Goal: Task Accomplishment & Management: Manage account settings

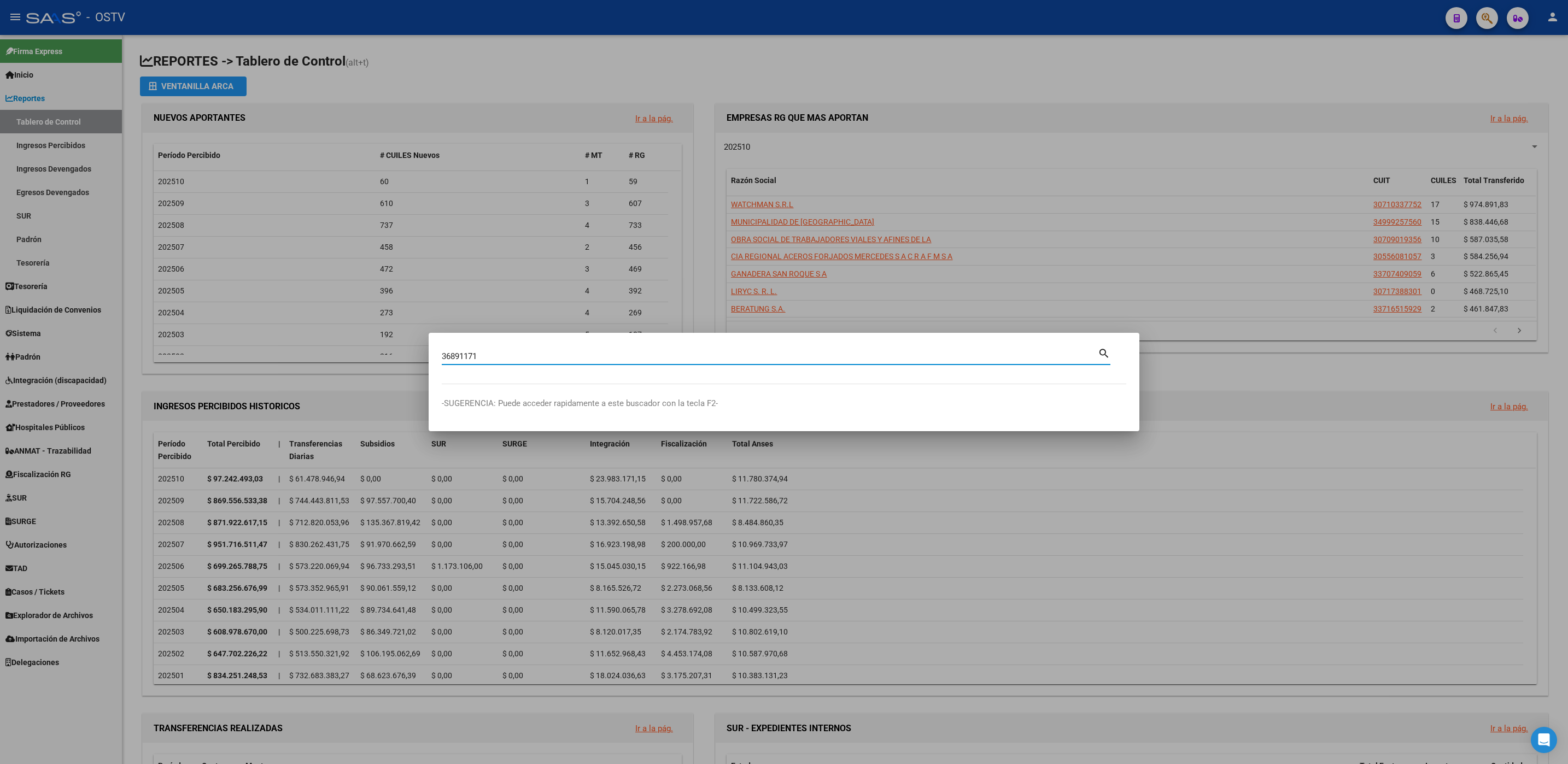
type input "36891171"
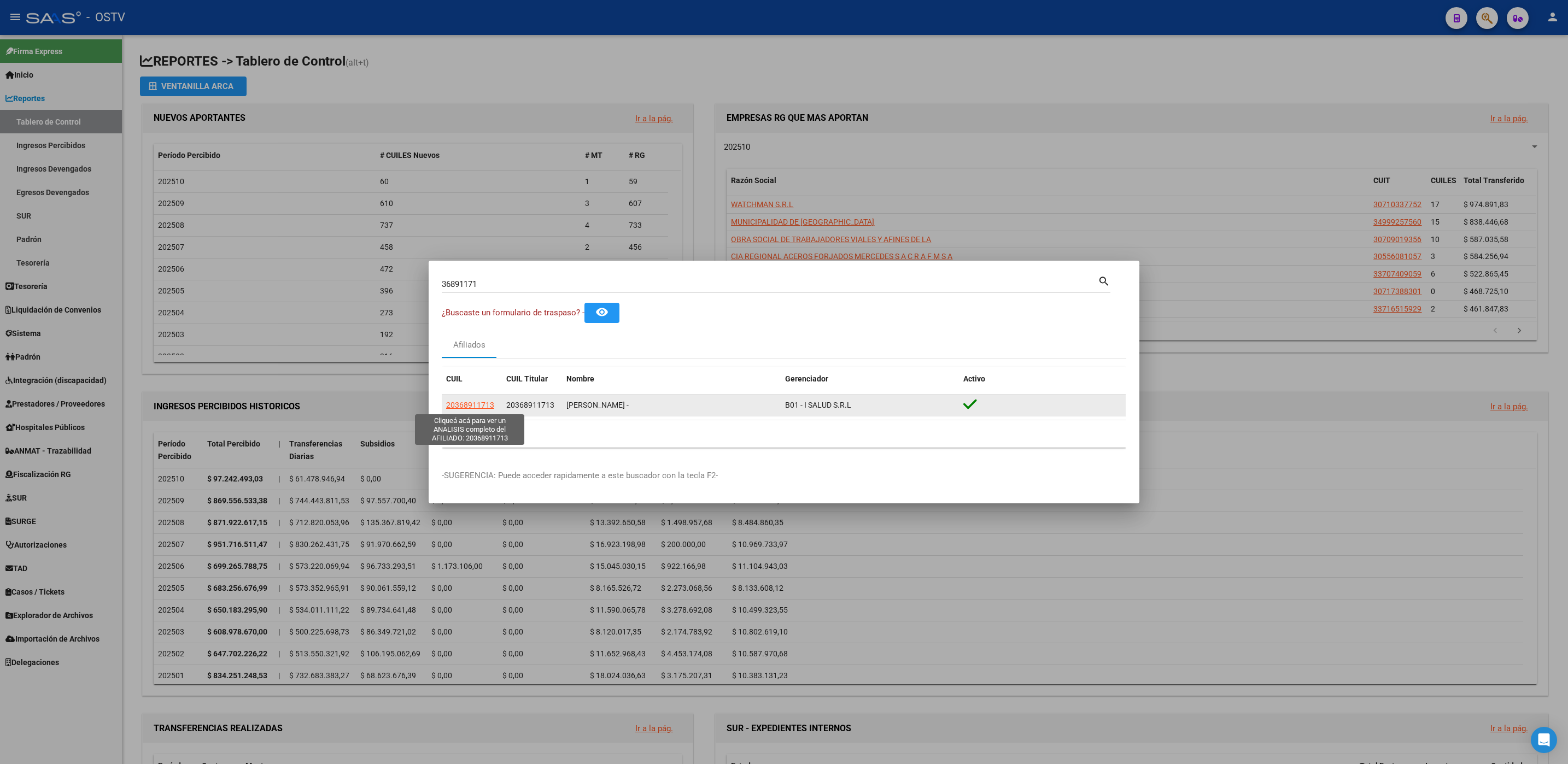
click at [479, 405] on span "20368911713" at bounding box center [470, 404] width 48 height 9
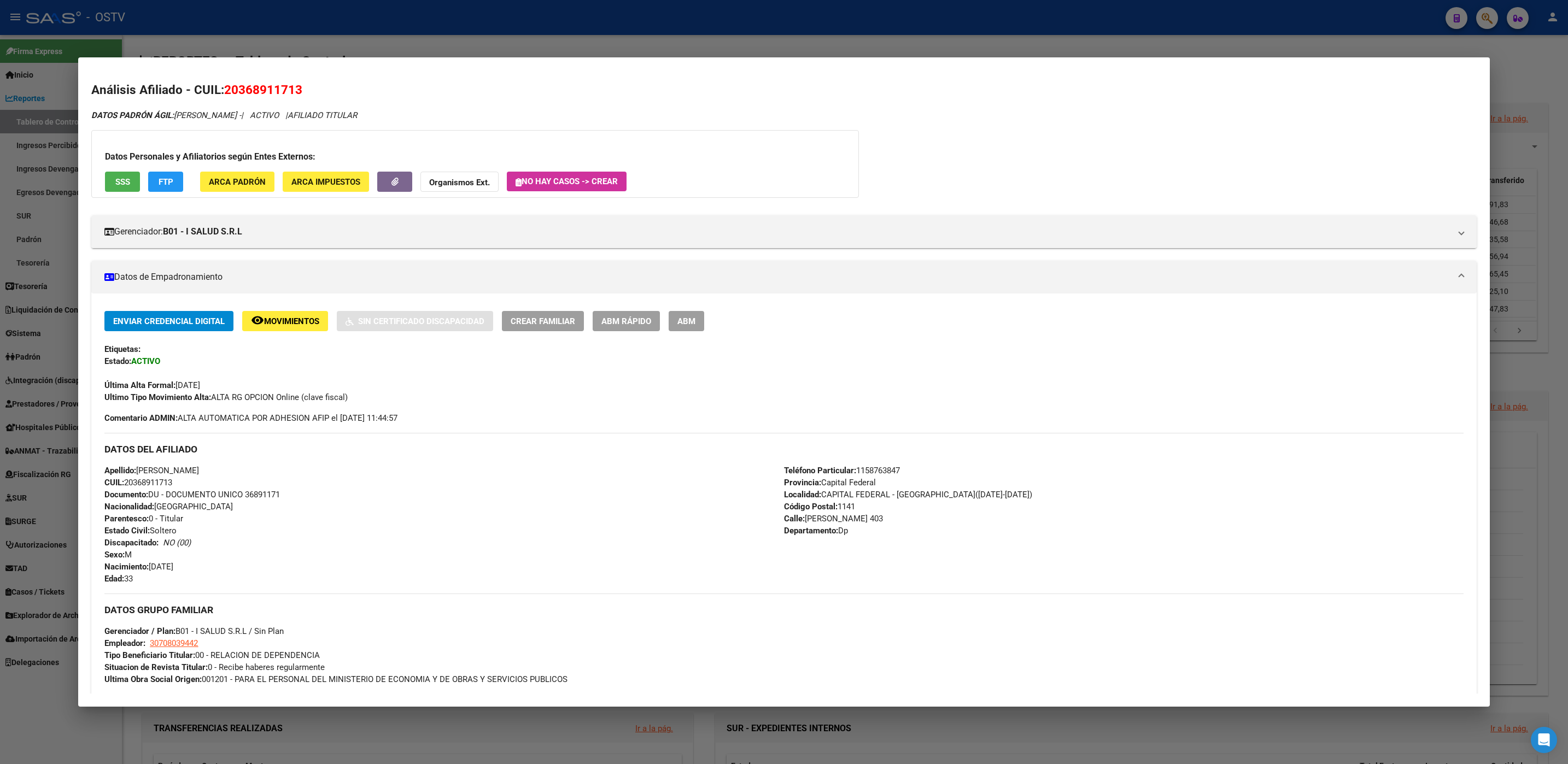
scroll to position [315, 0]
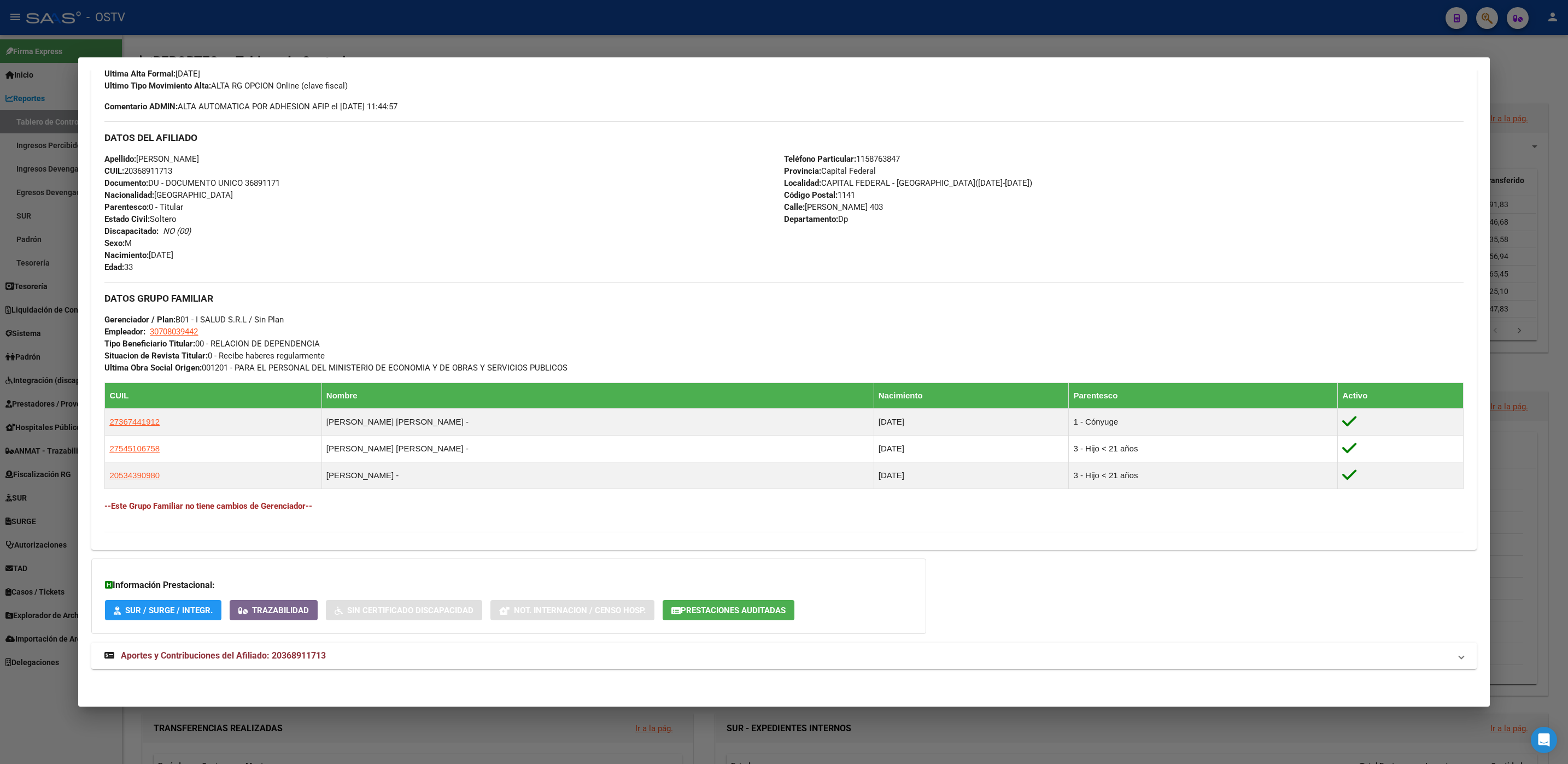
click at [281, 658] on span "Aportes y Contribuciones del Afiliado: 20368911713" at bounding box center [223, 655] width 205 height 10
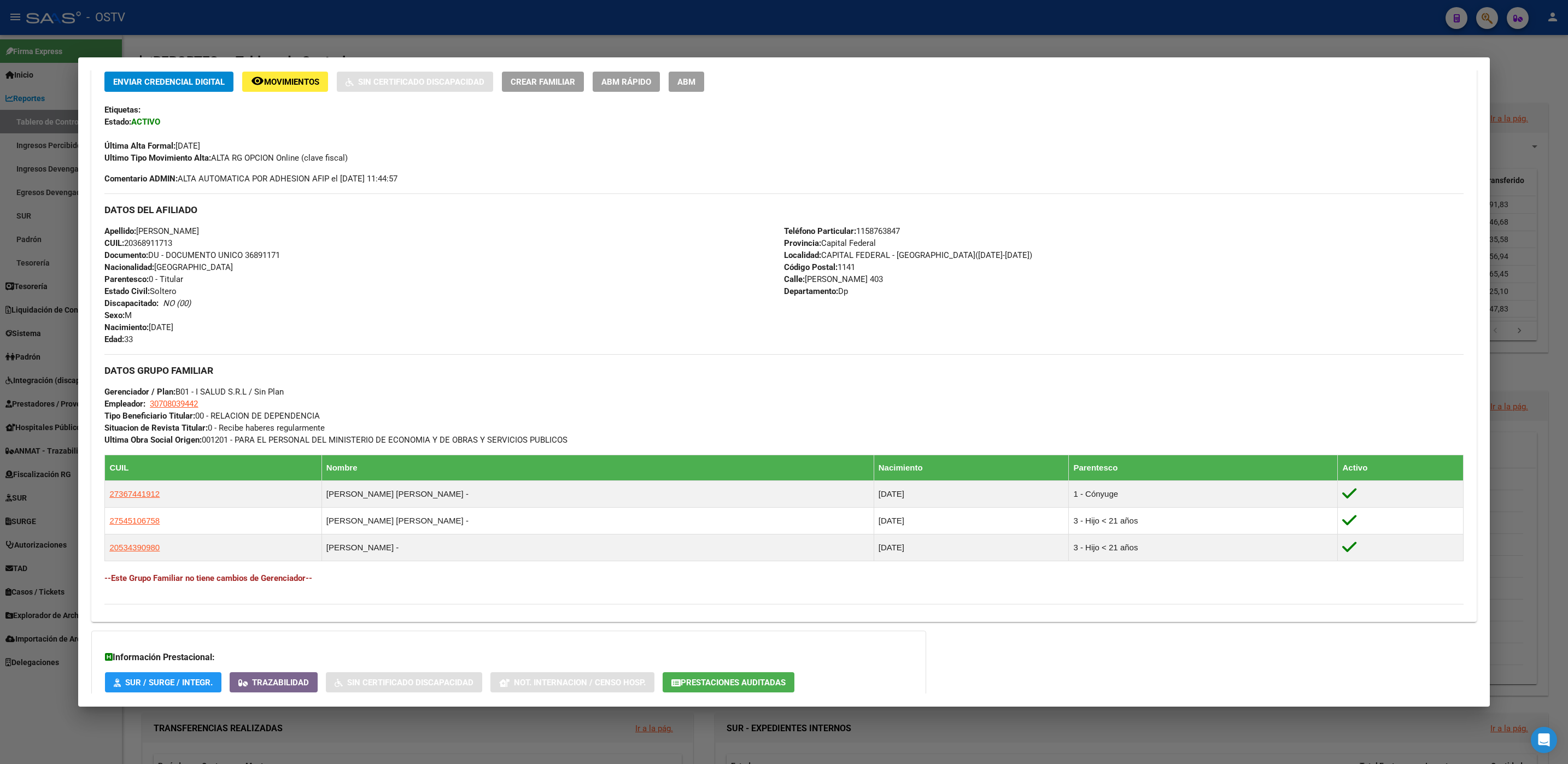
scroll to position [0, 0]
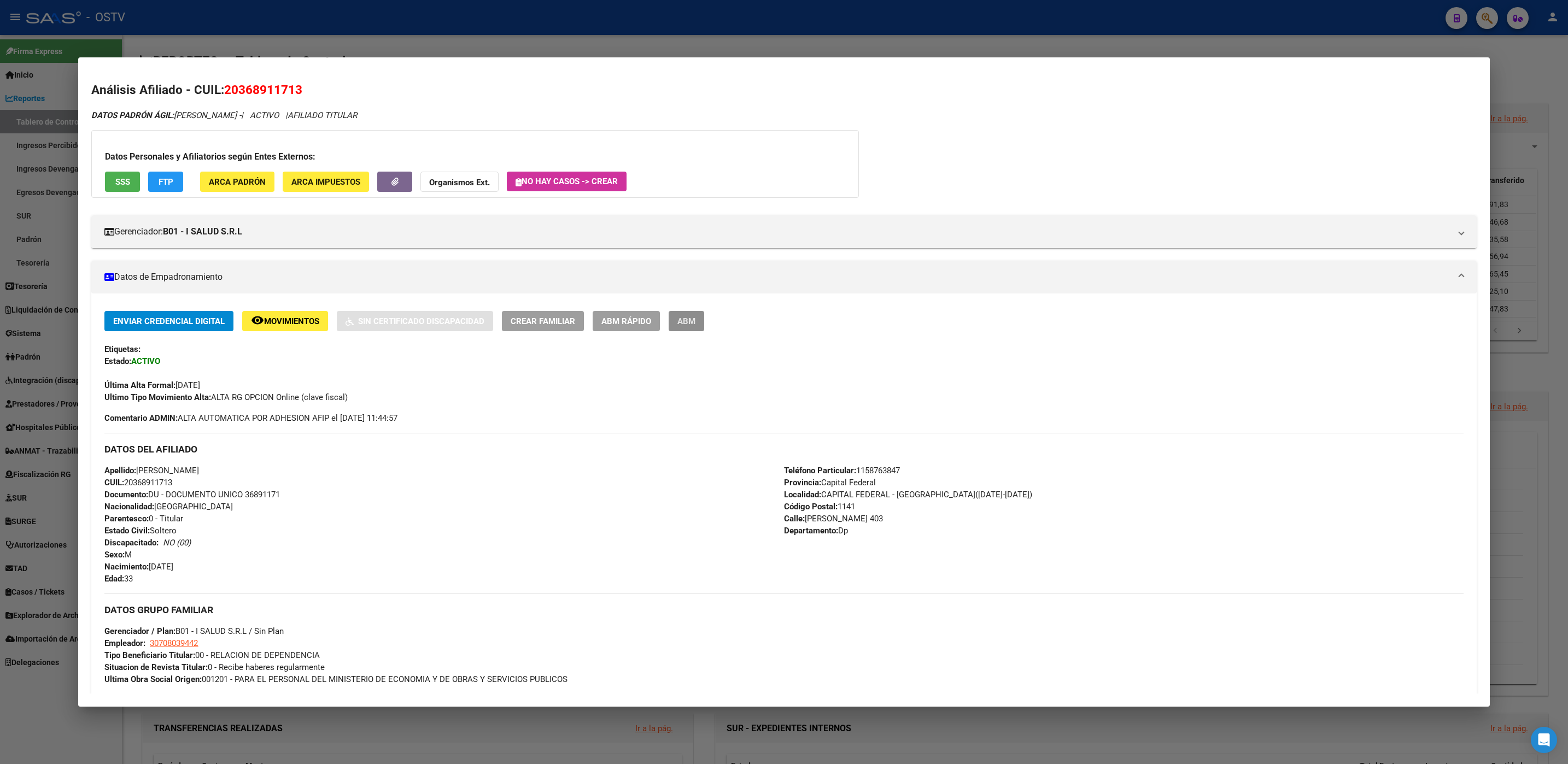
click at [689, 322] on span "ABM" at bounding box center [686, 321] width 18 height 10
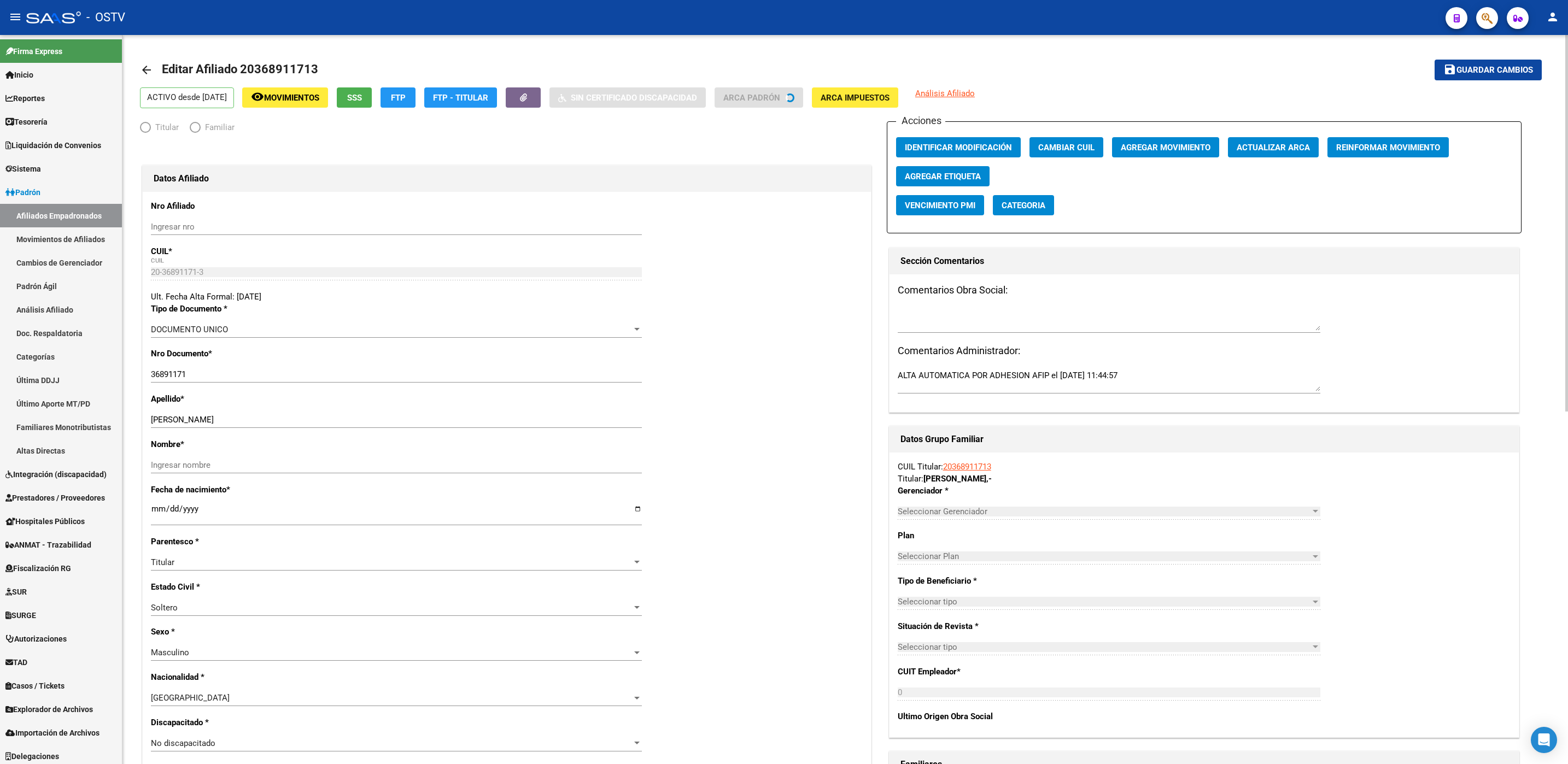
radio input "true"
type input "30-70803944-2"
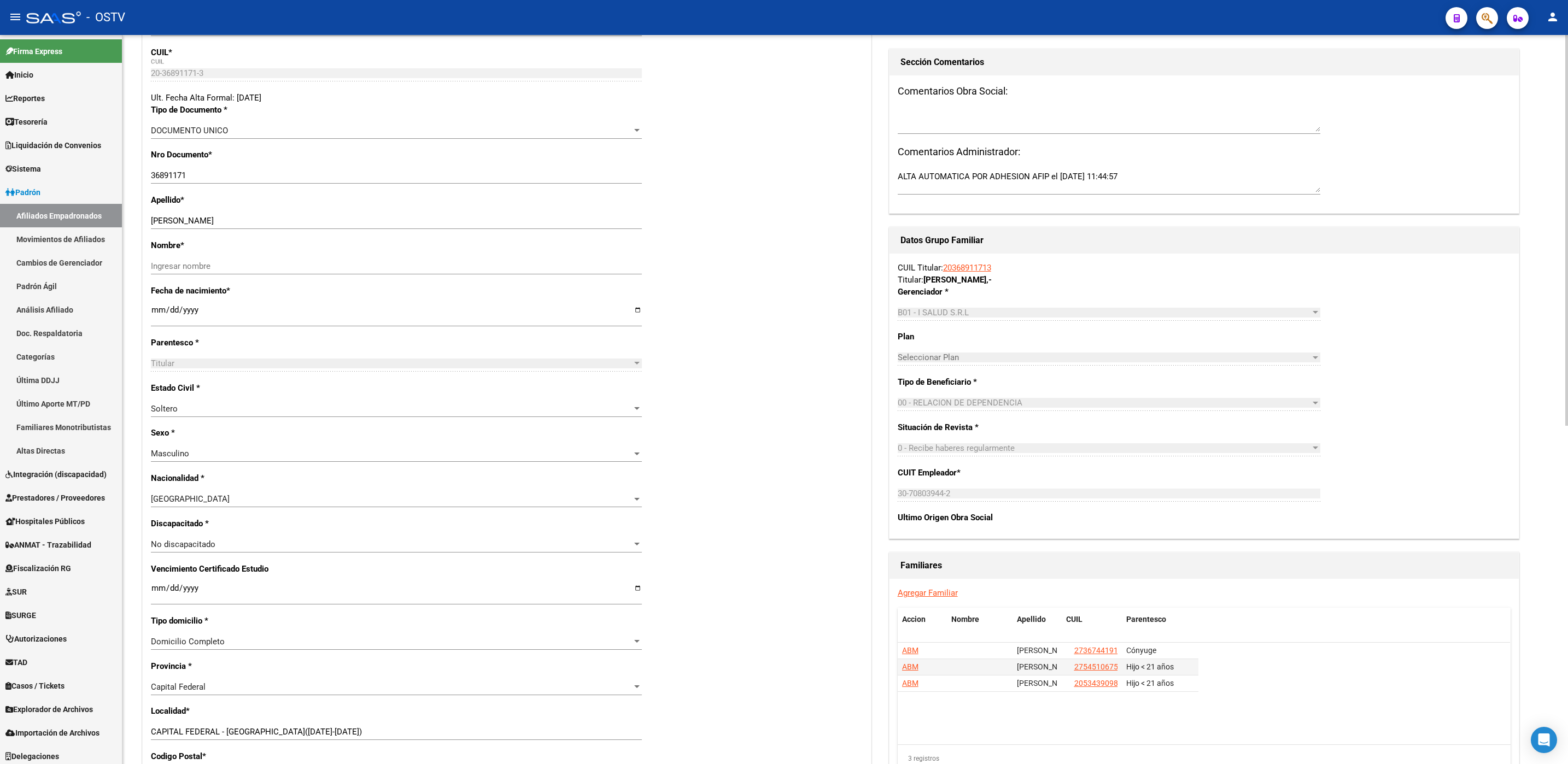
scroll to position [410, 0]
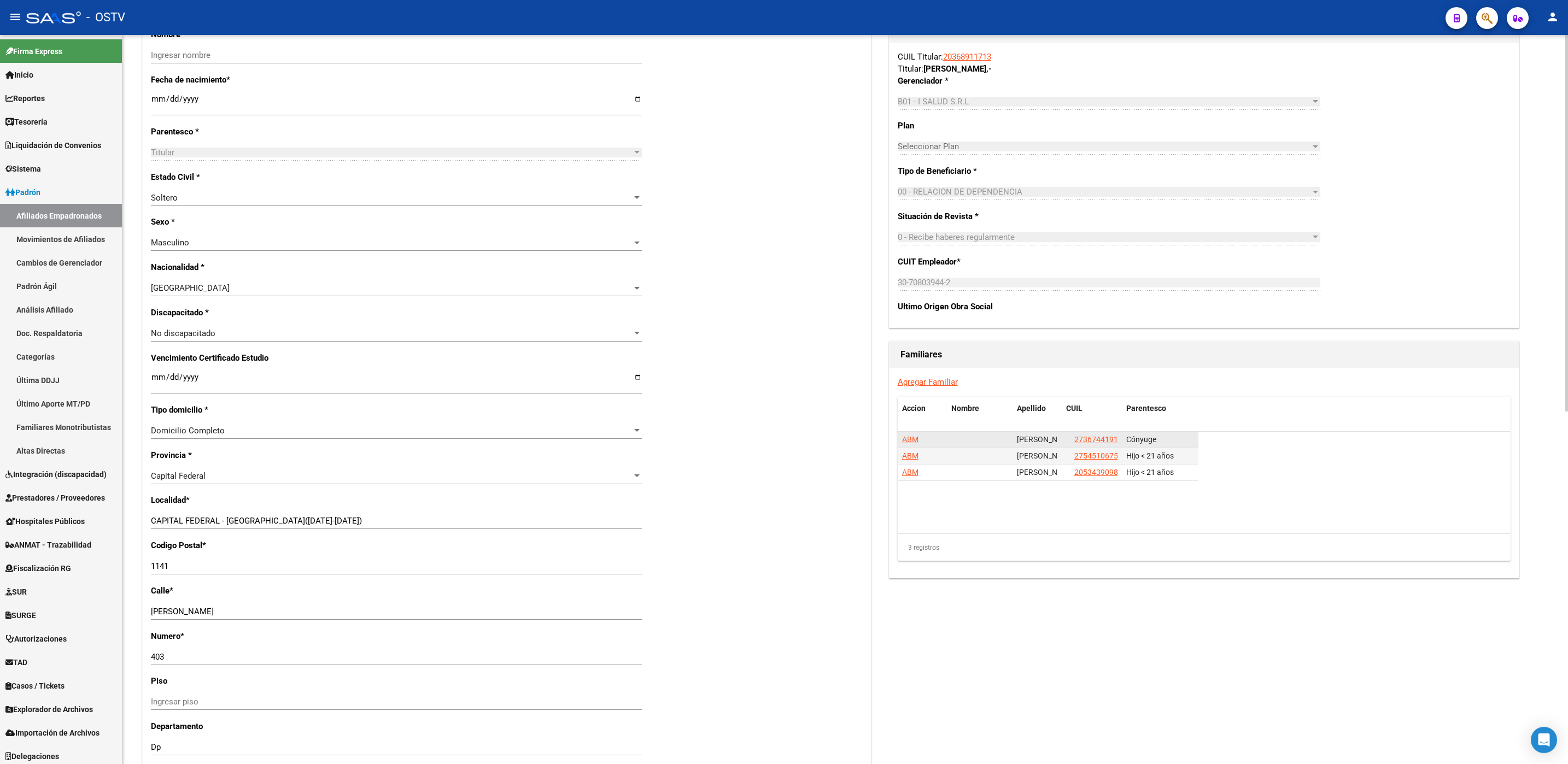
click at [906, 444] on span "ABM" at bounding box center [910, 439] width 17 height 9
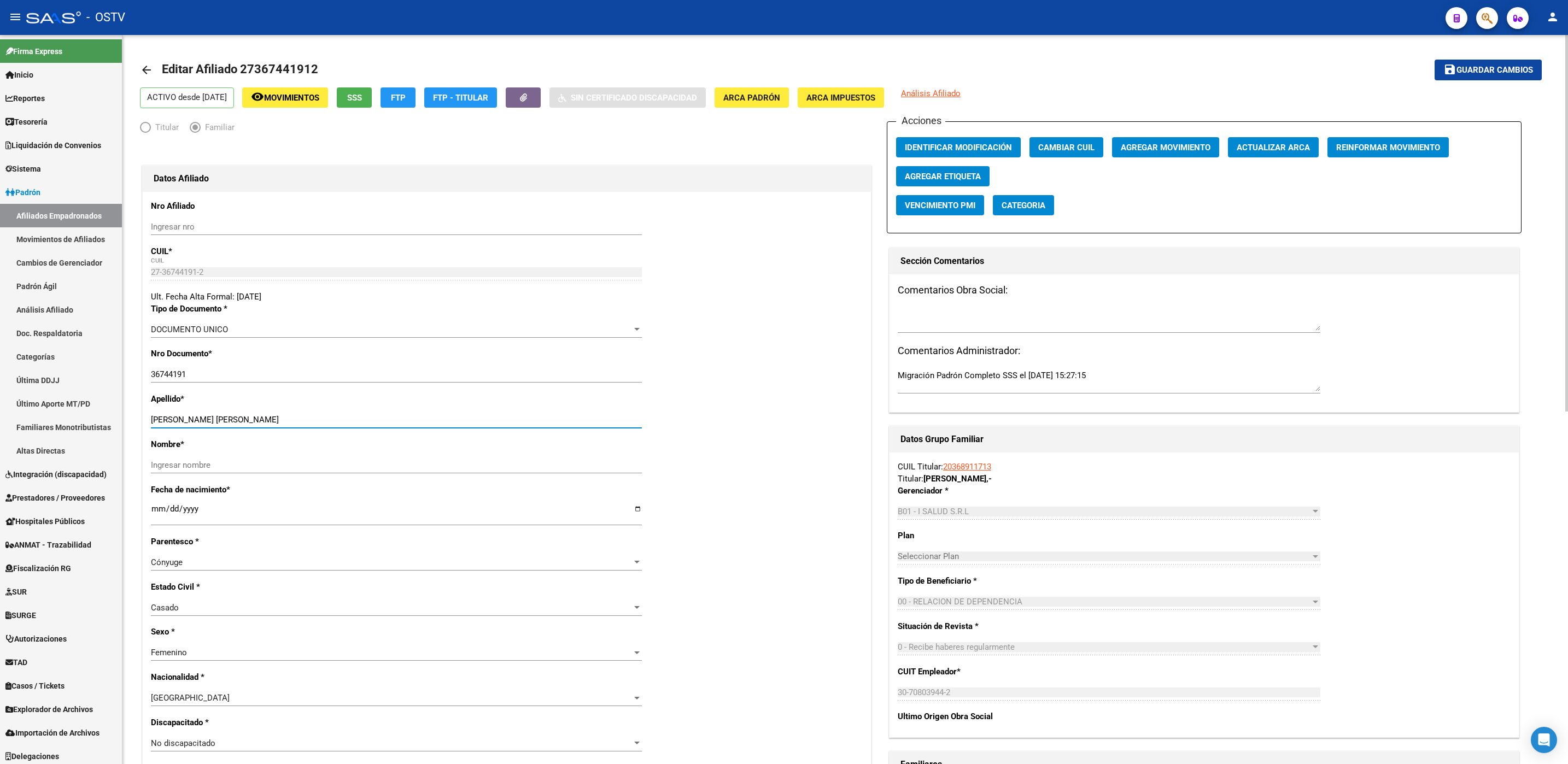
drag, startPoint x: 180, startPoint y: 418, endPoint x: 242, endPoint y: 421, distance: 62.1
click at [242, 421] on input "[PERSON_NAME] [PERSON_NAME]" at bounding box center [396, 420] width 491 height 10
type input "RIVERO"
paste input "[PERSON_NAME]"
type input "[PERSON_NAME]"
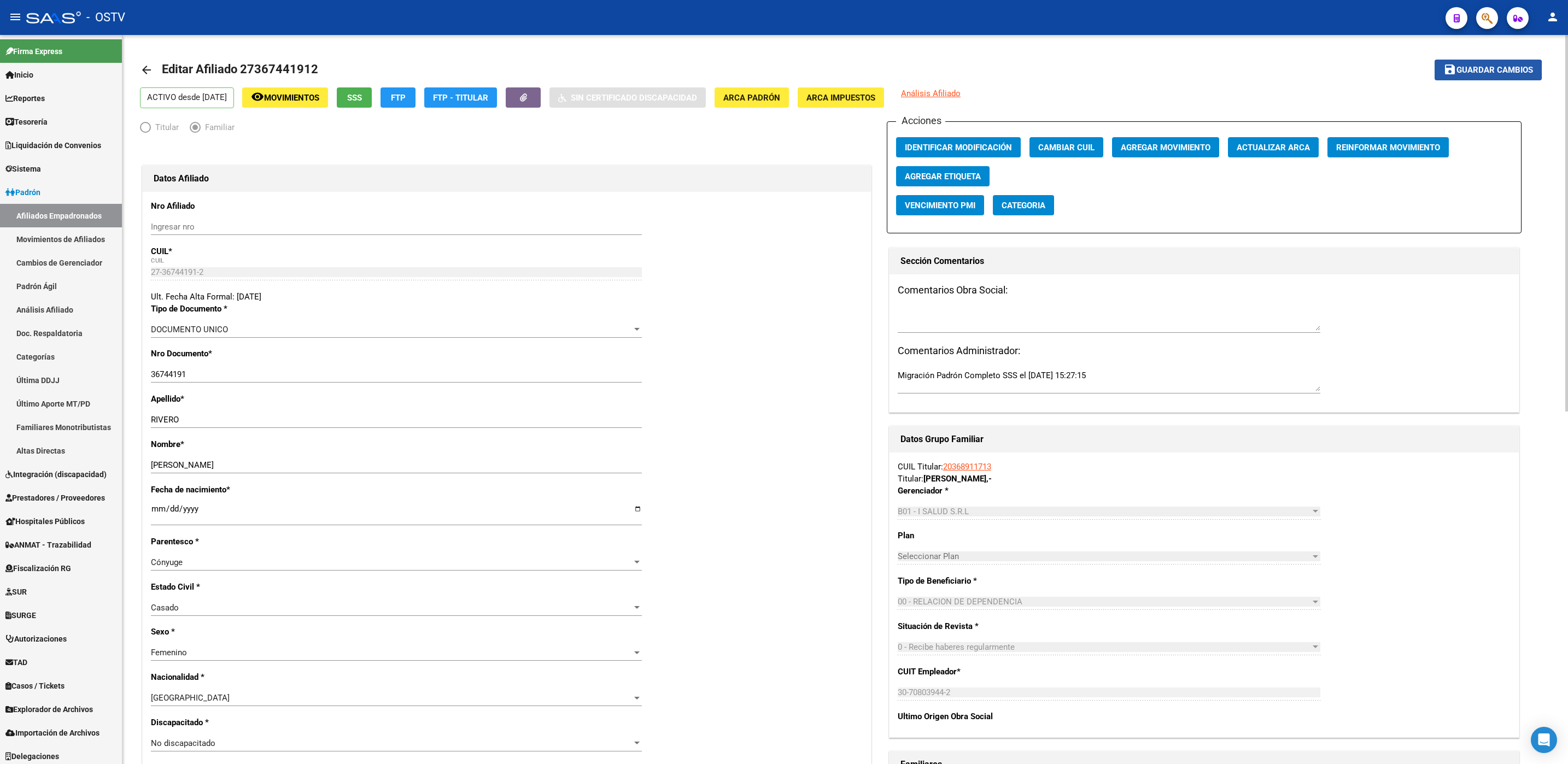
click at [1451, 70] on mat-icon "save" at bounding box center [1449, 69] width 13 height 13
drag, startPoint x: 184, startPoint y: 379, endPoint x: 144, endPoint y: 379, distance: 40.0
click at [144, 379] on div "Nro Afiliado Ingresar nro CUIL * 27-36744191-2 CUIL ARCA Padrón Ult. Fecha Alta…" at bounding box center [507, 778] width 728 height 1173
click at [132, 394] on div "arrow_back Editar Afiliado 27367441912 save Guardar cambios ACTIVO desde [DATE]…" at bounding box center [844, 741] width 1445 height 1411
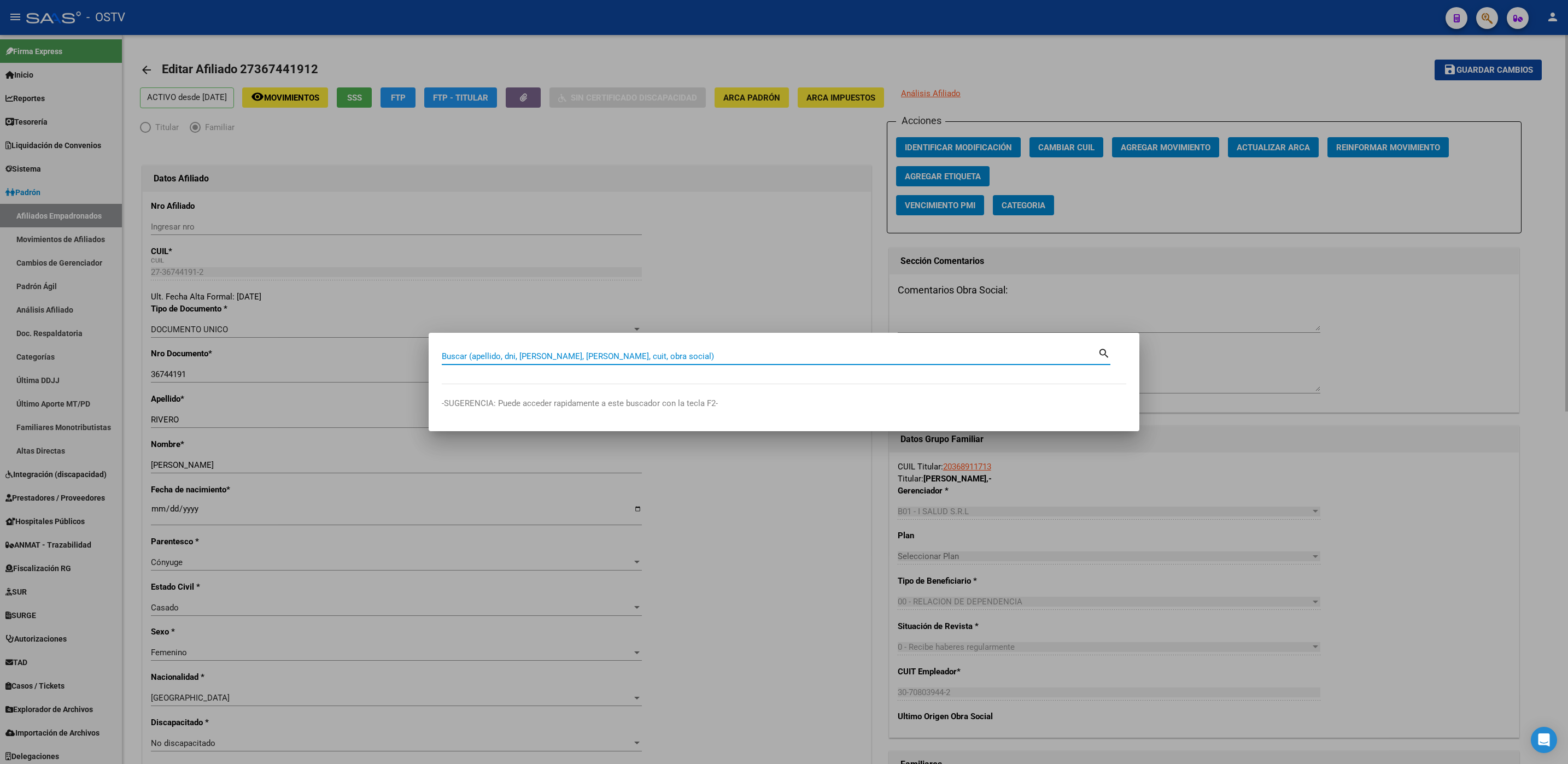
paste input "30.201.370"
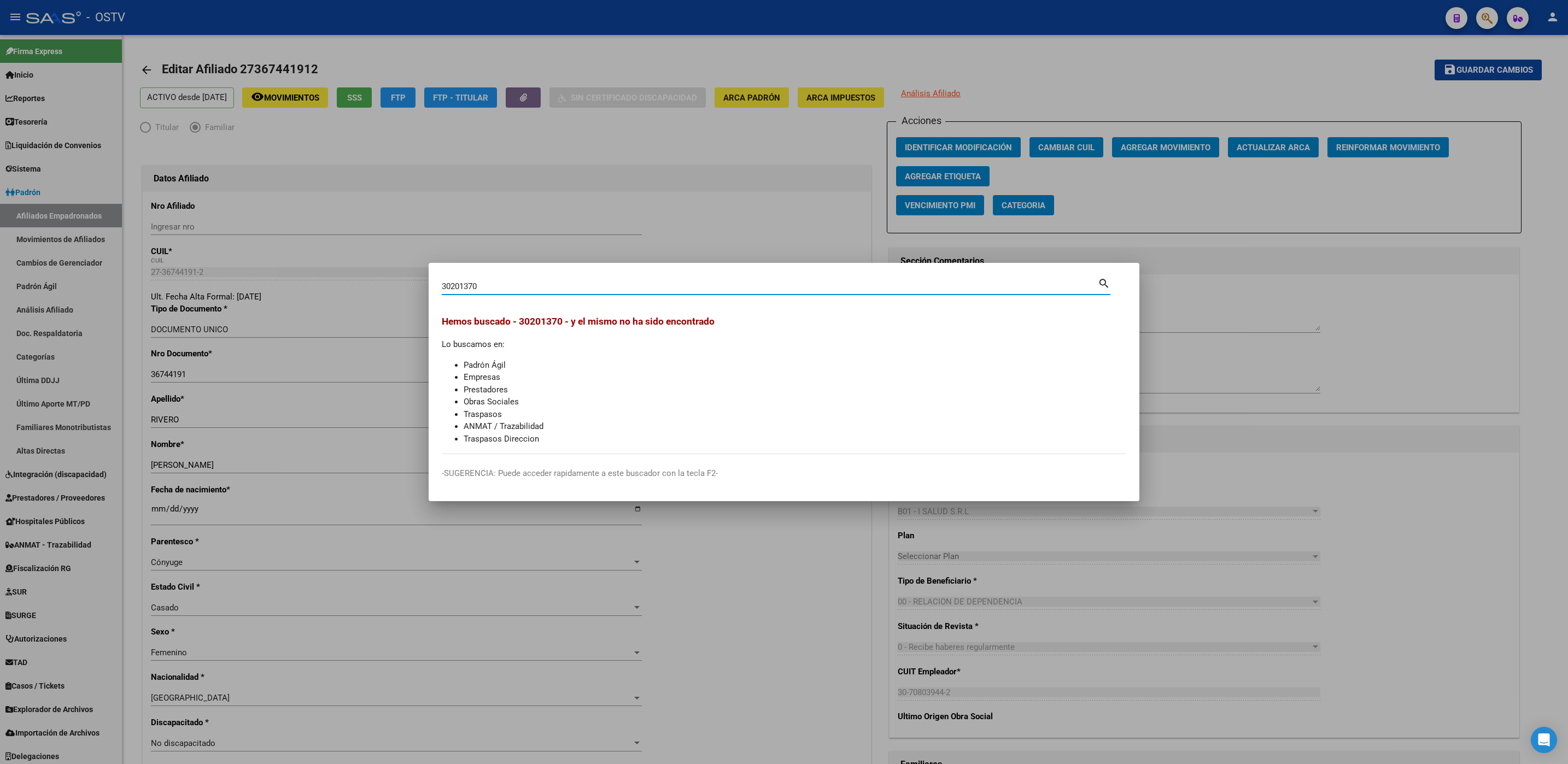
type input "30201370"
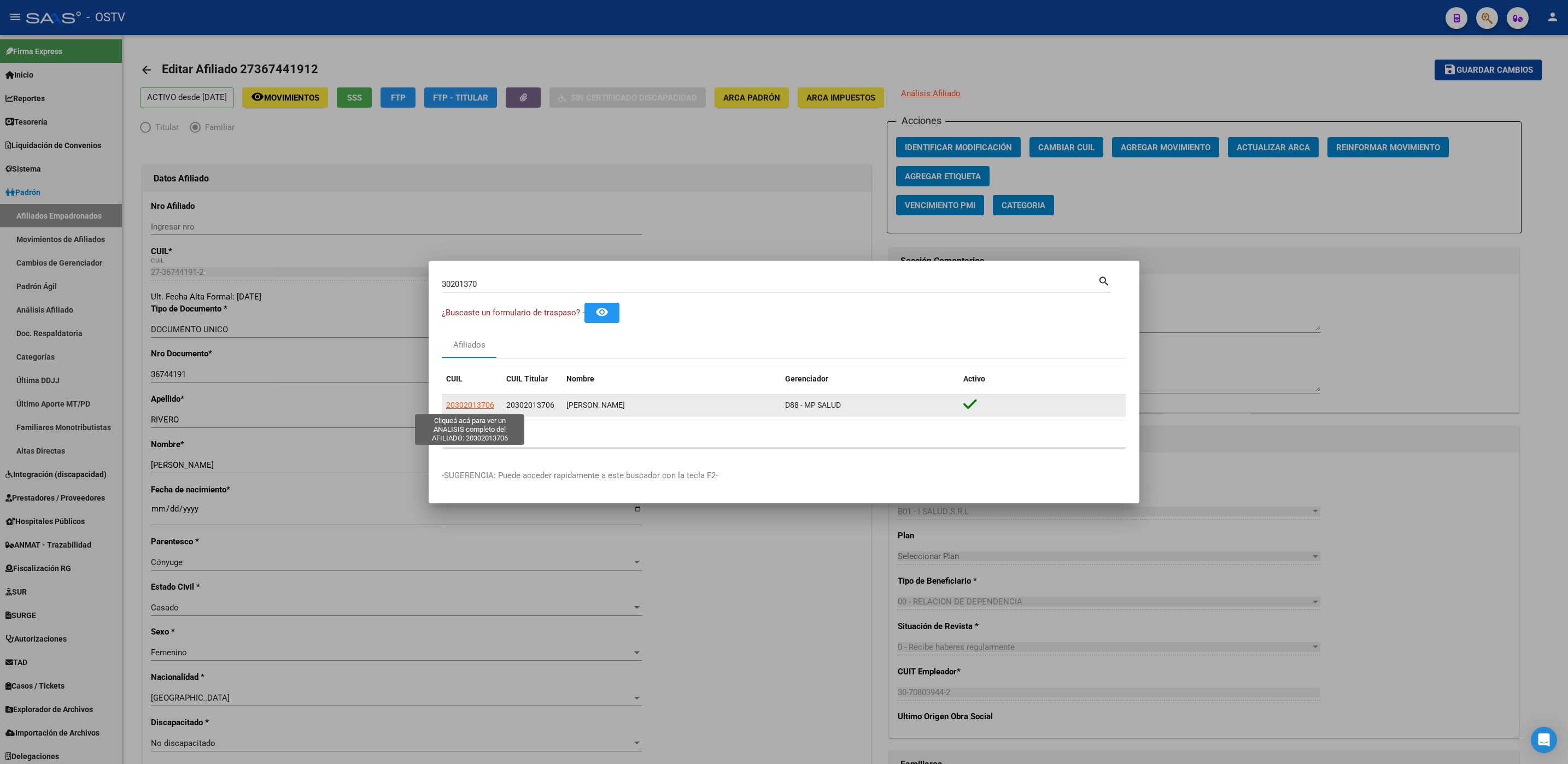
click at [473, 405] on span "20302013706" at bounding box center [470, 404] width 48 height 9
type textarea "20302013706"
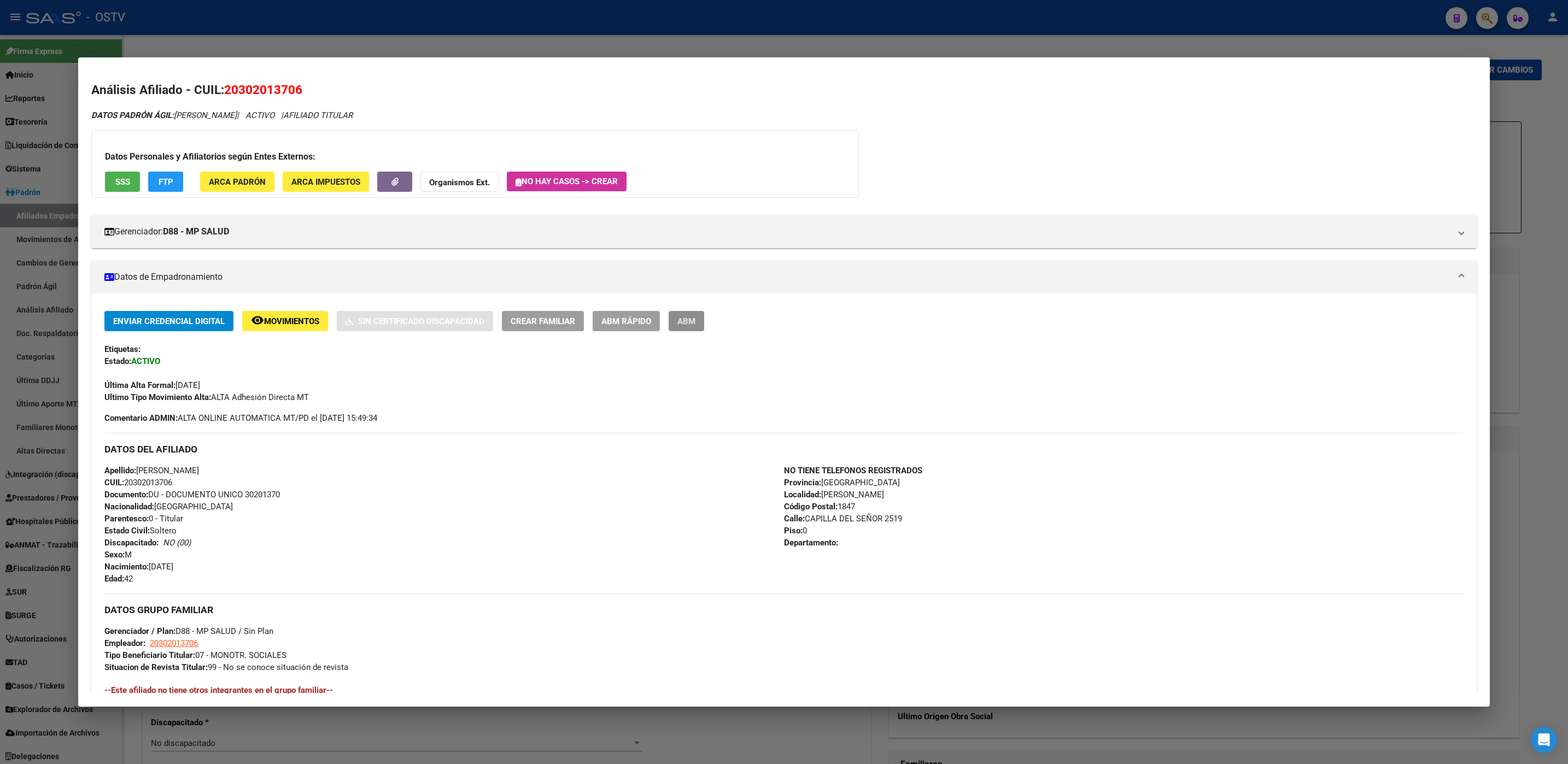
click at [686, 313] on button "ABM" at bounding box center [686, 320] width 35 height 20
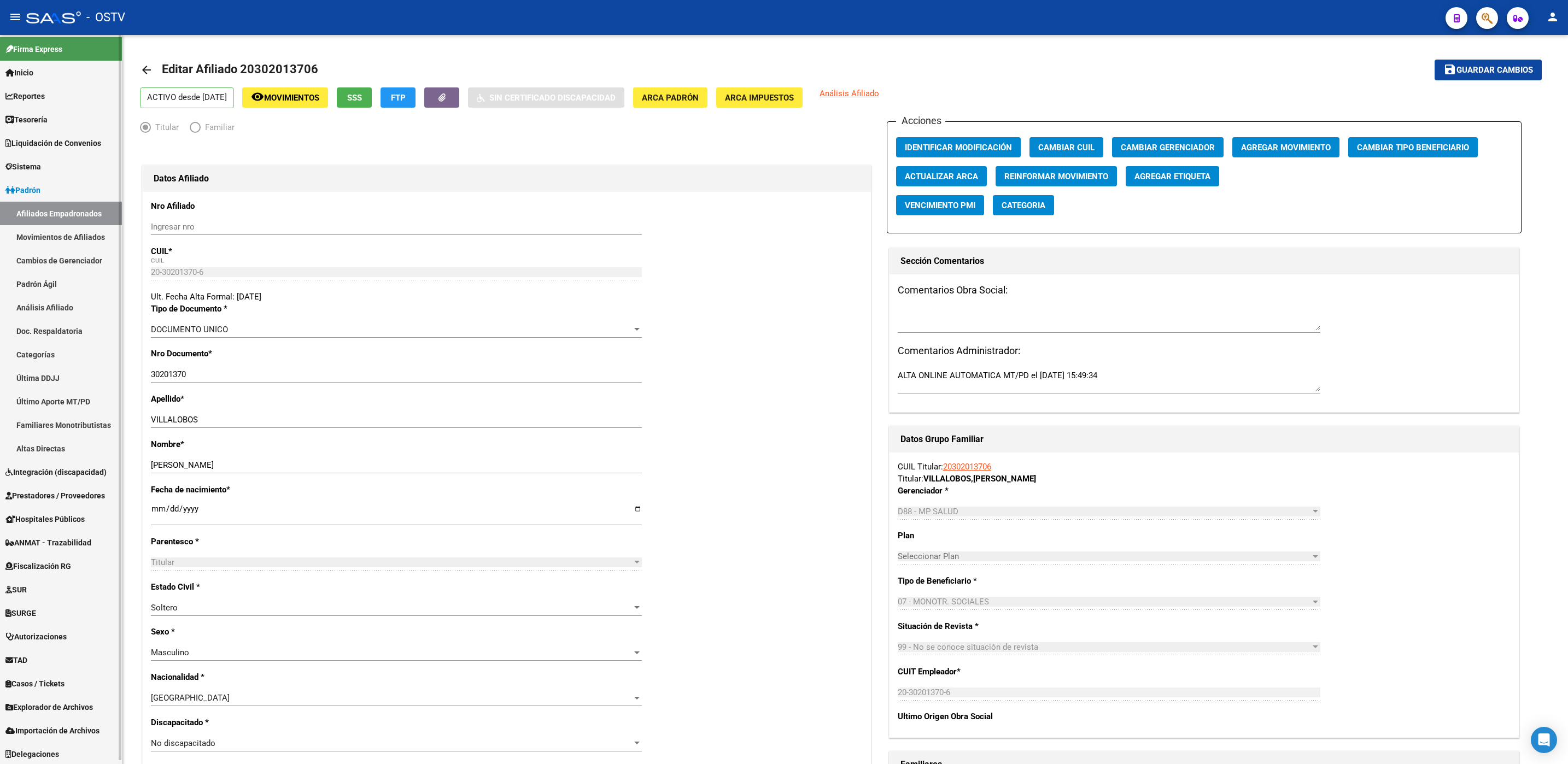
scroll to position [3, 0]
click at [45, 517] on span "Hospitales Públicos" at bounding box center [45, 518] width 79 height 12
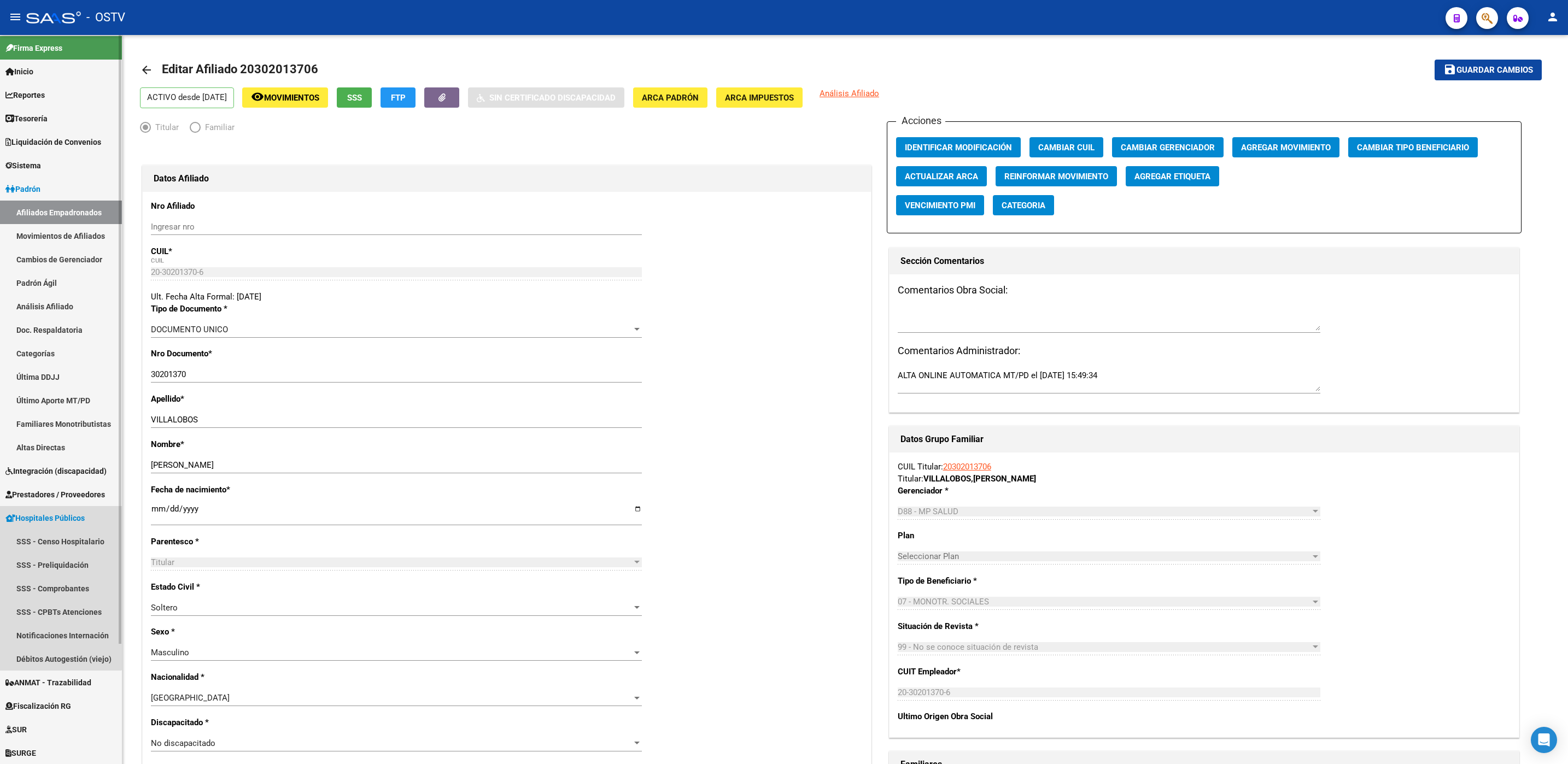
drag, startPoint x: 45, startPoint y: 518, endPoint x: 40, endPoint y: 529, distance: 12.1
click at [45, 517] on span "Hospitales Públicos" at bounding box center [45, 518] width 79 height 12
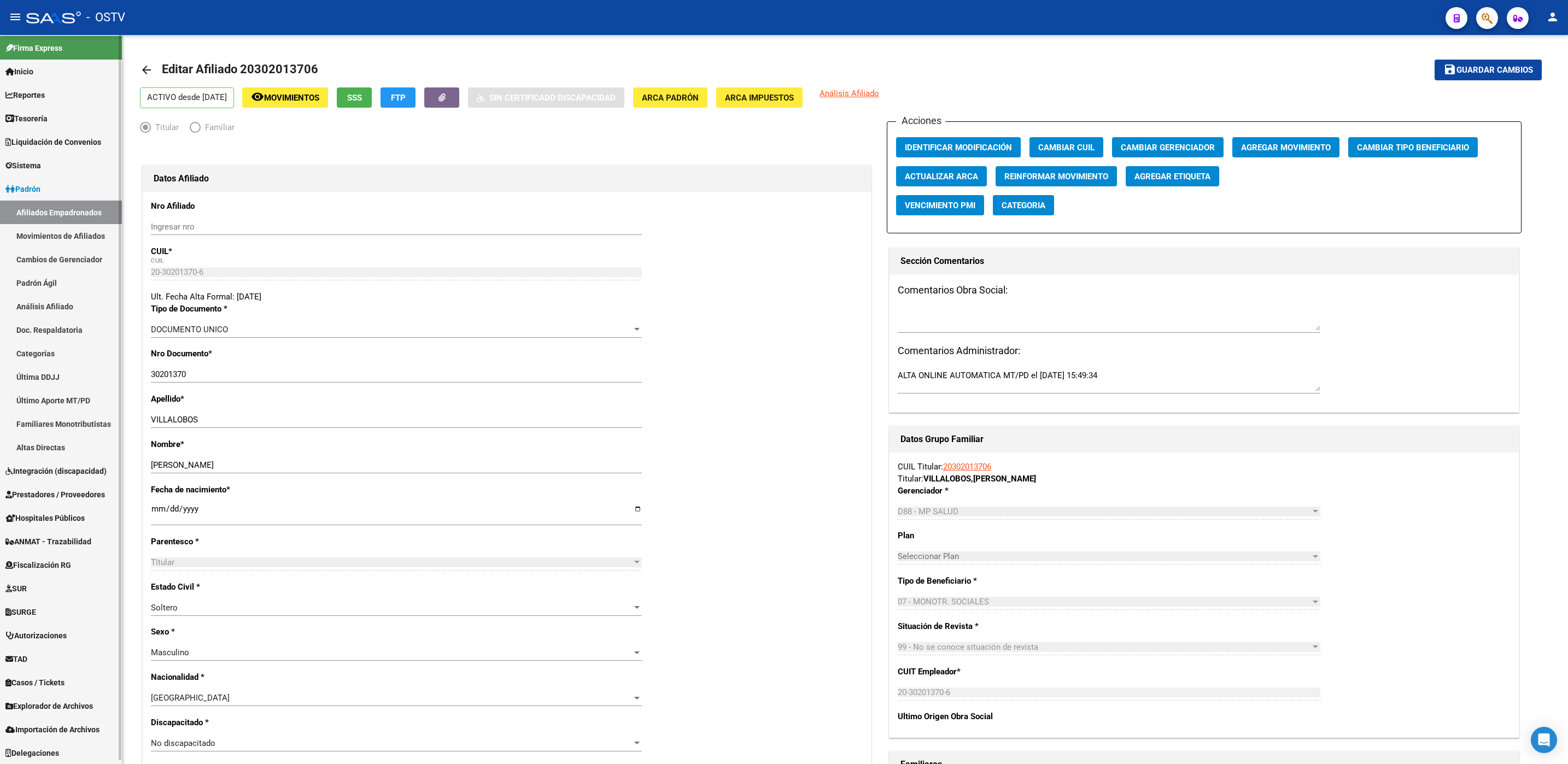
click at [48, 186] on link "Padrón" at bounding box center [61, 189] width 122 height 23
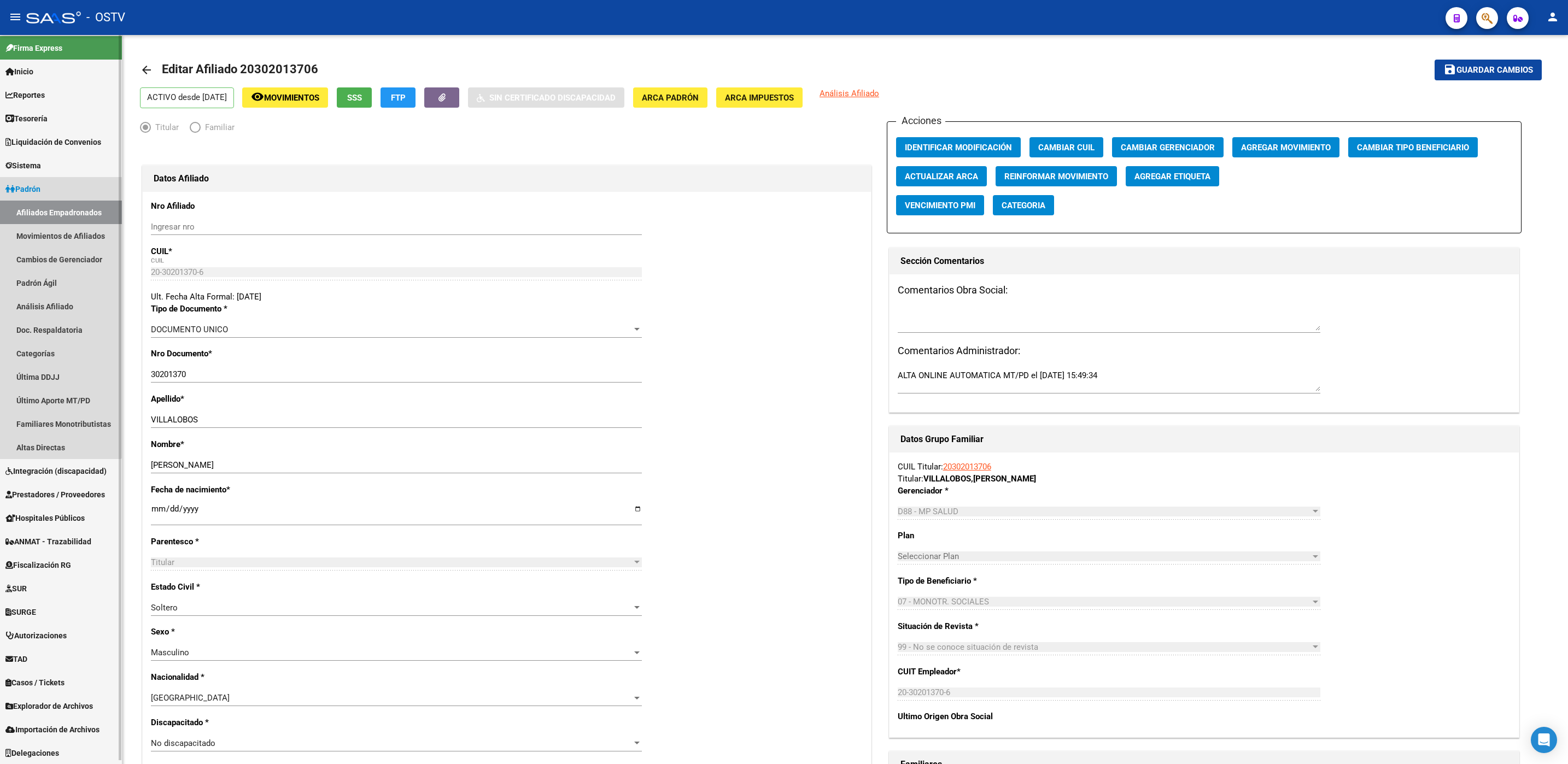
click at [41, 186] on span "Padrón" at bounding box center [23, 188] width 35 height 12
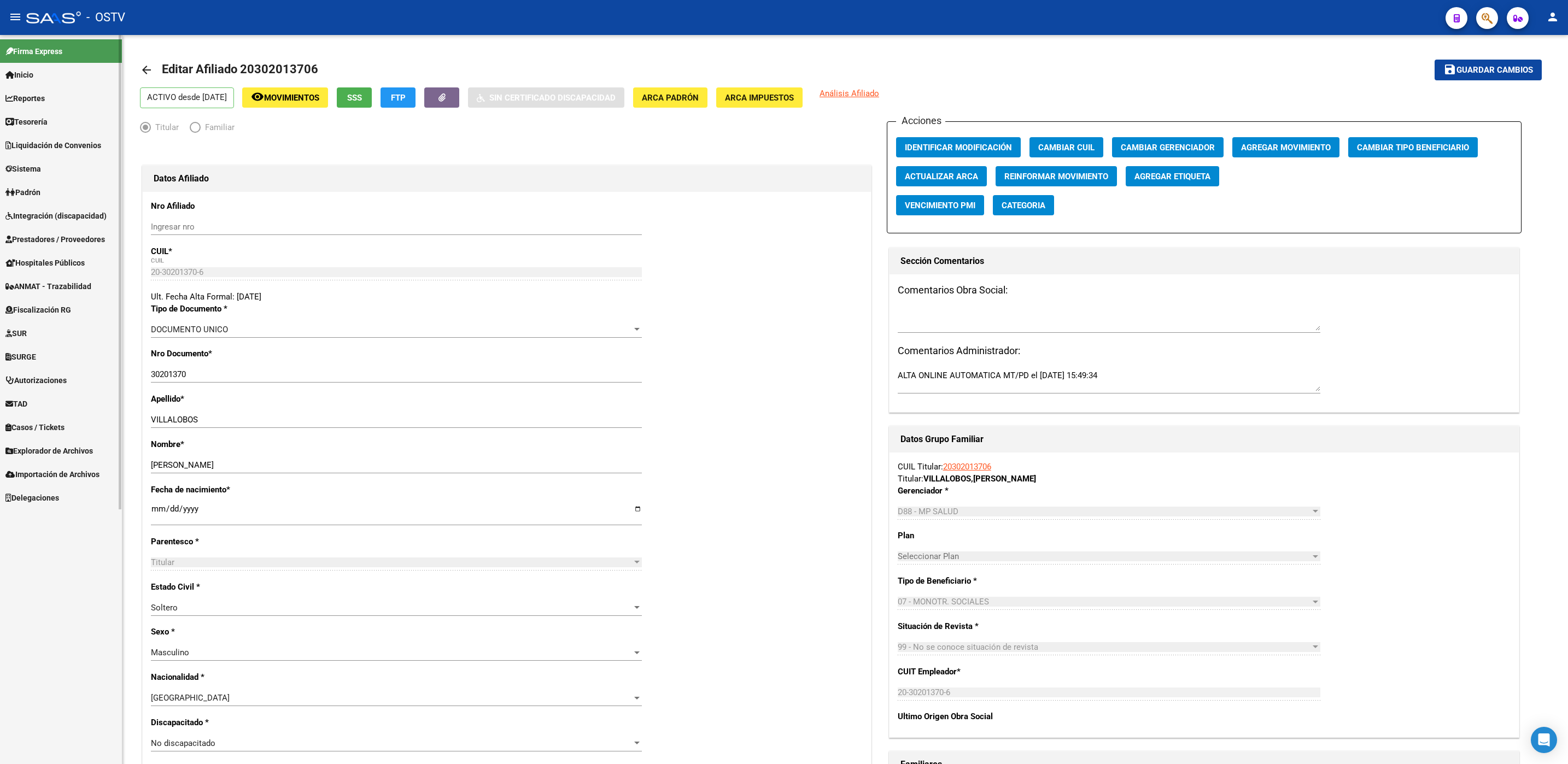
scroll to position [0, 0]
click at [43, 238] on span "Prestadores / Proveedores" at bounding box center [55, 239] width 99 height 12
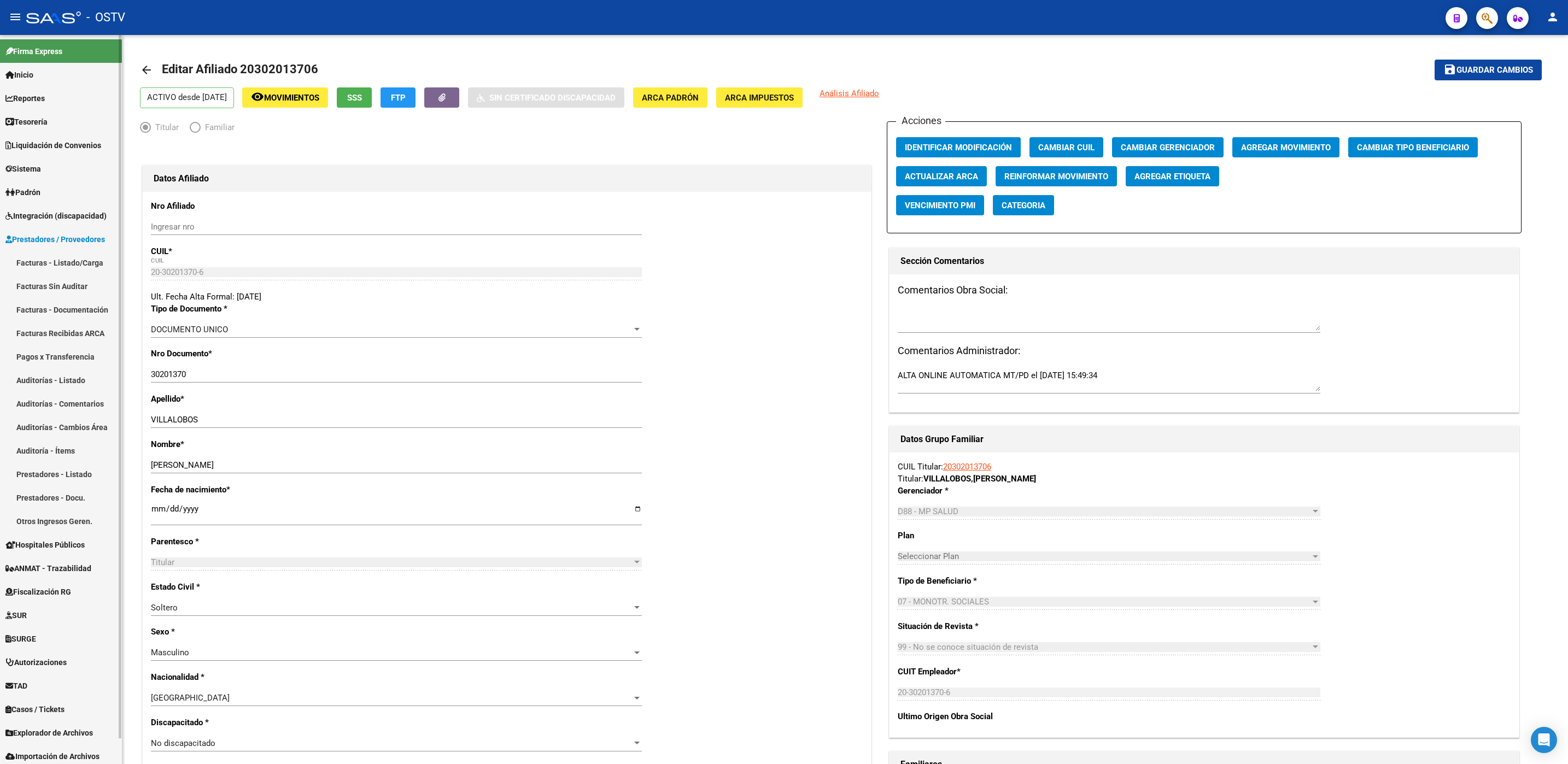
click at [43, 382] on link "Auditorías - Listado" at bounding box center [61, 380] width 122 height 23
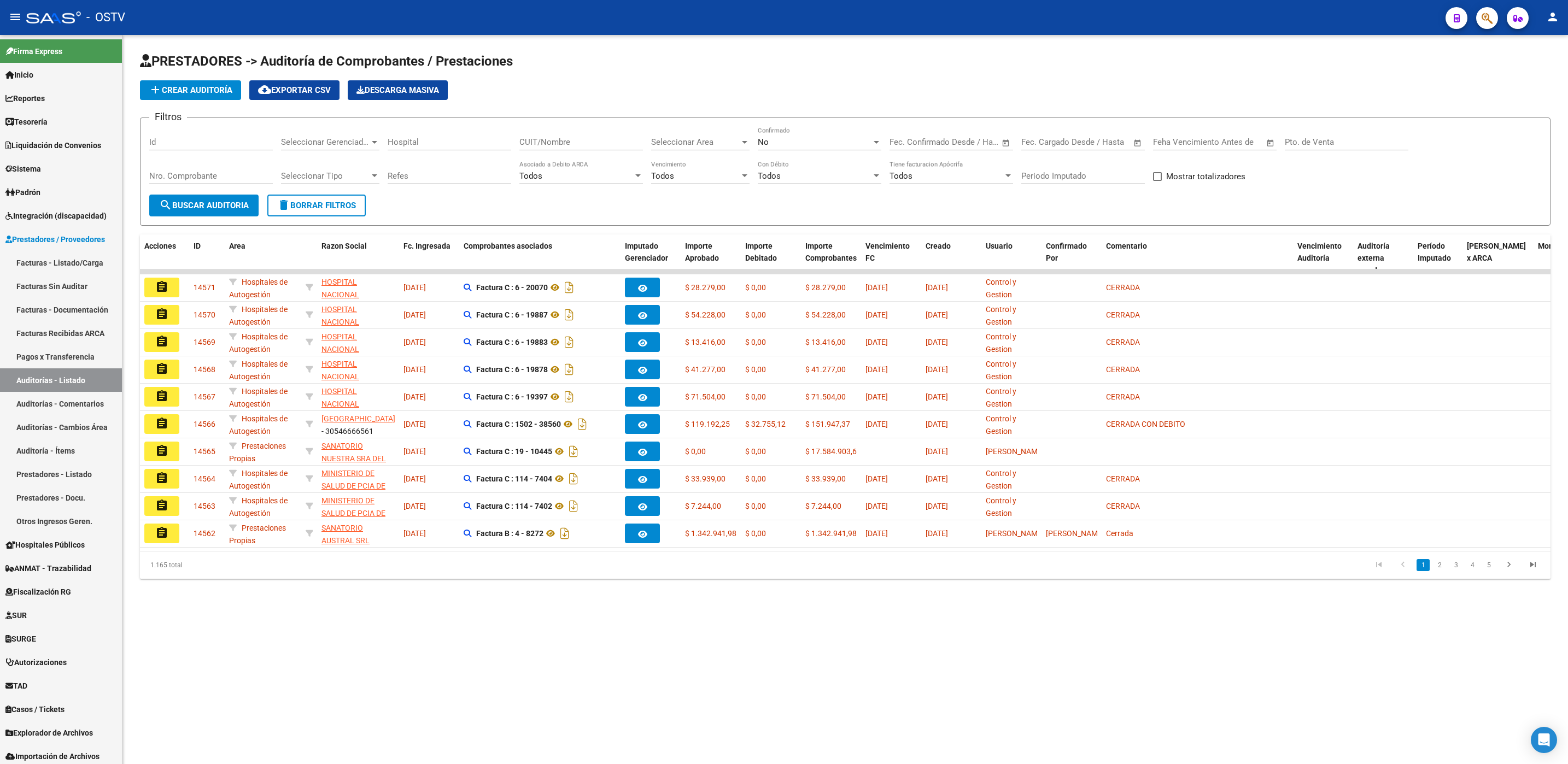
click at [529, 146] on input "CUIT/Nombre" at bounding box center [581, 142] width 124 height 10
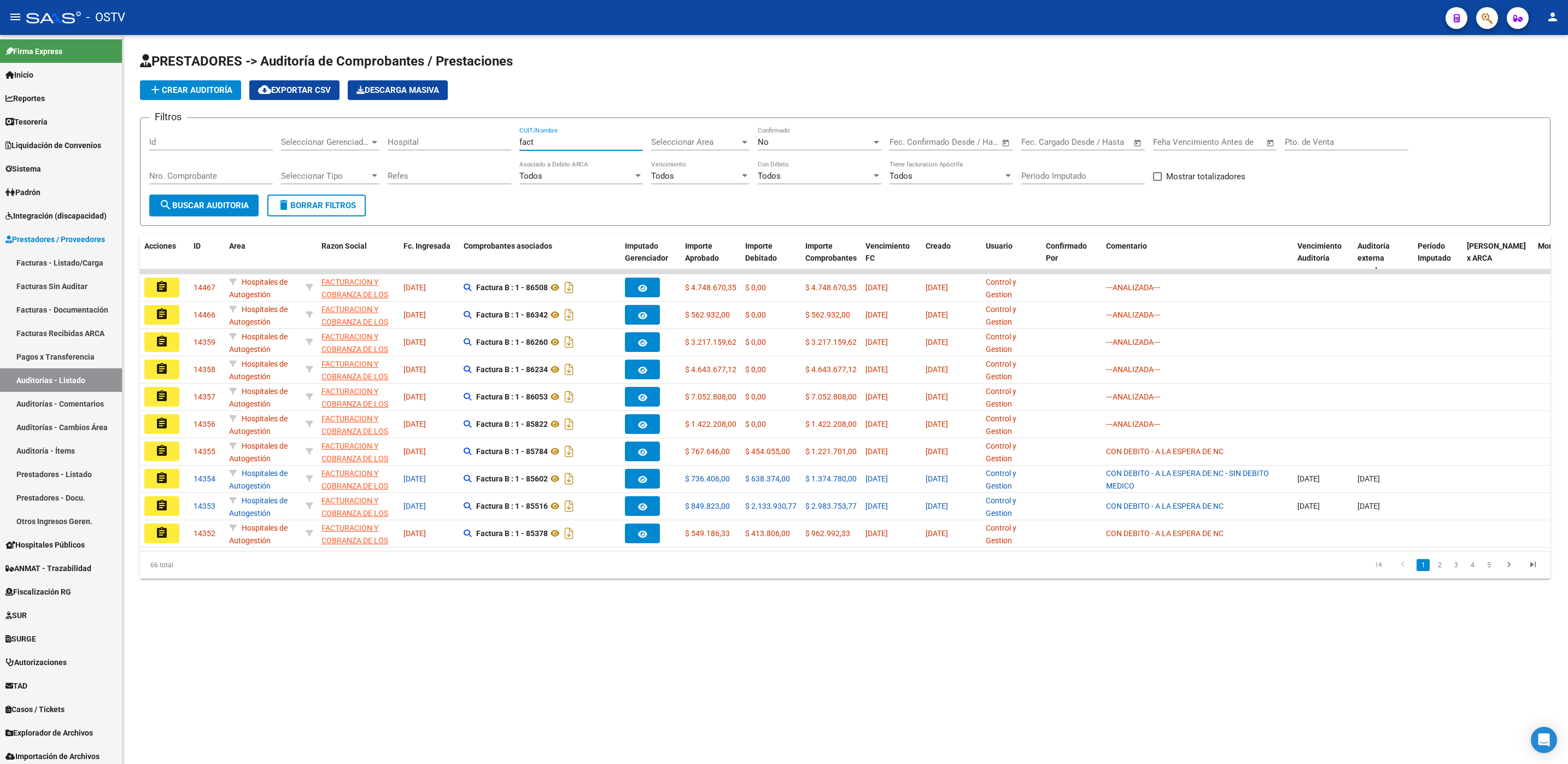
type input "fact"
click at [320, 201] on span "delete Borrar Filtros" at bounding box center [316, 206] width 79 height 10
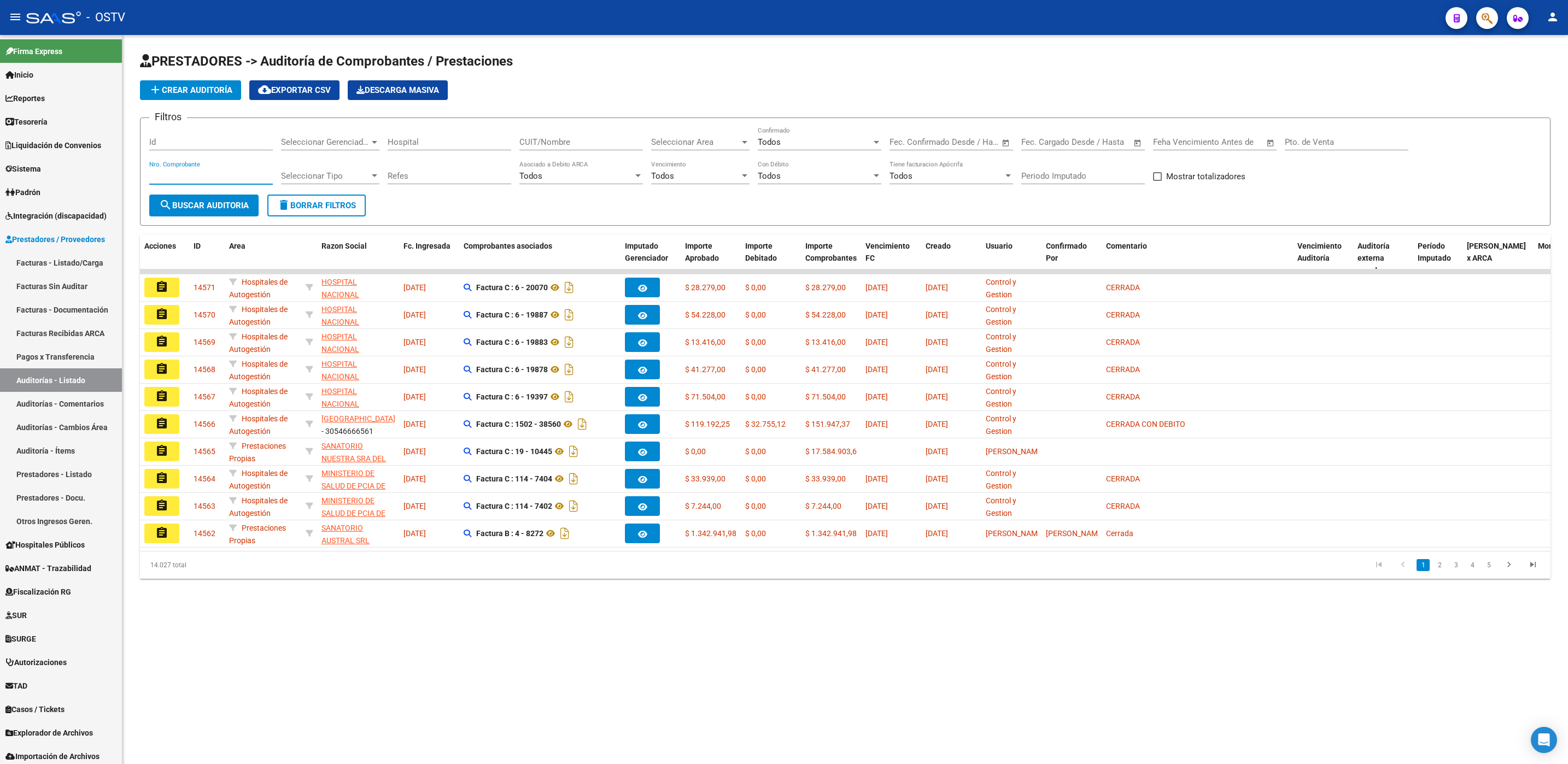
click at [205, 173] on input "Nro. Comprobante" at bounding box center [211, 176] width 124 height 10
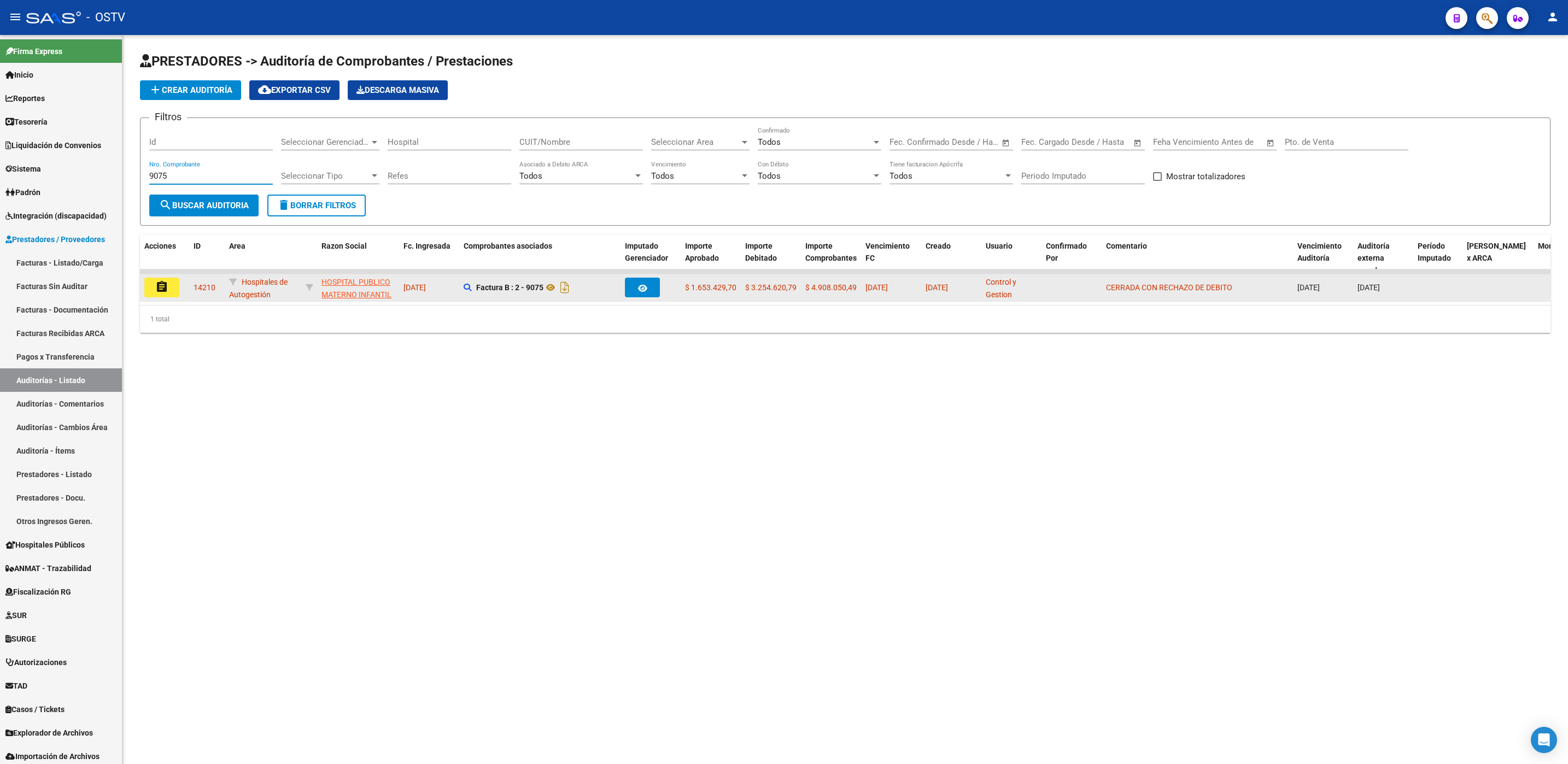
type input "9075"
click at [157, 295] on button "assignment" at bounding box center [162, 287] width 35 height 20
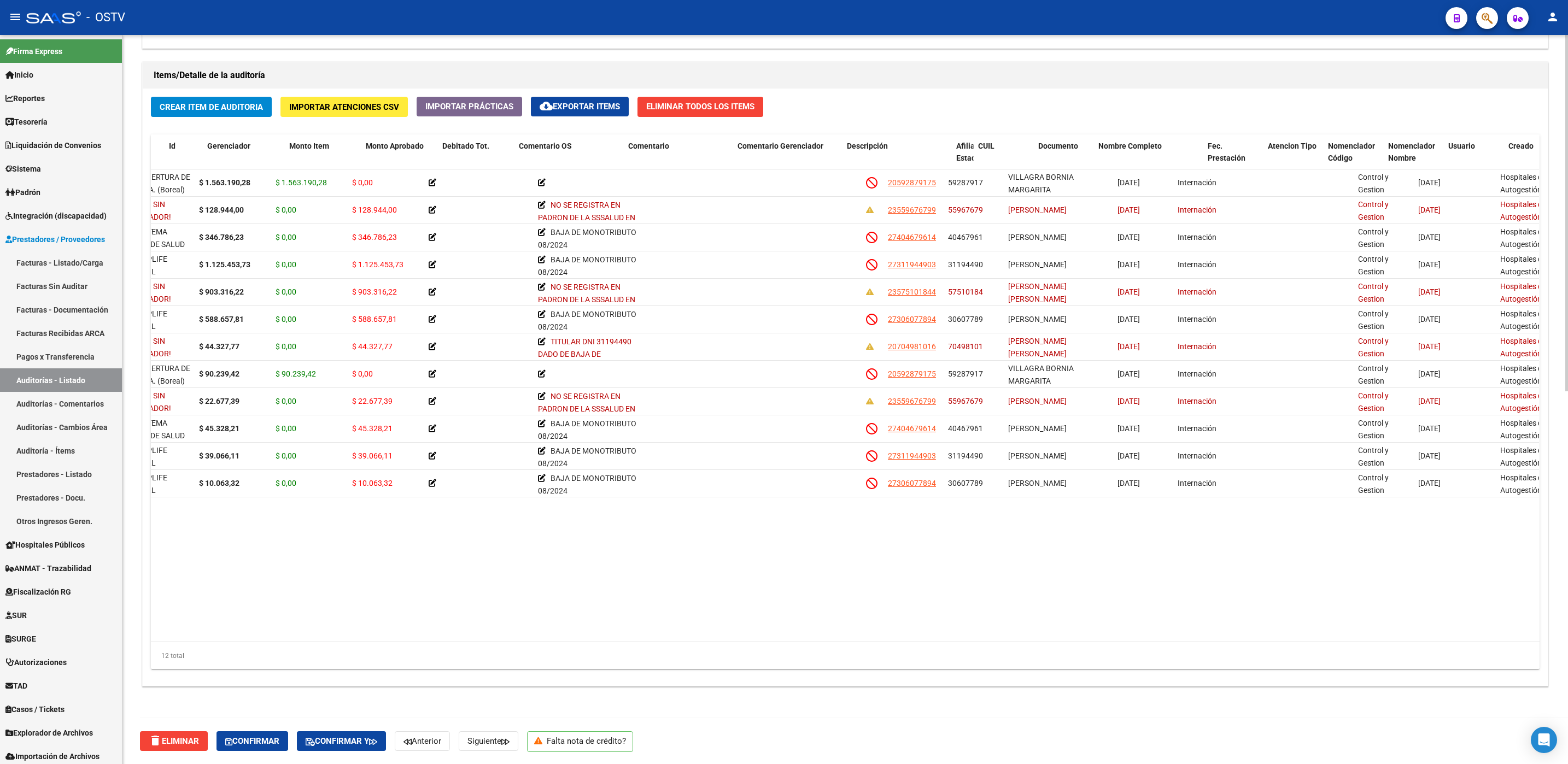
scroll to position [0, 233]
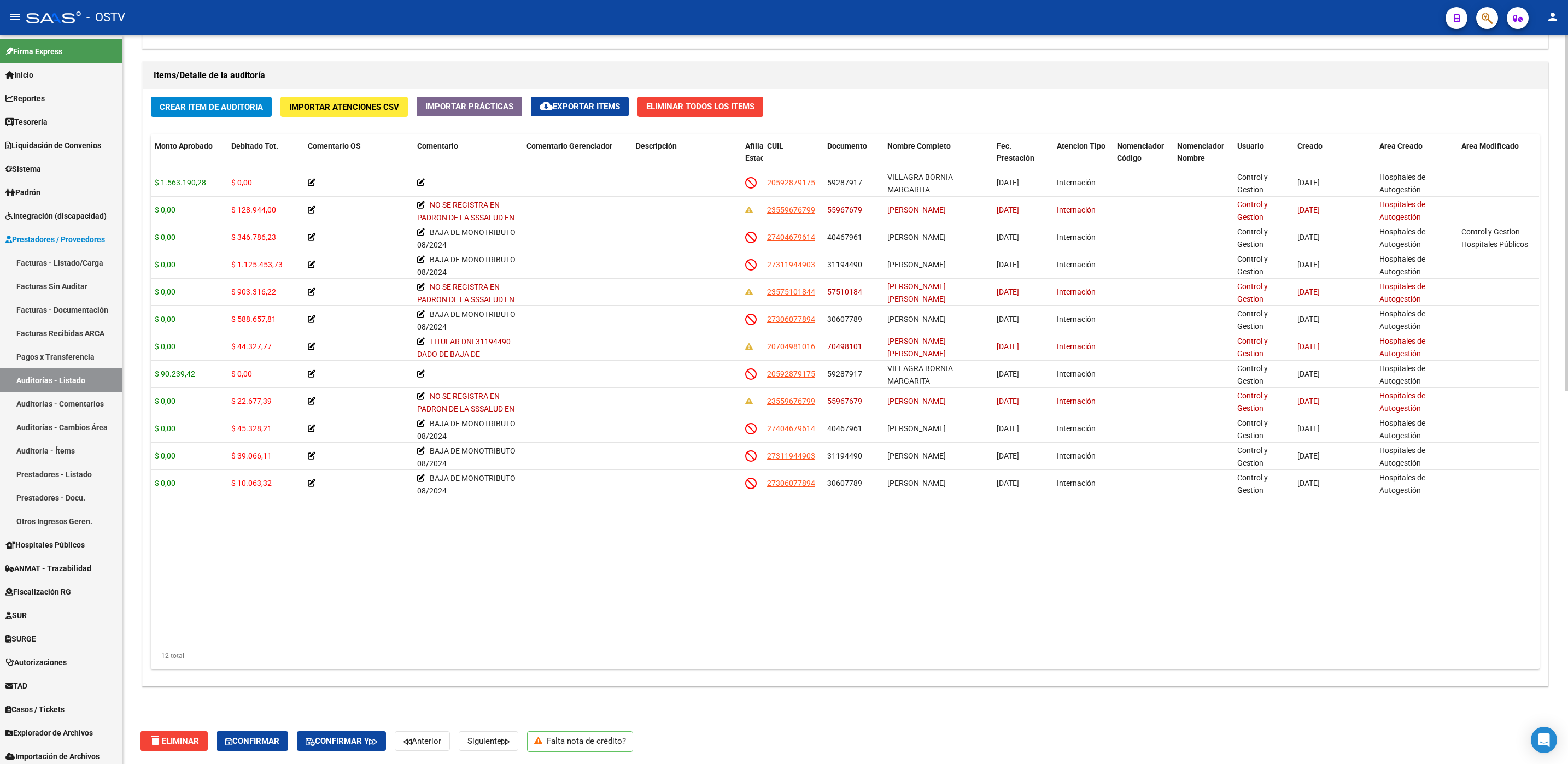
click at [1001, 153] on div "Fec. Prestación" at bounding box center [1022, 153] width 51 height 25
click at [1003, 158] on span "Fec. Prestación" at bounding box center [1015, 152] width 38 height 21
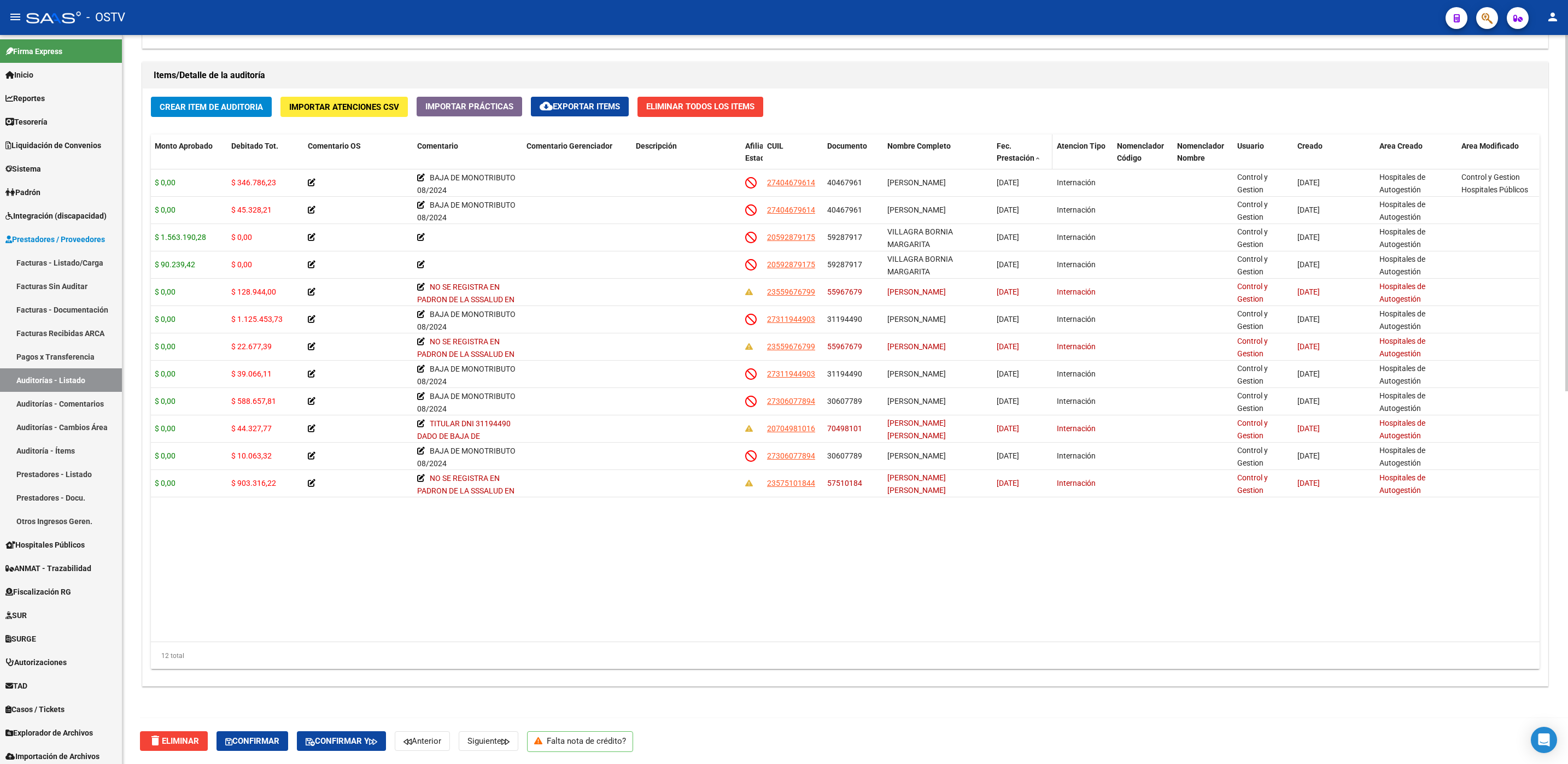
click at [1009, 158] on span "Fec. Prestación" at bounding box center [1015, 152] width 38 height 21
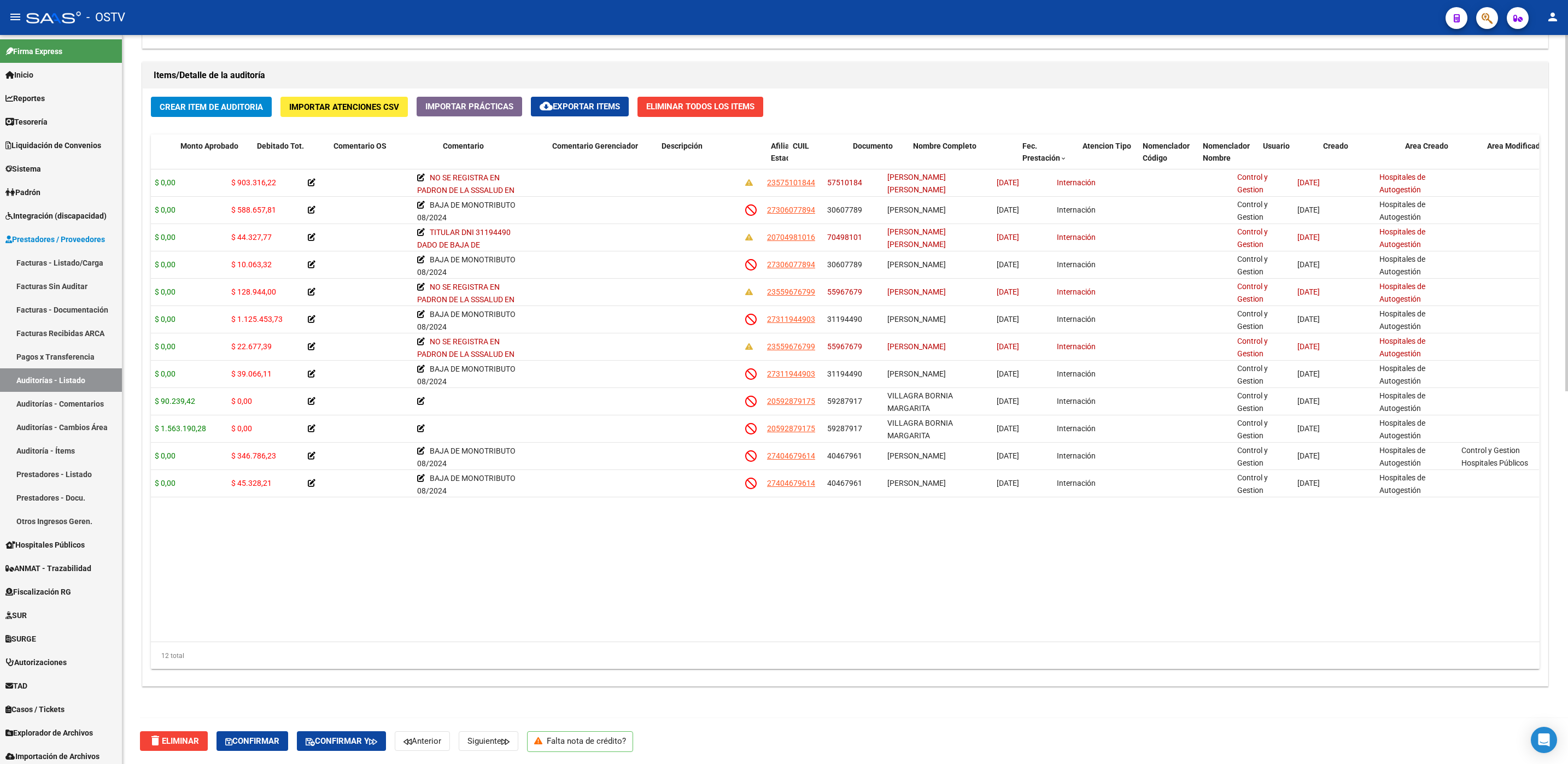
scroll to position [0, 0]
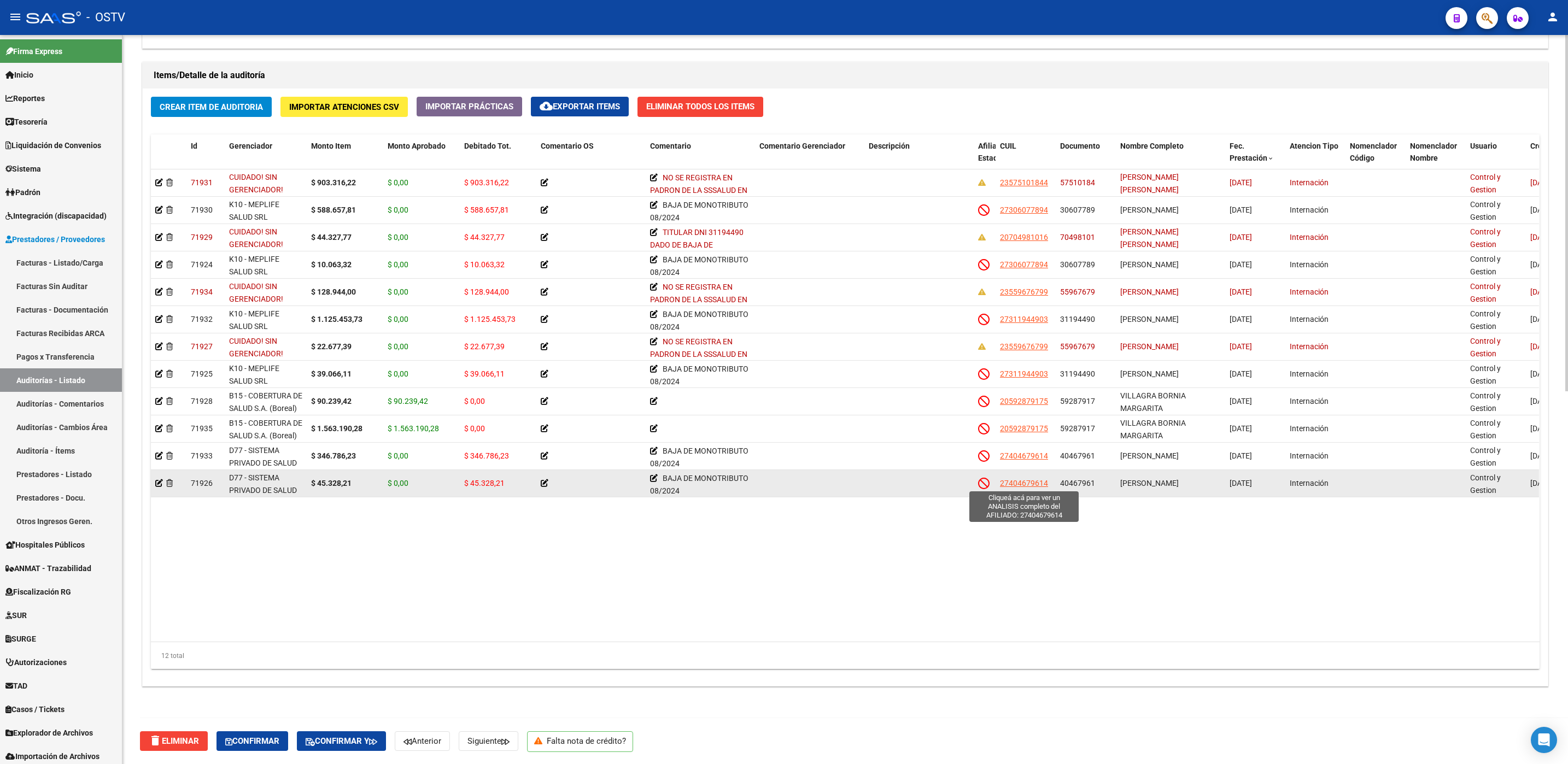
click at [1002, 484] on span "27404679614" at bounding box center [1024, 483] width 48 height 9
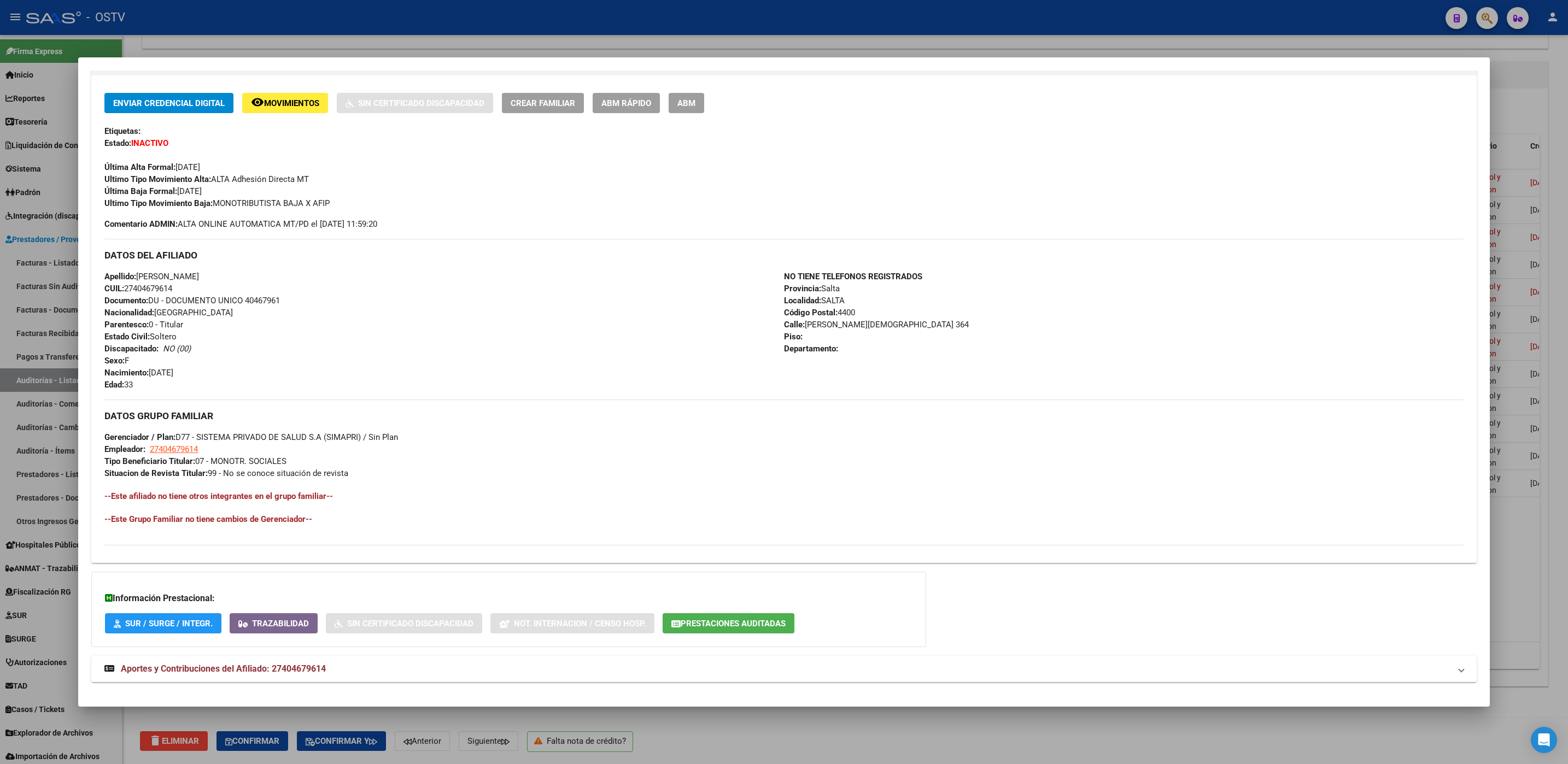
scroll to position [232, 0]
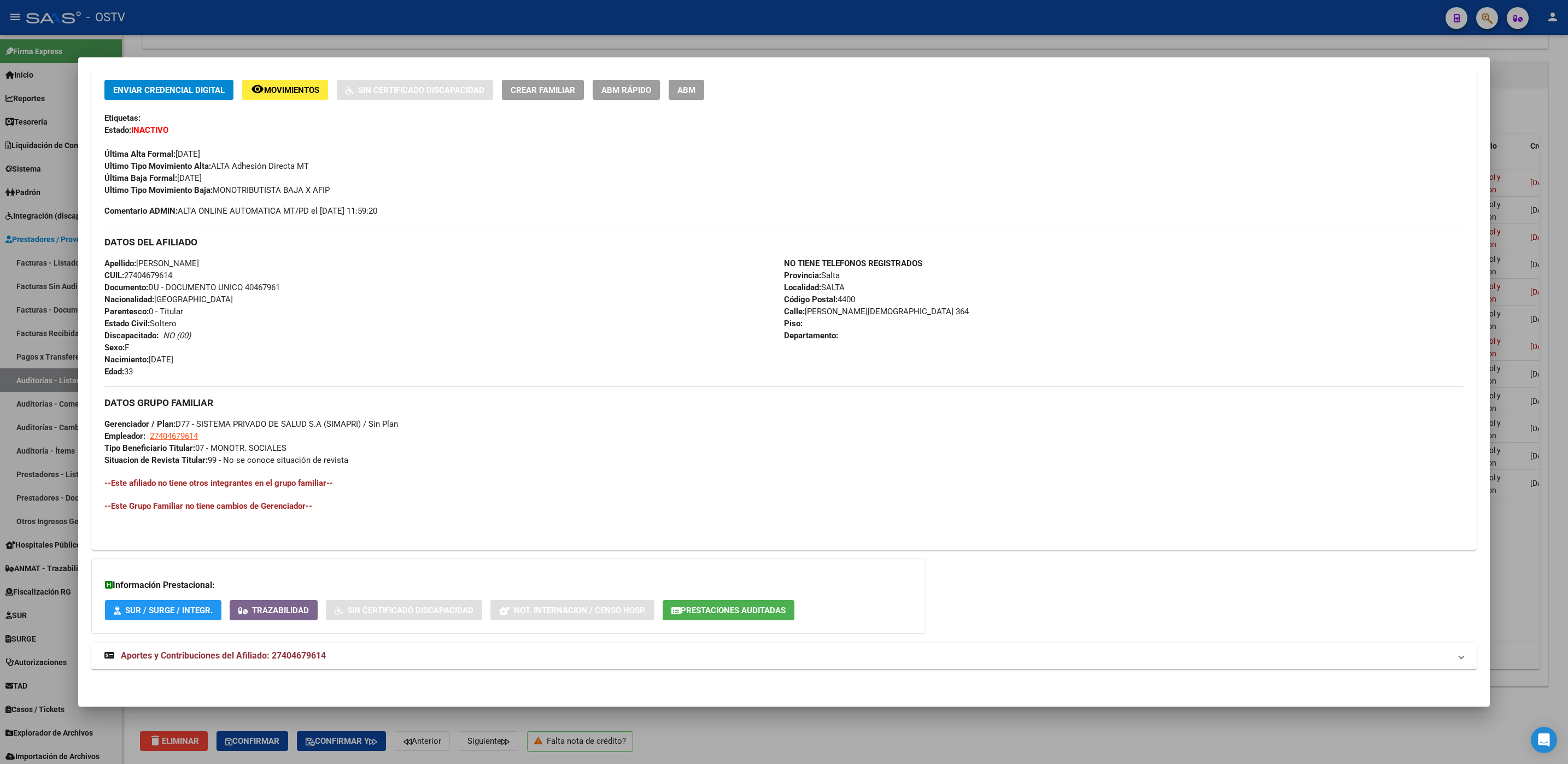
click at [264, 659] on span "Aportes y Contribuciones del Afiliado: 27404679614" at bounding box center [223, 655] width 205 height 10
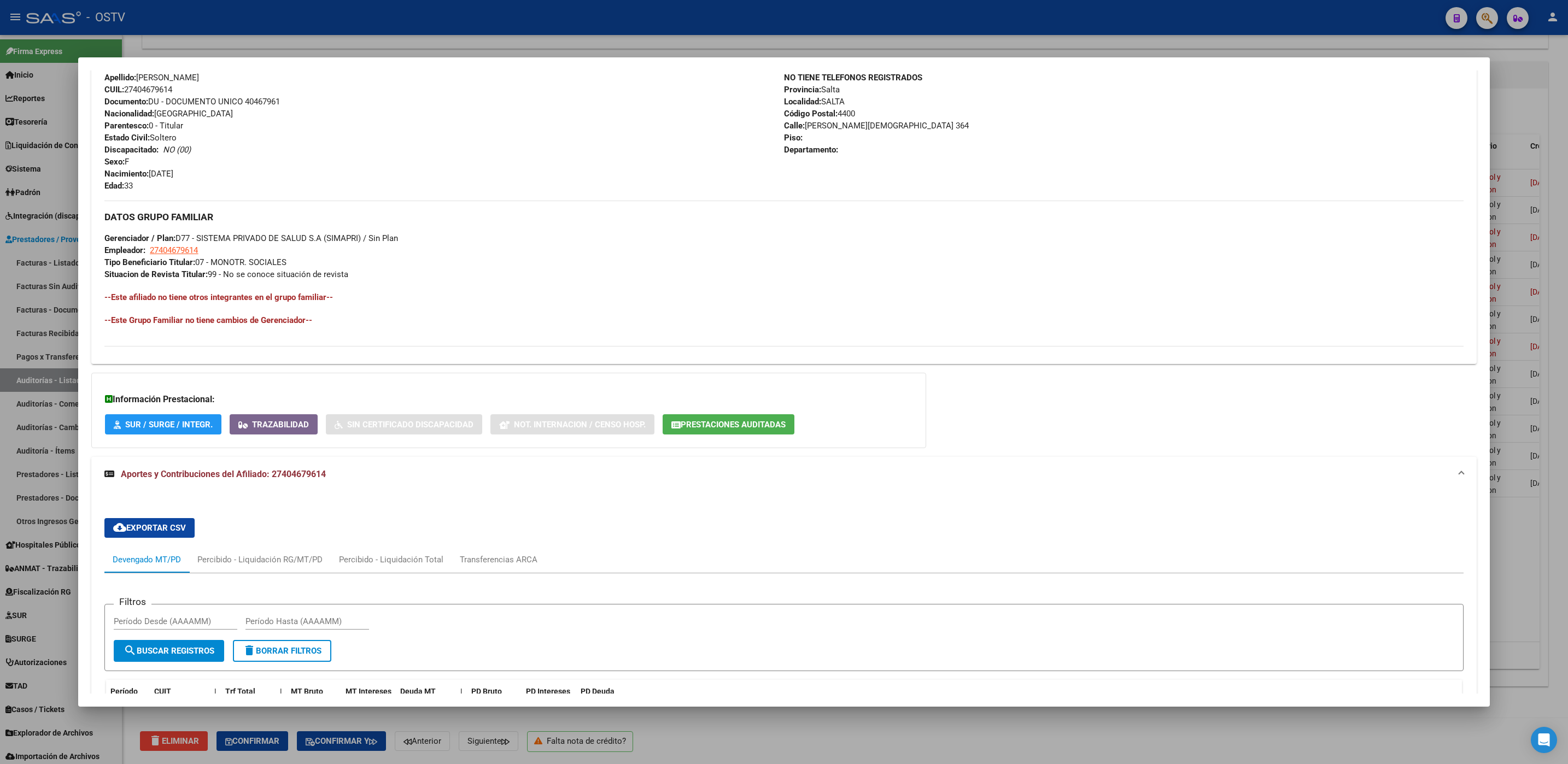
scroll to position [282, 0]
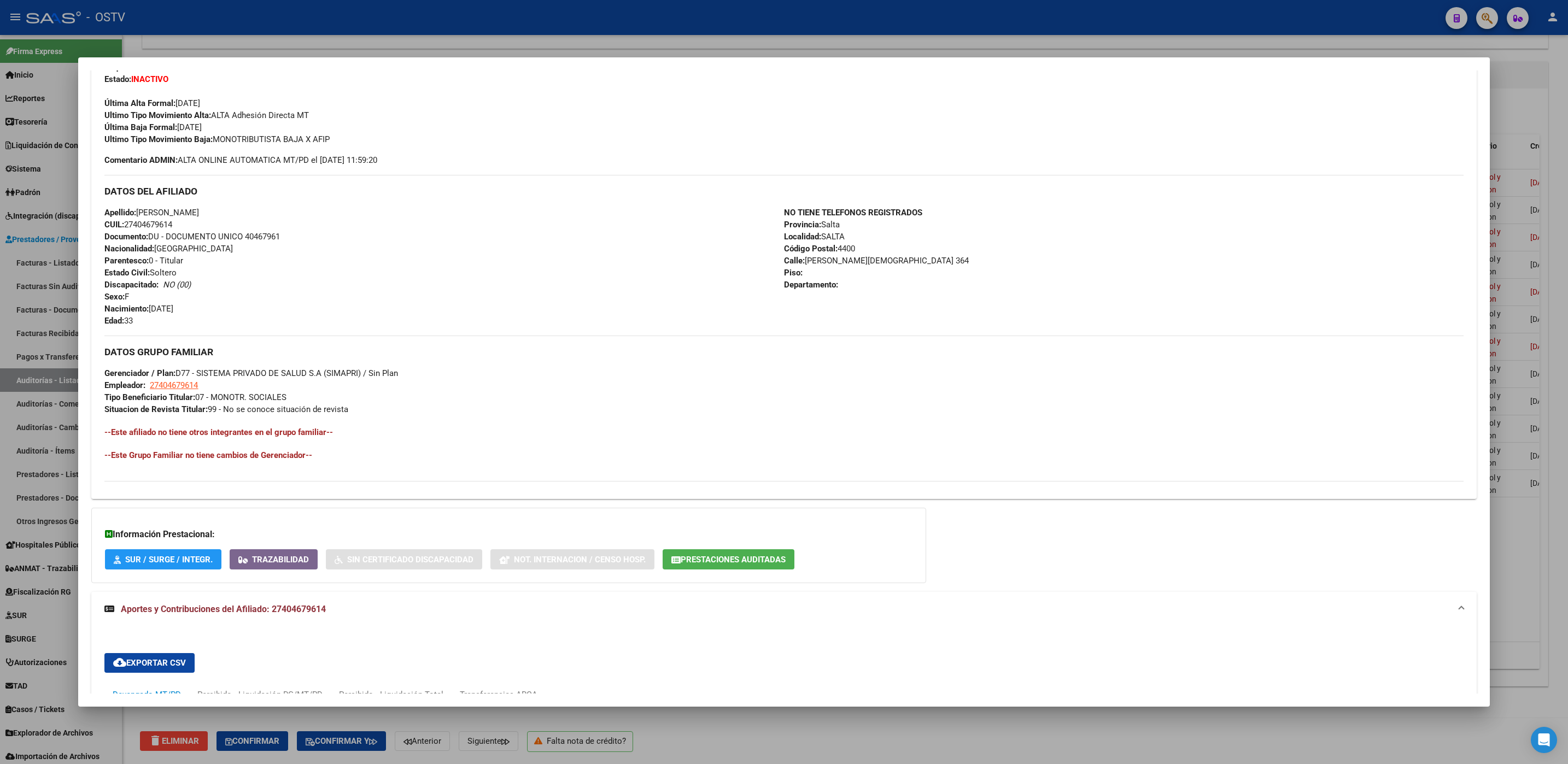
click at [740, 739] on div at bounding box center [784, 382] width 1568 height 764
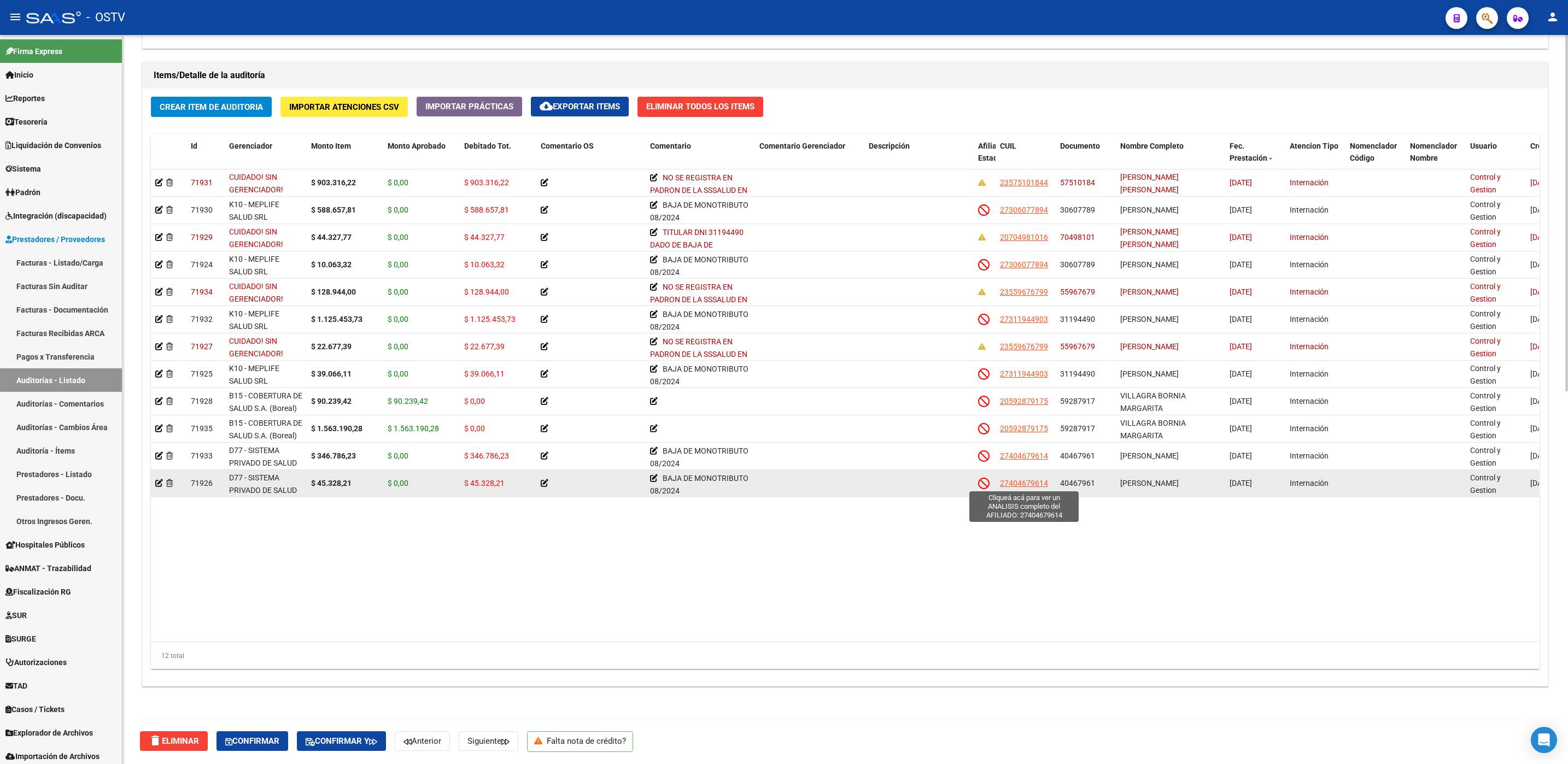
click at [1023, 482] on span "27404679614" at bounding box center [1024, 483] width 48 height 9
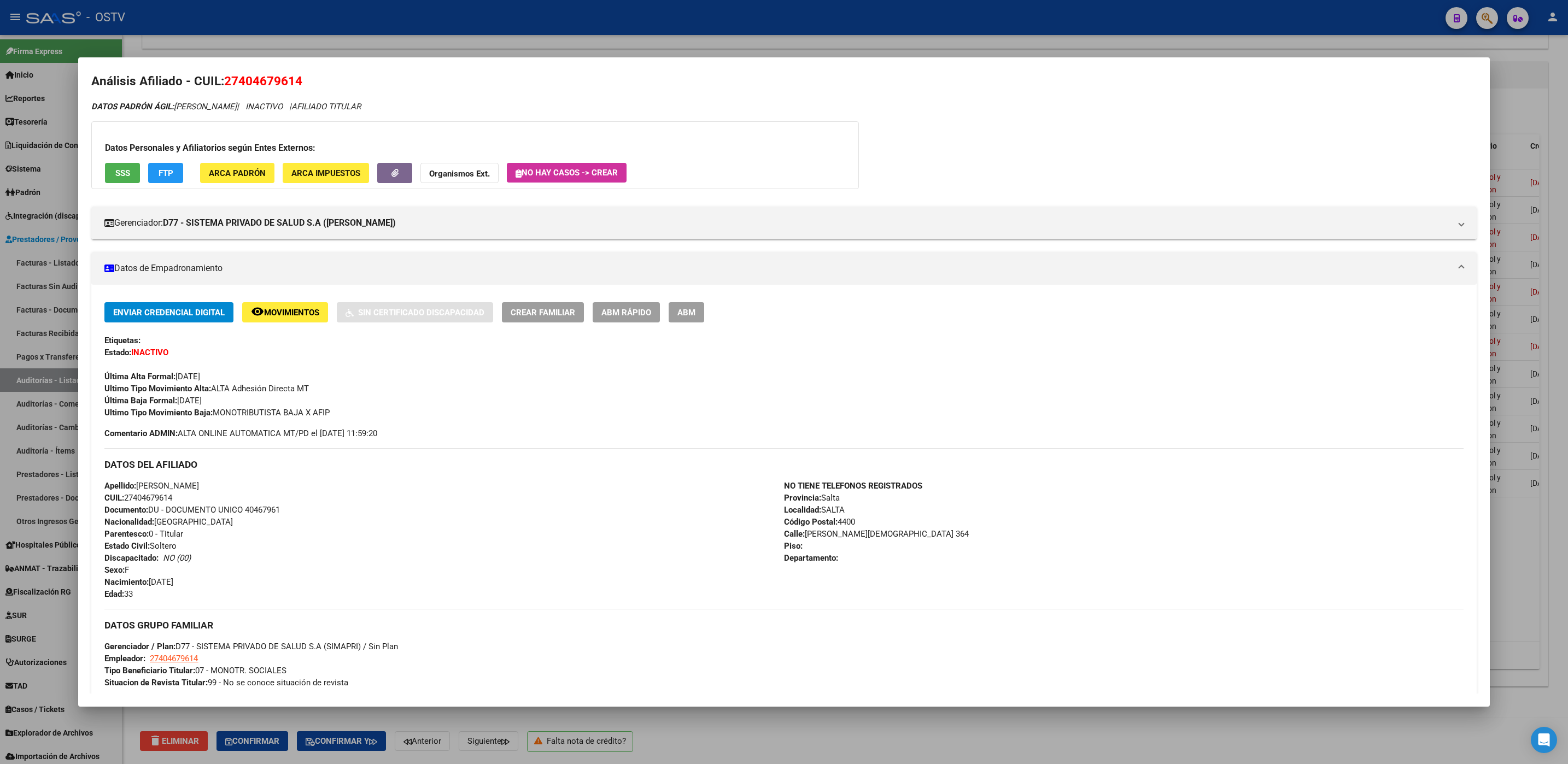
scroll to position [0, 0]
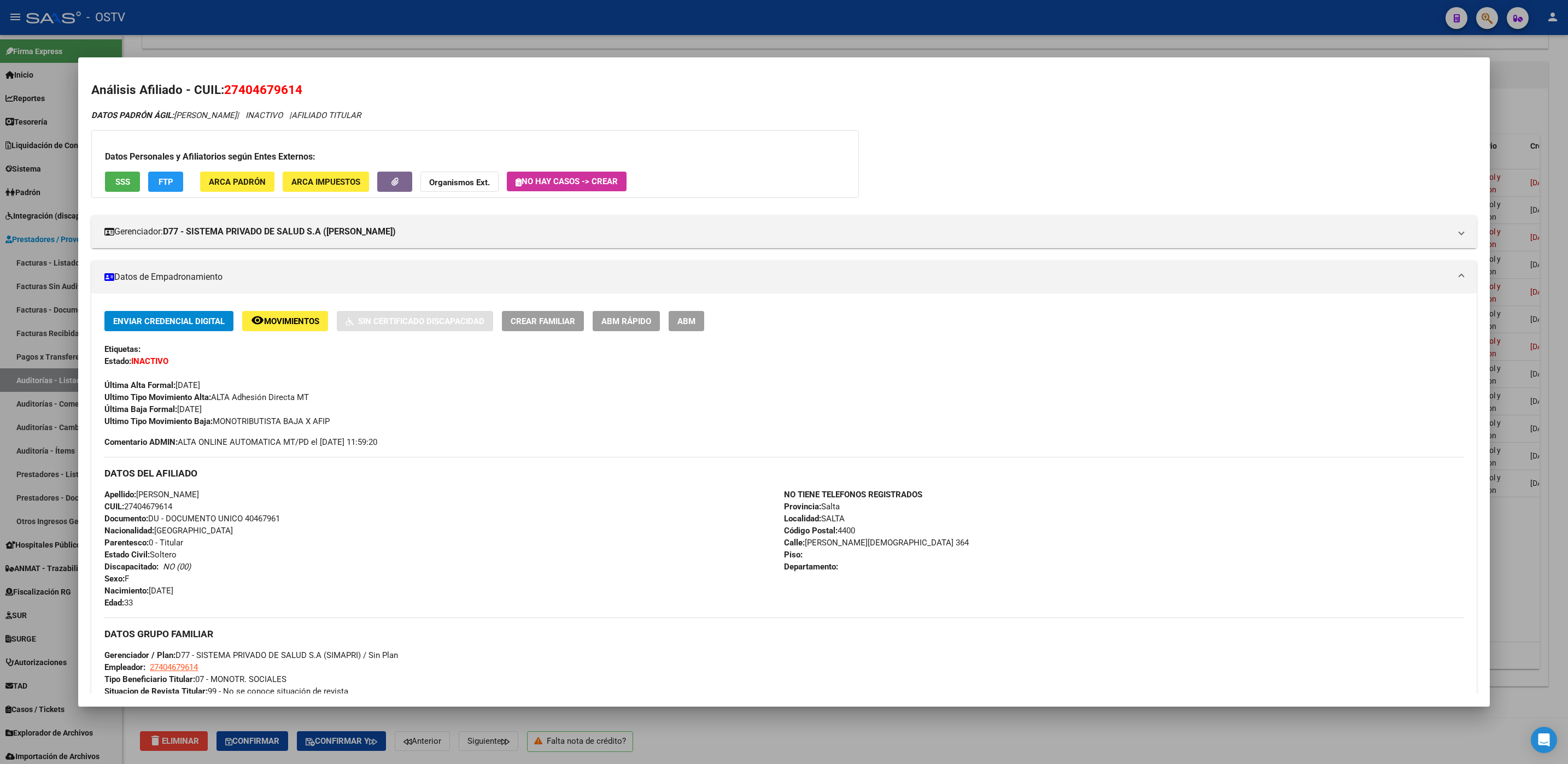
click at [128, 179] on span "SSS" at bounding box center [122, 182] width 14 height 10
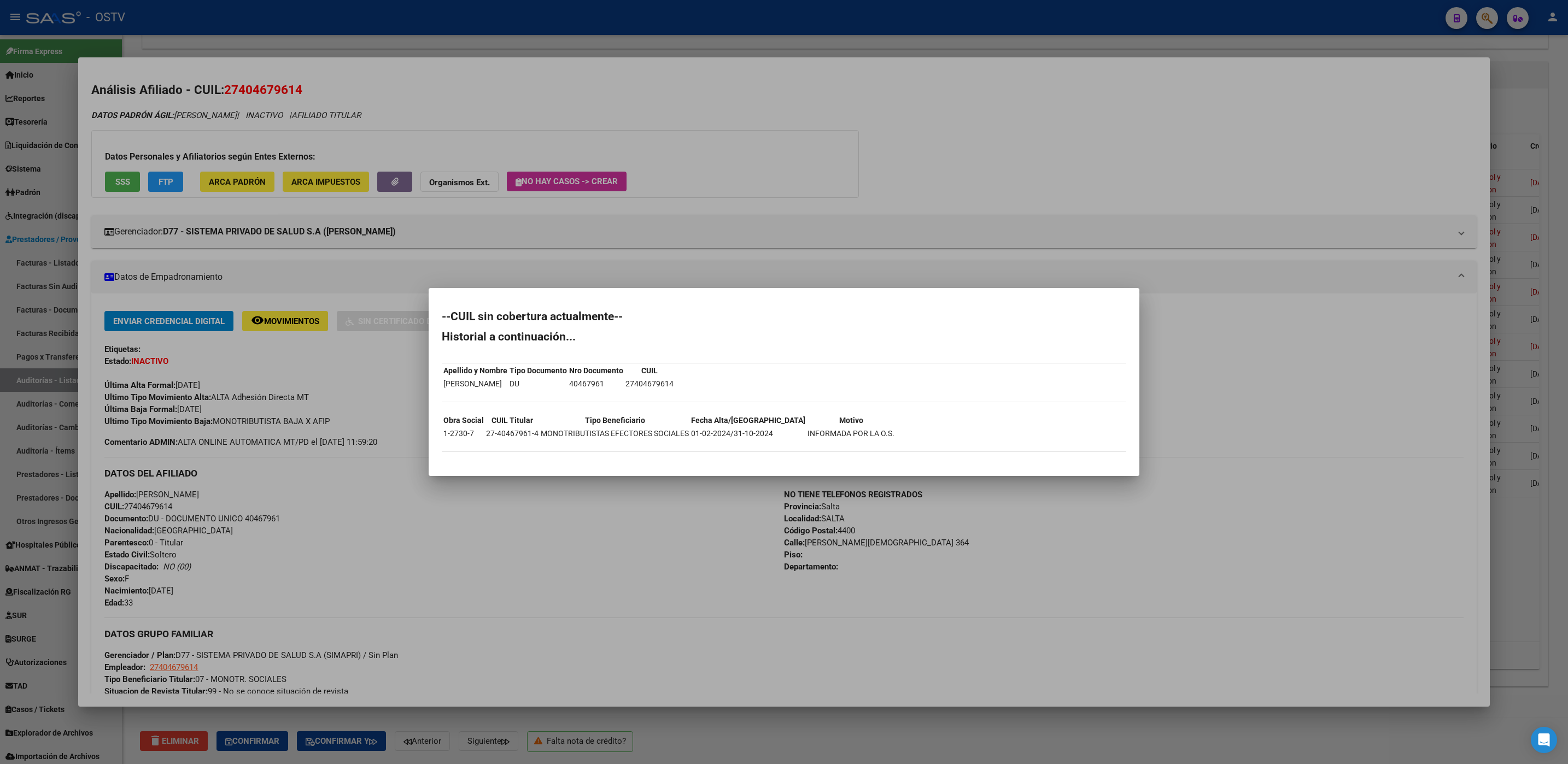
click at [697, 718] on div at bounding box center [784, 382] width 1568 height 764
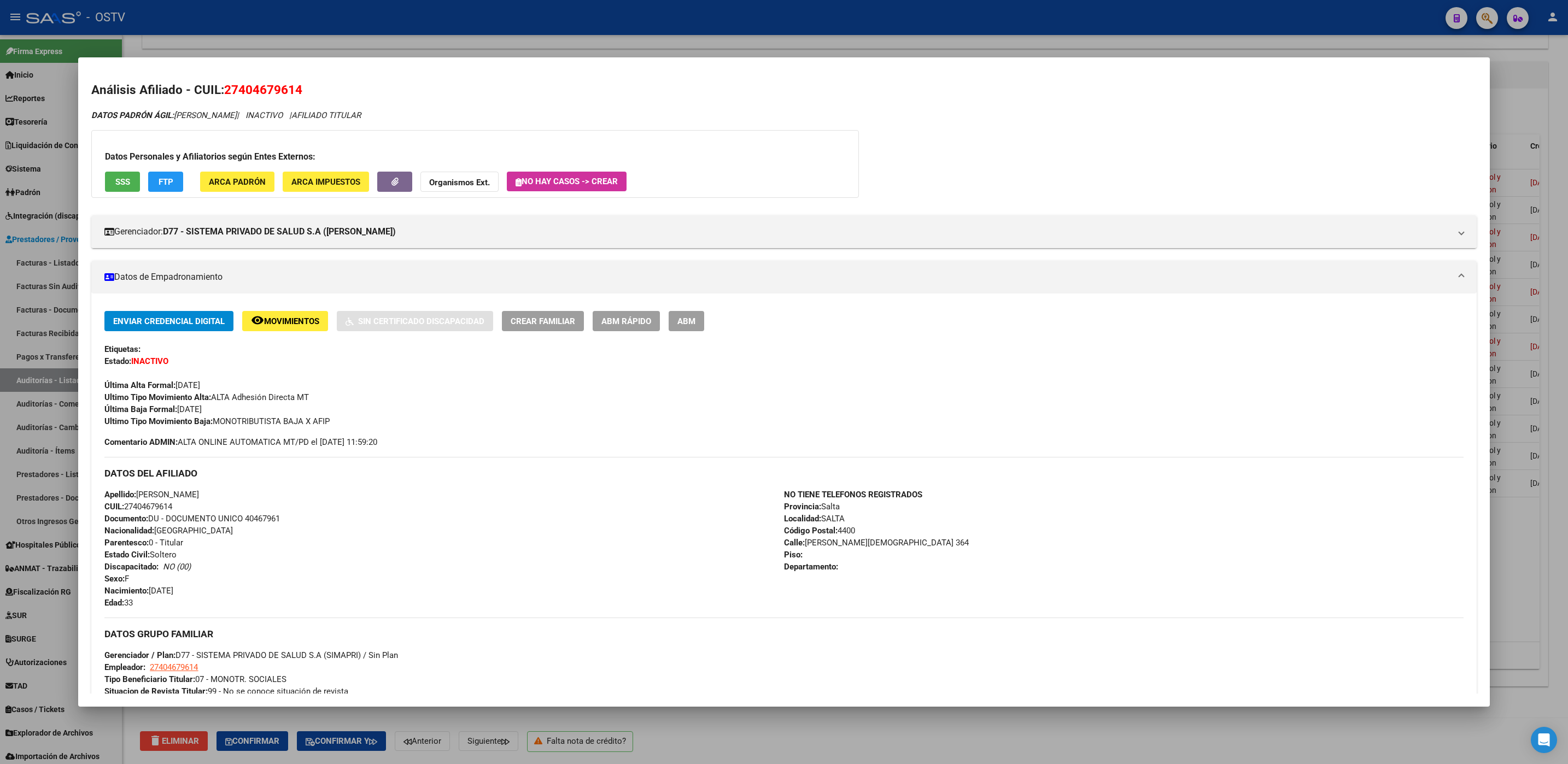
click at [807, 734] on div at bounding box center [784, 382] width 1568 height 764
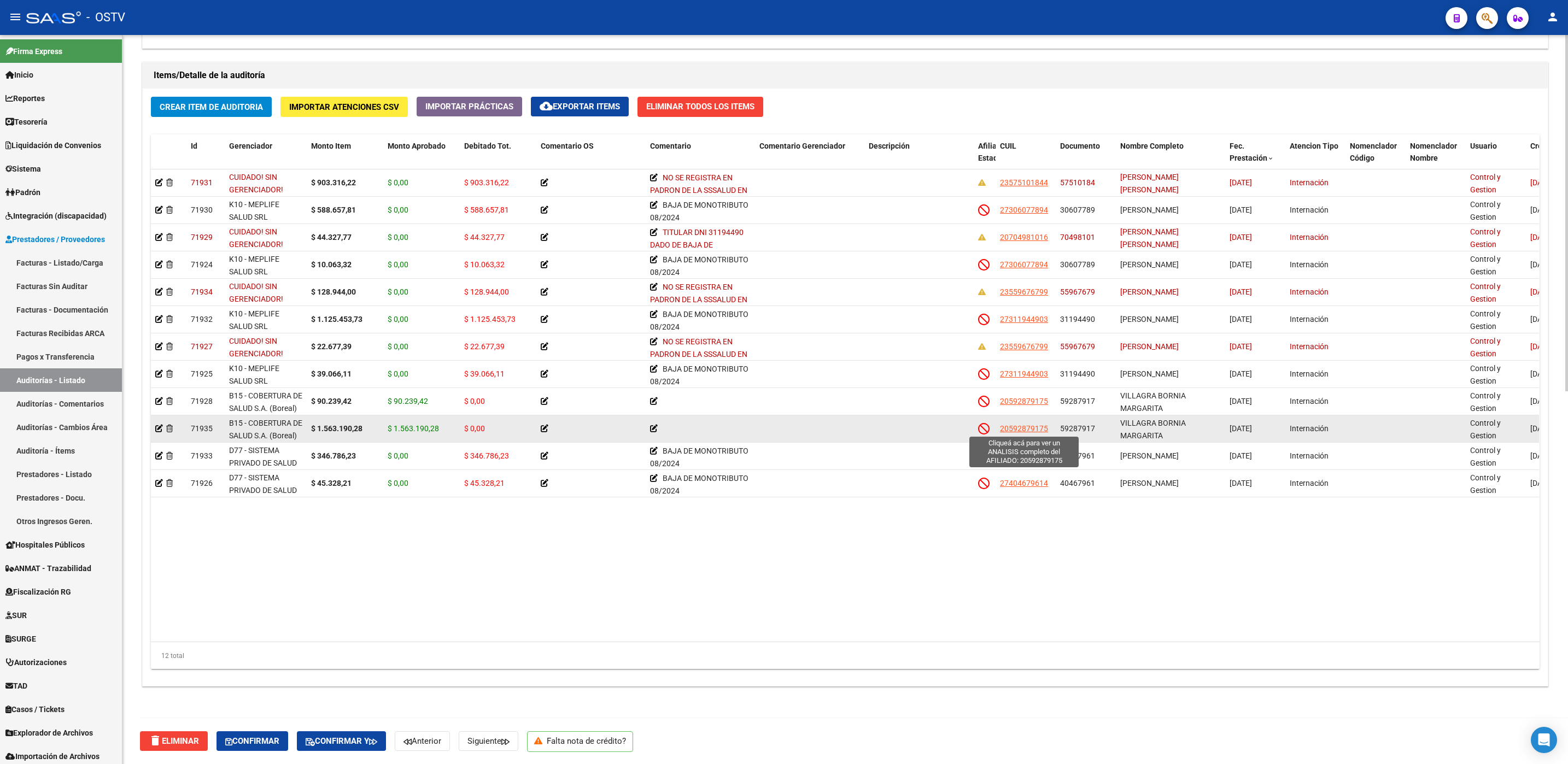
click at [1030, 424] on span "20592879175" at bounding box center [1024, 428] width 48 height 9
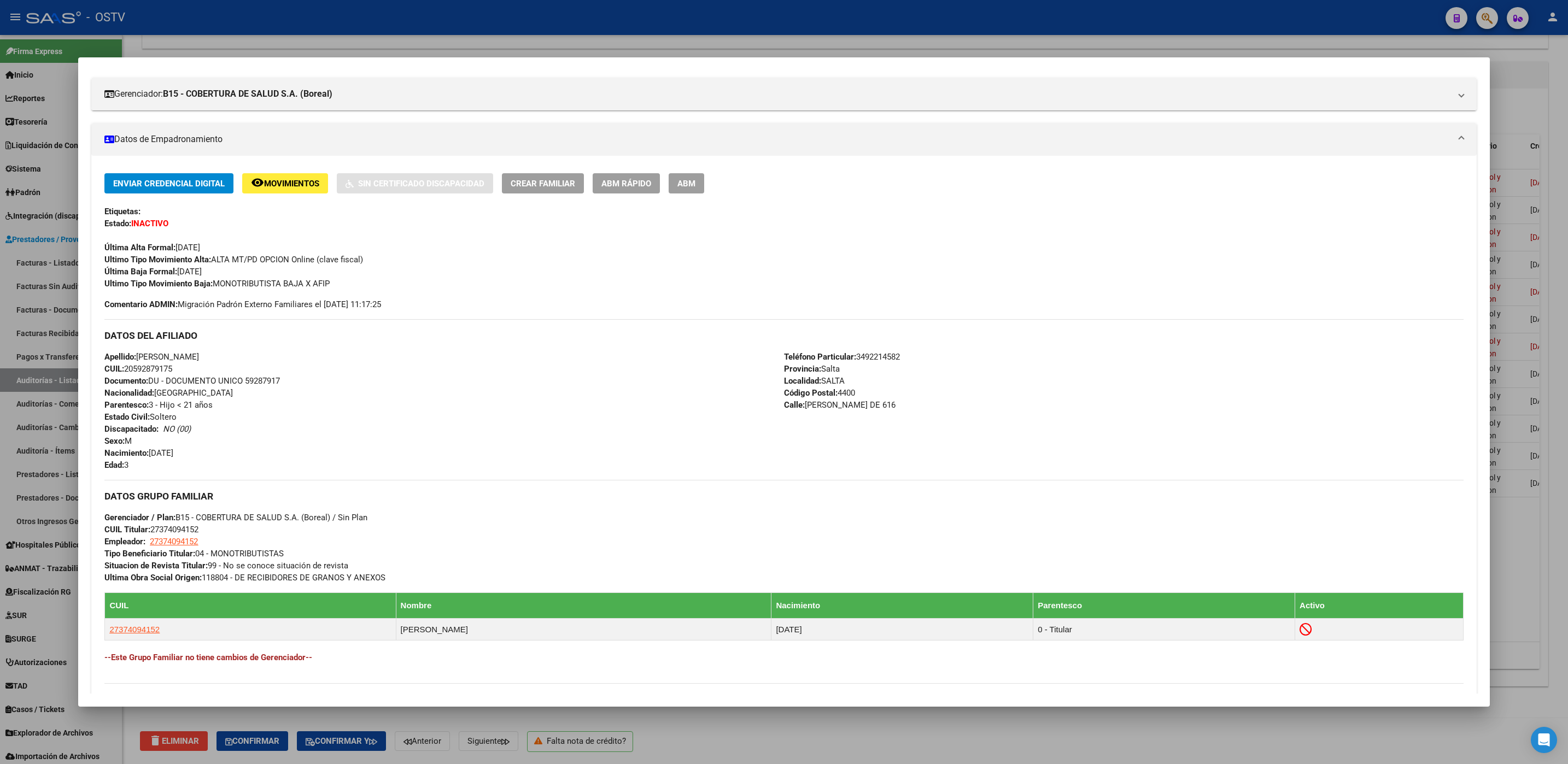
scroll to position [317, 0]
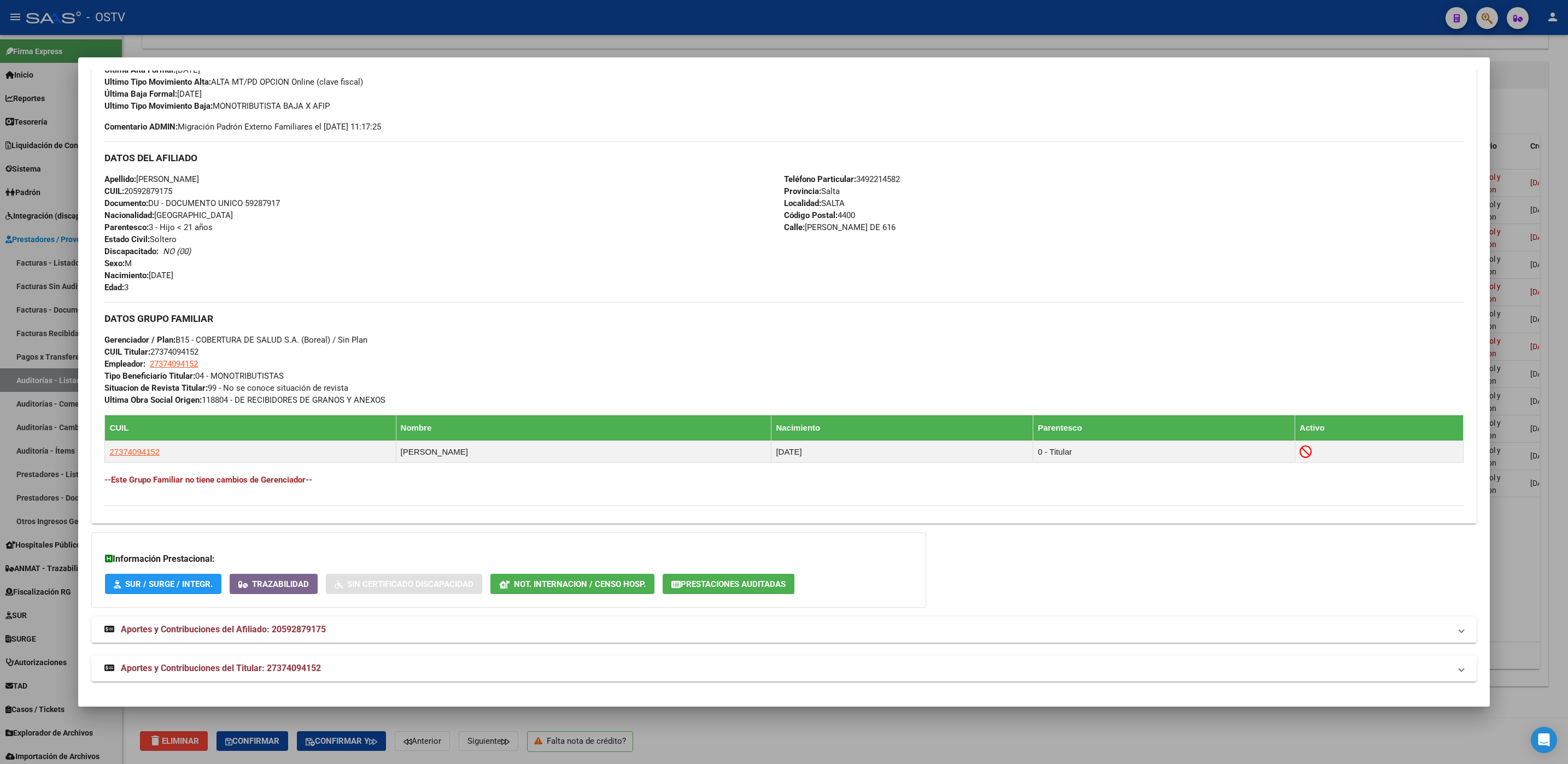
click at [214, 663] on span "Aportes y Contribuciones del Titular: 27374094152" at bounding box center [221, 667] width 200 height 10
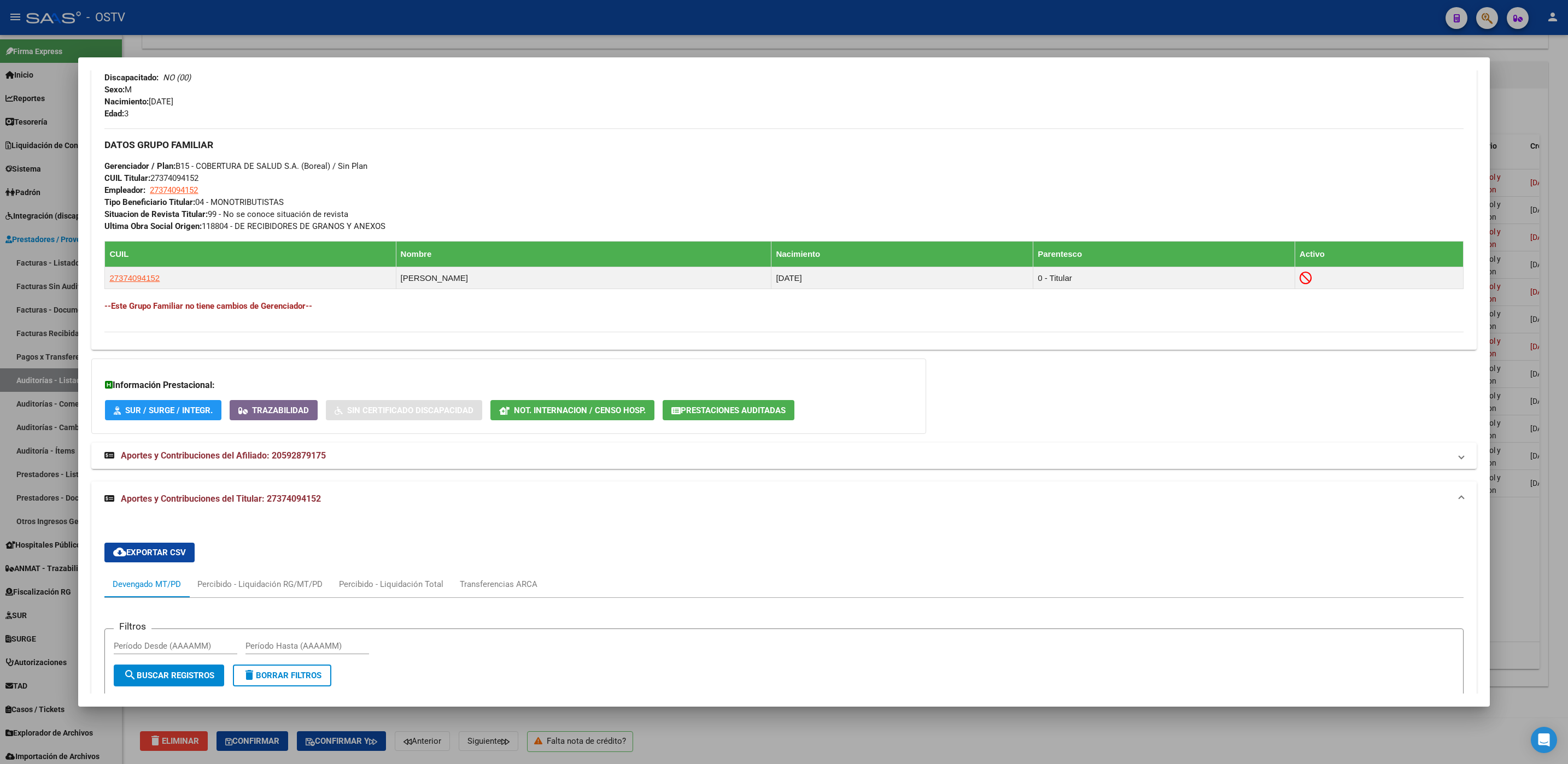
scroll to position [478, 0]
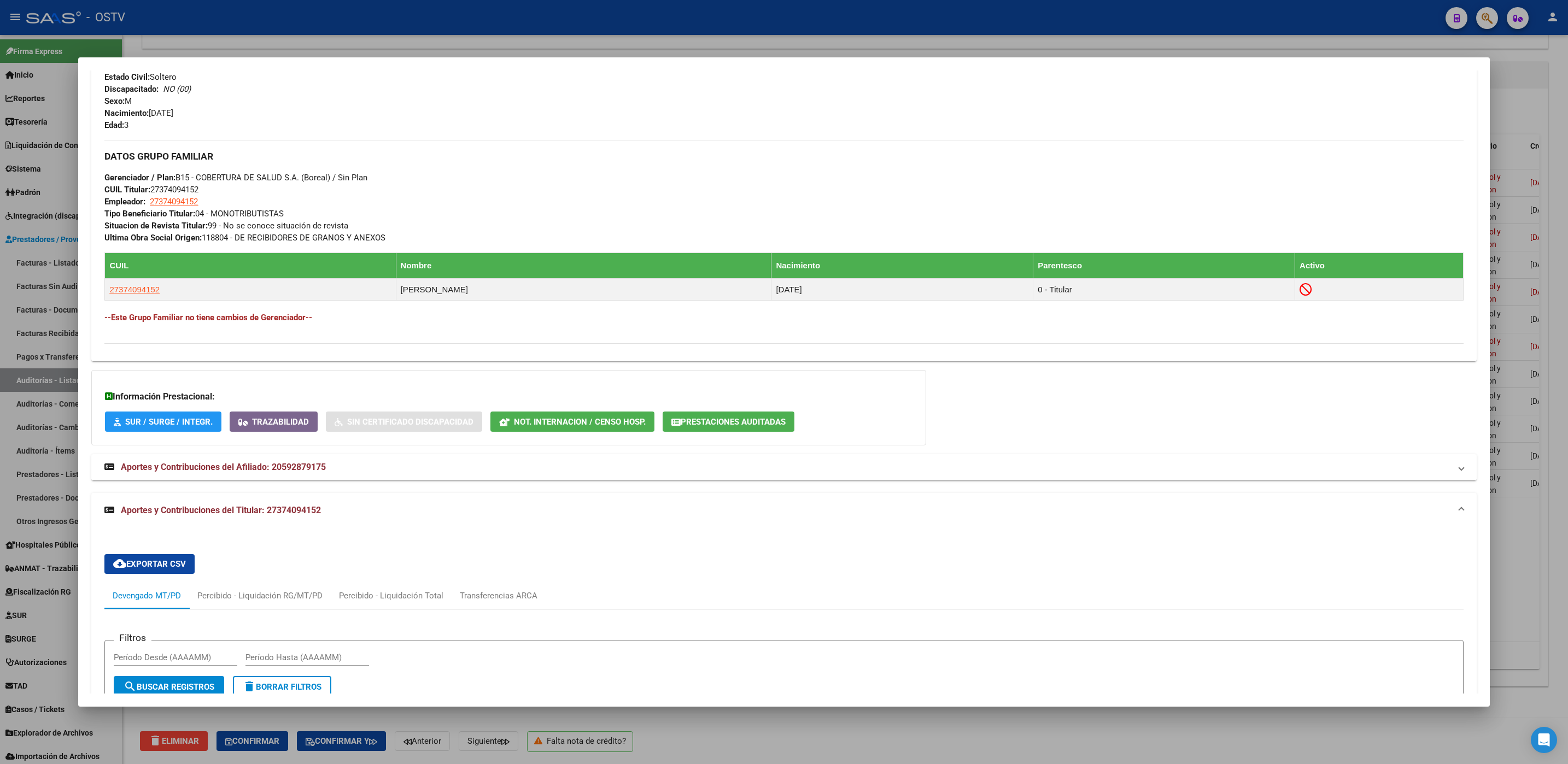
click at [282, 466] on span "Aportes y Contribuciones del Afiliado: 20592879175" at bounding box center [223, 467] width 205 height 10
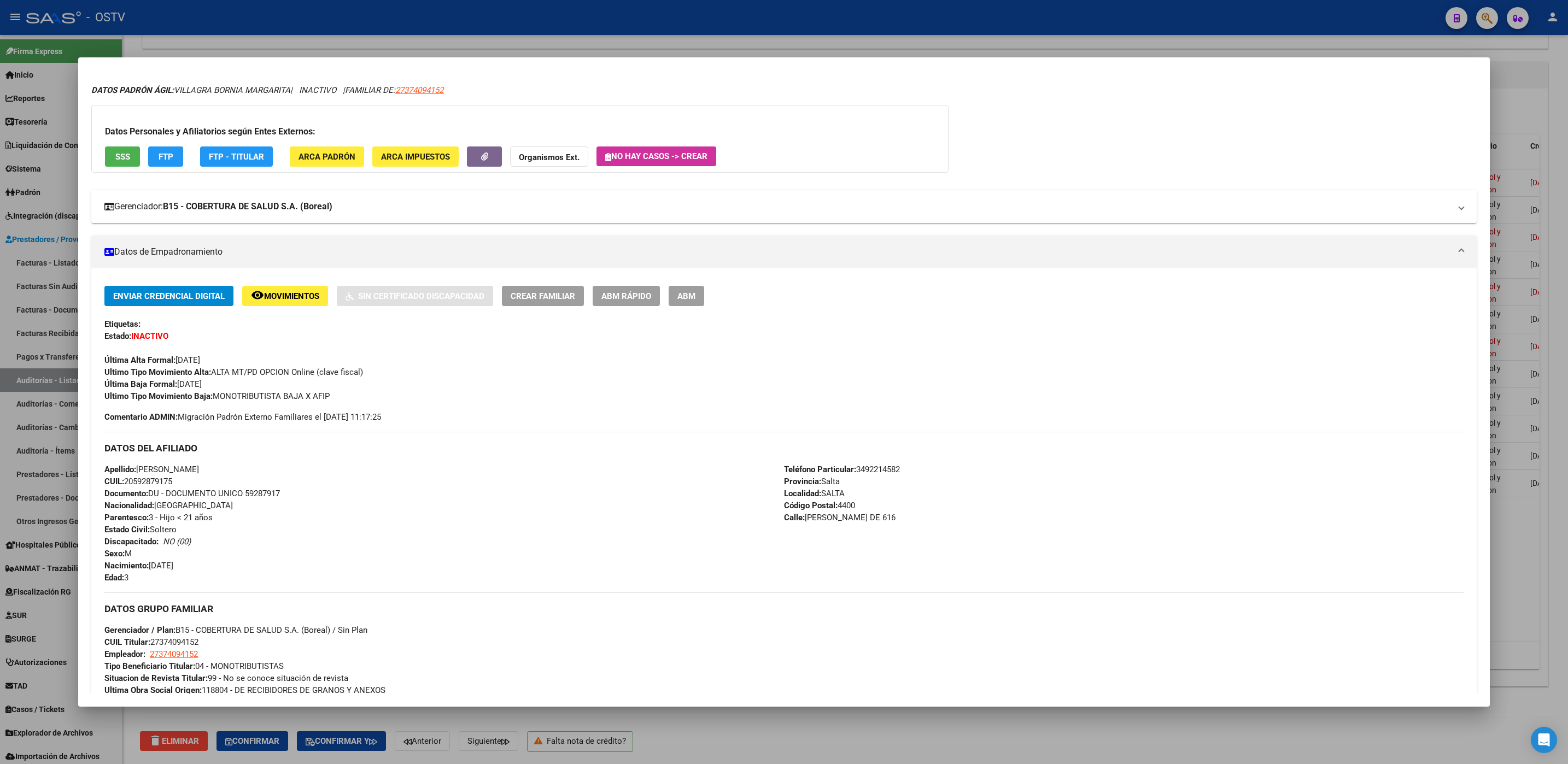
scroll to position [0, 0]
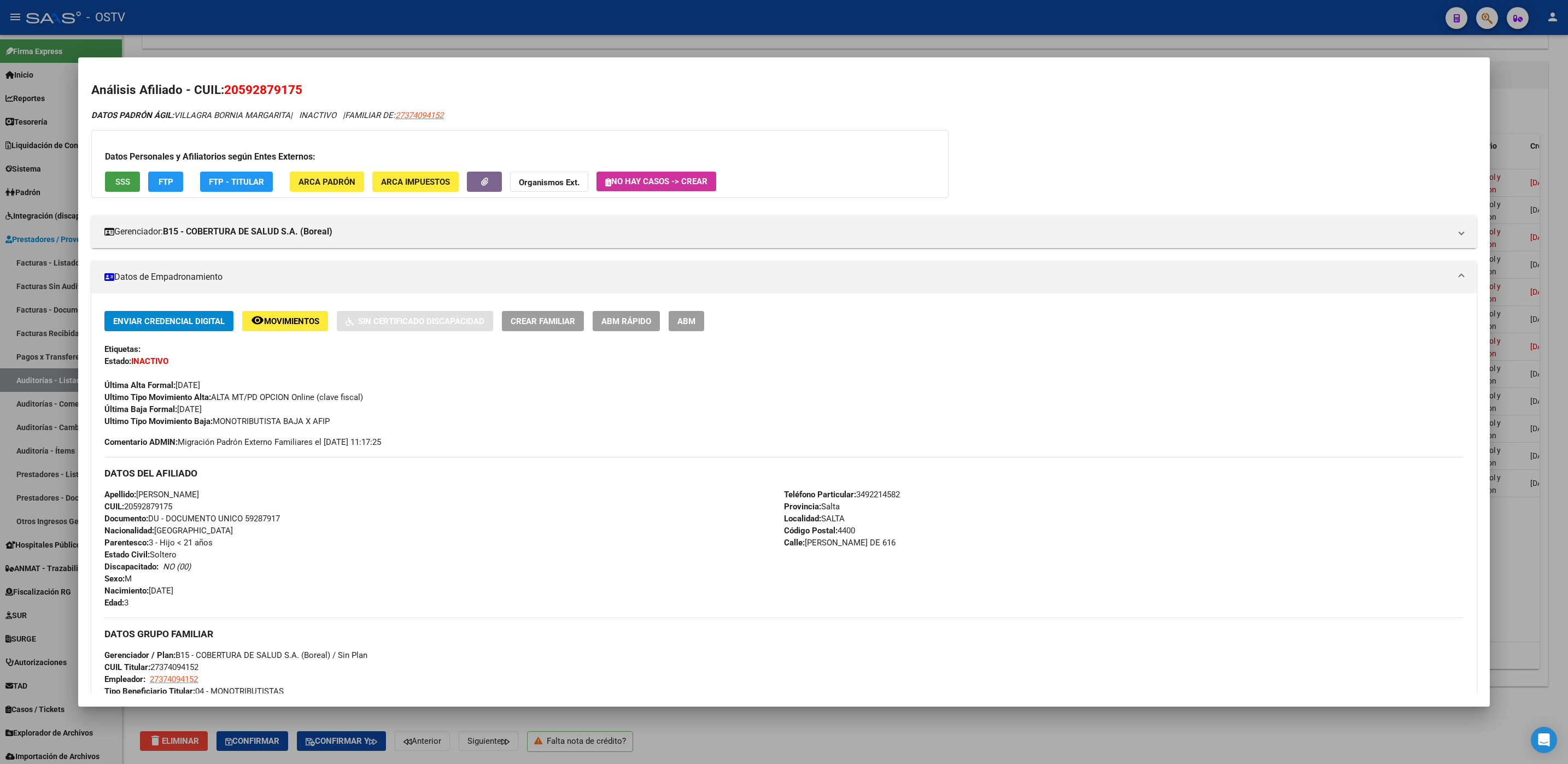
click at [122, 177] on span "SSS" at bounding box center [122, 182] width 14 height 10
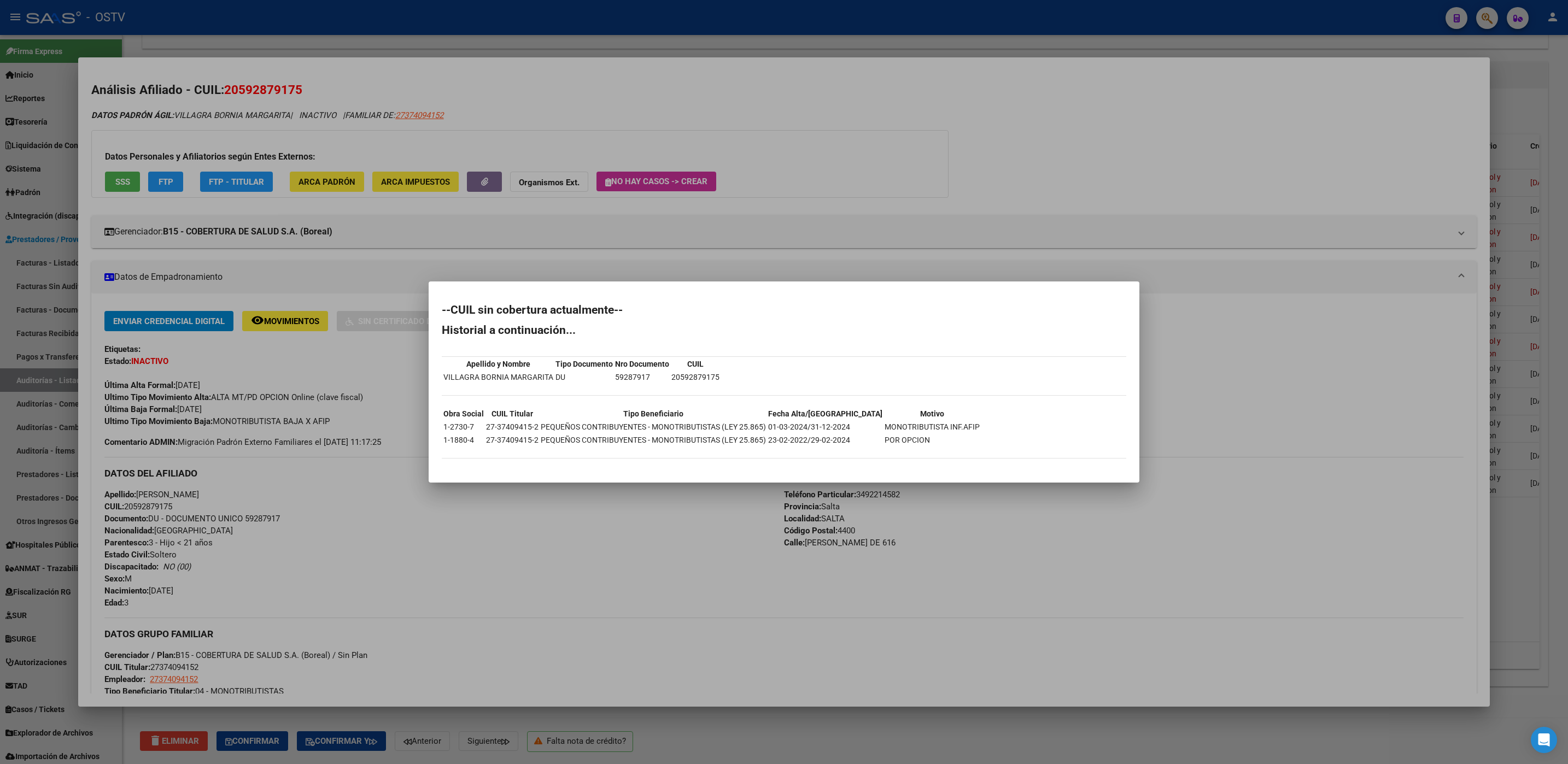
click at [568, 505] on div at bounding box center [784, 382] width 1568 height 764
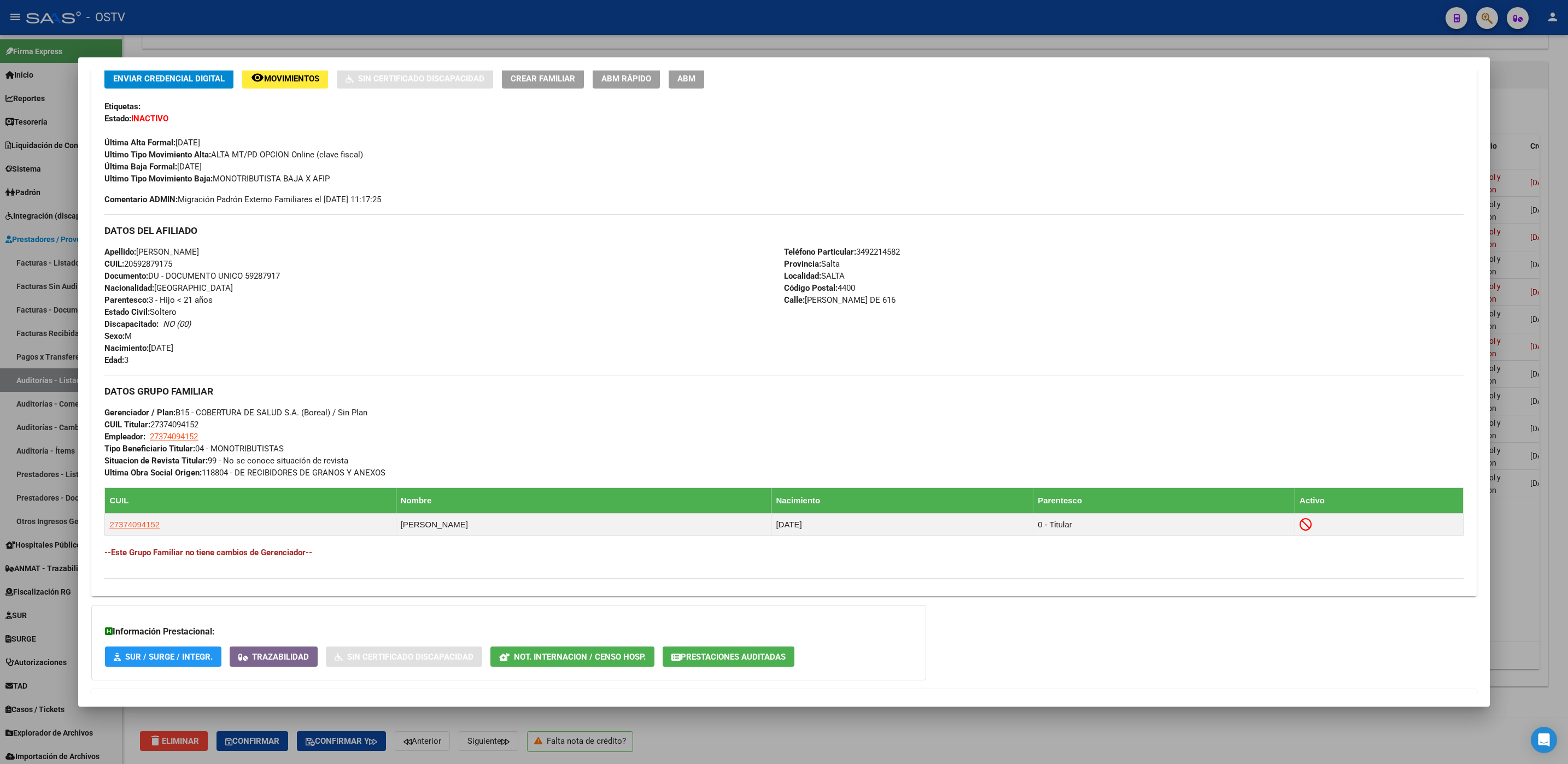
scroll to position [246, 0]
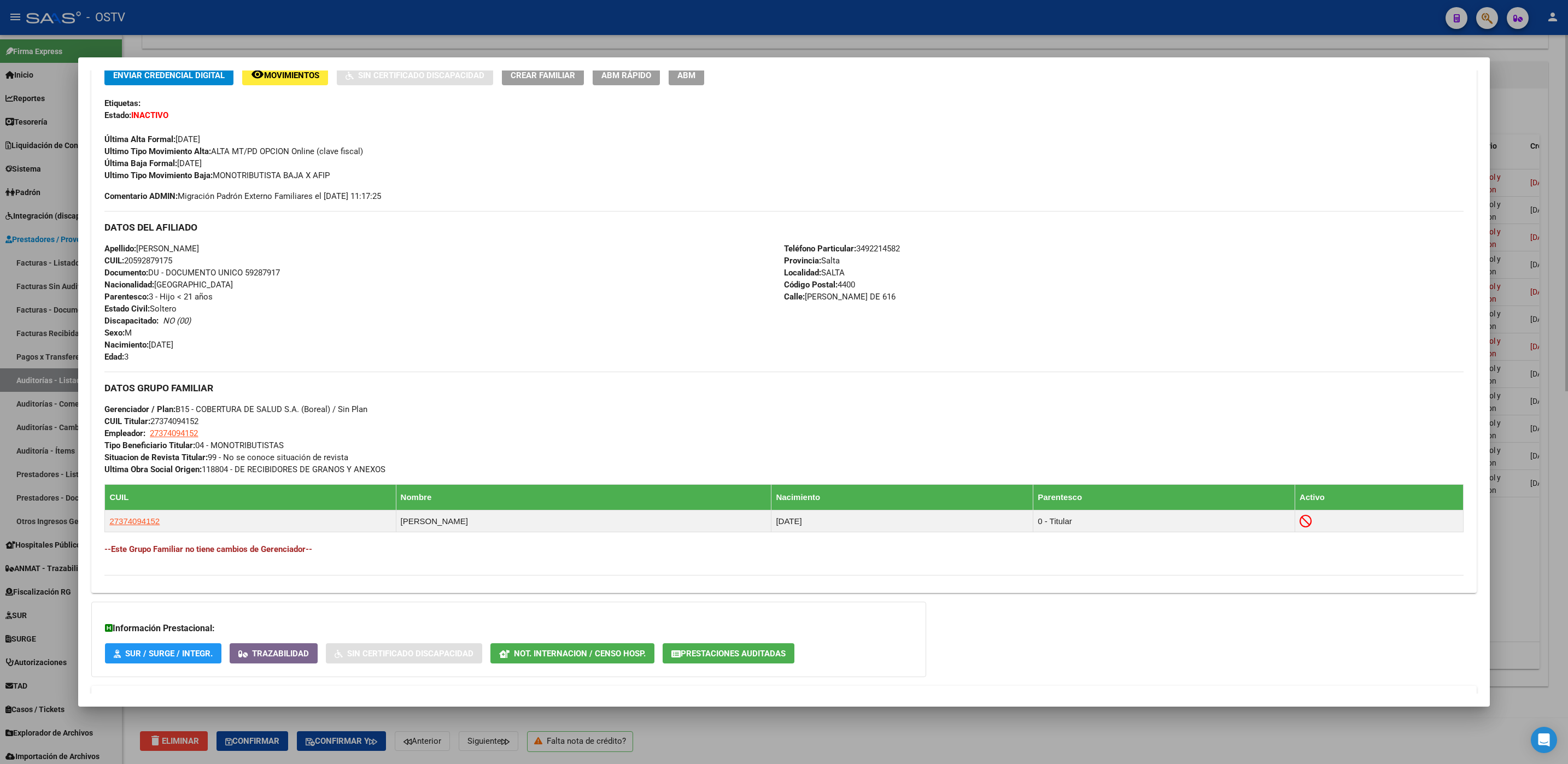
click at [706, 732] on div at bounding box center [784, 382] width 1568 height 764
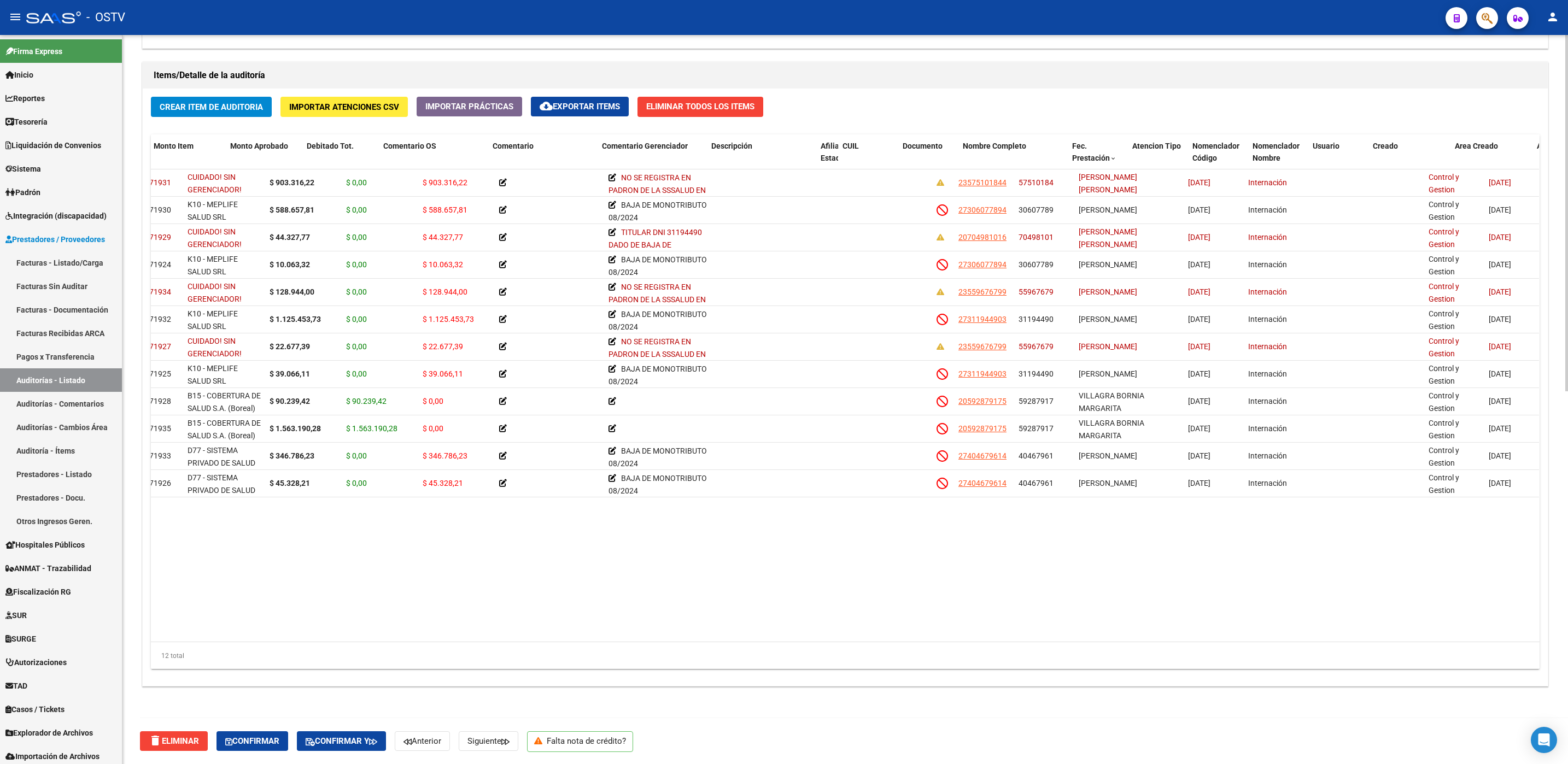
scroll to position [0, 0]
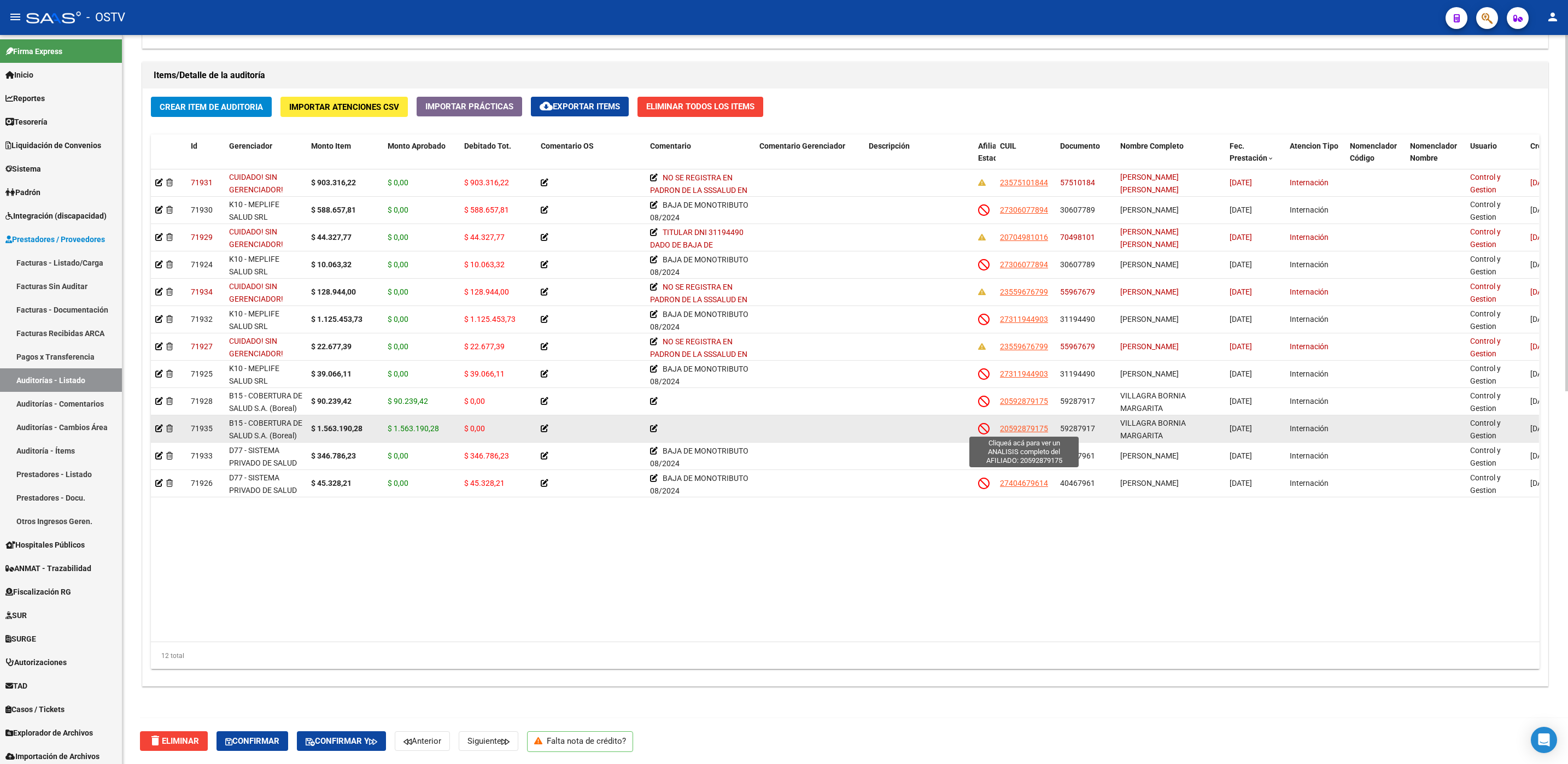
click at [1016, 430] on span "20592879175" at bounding box center [1024, 428] width 48 height 9
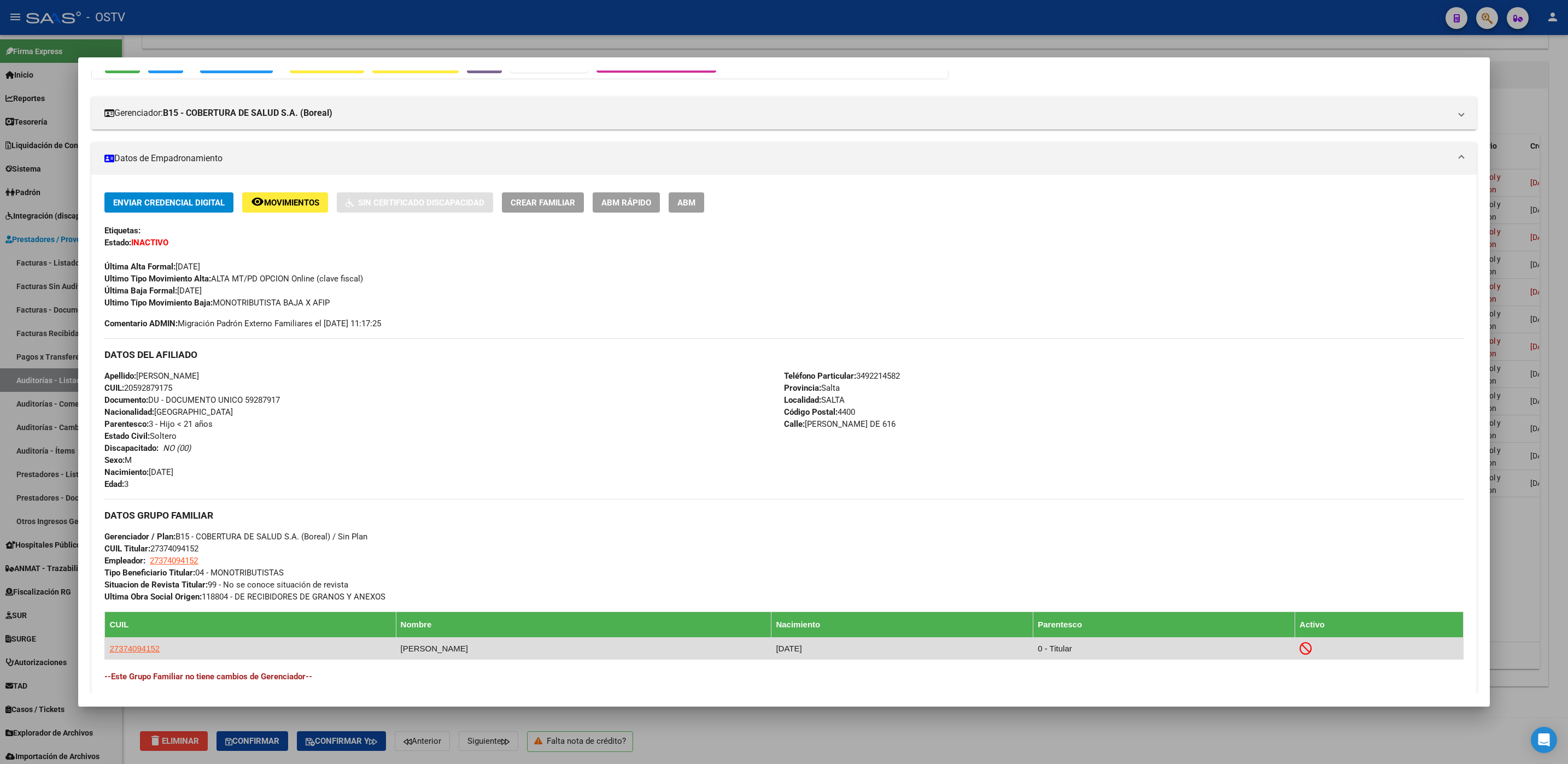
scroll to position [317, 0]
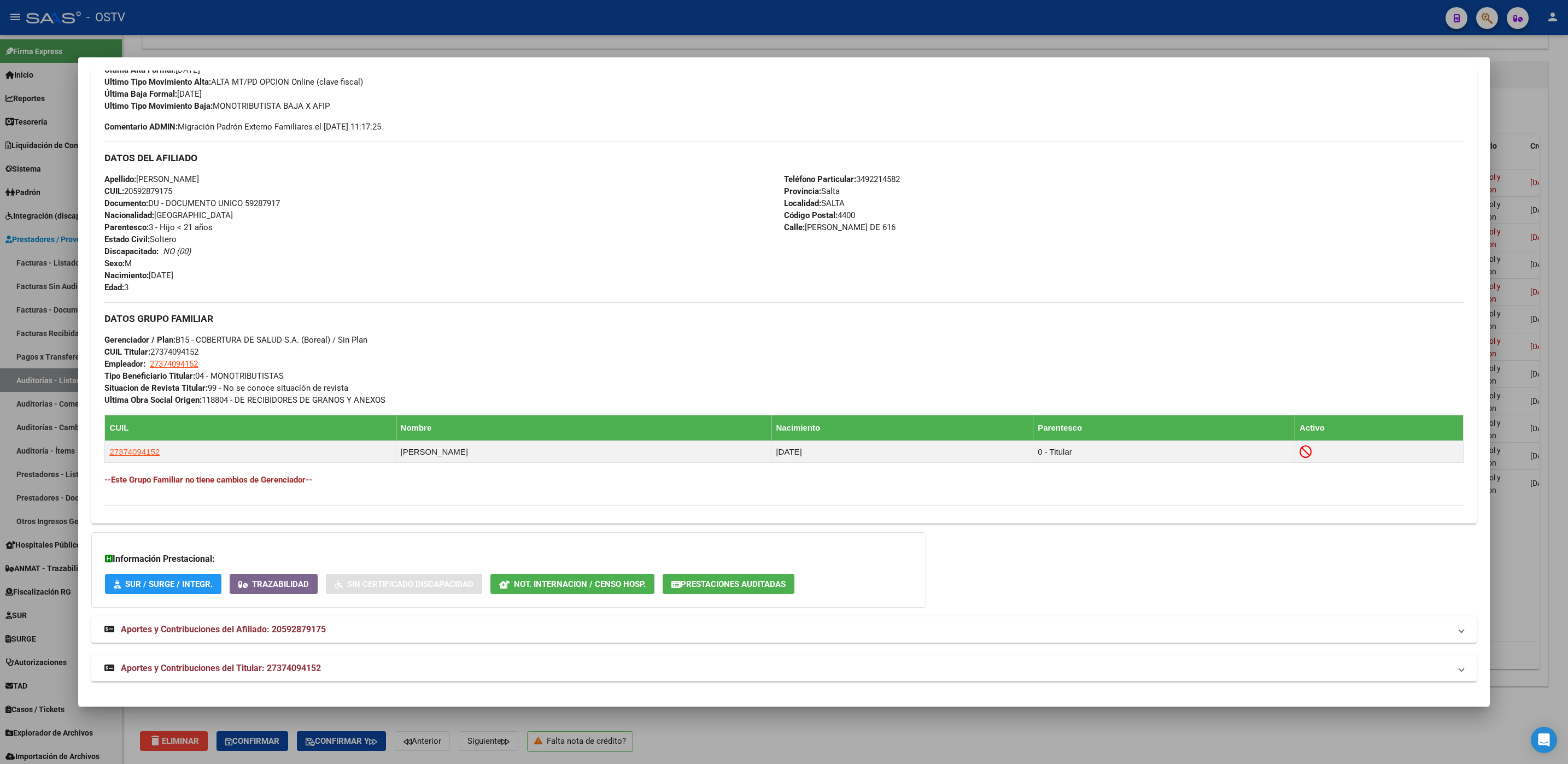
click at [298, 666] on span "Aportes y Contribuciones del Titular: 27374094152" at bounding box center [221, 667] width 200 height 10
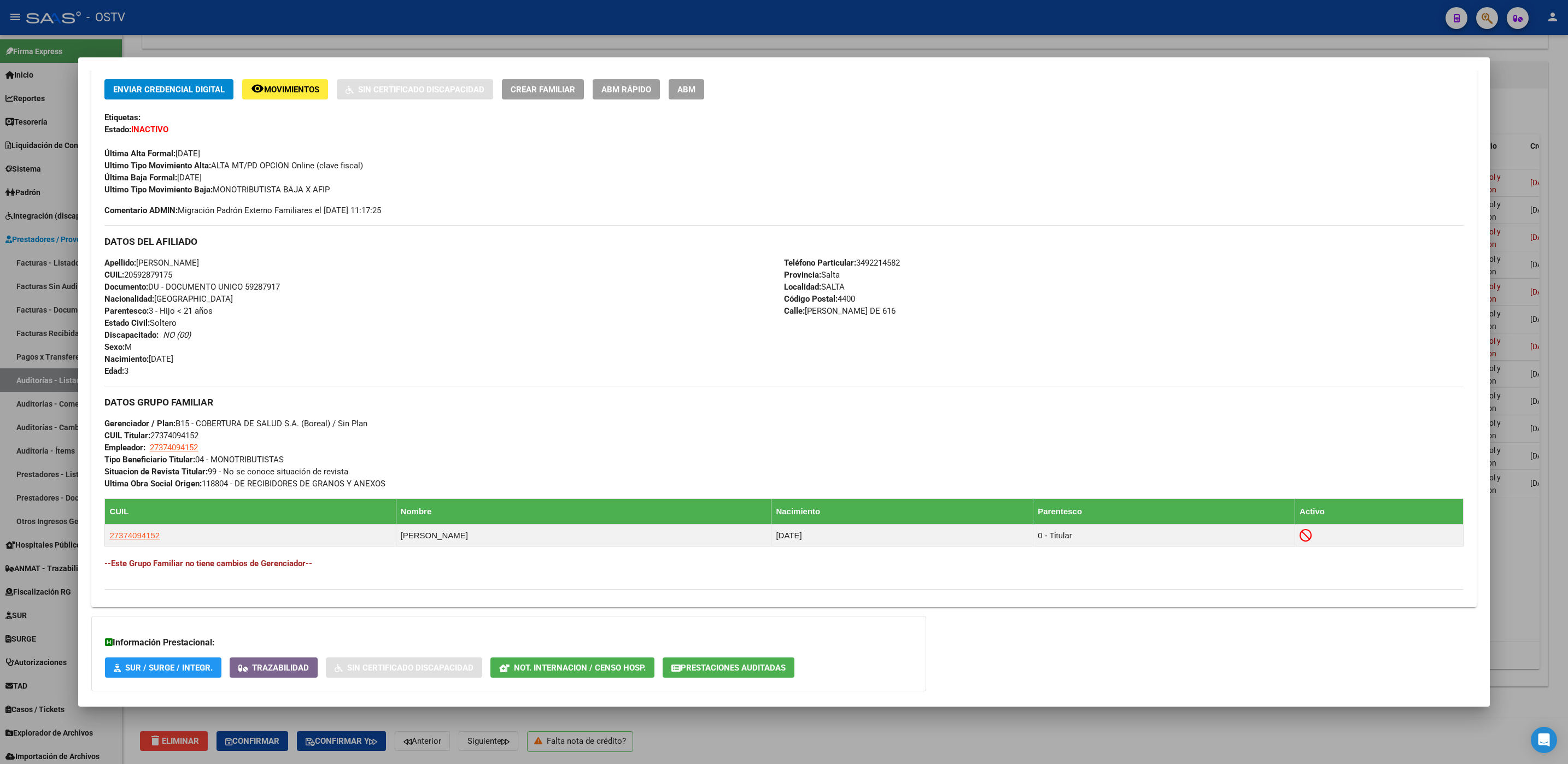
scroll to position [0, 0]
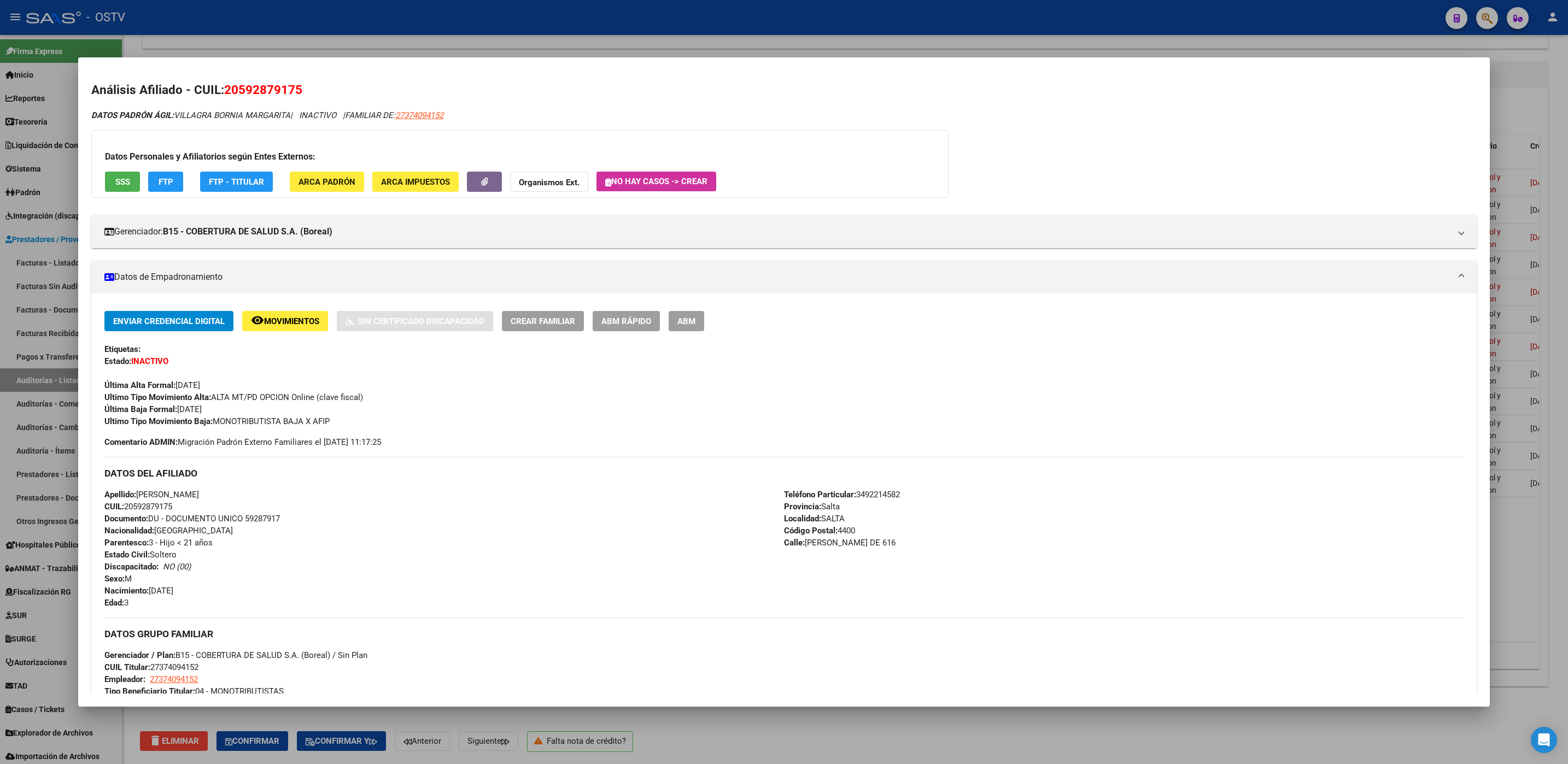
drag, startPoint x: 710, startPoint y: 731, endPoint x: 723, endPoint y: 728, distance: 13.3
click at [713, 731] on div at bounding box center [784, 382] width 1568 height 764
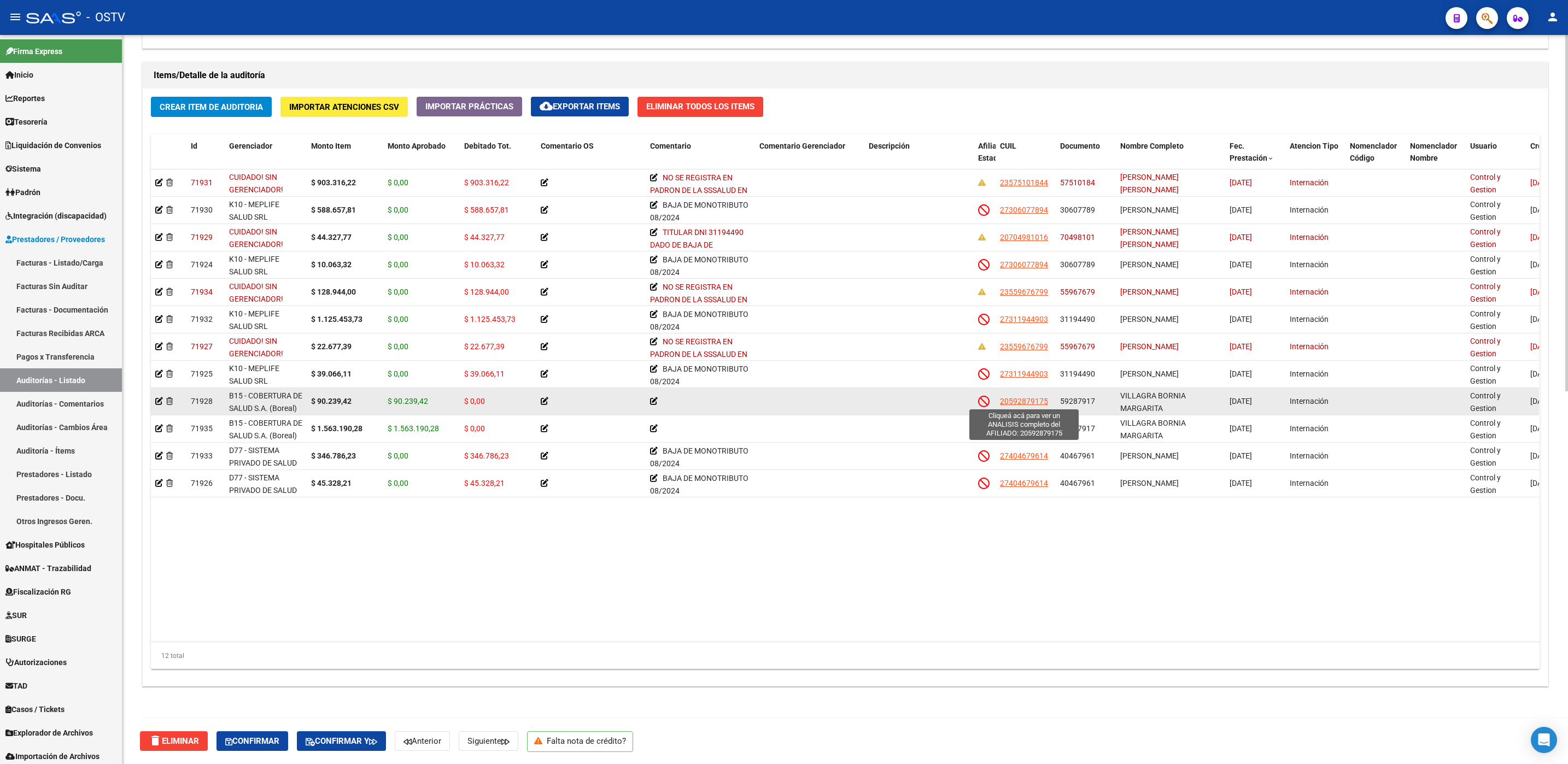
click at [1014, 402] on span "20592879175" at bounding box center [1024, 401] width 48 height 9
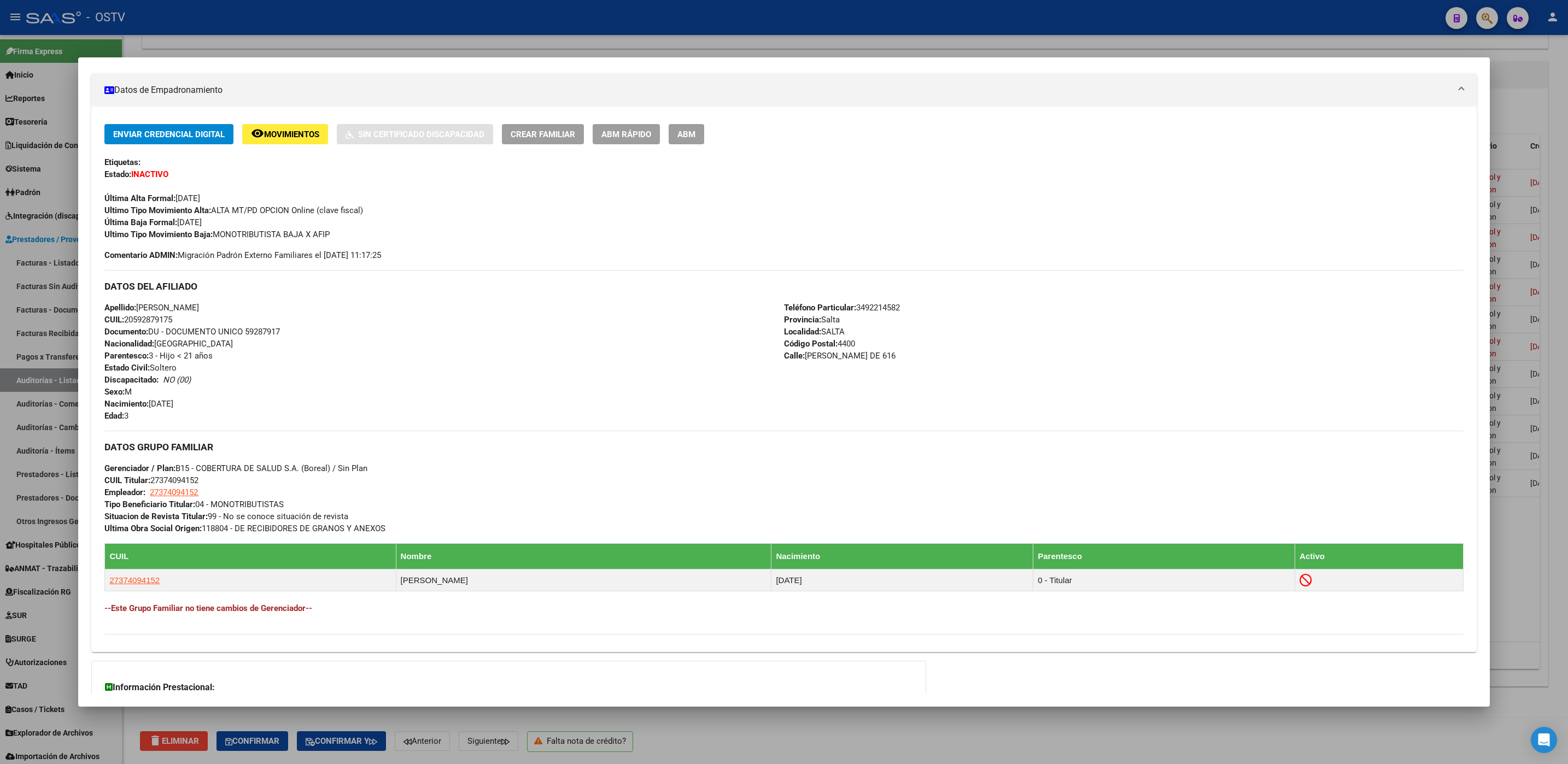
scroll to position [317, 0]
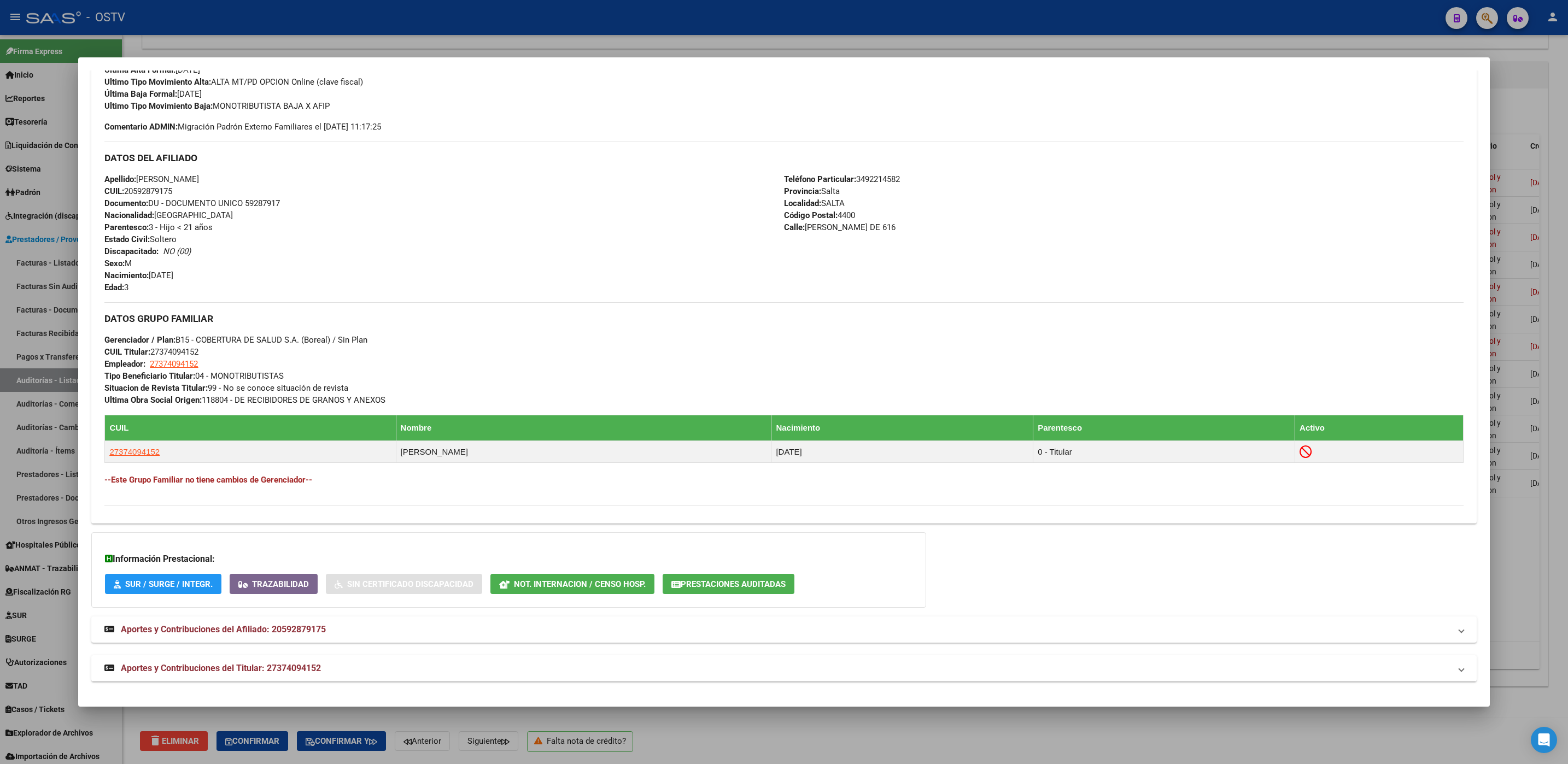
drag, startPoint x: 253, startPoint y: 674, endPoint x: 293, endPoint y: 605, distance: 79.8
click at [253, 674] on strong "Aportes y Contribuciones del Titular: 27374094152" at bounding box center [213, 668] width 217 height 13
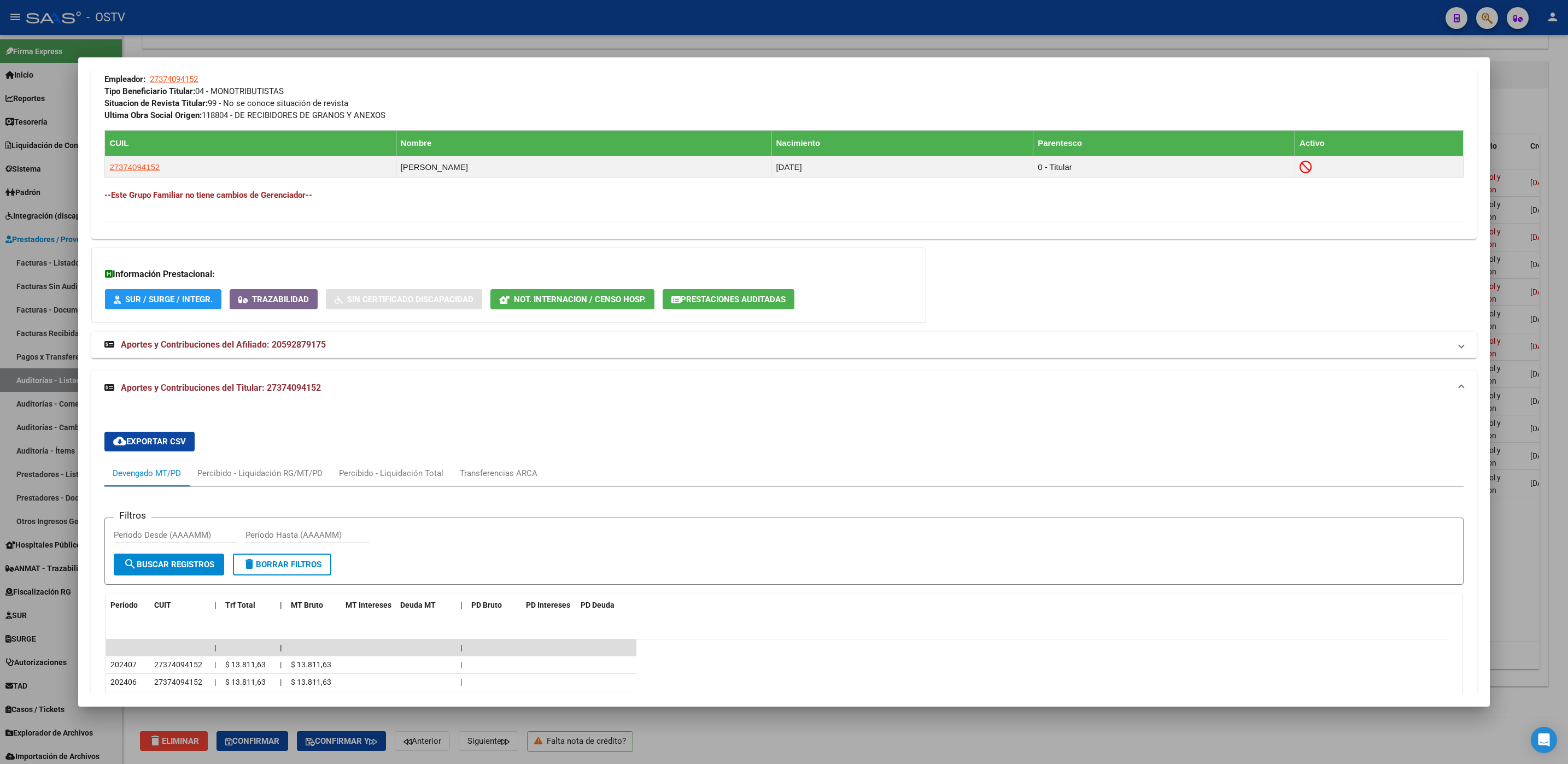
scroll to position [723, 0]
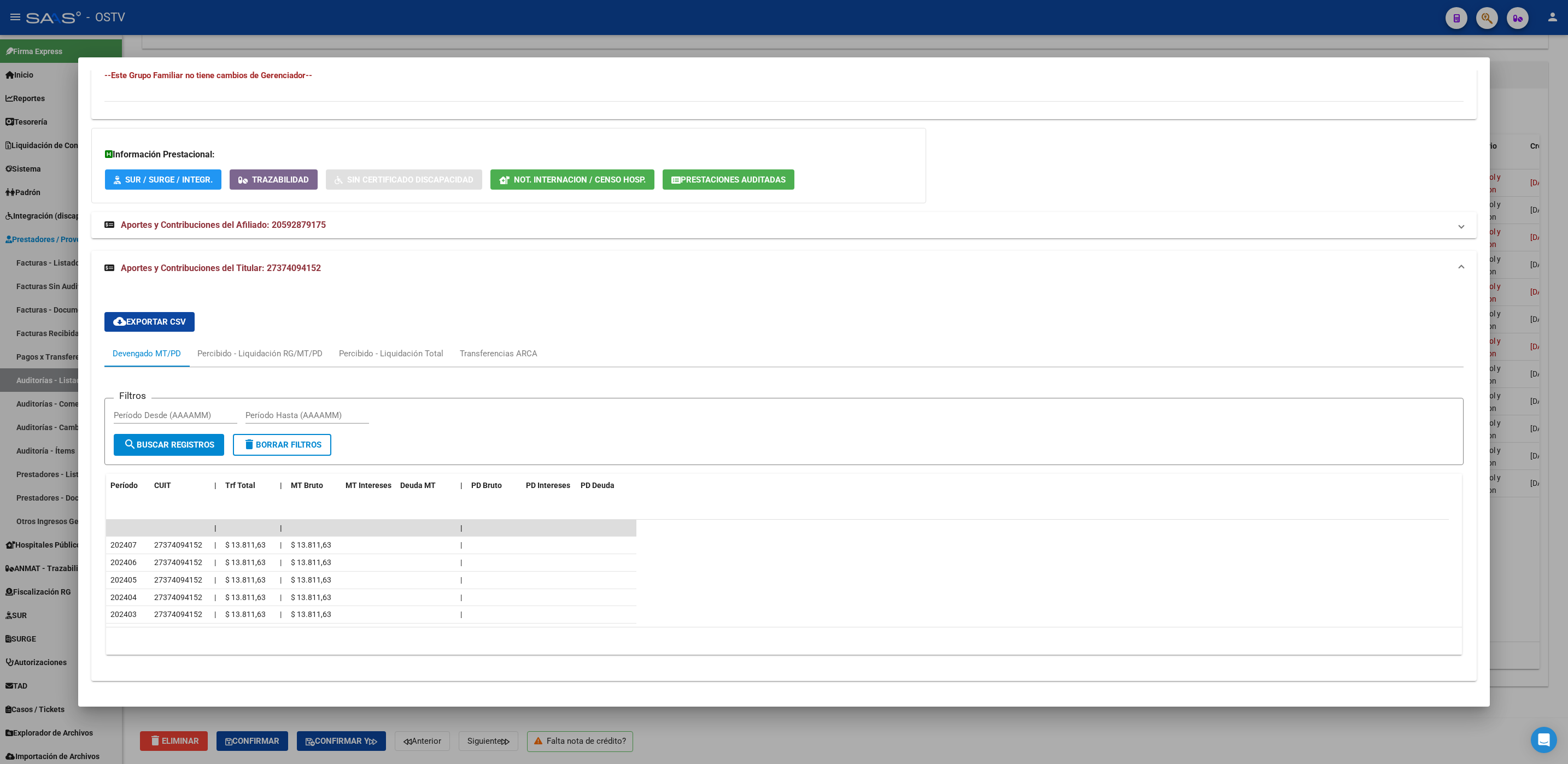
click at [126, 715] on div at bounding box center [784, 382] width 1568 height 764
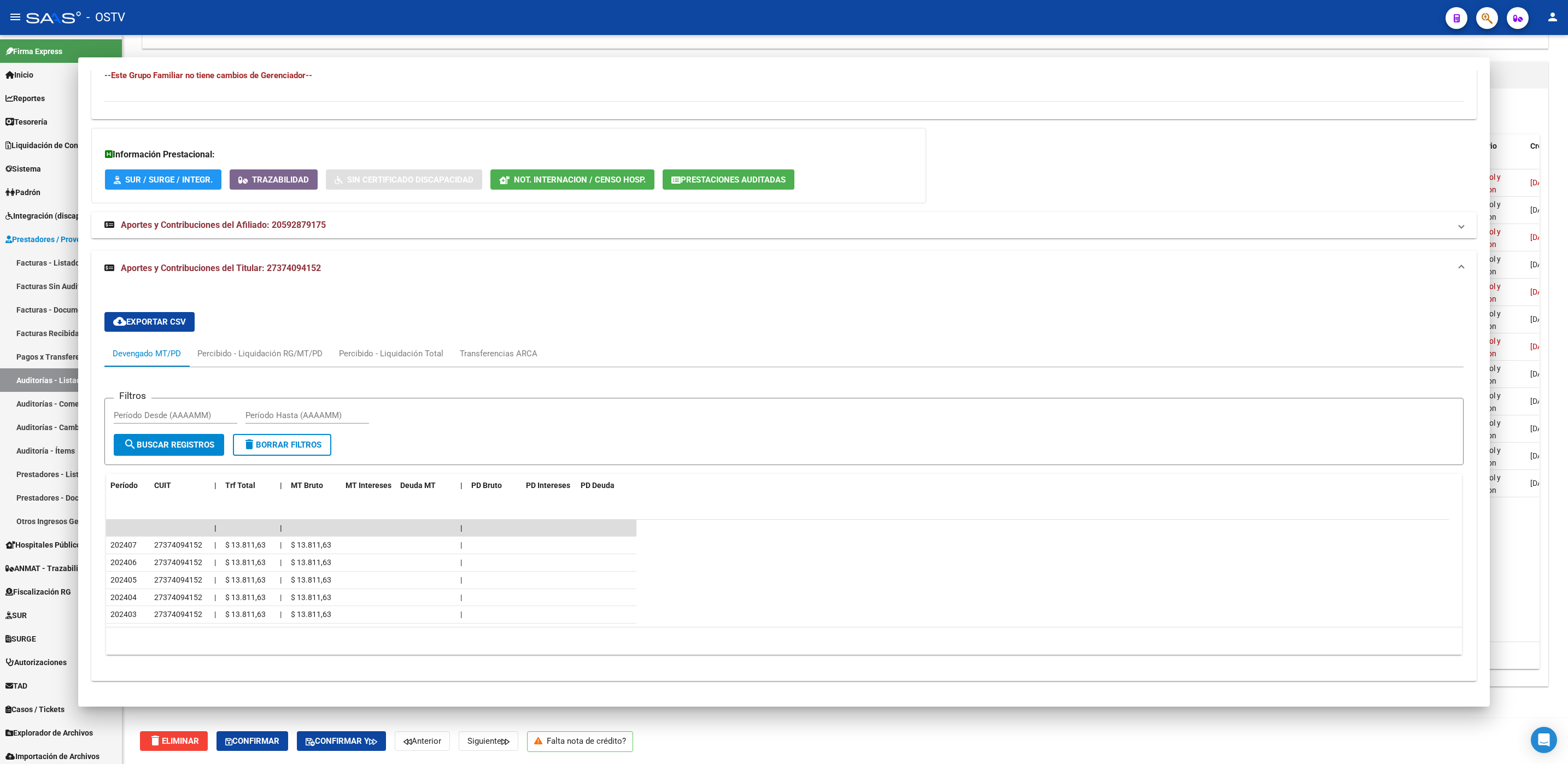
click at [126, 715] on div "arrow_back Editar 14210 cloud_download Generar informe Esta auditoría venció el…" at bounding box center [844, 19] width 1445 height 1490
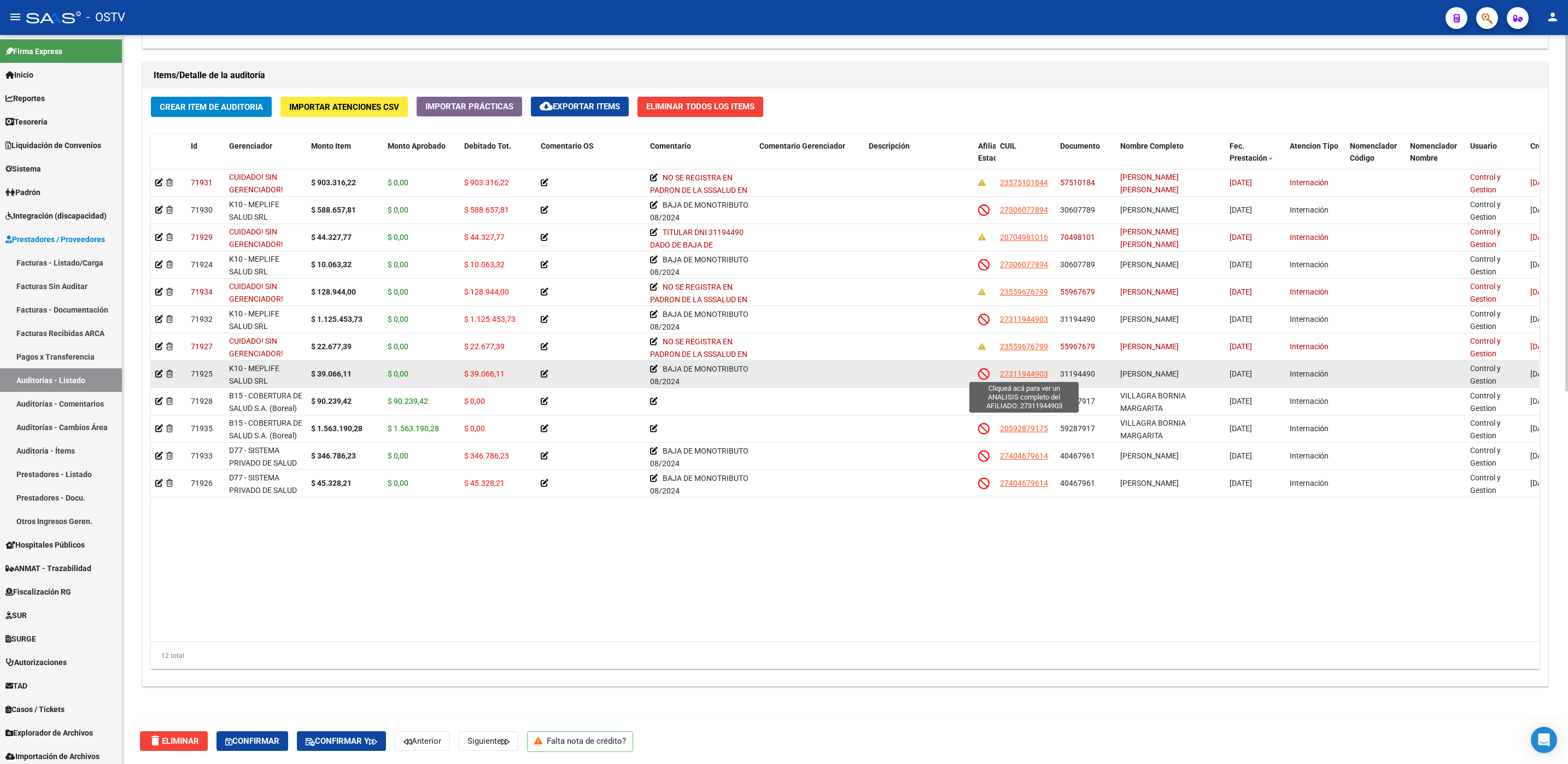
click at [1028, 374] on span "27311944903" at bounding box center [1024, 373] width 48 height 9
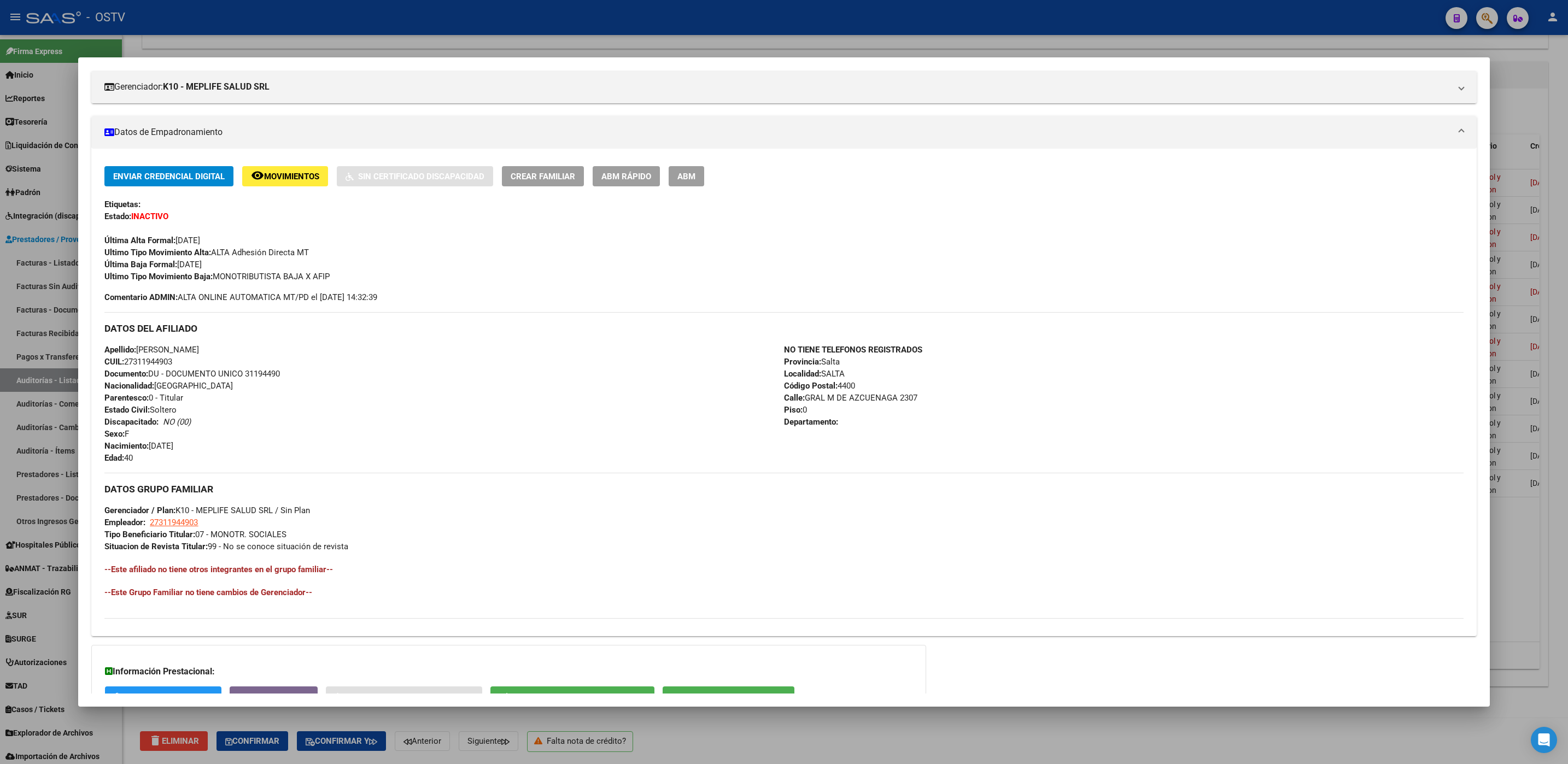
scroll to position [232, 0]
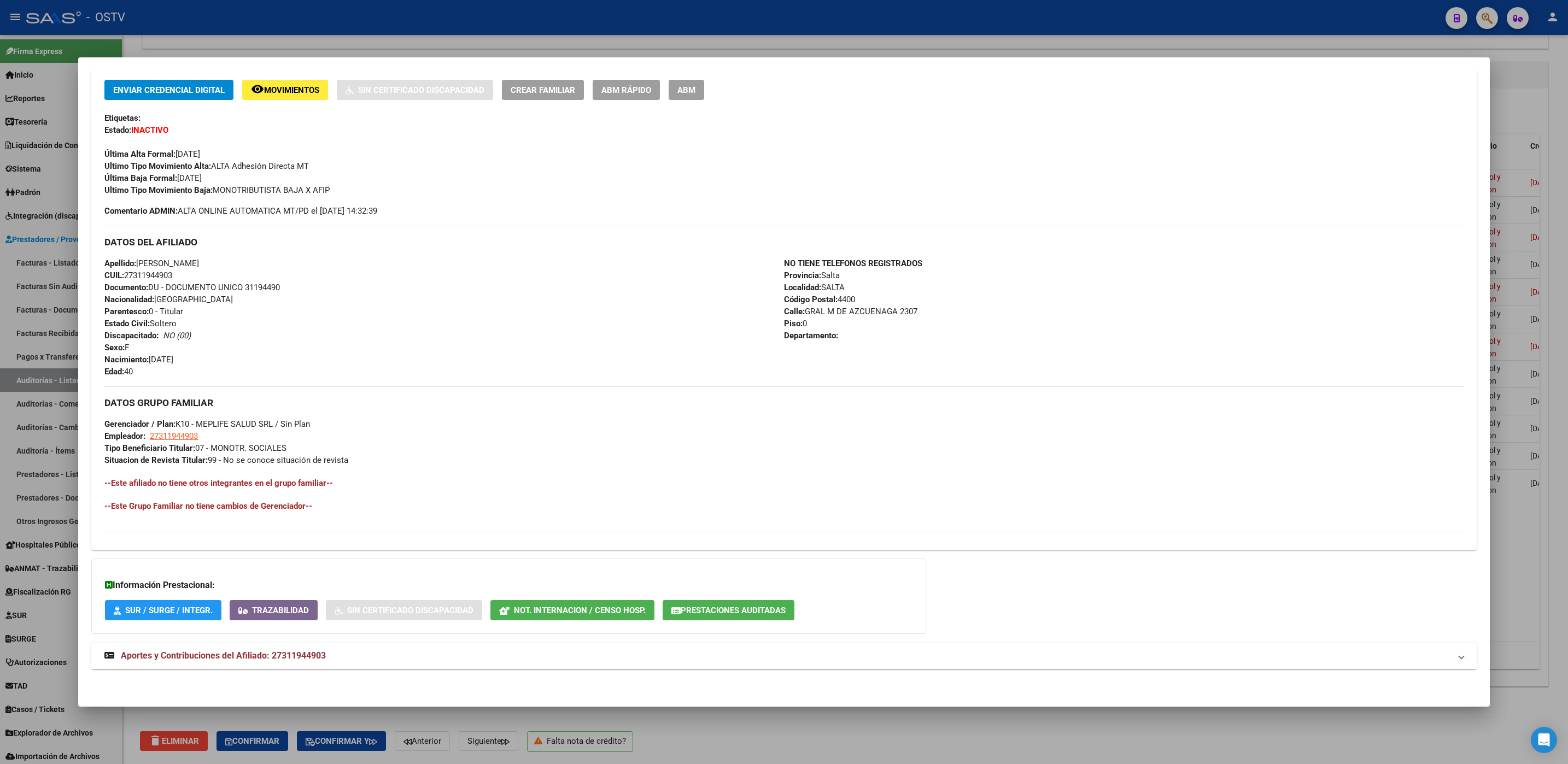
click at [299, 646] on mat-expansion-panel-header "Aportes y Contribuciones del Afiliado: 27311944903" at bounding box center [783, 656] width 1384 height 26
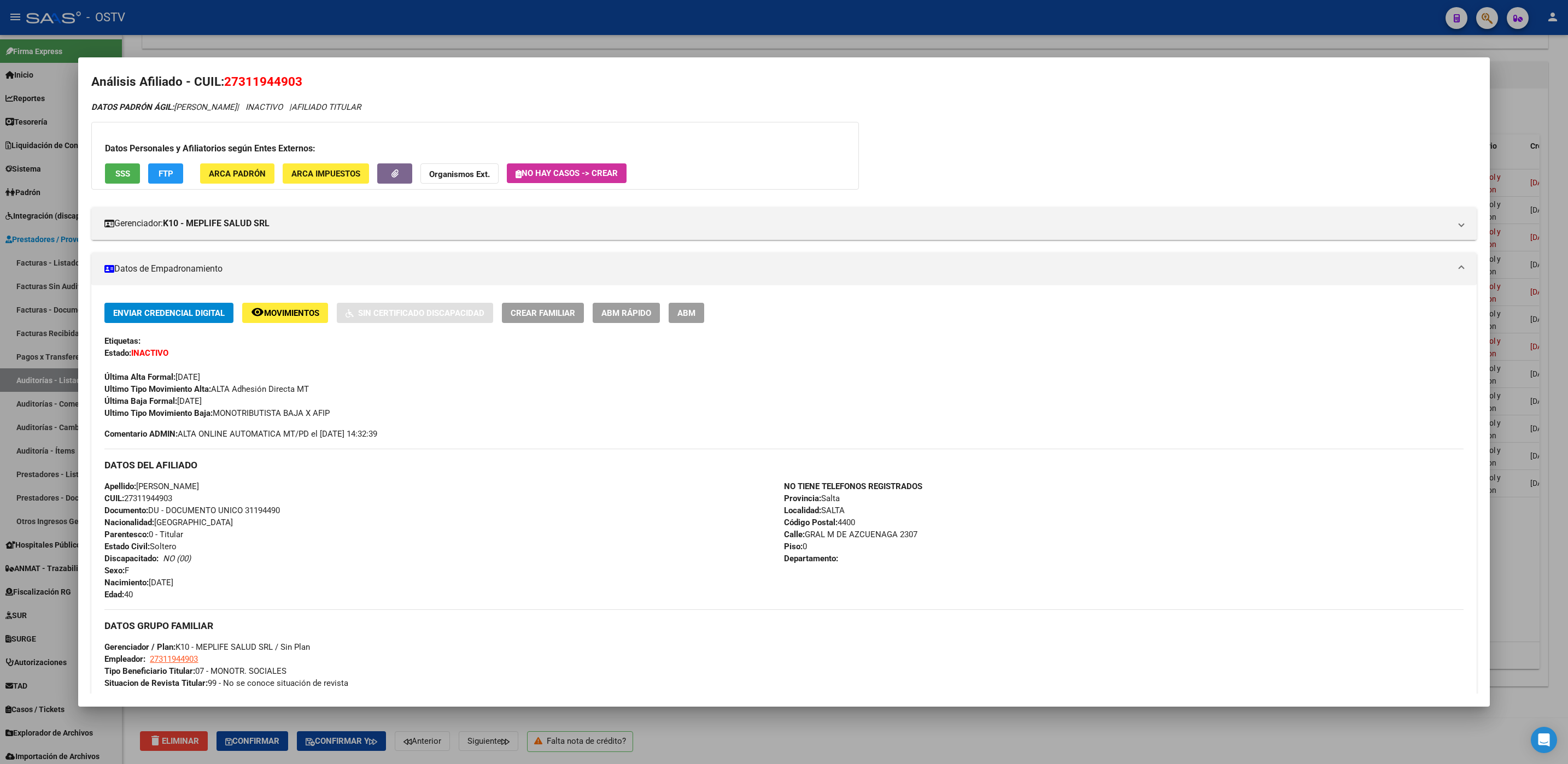
scroll to position [0, 0]
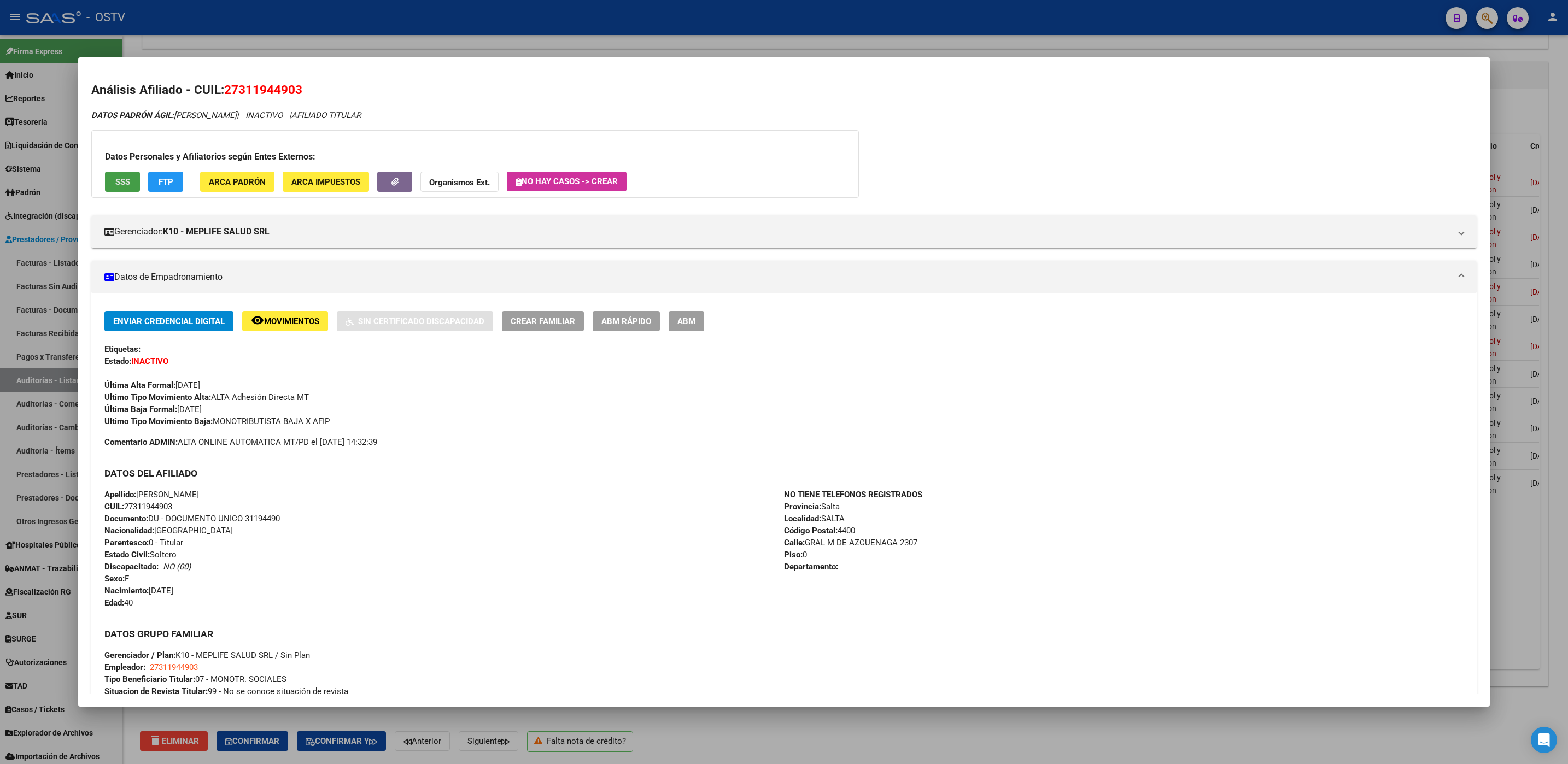
click at [110, 175] on button "SSS" at bounding box center [122, 182] width 35 height 20
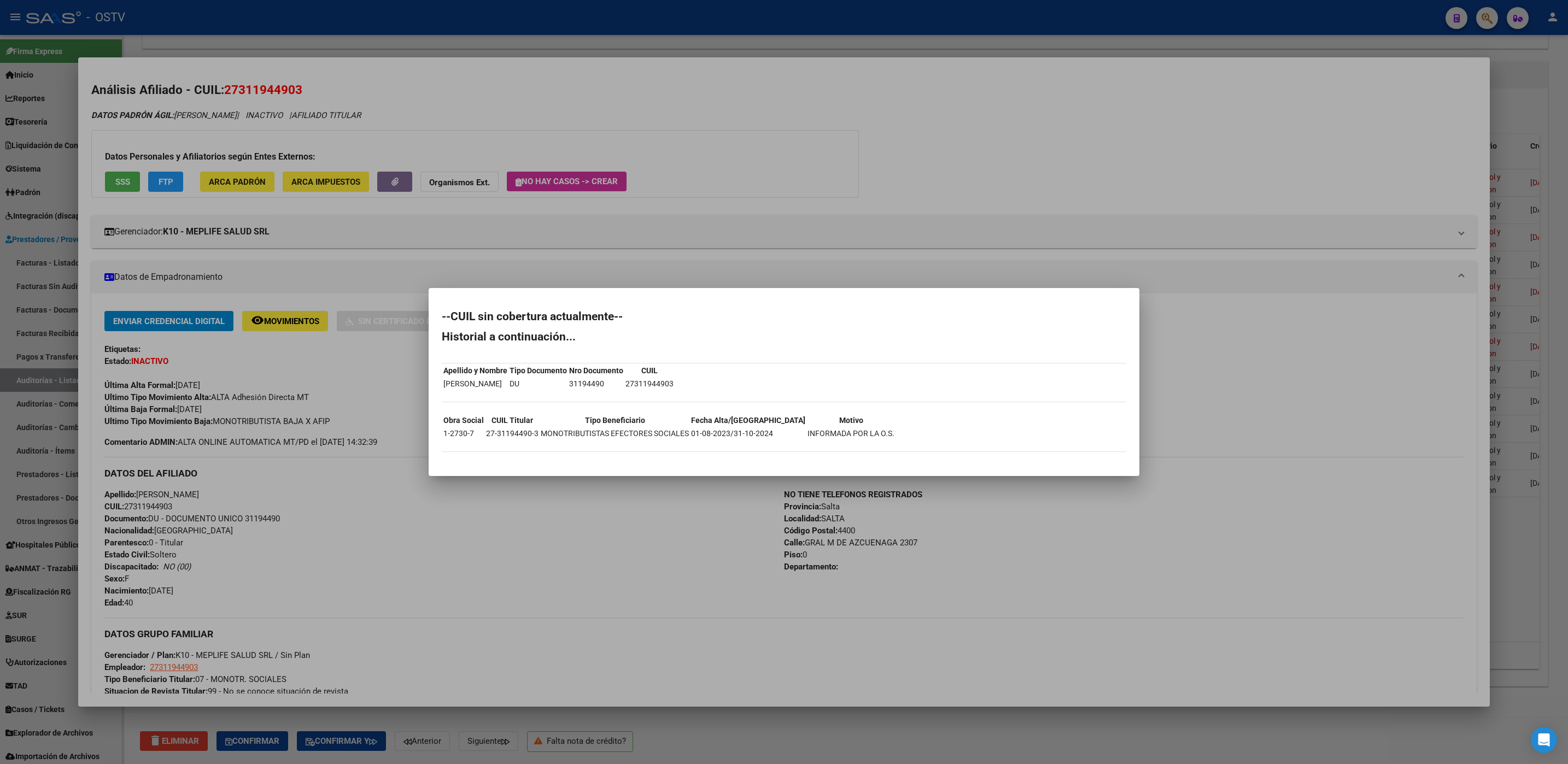
click at [768, 722] on div at bounding box center [784, 382] width 1568 height 764
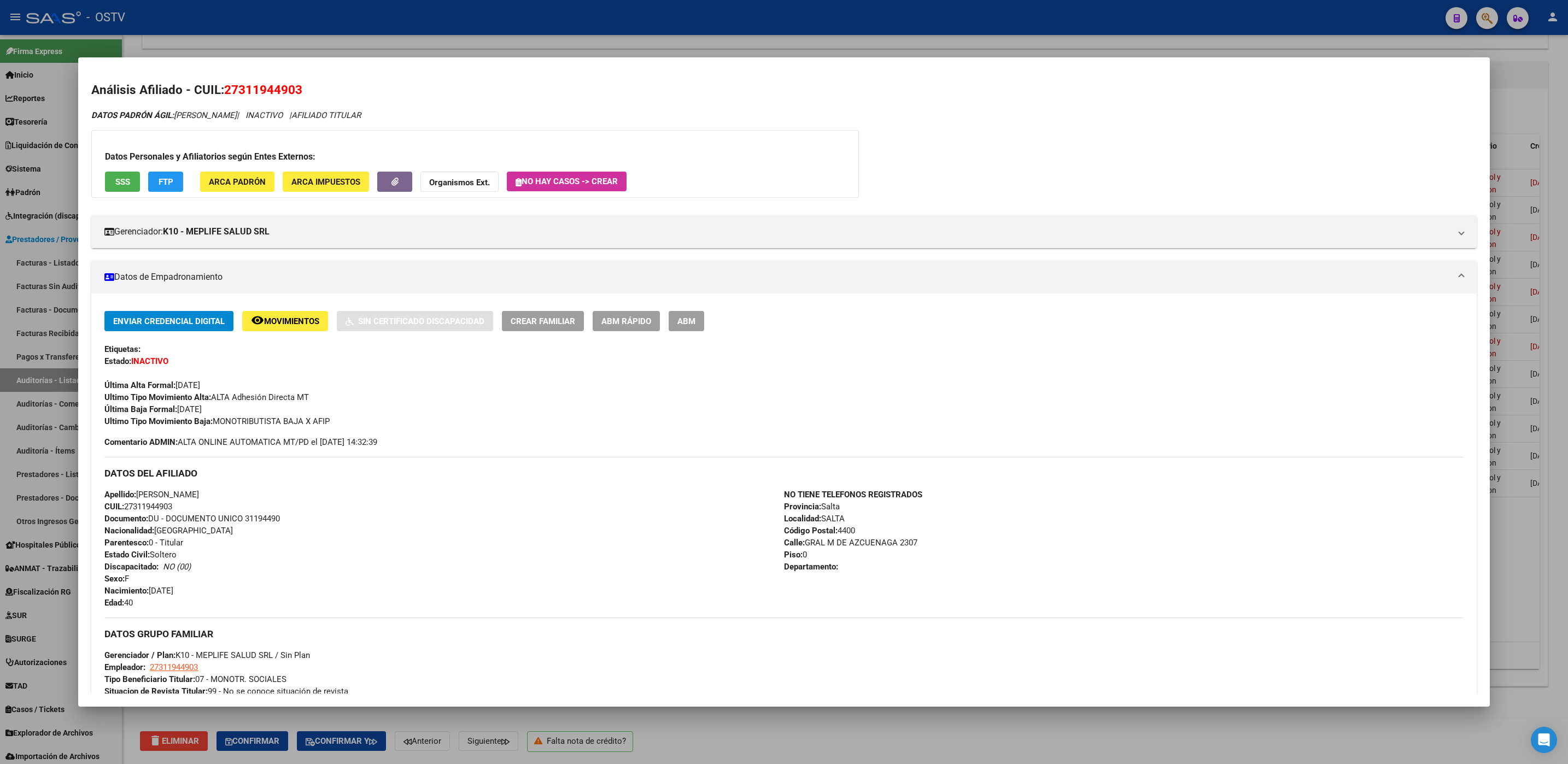
click at [769, 723] on div at bounding box center [784, 382] width 1568 height 764
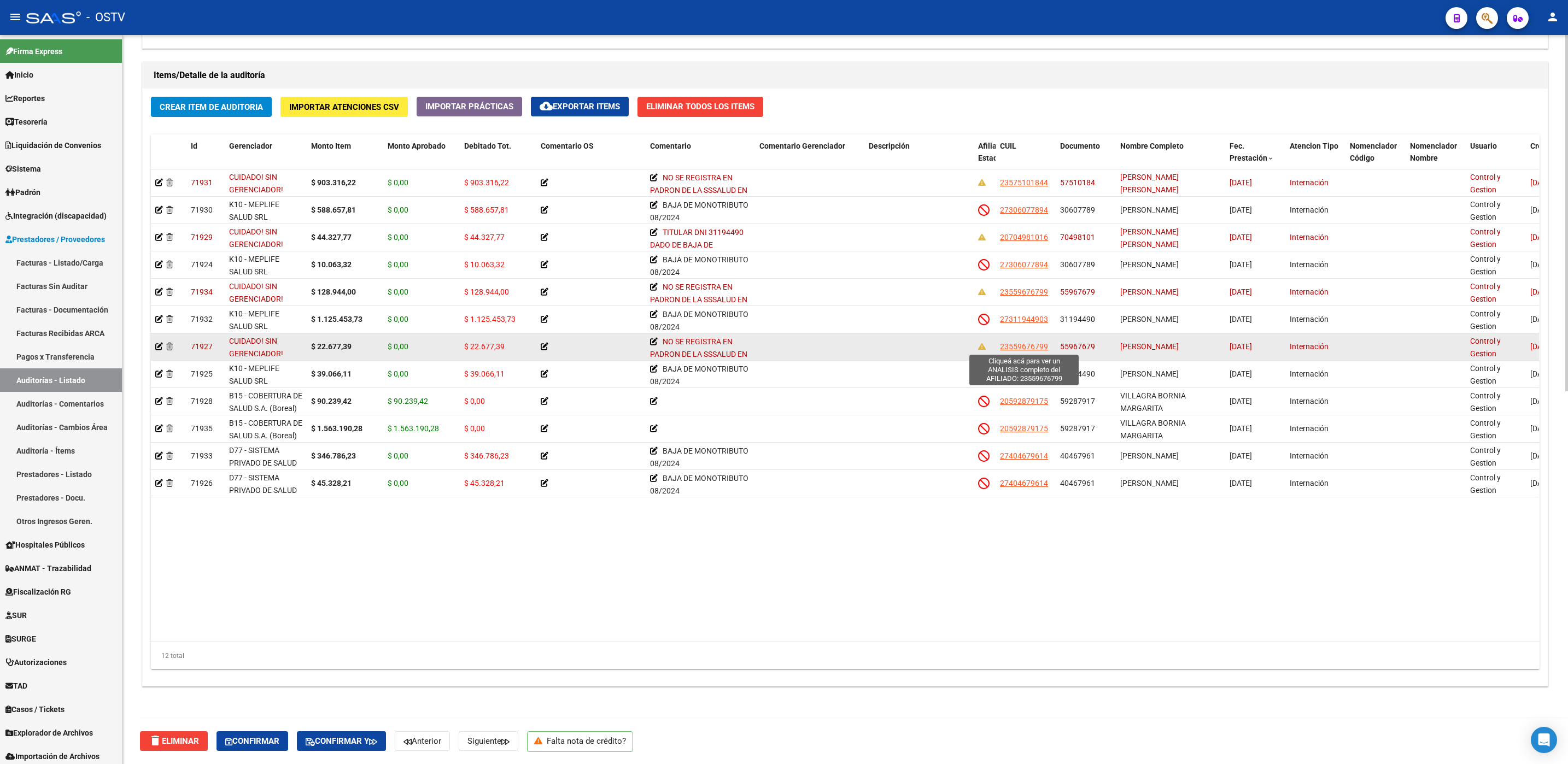
click at [1030, 343] on span "23559676799" at bounding box center [1024, 346] width 48 height 9
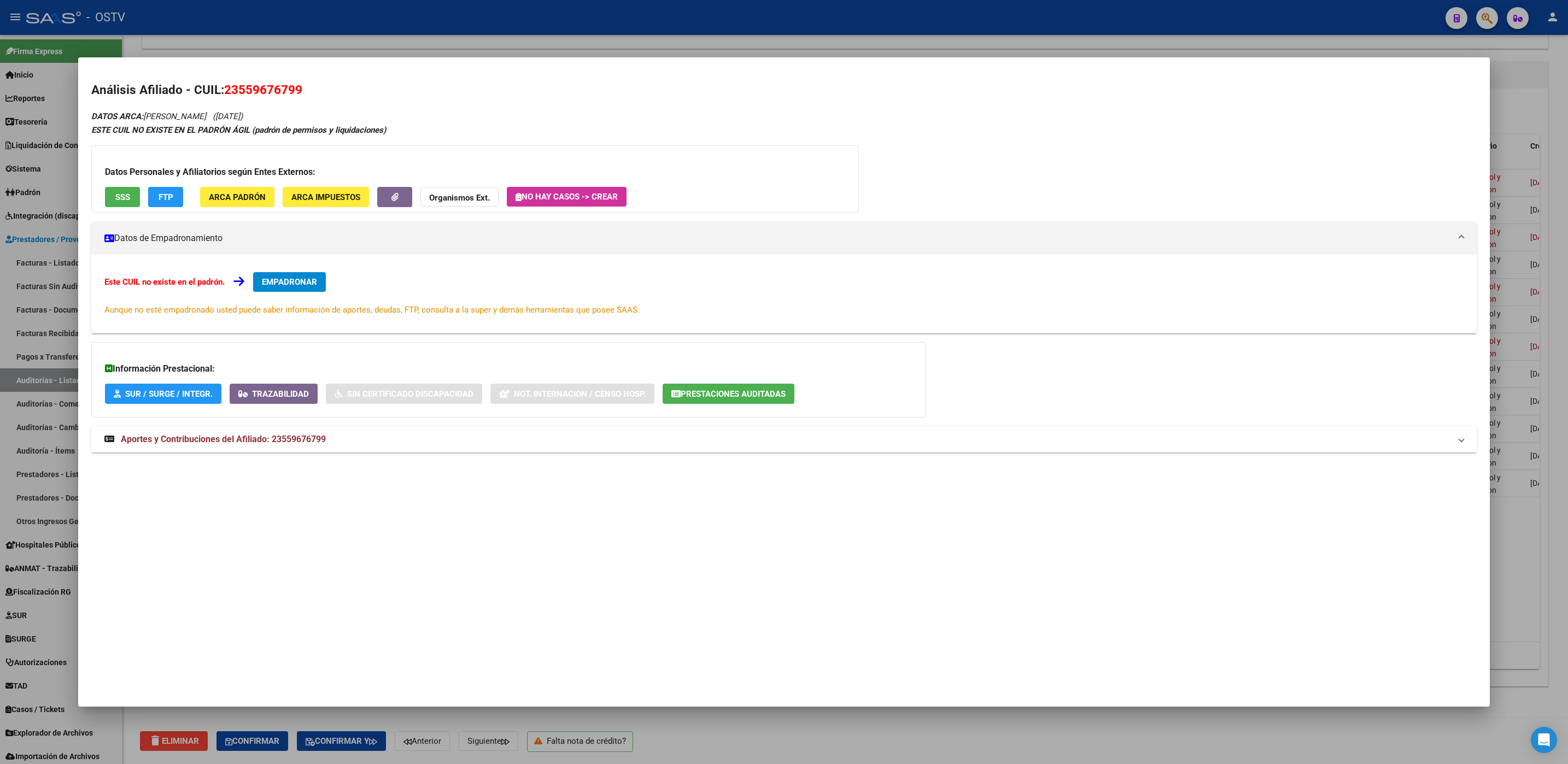
click at [205, 438] on span "Aportes y Contribuciones del Afiliado: 23559676799" at bounding box center [223, 439] width 205 height 10
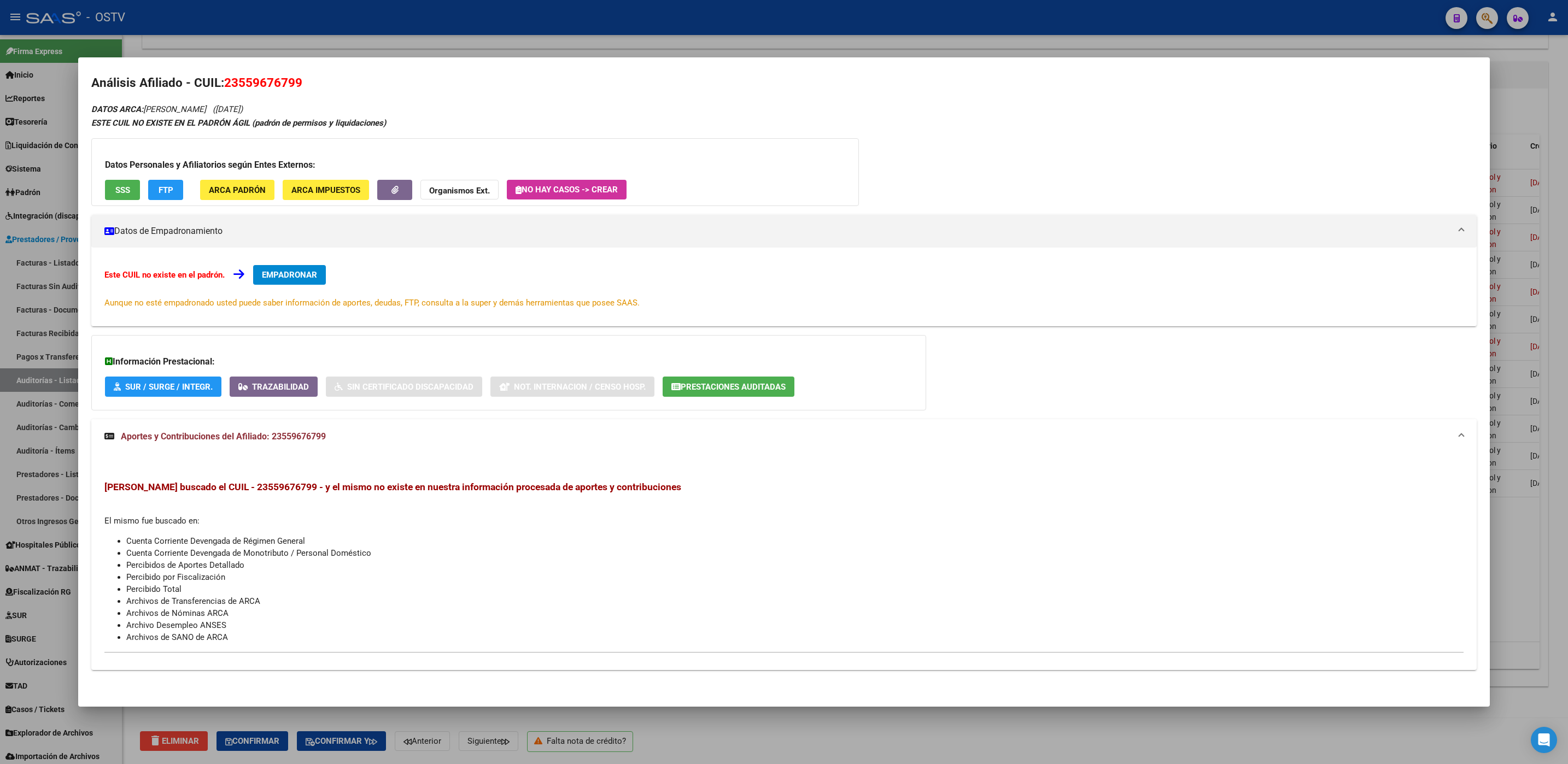
scroll to position [9, 0]
click at [114, 184] on button "SSS" at bounding box center [122, 188] width 35 height 20
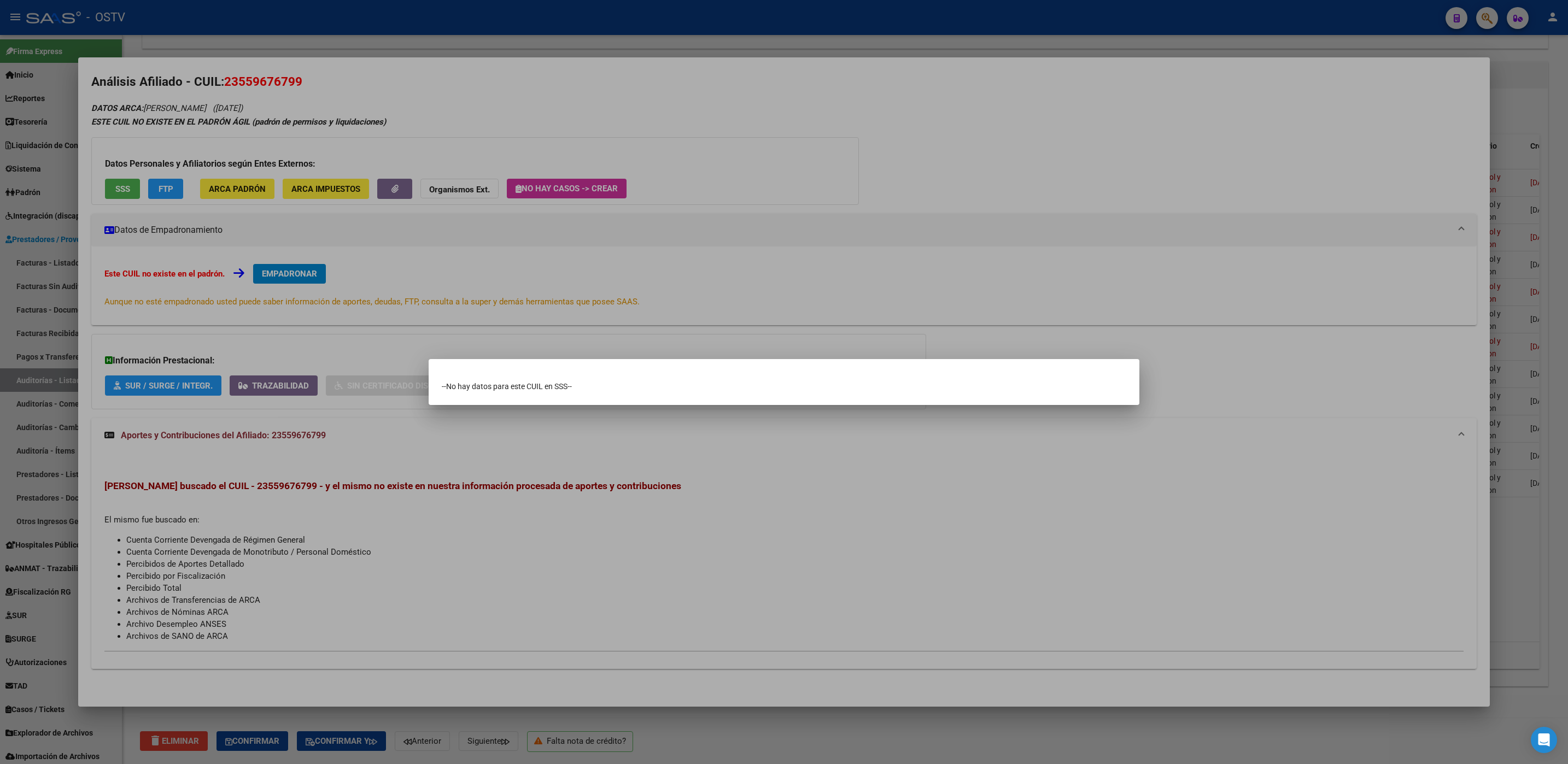
click at [320, 341] on div at bounding box center [784, 382] width 1568 height 764
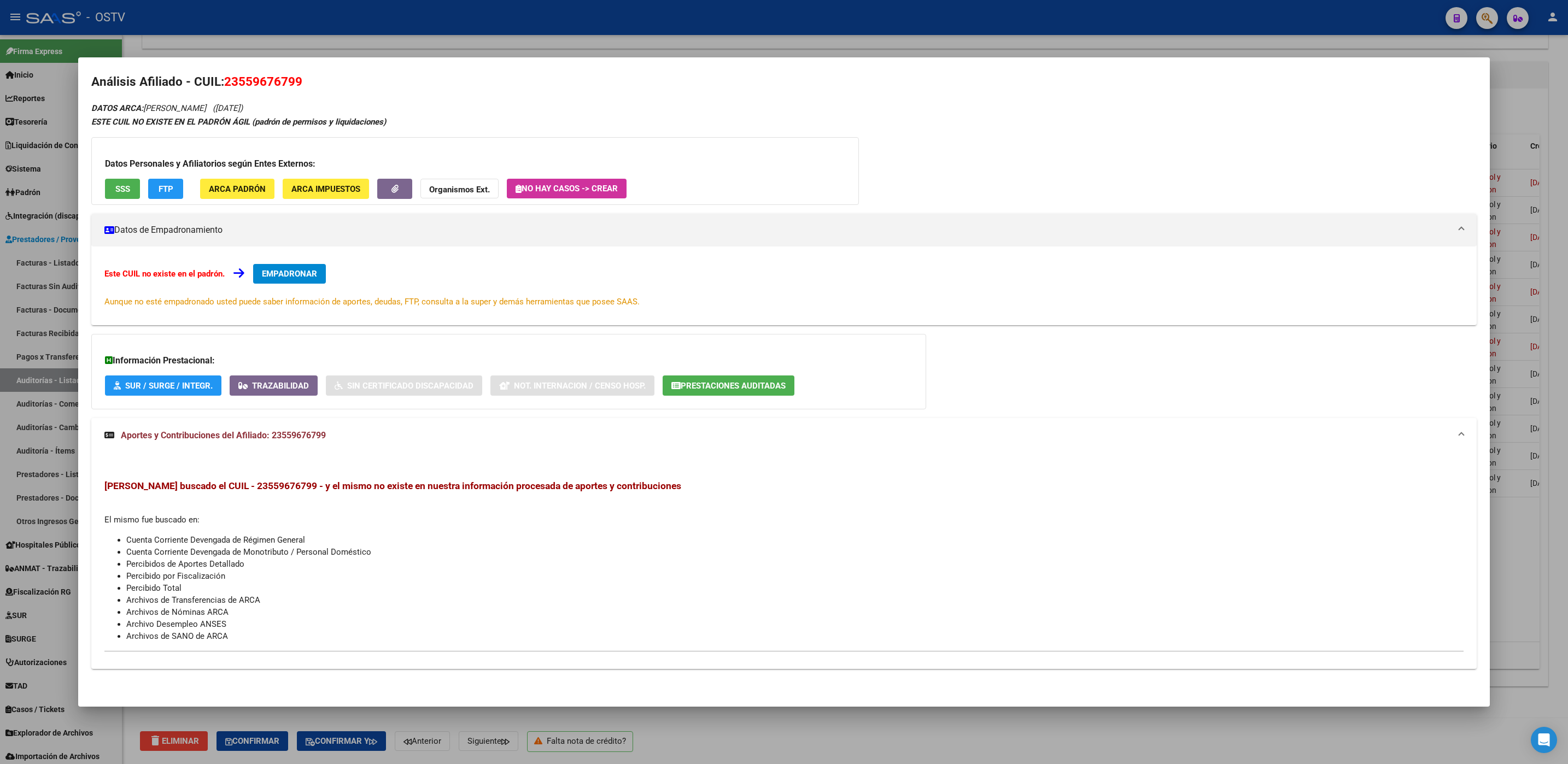
click at [331, 41] on div at bounding box center [784, 382] width 1568 height 764
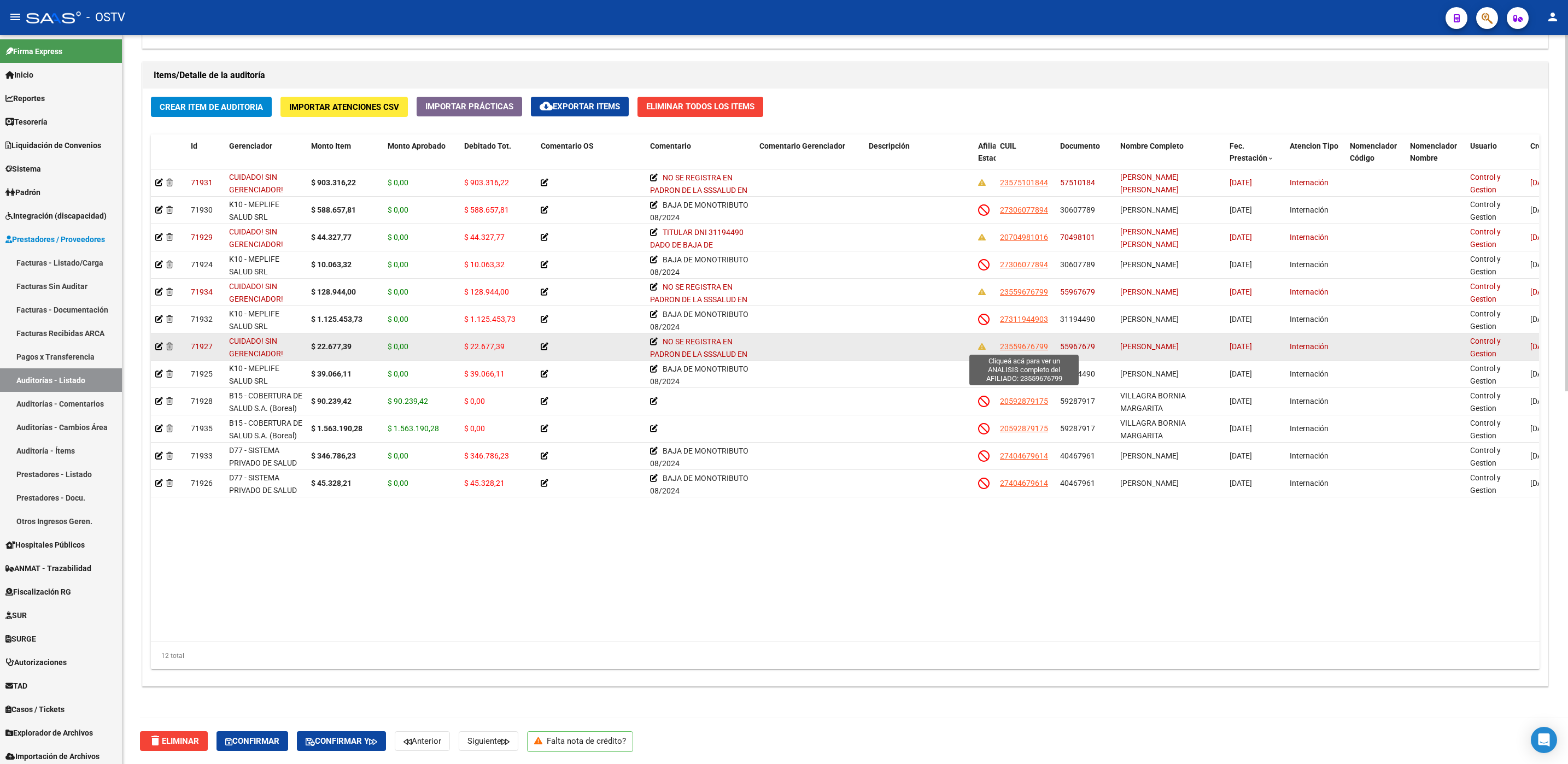
click at [1017, 348] on span "23559676799" at bounding box center [1024, 346] width 48 height 9
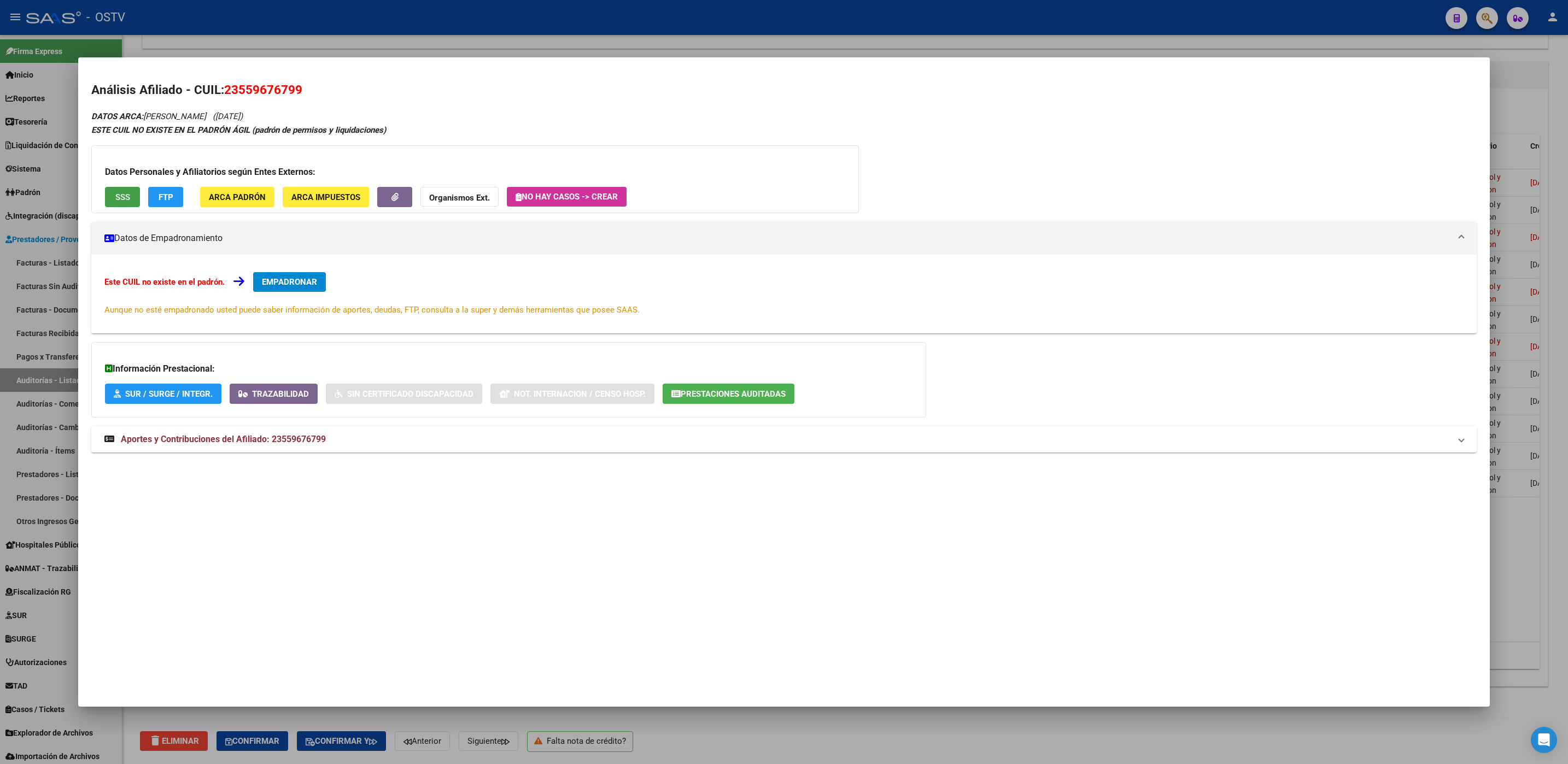
click at [133, 192] on button "SSS" at bounding box center [122, 197] width 35 height 20
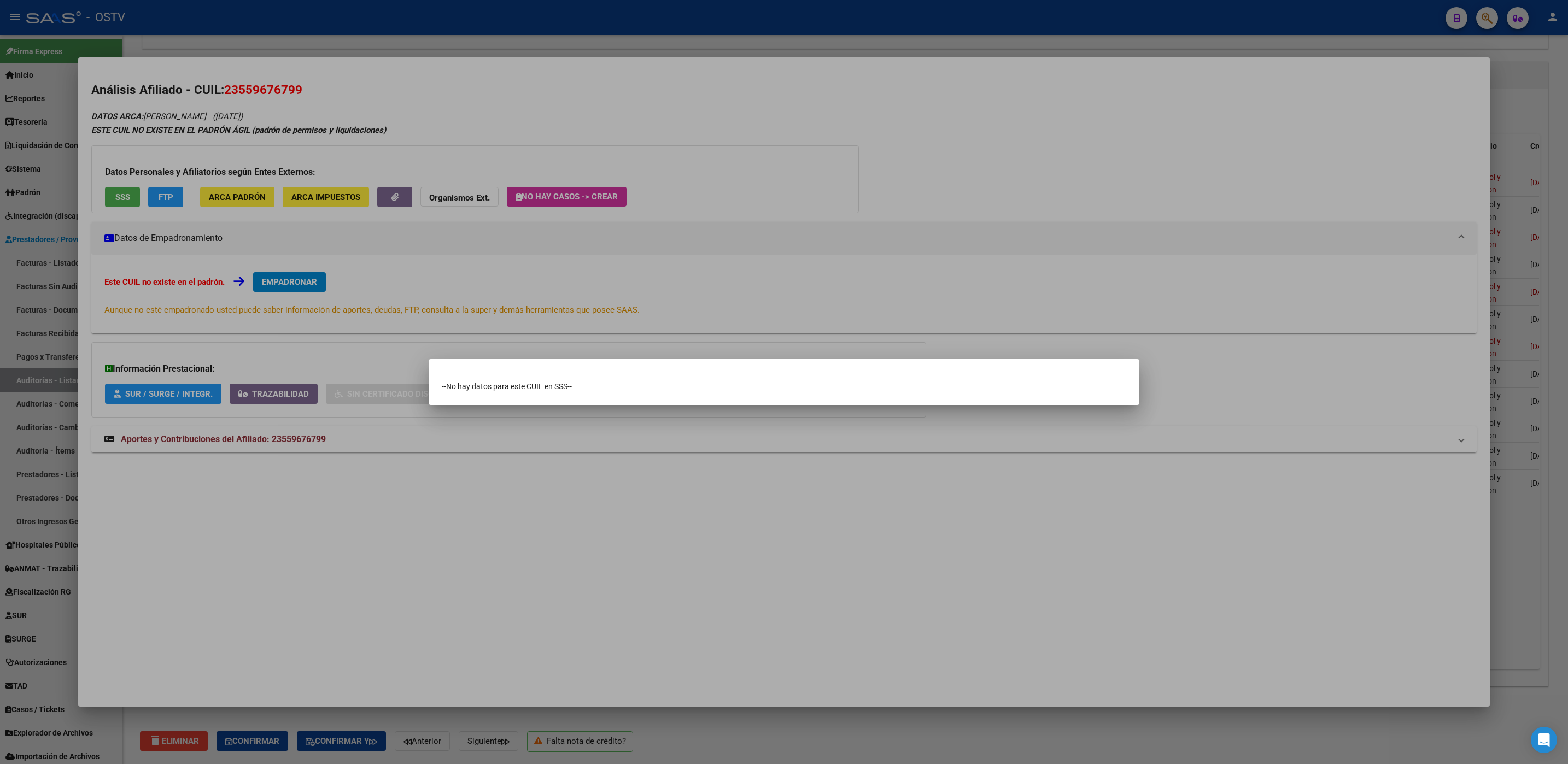
click at [351, 315] on div at bounding box center [784, 382] width 1568 height 764
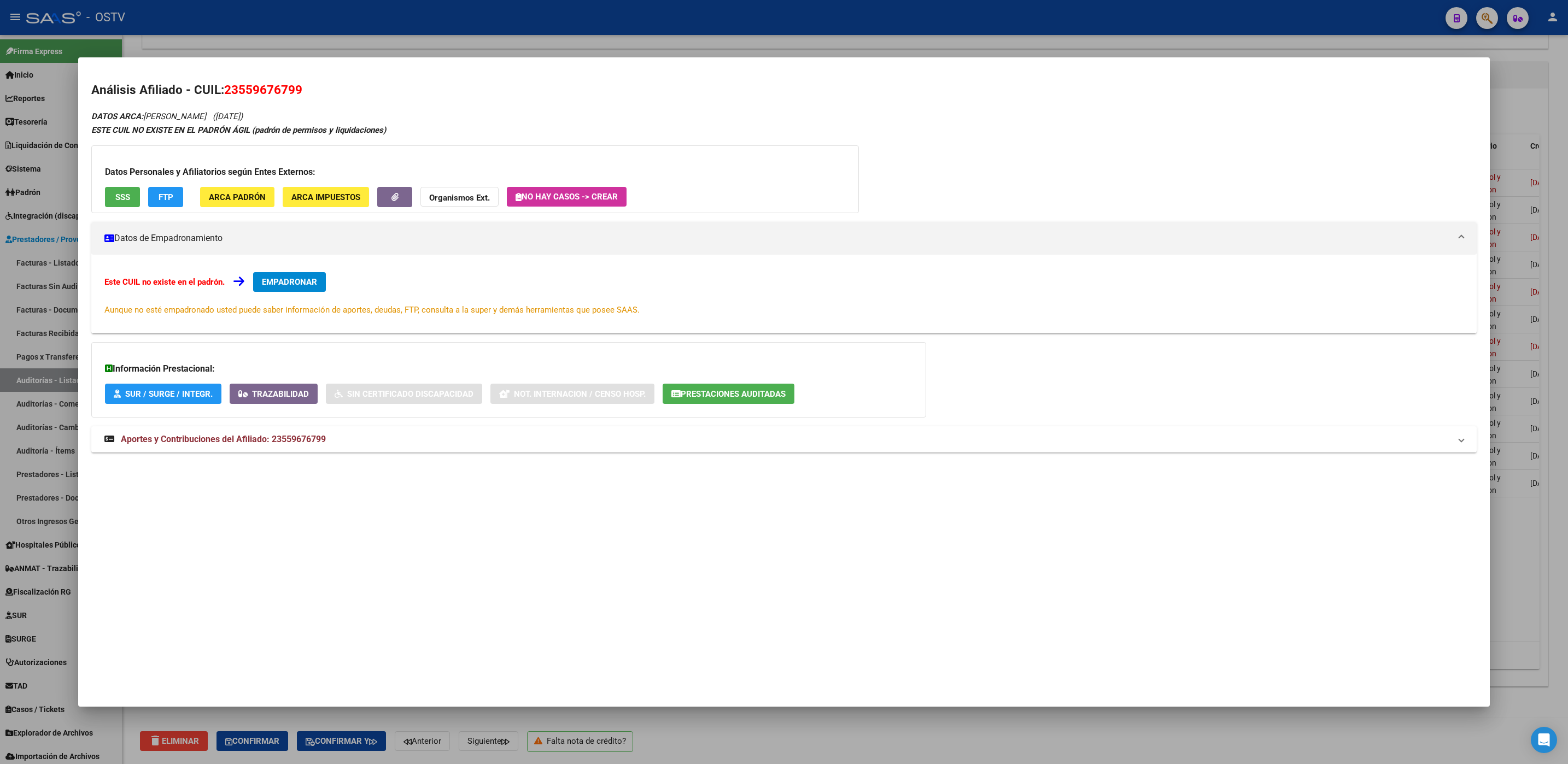
drag, startPoint x: 245, startPoint y: 90, endPoint x: 296, endPoint y: 97, distance: 51.5
click at [296, 97] on span "23559676799" at bounding box center [263, 90] width 78 height 14
copy span "55967679"
drag, startPoint x: 714, startPoint y: 739, endPoint x: 757, endPoint y: 730, distance: 43.9
click at [715, 738] on div at bounding box center [784, 382] width 1568 height 764
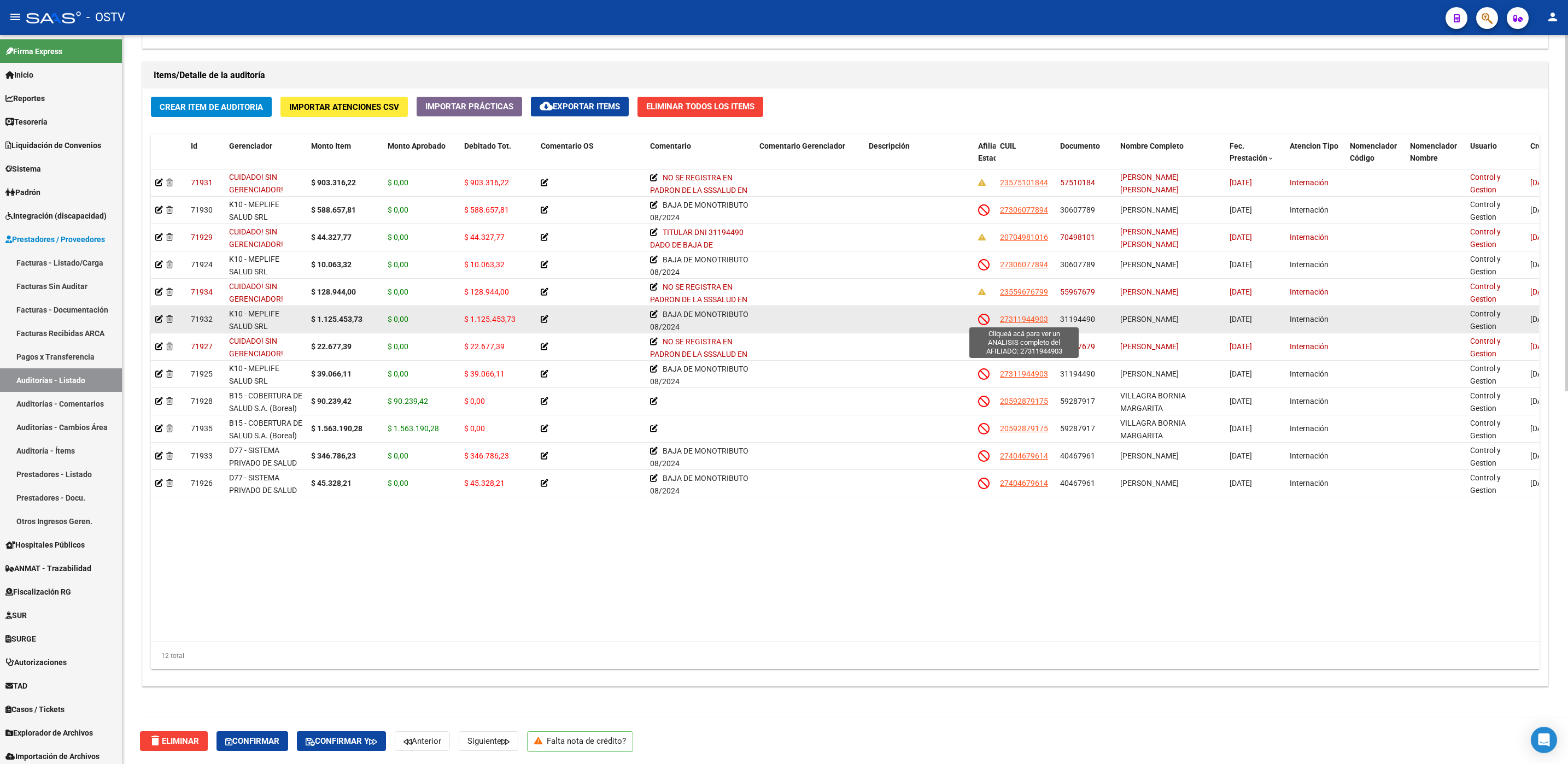
click at [1002, 316] on span "27311944903" at bounding box center [1024, 319] width 48 height 9
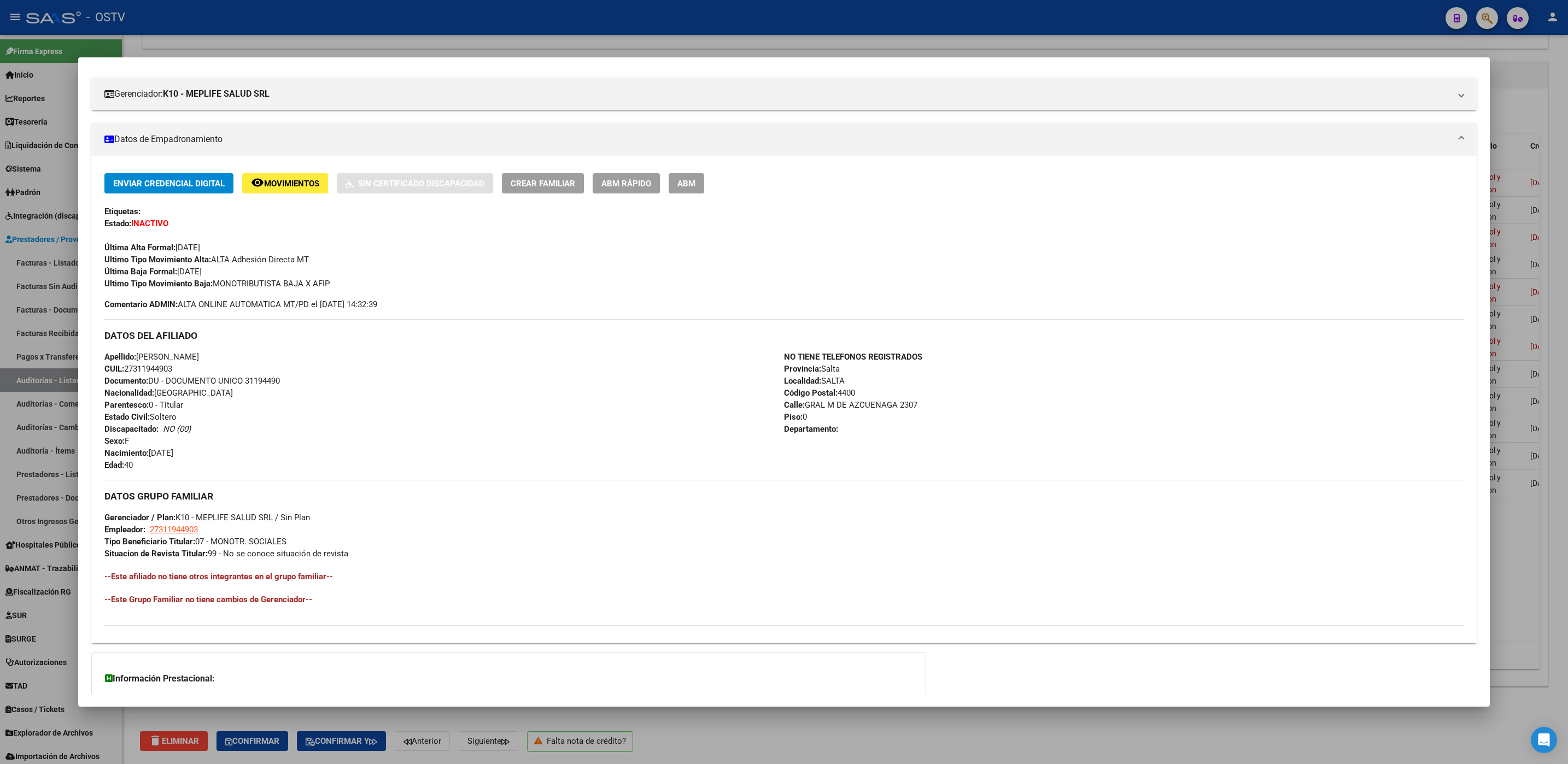
scroll to position [232, 0]
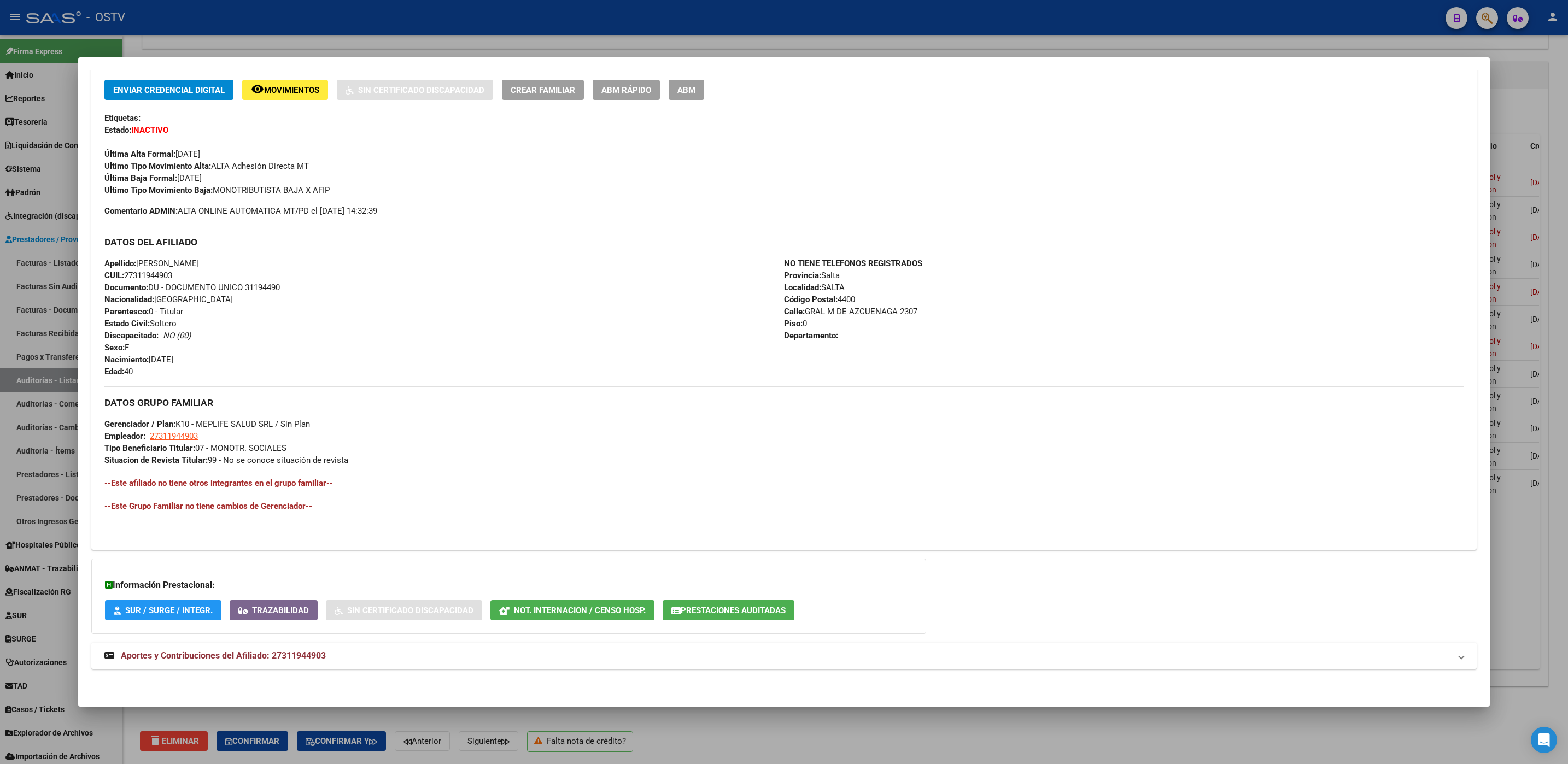
click at [242, 659] on span "Aportes y Contribuciones del Afiliado: 27311944903" at bounding box center [223, 655] width 205 height 10
click at [135, 723] on div at bounding box center [784, 382] width 1568 height 764
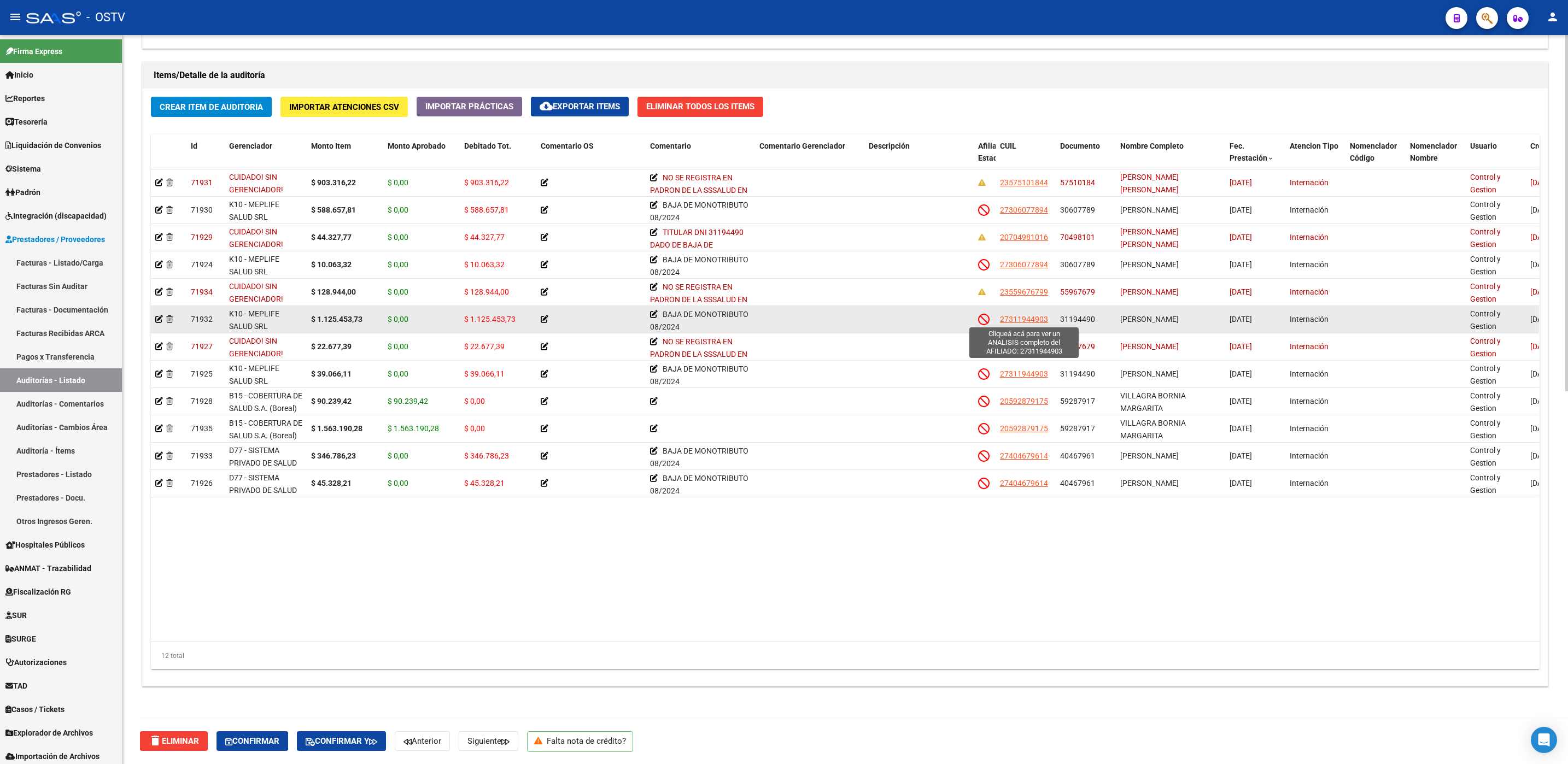
click at [1014, 315] on span "27311944903" at bounding box center [1024, 319] width 48 height 9
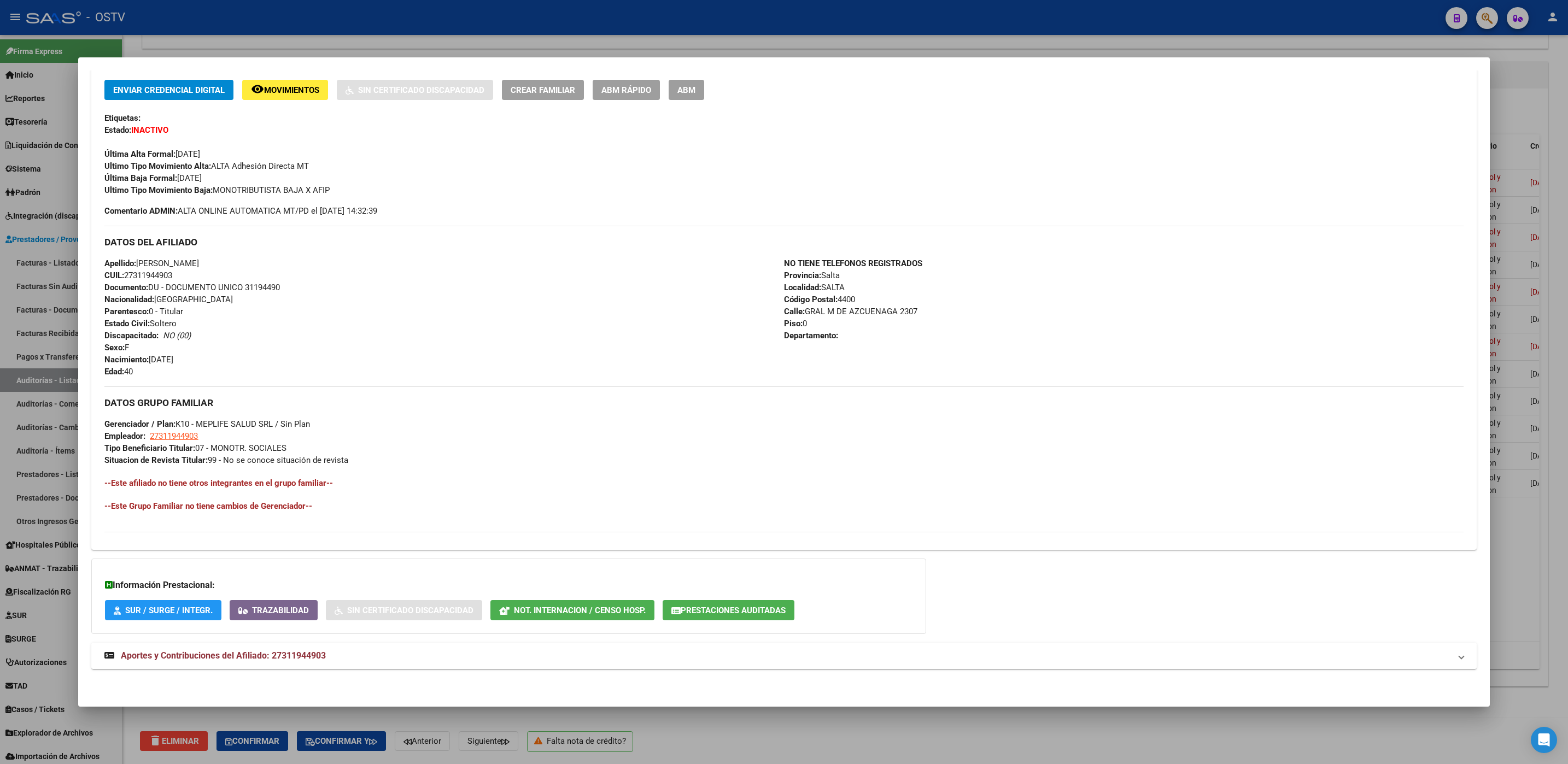
click at [237, 652] on span "Aportes y Contribuciones del Afiliado: 27311944903" at bounding box center [223, 655] width 205 height 10
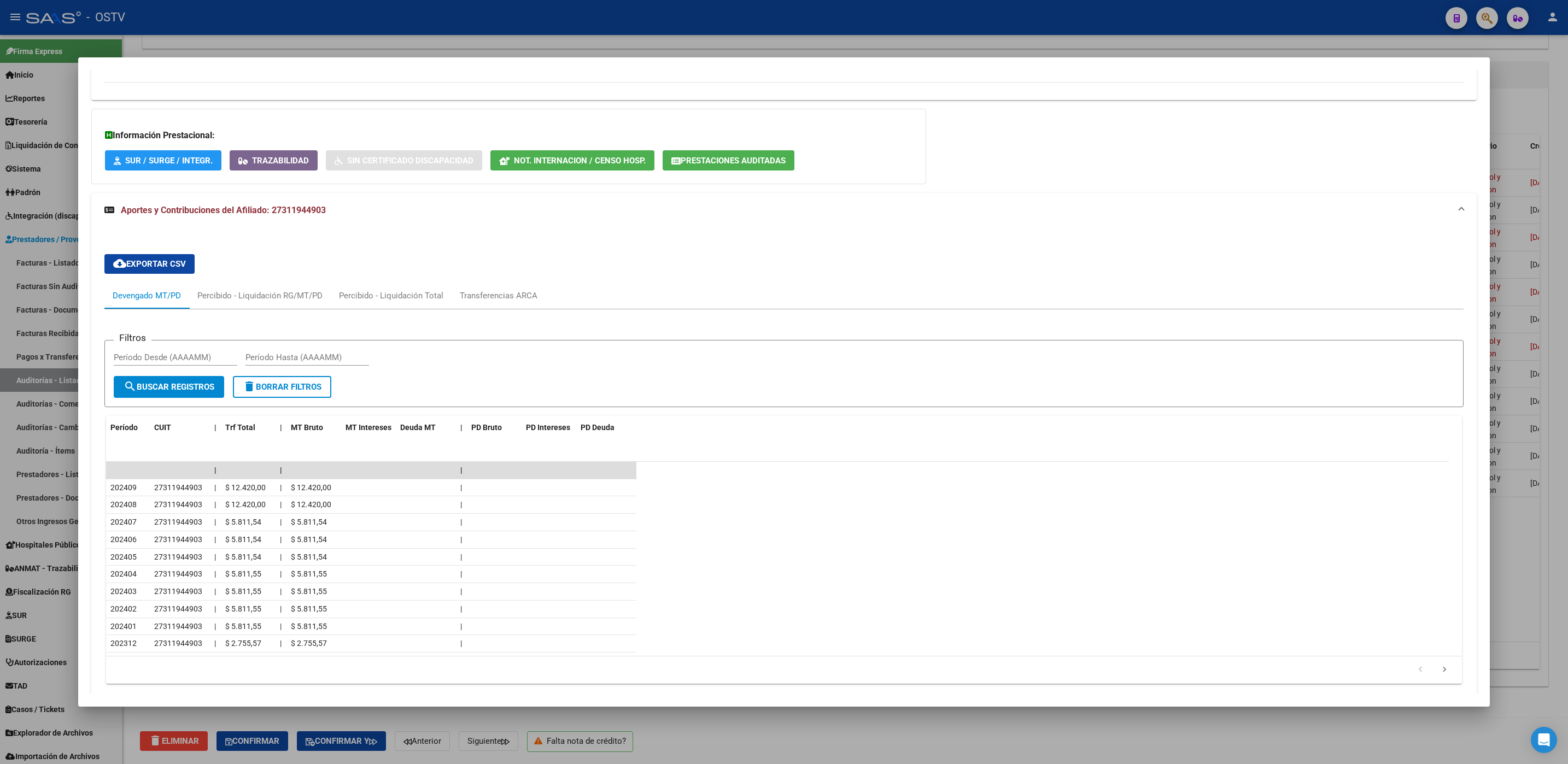
scroll to position [726, 0]
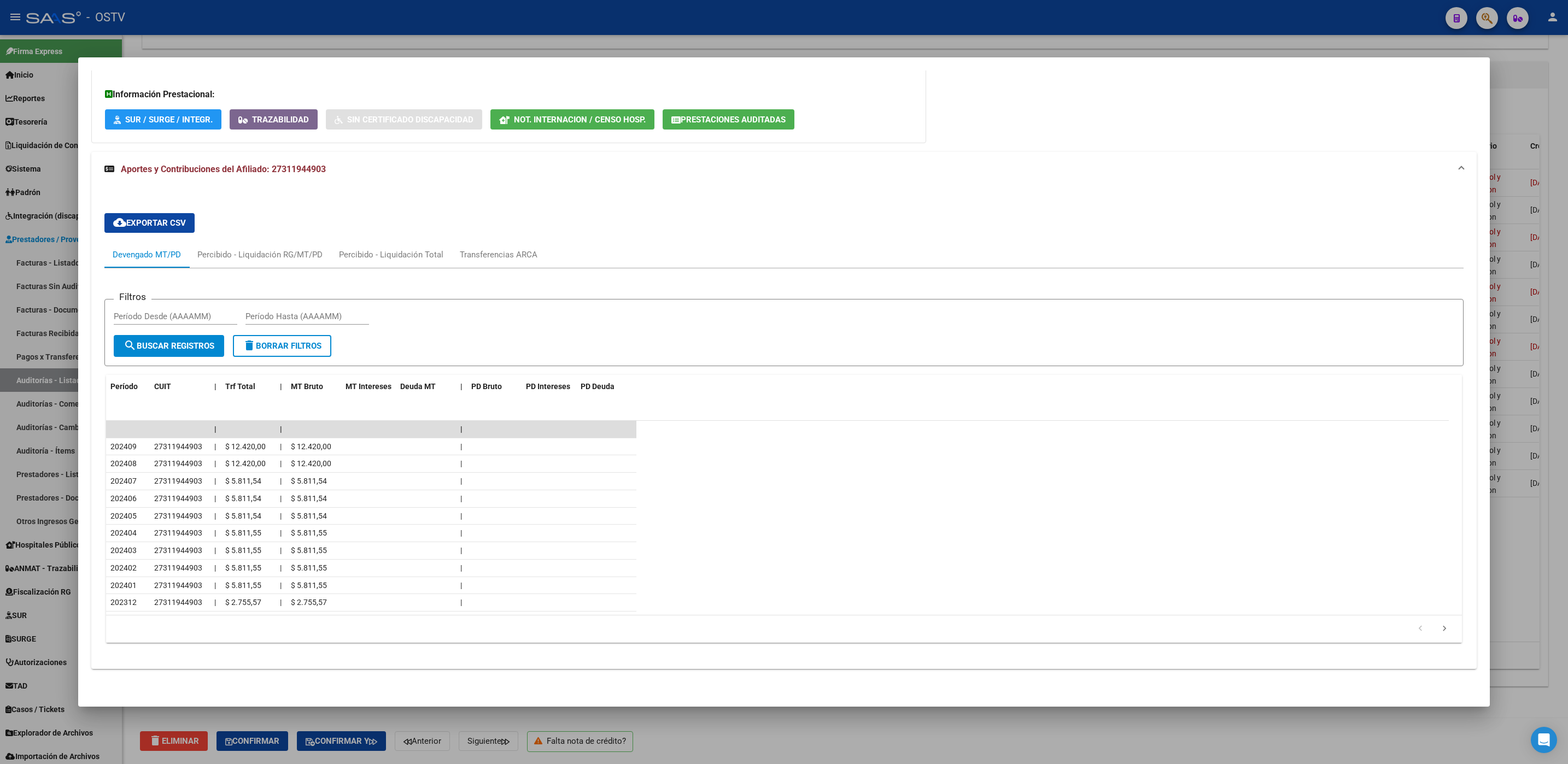
click at [761, 728] on div at bounding box center [784, 382] width 1568 height 764
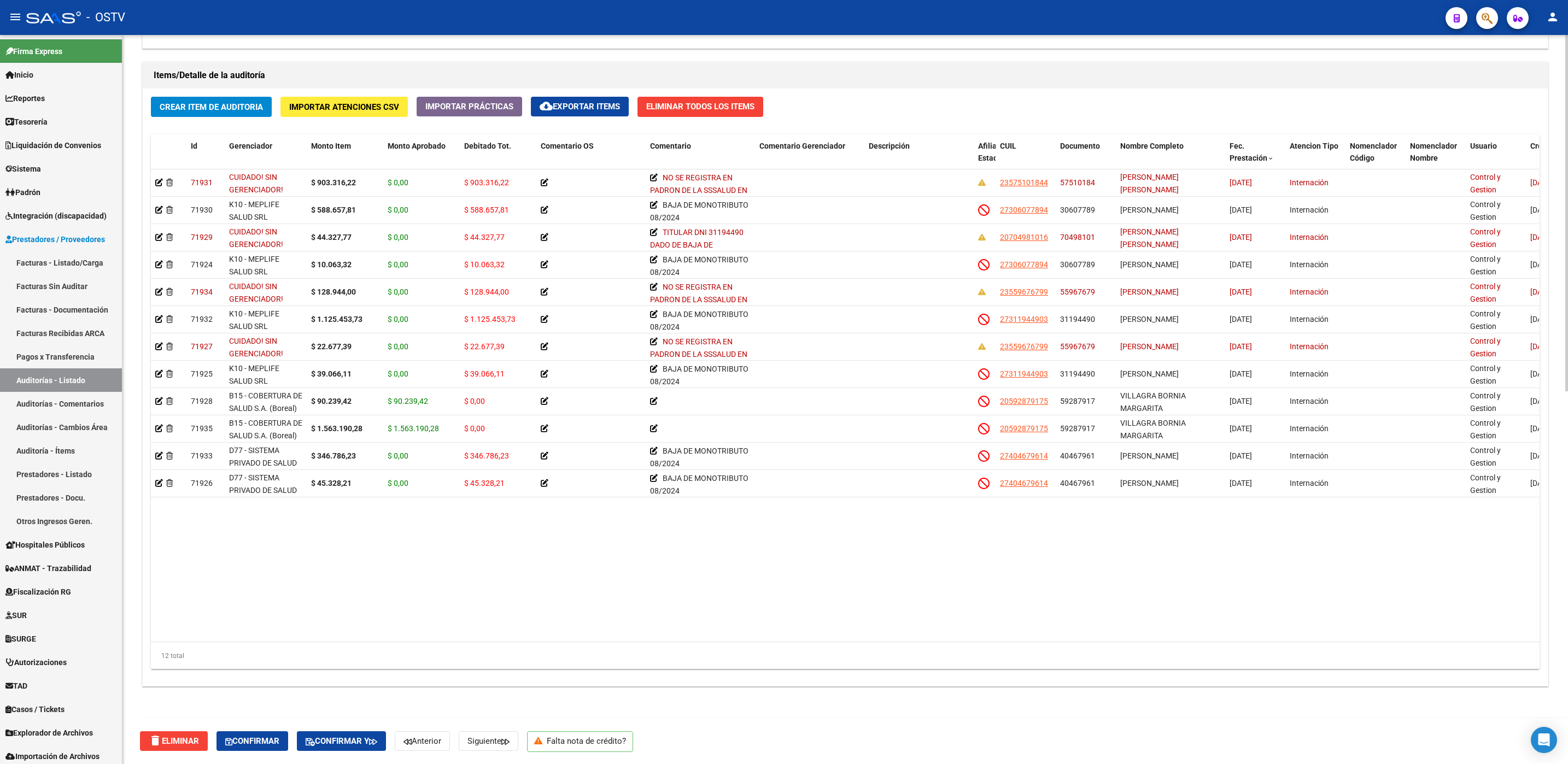
click at [765, 731] on div "delete Eliminar Confirmar Confirmar y Anterior Siguiente Falta nota de crédito?" at bounding box center [850, 741] width 1420 height 46
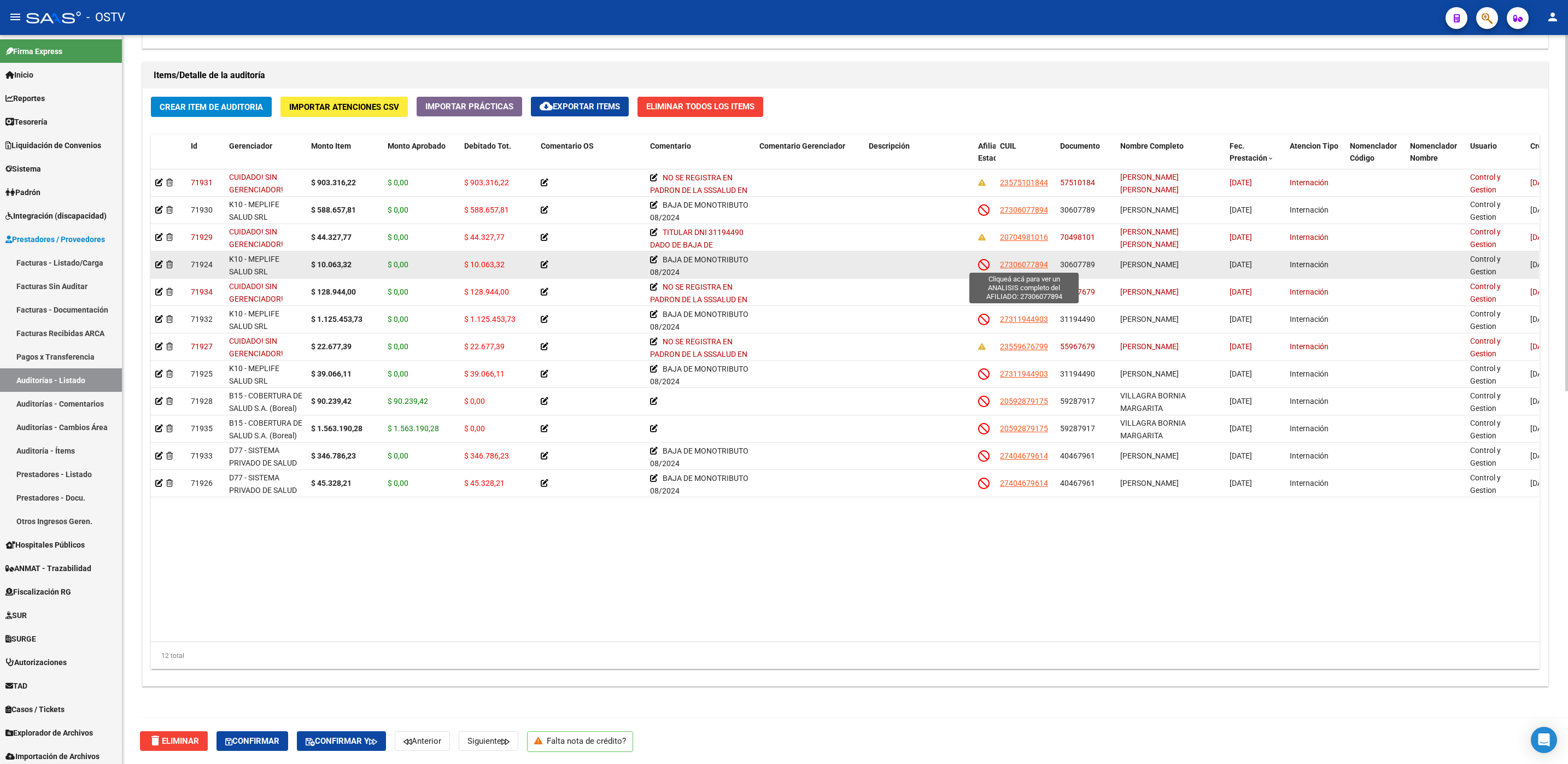
click at [1035, 261] on span "27306077894" at bounding box center [1024, 264] width 48 height 9
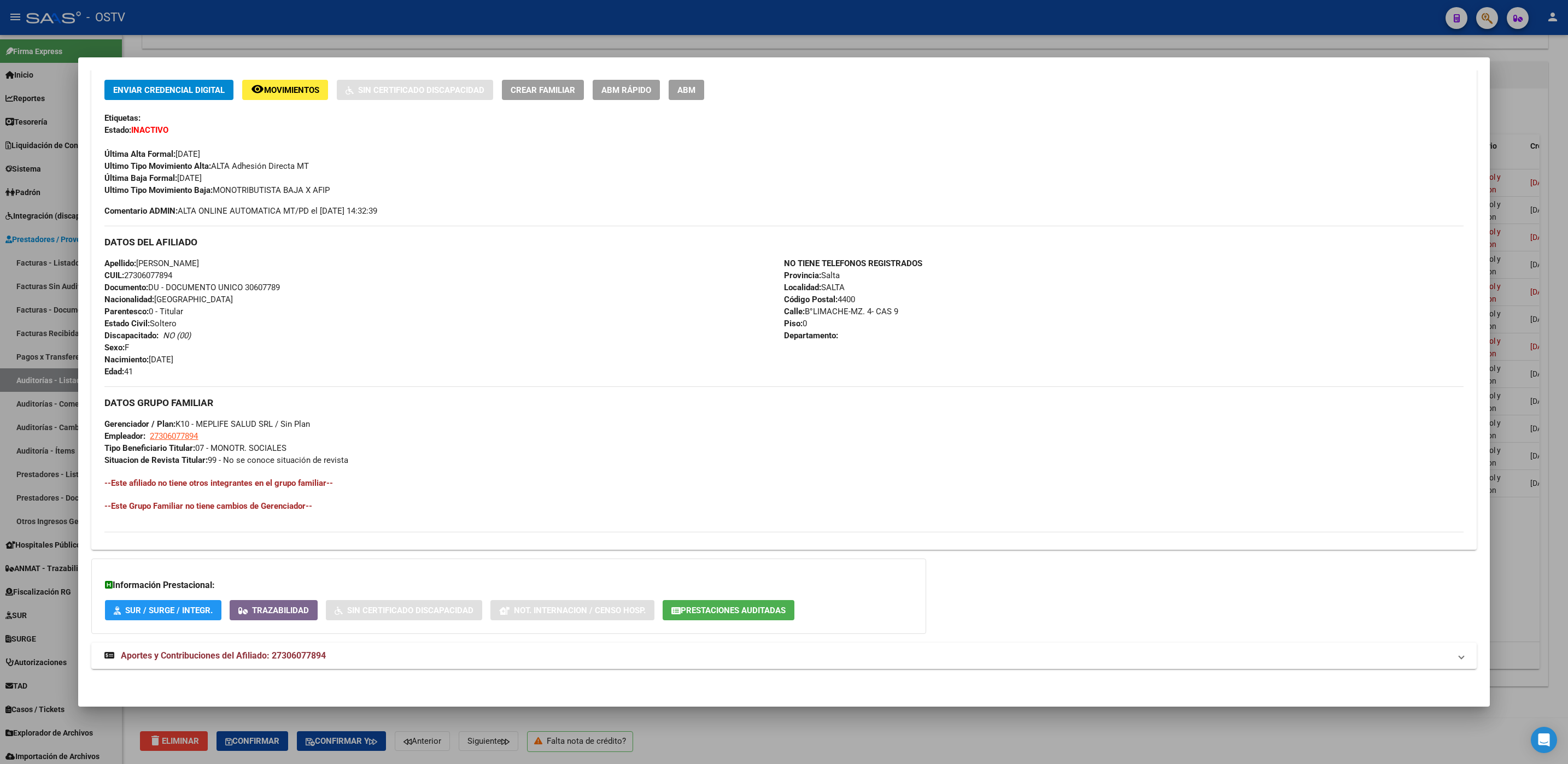
scroll to position [232, 0]
click at [230, 648] on mat-expansion-panel-header "Aportes y Contribuciones del Afiliado: 27306077894" at bounding box center [783, 656] width 1384 height 26
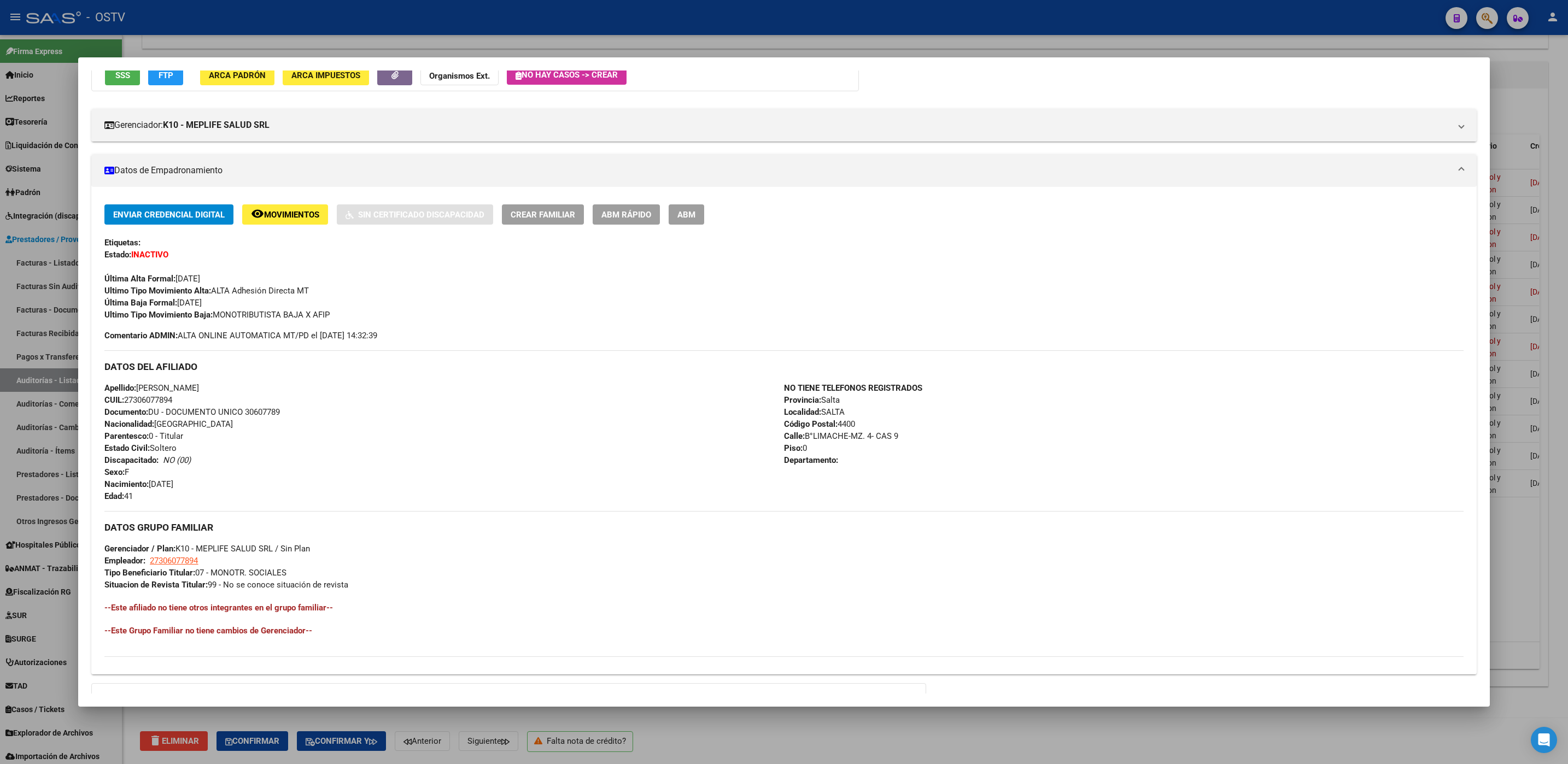
scroll to position [105, 0]
click at [130, 77] on span "SSS" at bounding box center [122, 77] width 14 height 10
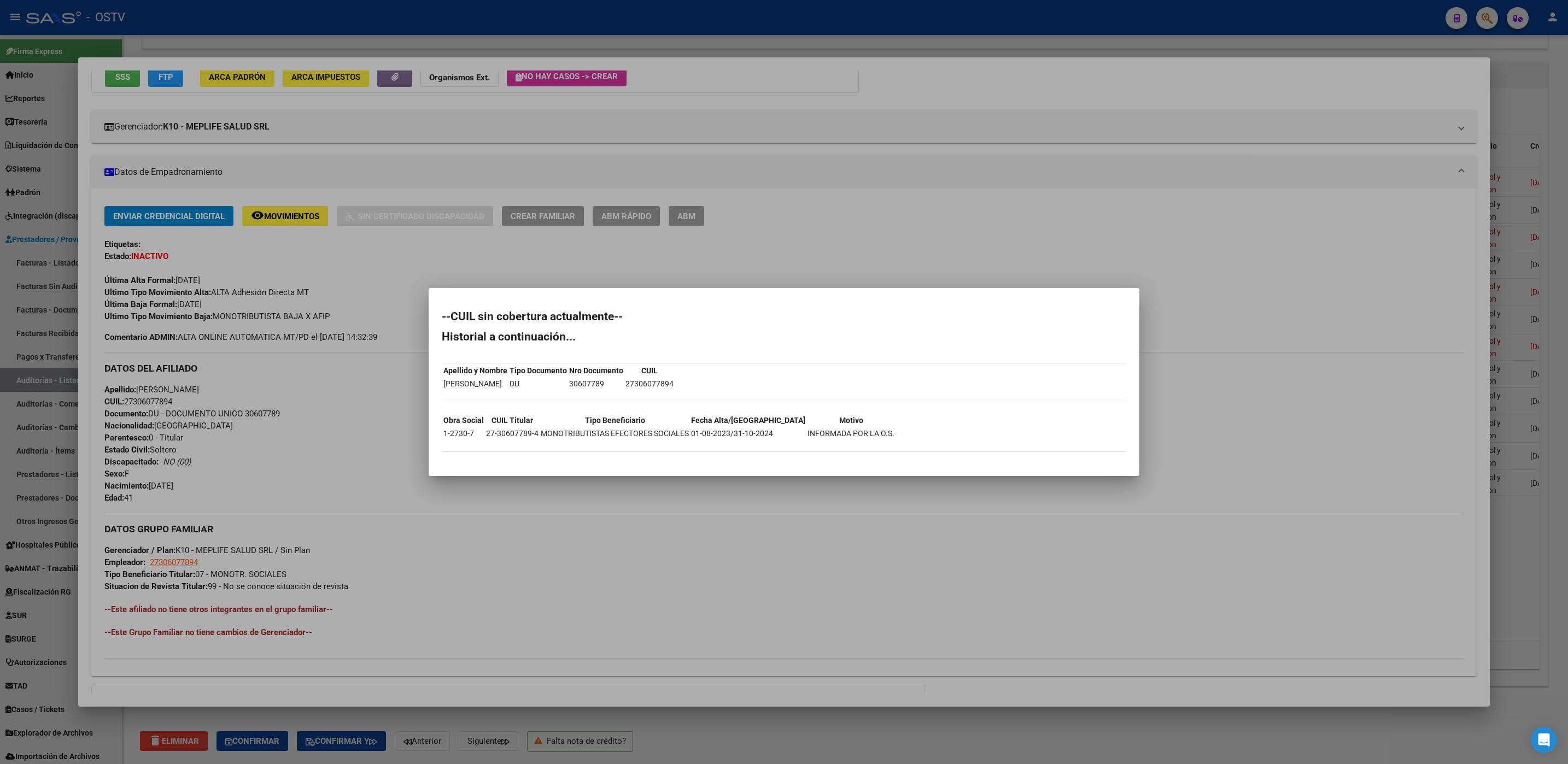
click at [467, 505] on div at bounding box center [784, 382] width 1568 height 764
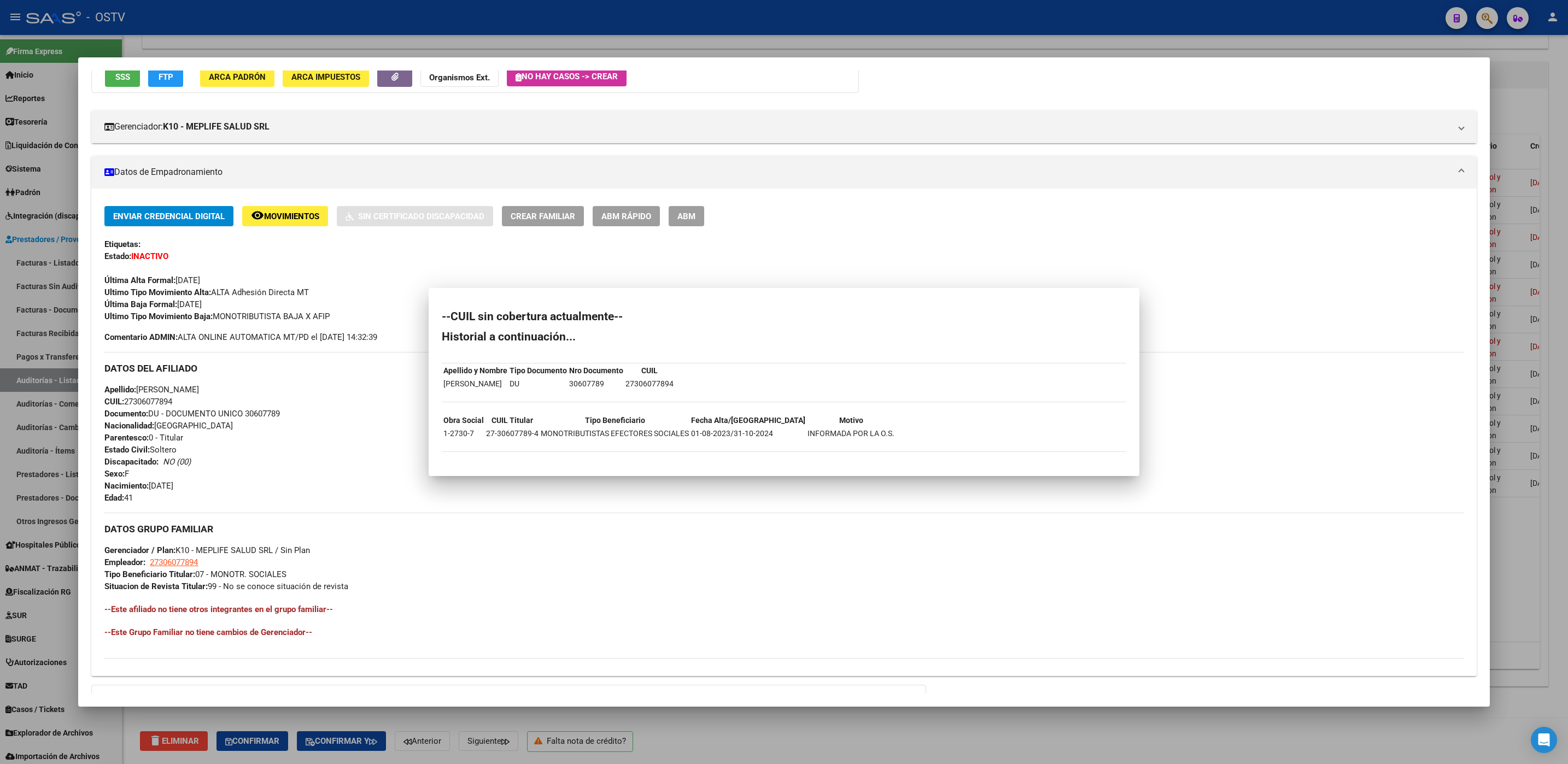
scroll to position [101, 0]
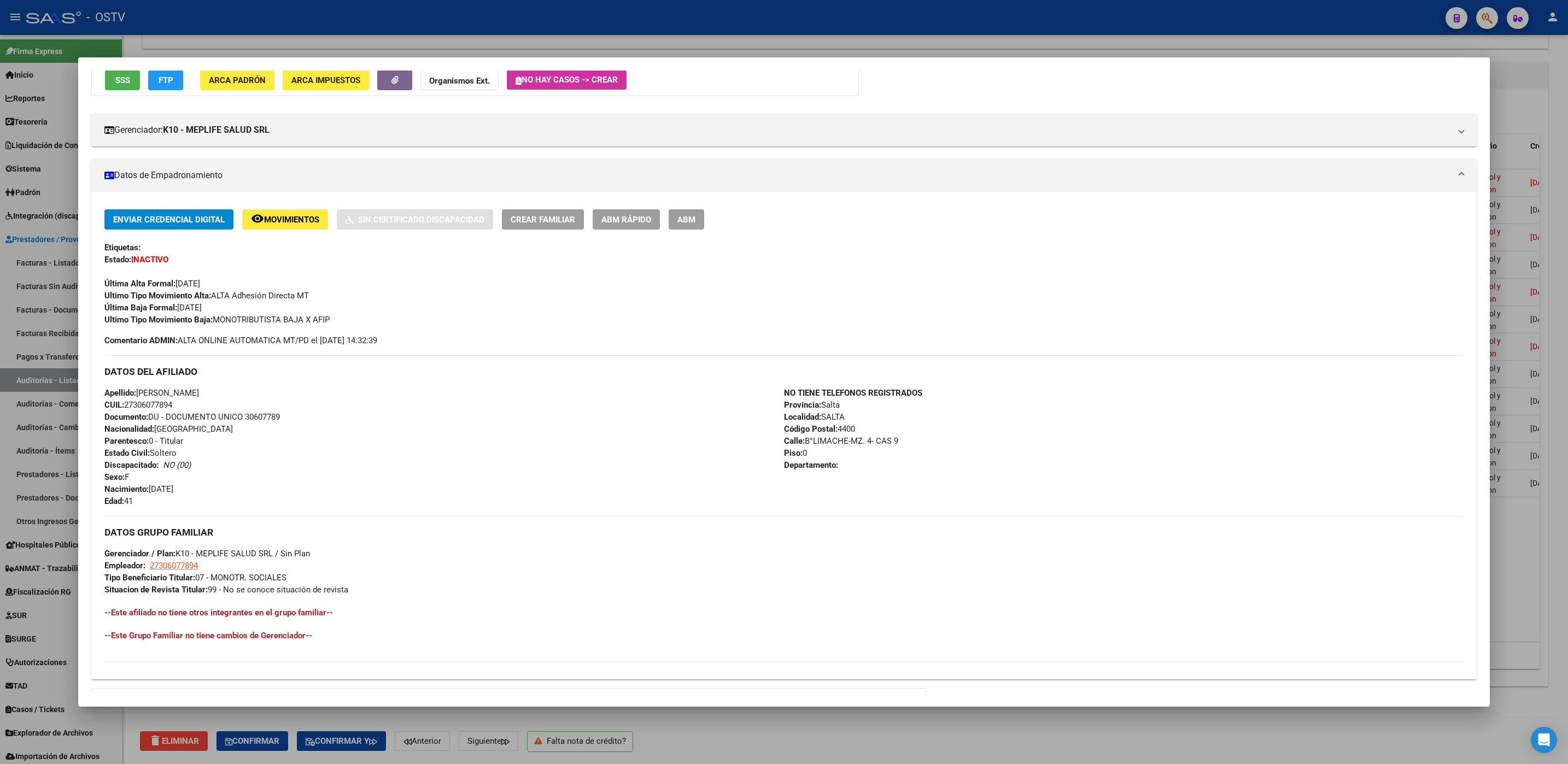
click at [853, 734] on div at bounding box center [784, 382] width 1568 height 764
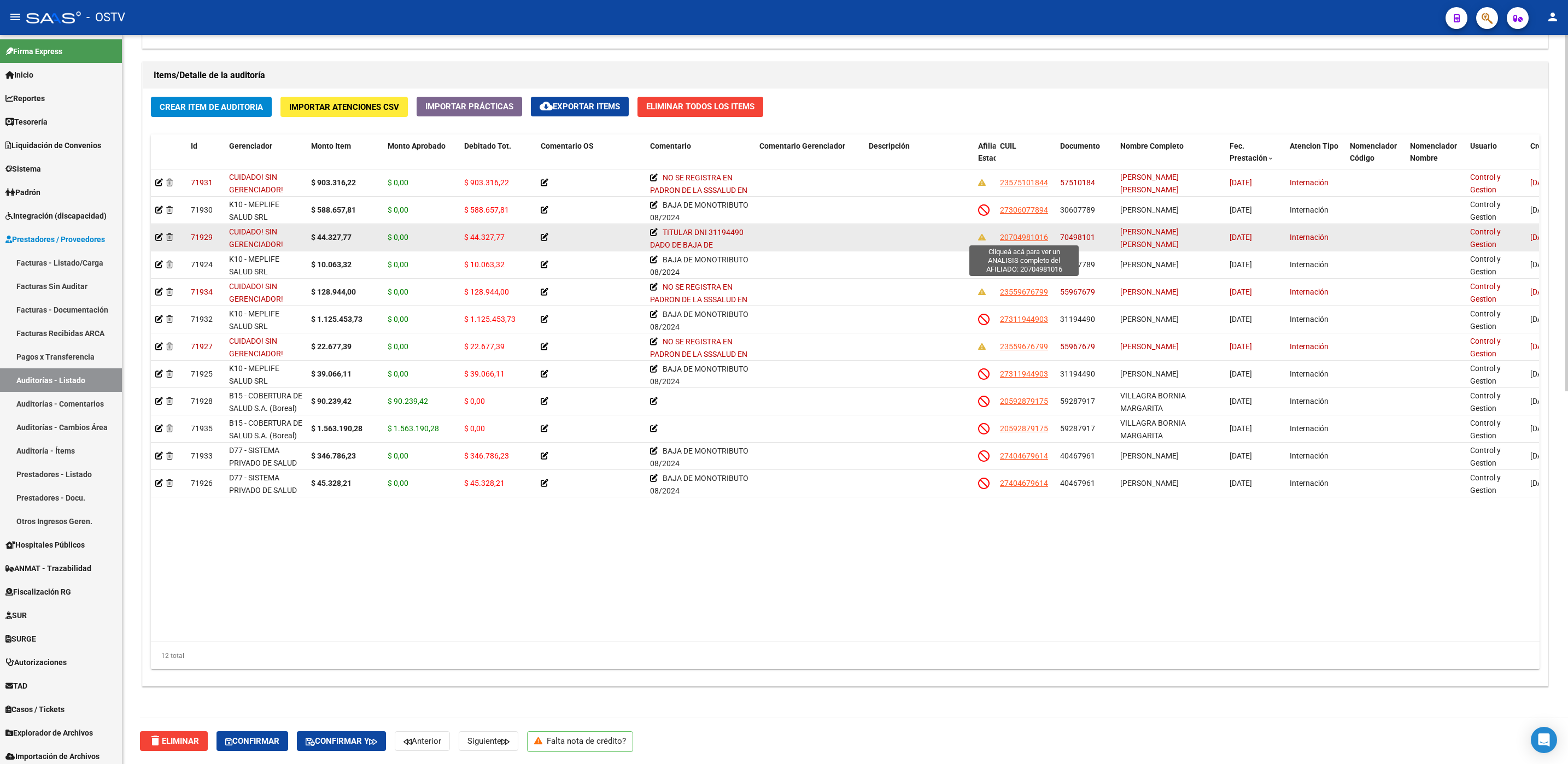
click at [1024, 238] on span "20704981016" at bounding box center [1024, 237] width 48 height 9
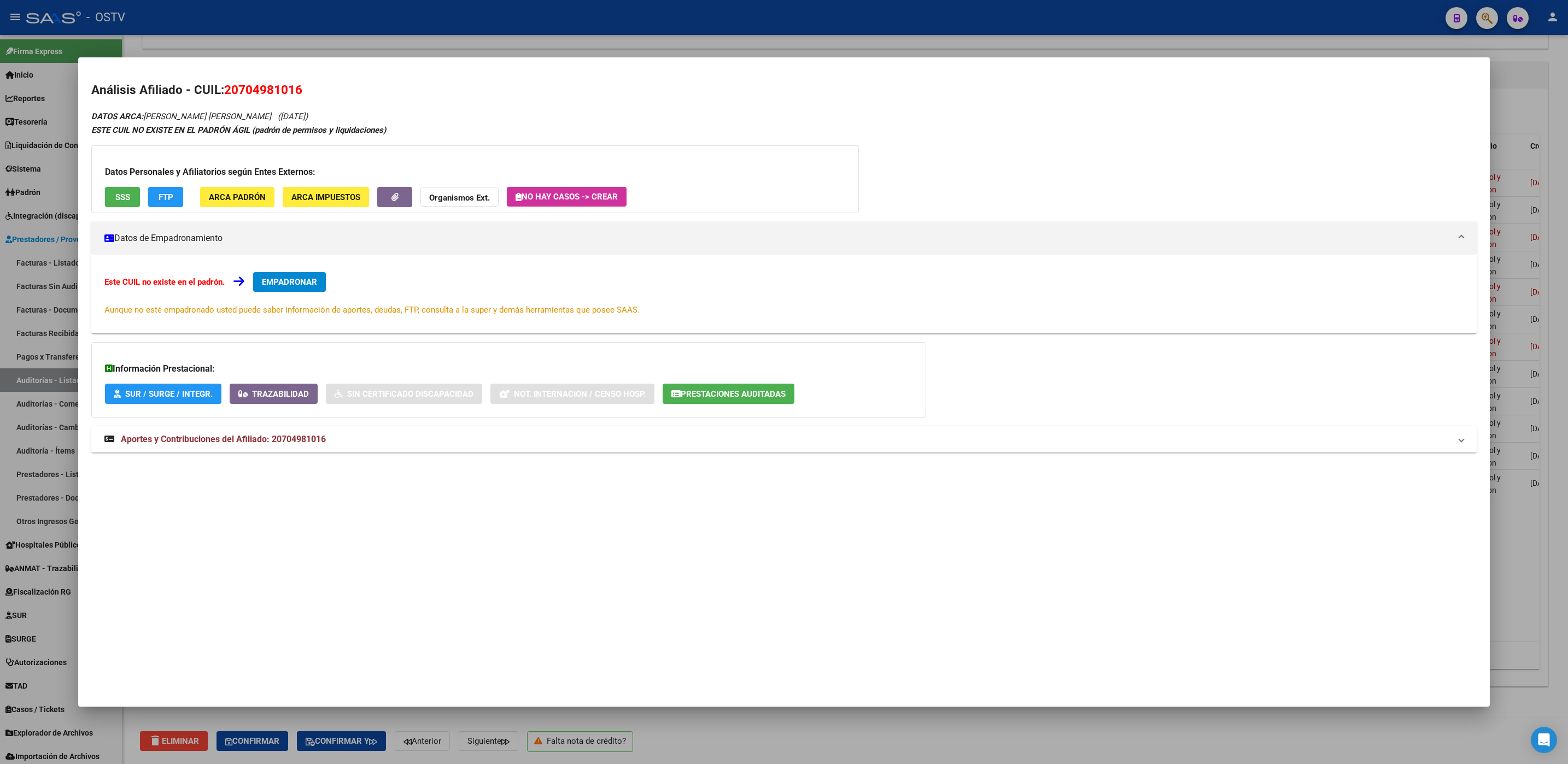
click at [130, 197] on button "SSS" at bounding box center [122, 197] width 35 height 20
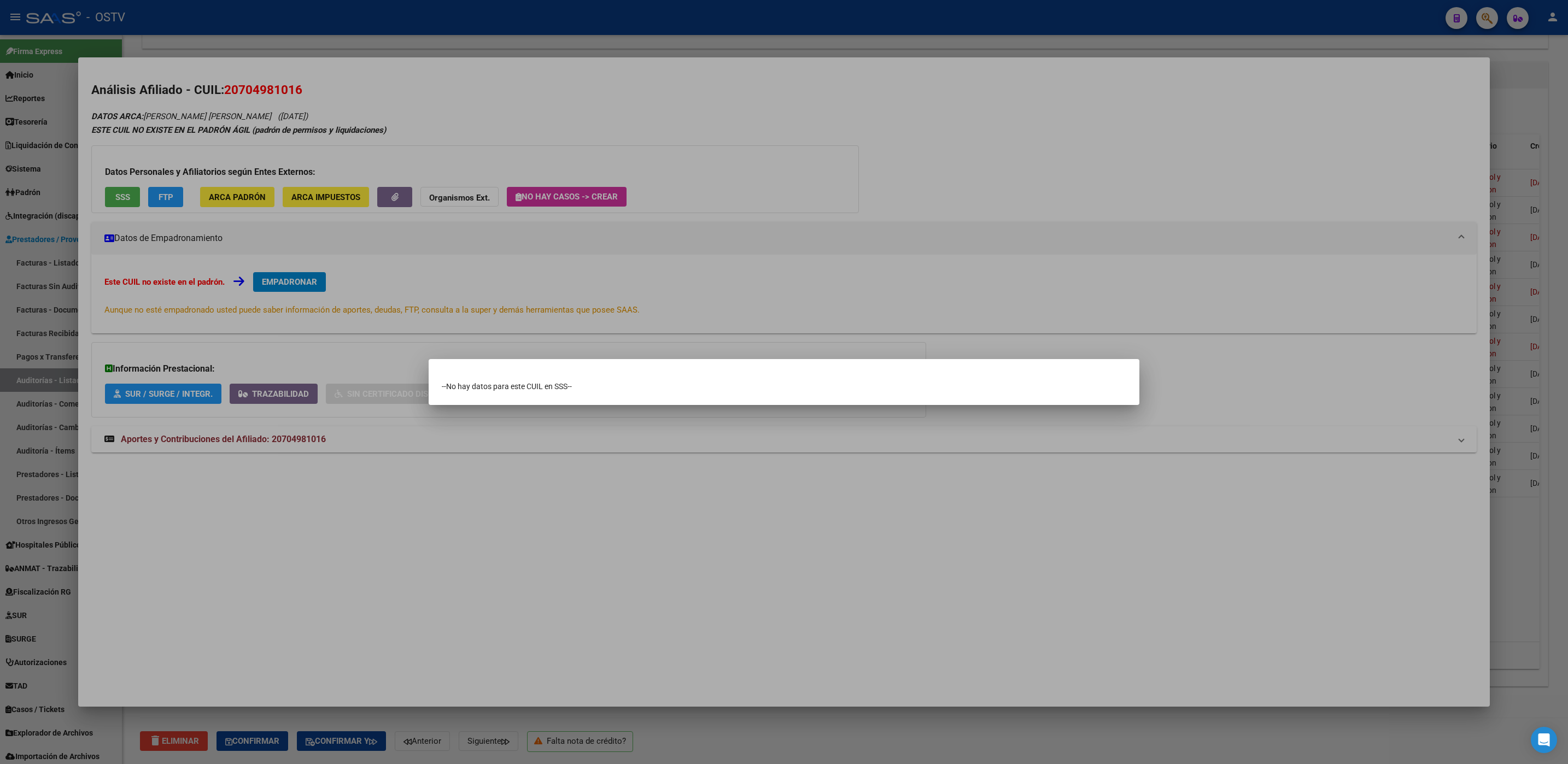
click at [364, 533] on div at bounding box center [784, 382] width 1568 height 764
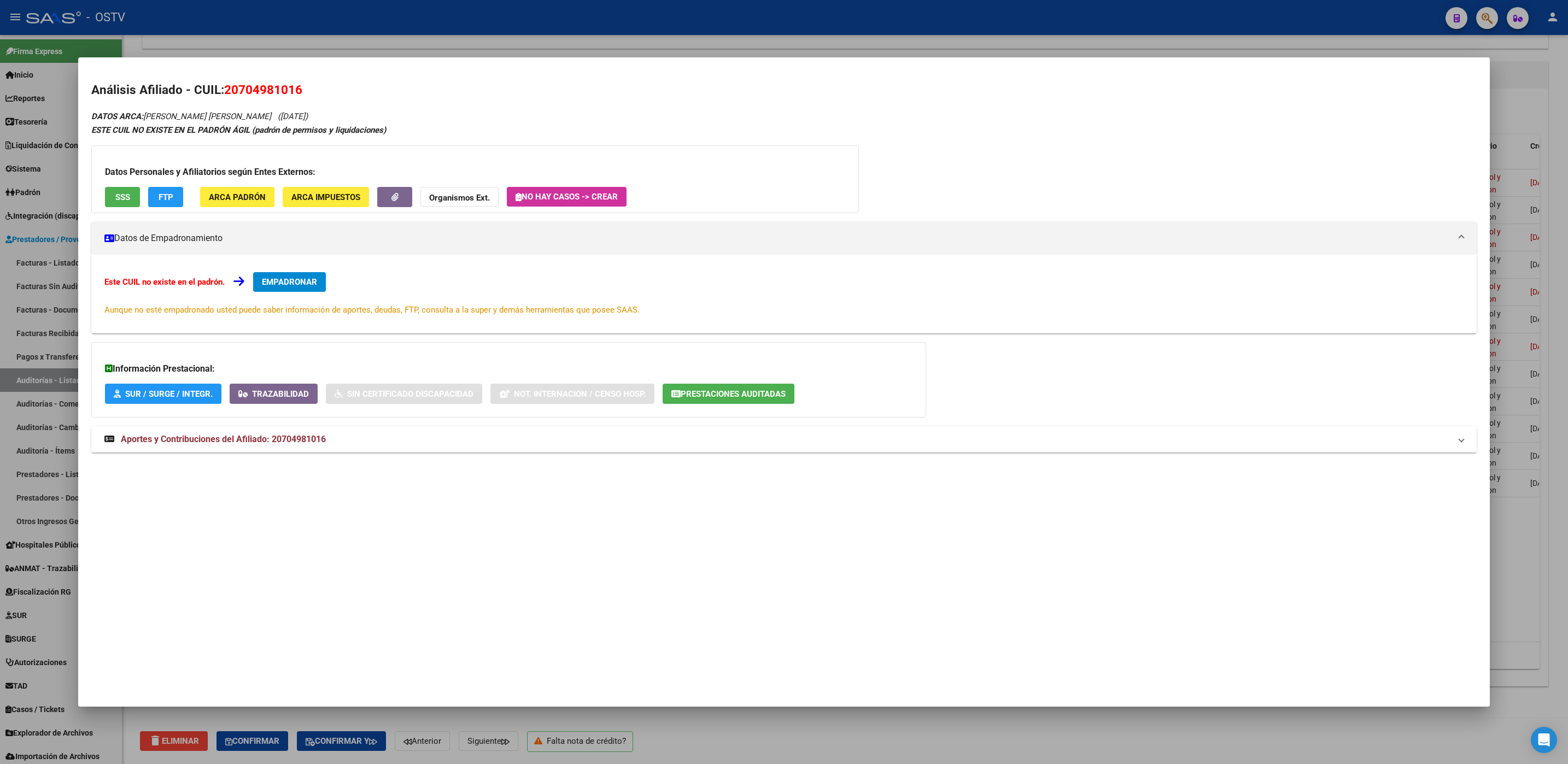
click at [778, 733] on div at bounding box center [784, 382] width 1568 height 764
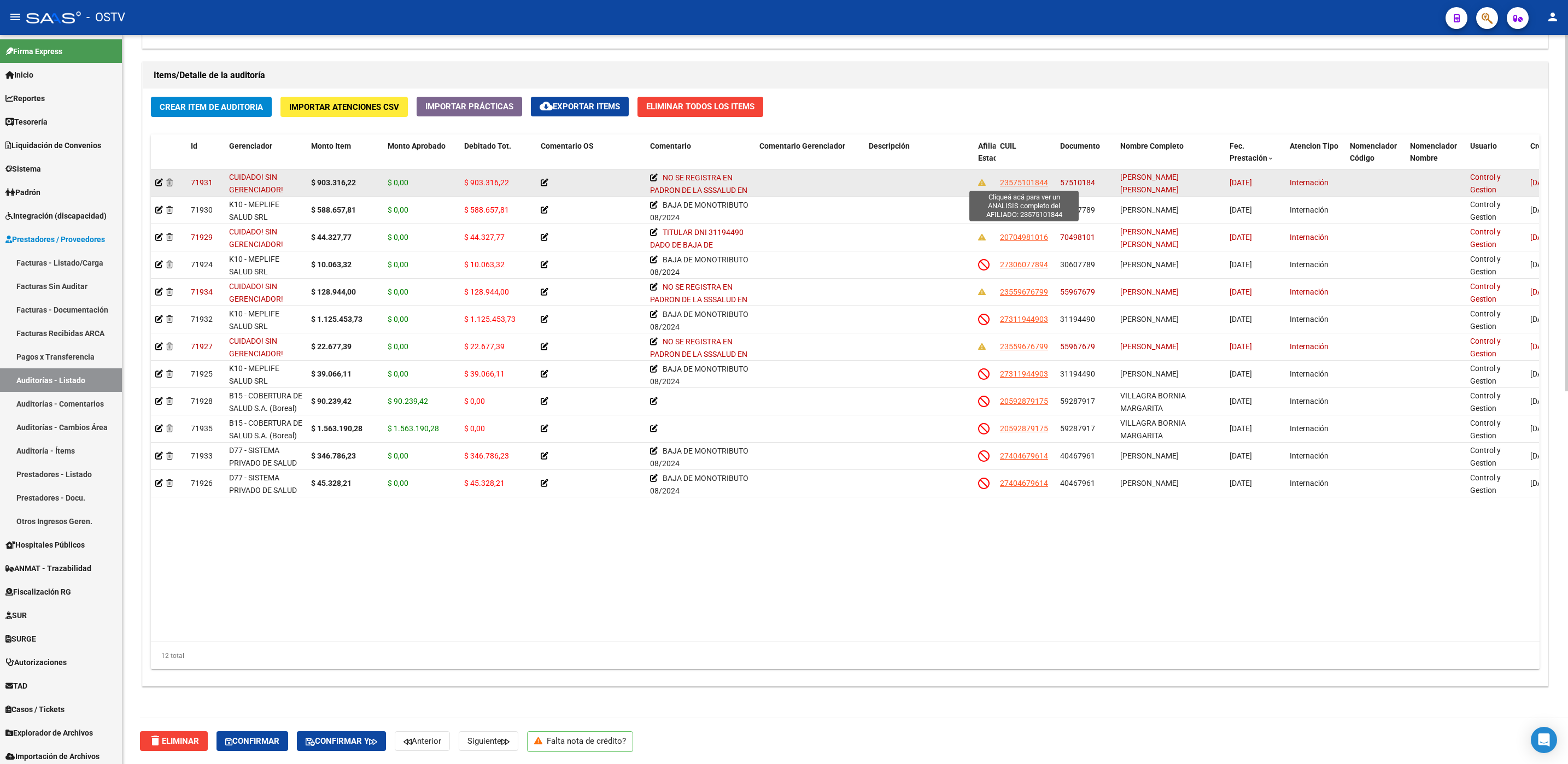
click at [1025, 185] on span "23575101844" at bounding box center [1024, 182] width 48 height 9
type textarea "23575101844"
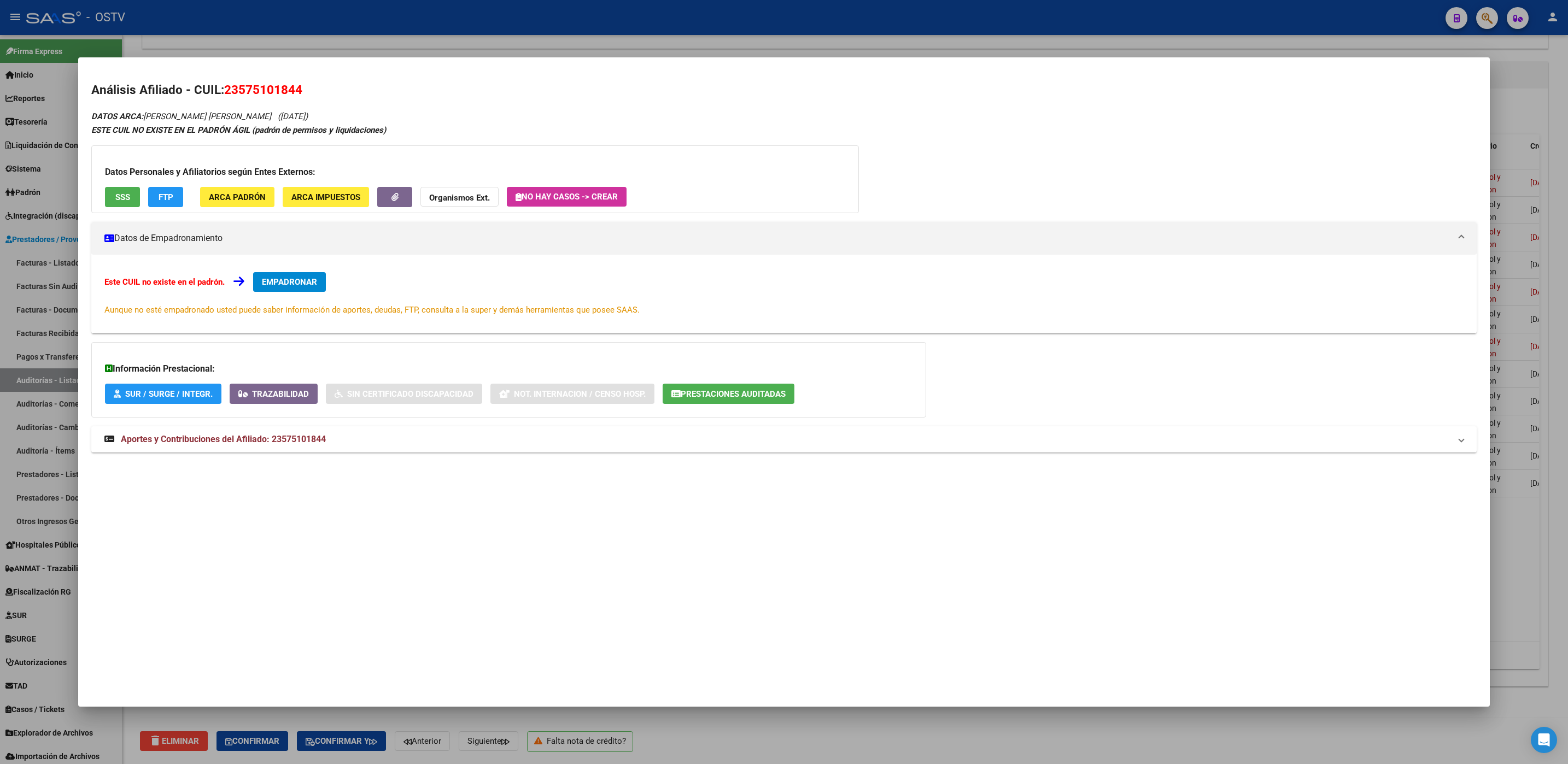
click at [122, 205] on button "SSS" at bounding box center [122, 197] width 35 height 20
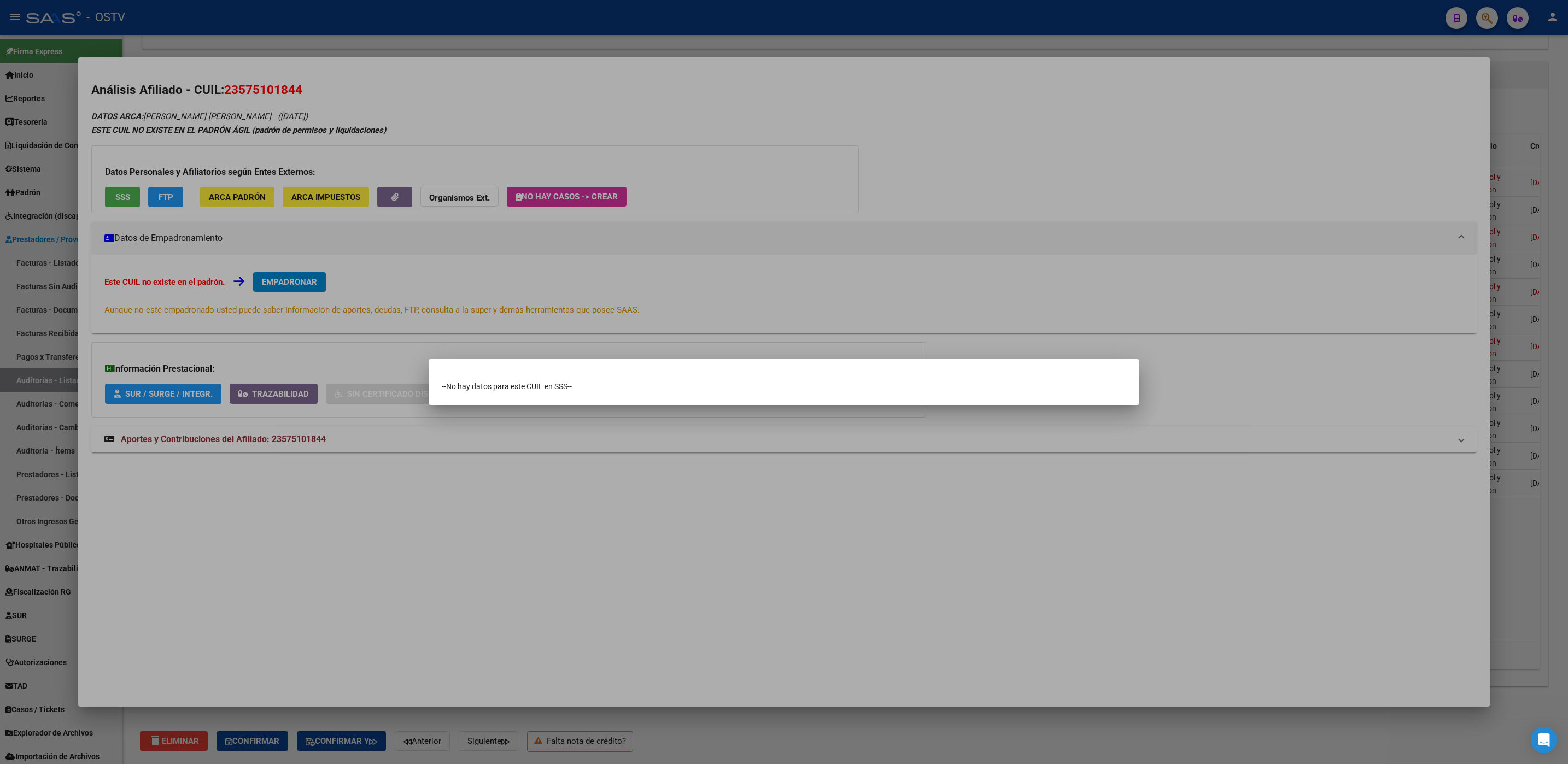
click at [786, 738] on div at bounding box center [784, 382] width 1568 height 764
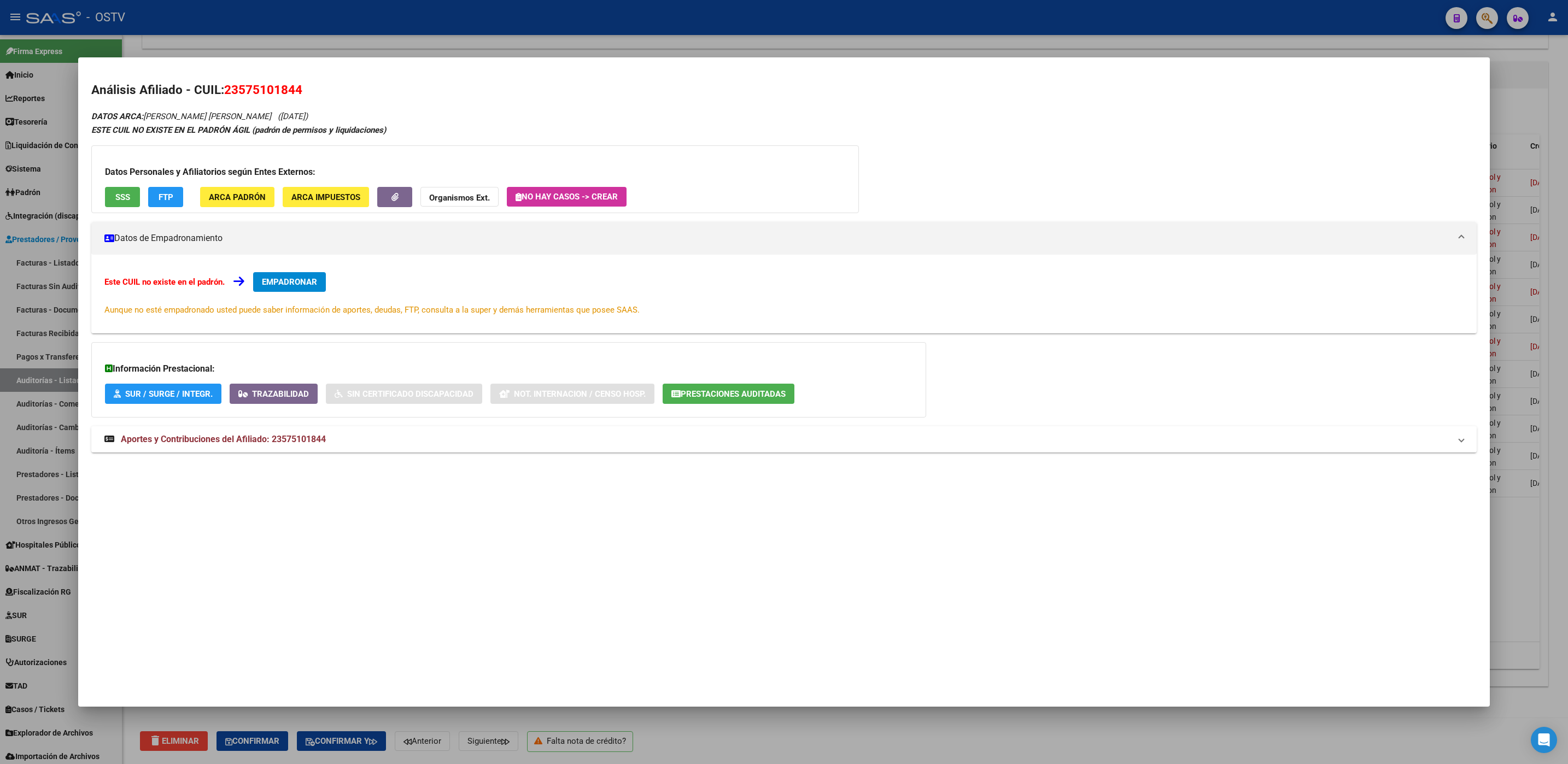
click at [786, 738] on div at bounding box center [784, 382] width 1568 height 764
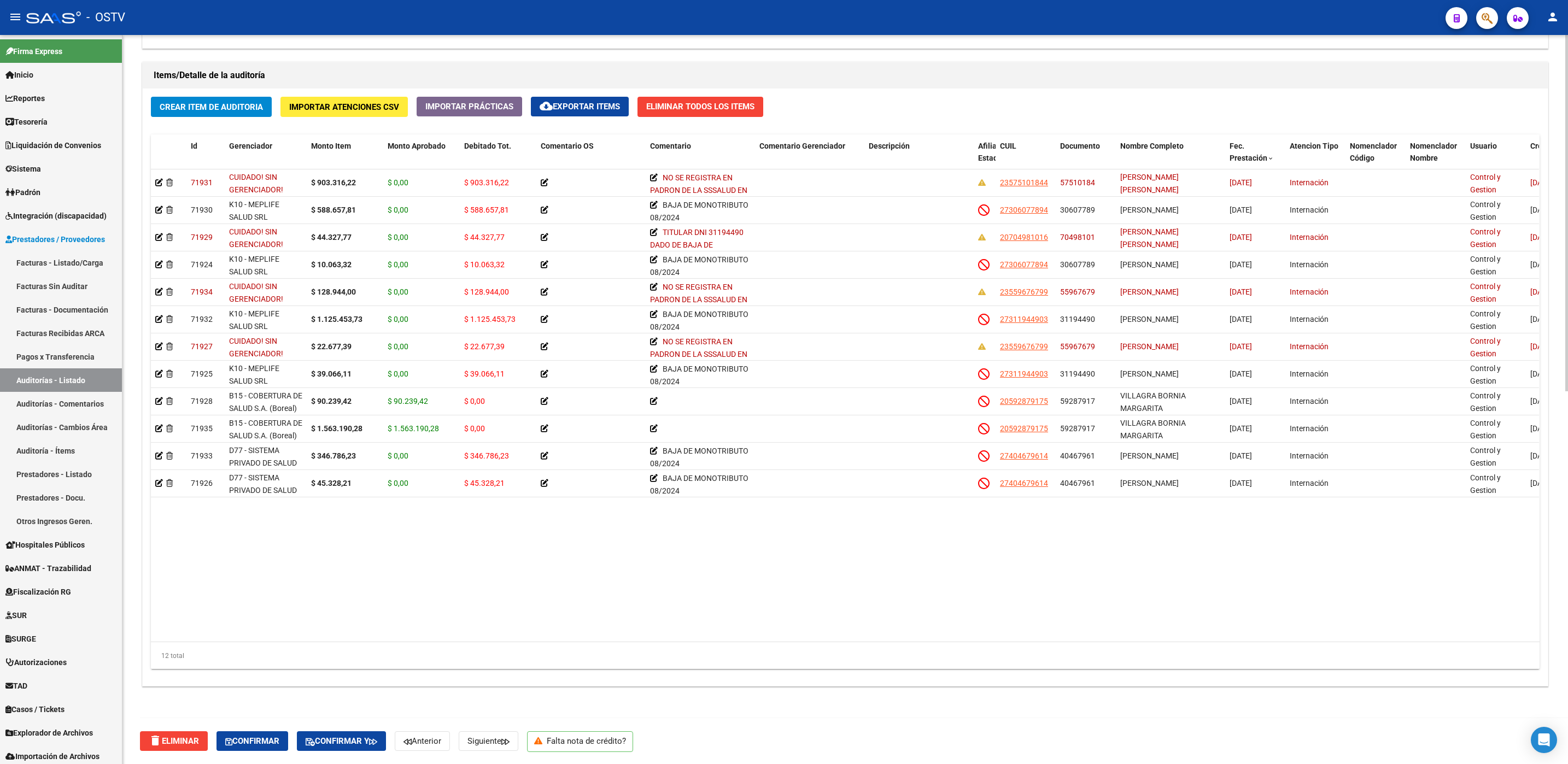
drag, startPoint x: 1565, startPoint y: 512, endPoint x: 1565, endPoint y: 579, distance: 67.0
click at [1565, 579] on div "arrow_back Editar 14210 cloud_download Generar informe Esta auditoría venció el…" at bounding box center [846, 19] width 1448 height 1490
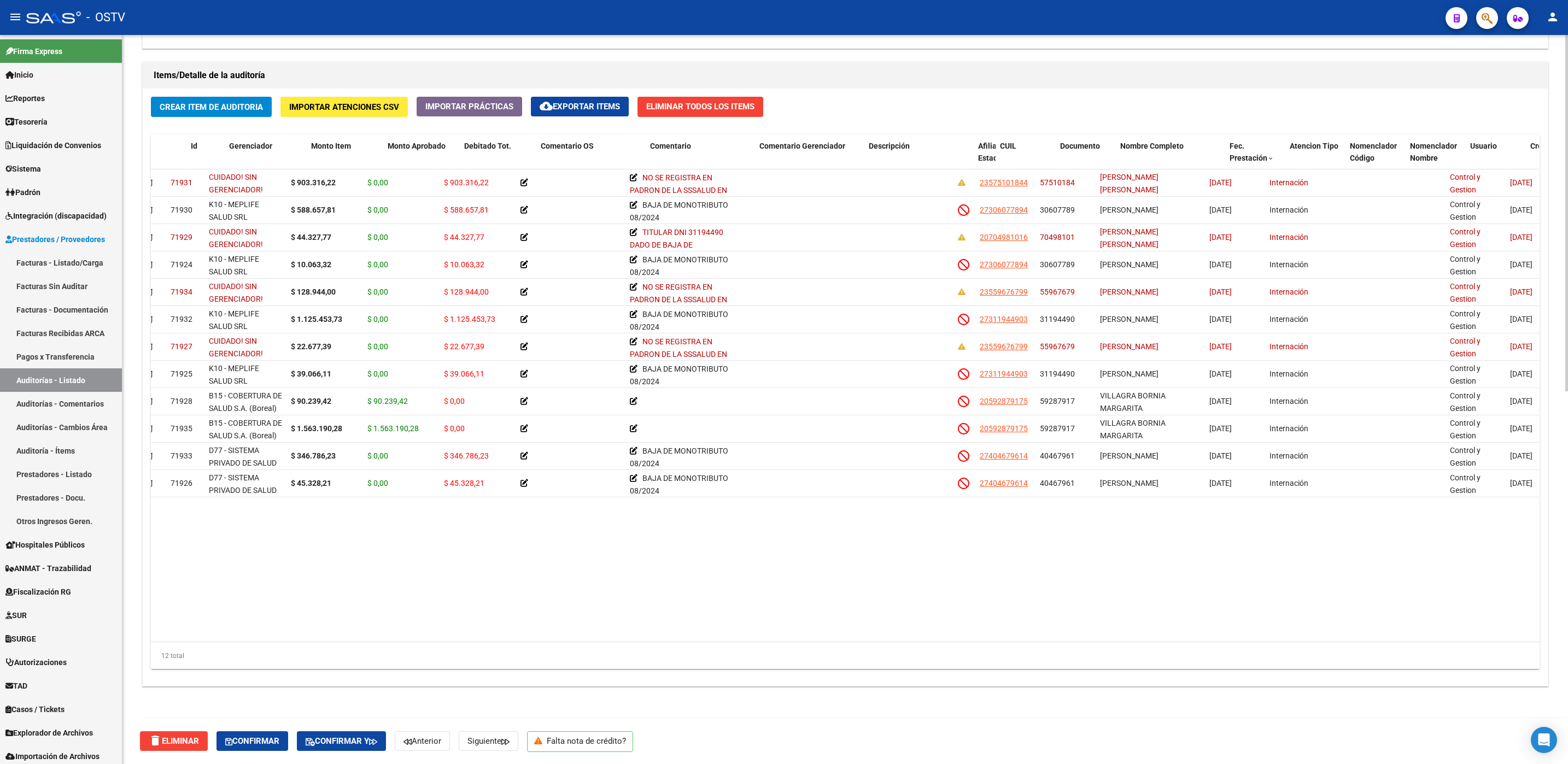
scroll to position [0, 0]
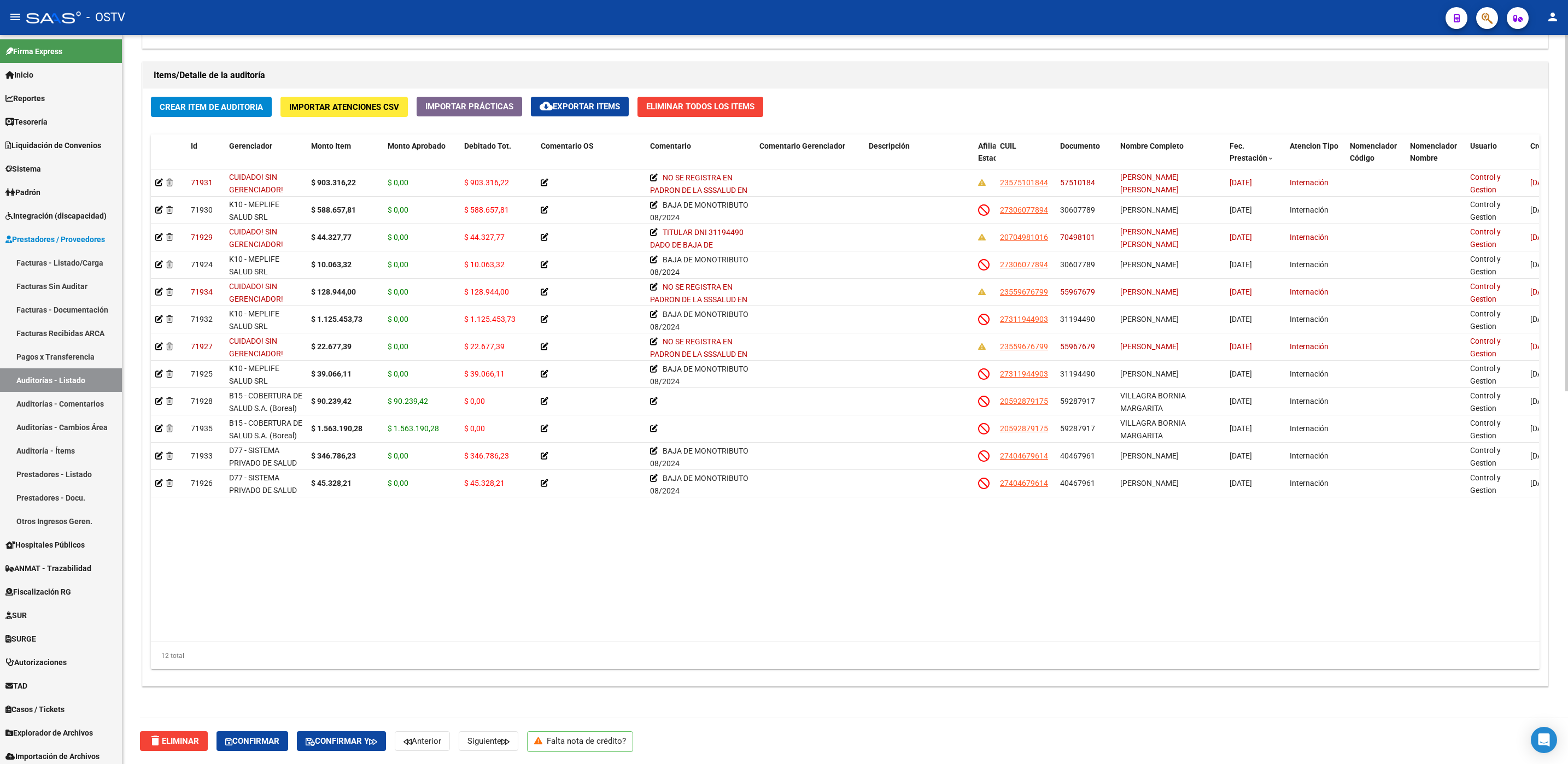
click at [717, 668] on div "12 total" at bounding box center [845, 656] width 1388 height 28
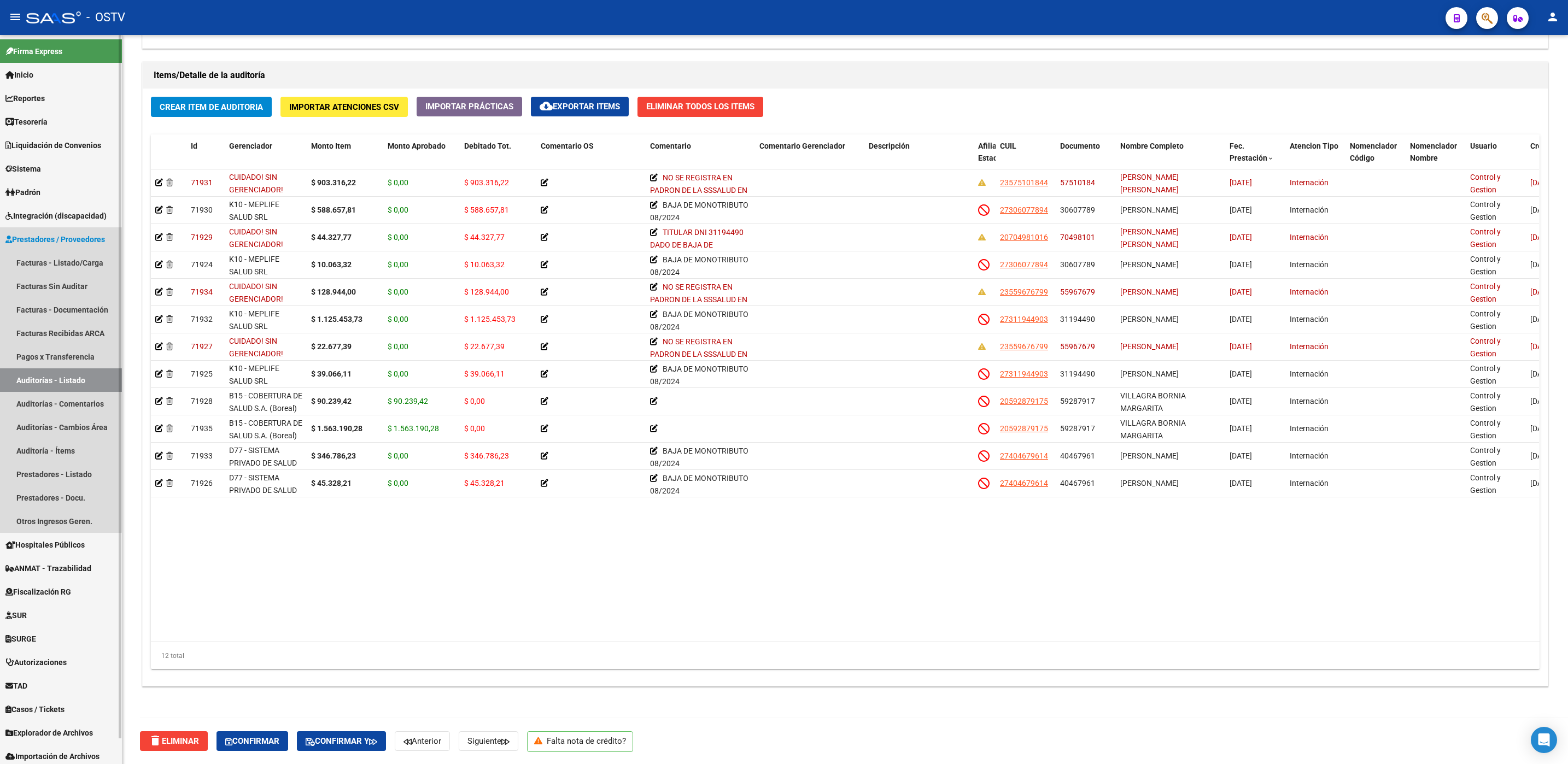
click at [57, 236] on span "Prestadores / Proveedores" at bounding box center [55, 239] width 99 height 12
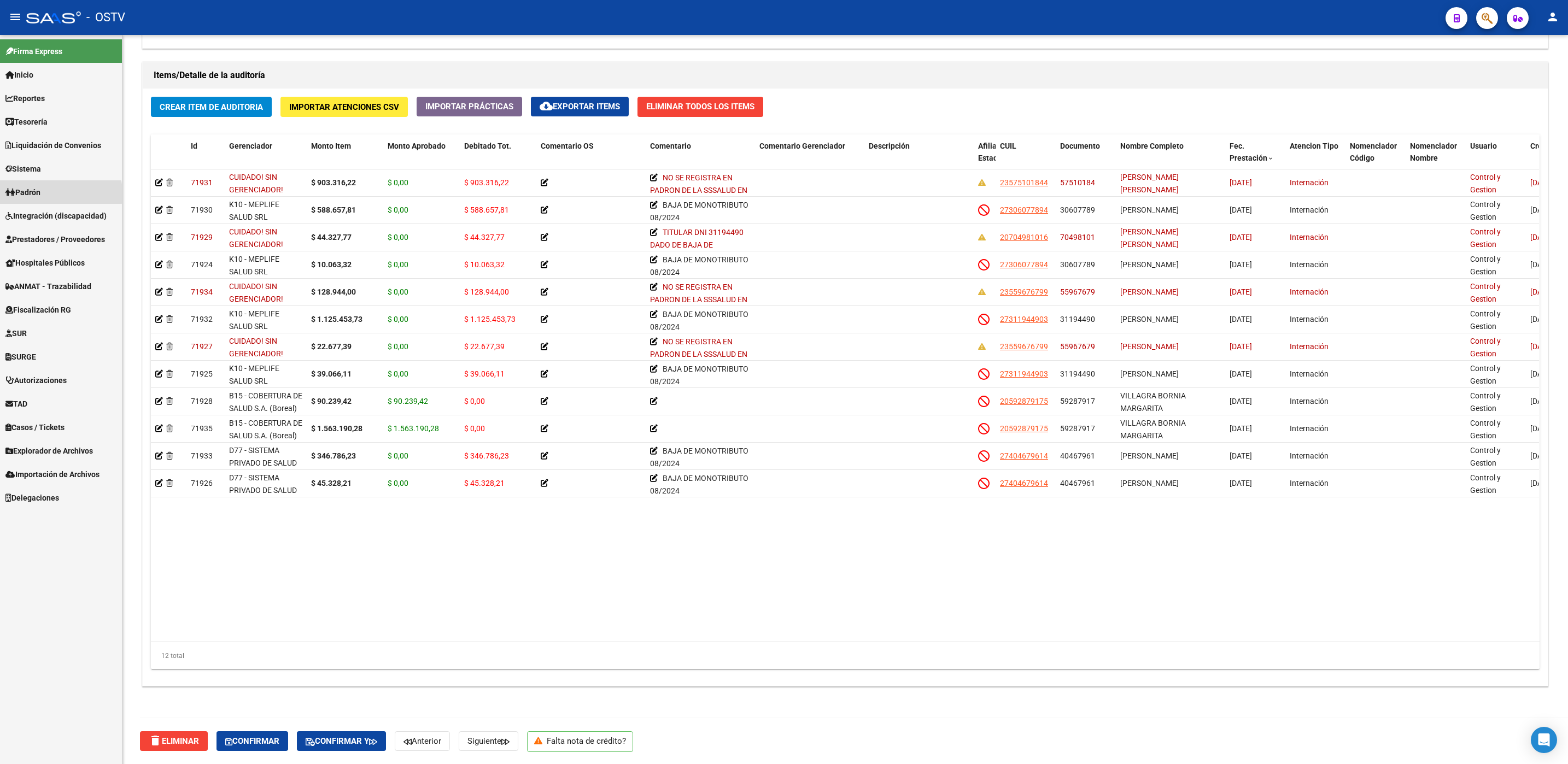
click at [39, 193] on span "Padrón" at bounding box center [23, 192] width 35 height 12
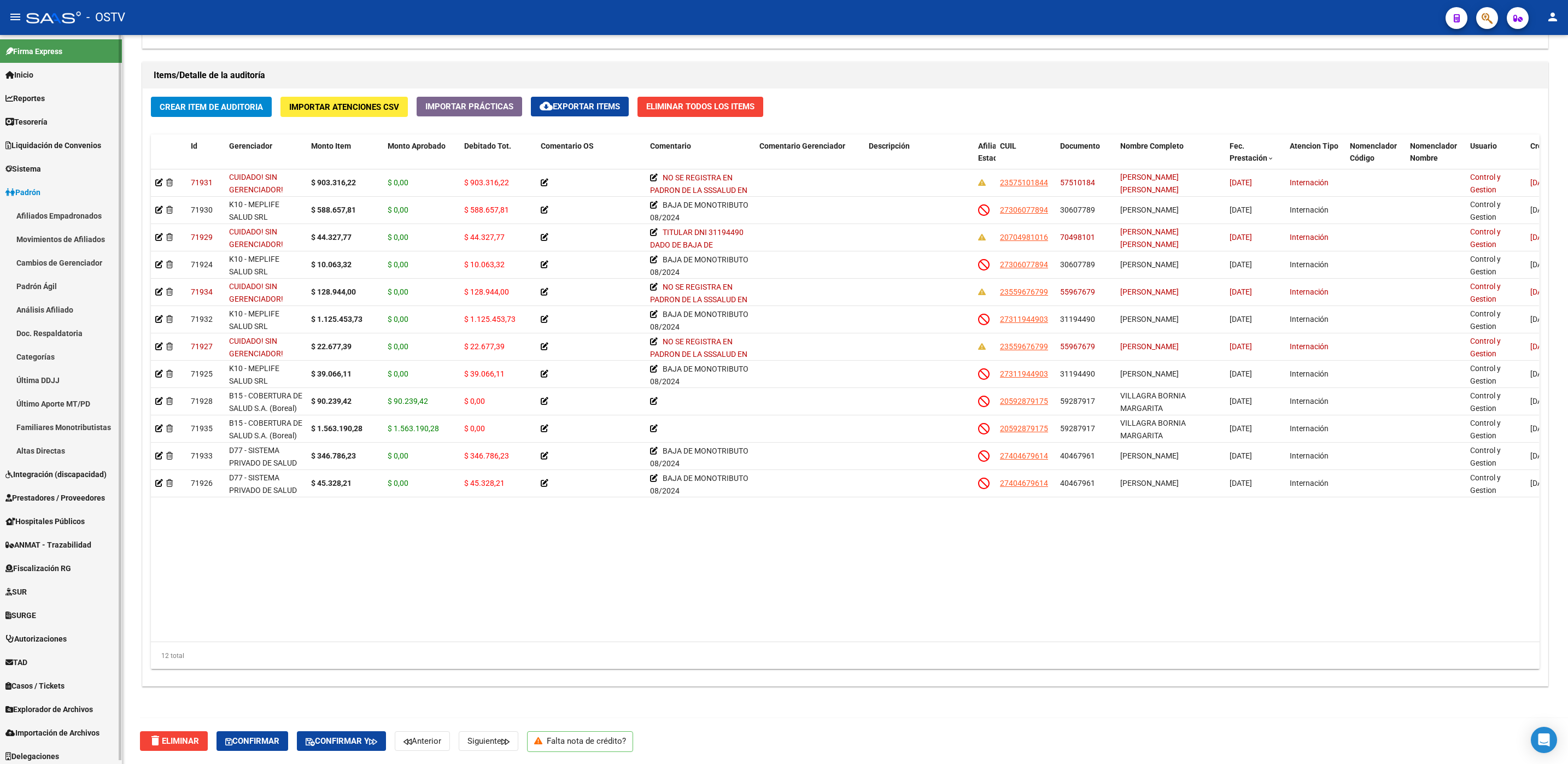
click at [36, 166] on span "Sistema" at bounding box center [23, 168] width 35 height 12
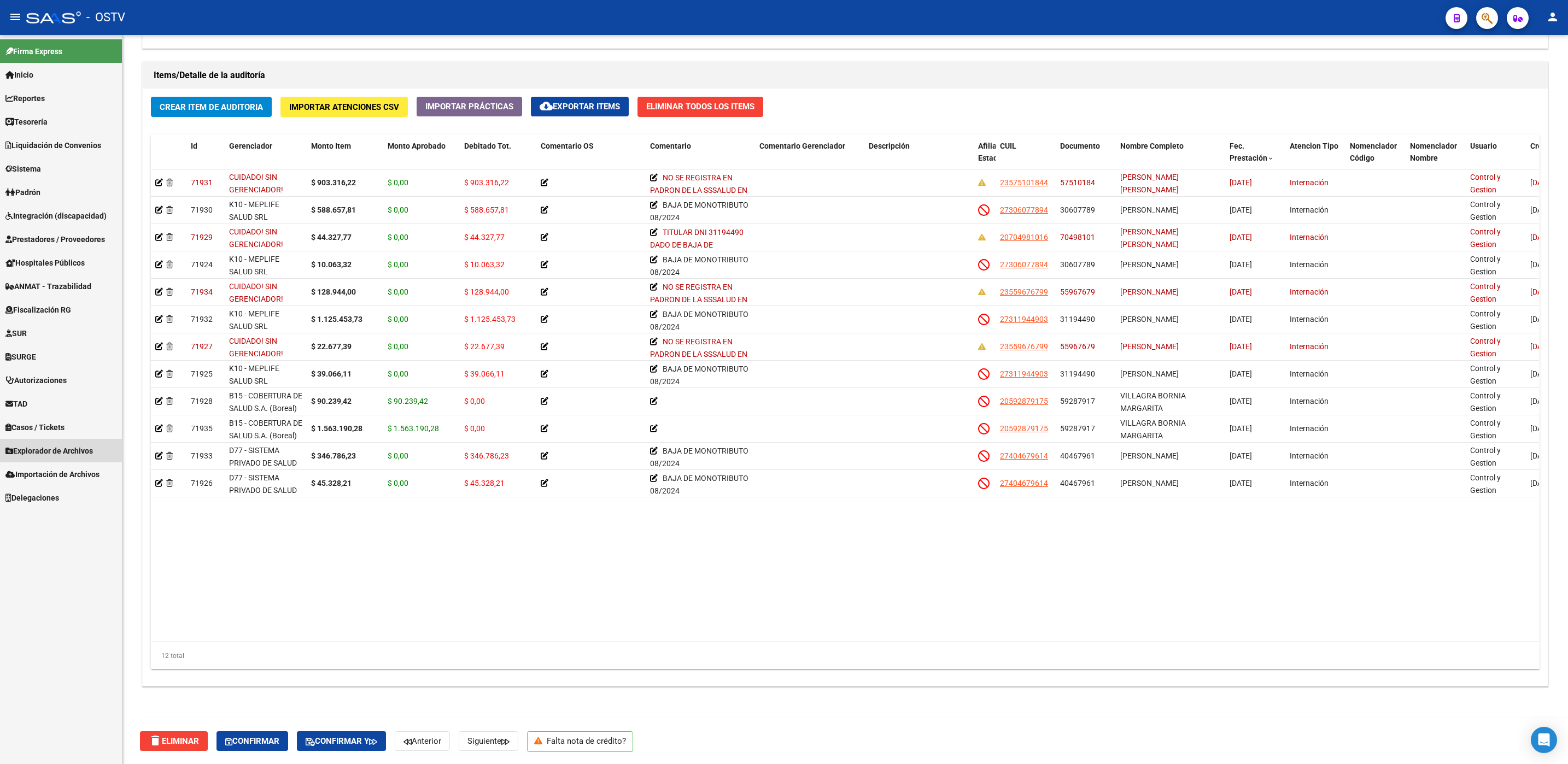
click at [33, 448] on span "Explorador de Archivos" at bounding box center [49, 450] width 88 height 12
click at [38, 587] on link "SSS" at bounding box center [61, 591] width 122 height 23
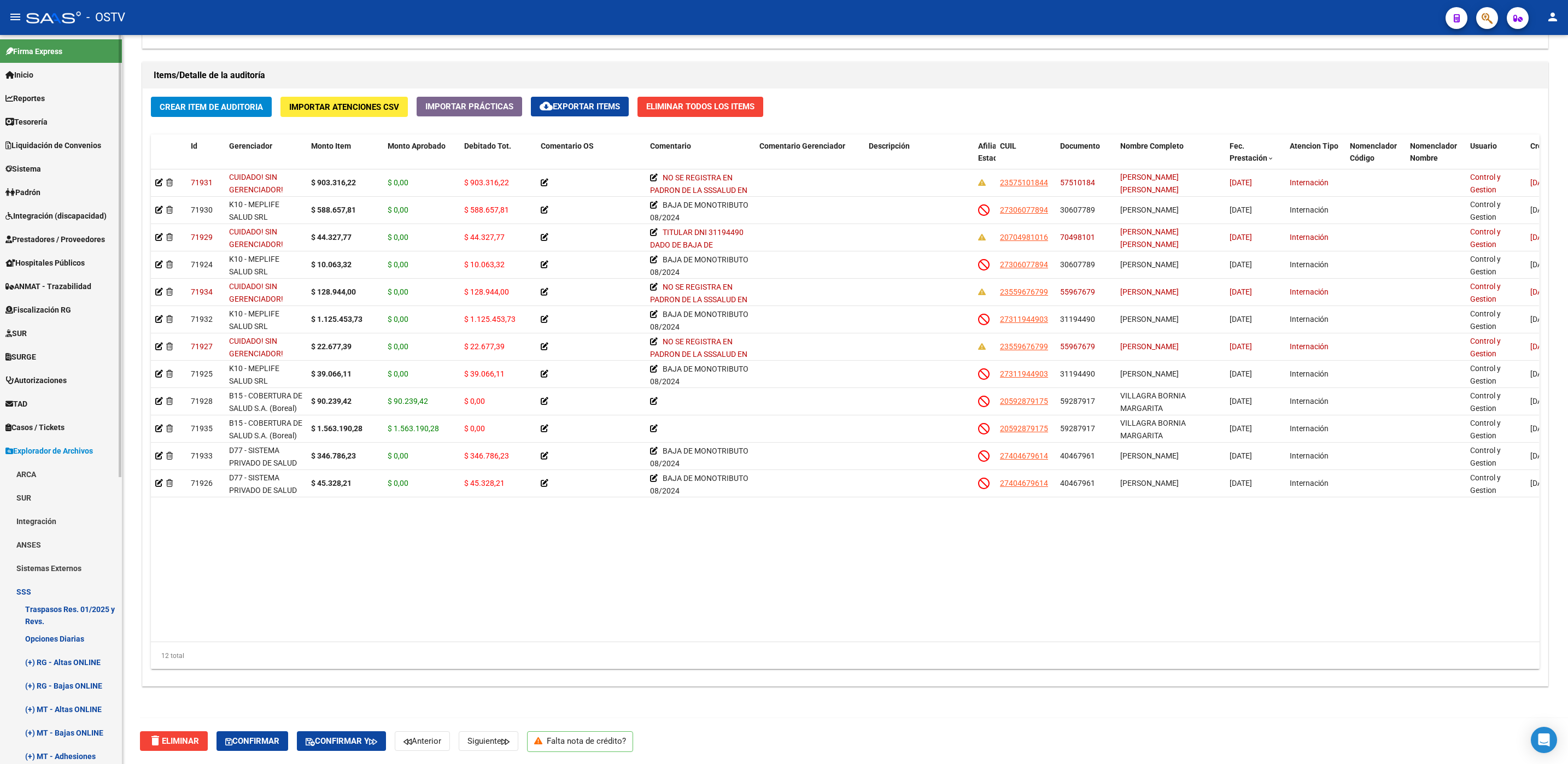
click at [45, 569] on link "Sistemas Externos" at bounding box center [61, 568] width 122 height 23
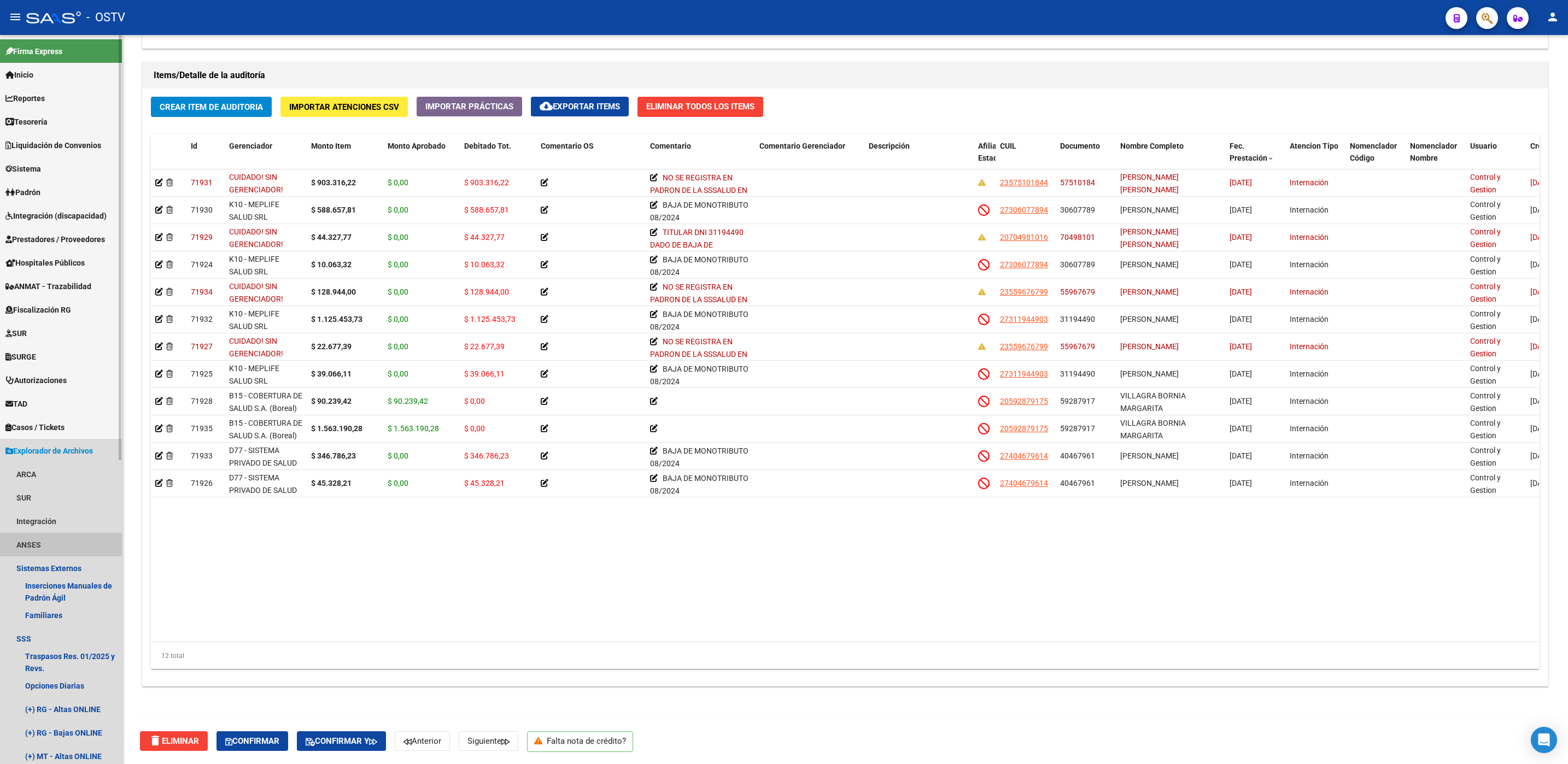
click at [28, 543] on link "ANSES" at bounding box center [61, 545] width 122 height 23
click at [35, 451] on span "Explorador de Archivos" at bounding box center [49, 450] width 88 height 12
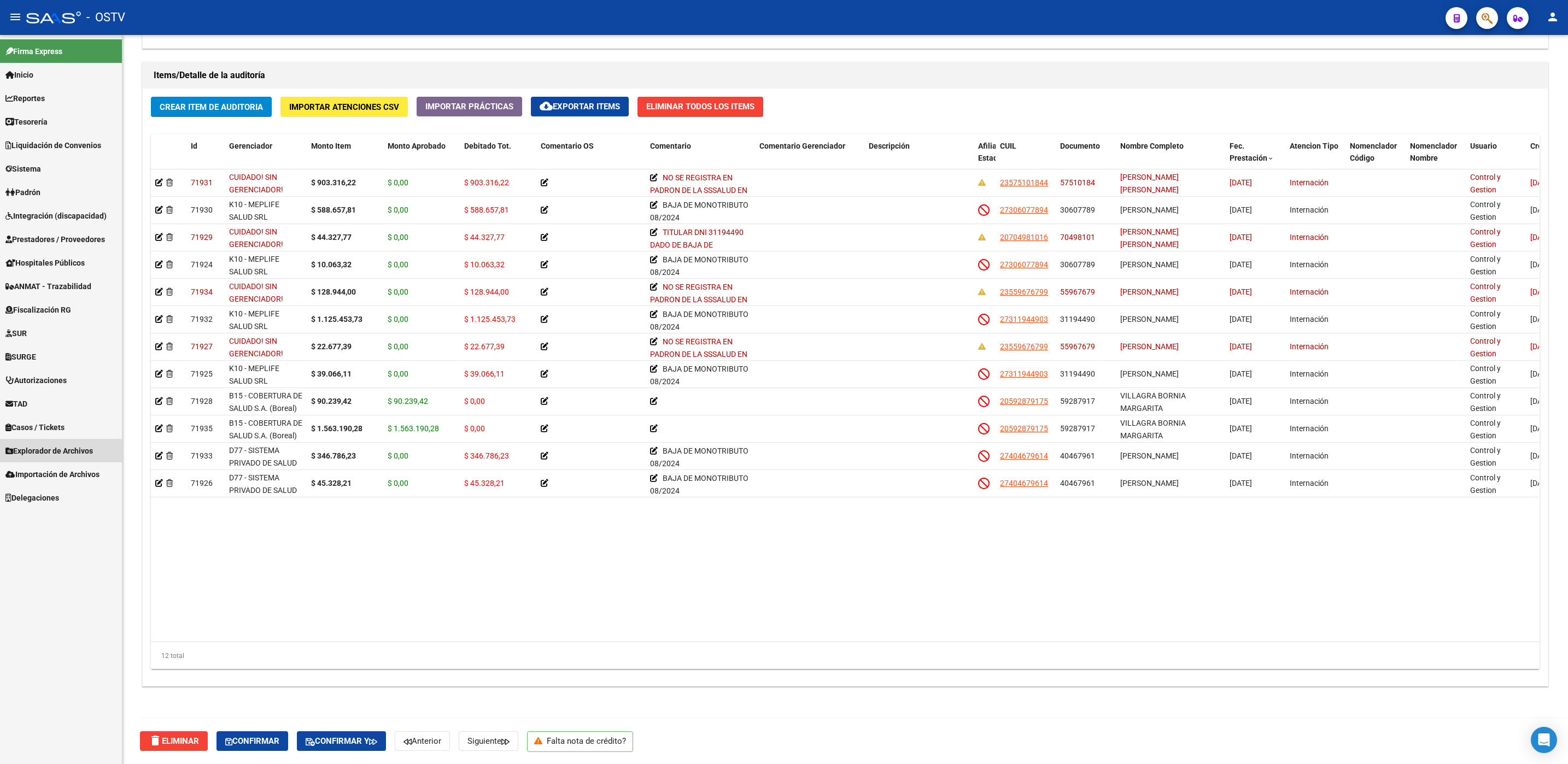
click at [48, 453] on span "Explorador de Archivos" at bounding box center [49, 450] width 88 height 12
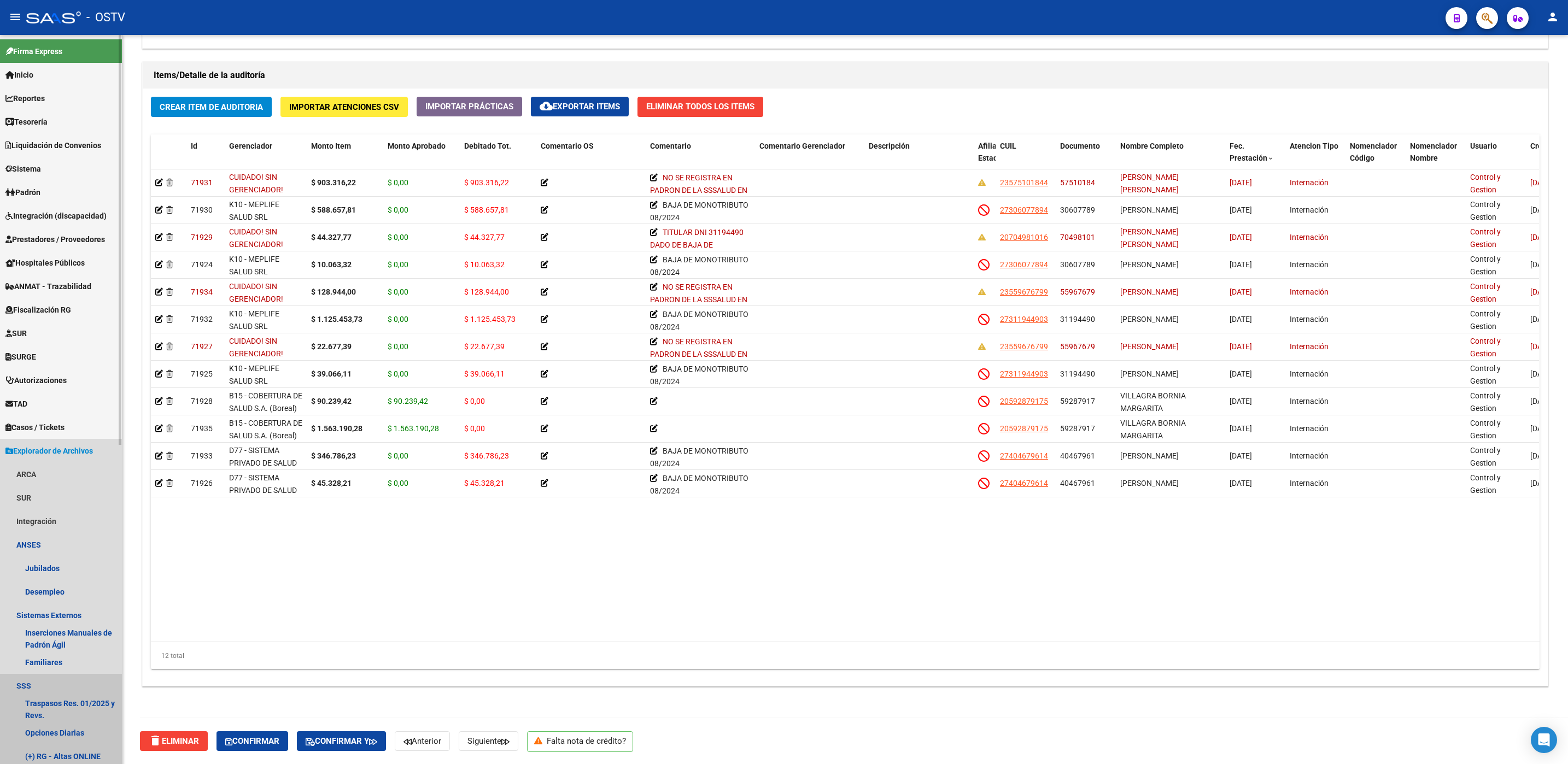
click at [36, 687] on link "SSS" at bounding box center [61, 685] width 122 height 23
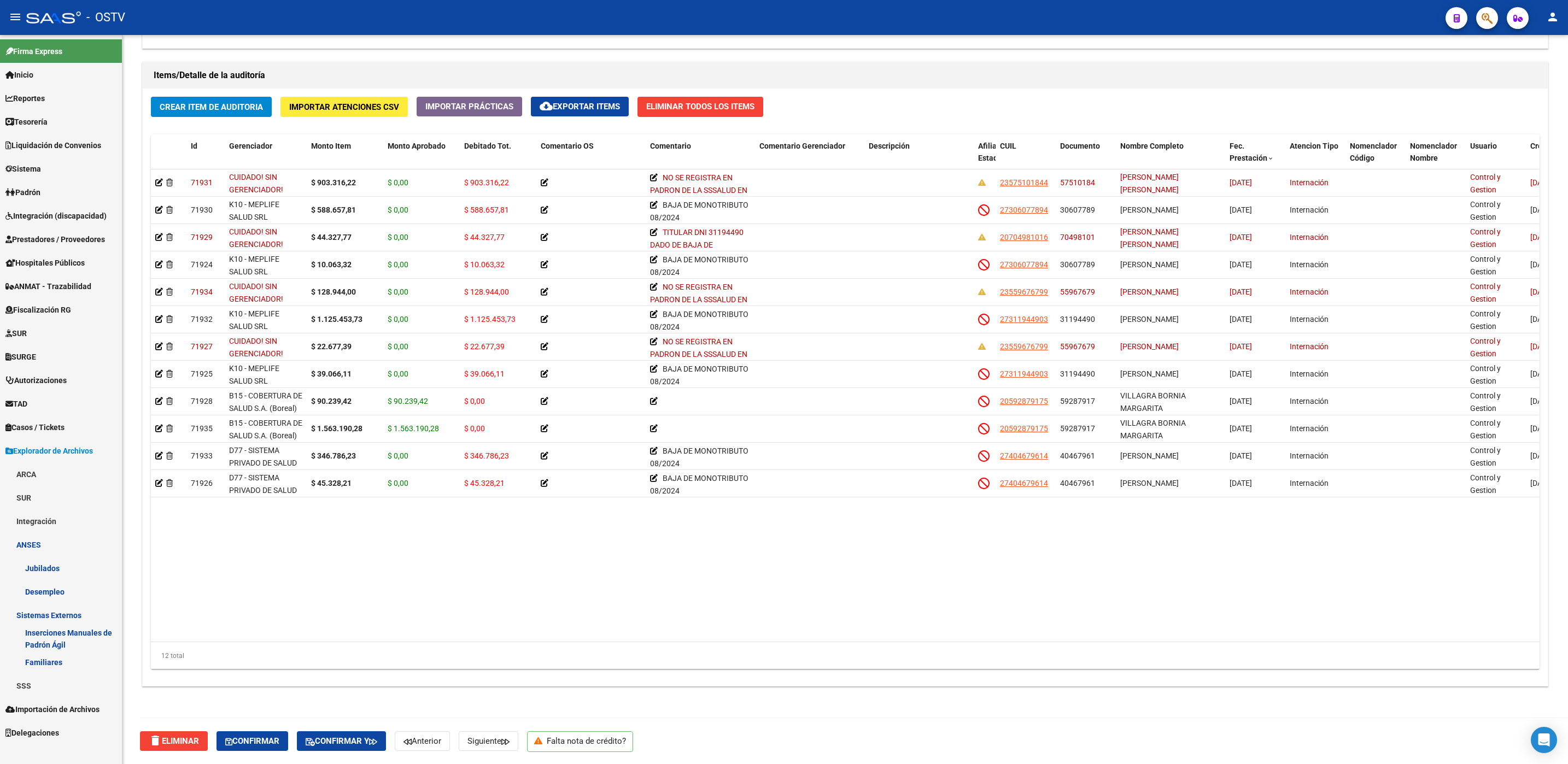
click at [33, 611] on link "Sistemas Externos" at bounding box center [61, 615] width 122 height 23
click at [38, 565] on link "Jubilados" at bounding box center [61, 568] width 122 height 23
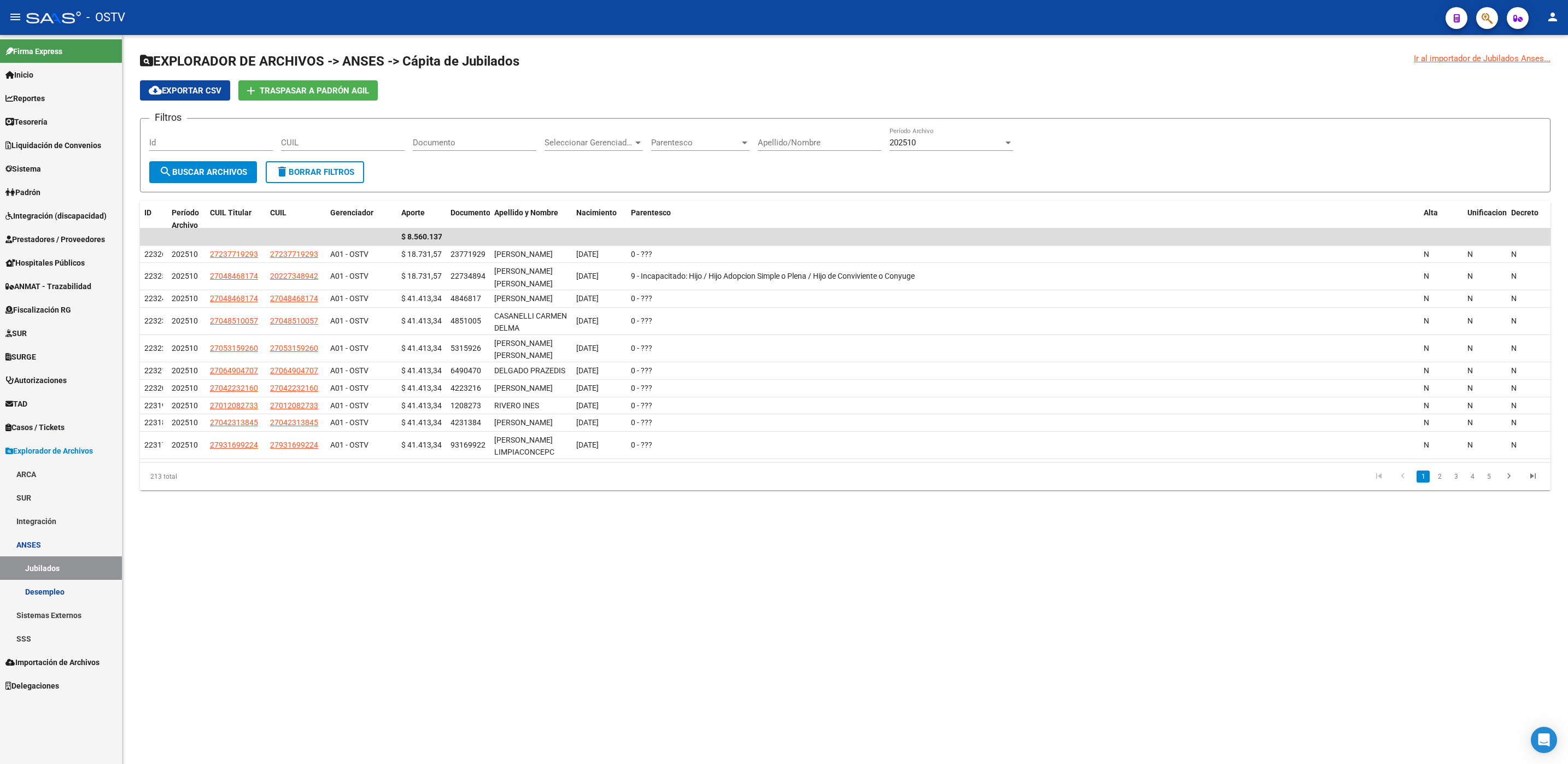
click at [922, 139] on div "202510" at bounding box center [946, 143] width 114 height 10
click at [925, 169] on span "202509" at bounding box center [951, 168] width 124 height 25
click at [222, 169] on span "search Buscar Archivos" at bounding box center [202, 172] width 88 height 10
drag, startPoint x: 487, startPoint y: 217, endPoint x: 684, endPoint y: 210, distance: 197.1
click at [684, 210] on div "ID Período Archivo CUIL Titular CUIL Gerenciador Aporte Documento Apellido y No…" at bounding box center [845, 219] width 1411 height 36
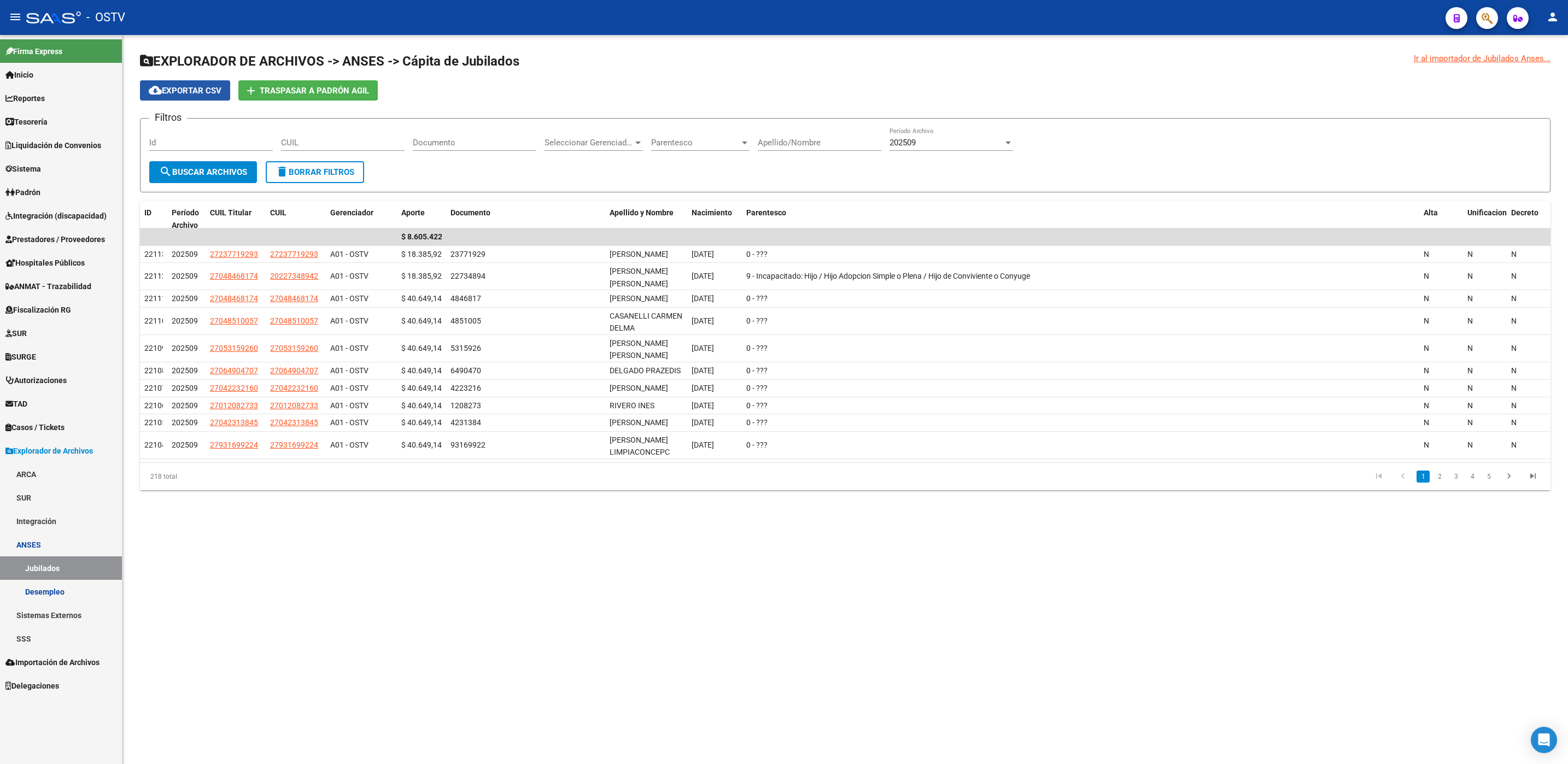
click at [157, 88] on mat-icon "cloud_download" at bounding box center [155, 90] width 13 height 13
click at [969, 146] on div "202509" at bounding box center [946, 143] width 114 height 10
click at [951, 120] on span "202510" at bounding box center [951, 119] width 124 height 25
click at [224, 172] on span "search Buscar Archivos" at bounding box center [202, 172] width 88 height 10
click at [192, 86] on span "cloud_download Exportar CSV" at bounding box center [184, 90] width 72 height 10
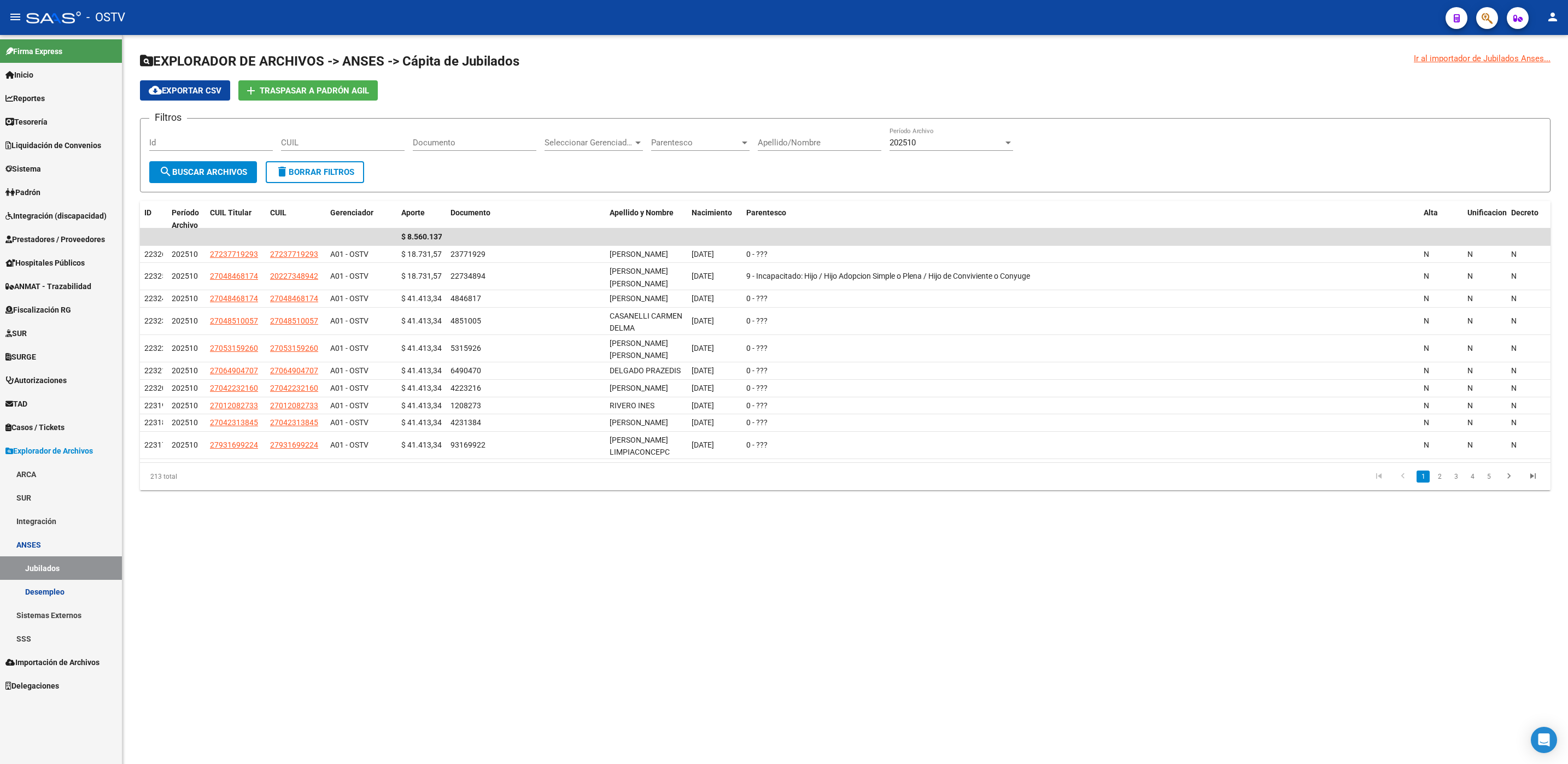
click at [35, 195] on span "Padrón" at bounding box center [23, 192] width 35 height 12
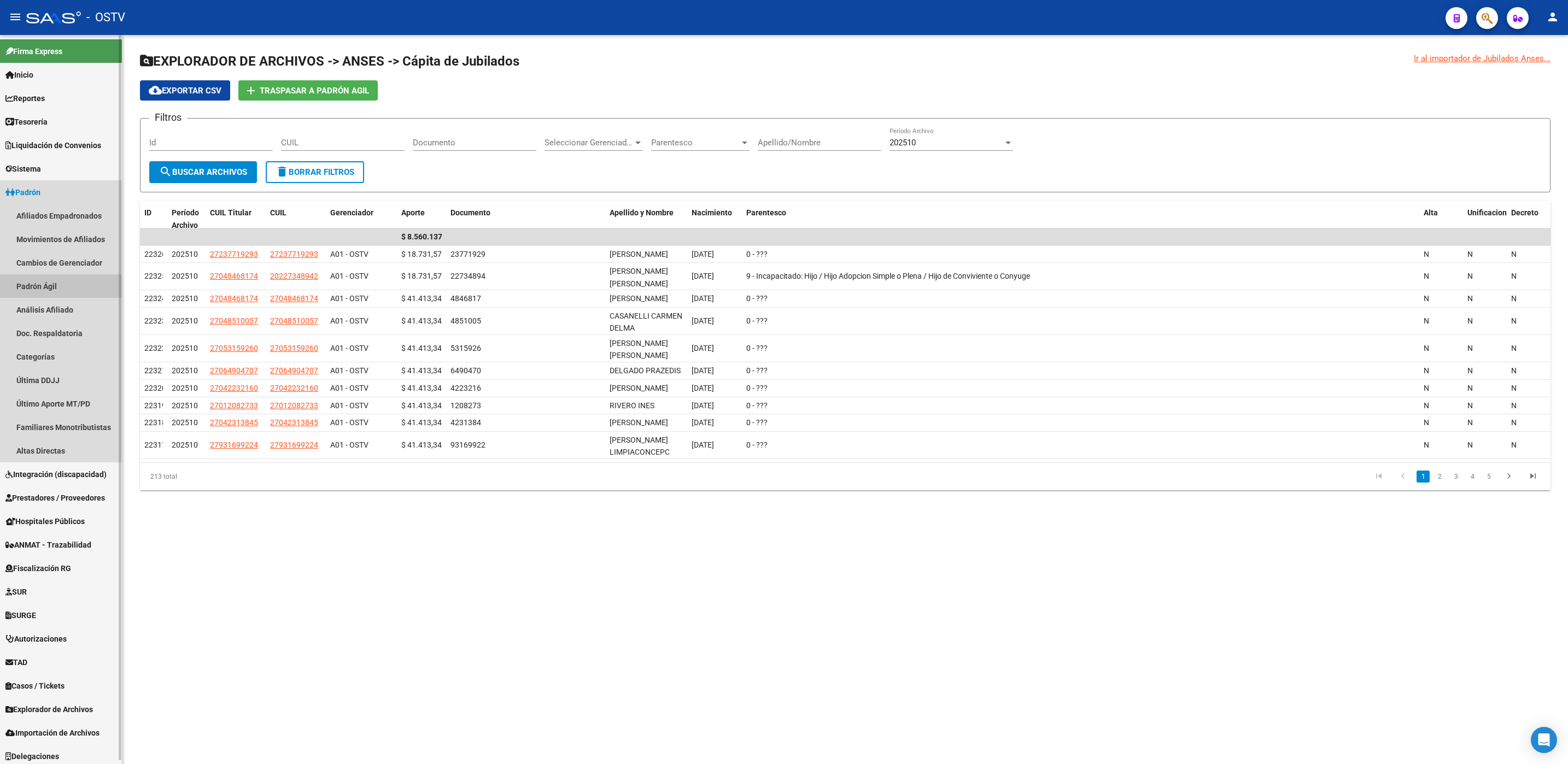
click at [33, 287] on link "Padrón Ágil" at bounding box center [61, 286] width 122 height 23
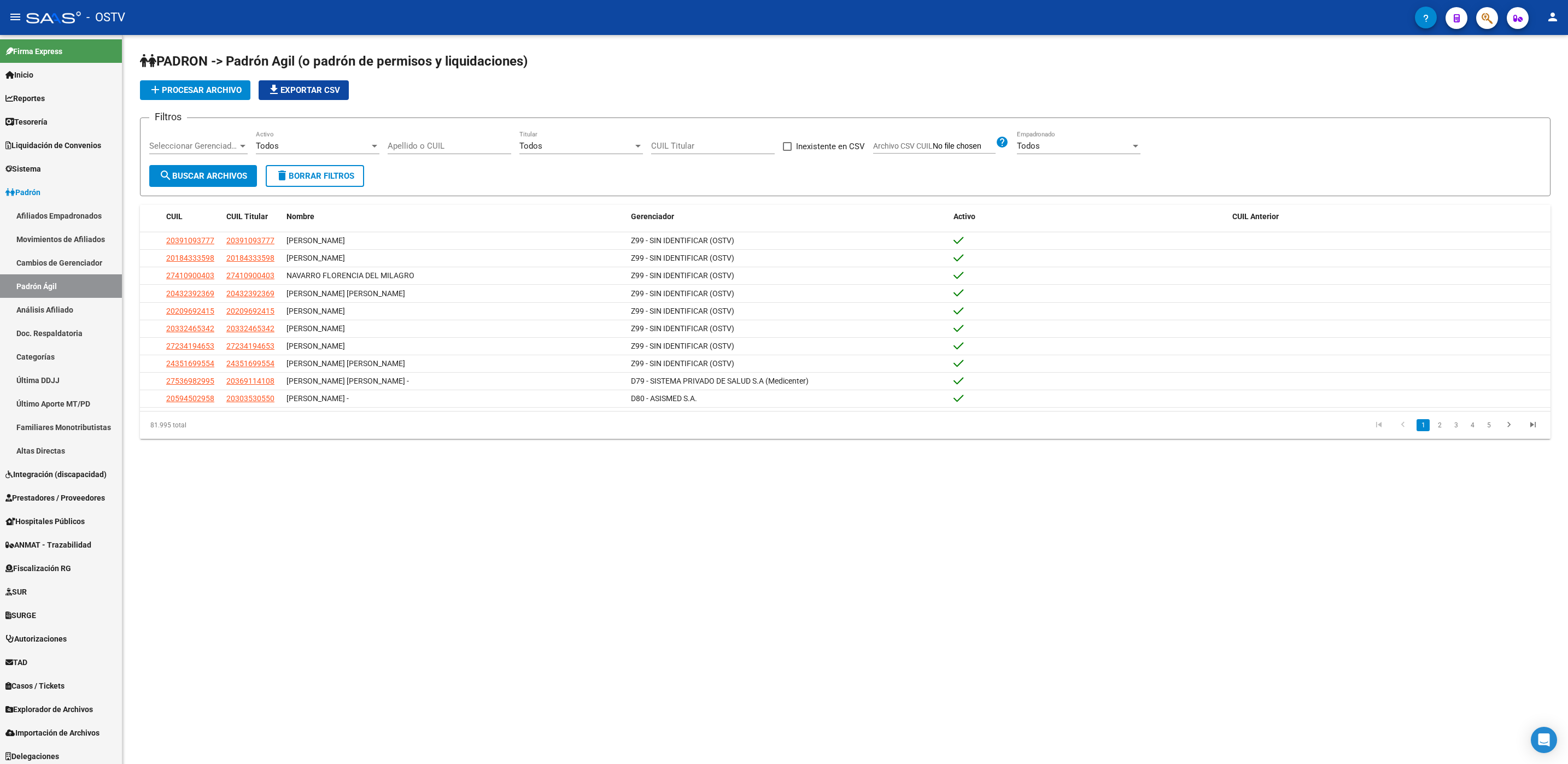
click at [206, 90] on span "add Procesar archivo" at bounding box center [195, 90] width 93 height 10
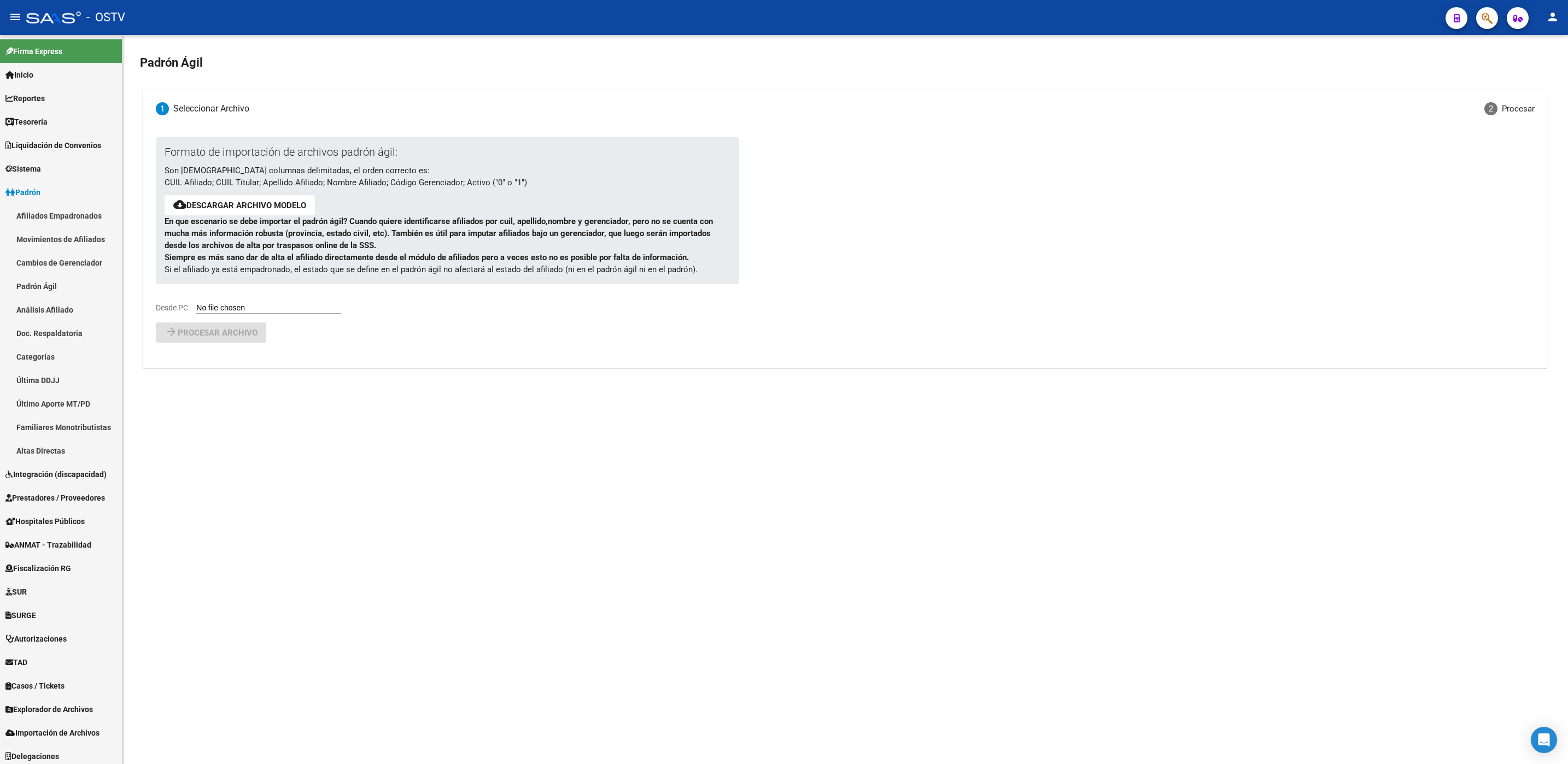
click at [313, 308] on input "Desde PC" at bounding box center [269, 308] width 145 height 10
type input "C:\fakepath\CORPES.csv"
click at [180, 353] on button "arrow_forward Procesar archivo" at bounding box center [211, 360] width 110 height 20
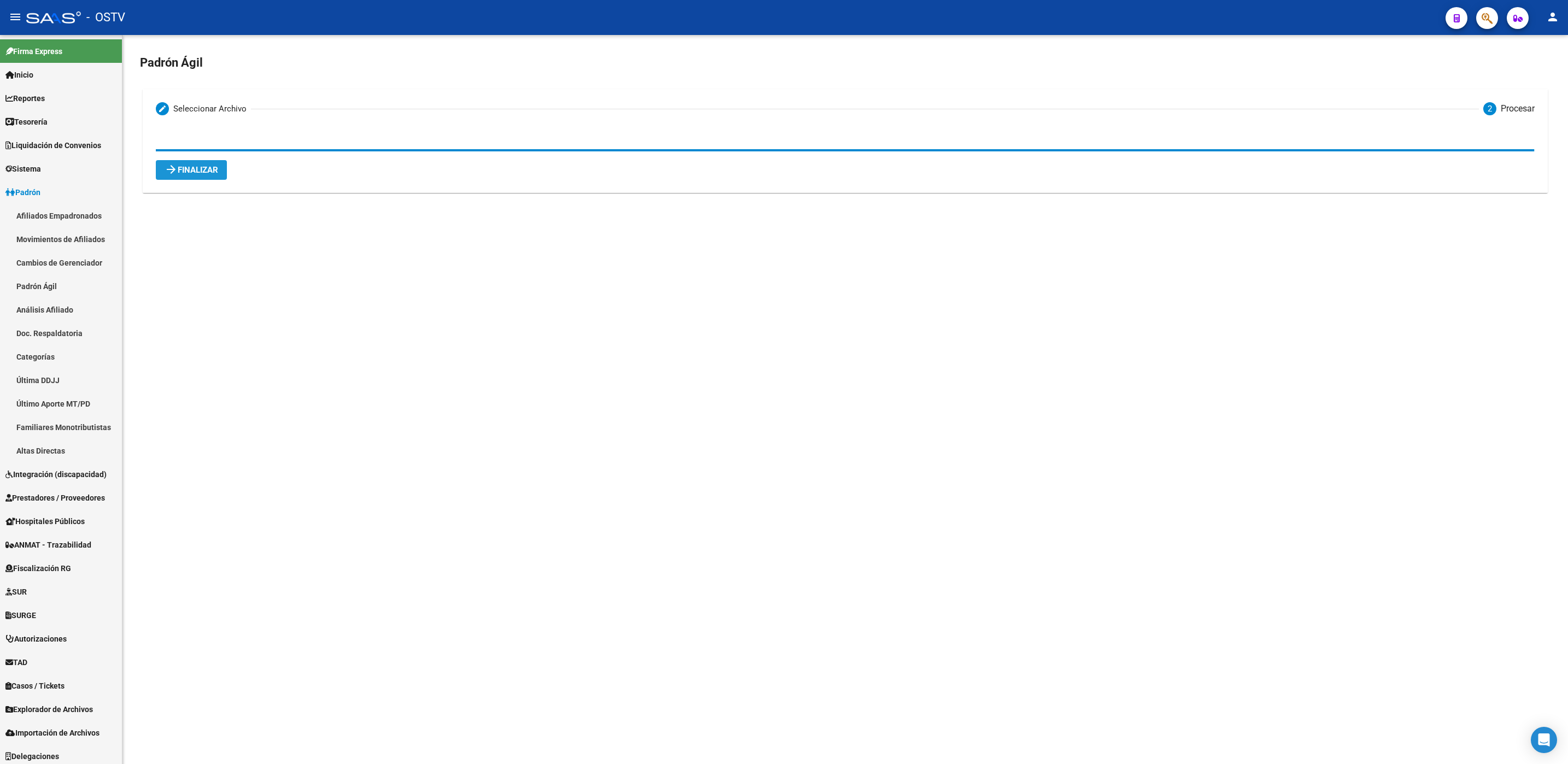
click at [187, 172] on span "arrow_forward Finalizar" at bounding box center [191, 170] width 54 height 10
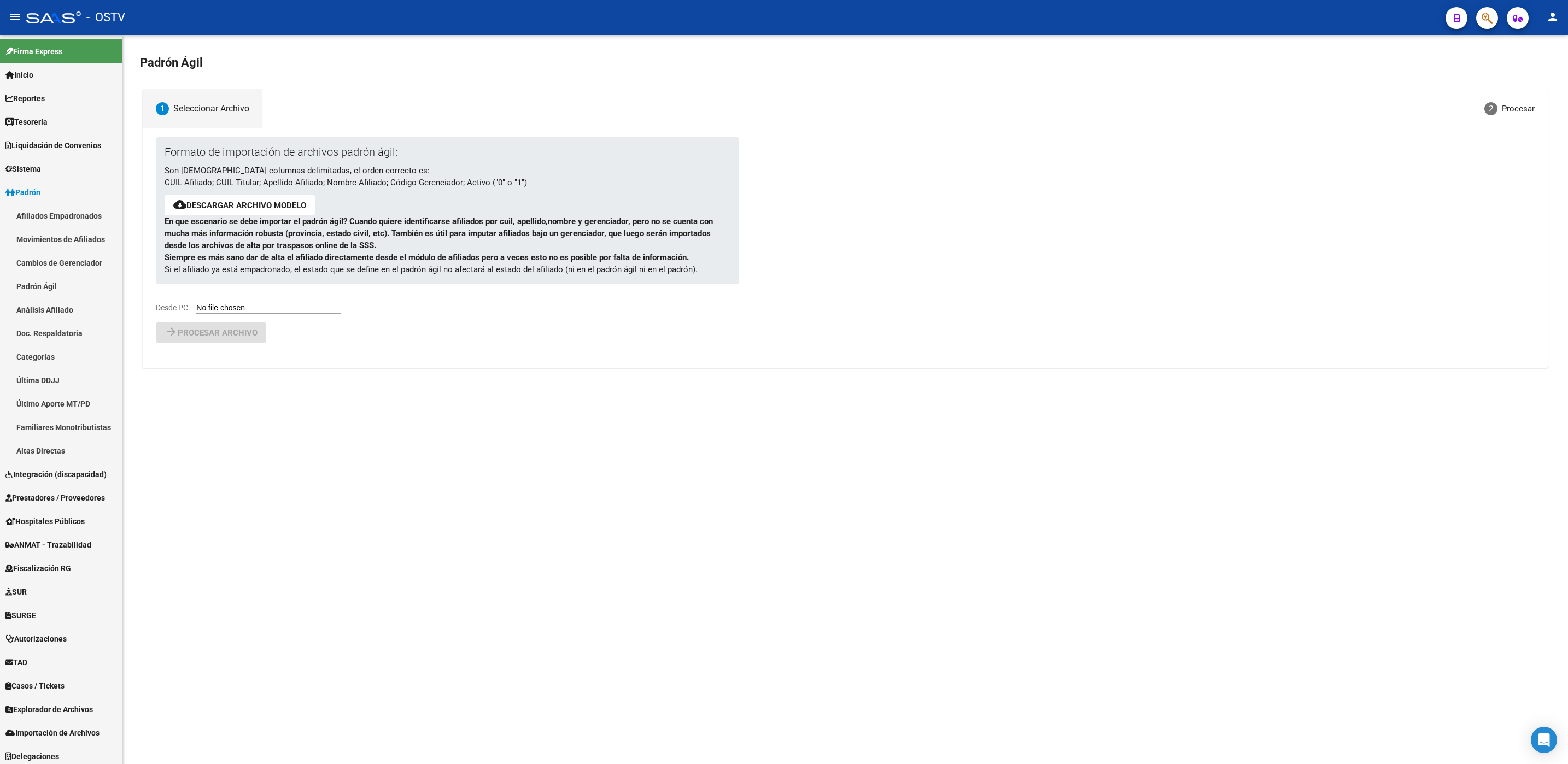
click at [263, 306] on input "Desde PC" at bounding box center [269, 308] width 145 height 10
type input "C:\fakepath\CORPES.csv"
click at [193, 367] on button "arrow_forward Procesar archivo" at bounding box center [211, 360] width 110 height 20
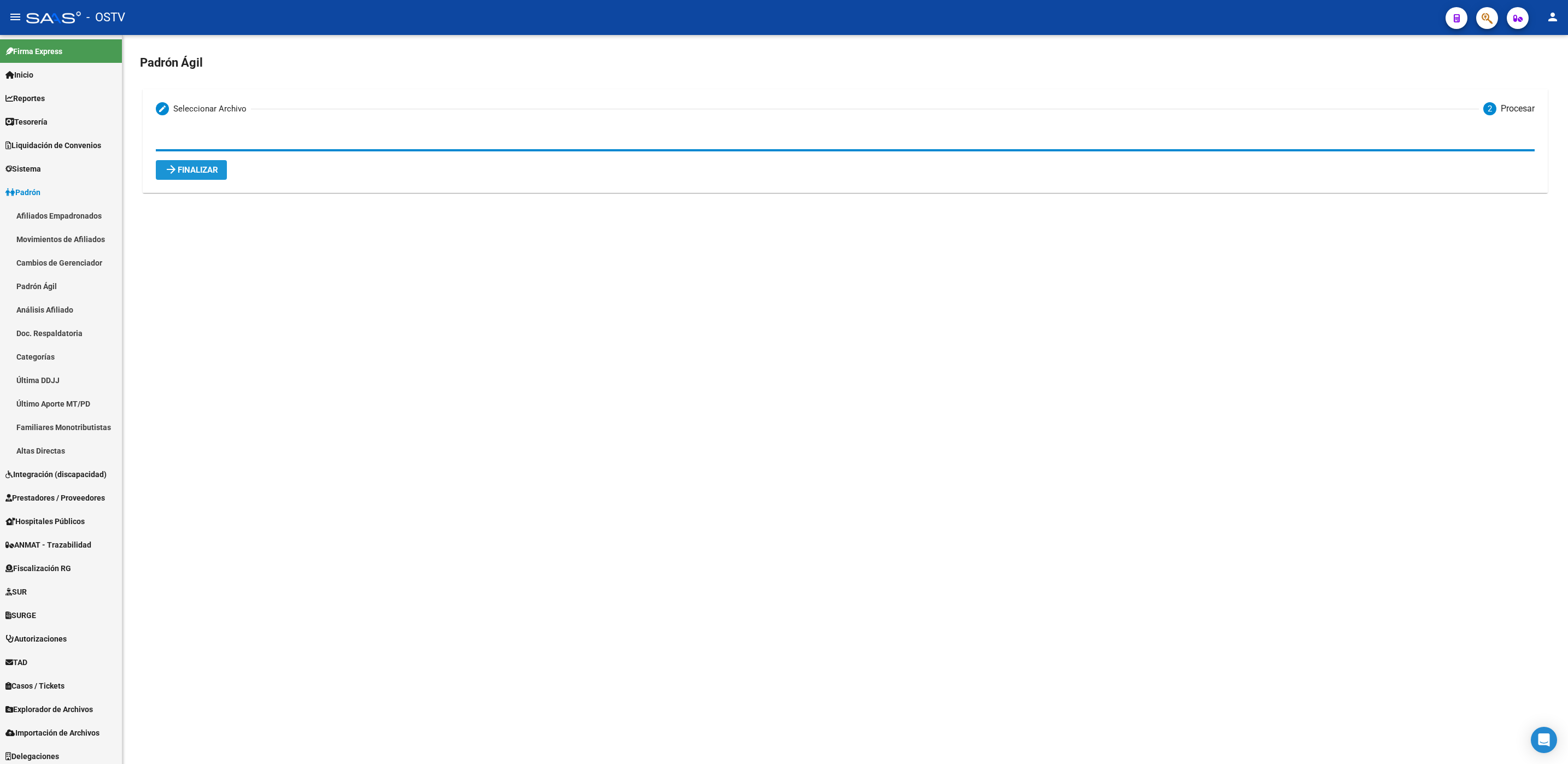
click at [191, 173] on span "arrow_forward Finalizar" at bounding box center [191, 170] width 54 height 10
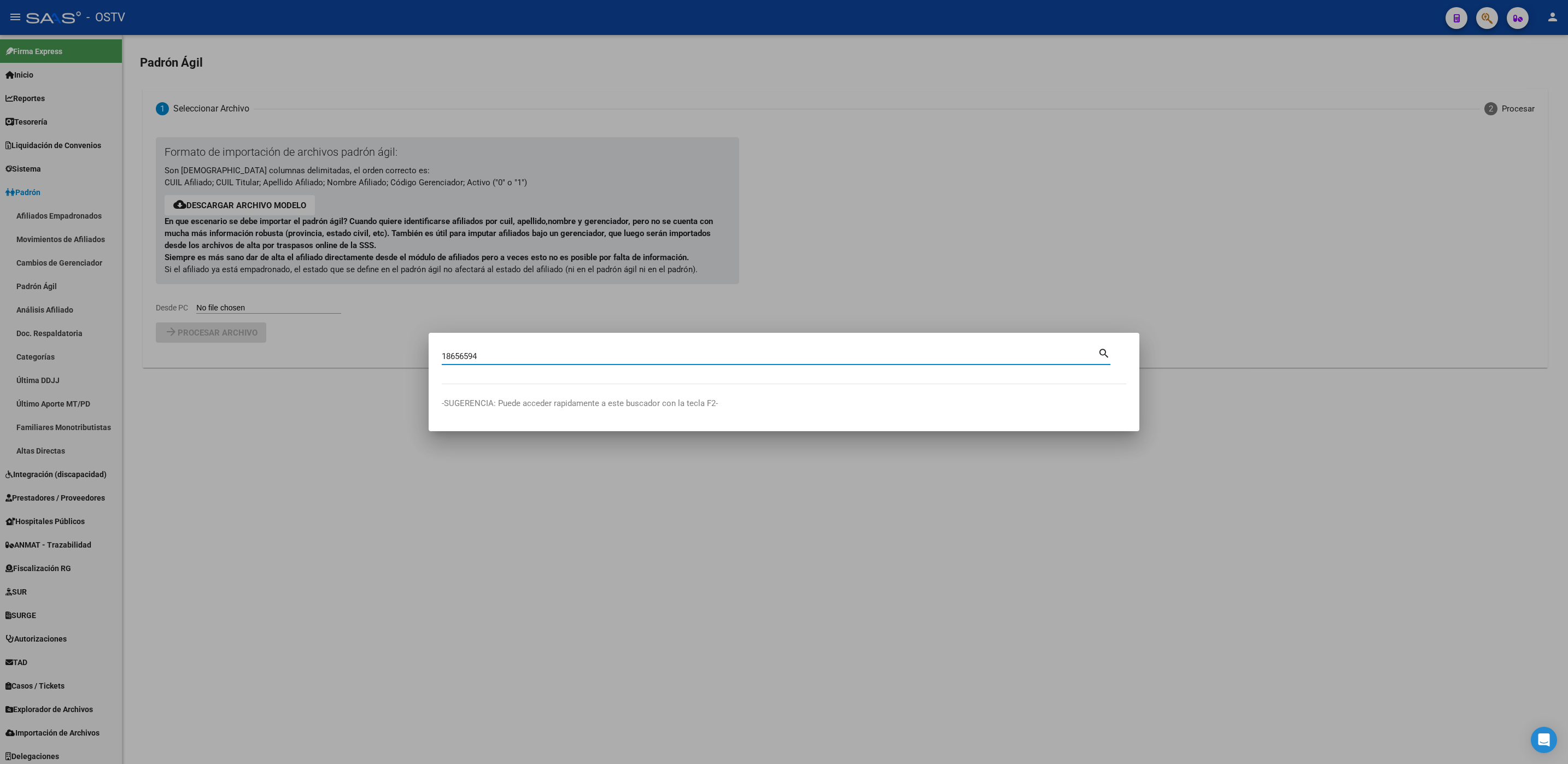
type input "18656594"
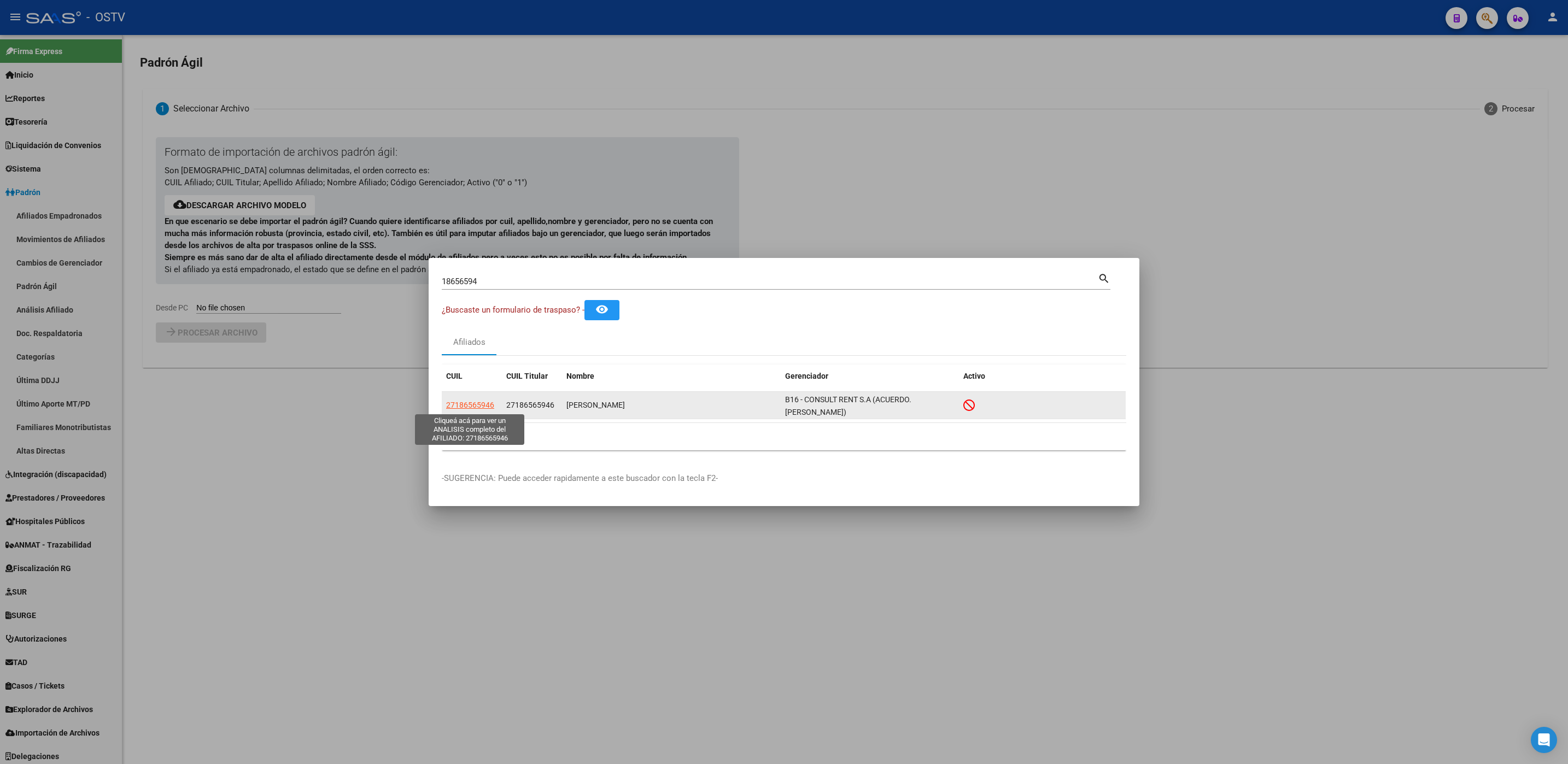
click at [463, 404] on span "27186565946" at bounding box center [470, 404] width 48 height 9
type textarea "27186565946"
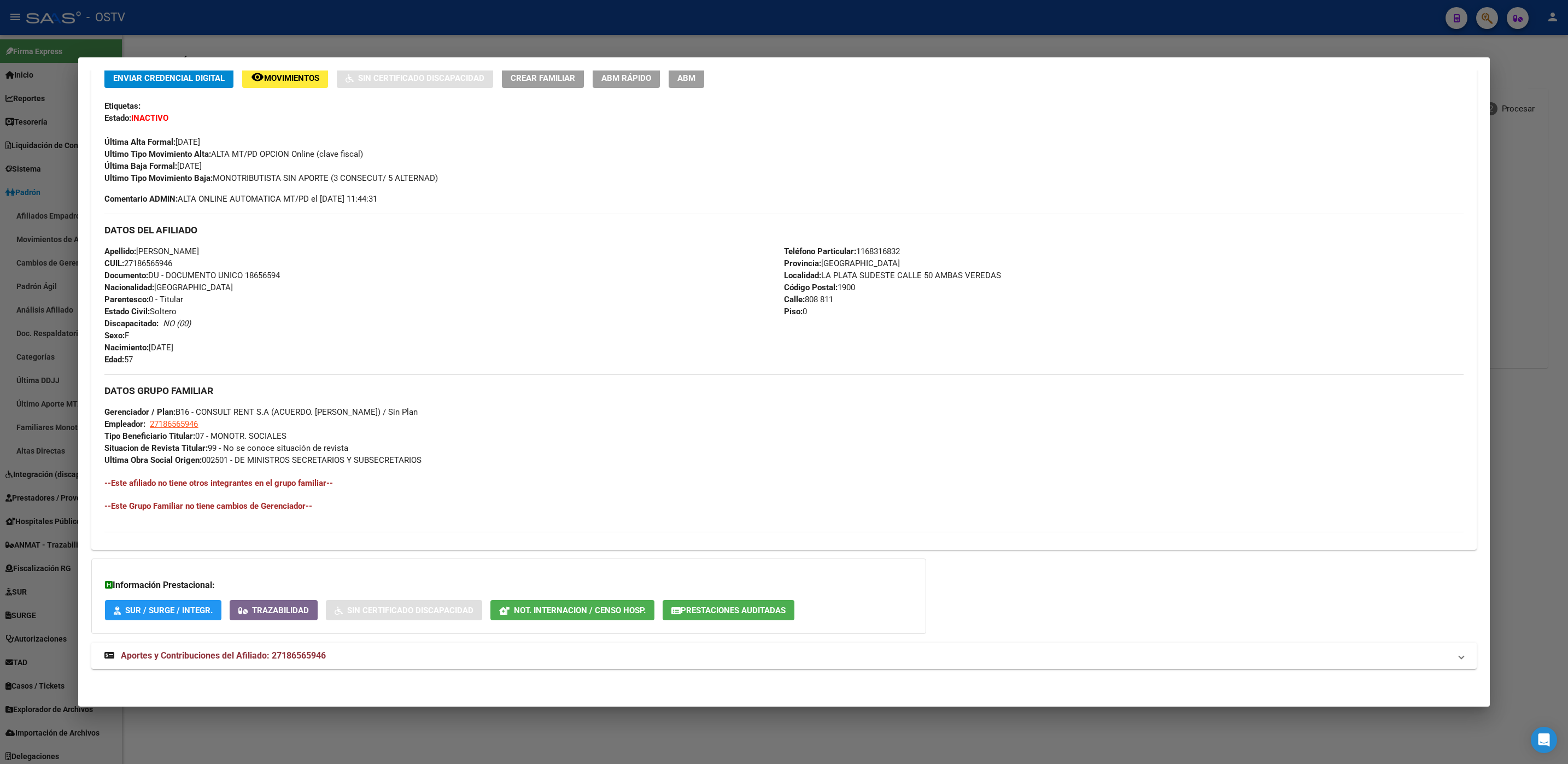
scroll to position [244, 0]
click at [311, 648] on mat-expansion-panel-header "Aportes y Contribuciones del Afiliado: 27186565946" at bounding box center [783, 656] width 1384 height 26
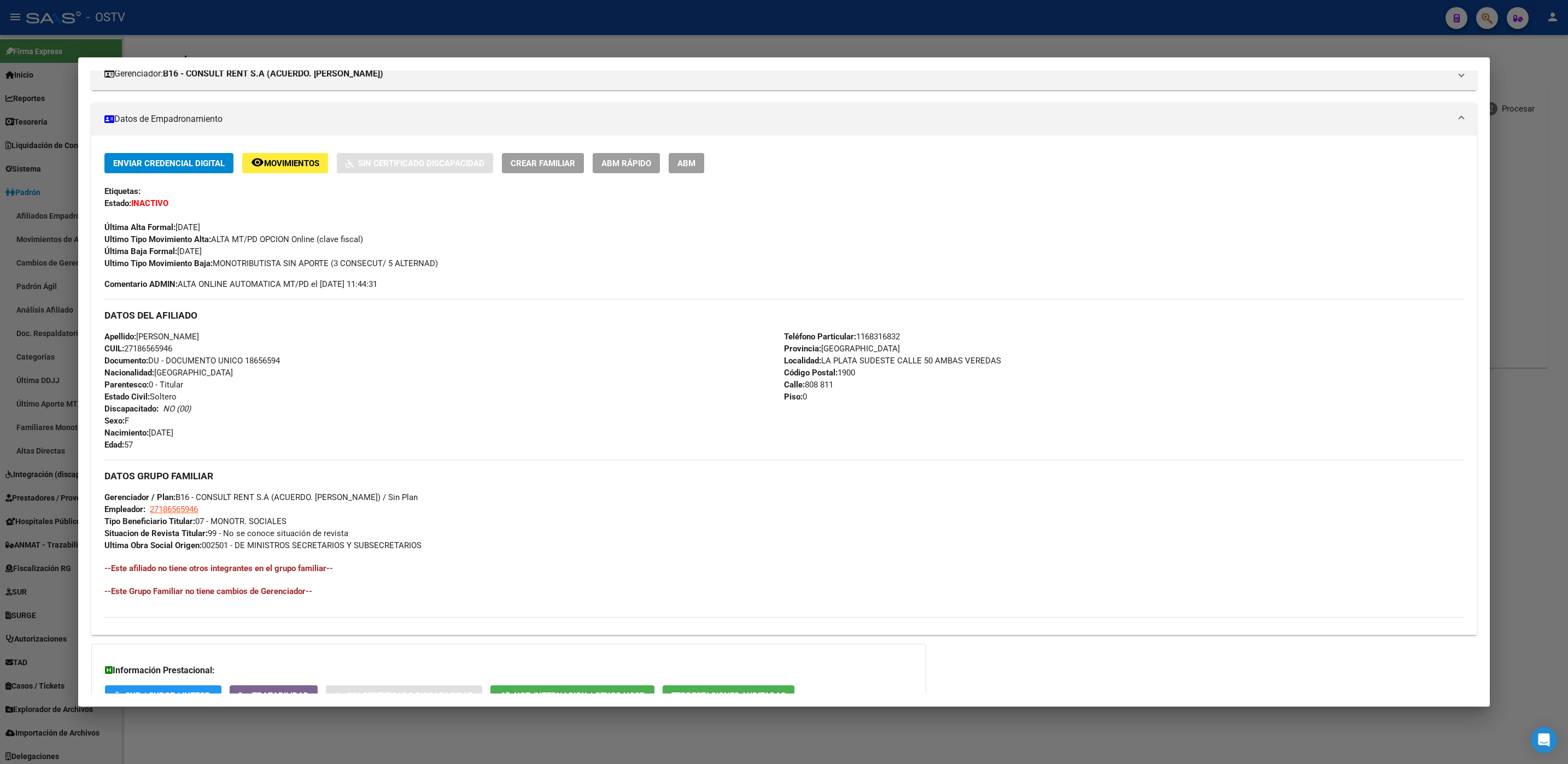
scroll to position [80, 0]
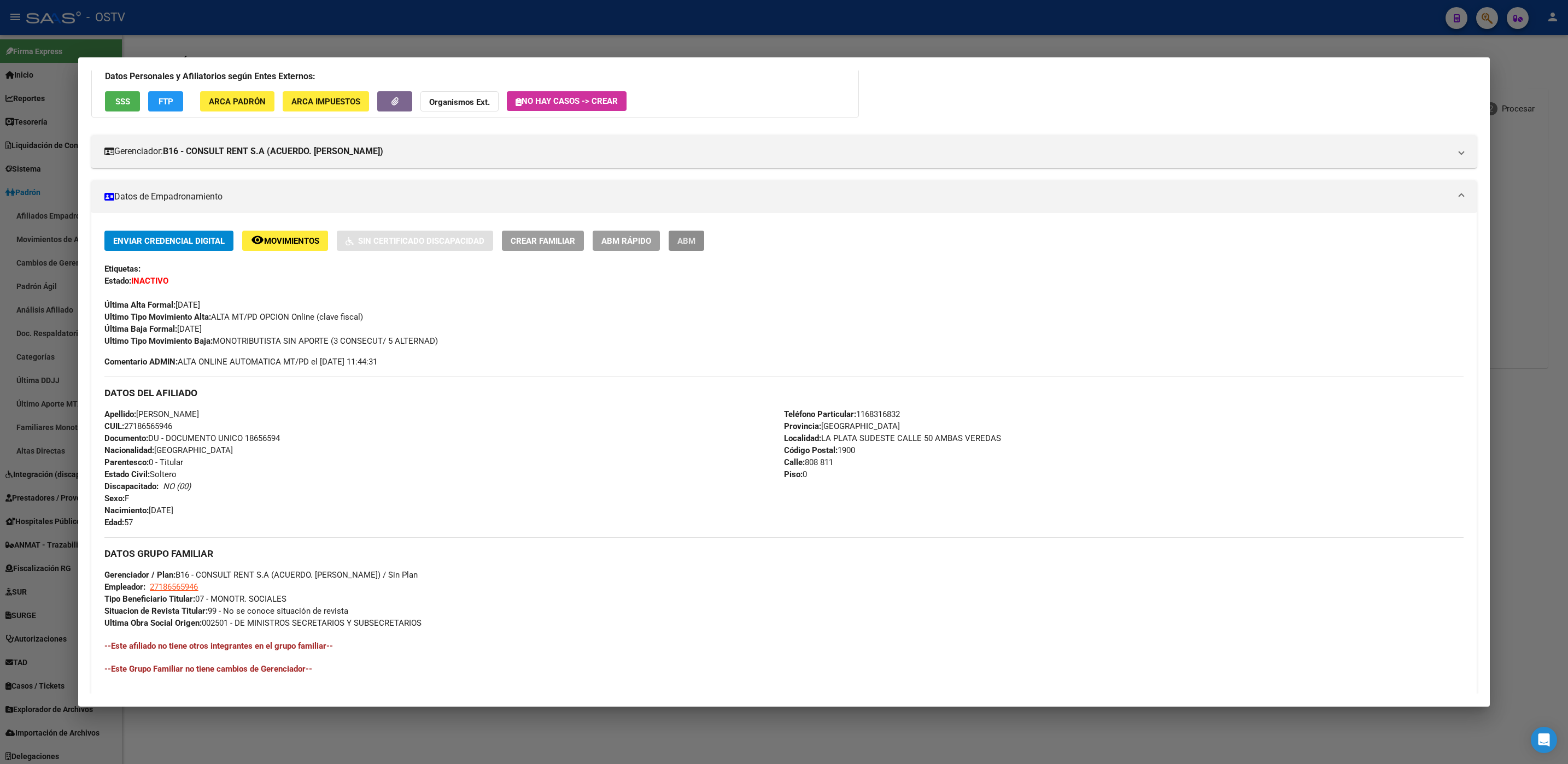
click at [684, 236] on span "ABM" at bounding box center [686, 241] width 18 height 10
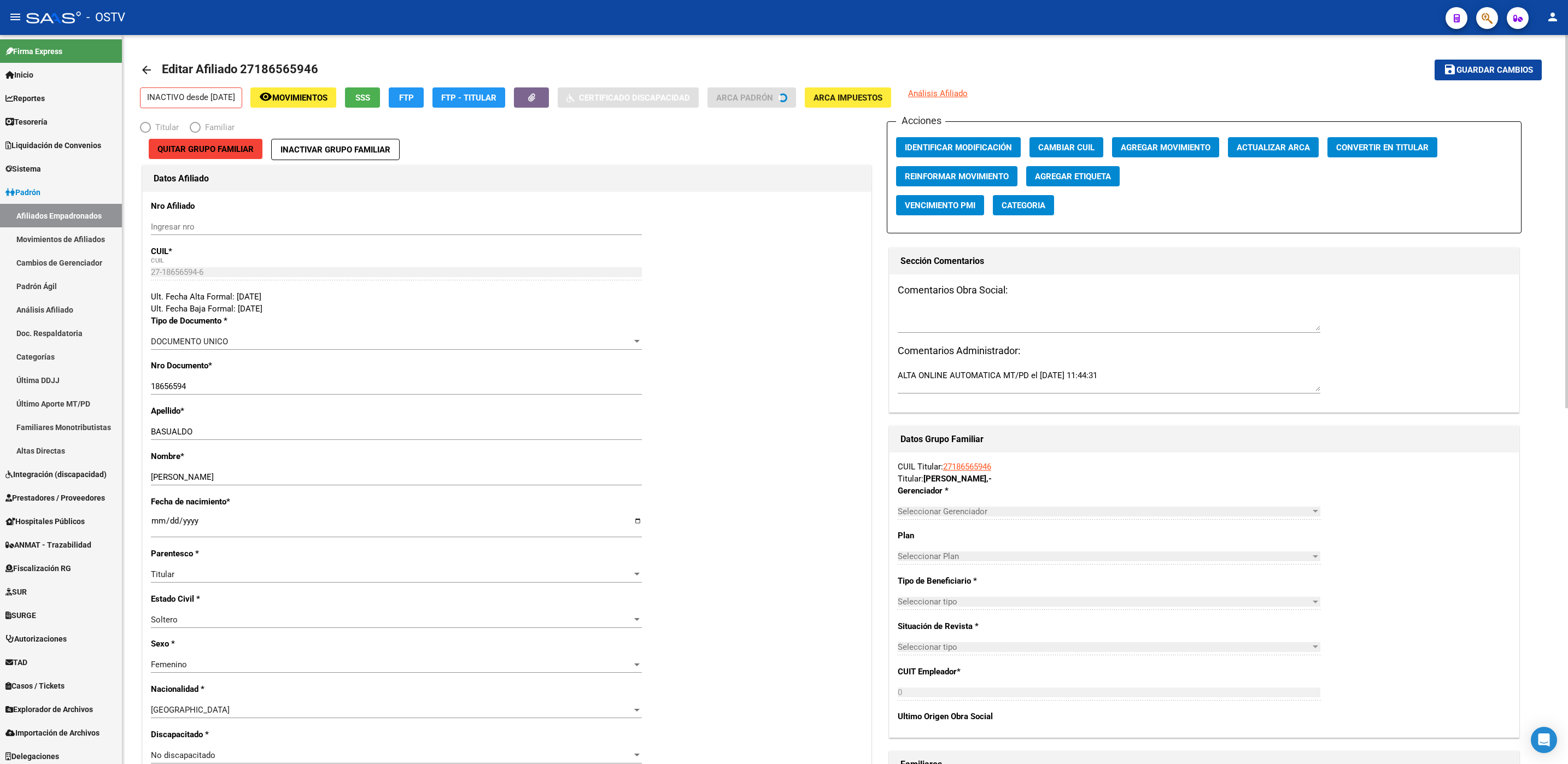
radio input "true"
type input "27-18656594-6"
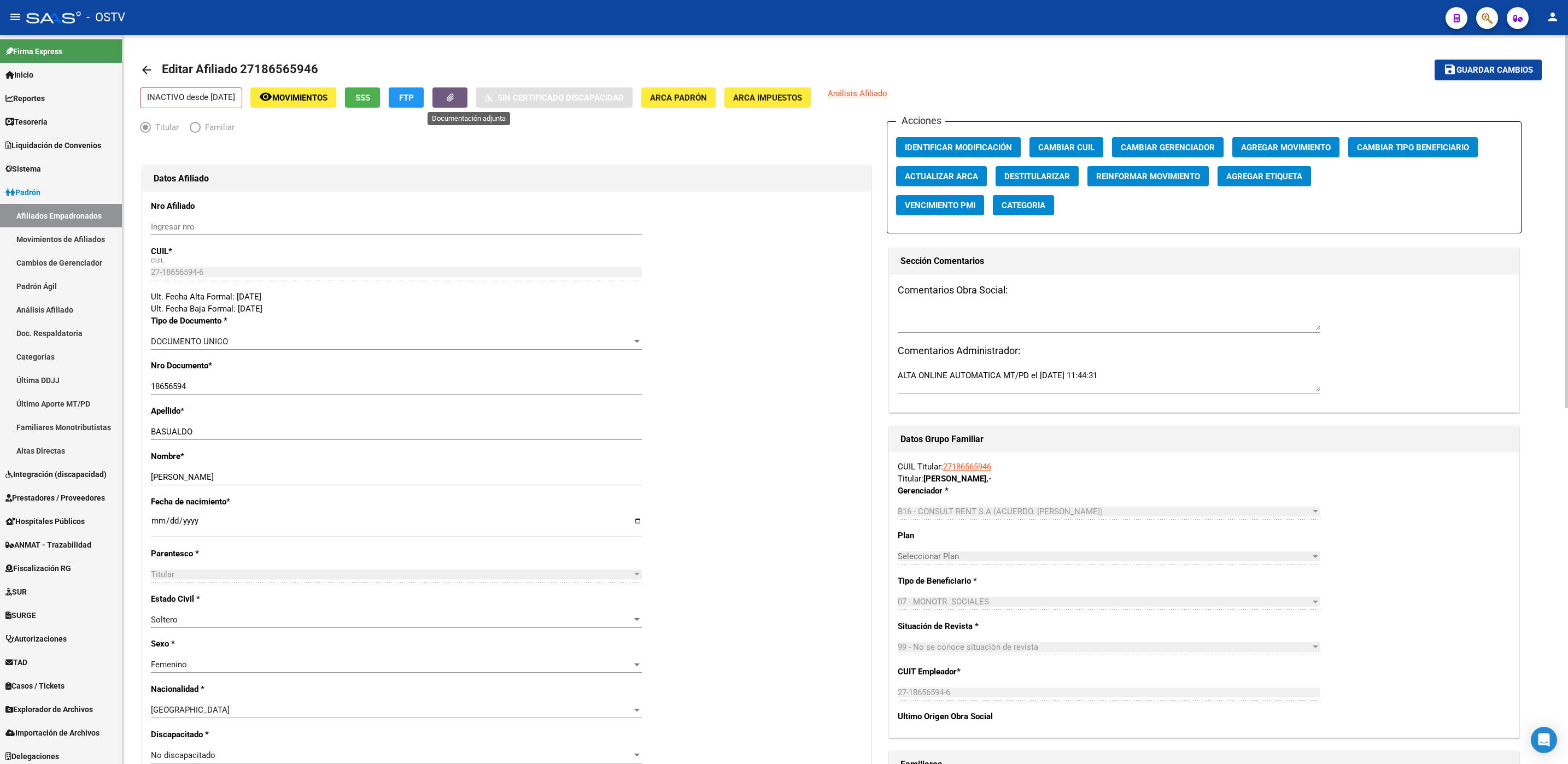
click at [461, 93] on button "button" at bounding box center [449, 97] width 35 height 20
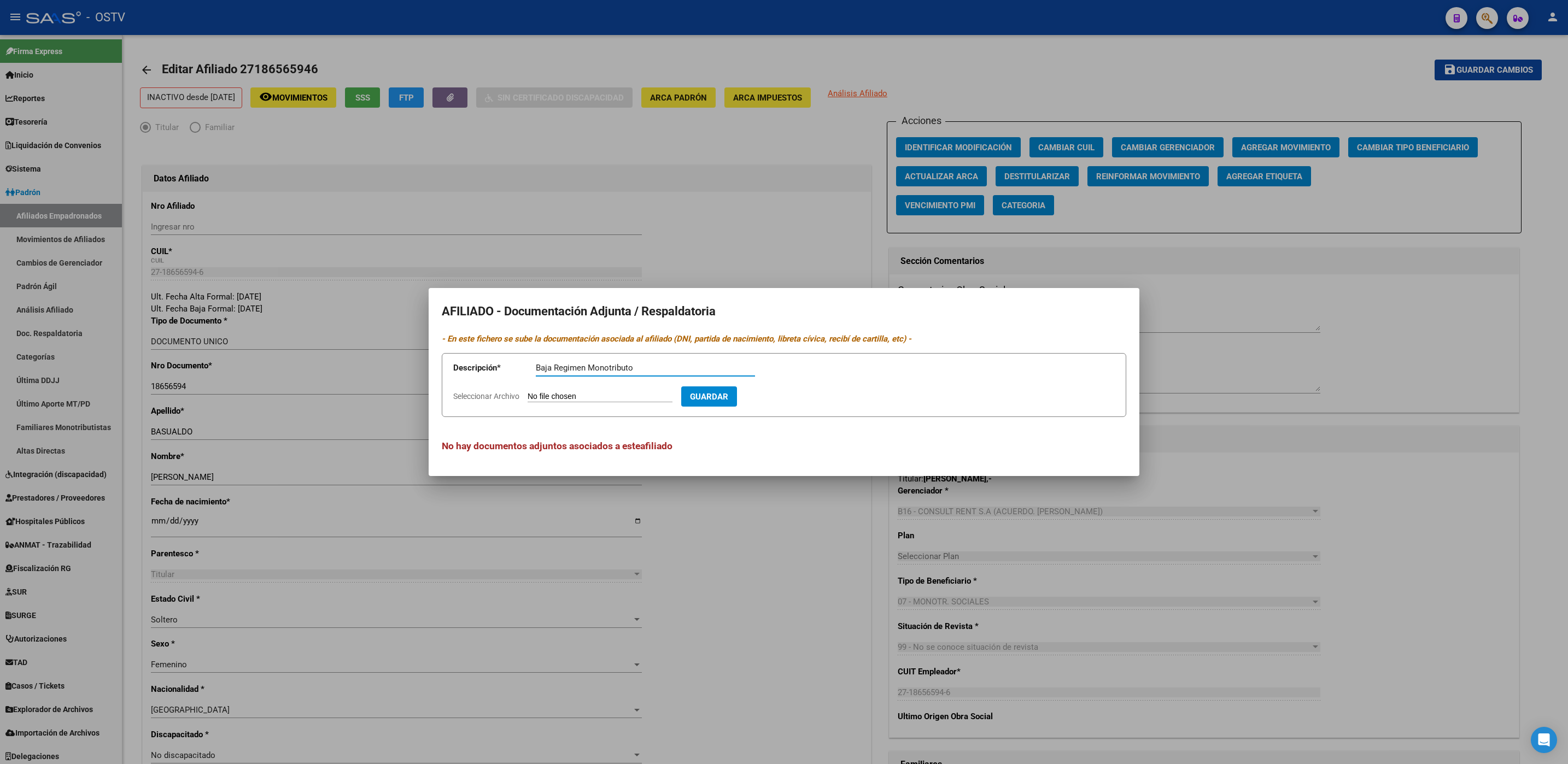
type input "Baja Regimen Monotributo"
click at [527, 392] on input "Seleccionar Archivo" at bounding box center [600, 397] width 145 height 10
type input "C:\fakepath\[PERSON_NAME] bAJA MT SOcial.jpeg"
click at [791, 393] on span "Guardar" at bounding box center [772, 397] width 38 height 10
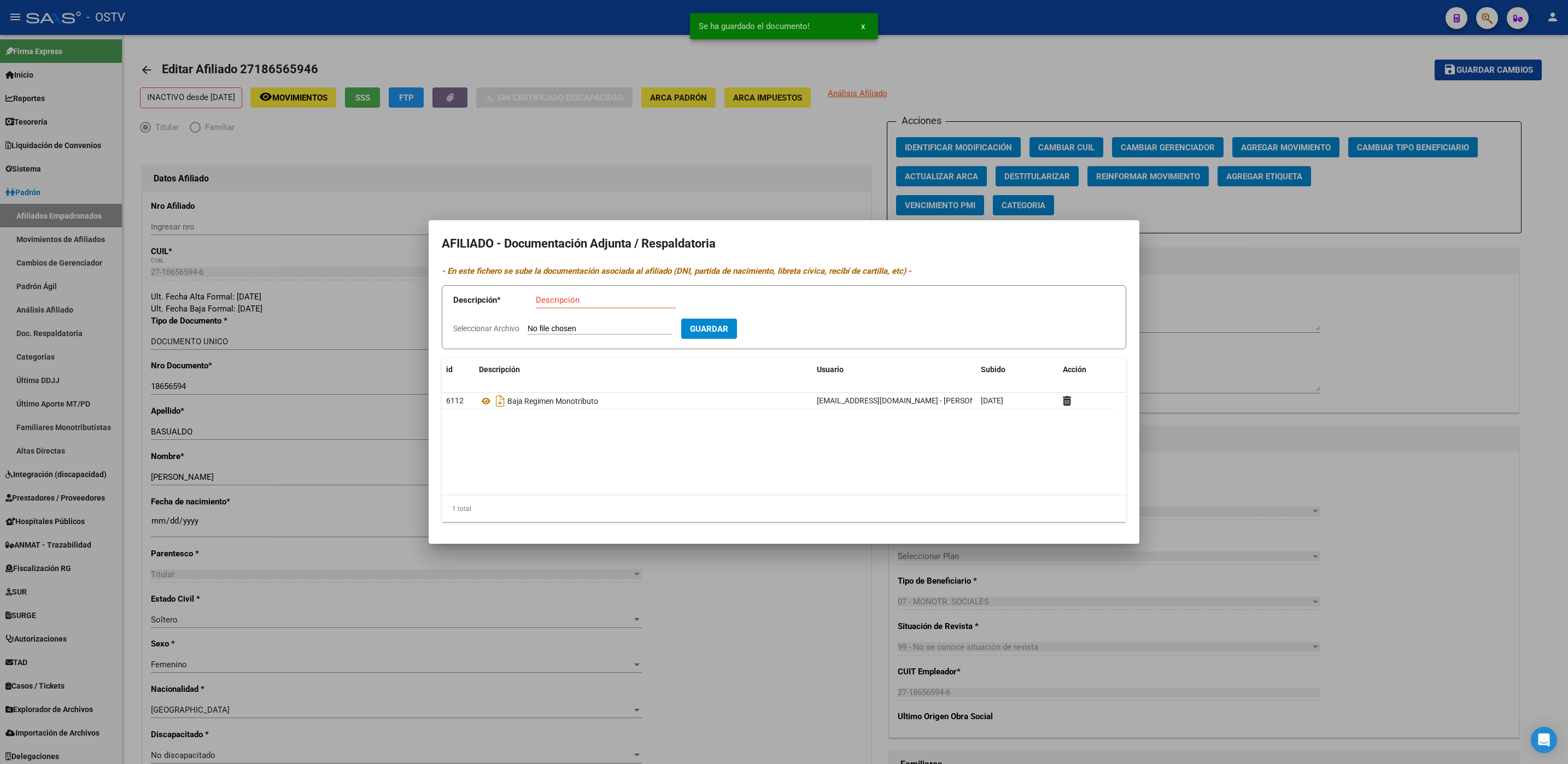
click at [1170, 325] on div at bounding box center [784, 382] width 1568 height 764
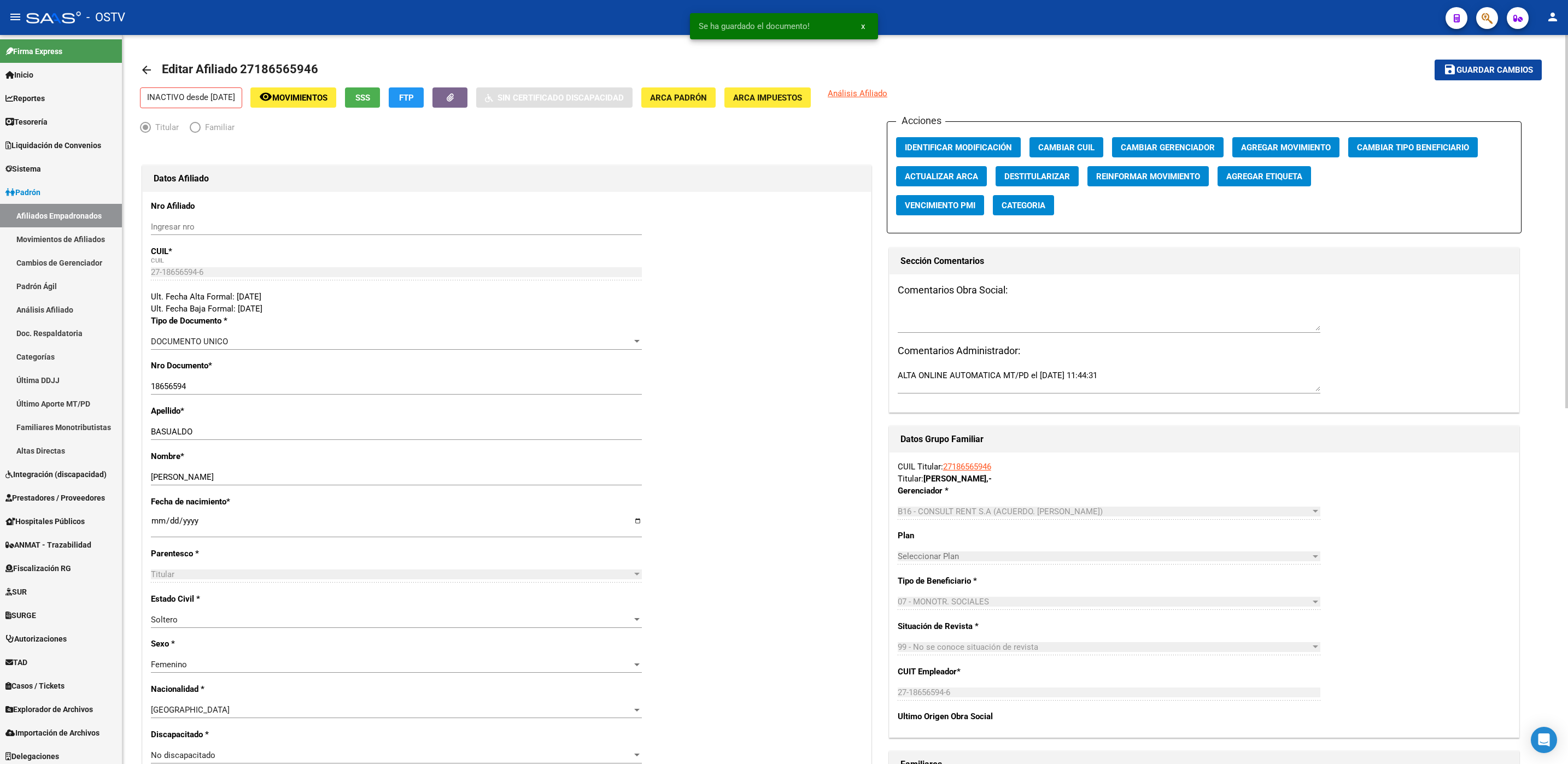
click at [1117, 320] on textarea at bounding box center [1109, 320] width 423 height 22
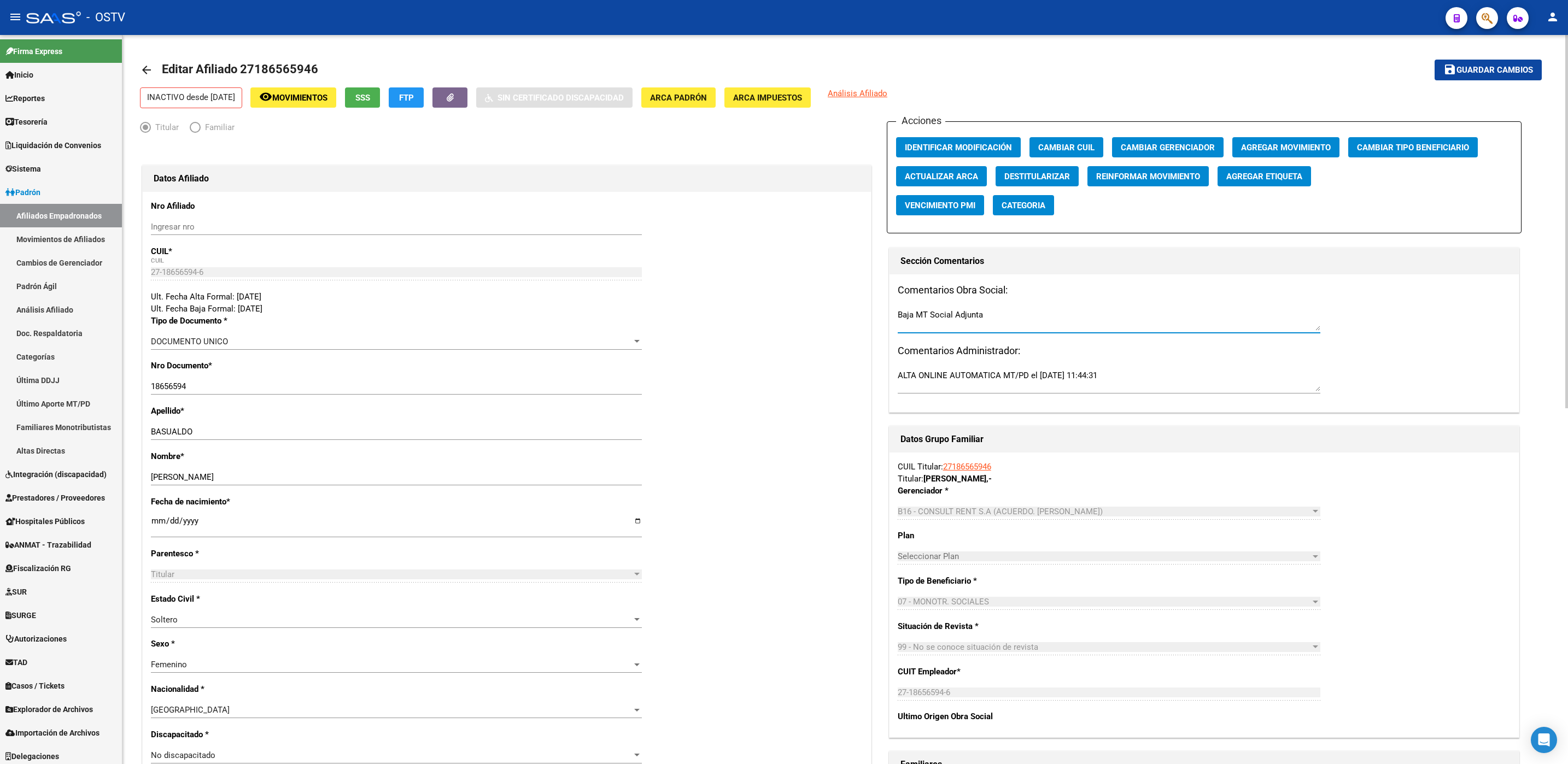
type textarea "Baja MT Social Adjunta"
click at [1469, 68] on span "Guardar cambios" at bounding box center [1494, 70] width 77 height 10
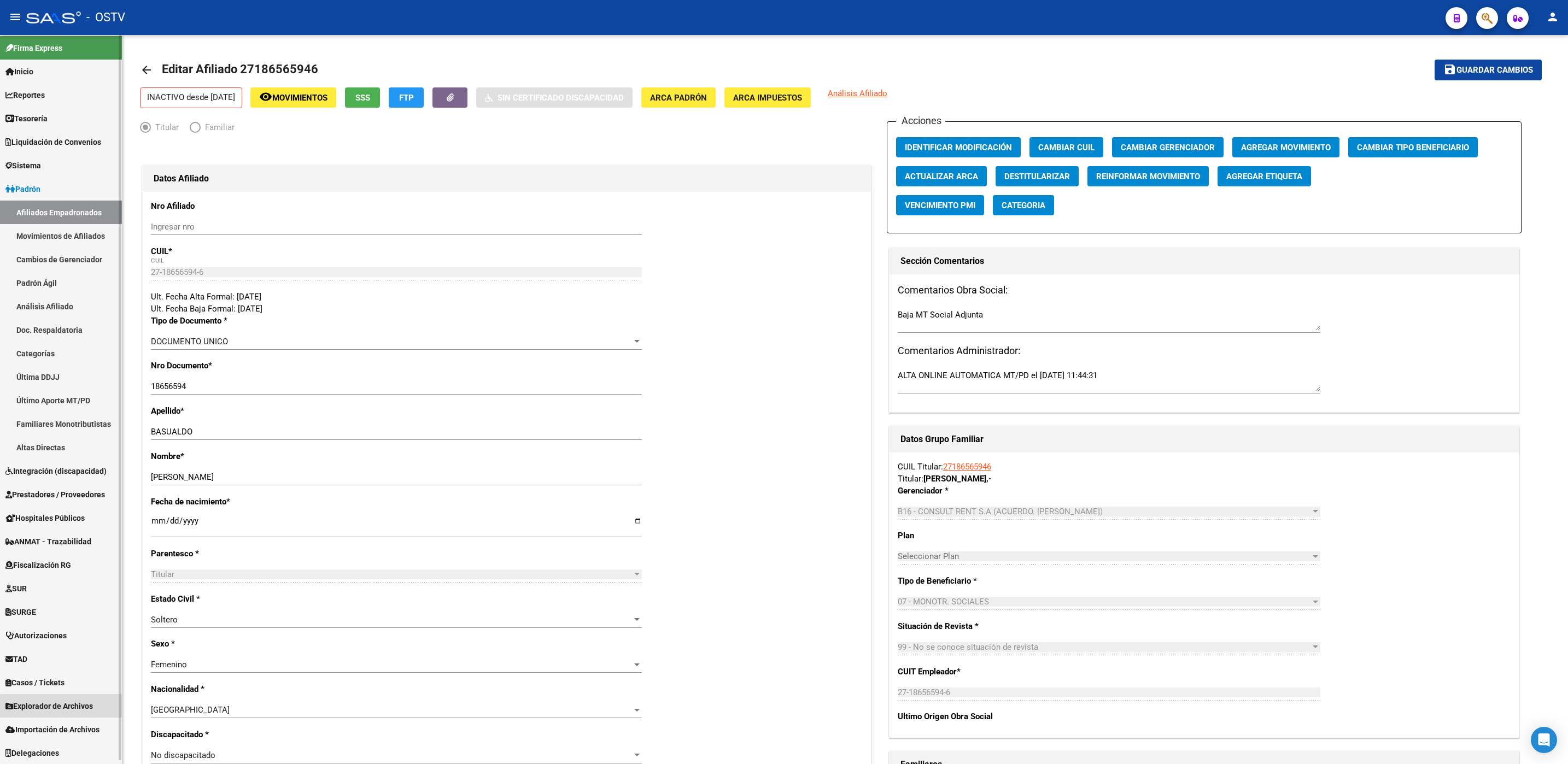
click at [68, 712] on link "Explorador de Archivos" at bounding box center [61, 706] width 122 height 23
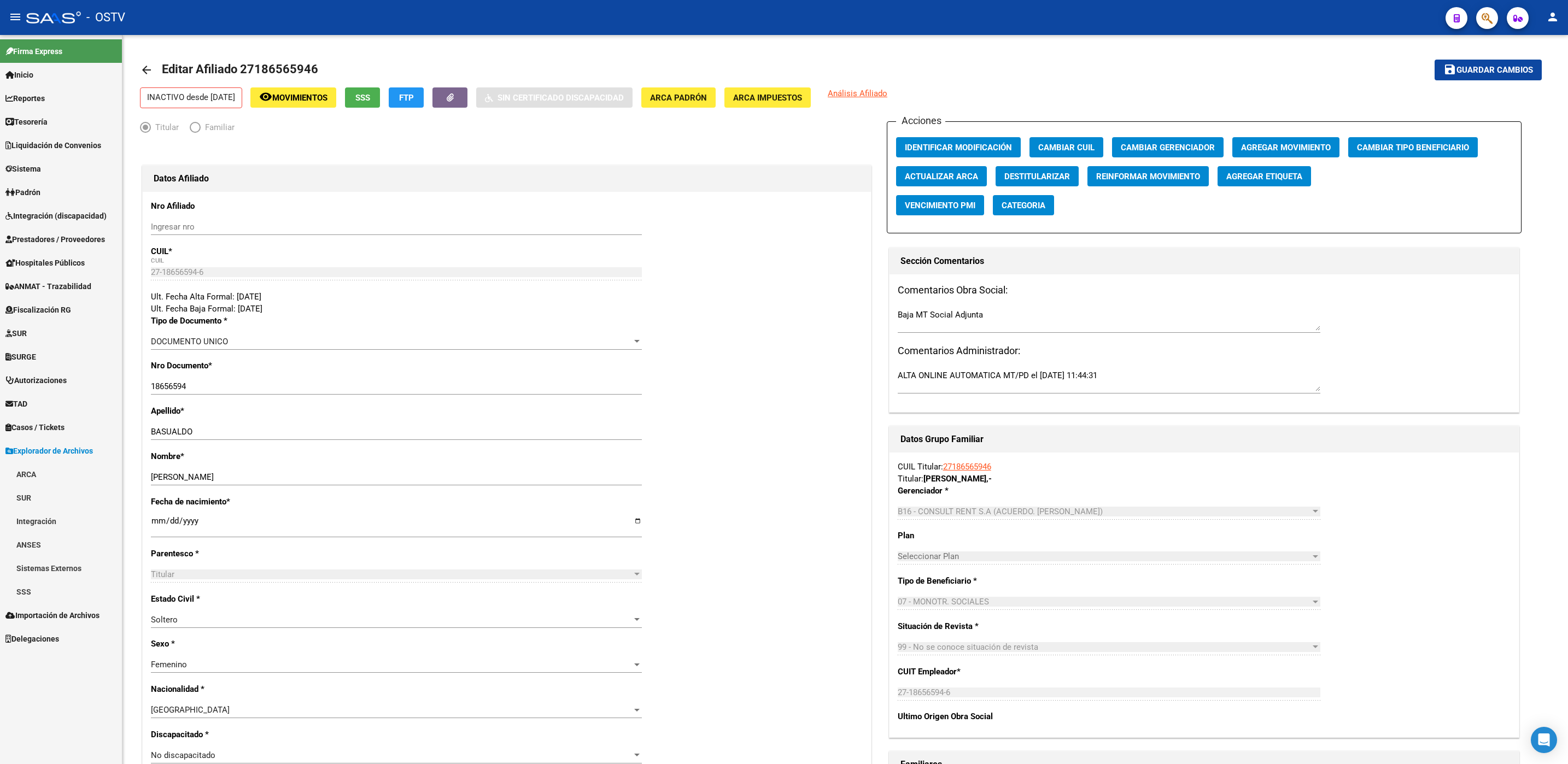
scroll to position [0, 0]
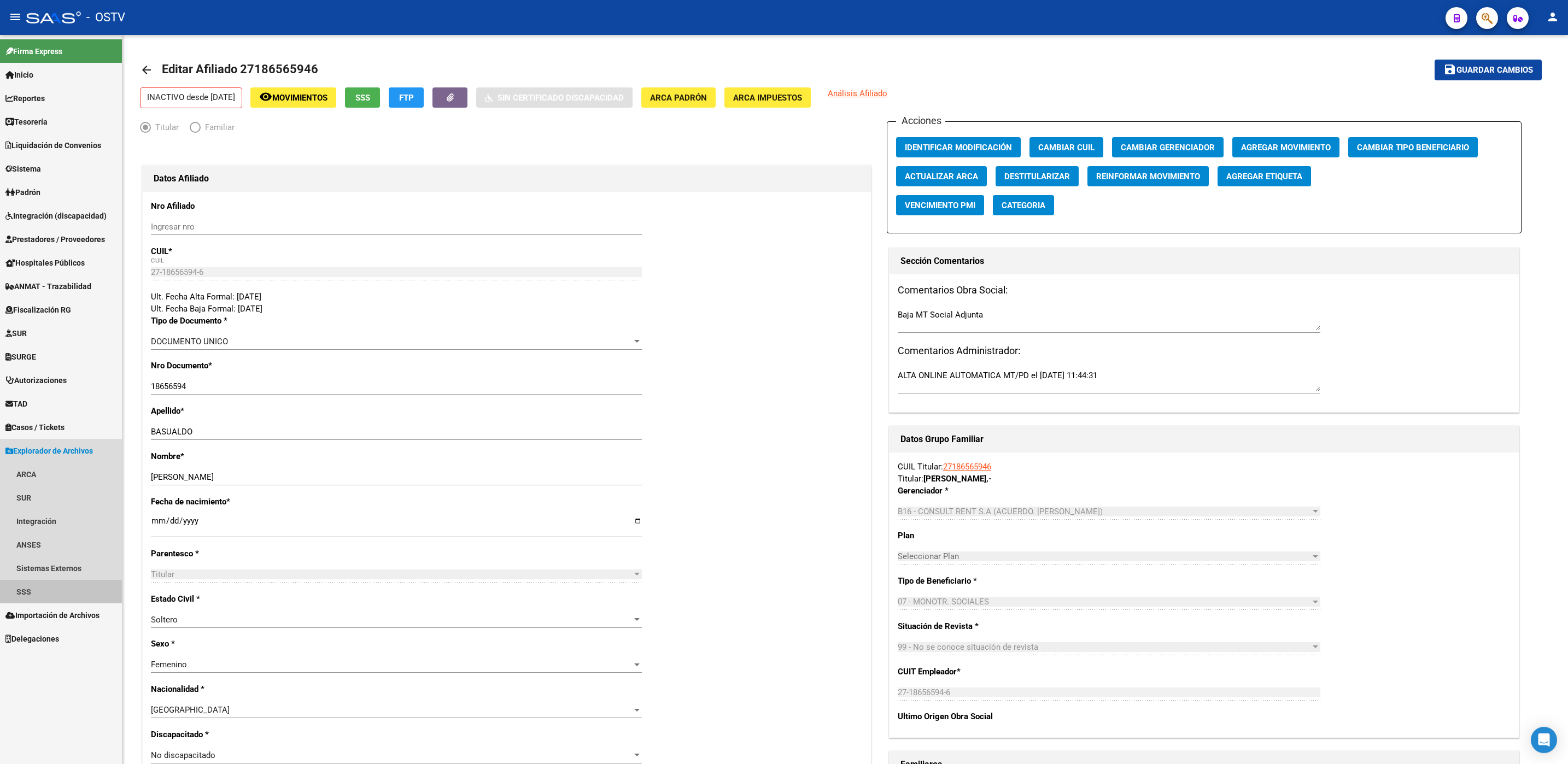
click at [48, 597] on link "SSS" at bounding box center [61, 591] width 122 height 23
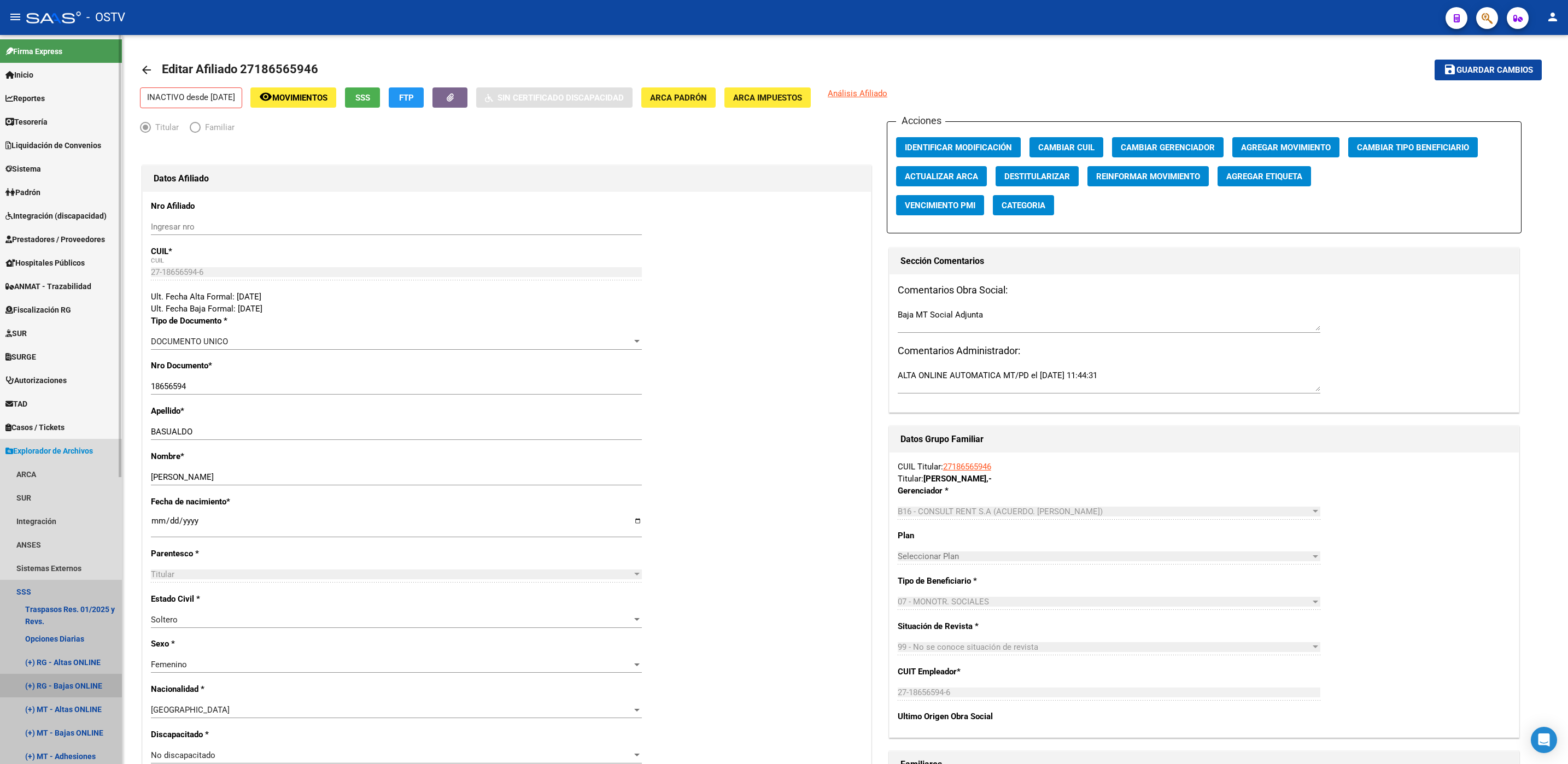
click at [66, 686] on link "(+) RG - Bajas ONLINE" at bounding box center [61, 685] width 122 height 23
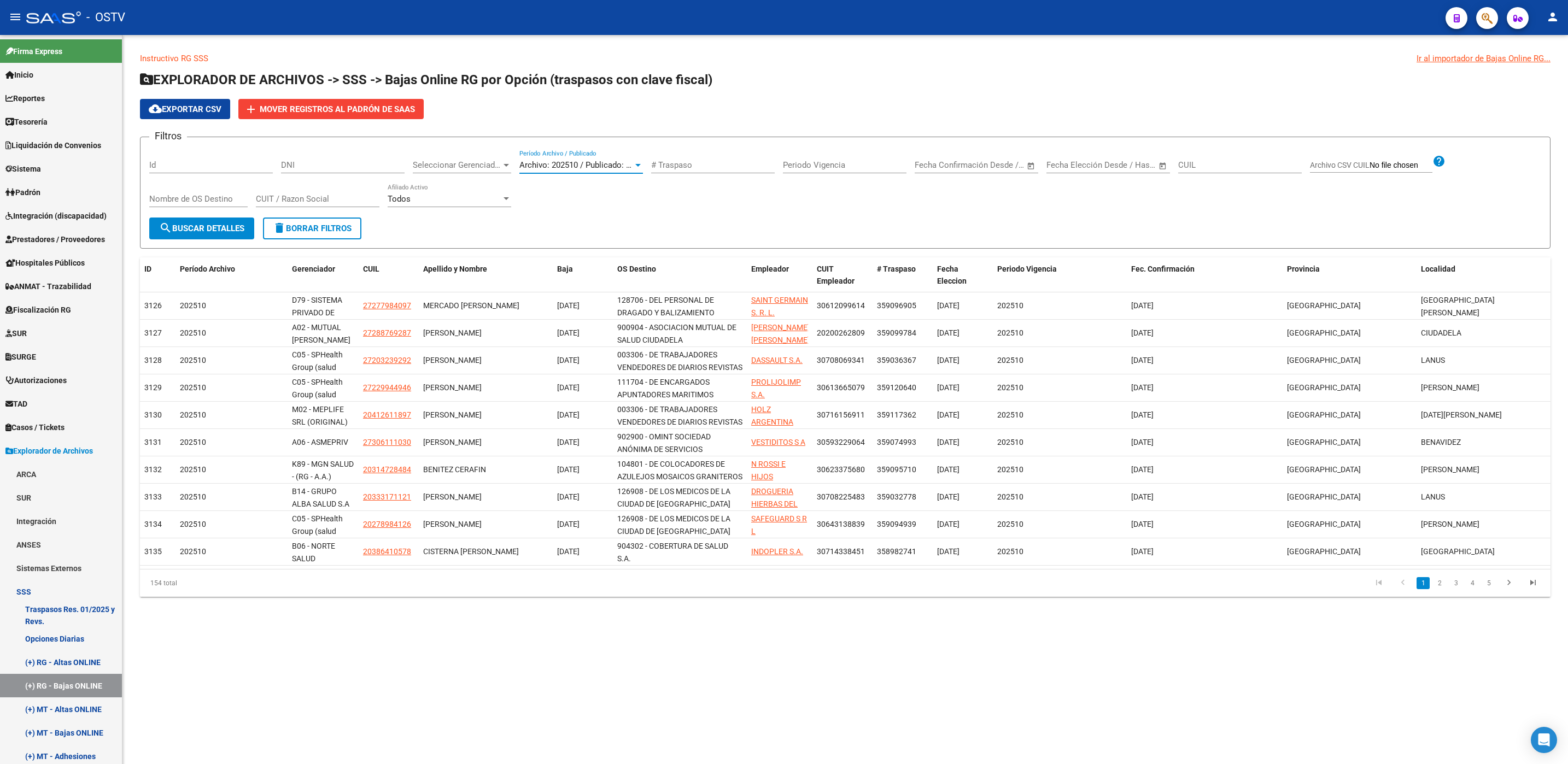
click at [612, 167] on span "Archivo: 202510 / Publicado: 202509" at bounding box center [585, 165] width 133 height 10
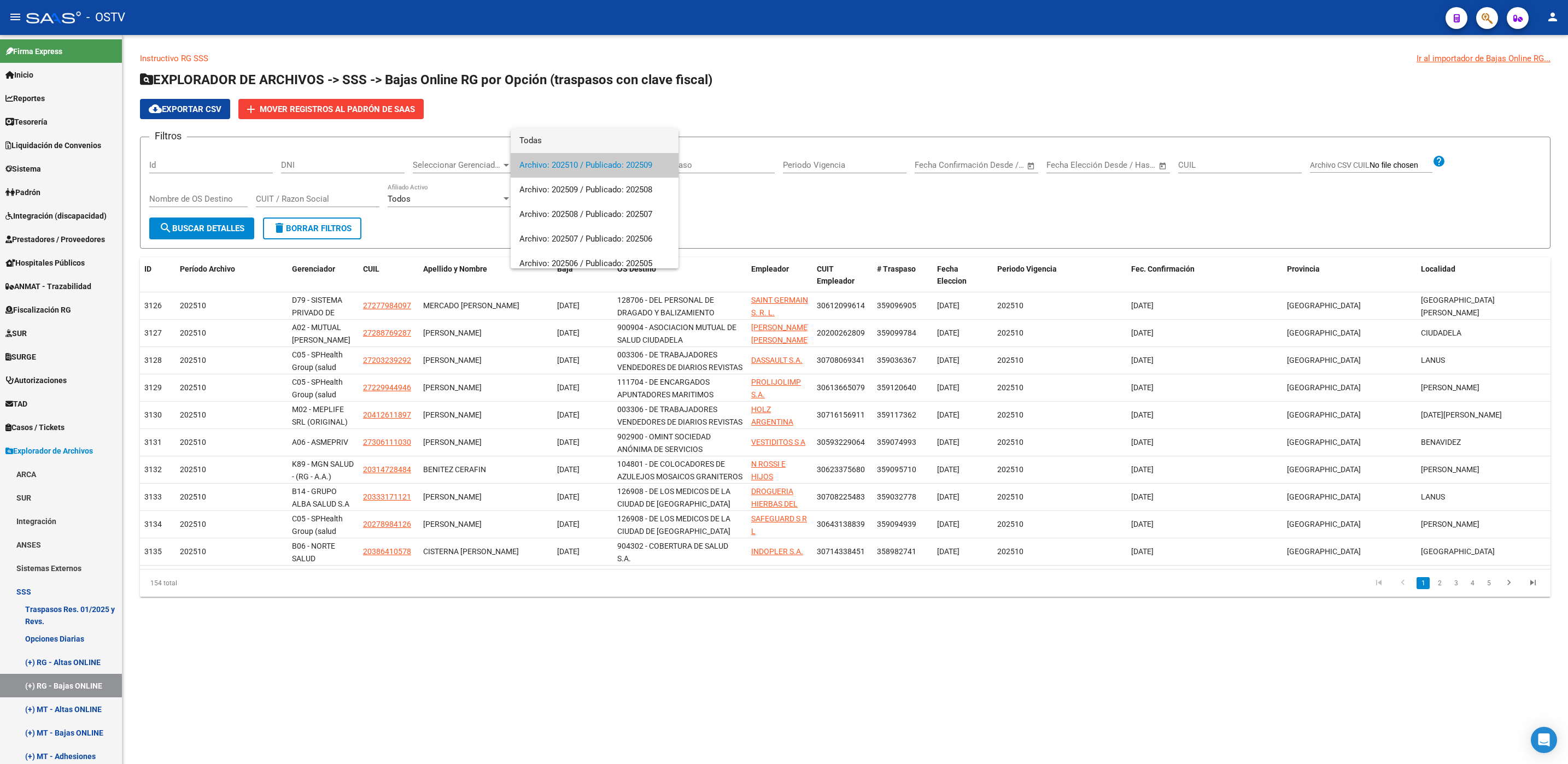
click at [602, 138] on span "Todas" at bounding box center [594, 141] width 151 height 25
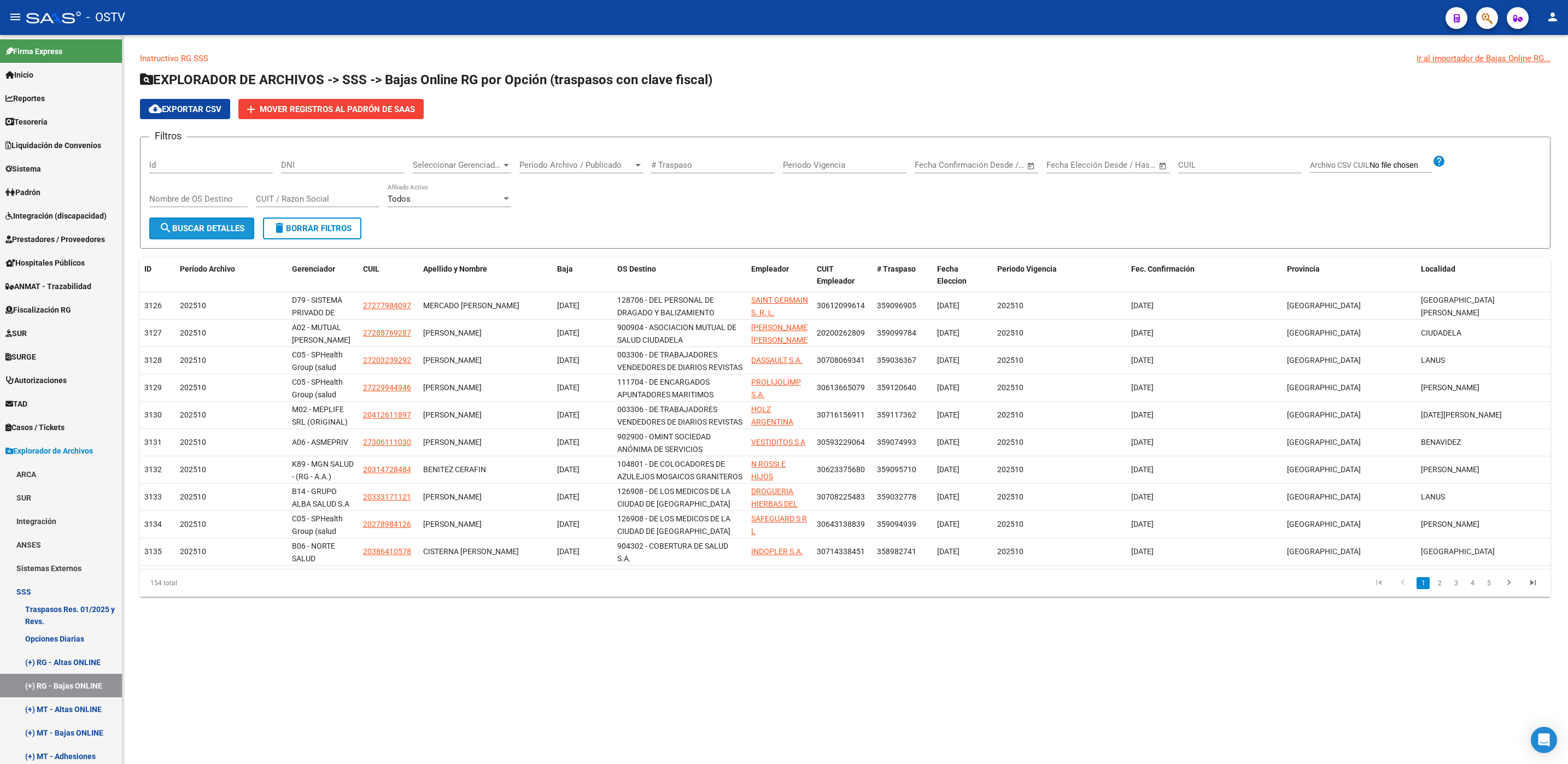
click at [215, 235] on button "search Buscar Detalles" at bounding box center [202, 228] width 105 height 22
click at [565, 269] on span "Baja" at bounding box center [565, 268] width 16 height 9
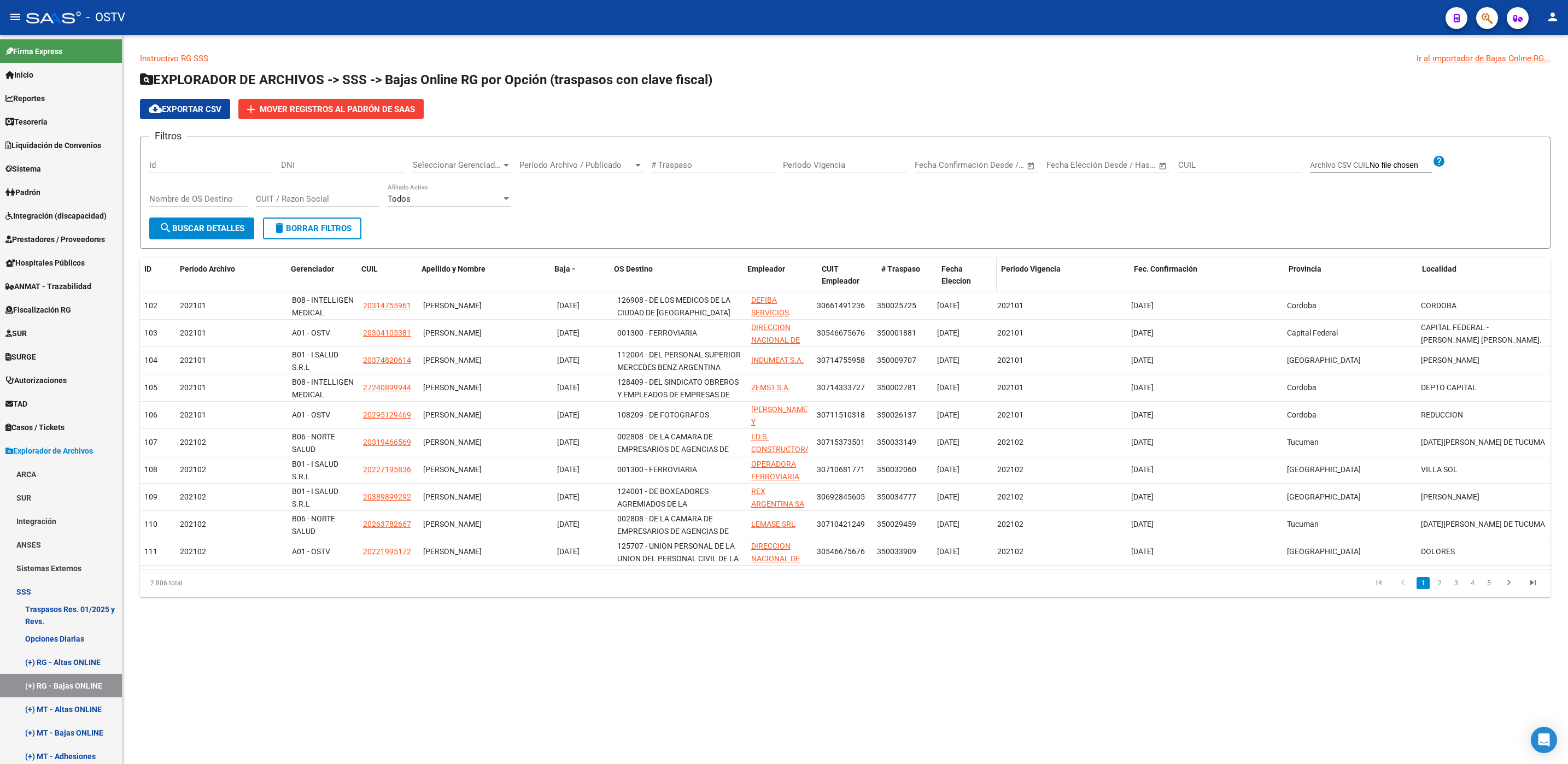
drag, startPoint x: 809, startPoint y: 266, endPoint x: 983, endPoint y: 263, distance: 174.0
click at [983, 263] on div "ID Período Archivo Gerenciador CUIL Apellido y Nombre Baja OS Destino Empleador…" at bounding box center [845, 275] width 1411 height 36
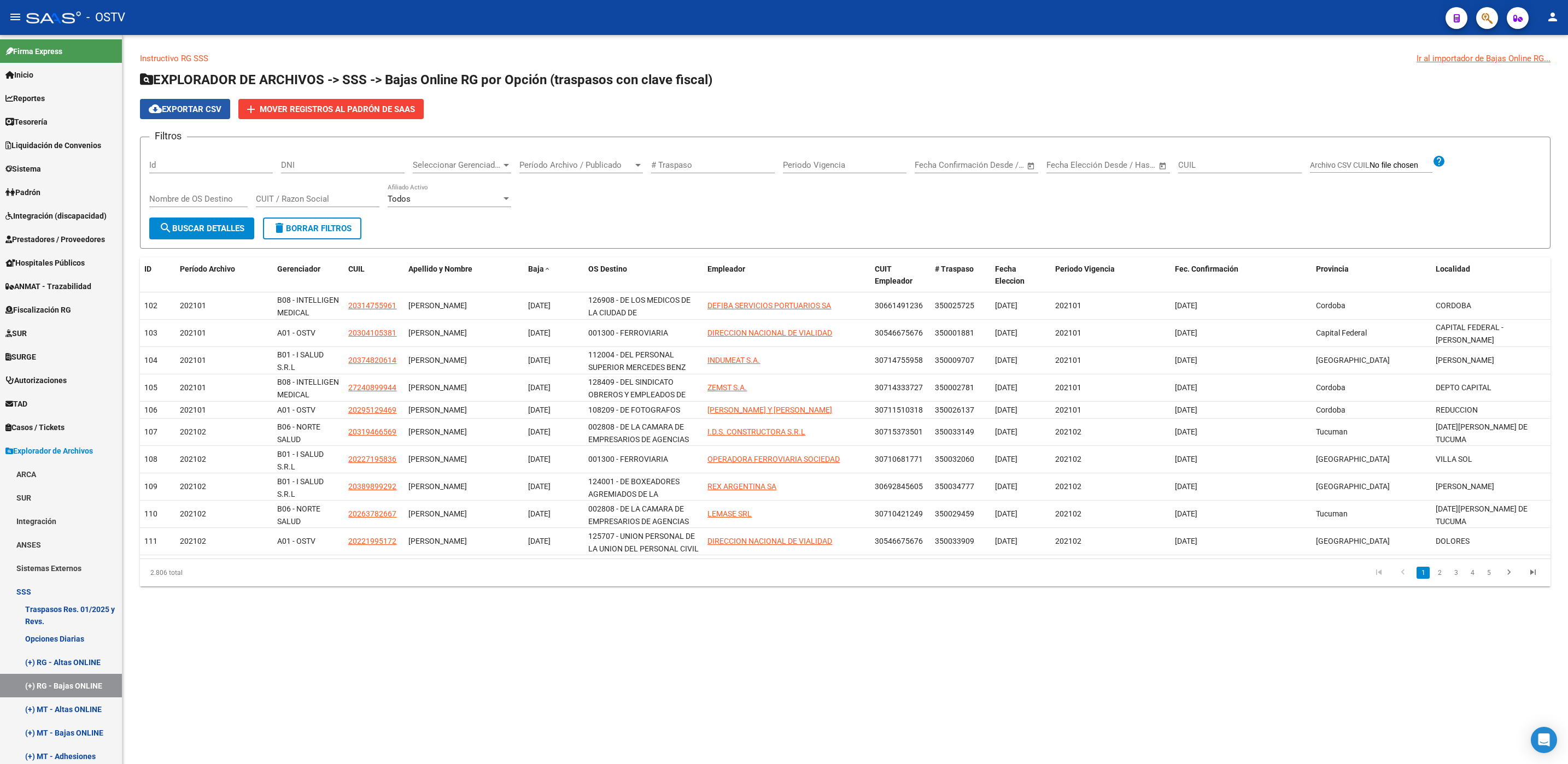
click at [177, 112] on span "cloud_download Exportar CSV" at bounding box center [184, 109] width 72 height 10
drag, startPoint x: 541, startPoint y: 627, endPoint x: 503, endPoint y: 590, distance: 53.0
click at [541, 627] on mat-sidenav-content "Instructivo RG SSS Ir al importador de Bajas Online RG... EXPLORADOR DE ARCHIVO…" at bounding box center [844, 400] width 1445 height 729
click at [305, 235] on button "delete Borrar Filtros" at bounding box center [312, 228] width 99 height 22
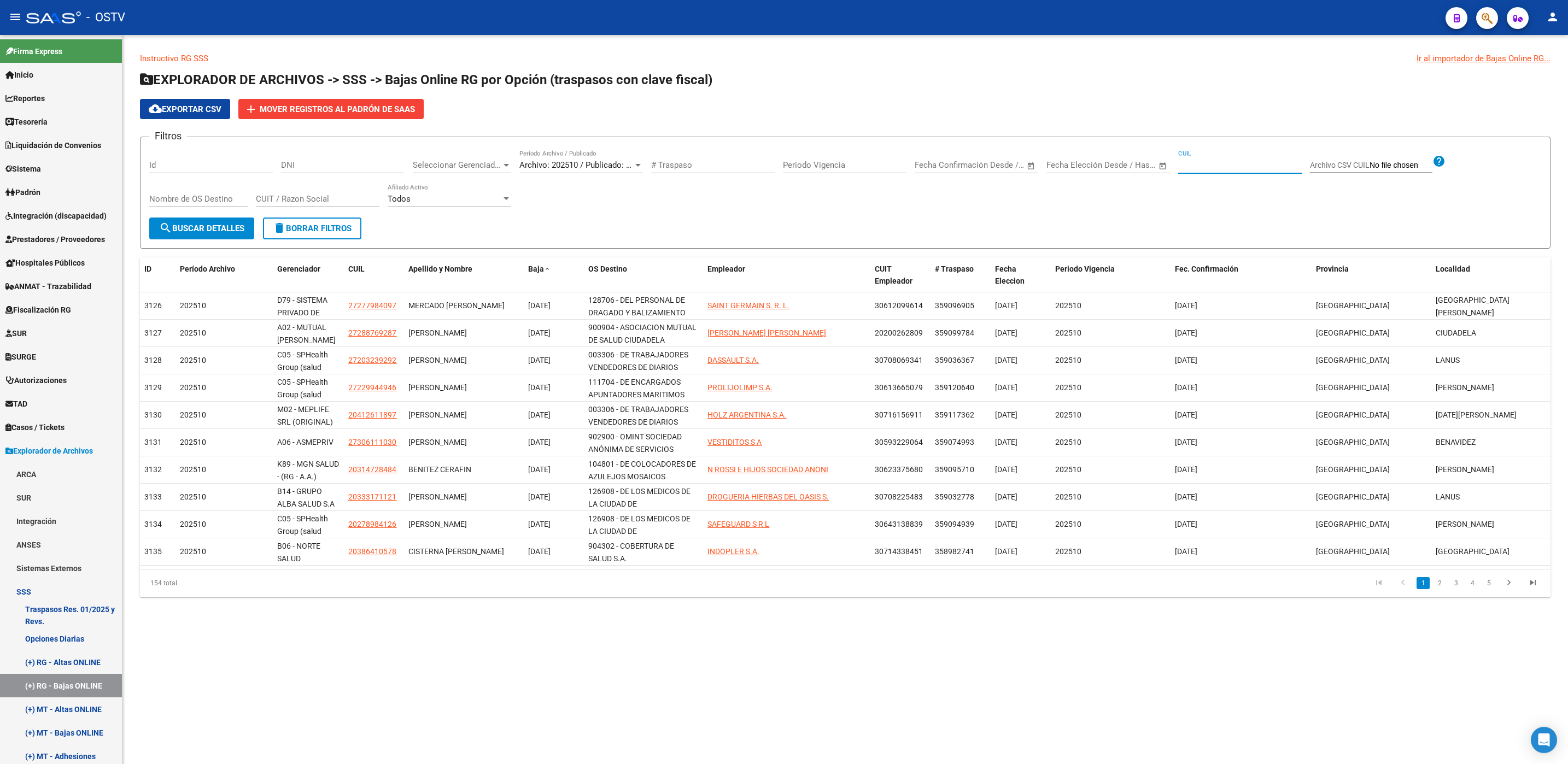
paste input "20-38633364-6"
click at [217, 230] on span "search Buscar Detalles" at bounding box center [202, 228] width 86 height 10
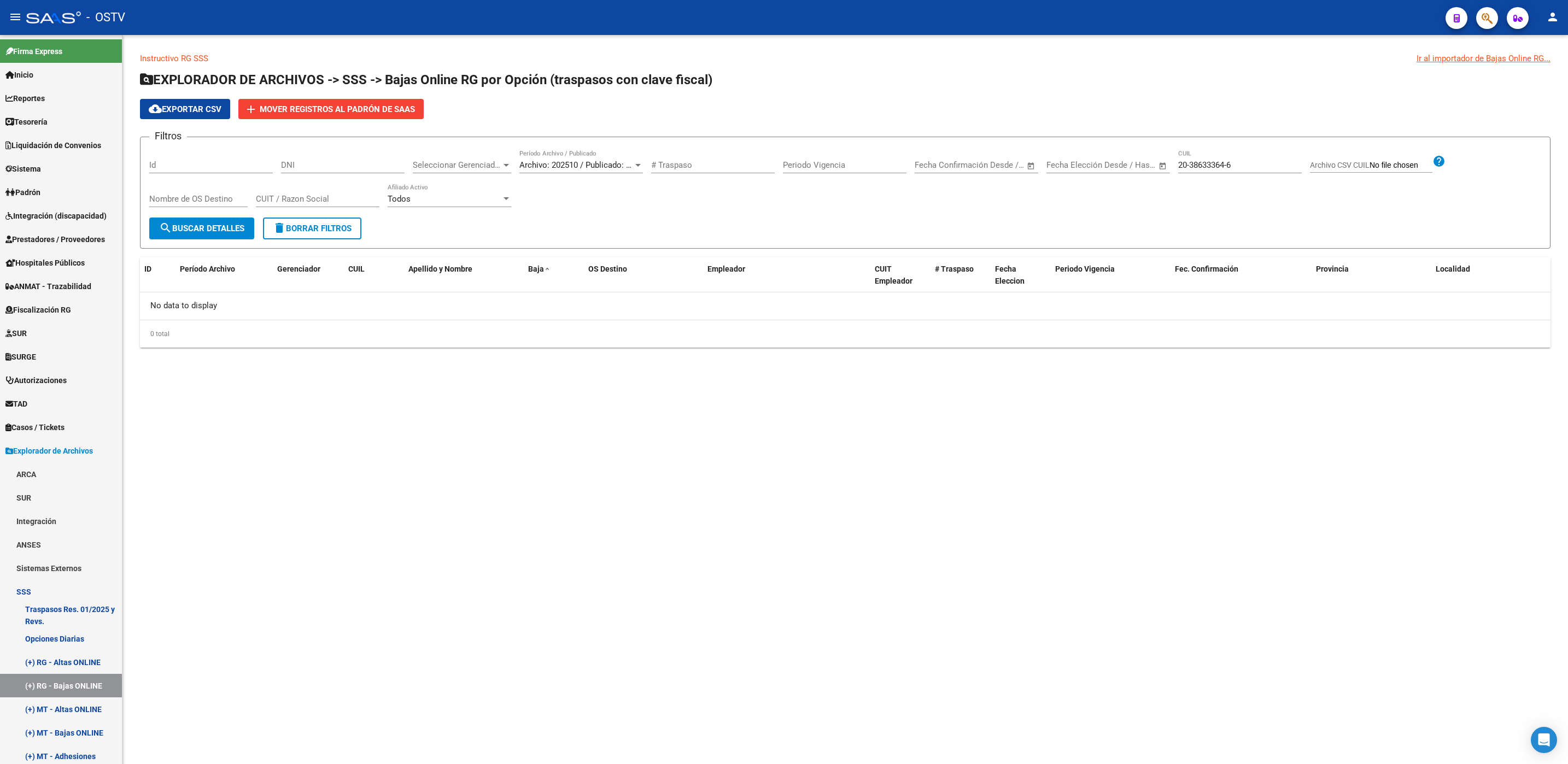
click at [1283, 170] on div "20-38633364-6 CUIL" at bounding box center [1239, 161] width 124 height 23
type input "20-38633364-6"
click at [613, 161] on span "Archivo: 202510 / Publicado: 202509" at bounding box center [585, 165] width 133 height 10
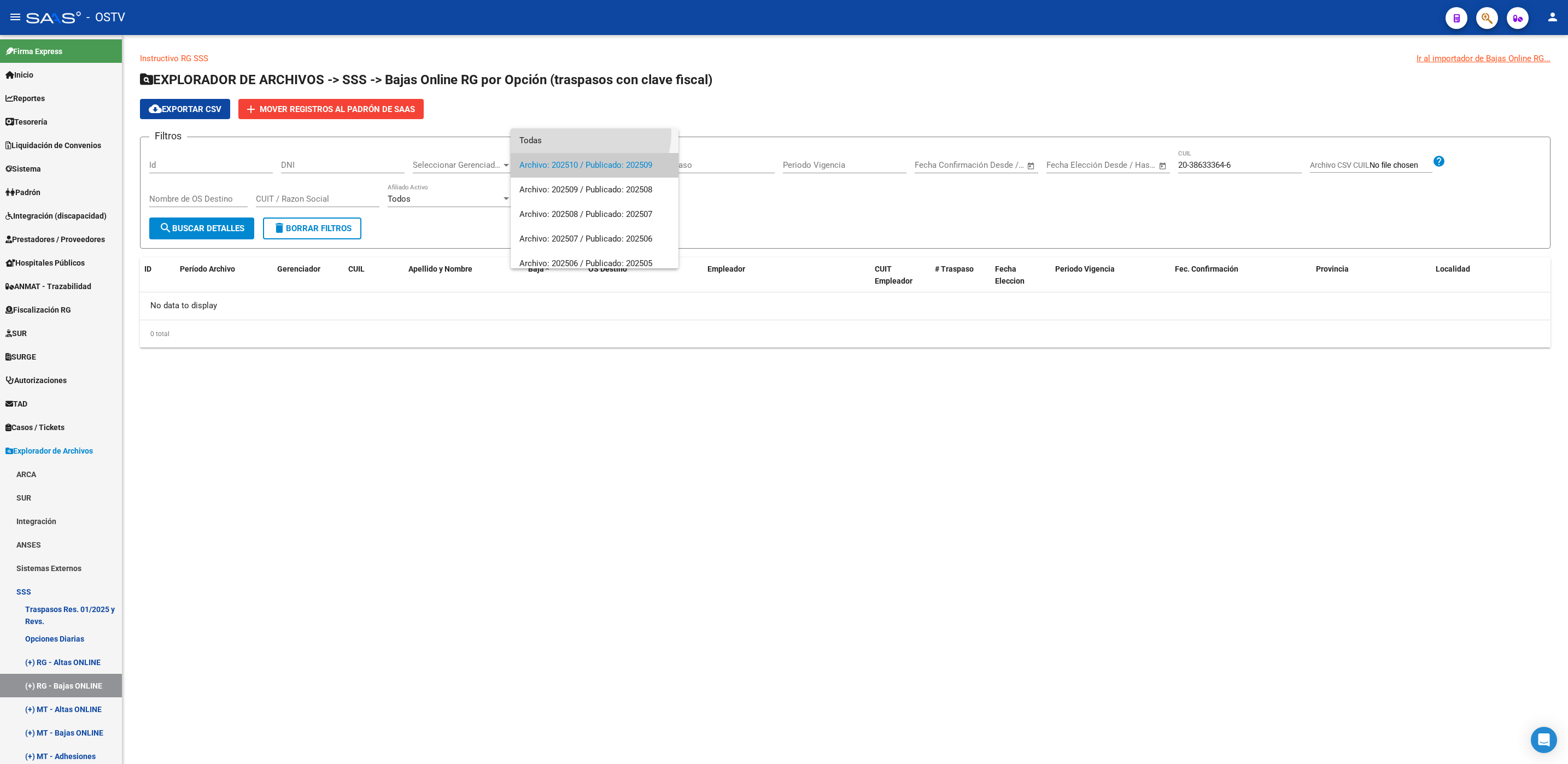
drag, startPoint x: 589, startPoint y: 133, endPoint x: 499, endPoint y: 174, distance: 98.9
click at [589, 135] on span "Todas" at bounding box center [594, 141] width 151 height 25
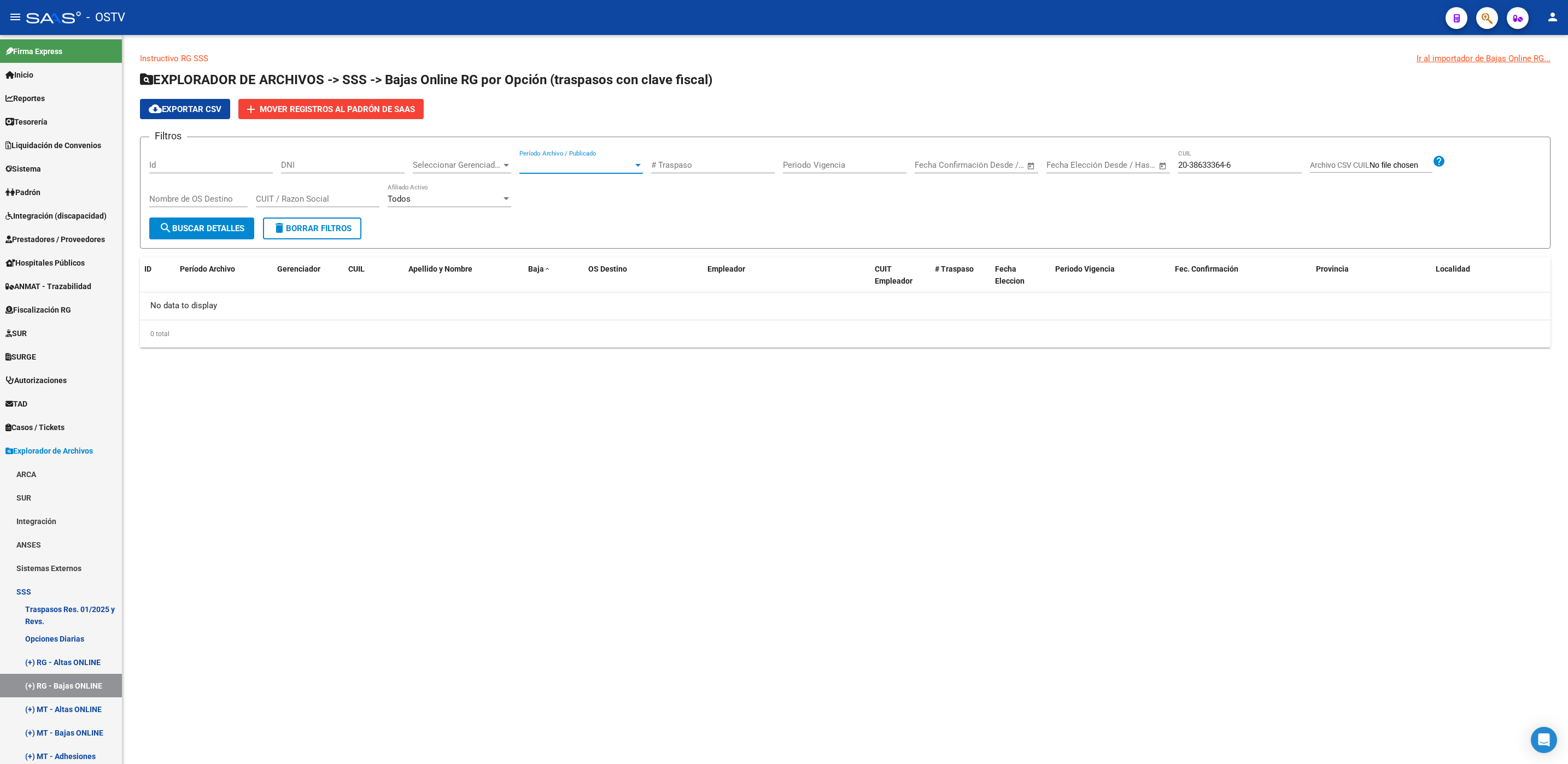
click at [235, 228] on span "search Buscar Detalles" at bounding box center [202, 228] width 86 height 10
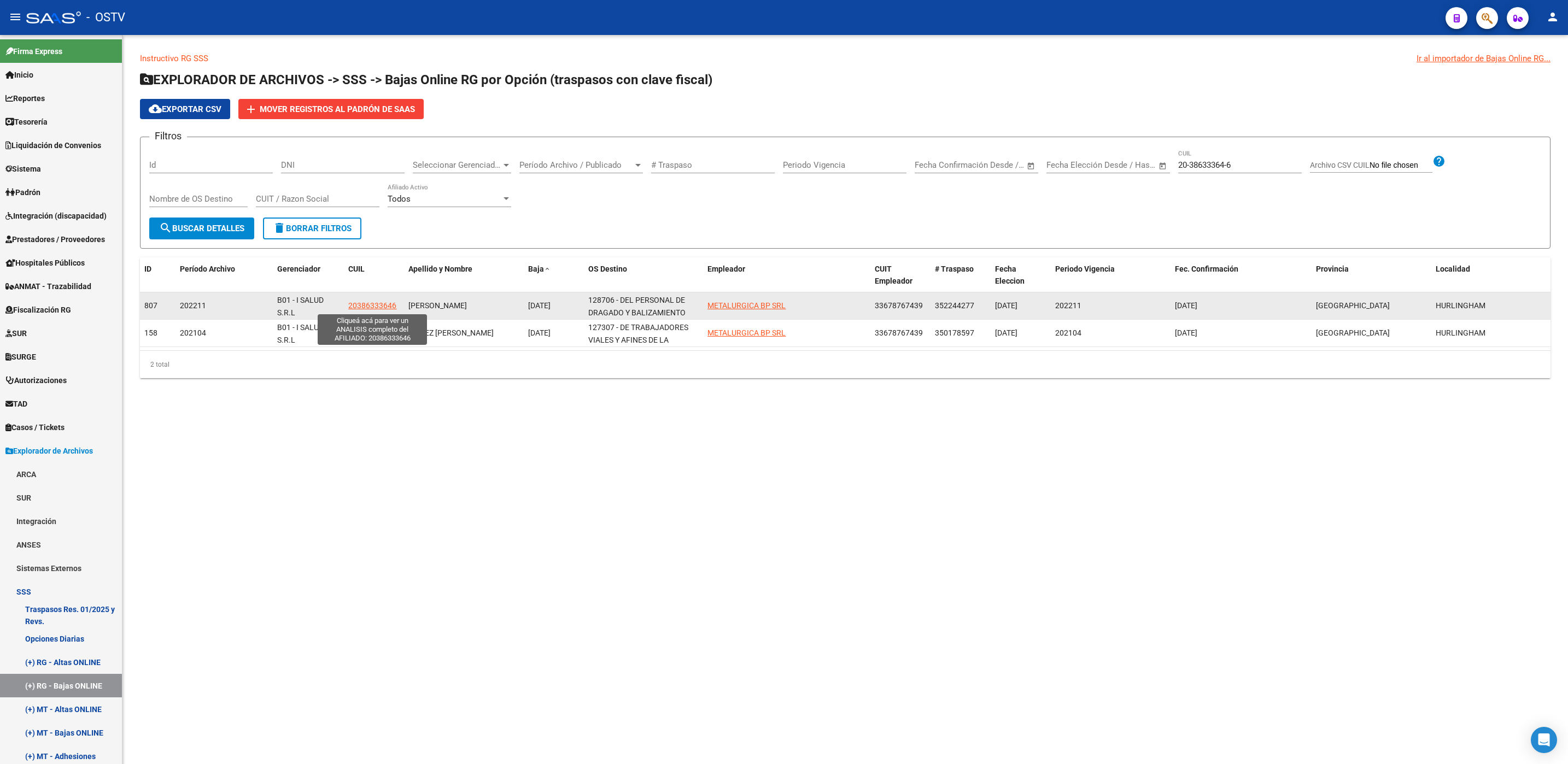
drag, startPoint x: 398, startPoint y: 306, endPoint x: 348, endPoint y: 308, distance: 50.0
click at [348, 308] on datatable-body-cell "20386333646" at bounding box center [374, 306] width 60 height 27
copy span "20386333646"
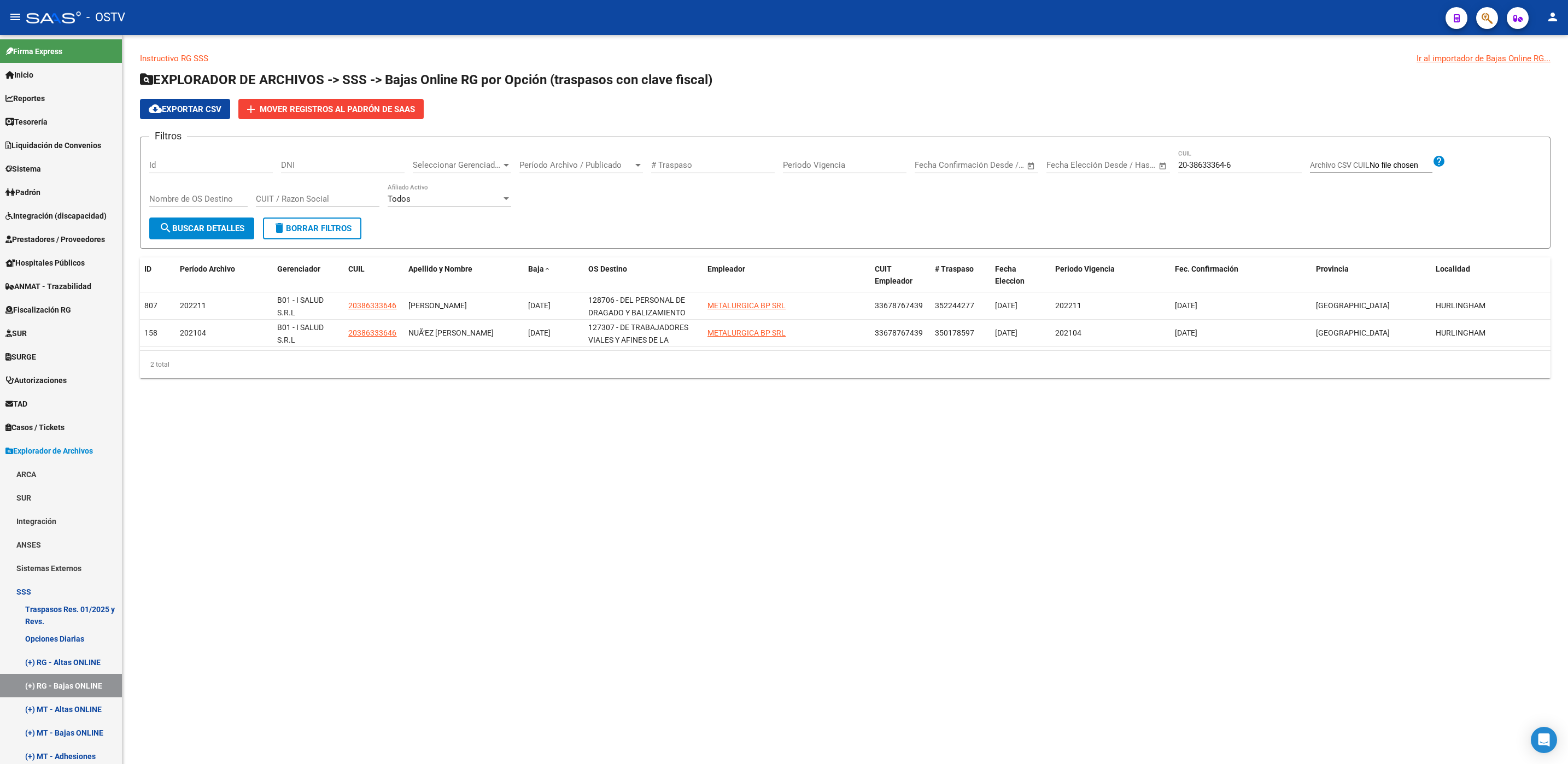
click at [430, 202] on div "Todos" at bounding box center [444, 199] width 114 height 10
click at [429, 201] on span "Todos" at bounding box center [449, 200] width 124 height 25
click at [224, 230] on span "search Buscar Detalles" at bounding box center [202, 228] width 86 height 10
click at [331, 230] on span "delete Borrar Filtros" at bounding box center [312, 228] width 79 height 10
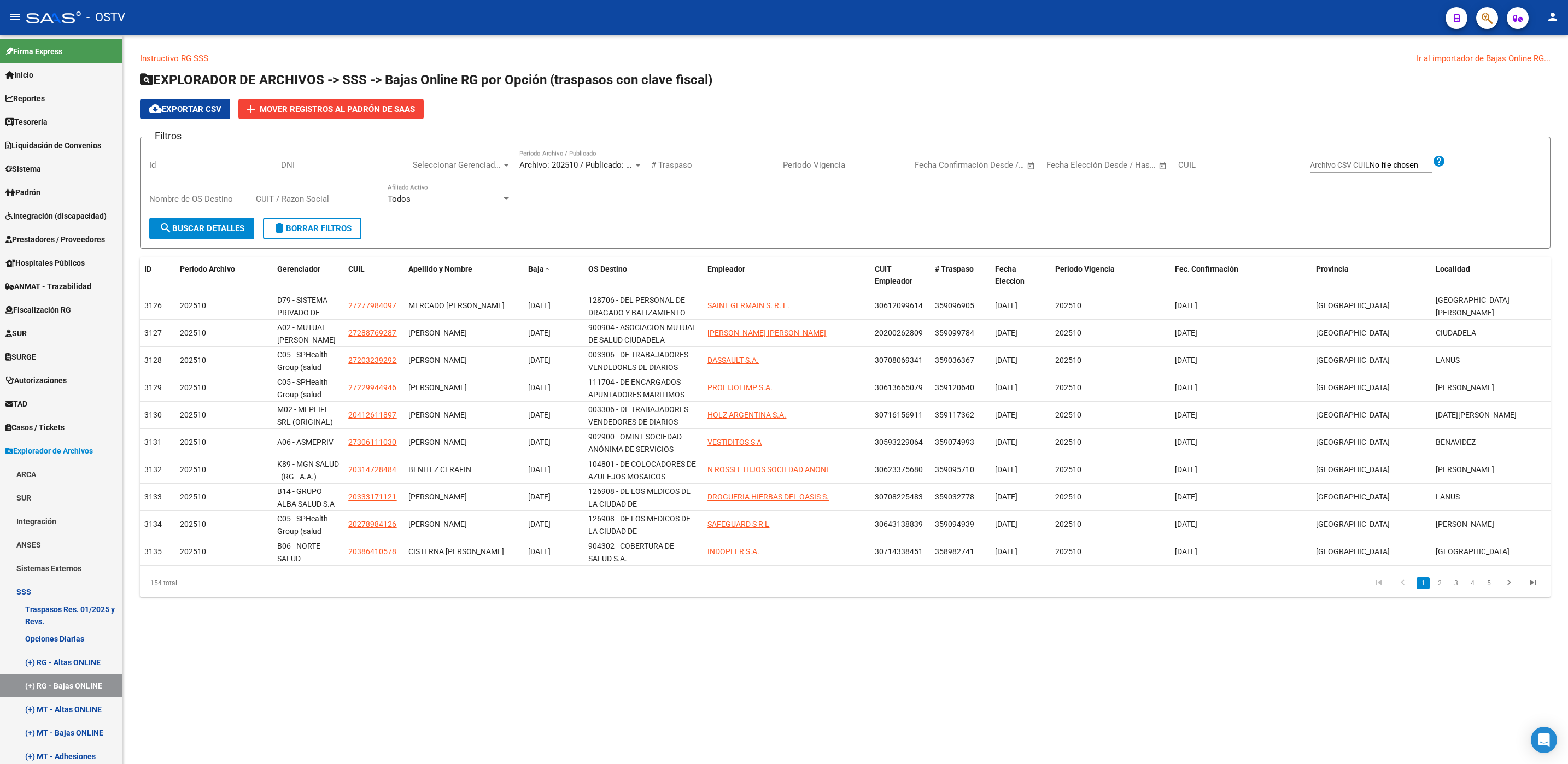
click at [635, 164] on div at bounding box center [638, 165] width 10 height 9
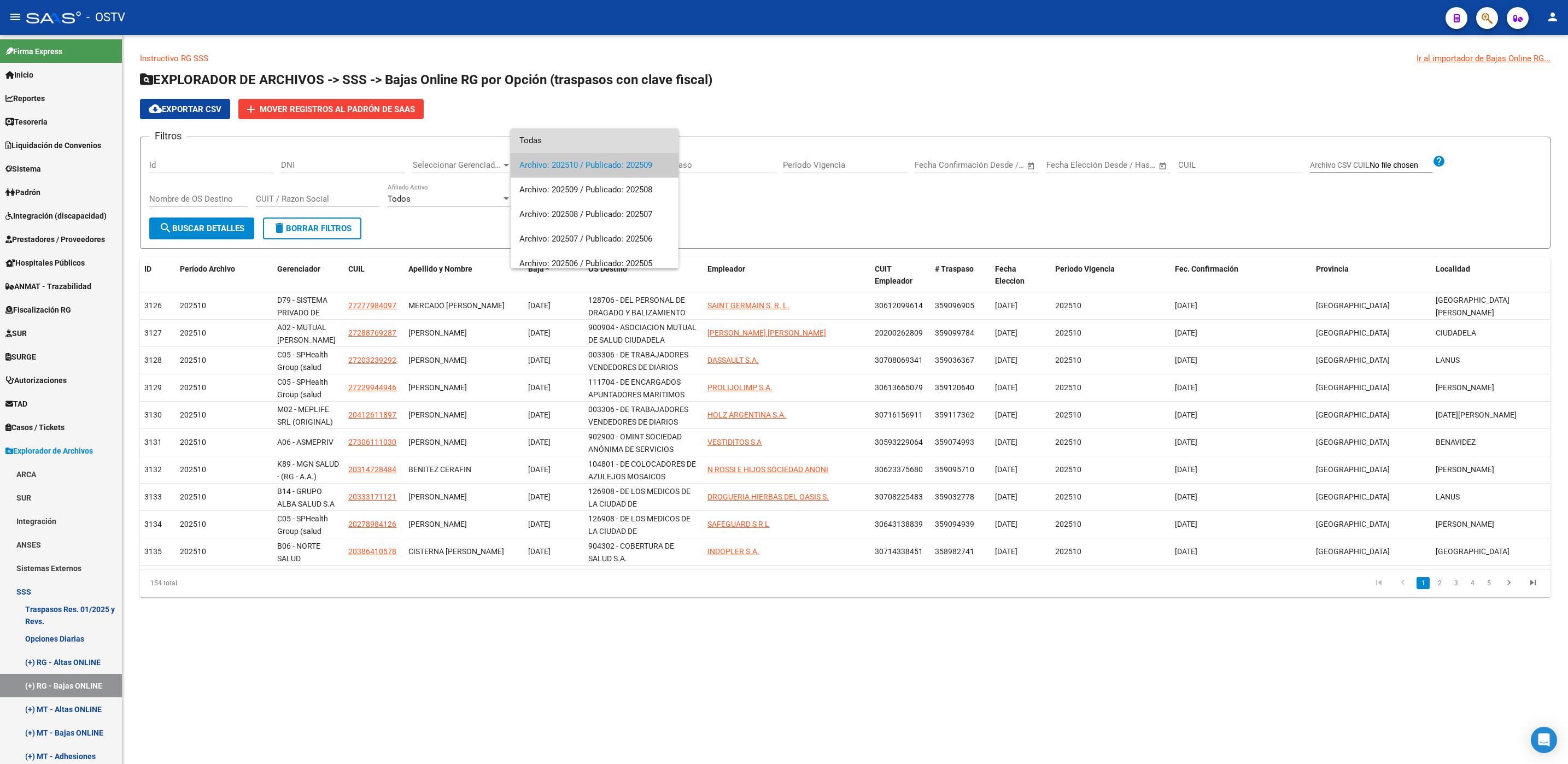
click at [612, 138] on span "Todas" at bounding box center [594, 141] width 151 height 25
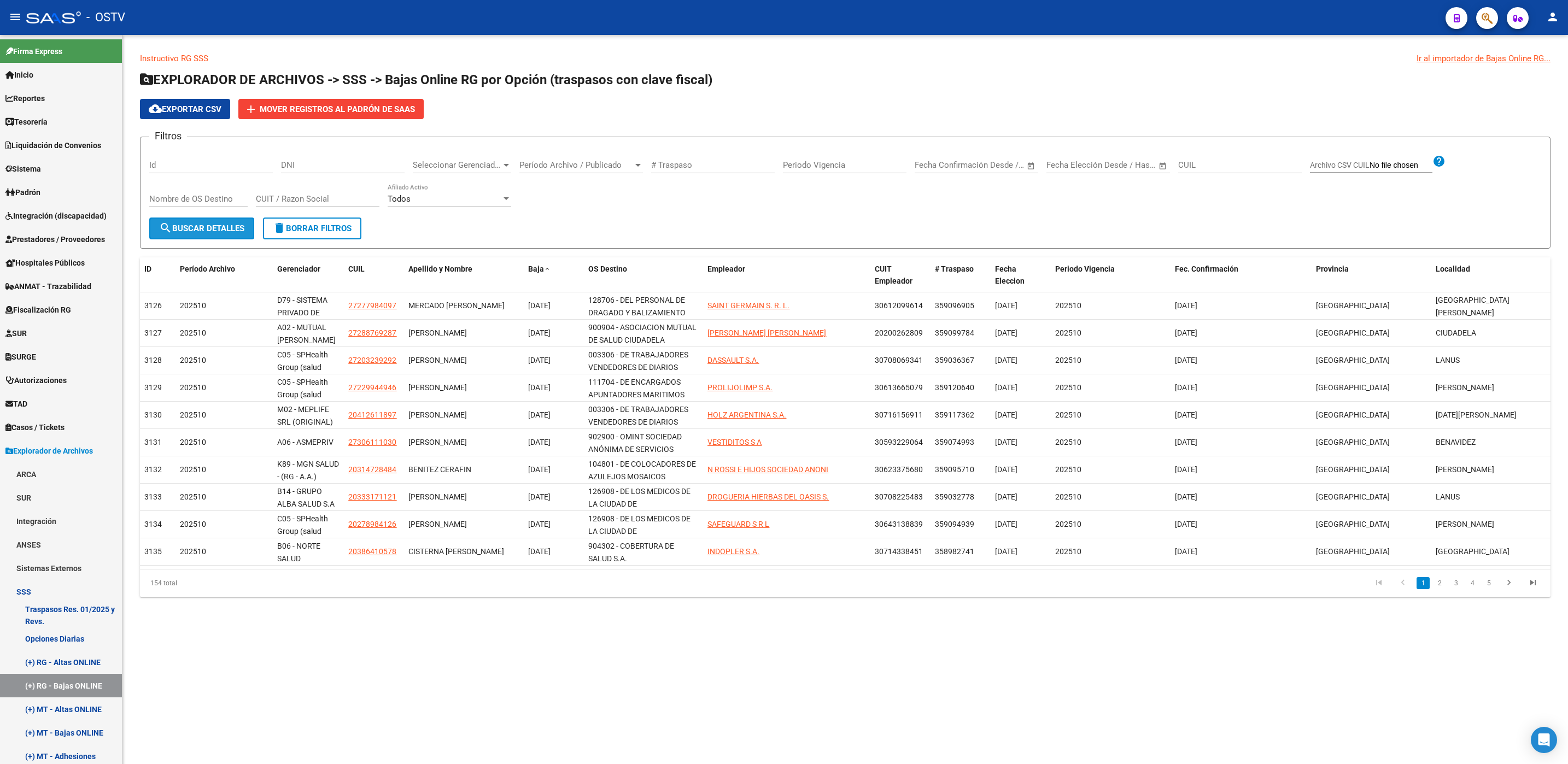
click at [225, 235] on button "search Buscar Detalles" at bounding box center [202, 228] width 105 height 22
drag, startPoint x: 44, startPoint y: 197, endPoint x: 46, endPoint y: 217, distance: 20.1
click at [41, 197] on span "Padrón" at bounding box center [23, 192] width 35 height 12
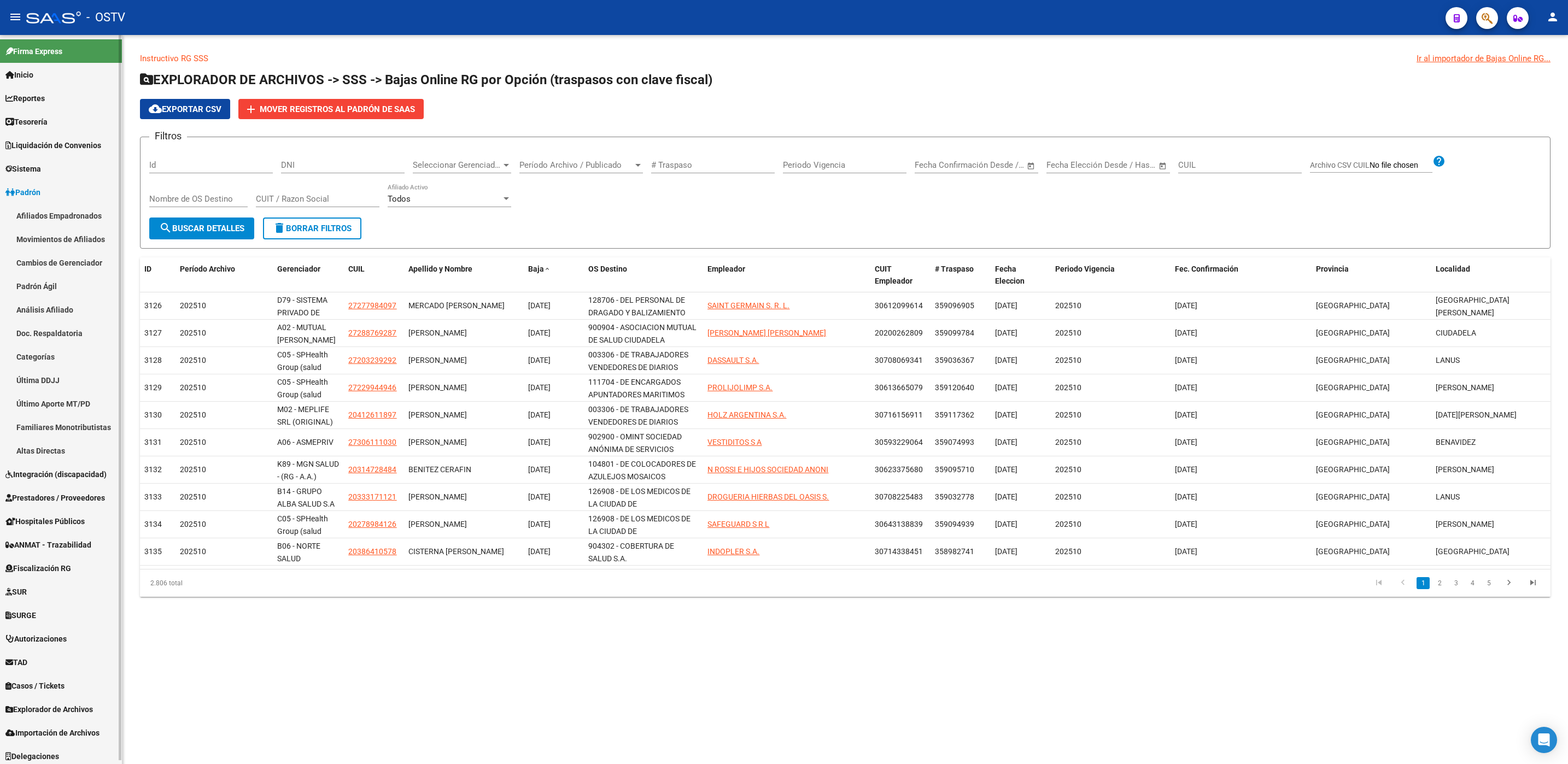
click at [46, 243] on link "Movimientos de Afiliados" at bounding box center [61, 239] width 122 height 23
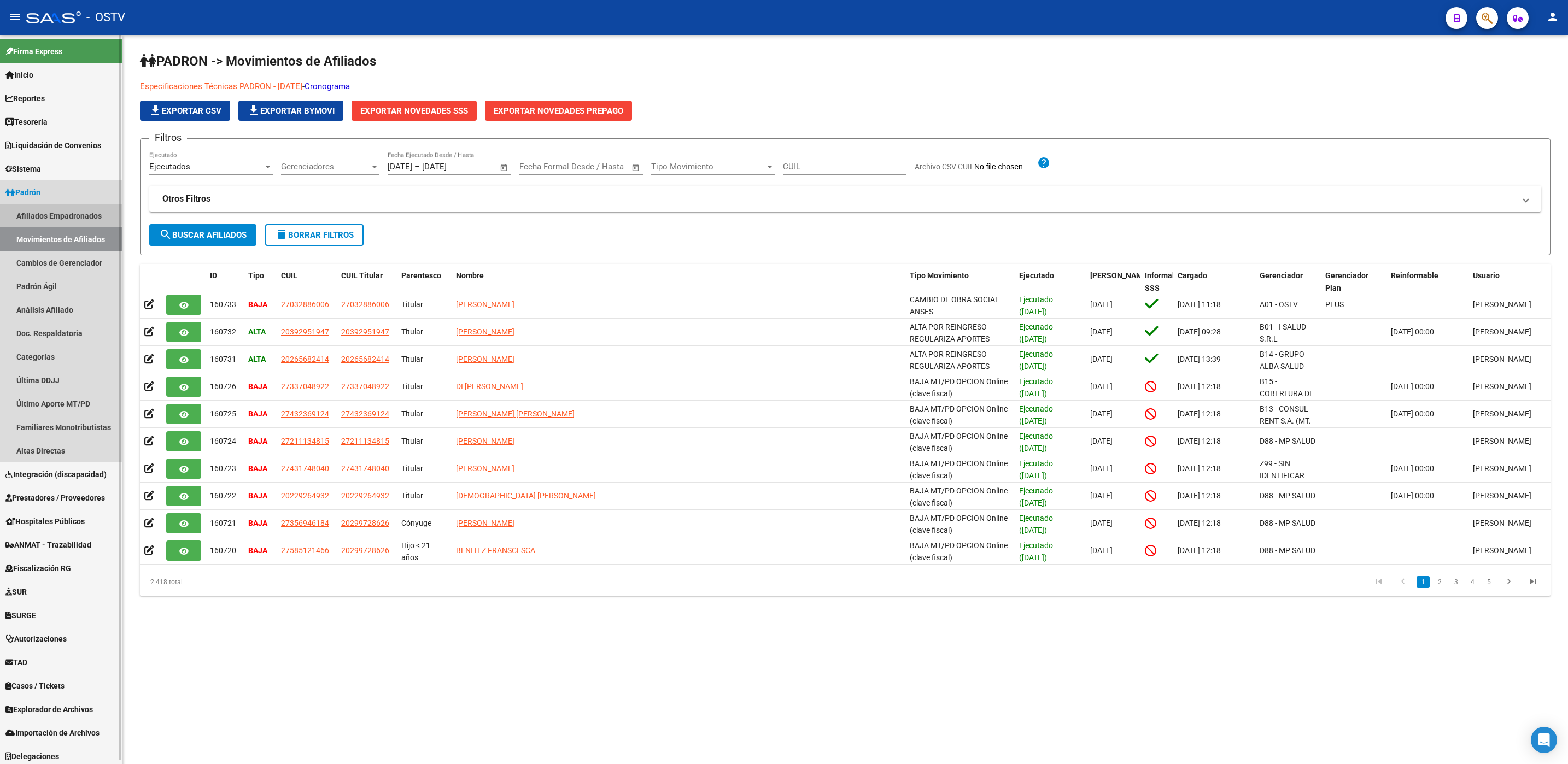
click at [54, 212] on link "Afiliados Empadronados" at bounding box center [61, 215] width 122 height 23
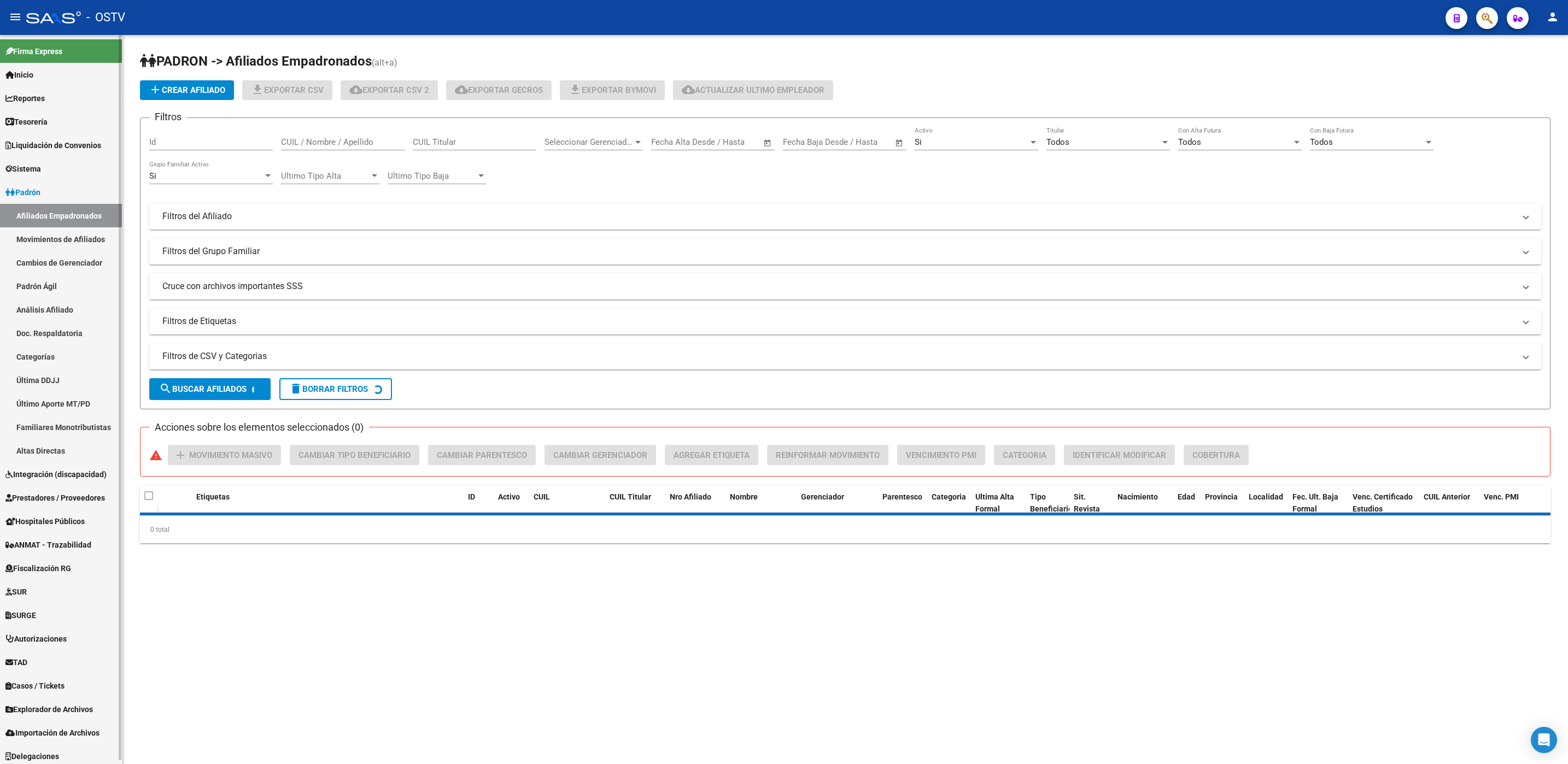
scroll to position [3, 0]
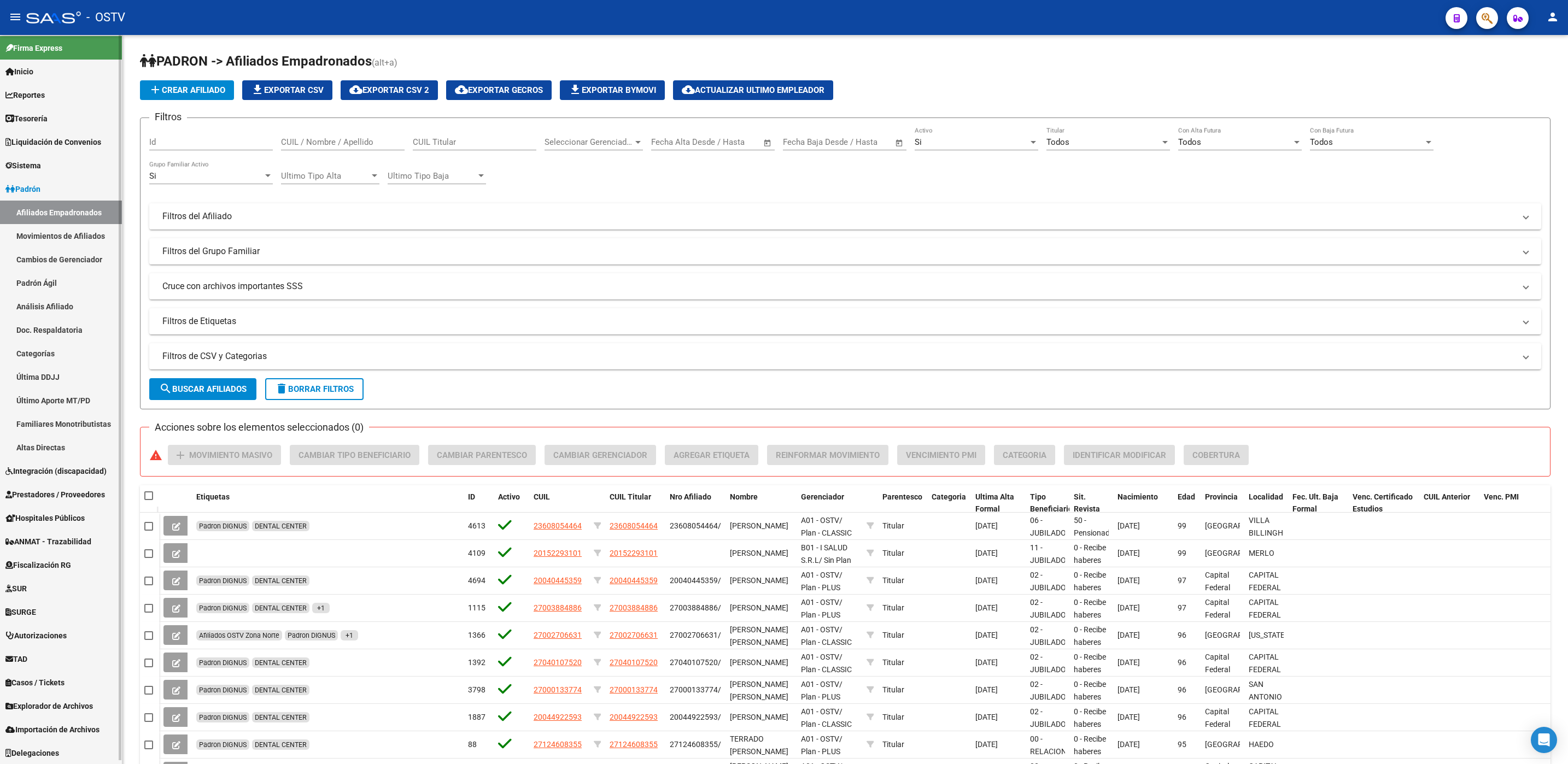
click at [75, 727] on span "Importación de Archivos" at bounding box center [52, 729] width 94 height 12
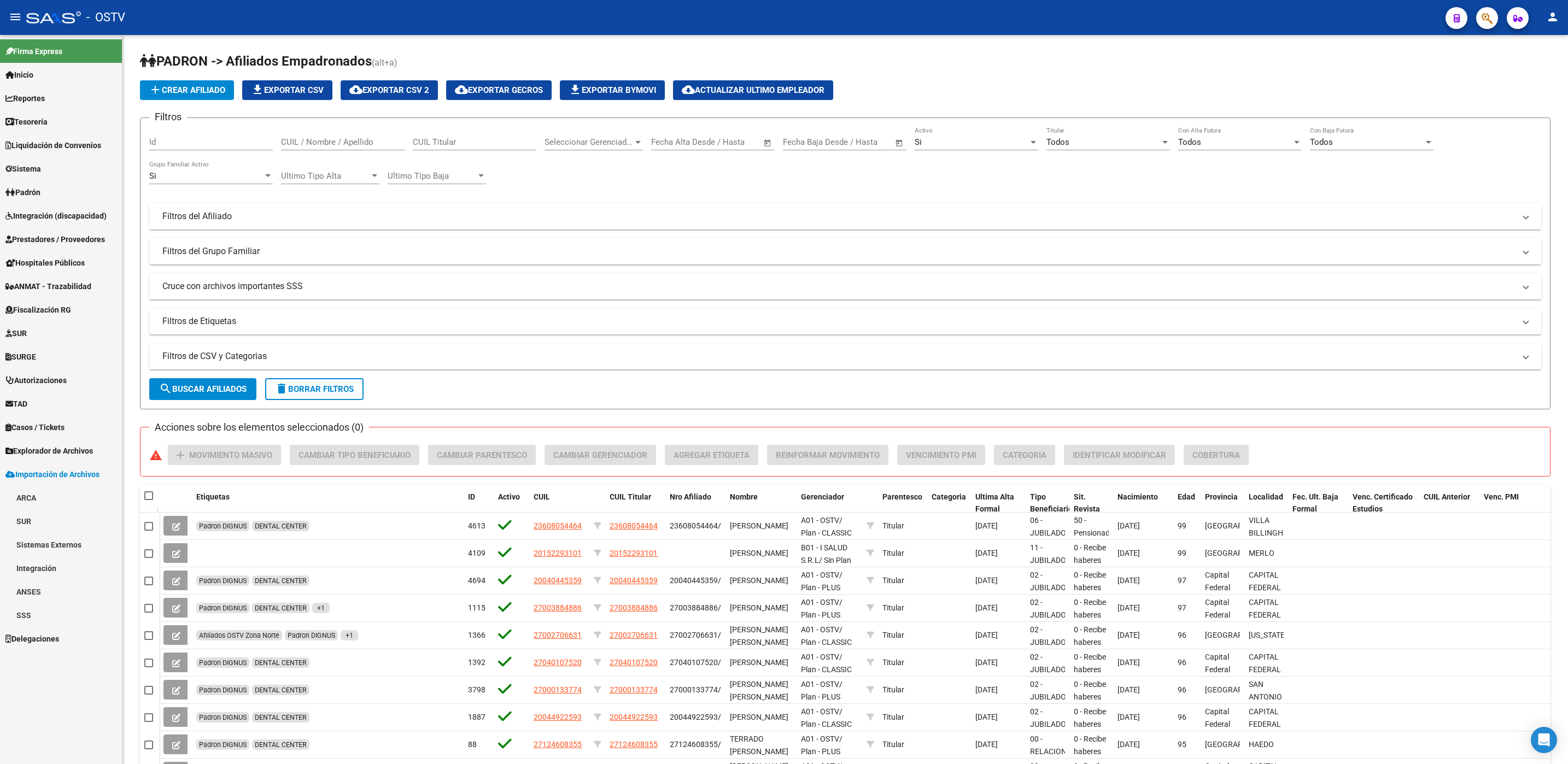
scroll to position [0, 0]
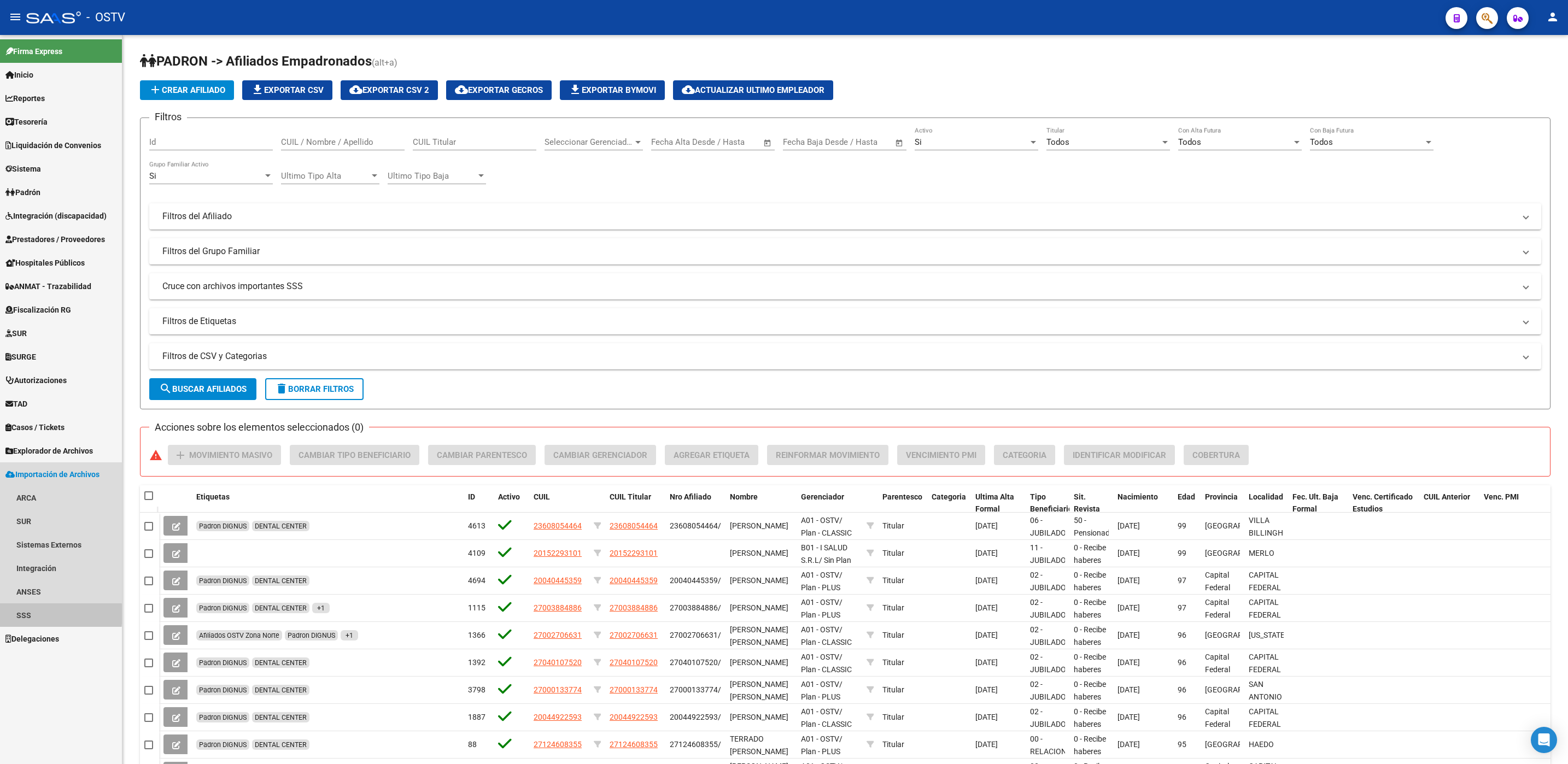
click at [31, 614] on link "SSS" at bounding box center [61, 615] width 122 height 23
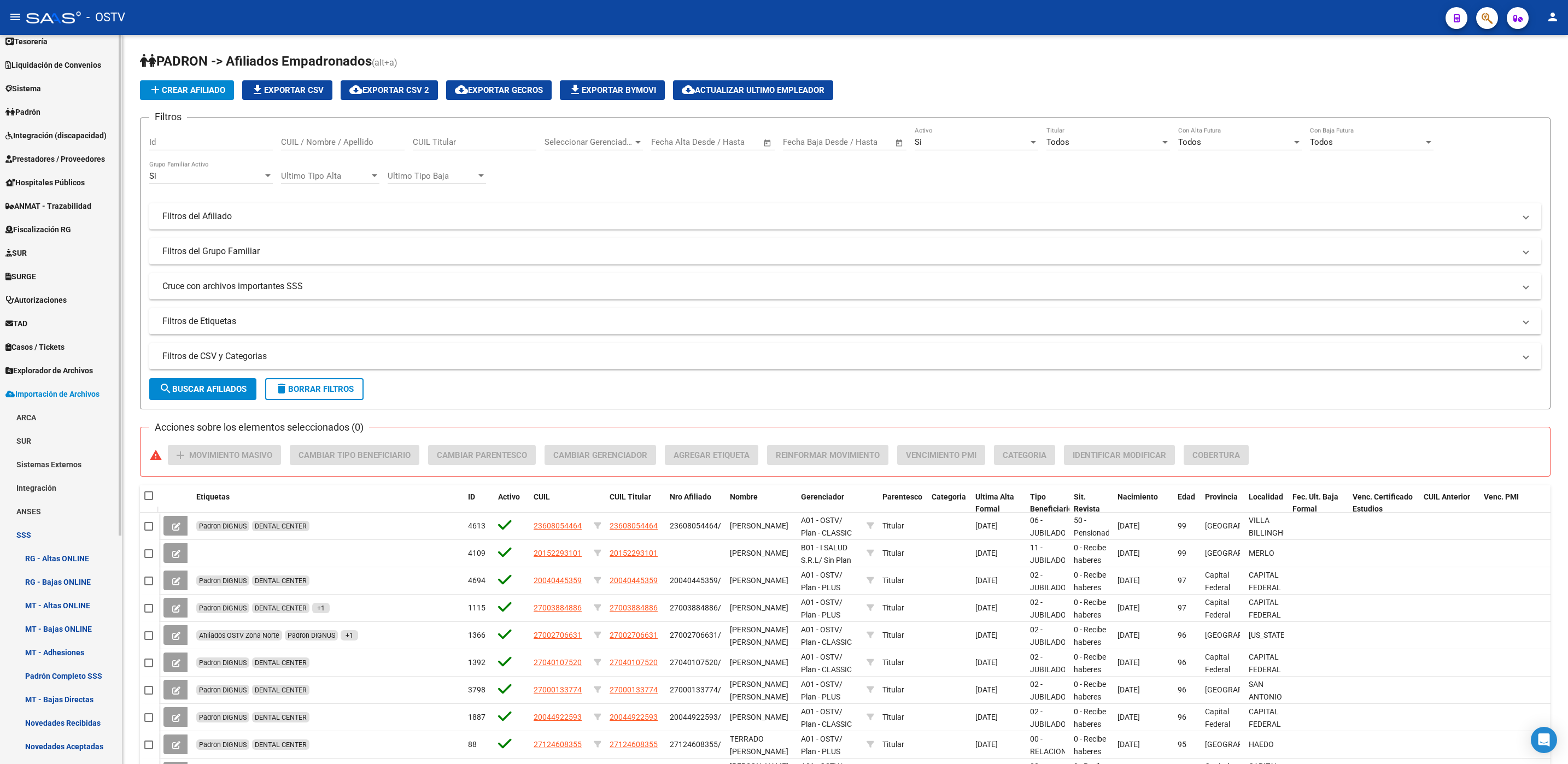
scroll to position [164, 0]
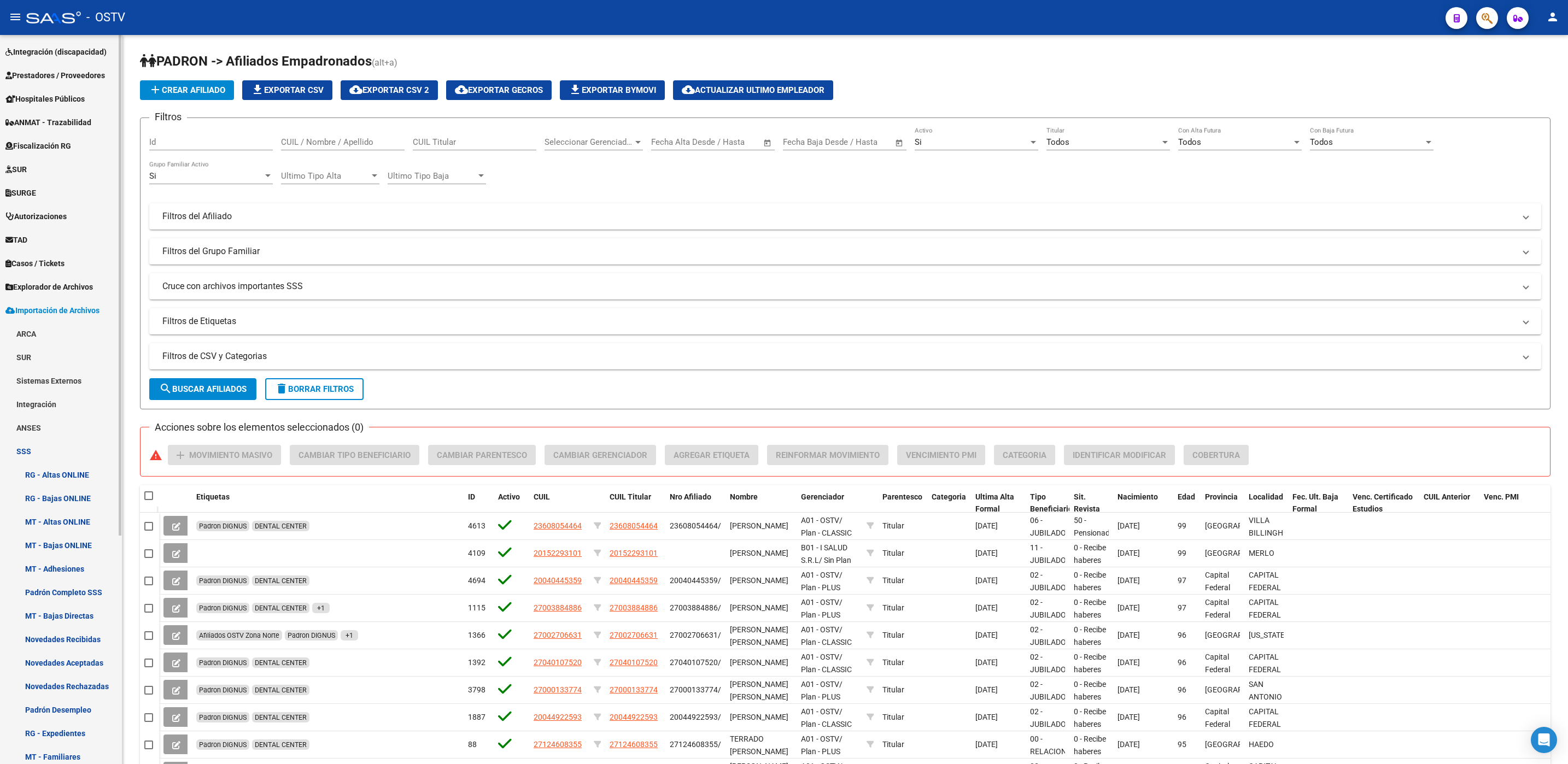
click at [61, 478] on link "RG - Altas ONLINE" at bounding box center [61, 475] width 122 height 23
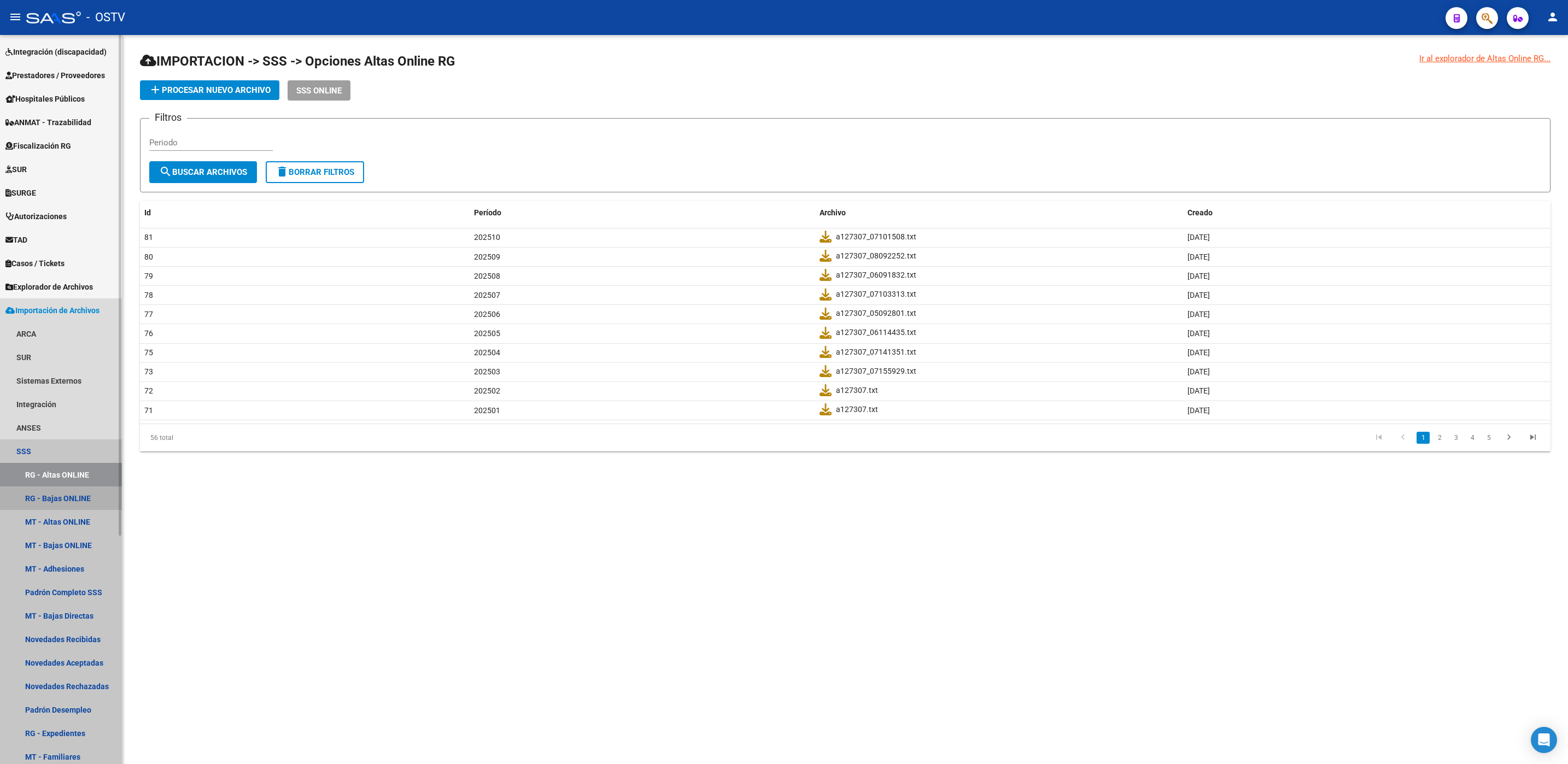
click at [61, 492] on link "RG - Bajas ONLINE" at bounding box center [61, 498] width 122 height 23
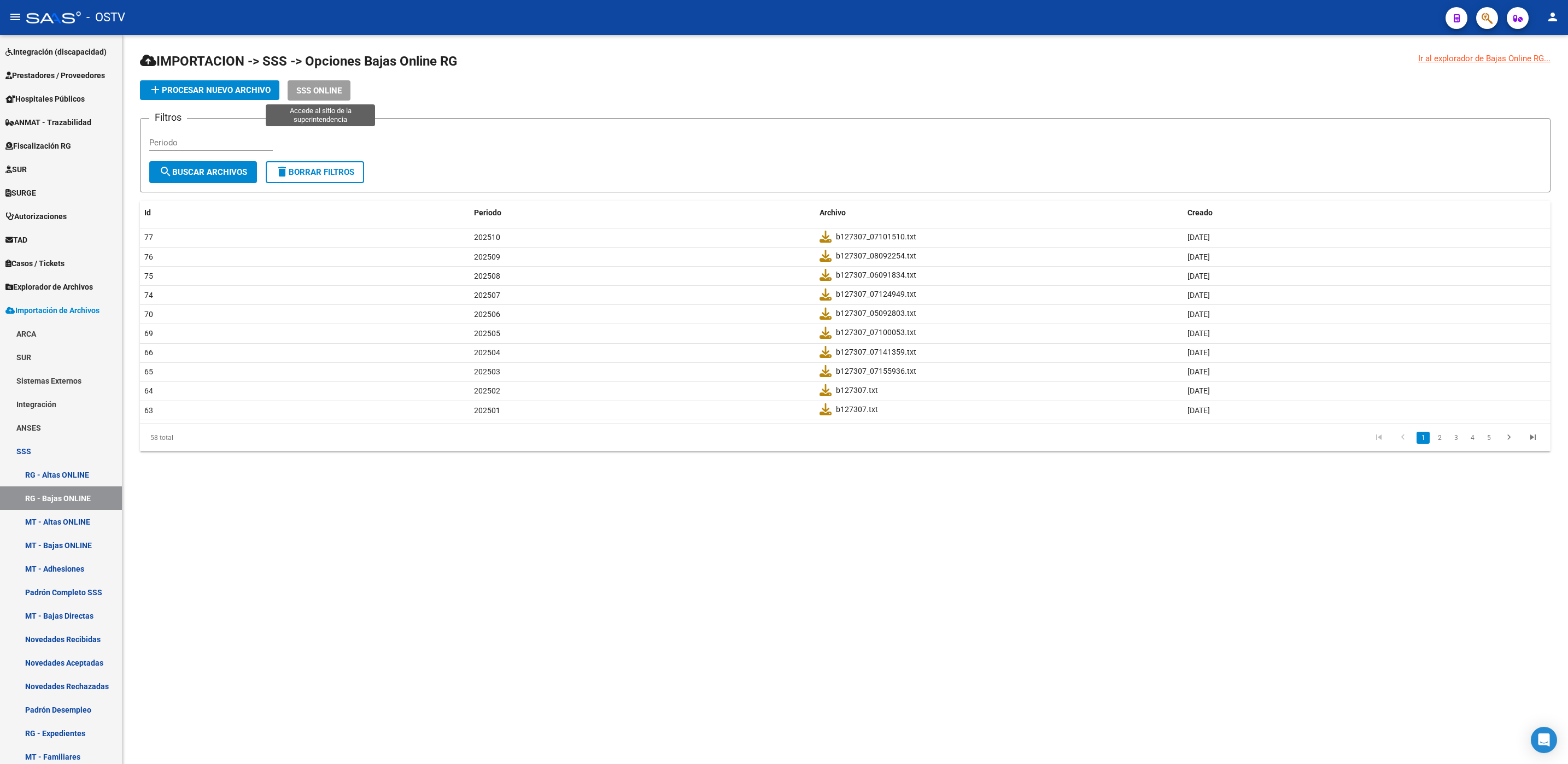
click at [342, 93] on span "SSS ONLINE" at bounding box center [319, 90] width 46 height 10
click at [167, 551] on mat-sidenav-content "Ir al explorador de Bajas Online RG... IMPORTACION -> SSS -> Opciones Bajas Onl…" at bounding box center [844, 400] width 1445 height 729
click at [329, 536] on mat-sidenav-content "Ir al explorador de Bajas Online RG... IMPORTACION -> SSS -> Opciones Bajas Onl…" at bounding box center [844, 400] width 1445 height 729
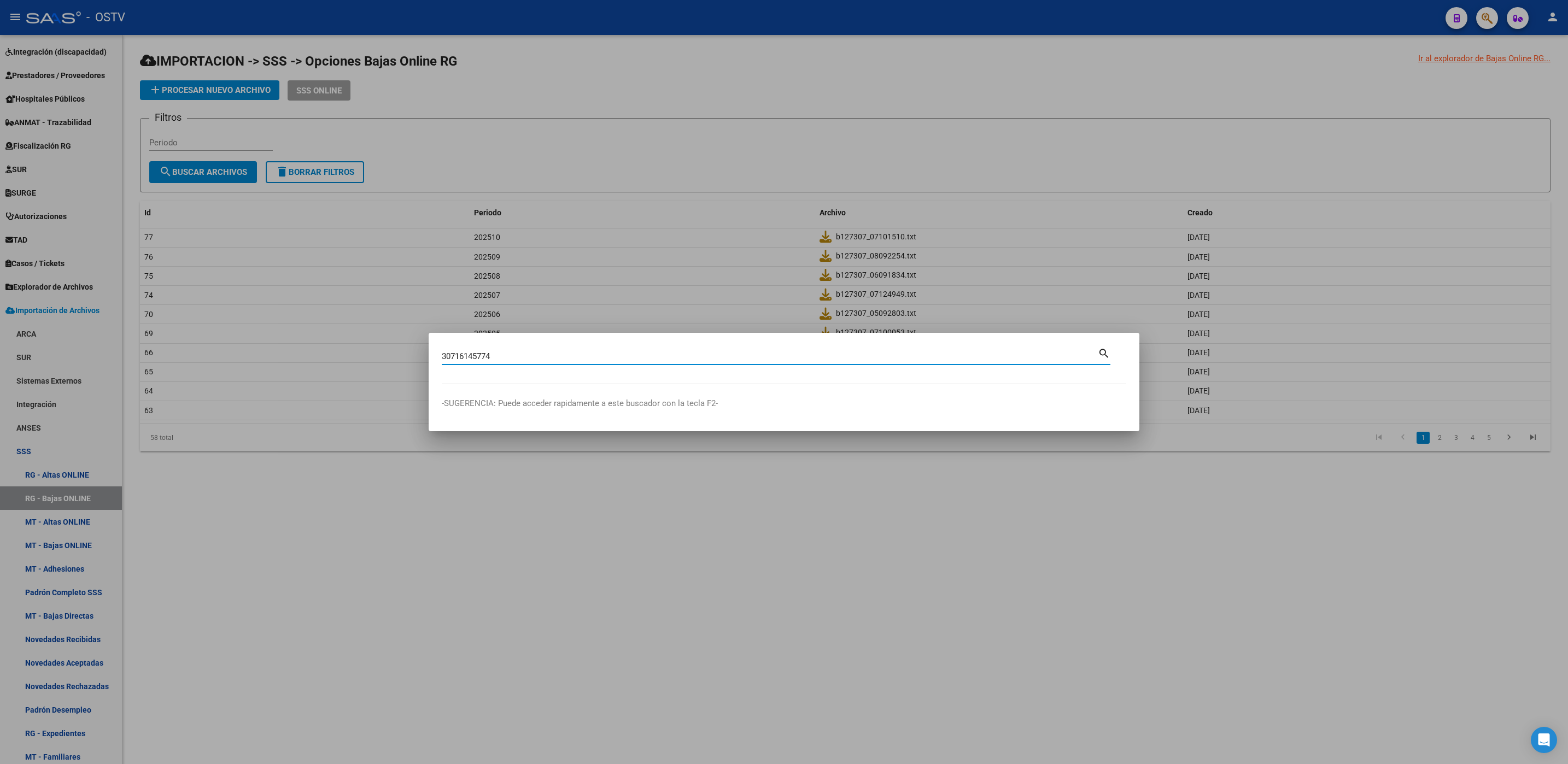
type input "30716145774"
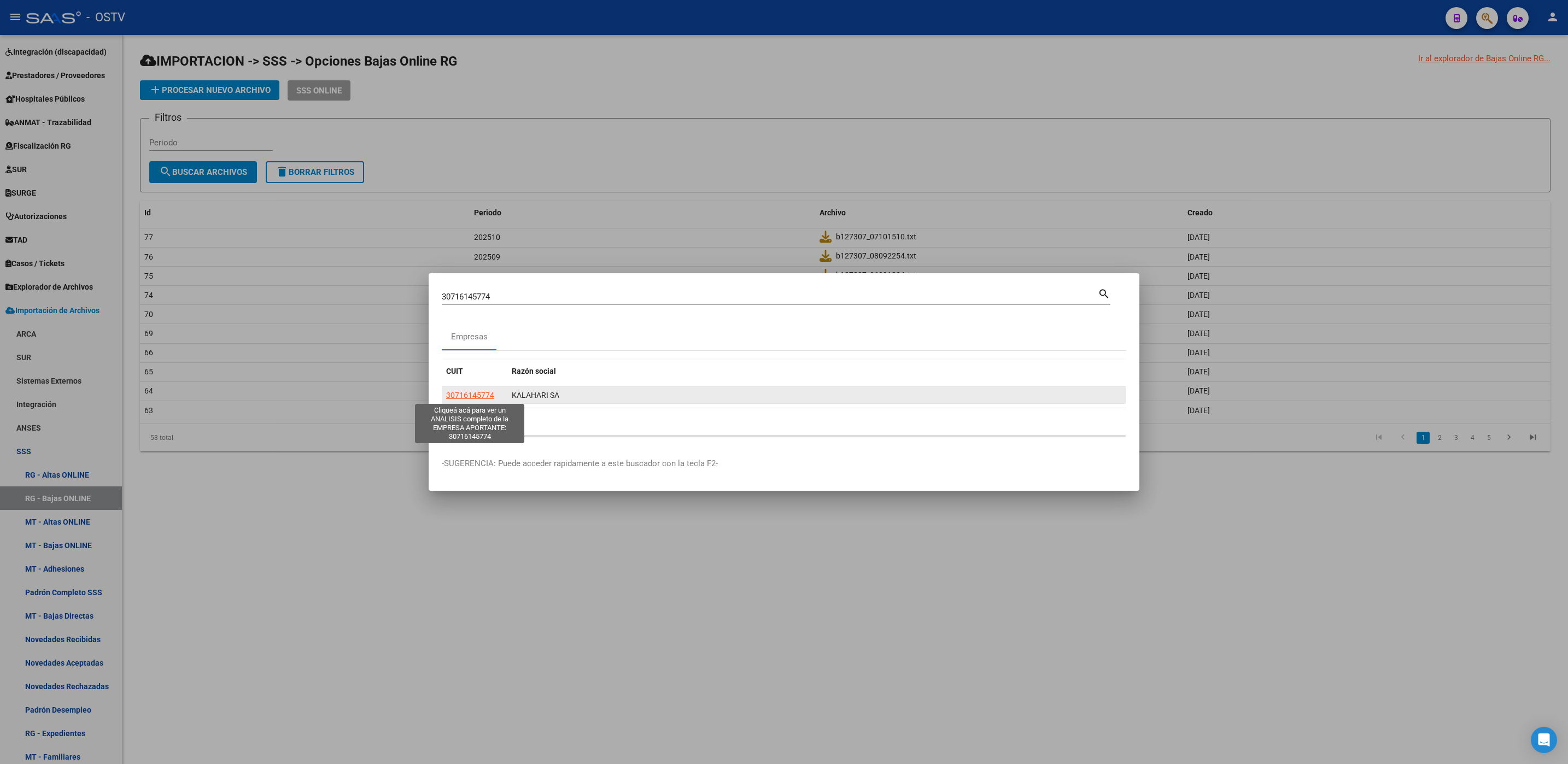
click at [453, 397] on span "30716145774" at bounding box center [470, 395] width 48 height 9
type textarea "30716145774"
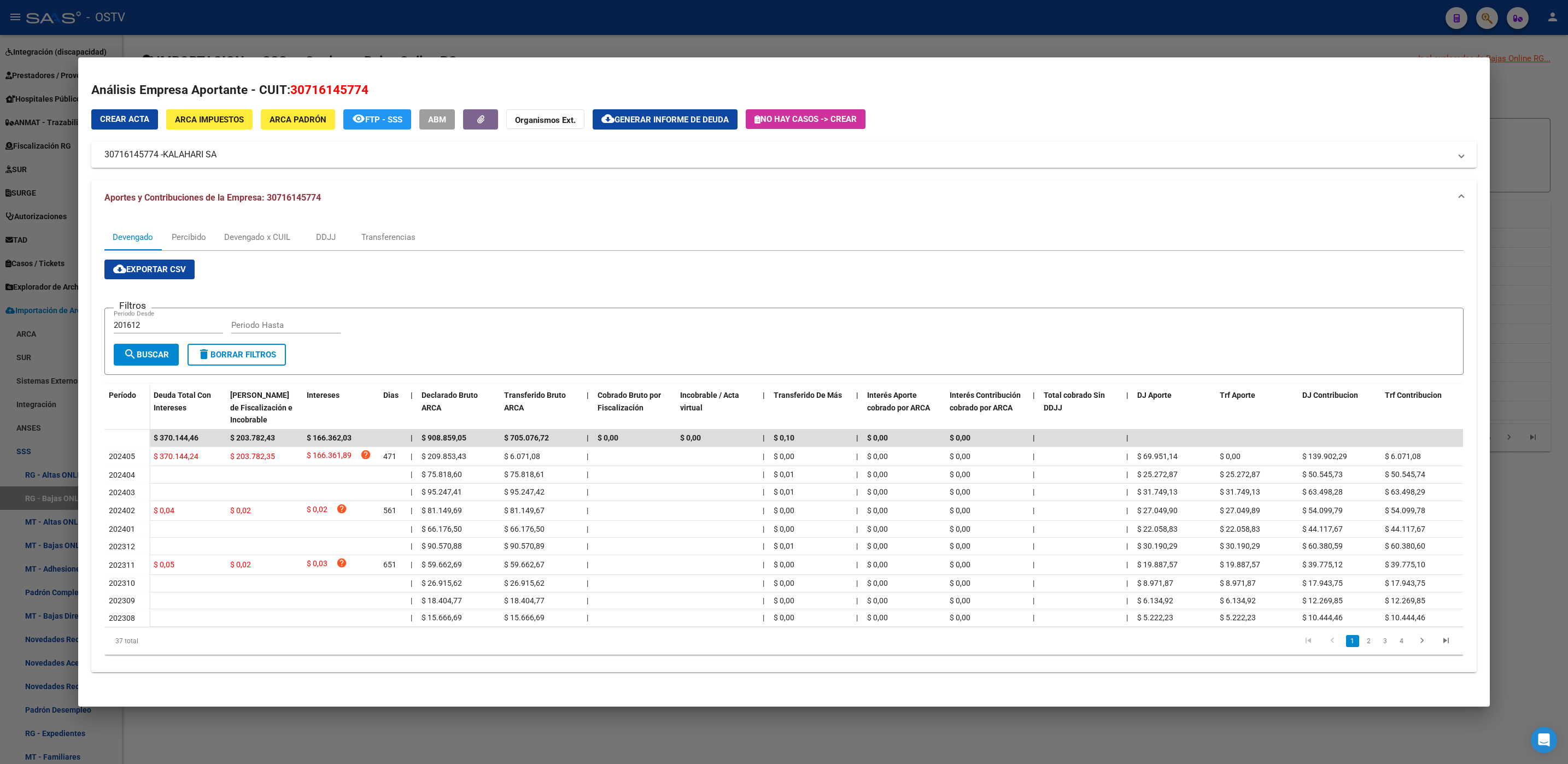
click at [230, 117] on span "ARCA Impuestos" at bounding box center [209, 119] width 69 height 10
click at [233, 233] on div "Devengado x CUIL" at bounding box center [258, 237] width 66 height 12
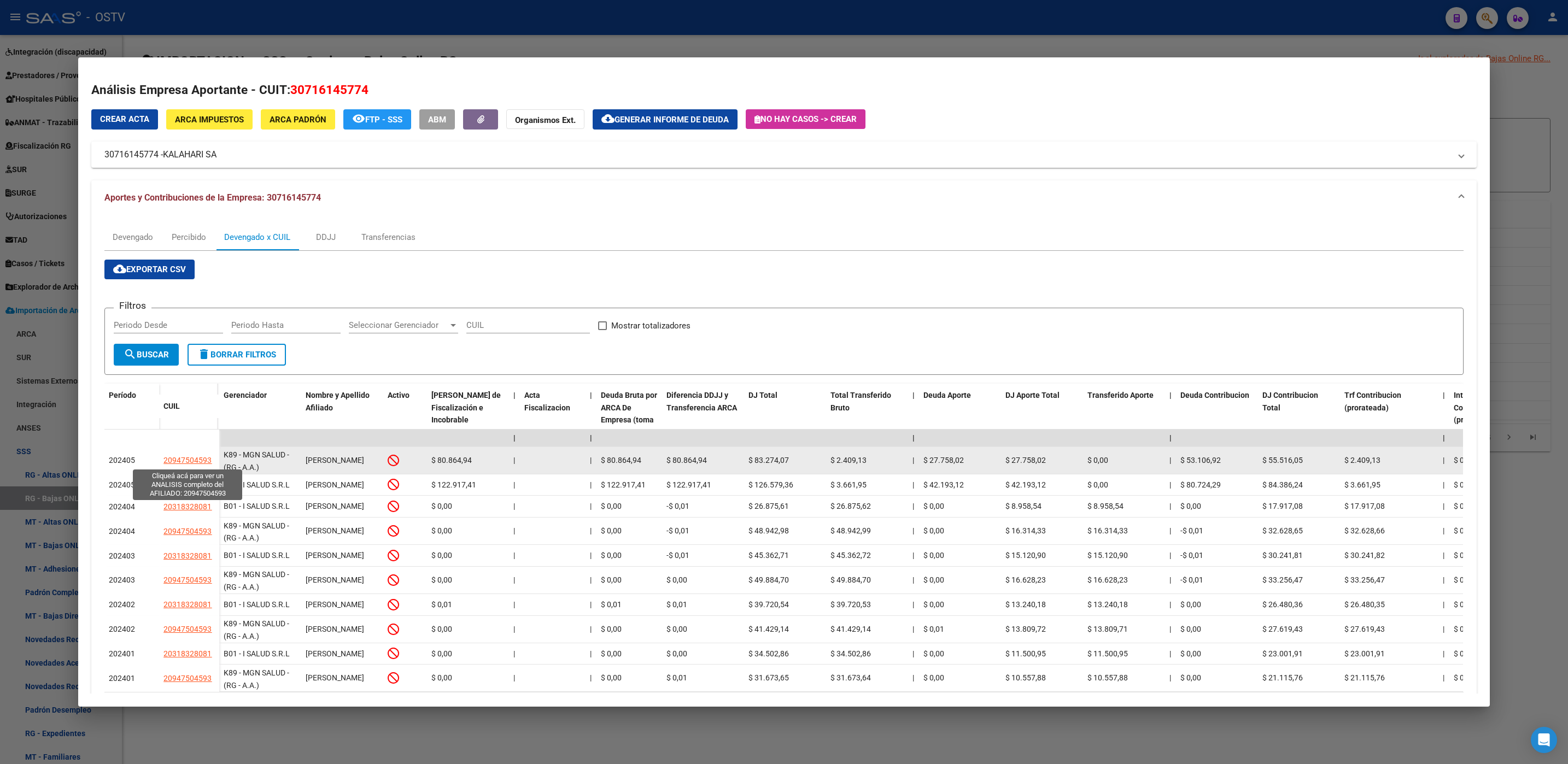
click at [191, 458] on span "20947504593" at bounding box center [188, 460] width 48 height 9
type textarea "20947504593"
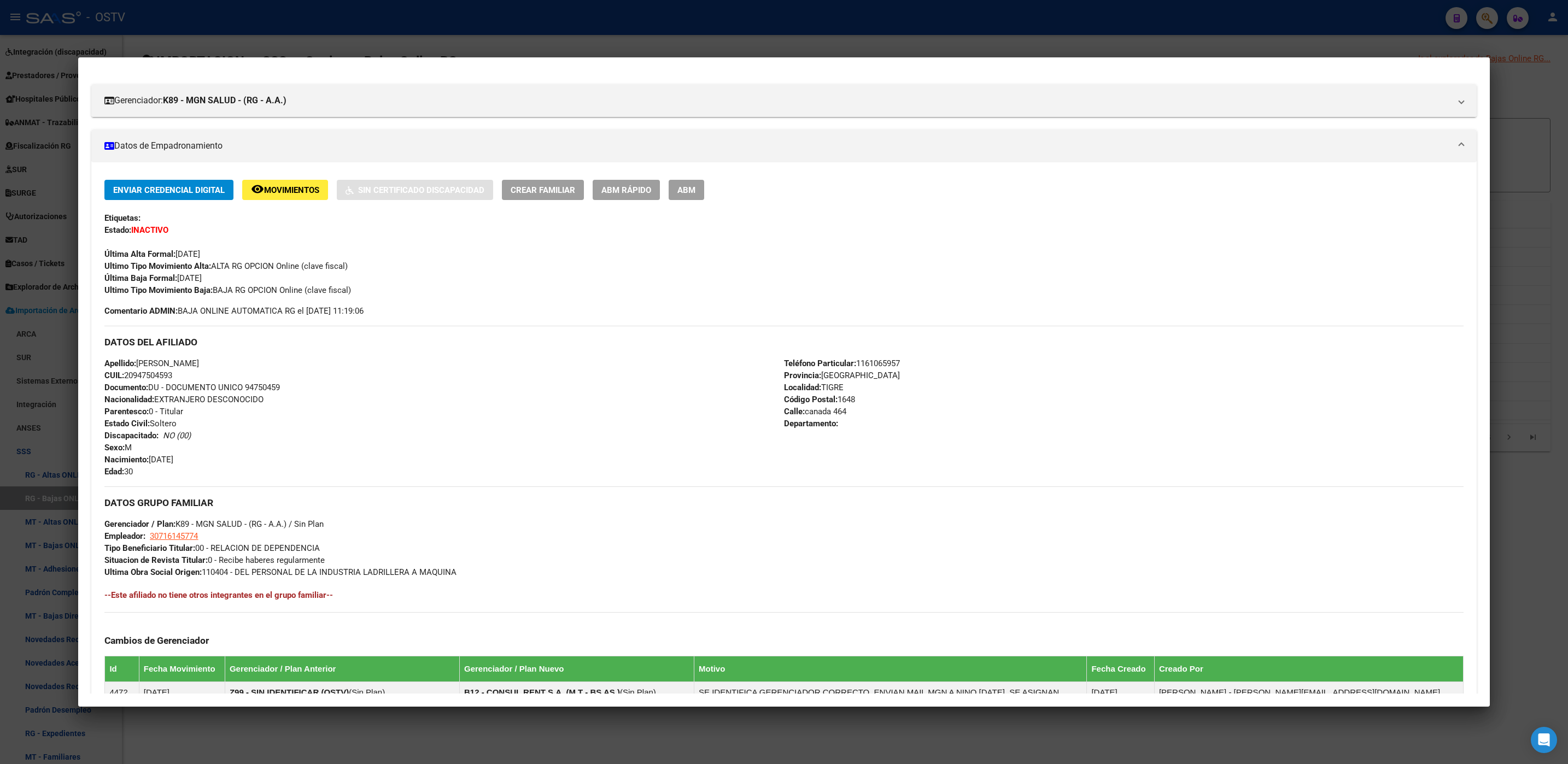
scroll to position [400, 0]
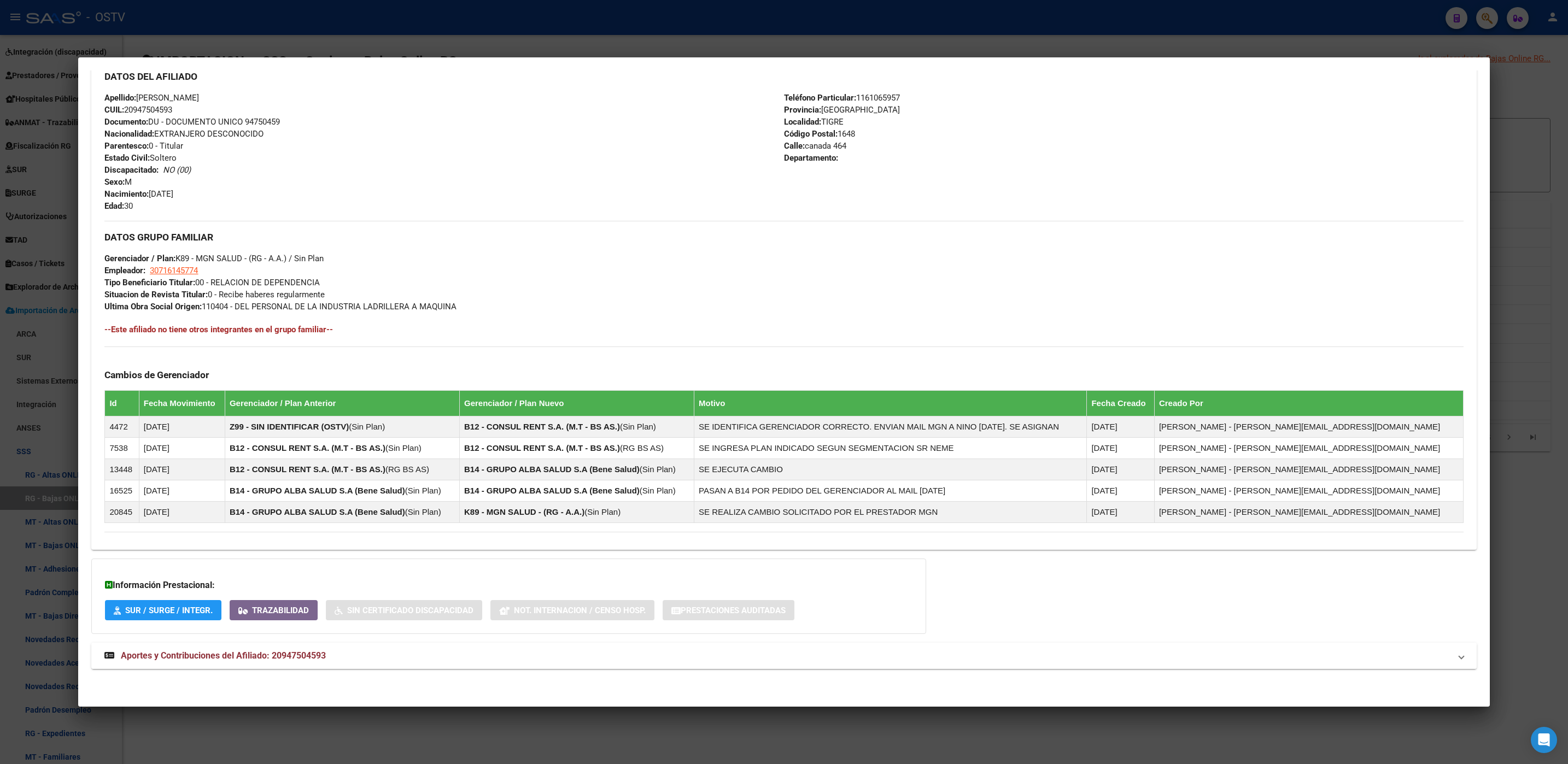
click at [284, 656] on span "Aportes y Contribuciones del Afiliado: 20947504593" at bounding box center [223, 655] width 205 height 10
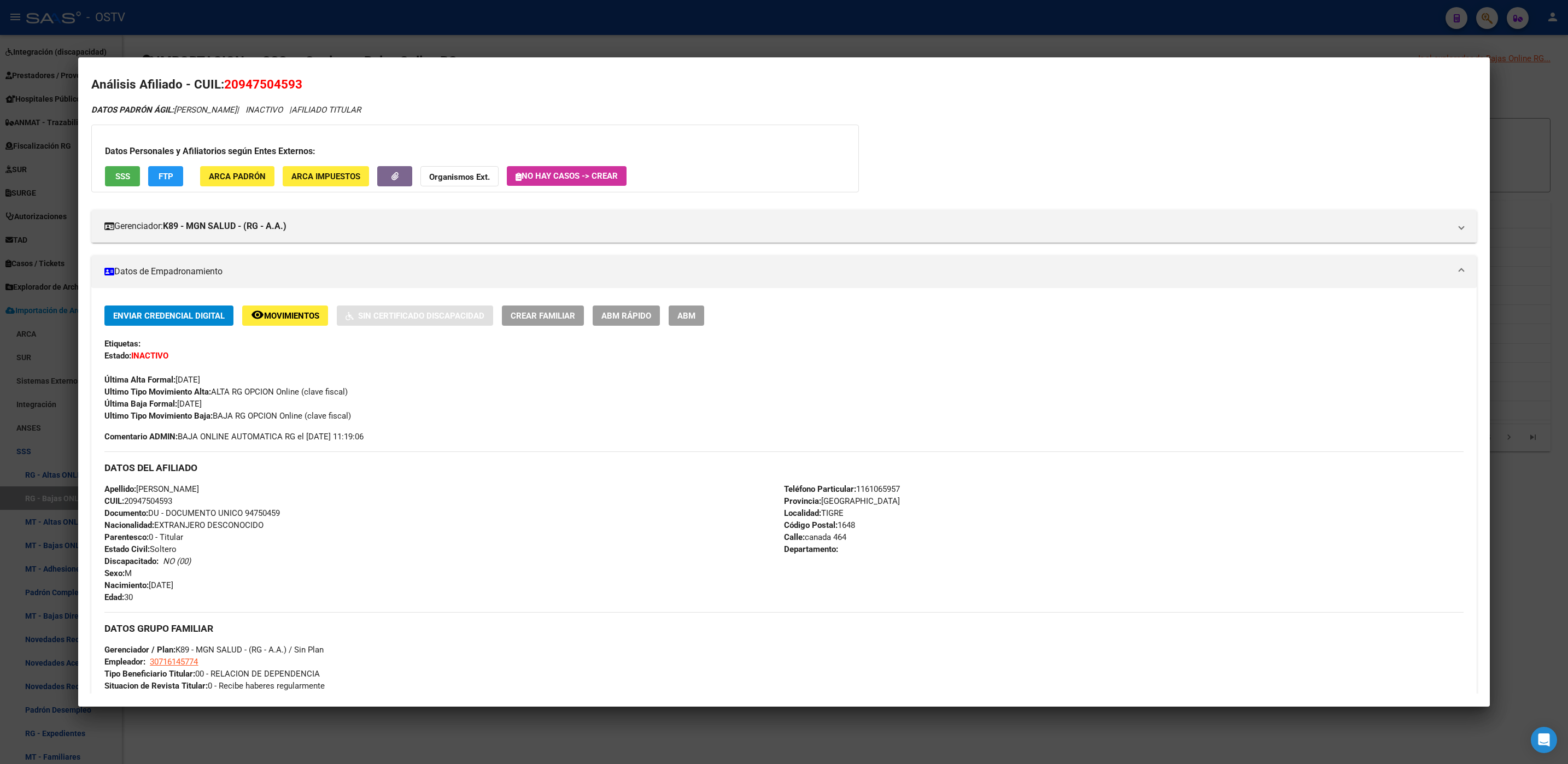
scroll to position [0, 0]
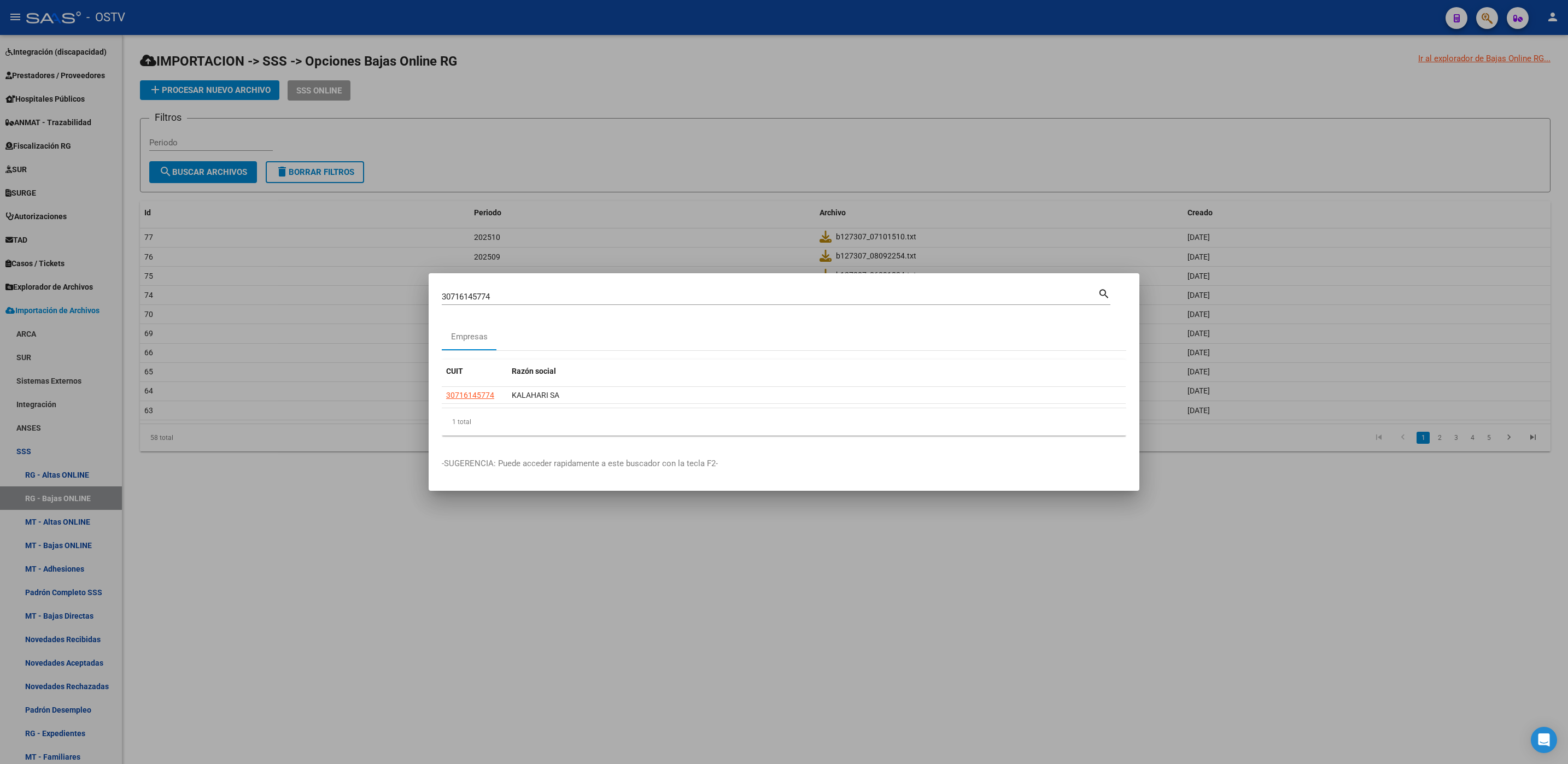
drag, startPoint x: 516, startPoint y: 295, endPoint x: 202, endPoint y: 267, distance: 315.2
click at [268, 271] on div "30716145774 Buscar (apellido, dni, cuil, [PERSON_NAME], cuit, obra social) sear…" at bounding box center [784, 382] width 1568 height 764
type input "37029247"
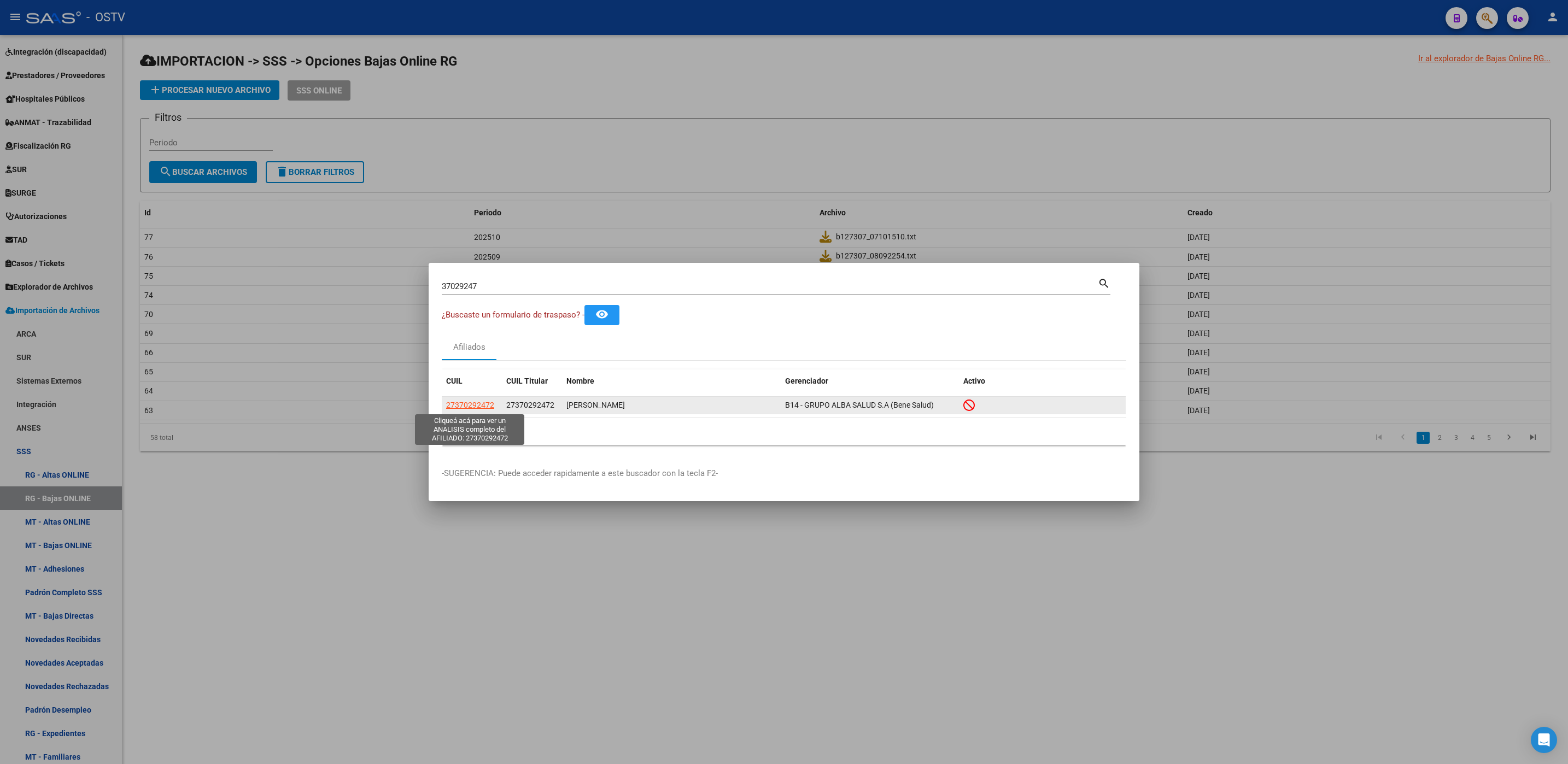
click at [468, 402] on span "27370292472" at bounding box center [470, 404] width 48 height 9
type textarea "27370292472"
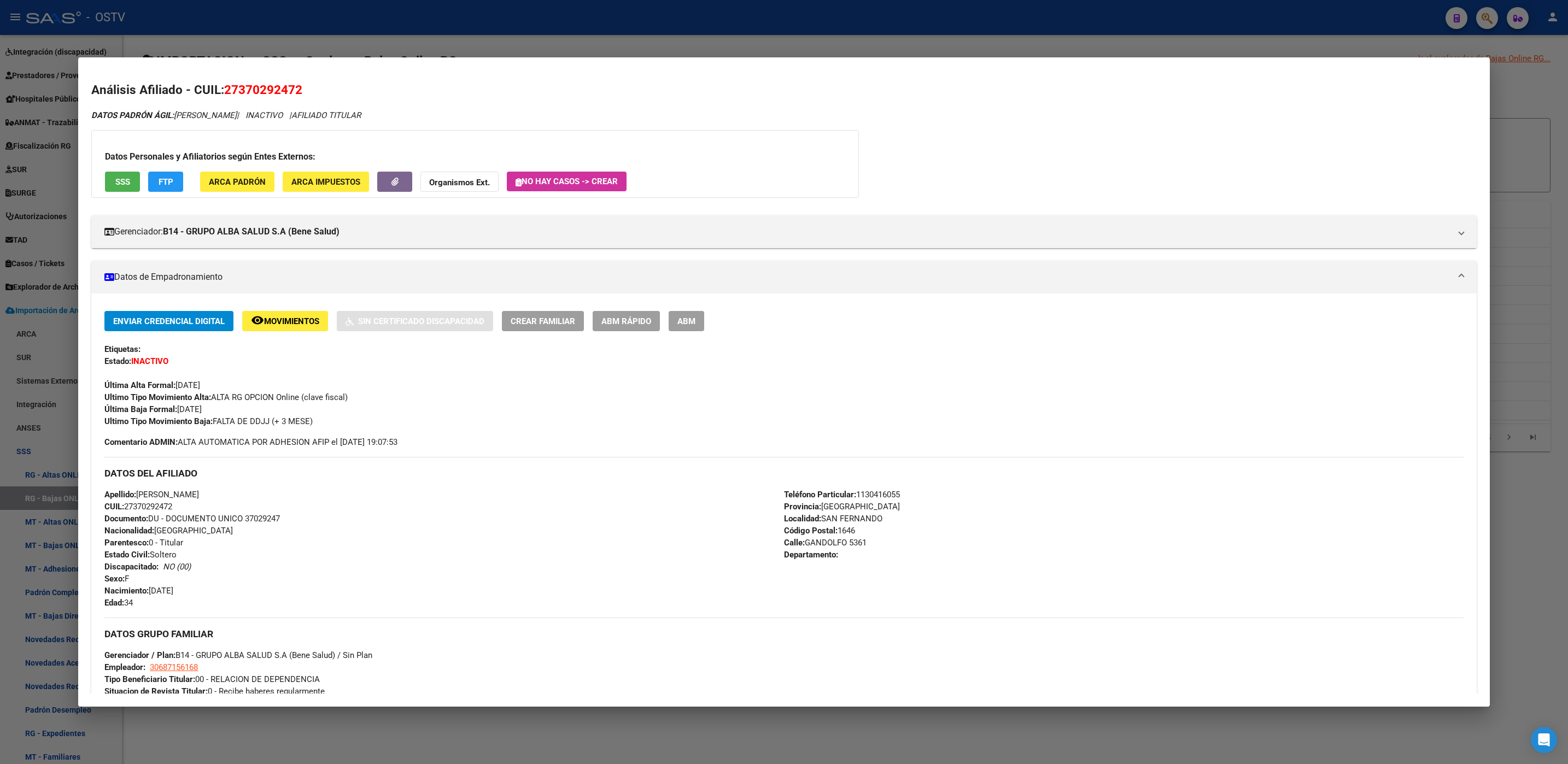
click at [689, 322] on span "ABM" at bounding box center [686, 321] width 18 height 10
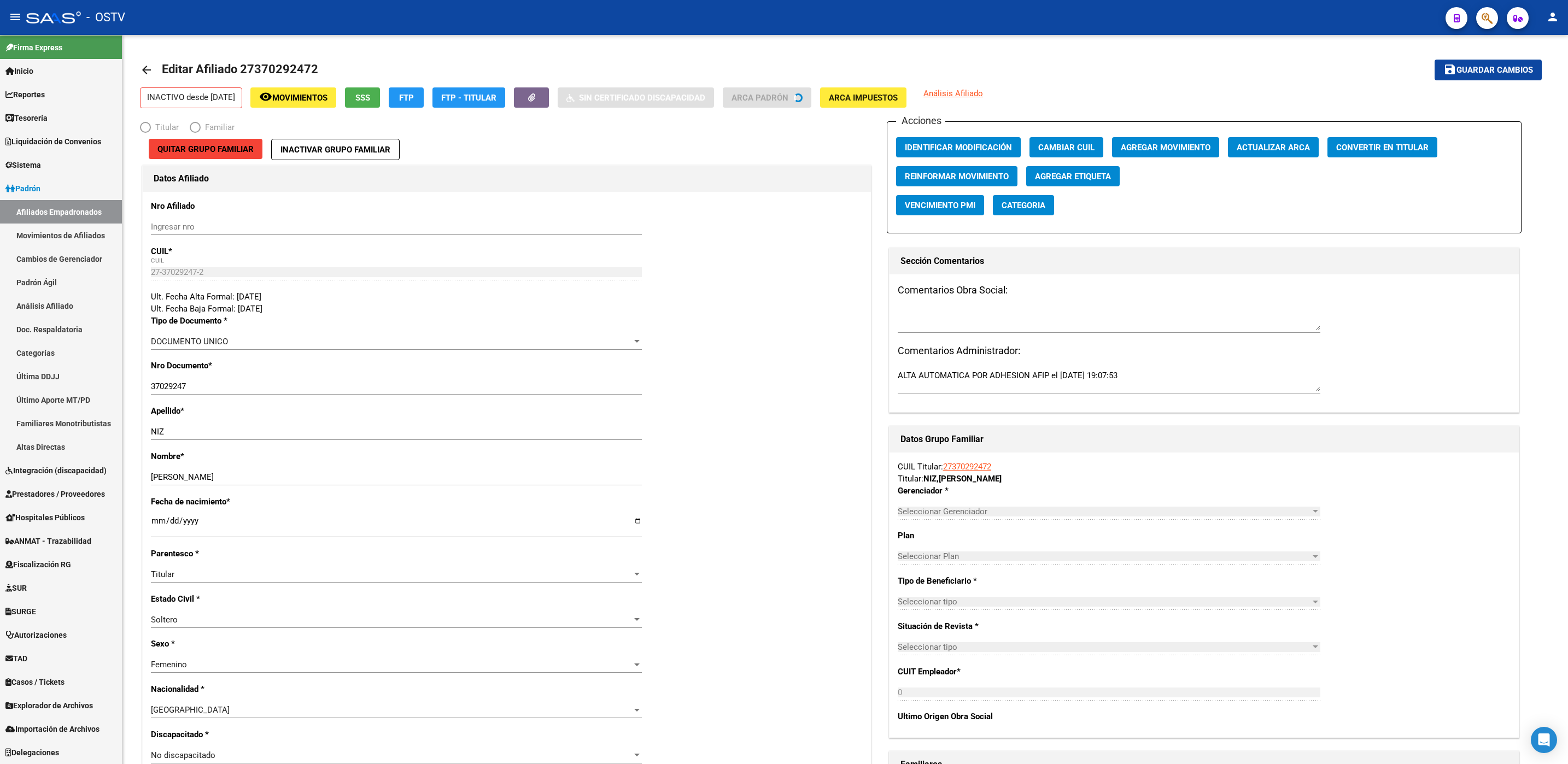
scroll to position [4, 0]
radio input "true"
type input "30-68715616-8"
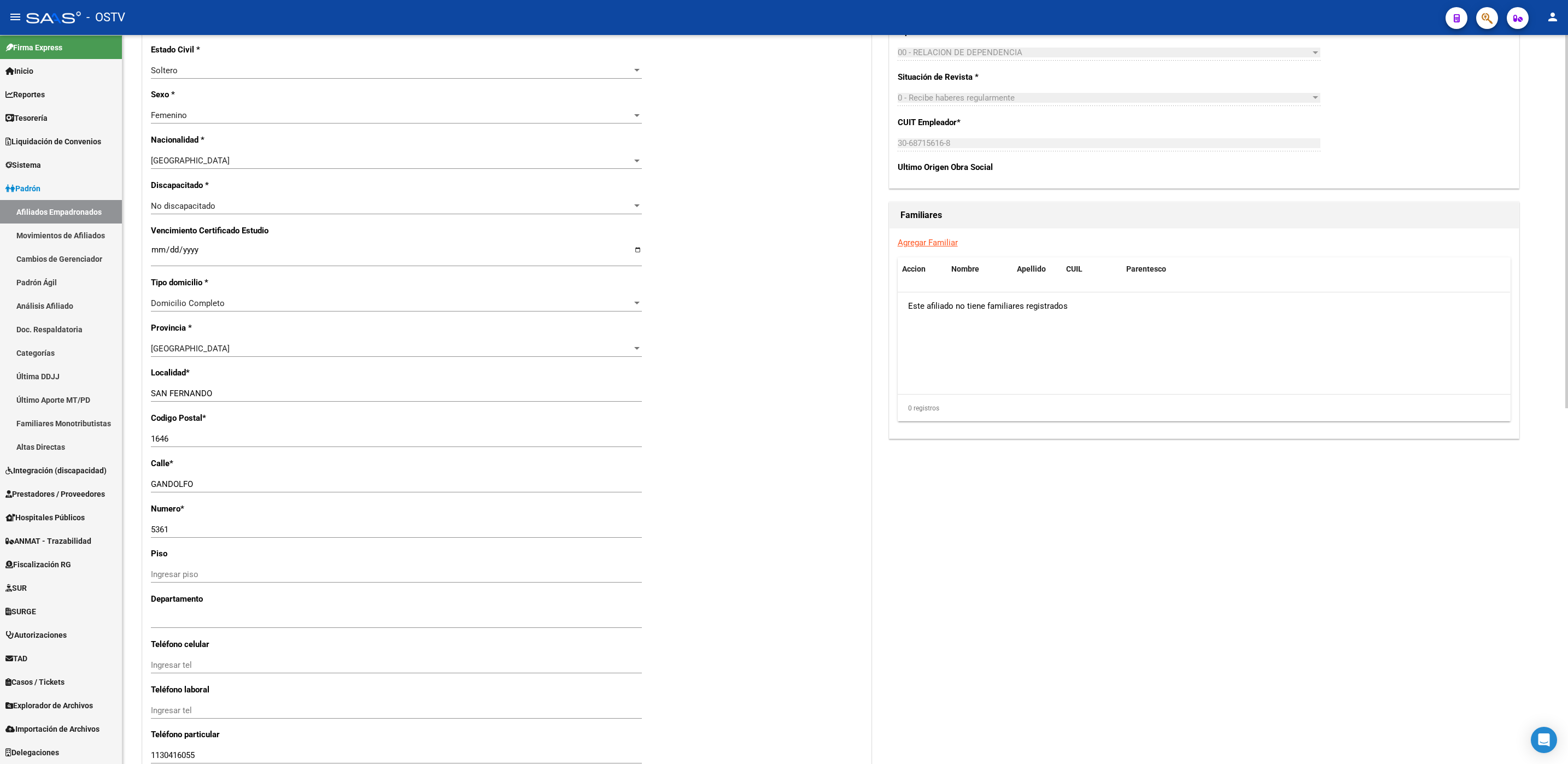
scroll to position [695, 0]
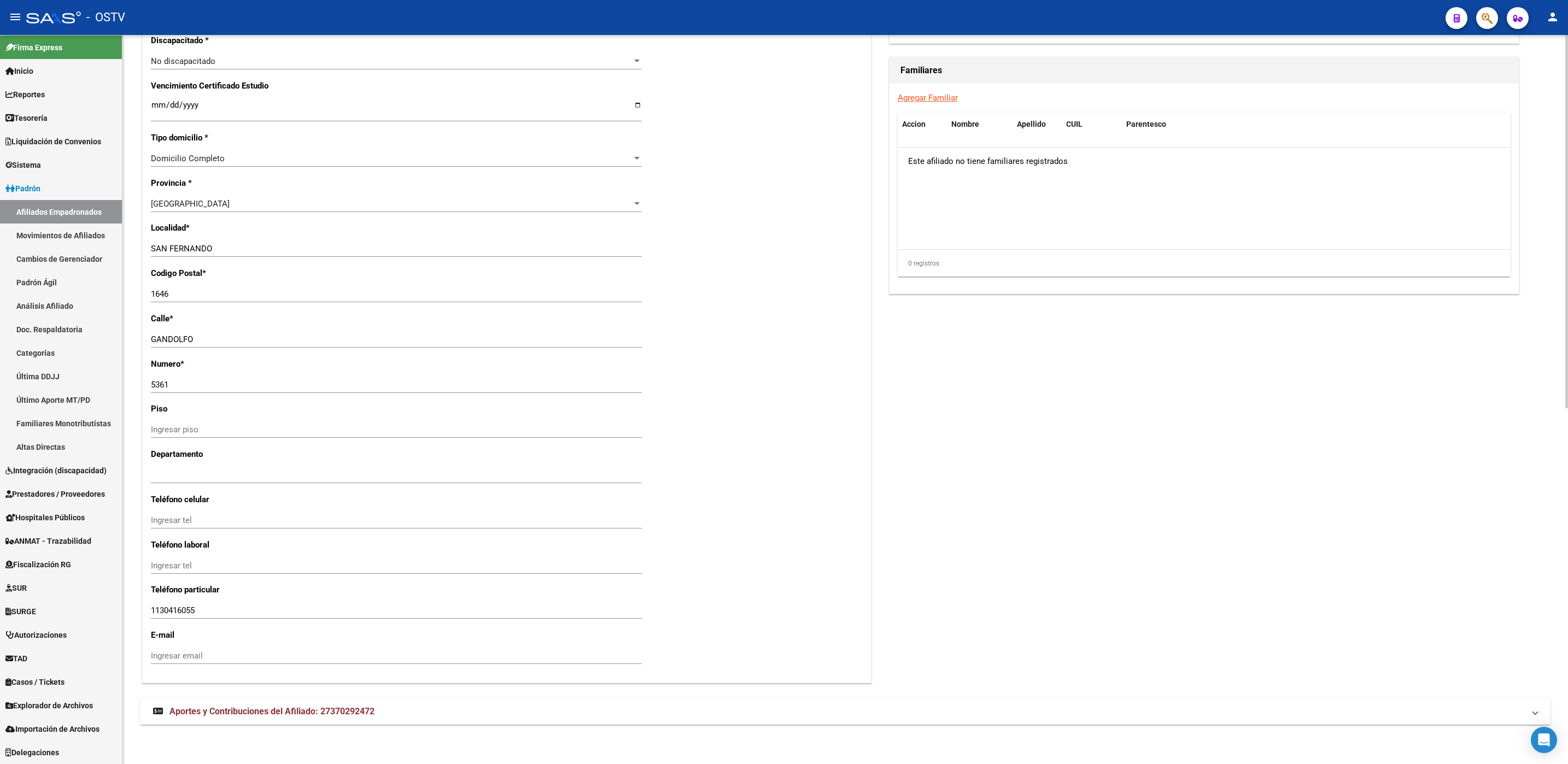
click at [304, 717] on strong "Aportes y Contribuciones del Afiliado: 27370292472" at bounding box center [264, 711] width 222 height 12
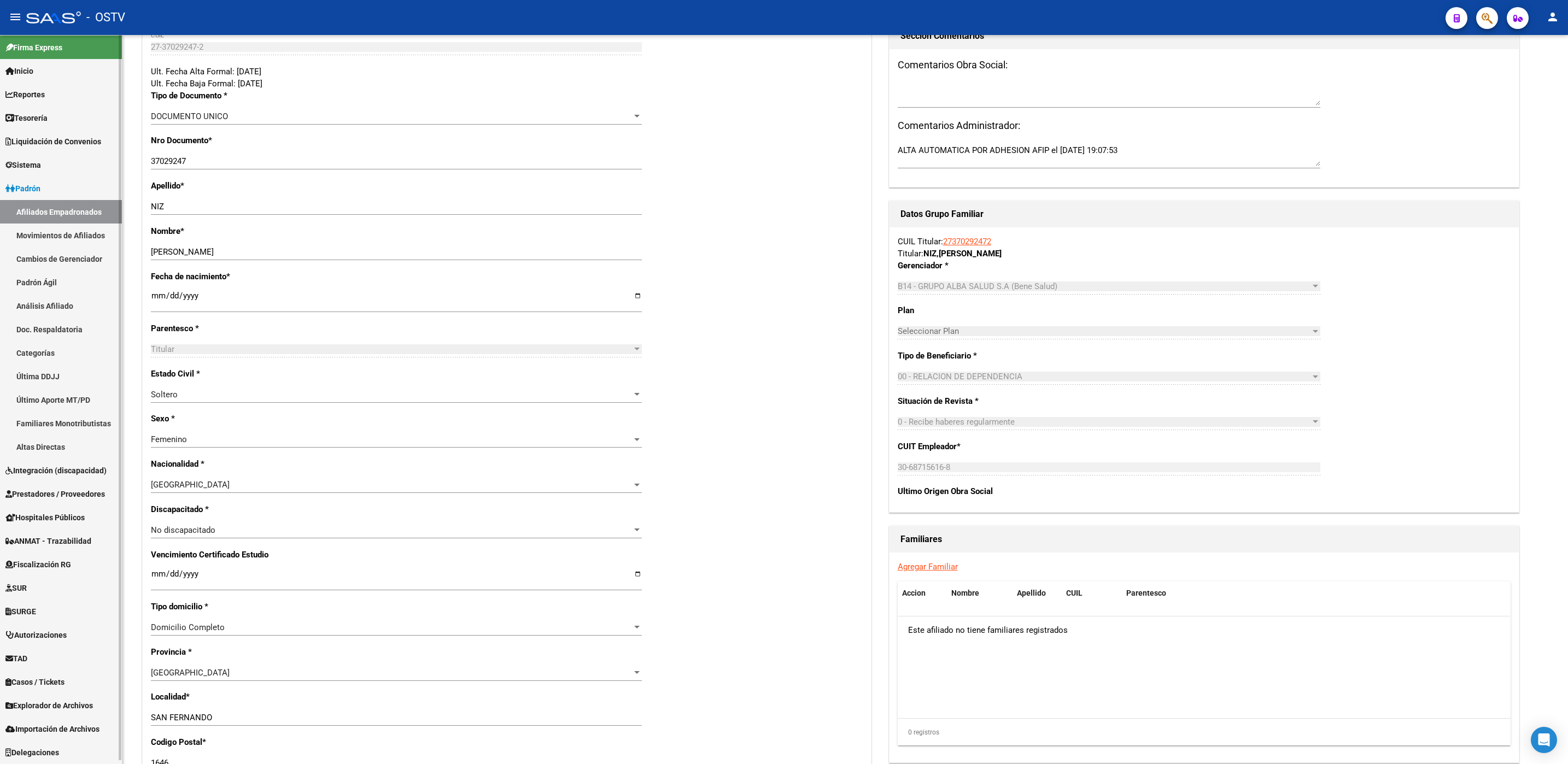
scroll to position [3, 0]
click at [57, 518] on span "Hospitales Públicos" at bounding box center [45, 518] width 79 height 12
click at [49, 633] on link "Notificaciones Internación" at bounding box center [61, 635] width 122 height 23
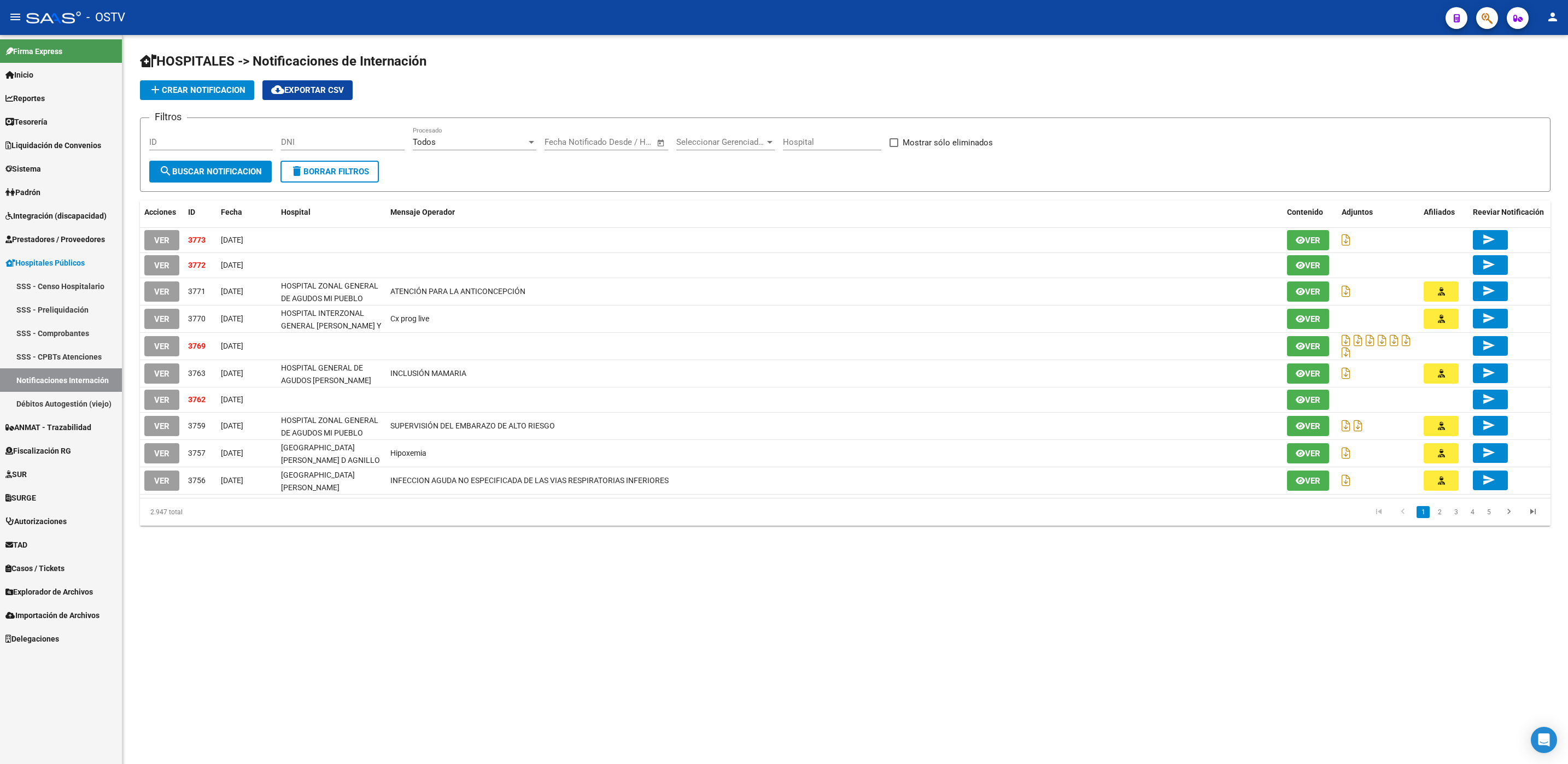
click at [161, 239] on span "VER" at bounding box center [162, 240] width 15 height 10
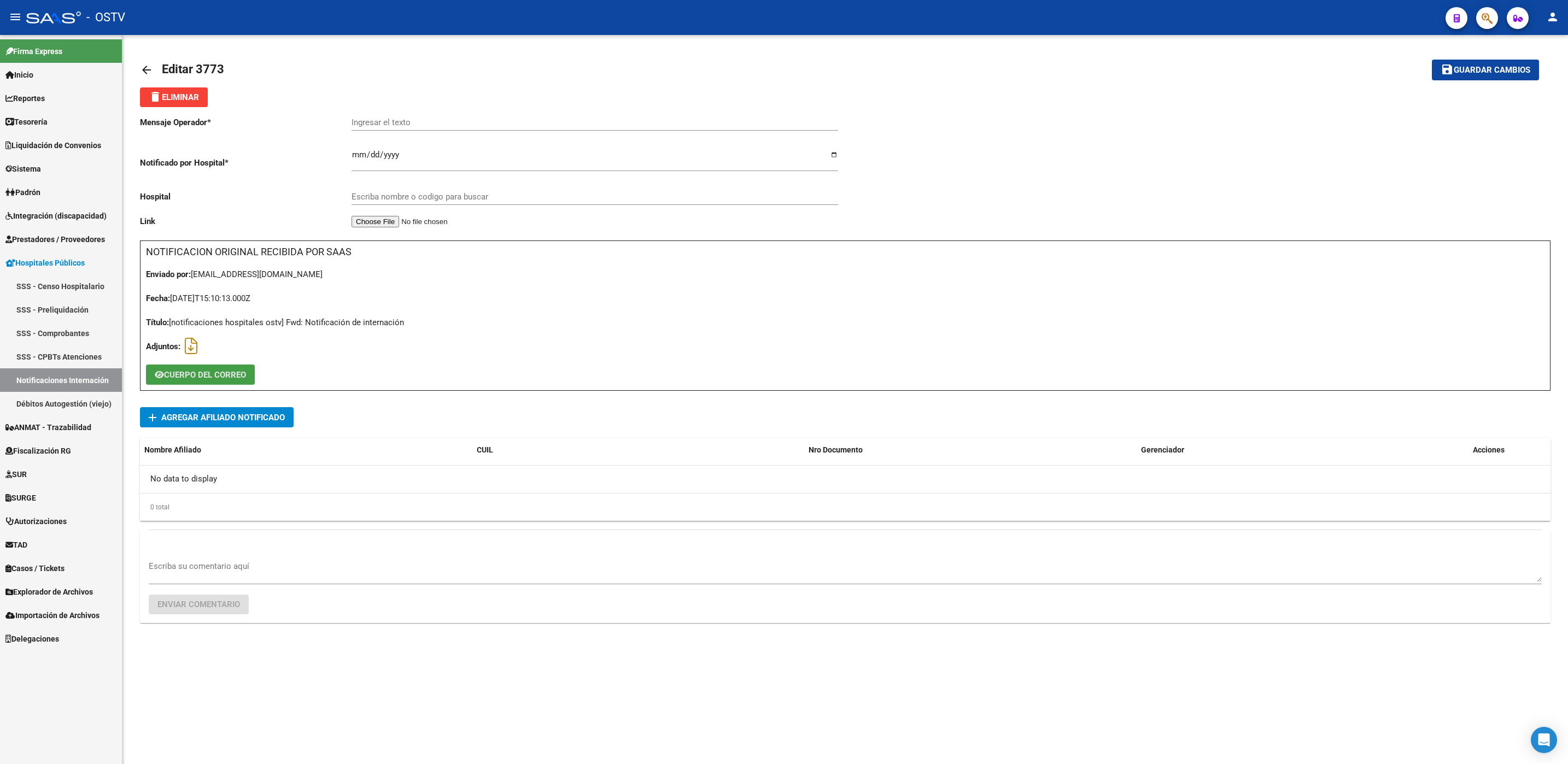
click at [195, 373] on span "CUERPO DEL CORREO" at bounding box center [205, 375] width 82 height 10
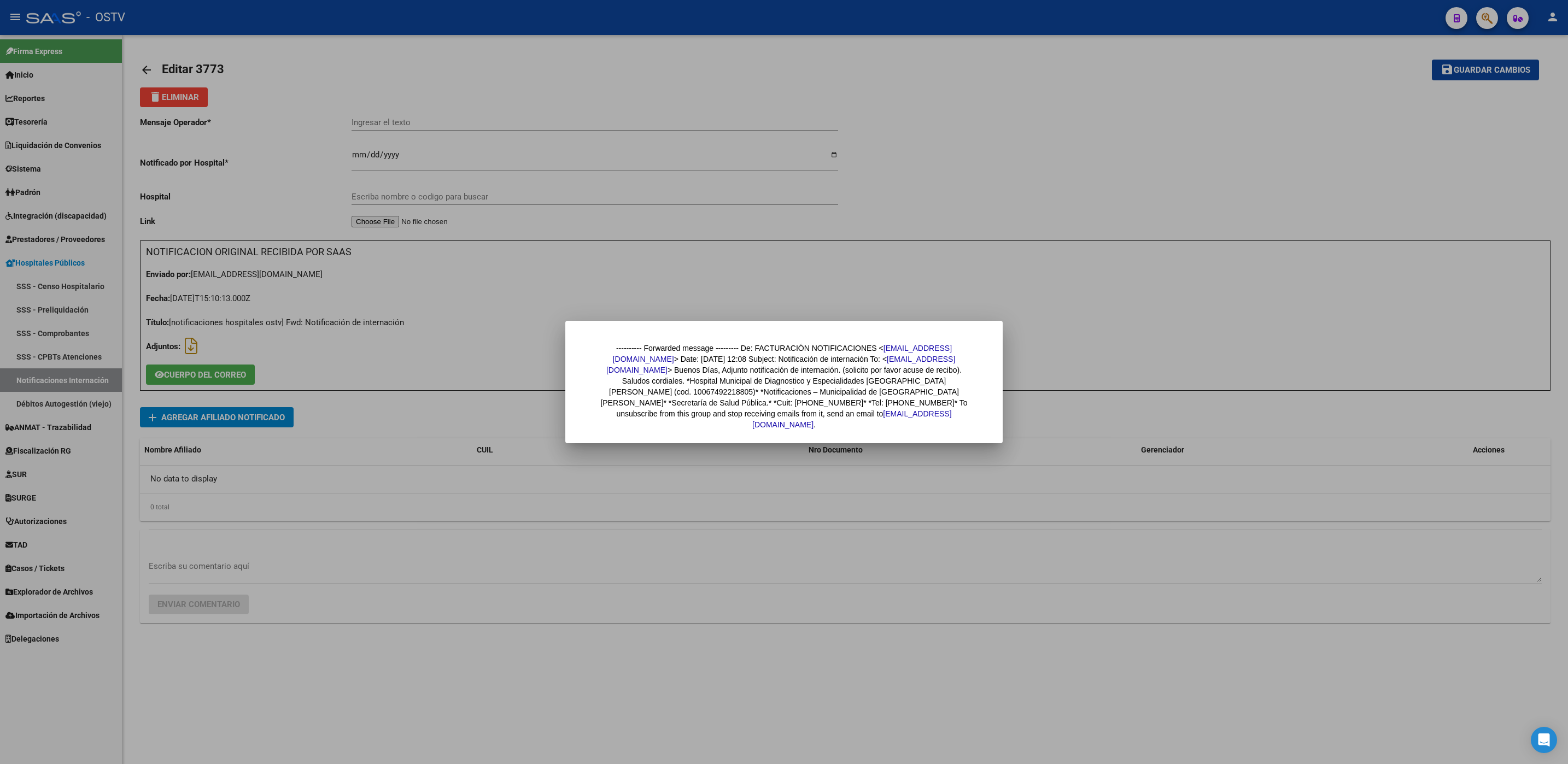
click at [552, 707] on div at bounding box center [784, 382] width 1568 height 764
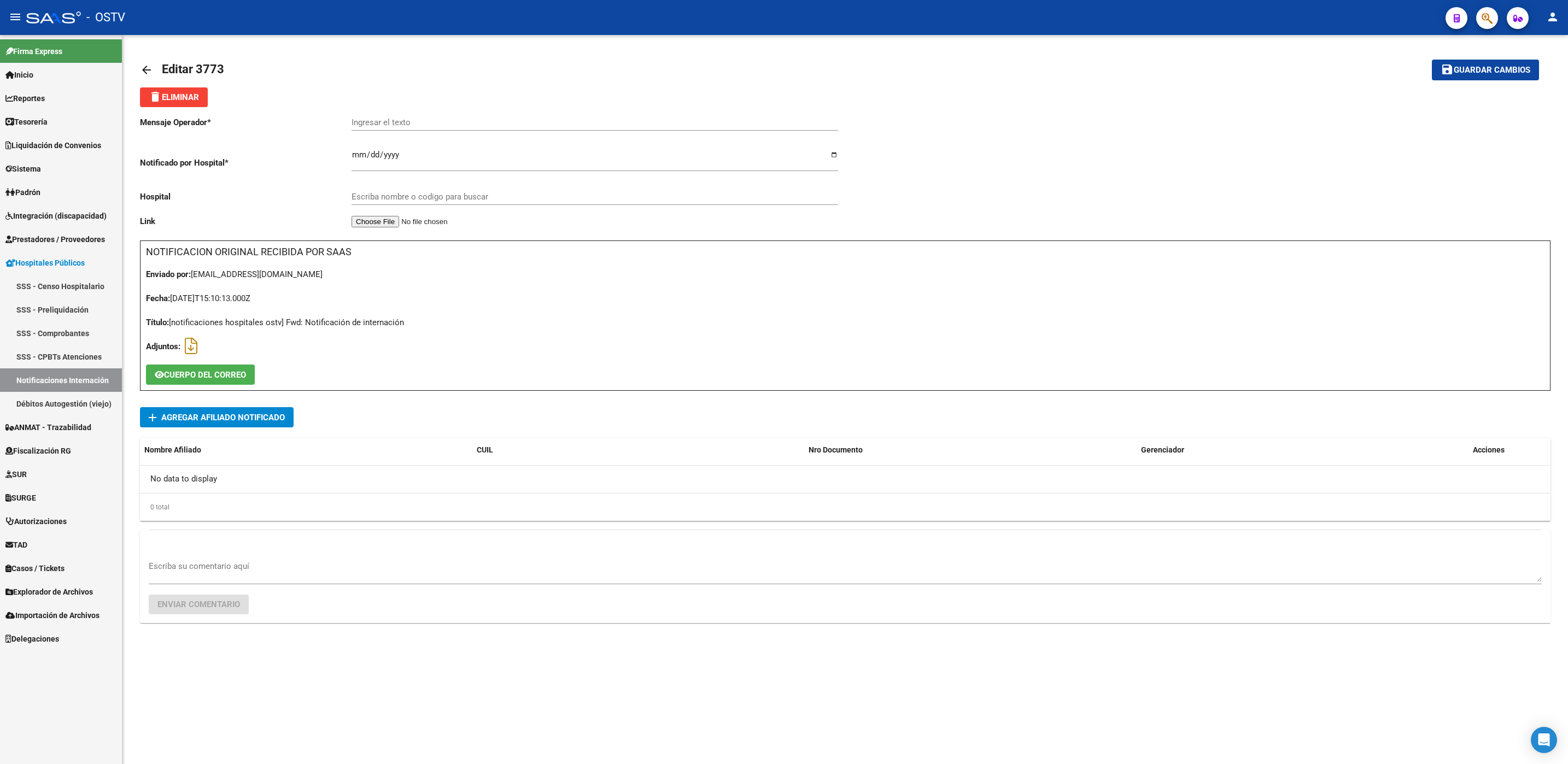
click at [189, 571] on textarea "Escriba su comentario aquí" at bounding box center [844, 571] width 1393 height 22
type textarea "a"
type textarea "SE RECHAZA POR MAIL 09102025"
click at [189, 602] on span "Enviar comentario" at bounding box center [199, 605] width 83 height 10
click at [159, 94] on mat-icon "delete" at bounding box center [155, 97] width 13 height 13
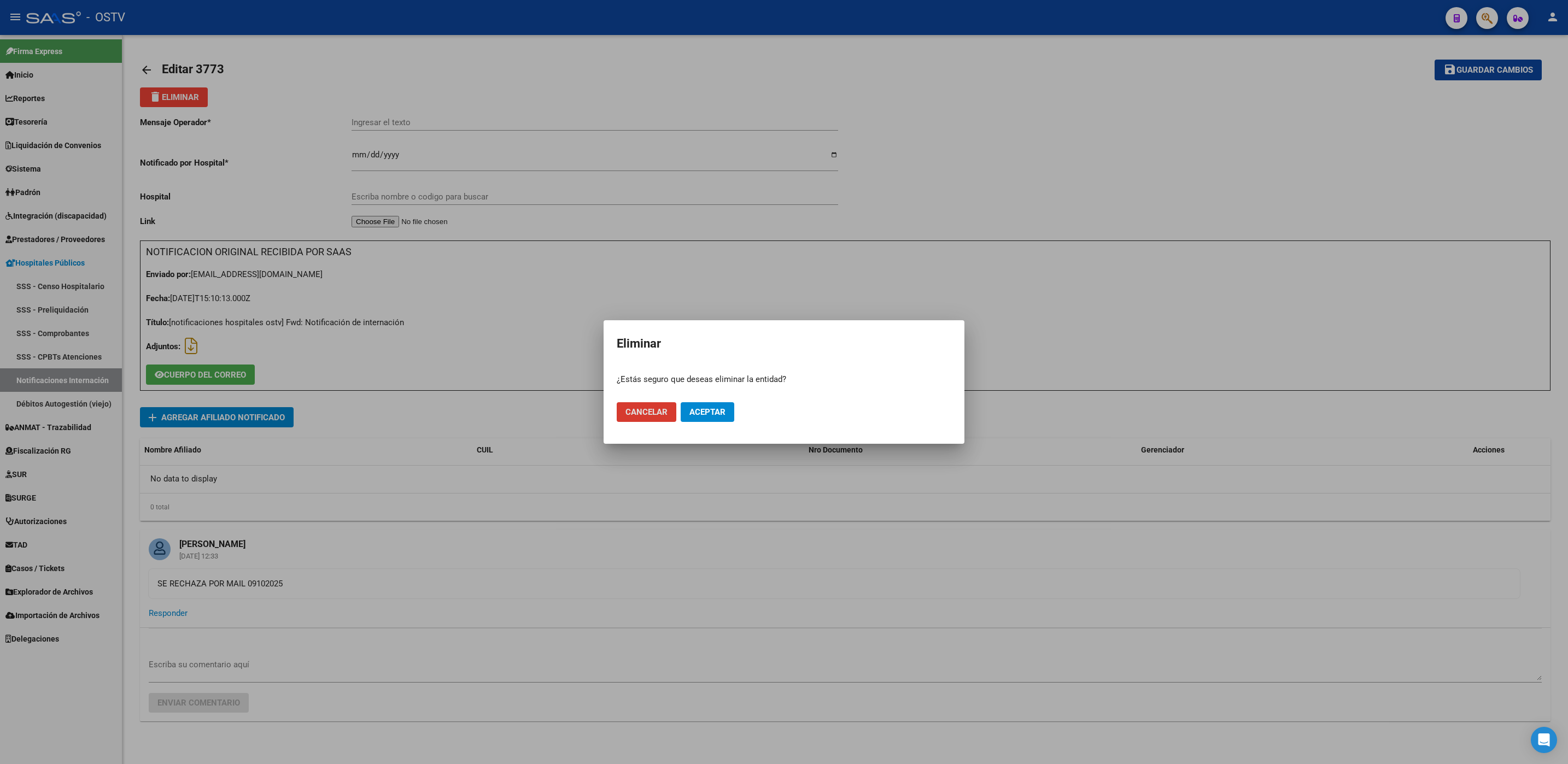
click at [694, 413] on span "Aceptar" at bounding box center [707, 412] width 36 height 10
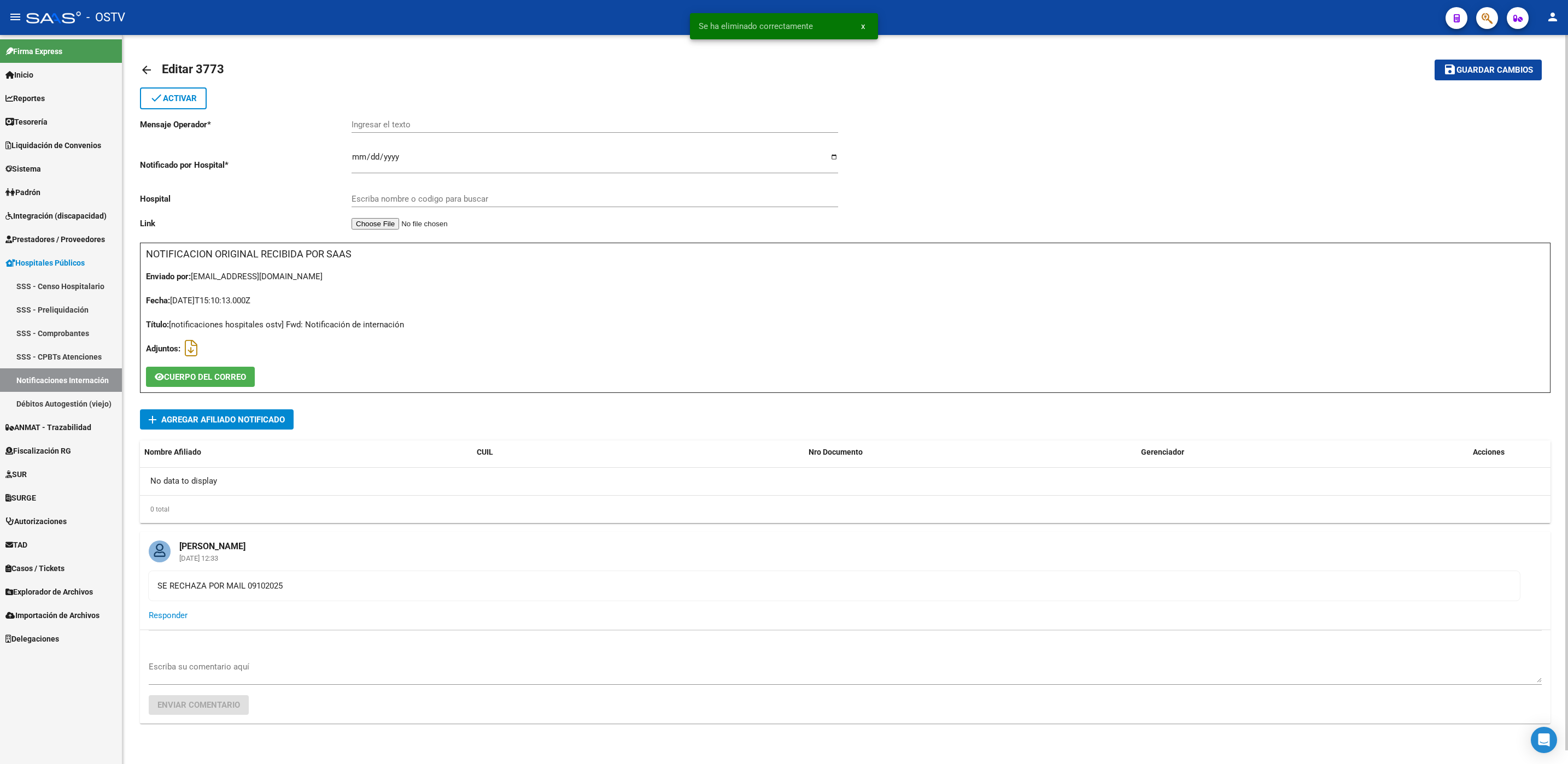
click at [141, 67] on mat-icon "arrow_back" at bounding box center [146, 70] width 13 height 13
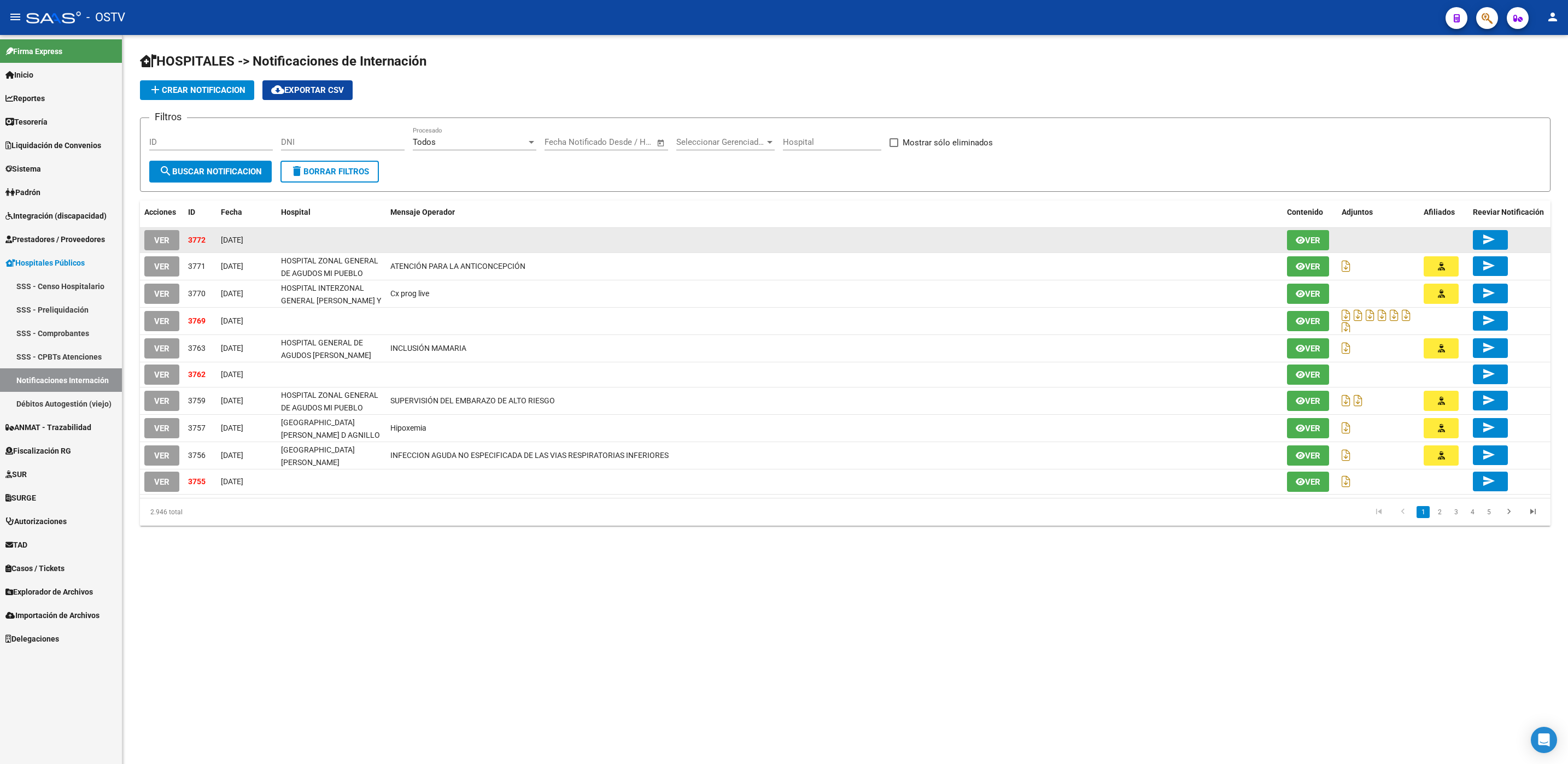
click at [161, 236] on span "VER" at bounding box center [162, 240] width 15 height 10
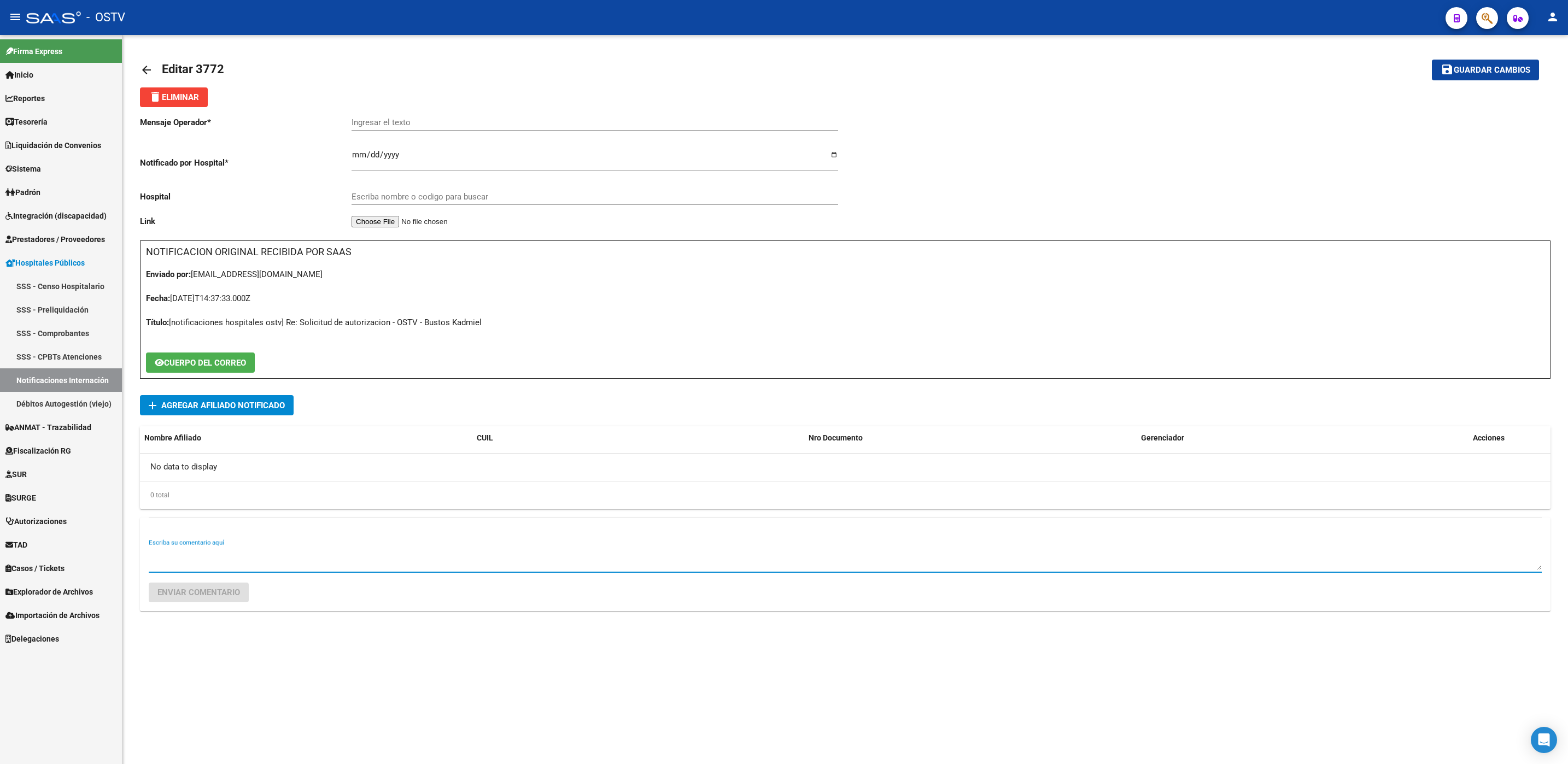
click at [223, 551] on textarea "Escriba su comentario aquí" at bounding box center [844, 559] width 1393 height 22
type textarea "SE RECHAZA POR MAIL 09102025"
click at [184, 591] on span "Enviar comentario" at bounding box center [199, 592] width 83 height 10
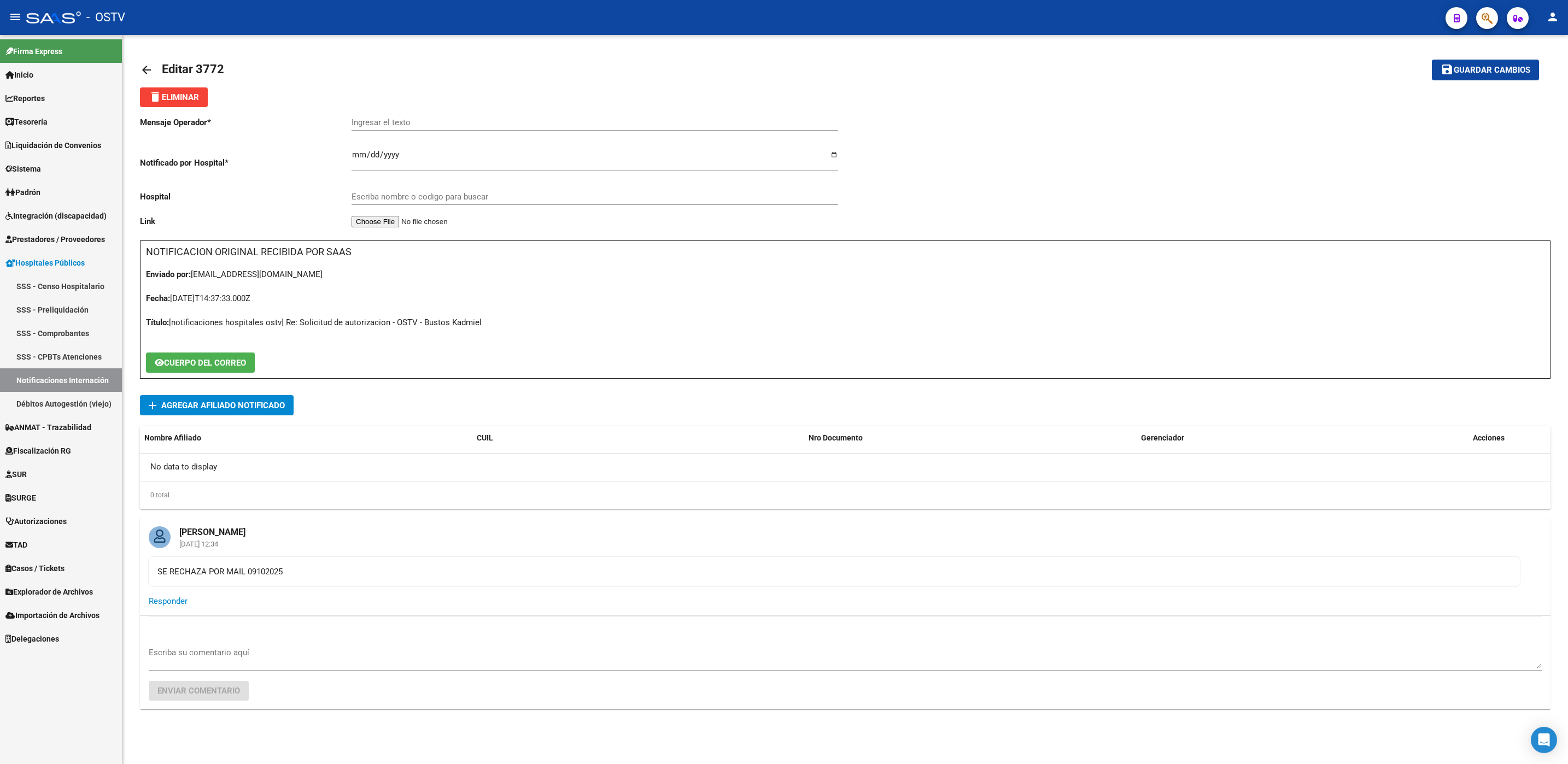
click at [150, 67] on mat-icon "arrow_back" at bounding box center [146, 70] width 13 height 13
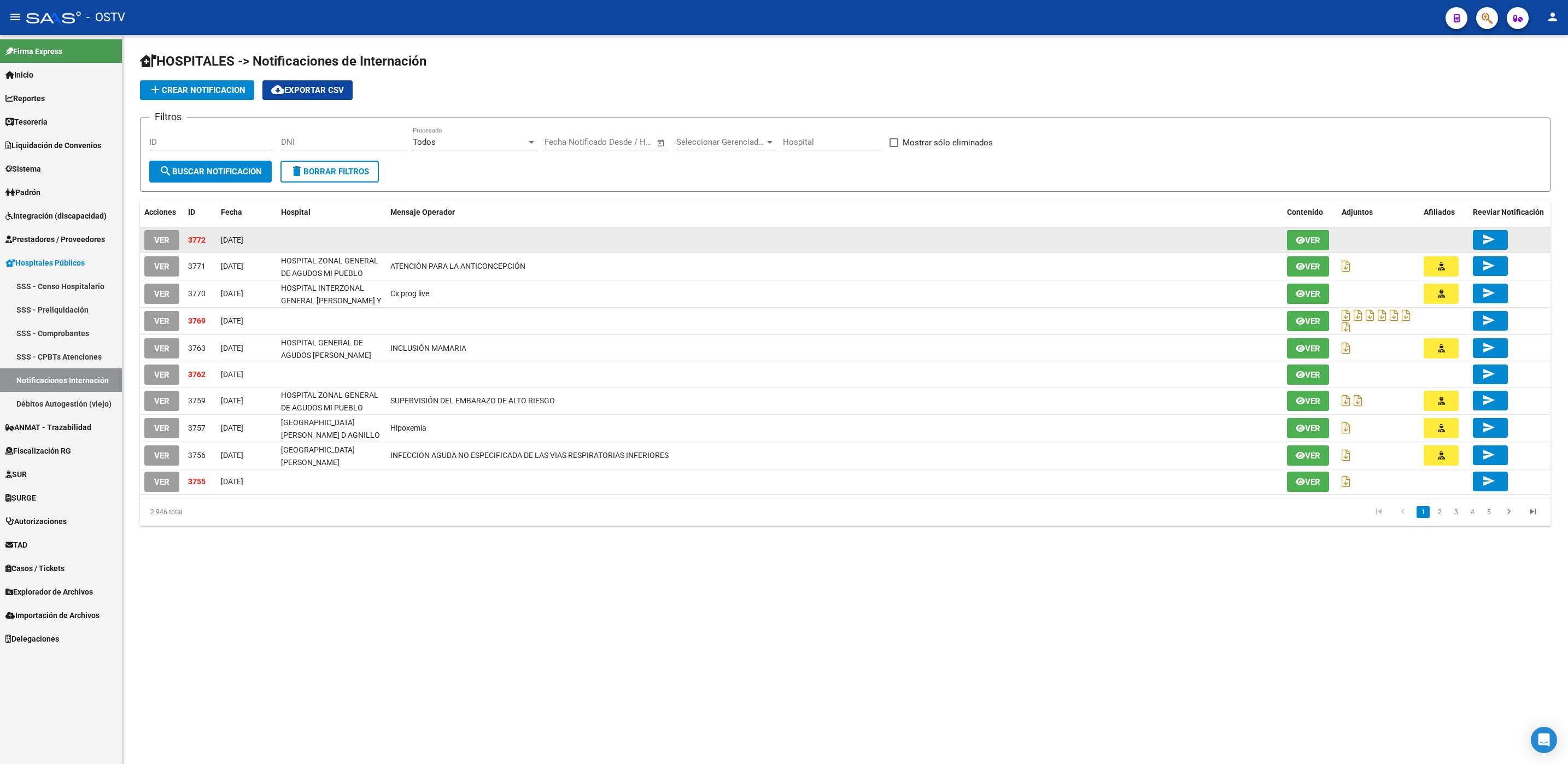
click at [151, 240] on button "VER" at bounding box center [162, 239] width 35 height 20
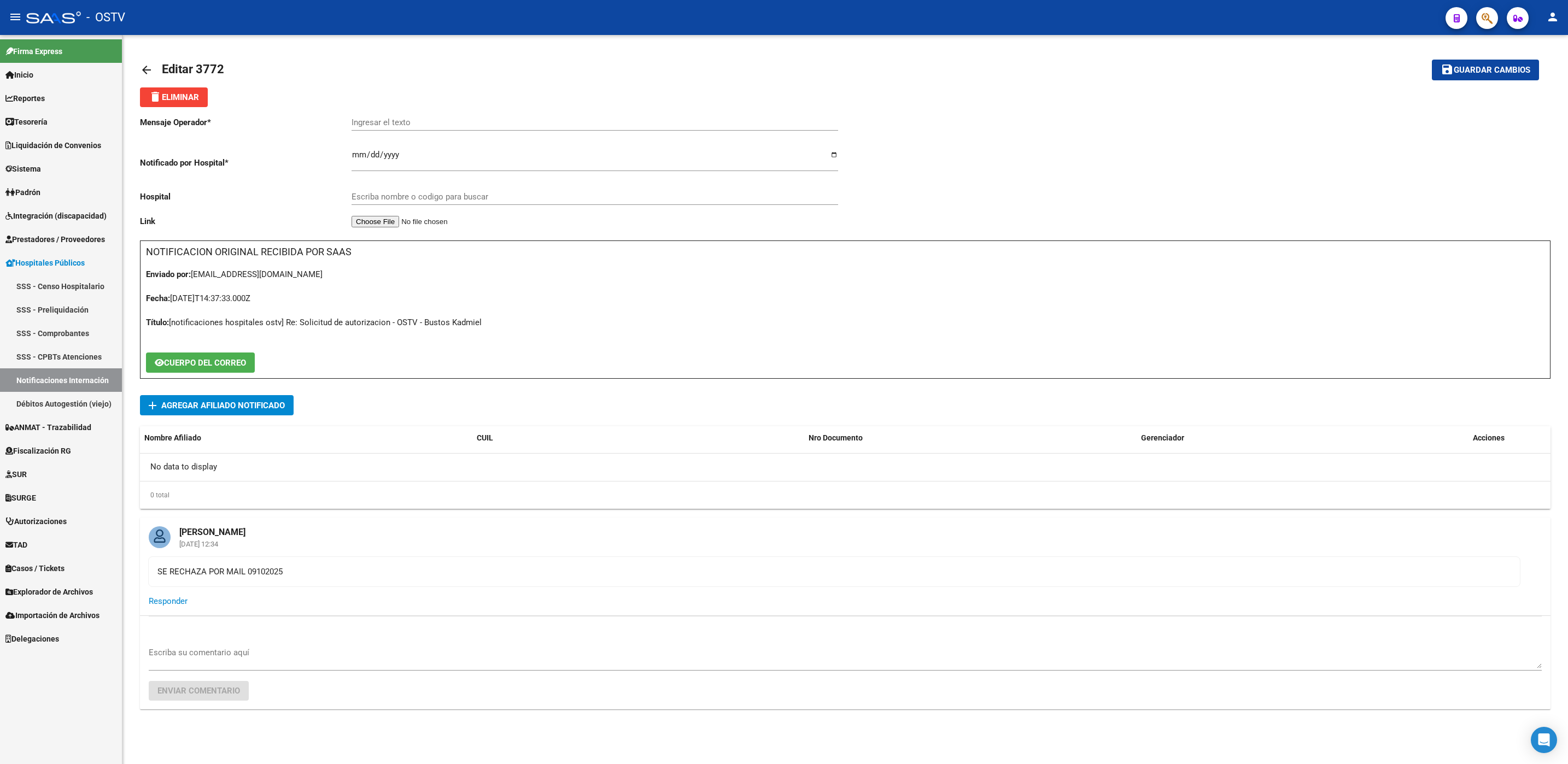
click at [193, 106] on button "delete Eliminar" at bounding box center [174, 97] width 68 height 20
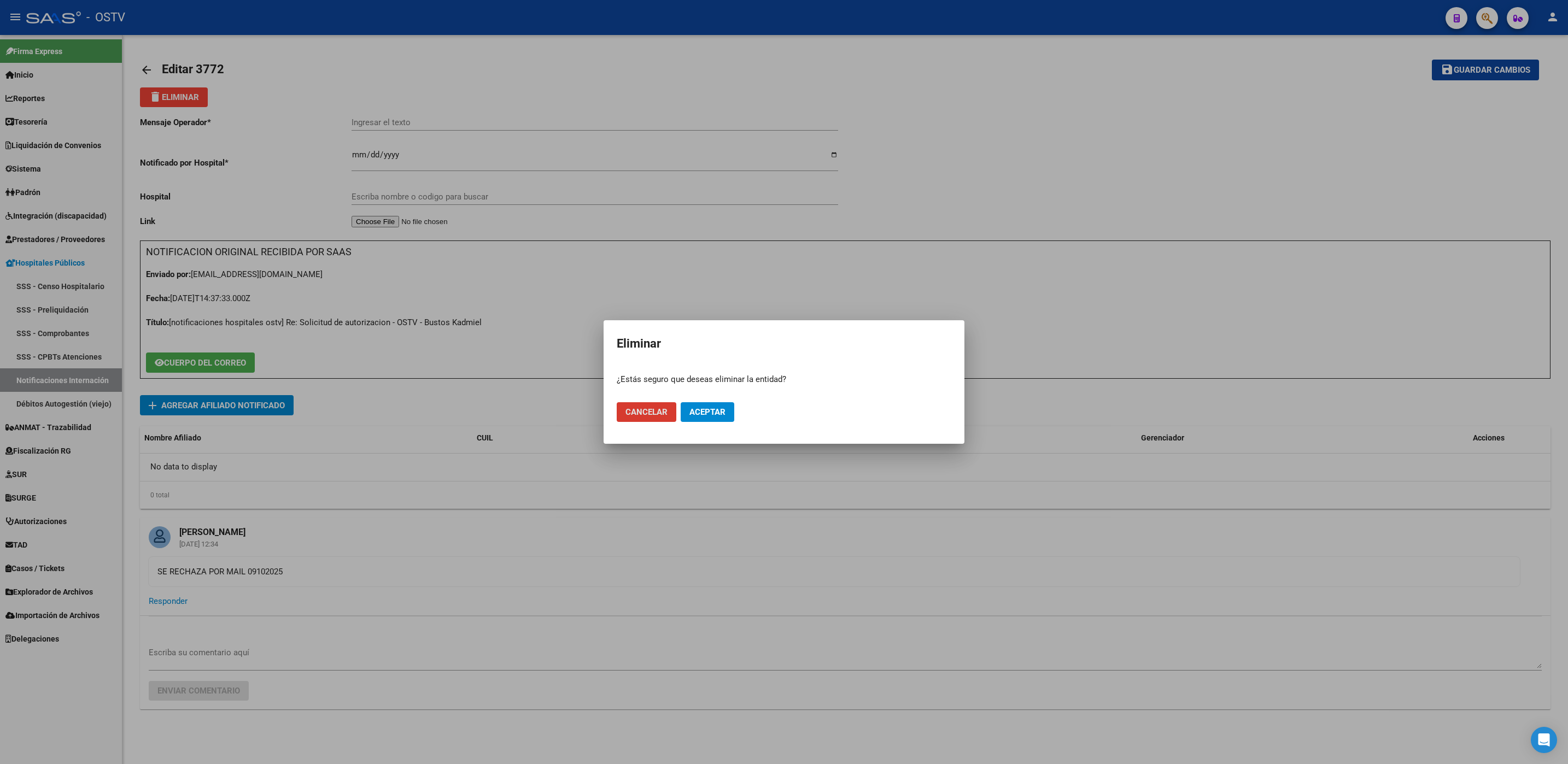
click at [709, 397] on mat-dialog-actions "Cancelar Aceptar" at bounding box center [784, 412] width 335 height 37
click at [712, 404] on button "Aceptar" at bounding box center [708, 412] width 54 height 20
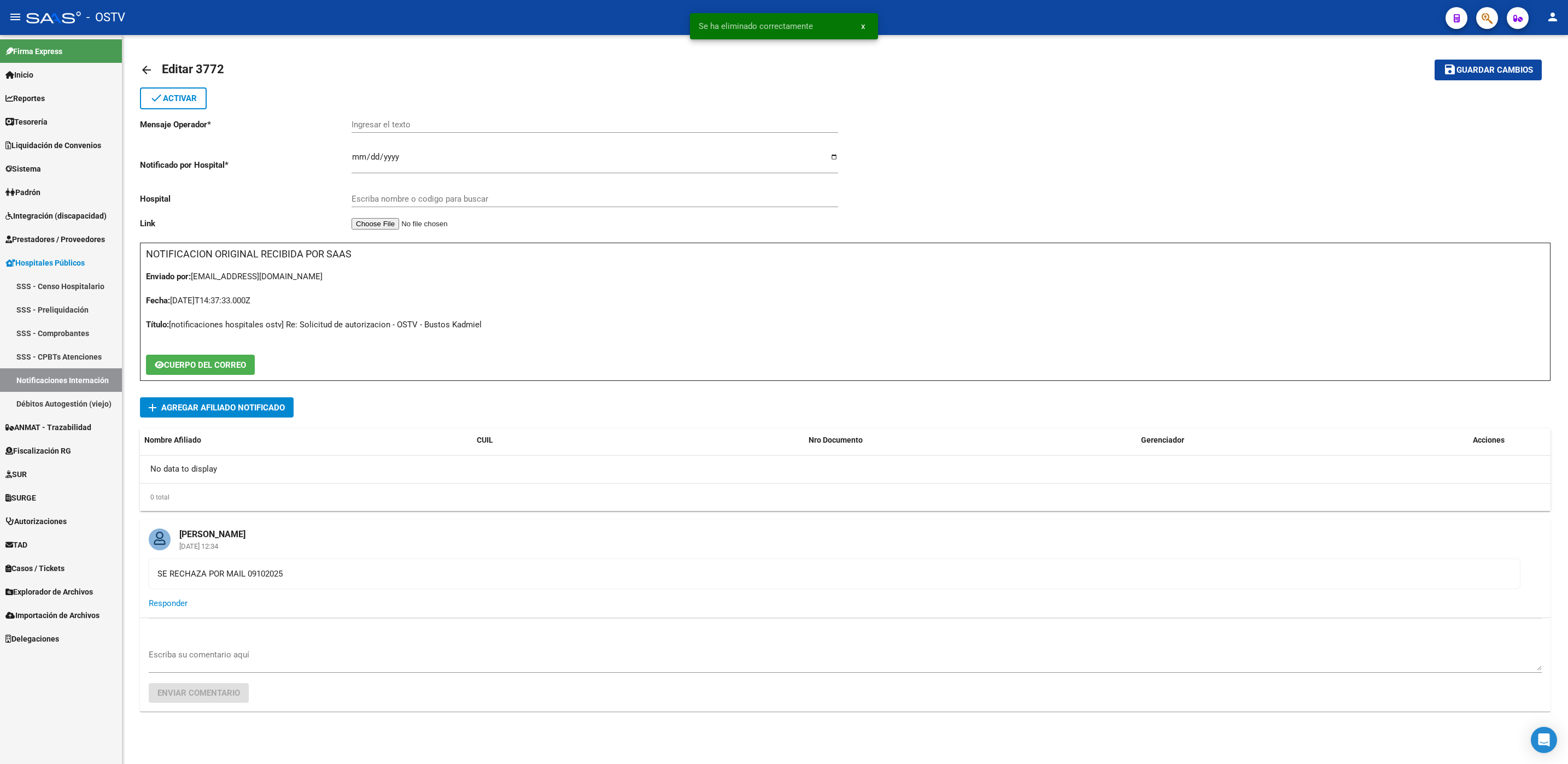
click at [61, 271] on link "Hospitales Públicos" at bounding box center [61, 262] width 122 height 23
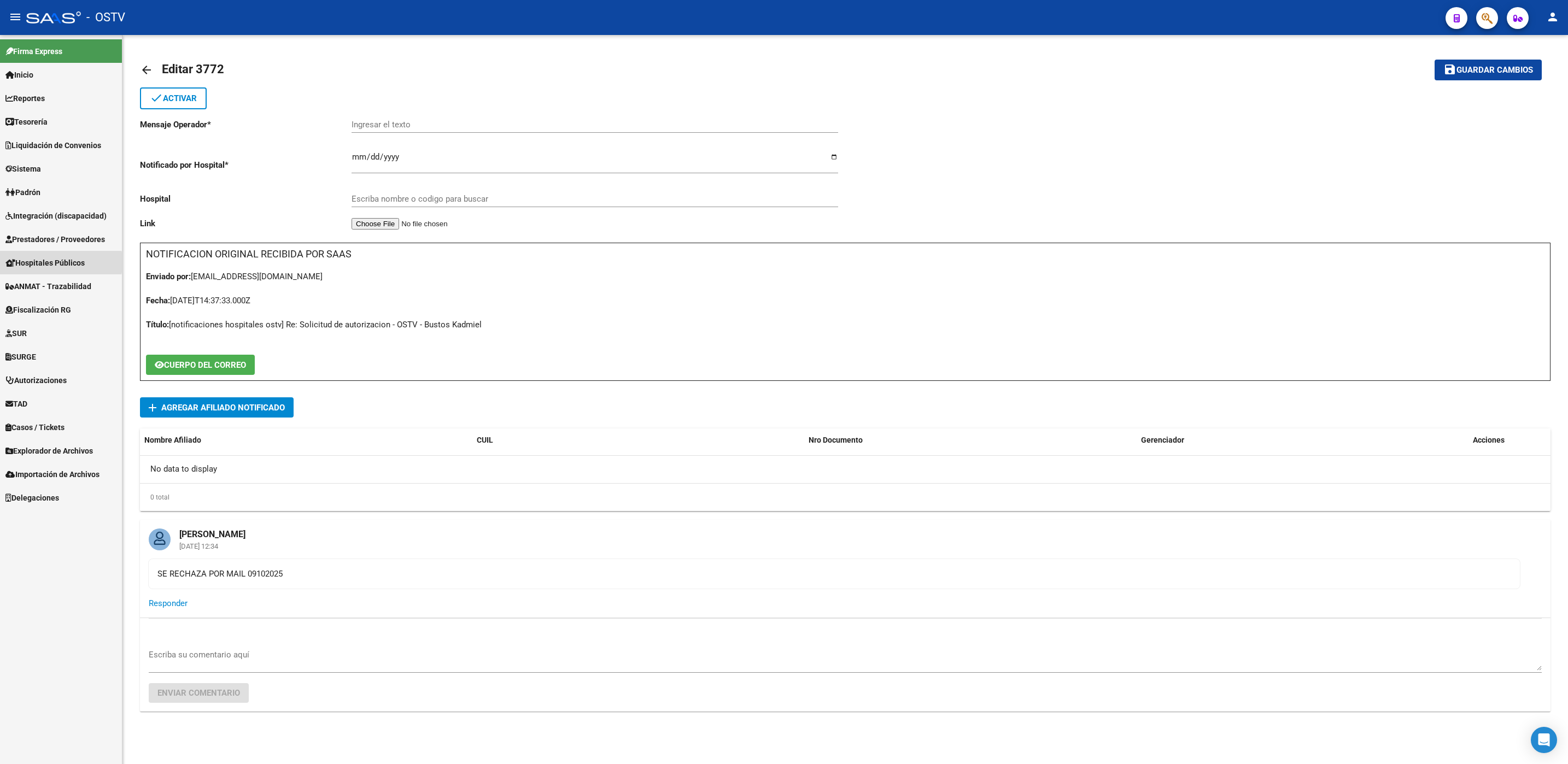
click at [33, 262] on span "Hospitales Públicos" at bounding box center [45, 262] width 79 height 12
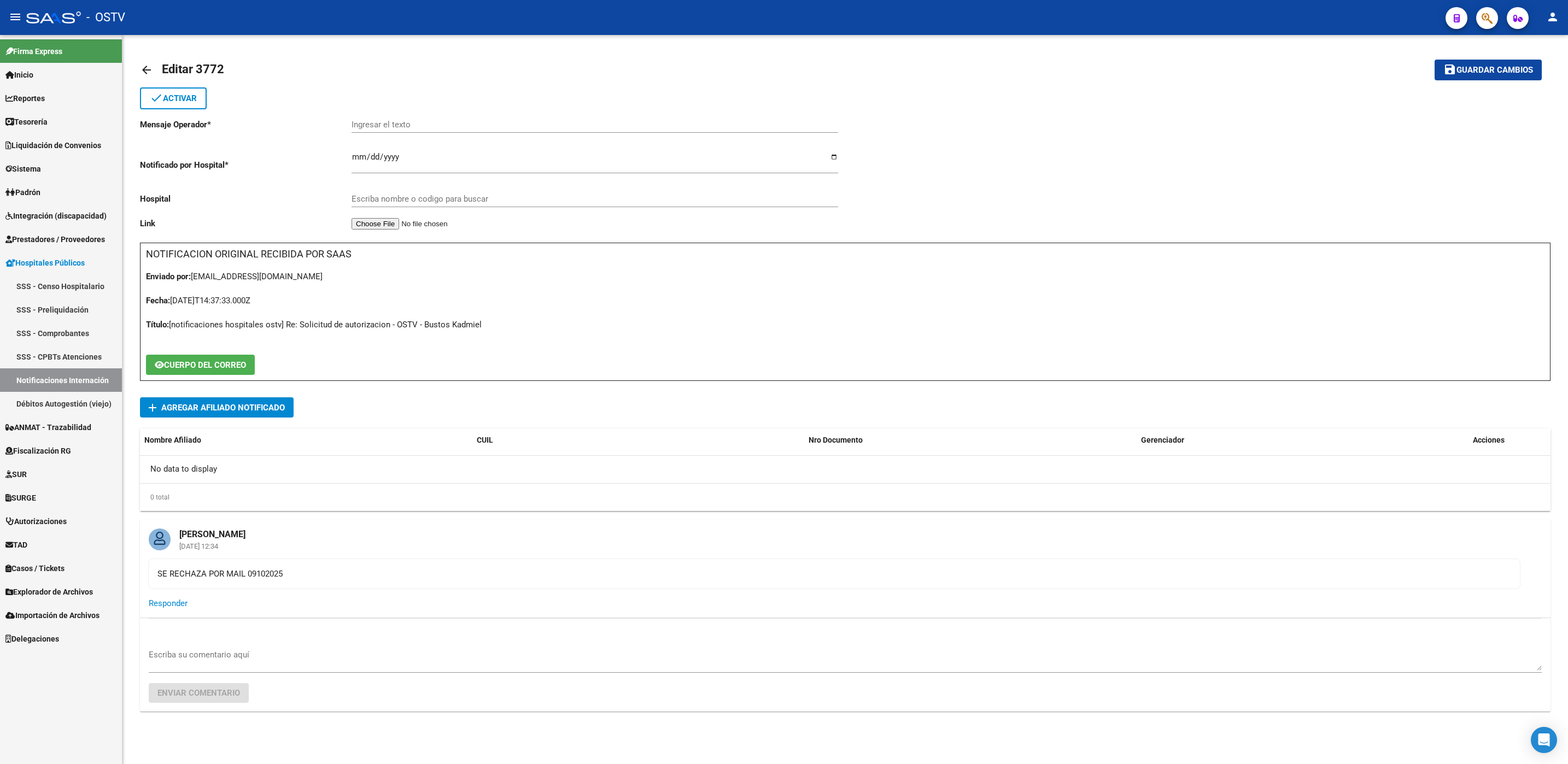
click at [40, 262] on span "Hospitales Públicos" at bounding box center [45, 262] width 79 height 12
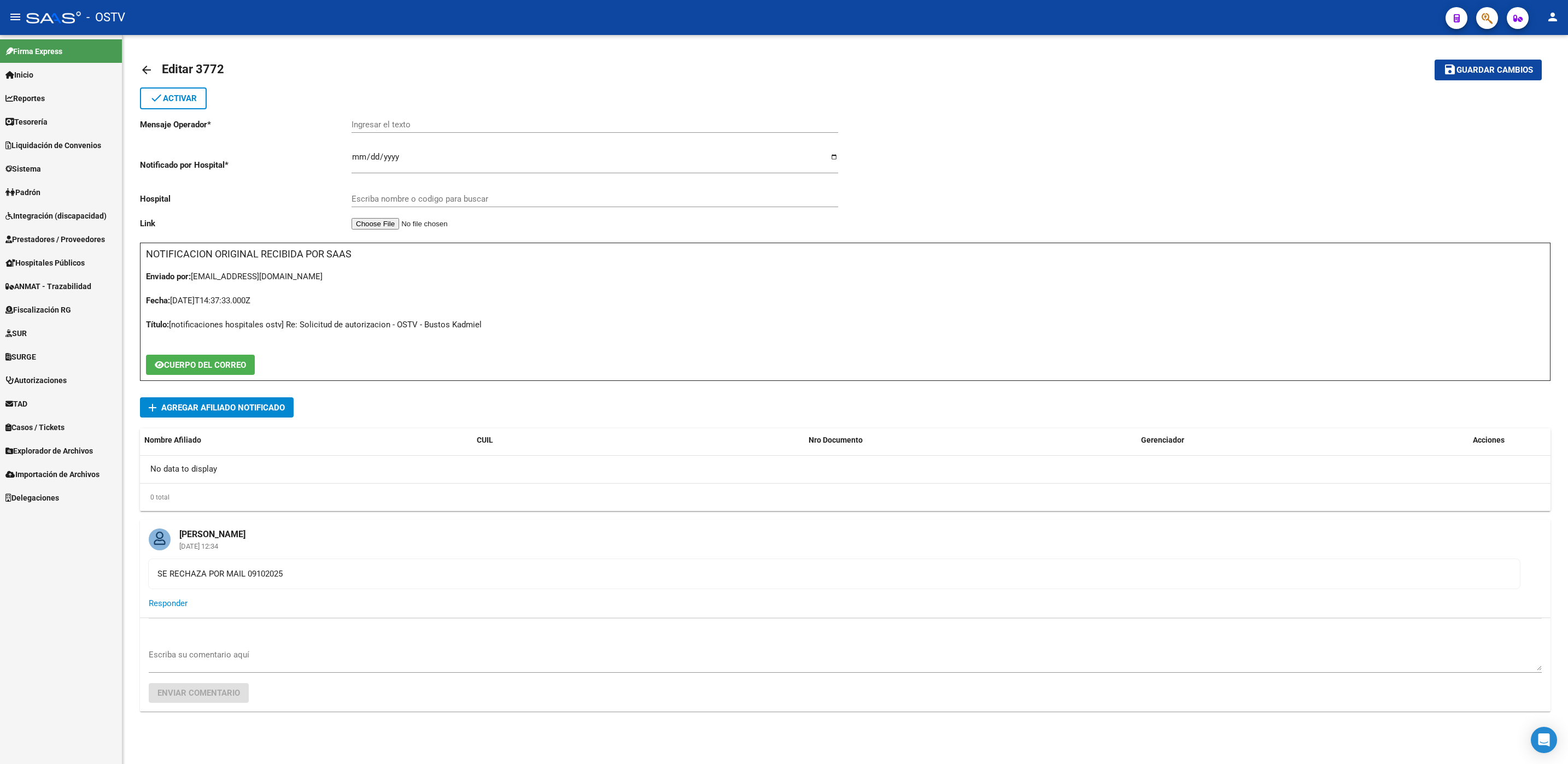
click at [35, 241] on span "Prestadores / Proveedores" at bounding box center [55, 239] width 99 height 12
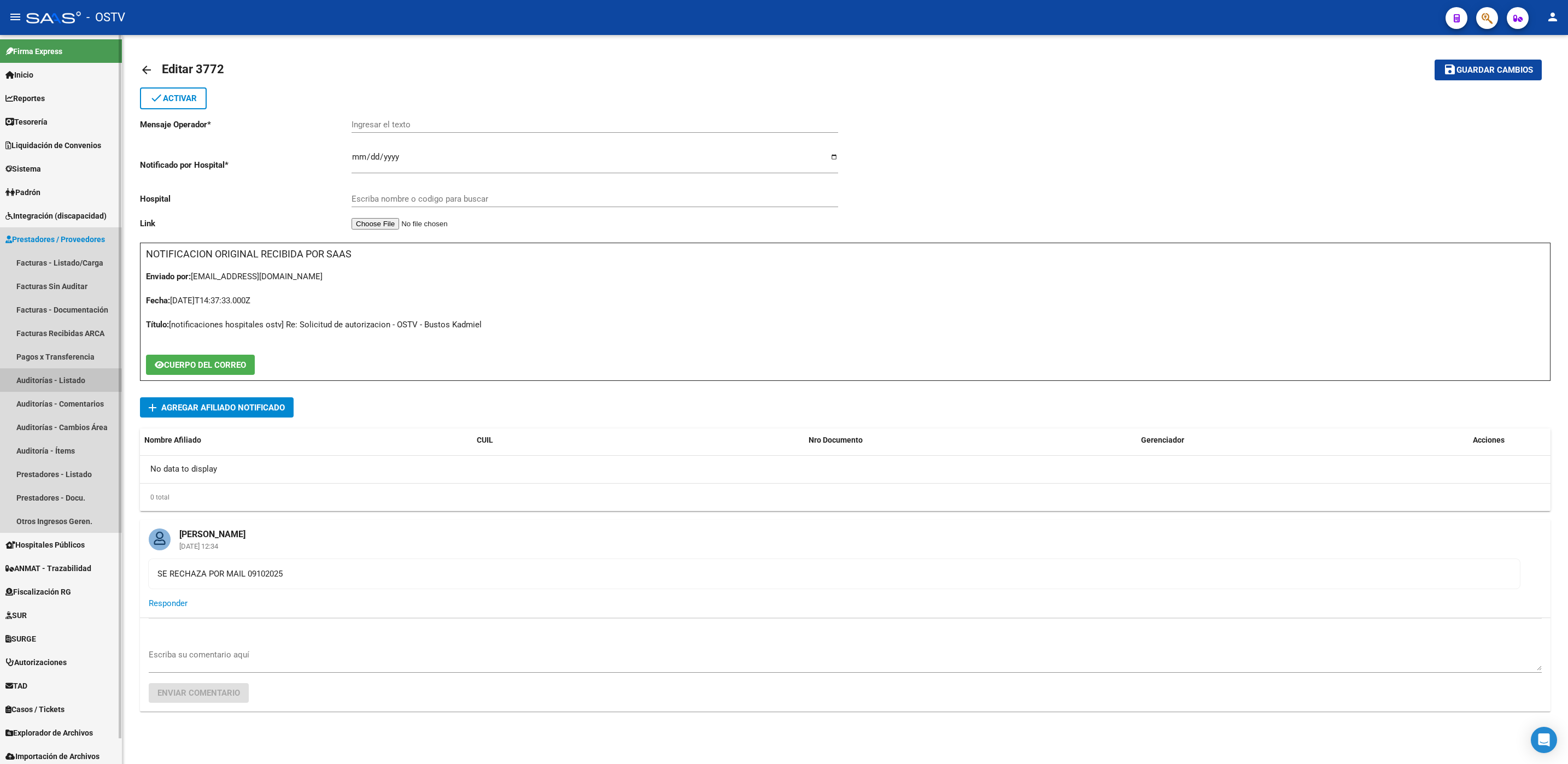
click at [45, 382] on link "Auditorías - Listado" at bounding box center [61, 380] width 122 height 23
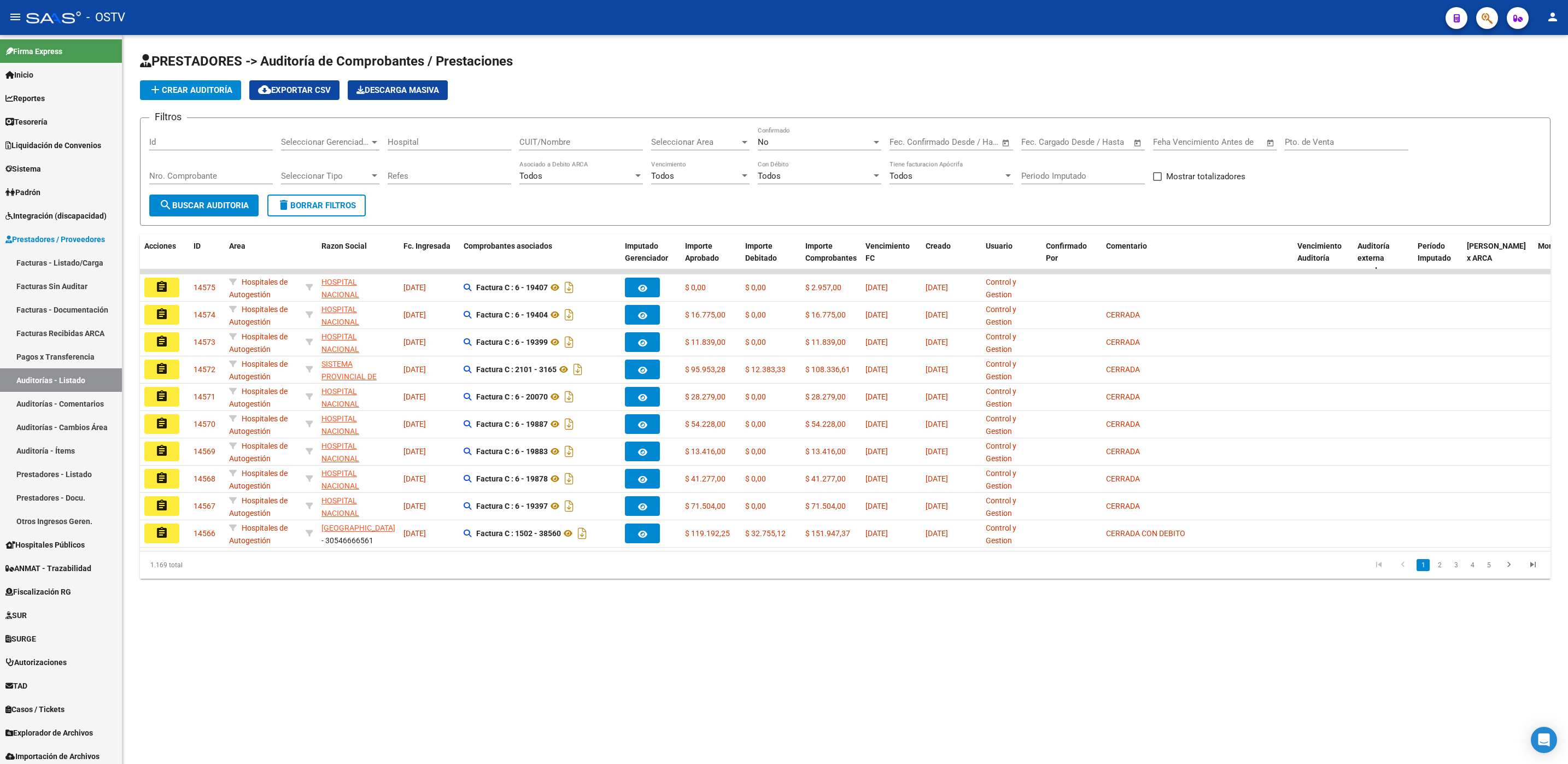
click at [227, 177] on input "Nro. Comprobante" at bounding box center [211, 176] width 124 height 10
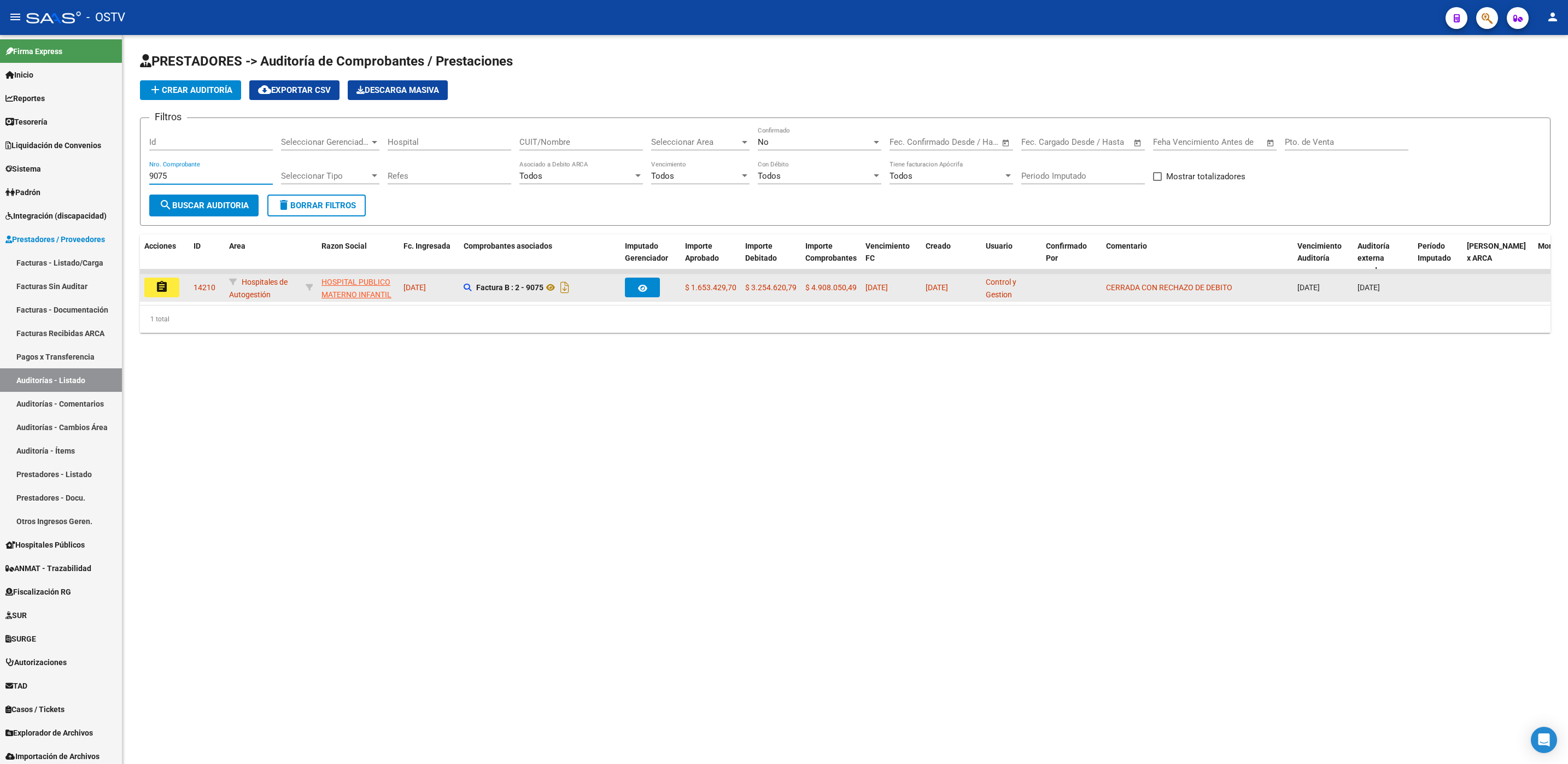
type input "9075"
click at [163, 287] on mat-icon "assignment" at bounding box center [162, 286] width 13 height 13
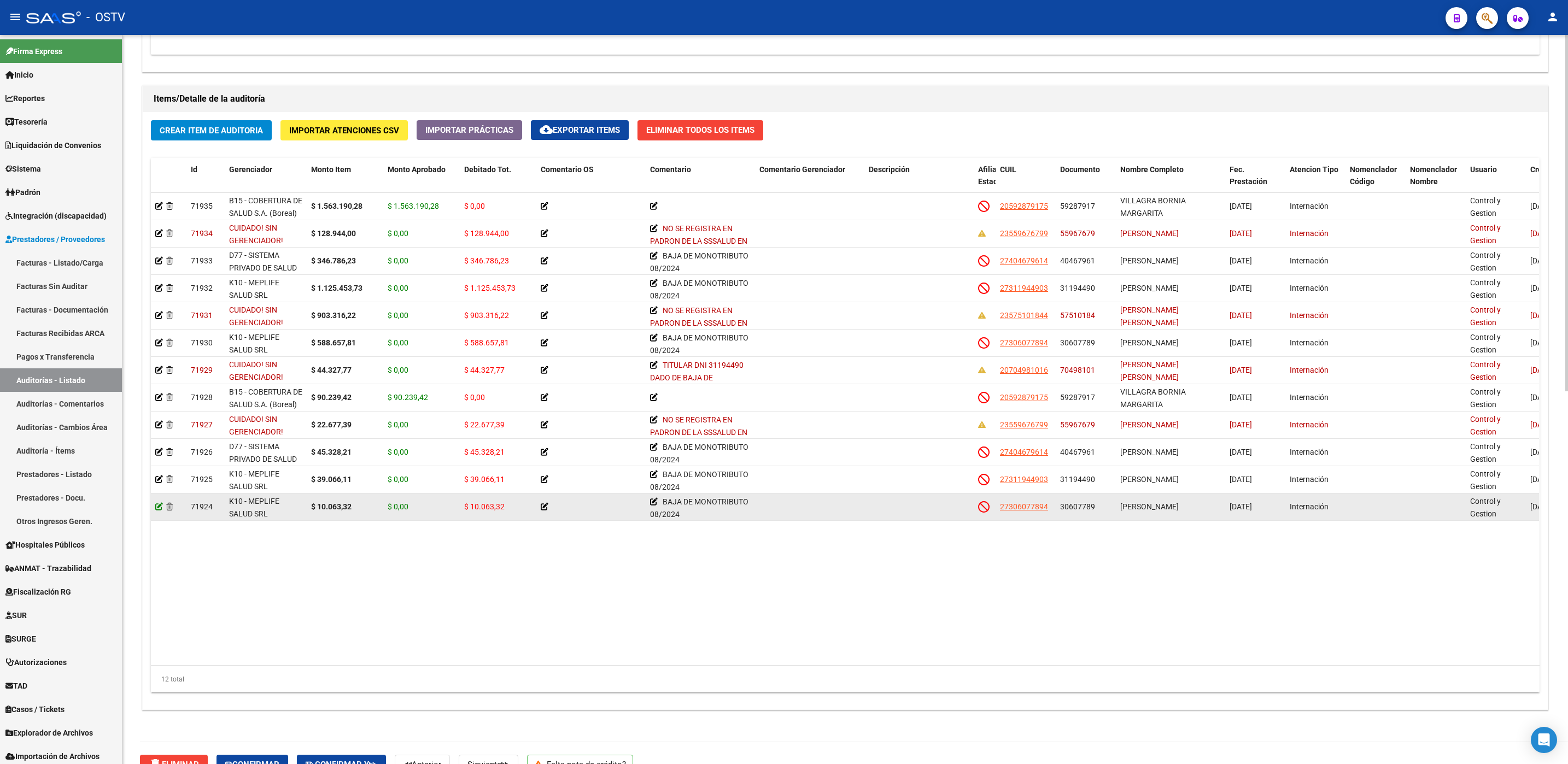
click at [155, 508] on icon at bounding box center [159, 506] width 8 height 8
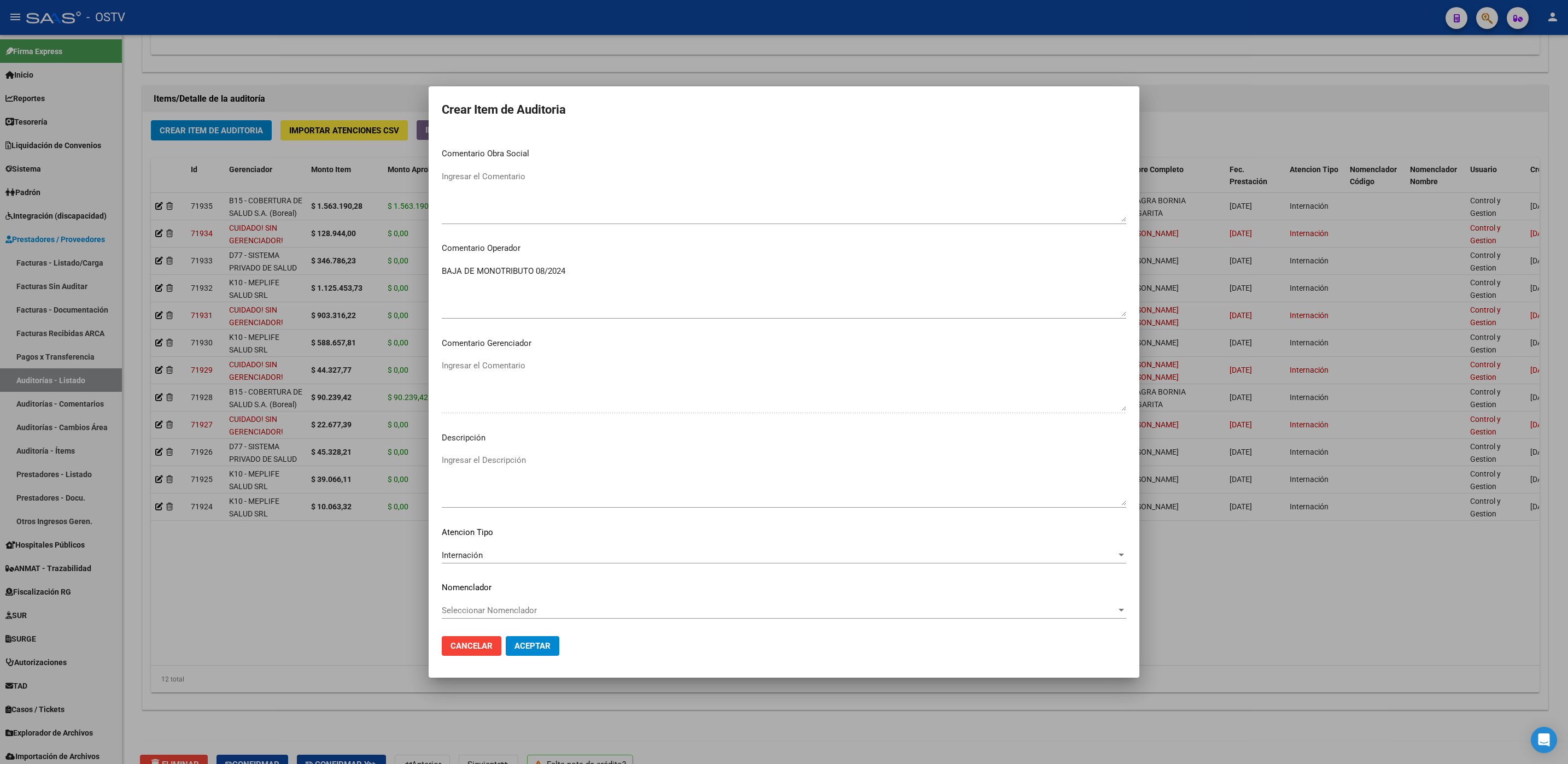
scroll to position [467, 0]
click at [350, 571] on div at bounding box center [784, 382] width 1568 height 764
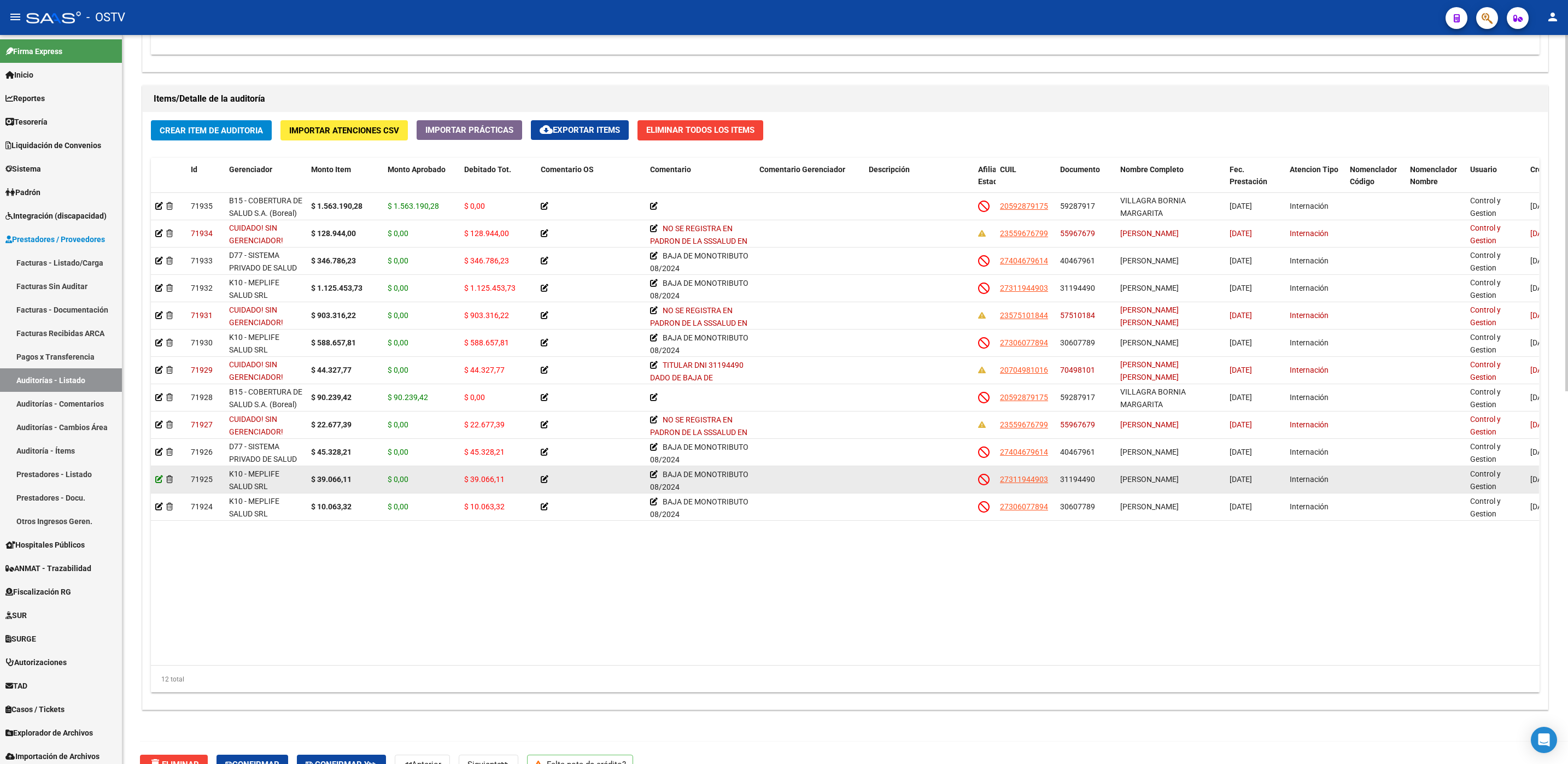
click at [156, 482] on icon at bounding box center [159, 479] width 8 height 8
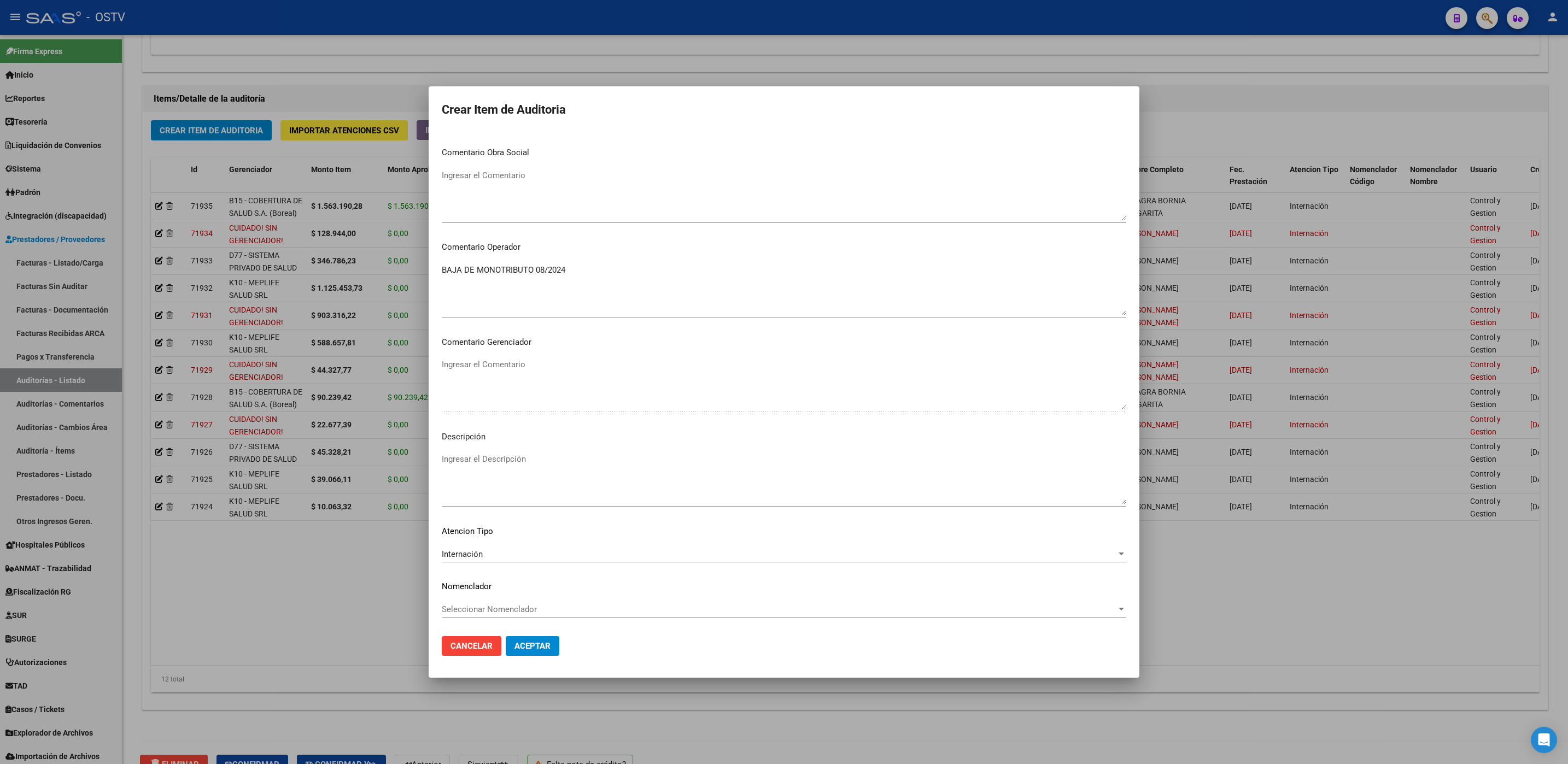
click at [291, 582] on div at bounding box center [784, 382] width 1568 height 764
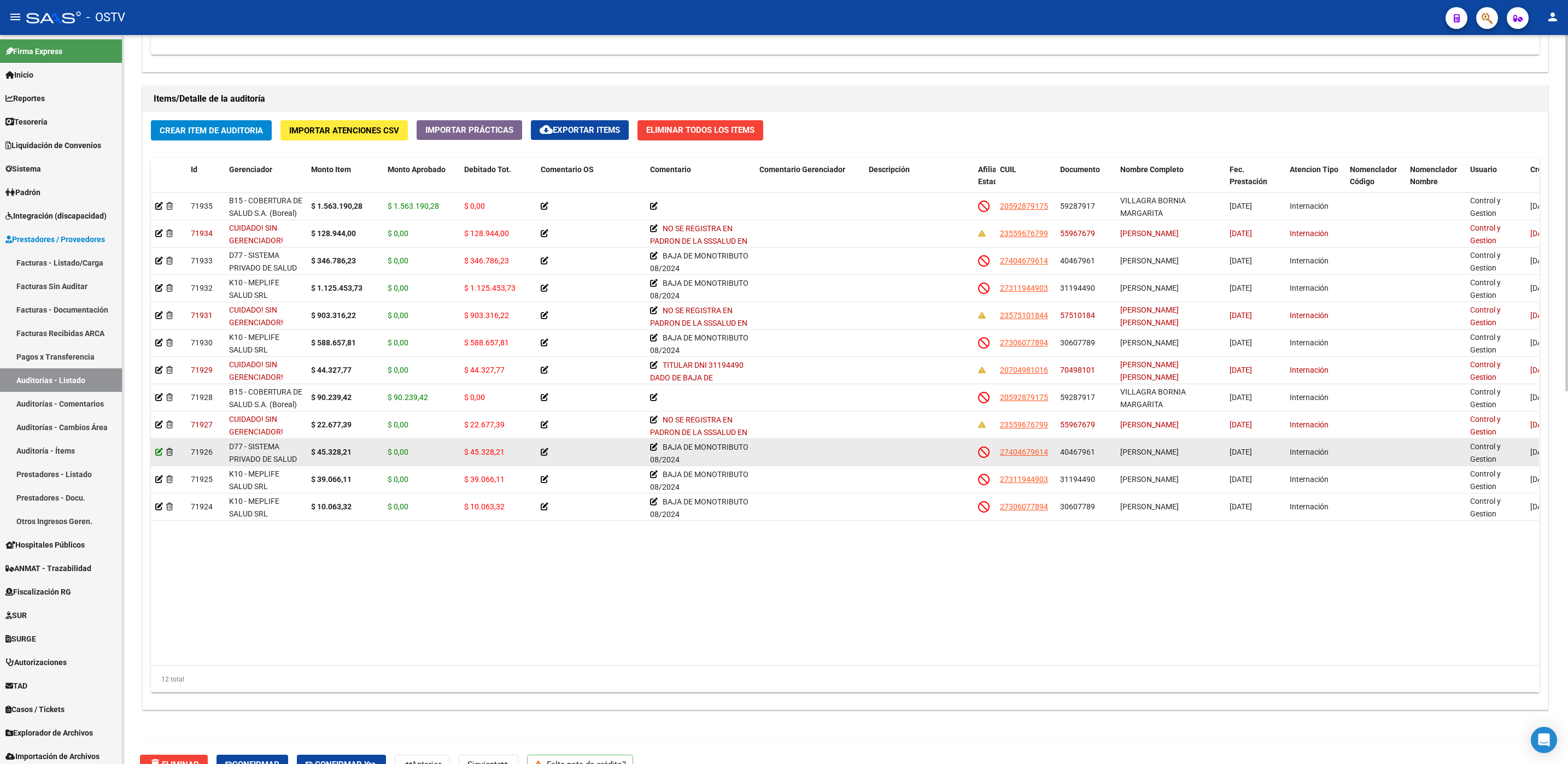
click at [158, 454] on icon at bounding box center [159, 451] width 8 height 8
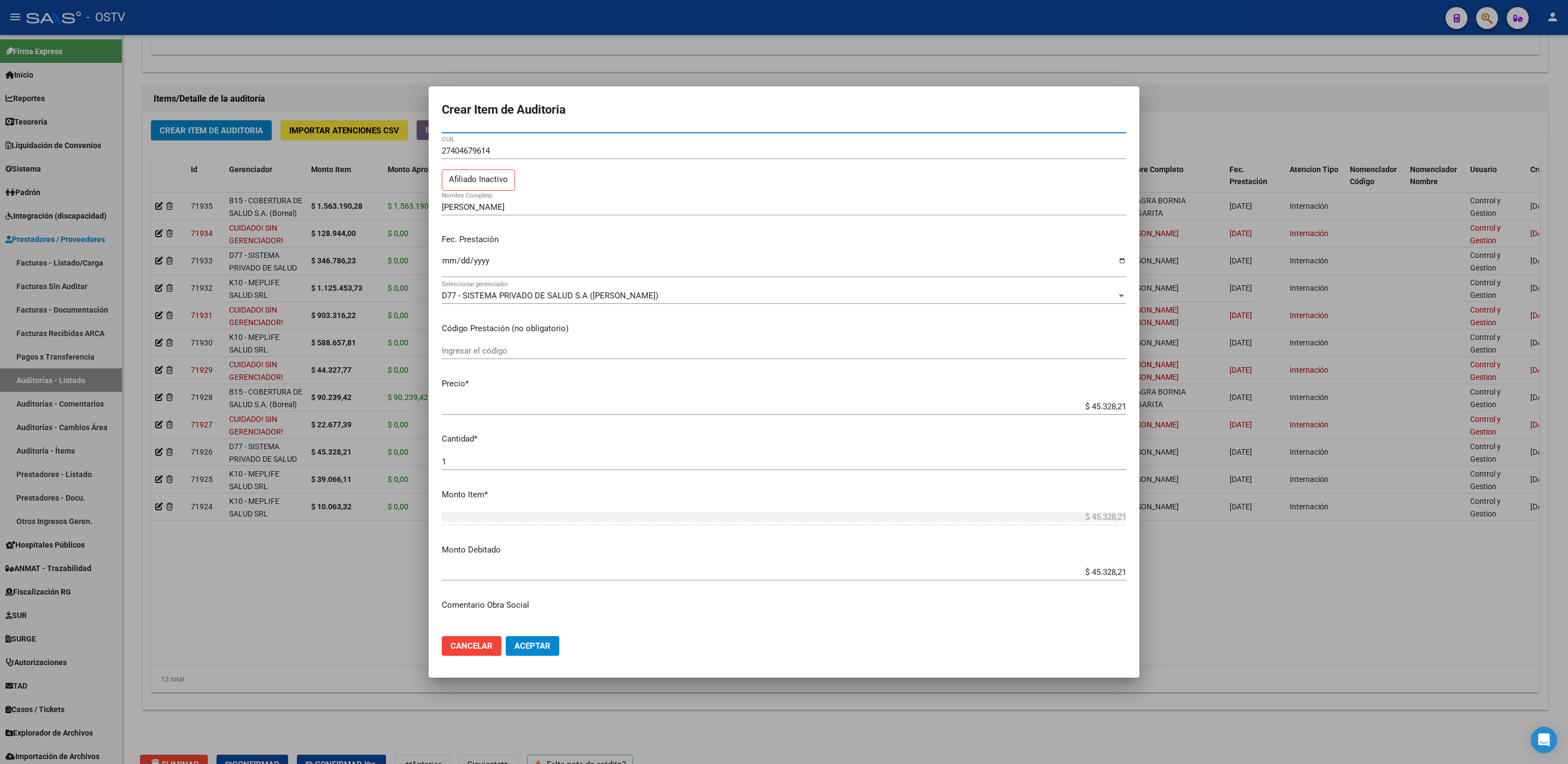
scroll to position [0, 0]
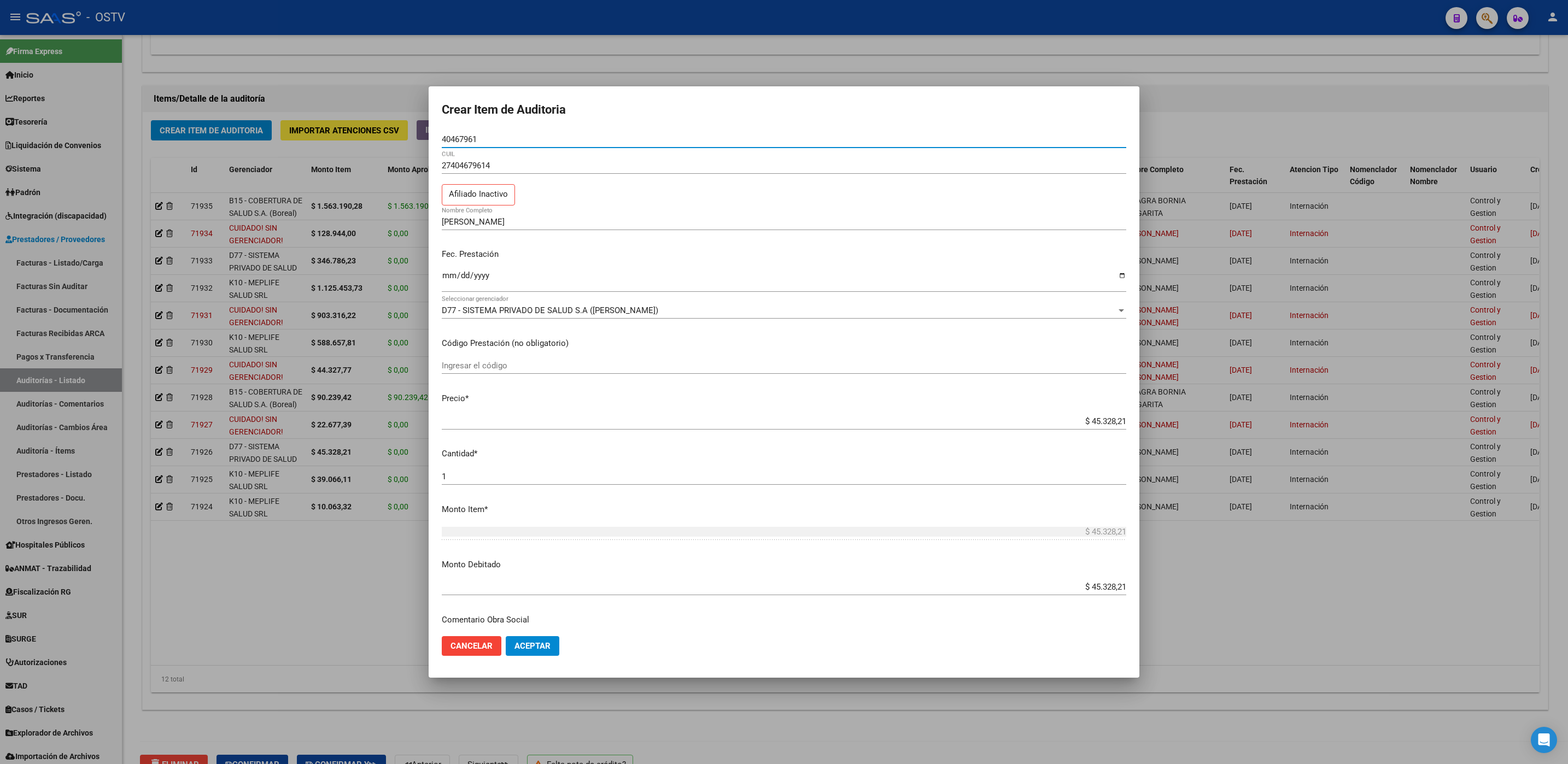
click at [251, 628] on div at bounding box center [784, 382] width 1568 height 764
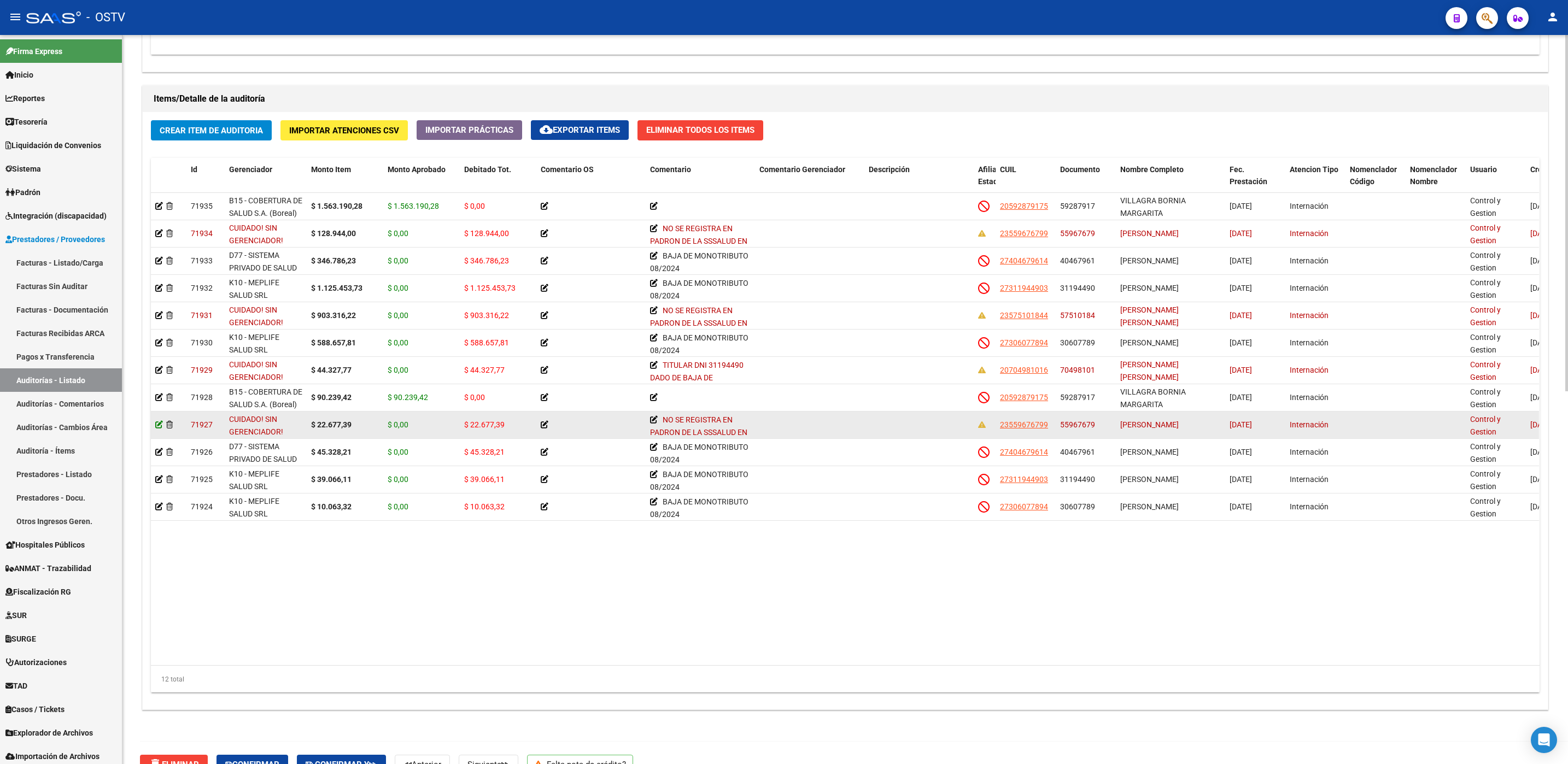
click at [158, 428] on icon at bounding box center [159, 424] width 8 height 8
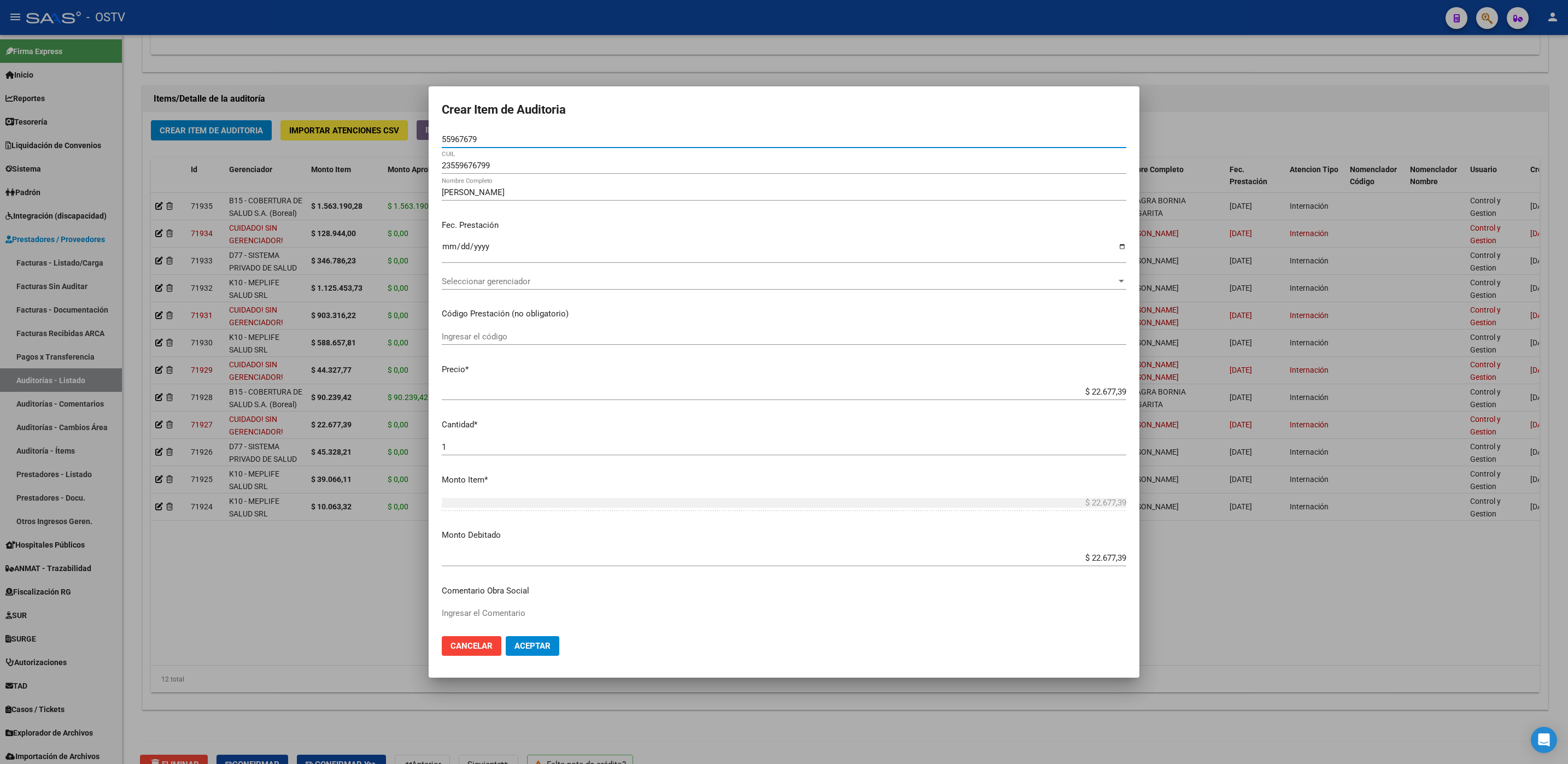
scroll to position [438, 0]
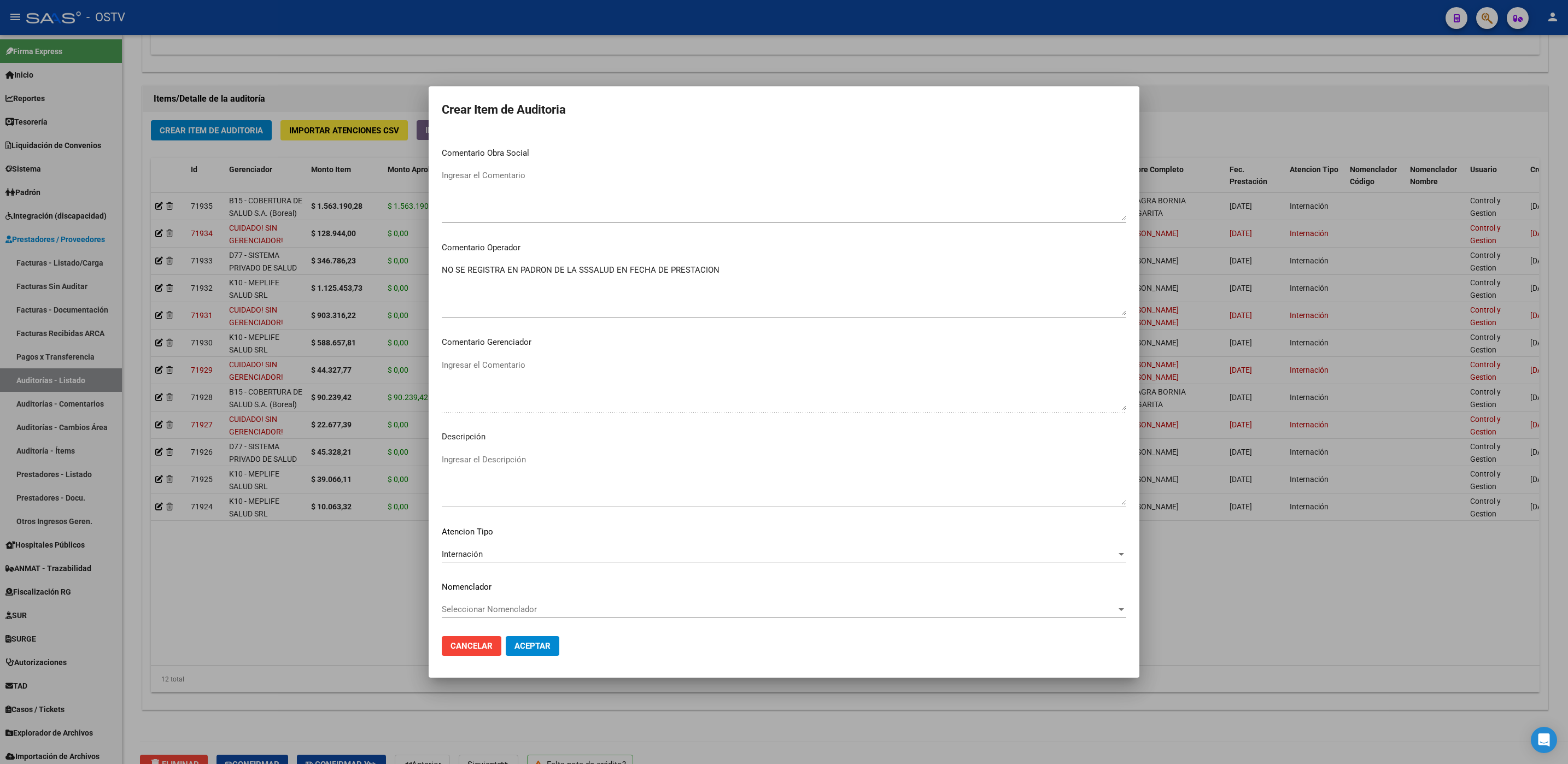
click at [338, 572] on div at bounding box center [784, 382] width 1568 height 764
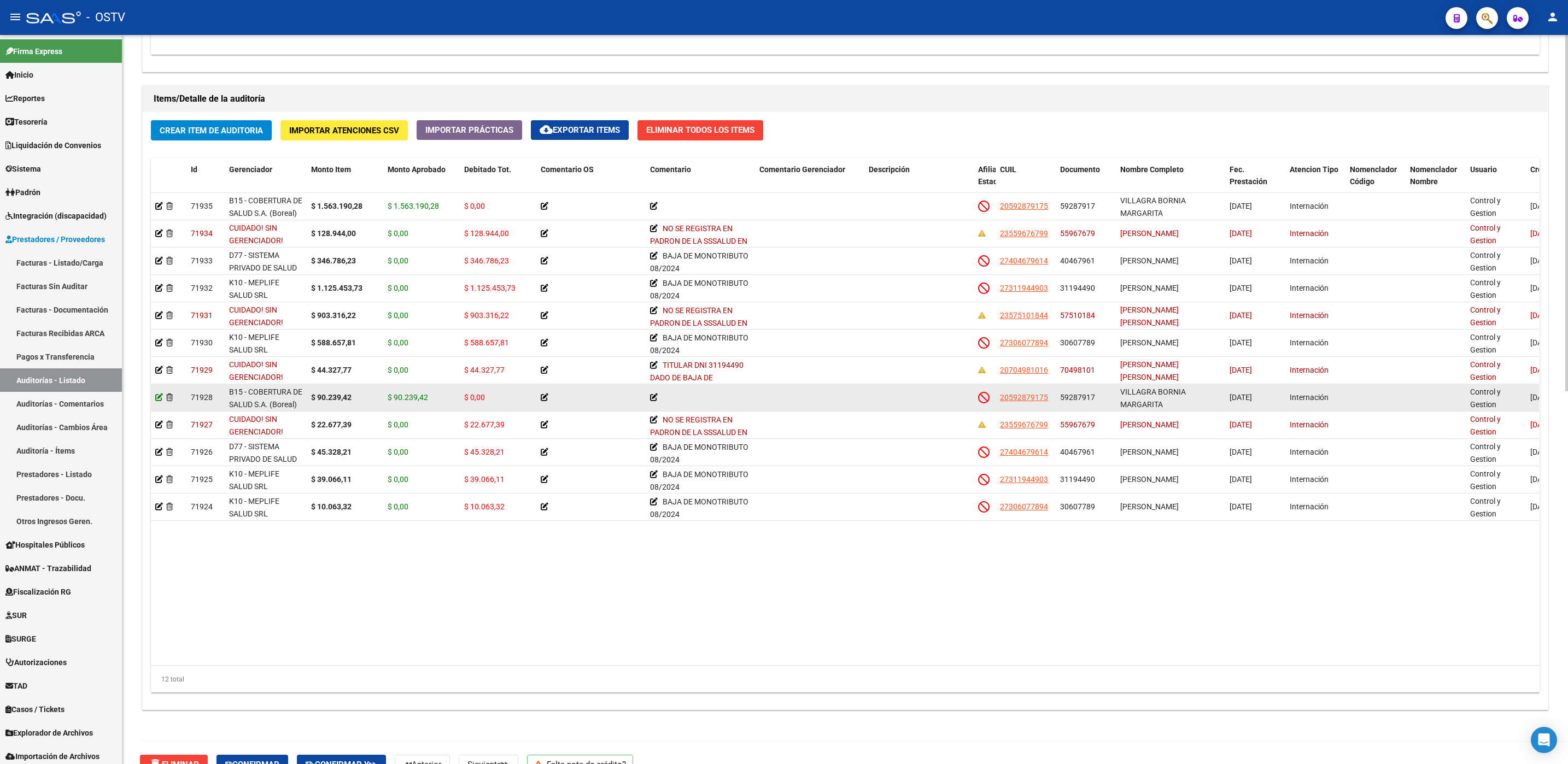
click at [158, 400] on icon at bounding box center [159, 397] width 8 height 8
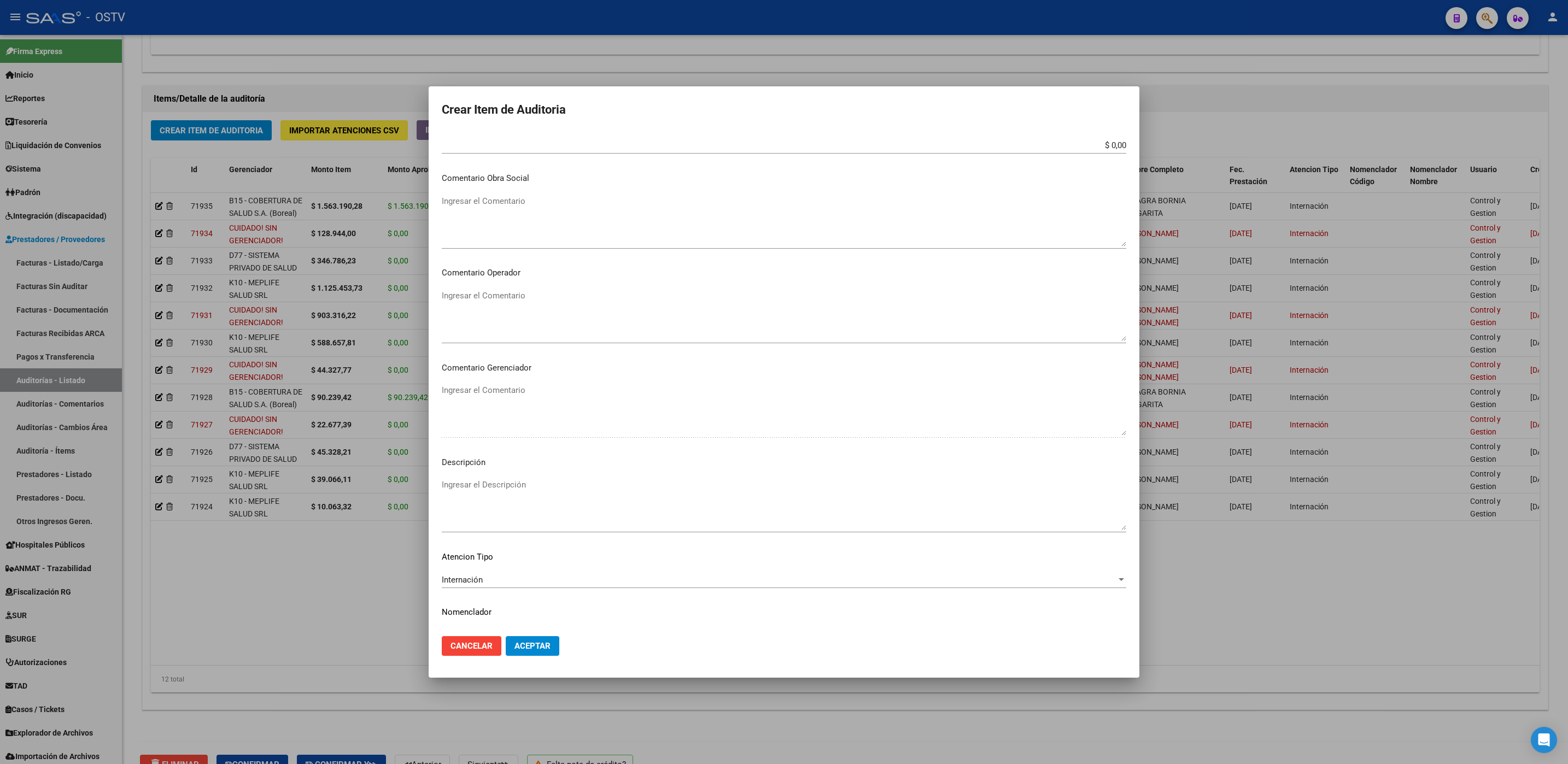
scroll to position [467, 0]
click at [264, 574] on div at bounding box center [784, 382] width 1568 height 764
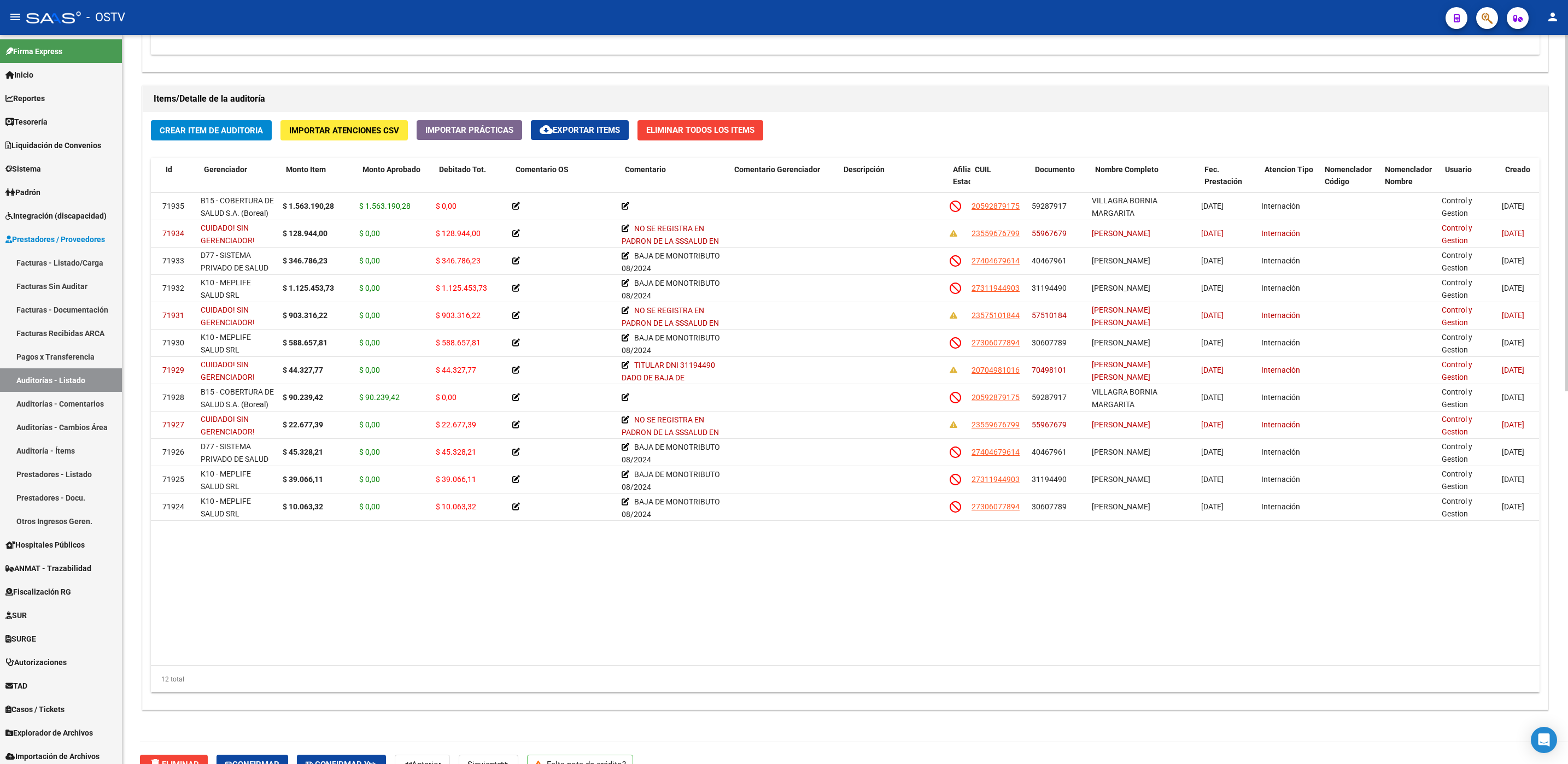
scroll to position [0, 0]
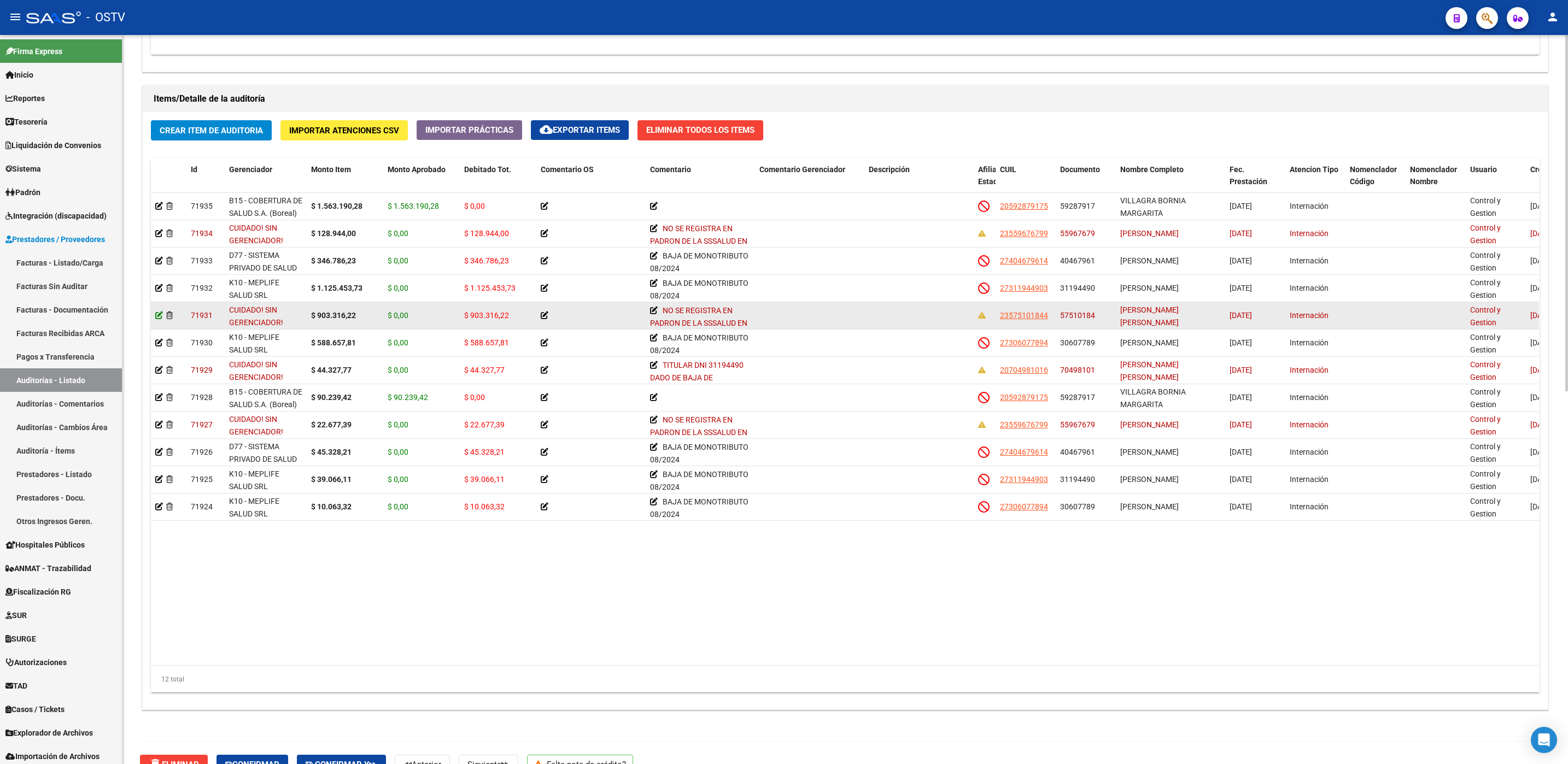
click at [156, 317] on icon at bounding box center [159, 315] width 8 height 8
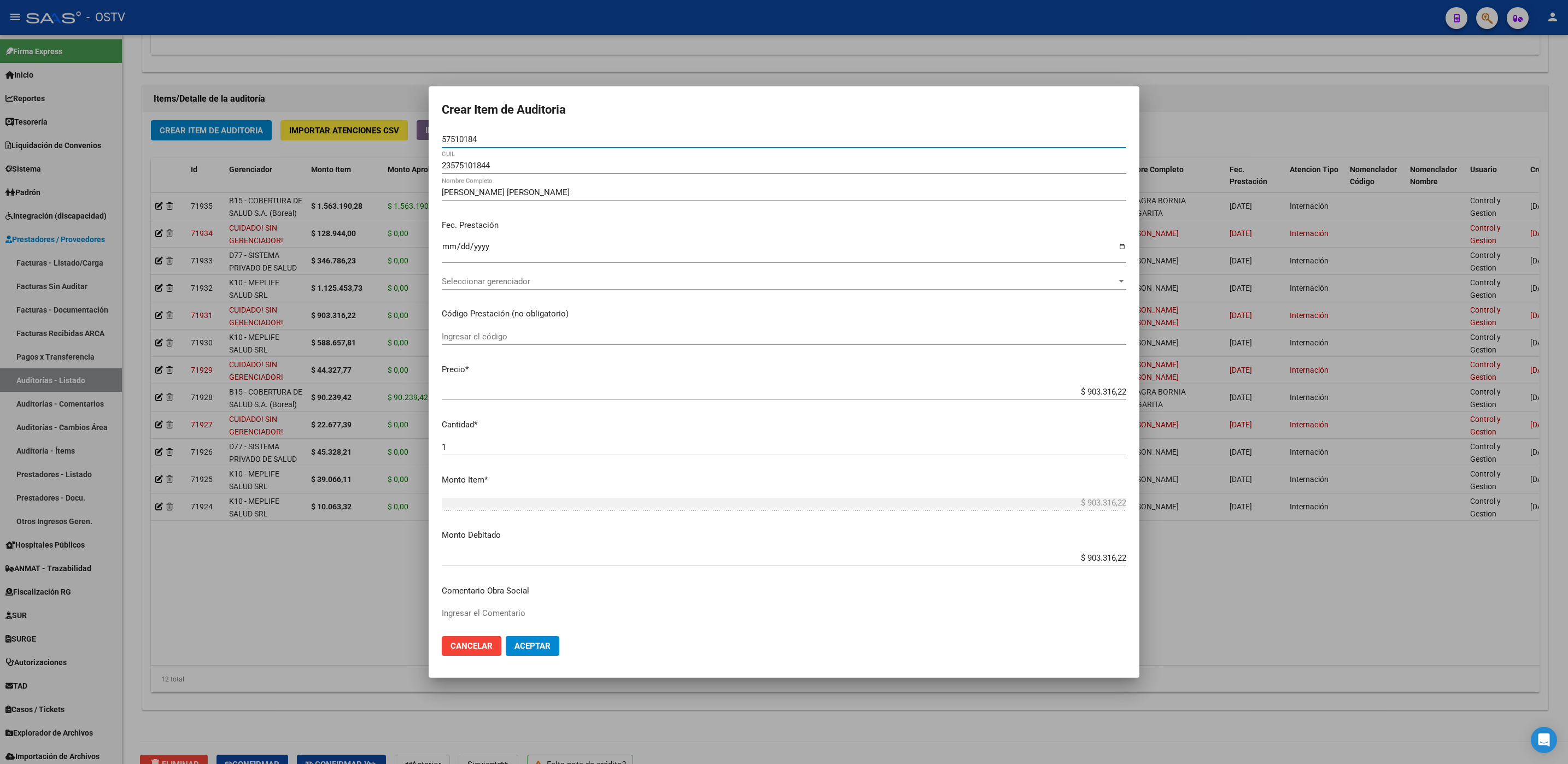
click at [335, 561] on div at bounding box center [784, 382] width 1568 height 764
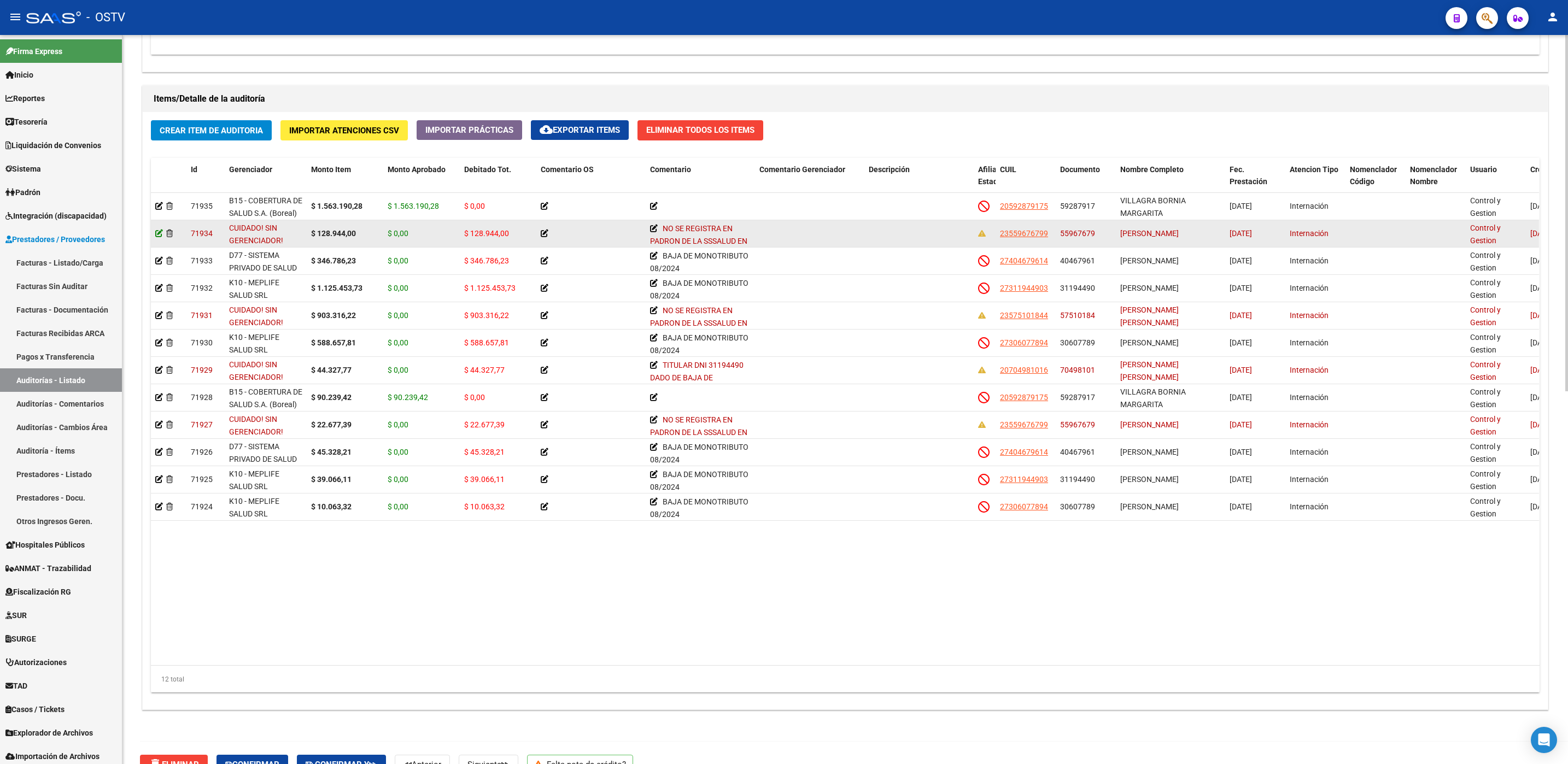
click at [158, 231] on icon at bounding box center [159, 233] width 8 height 8
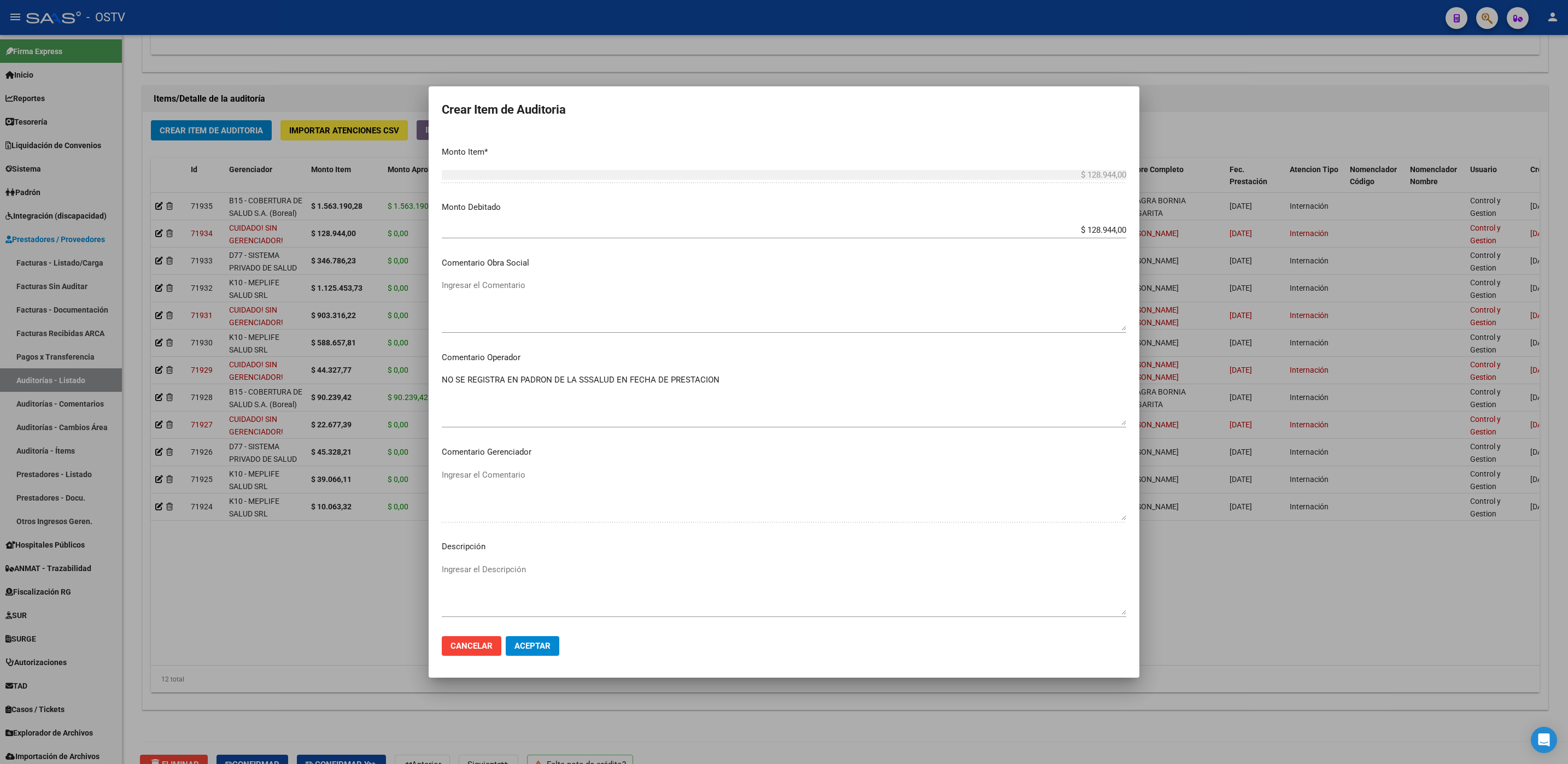
scroll to position [410, 0]
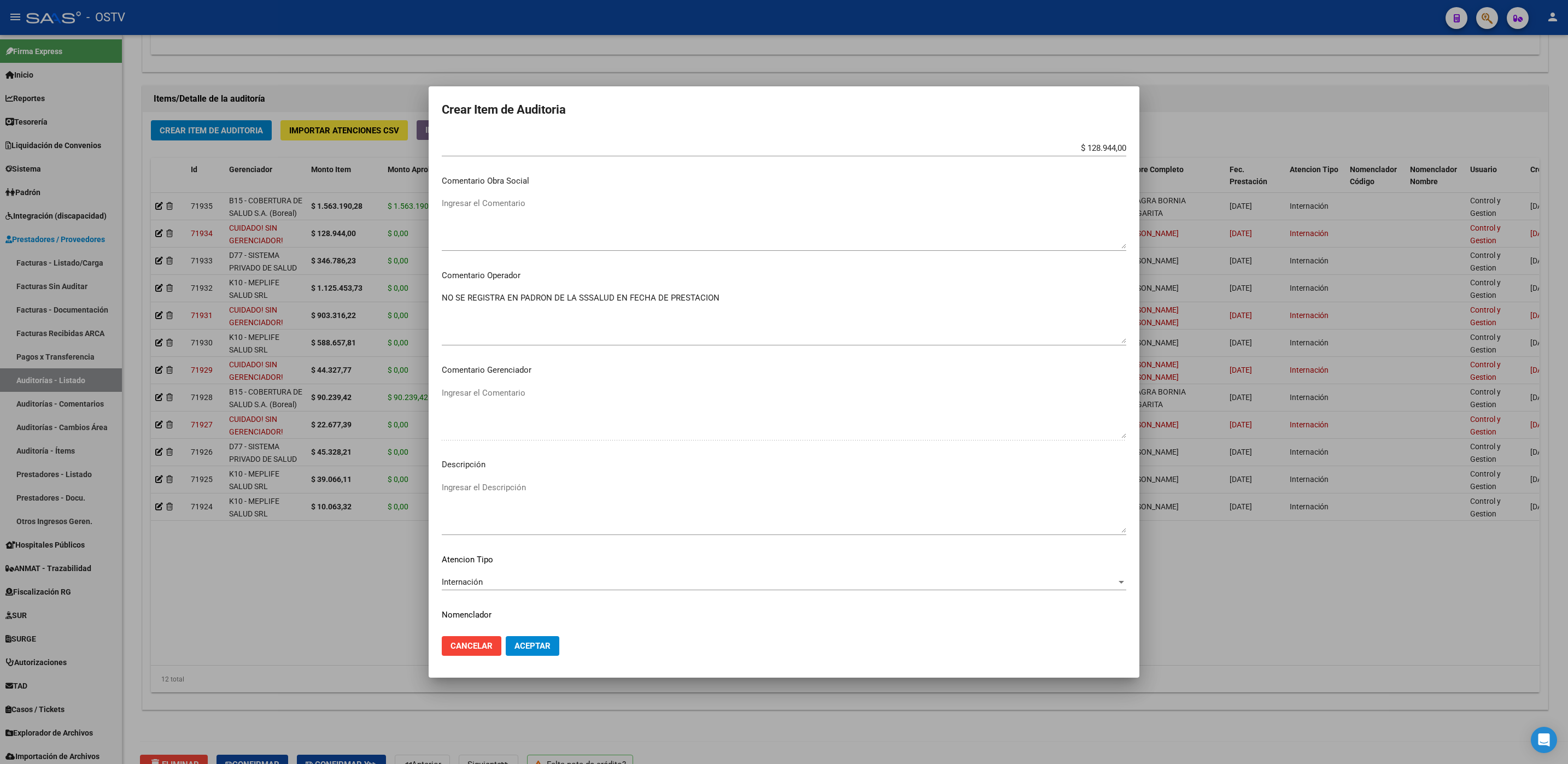
click at [347, 571] on div at bounding box center [784, 382] width 1568 height 764
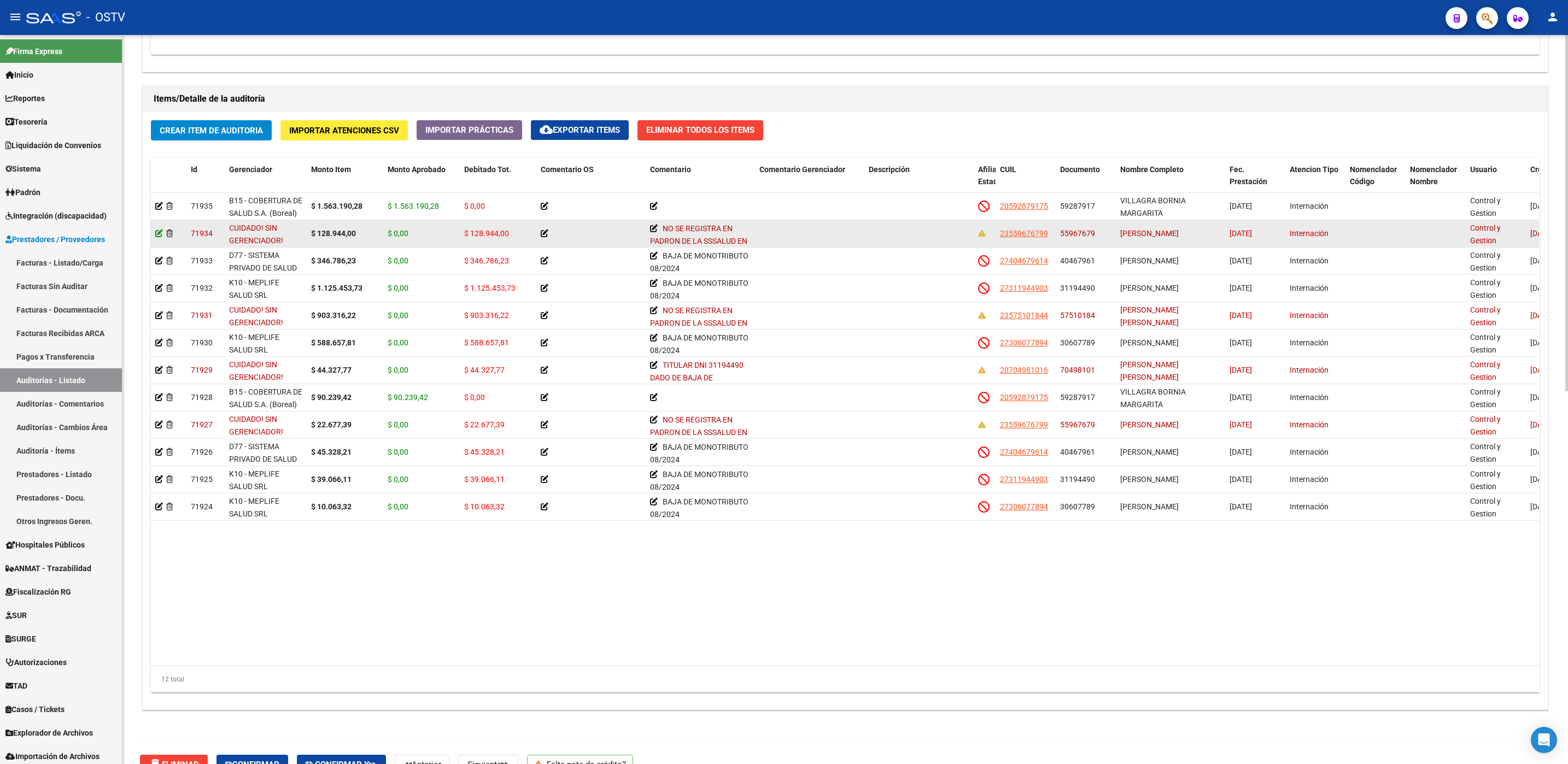
click at [159, 237] on icon at bounding box center [159, 233] width 8 height 8
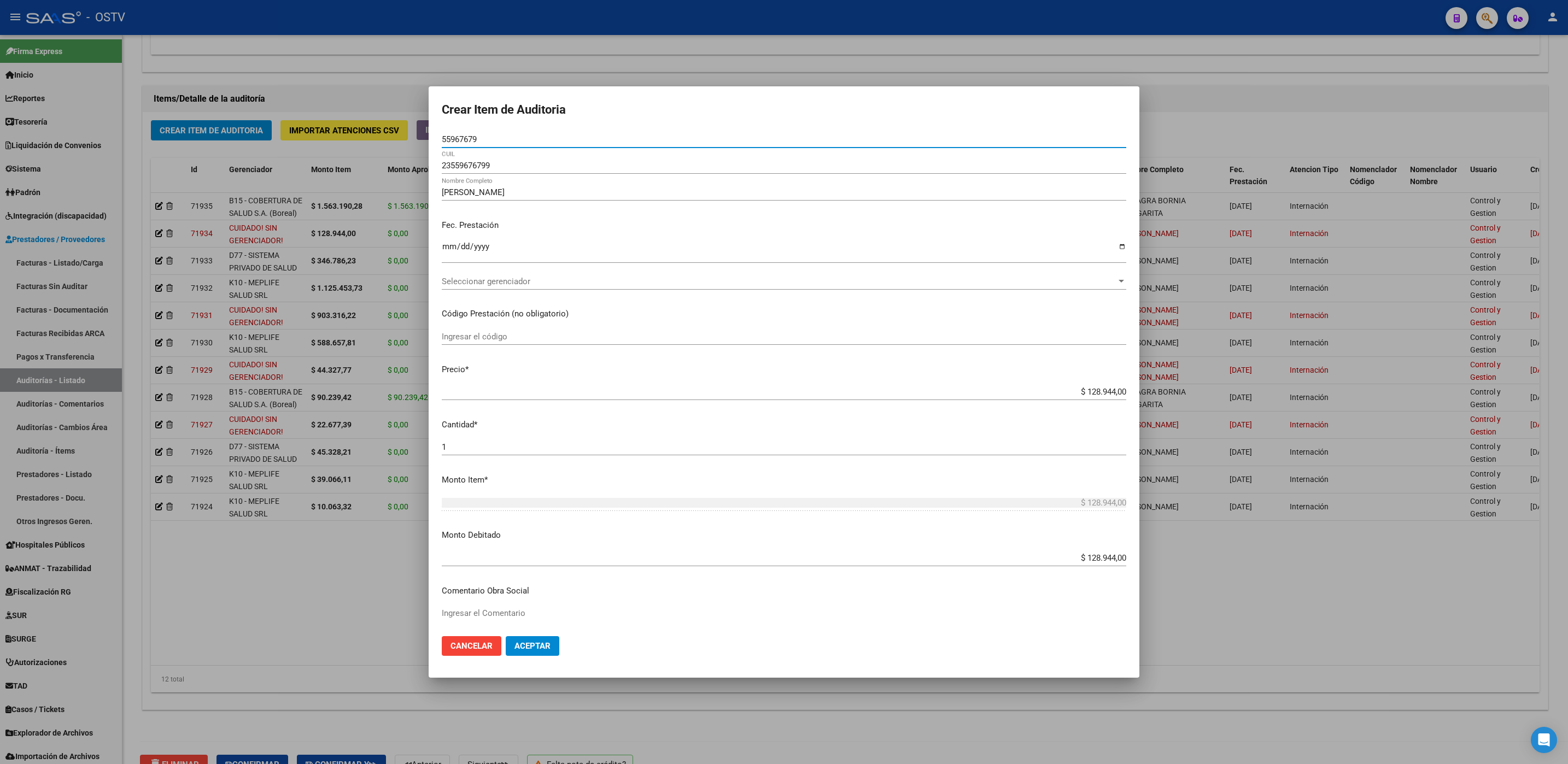
click at [317, 585] on div at bounding box center [784, 382] width 1568 height 764
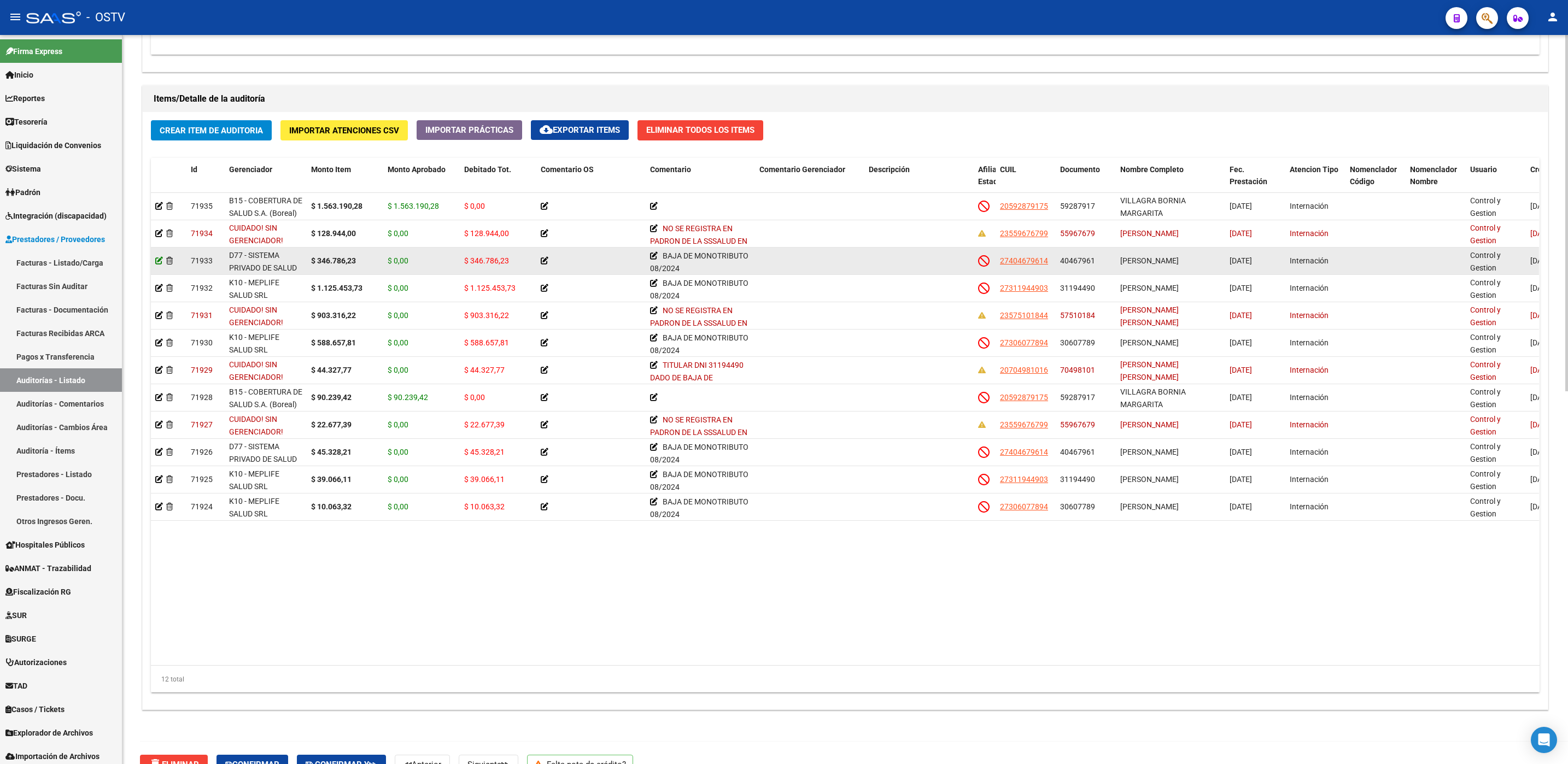
click at [155, 259] on icon at bounding box center [159, 260] width 8 height 8
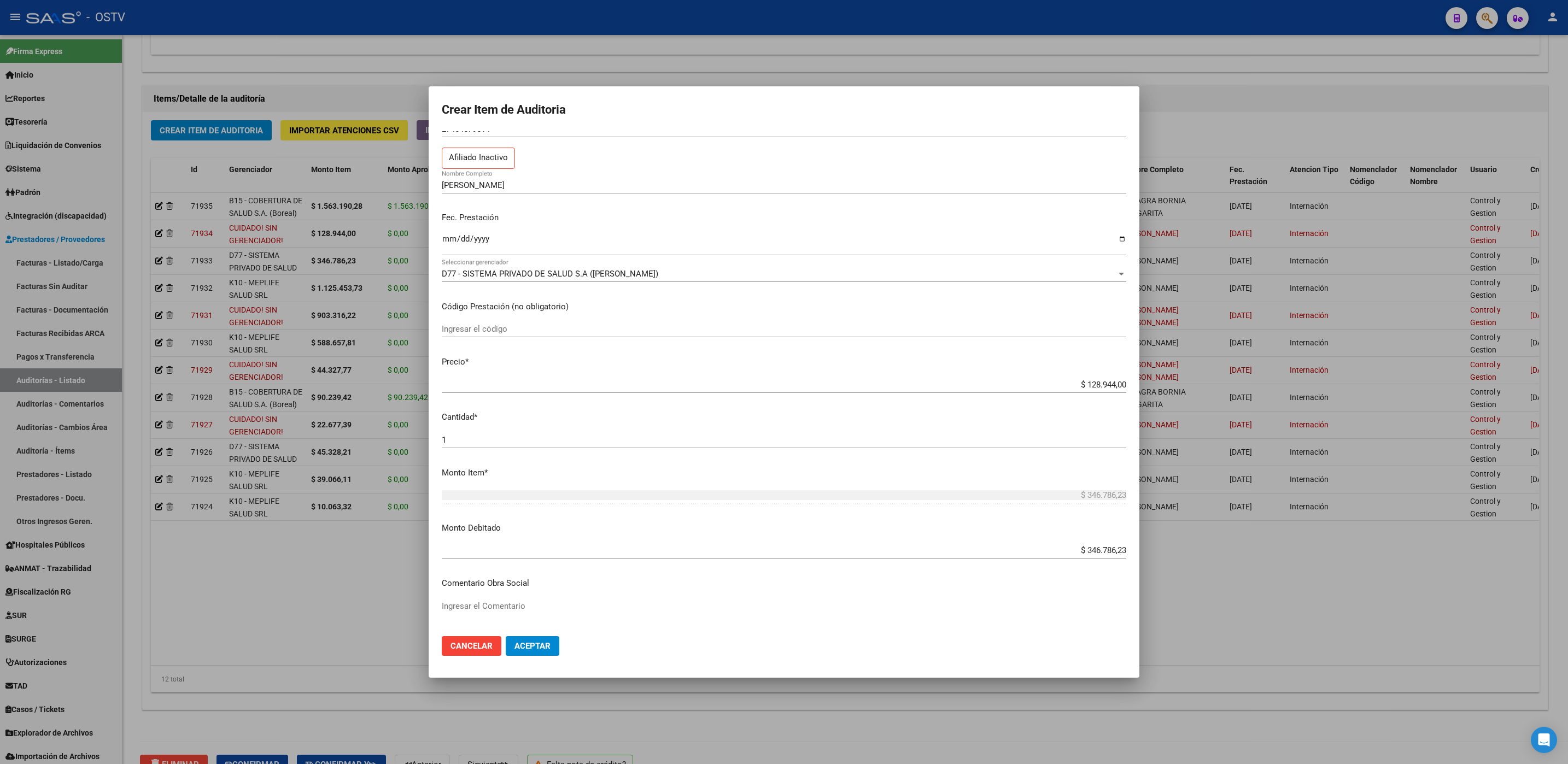
scroll to position [0, 0]
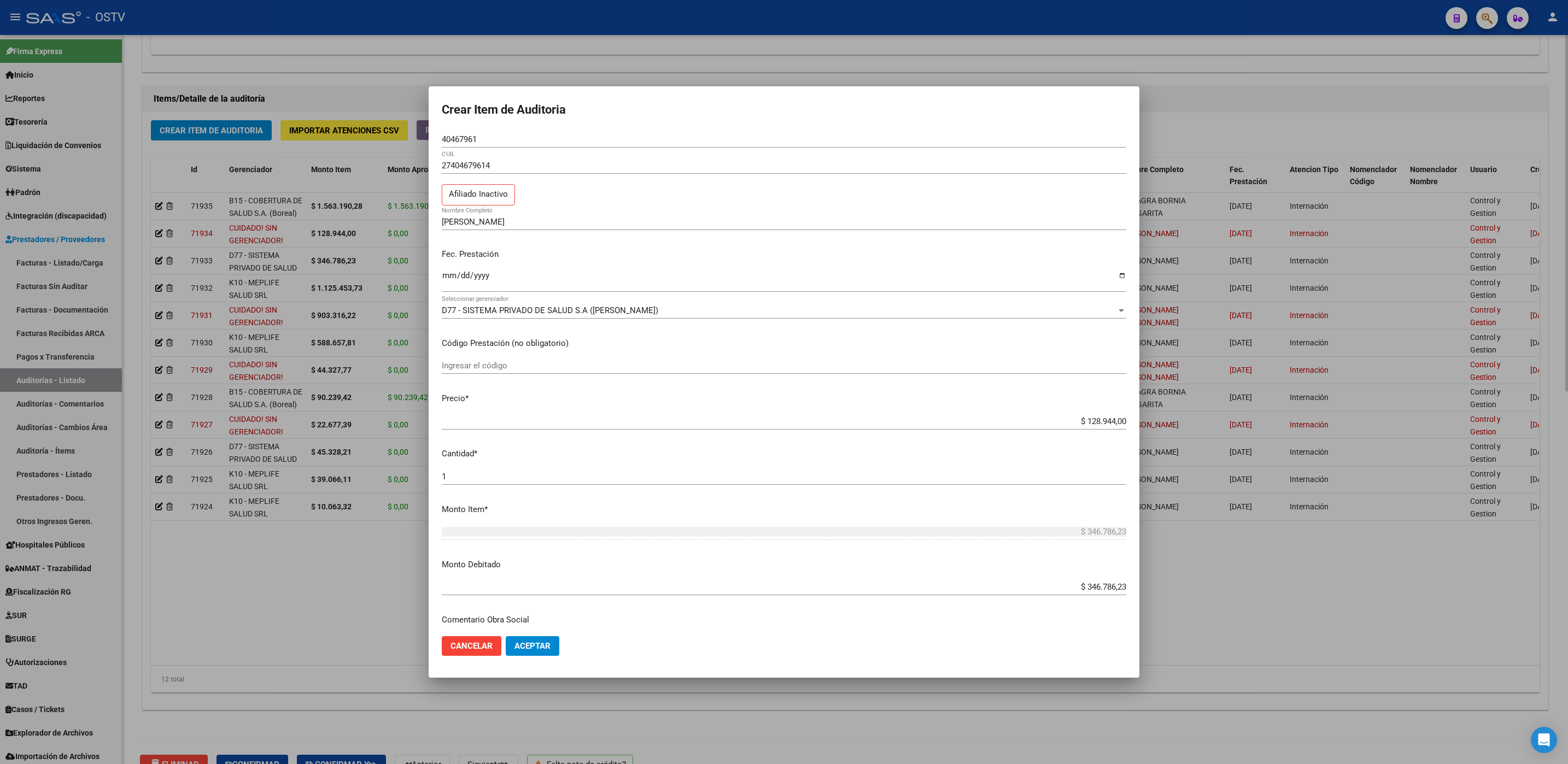
click at [256, 591] on div at bounding box center [784, 382] width 1568 height 764
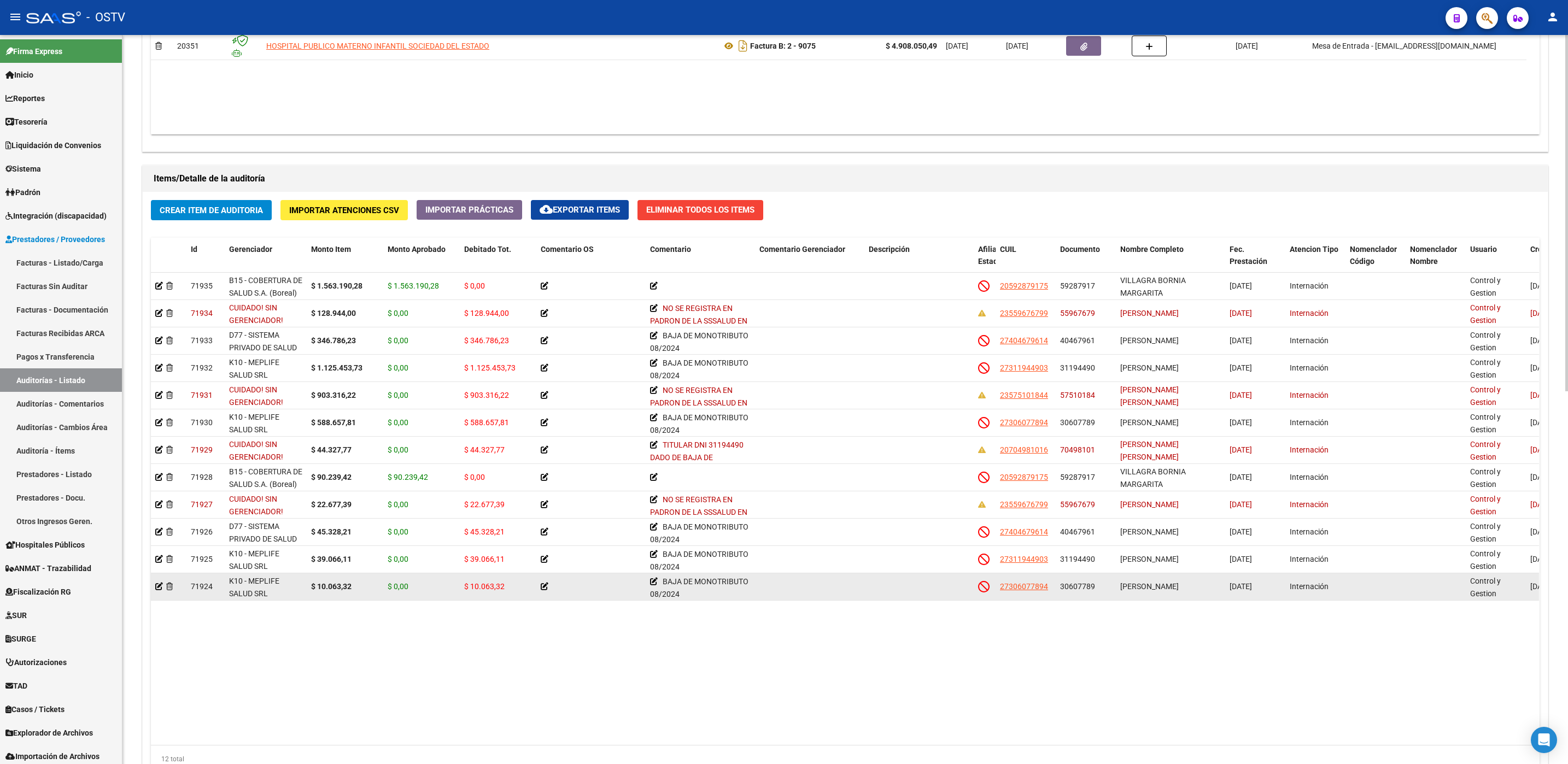
scroll to position [435, 0]
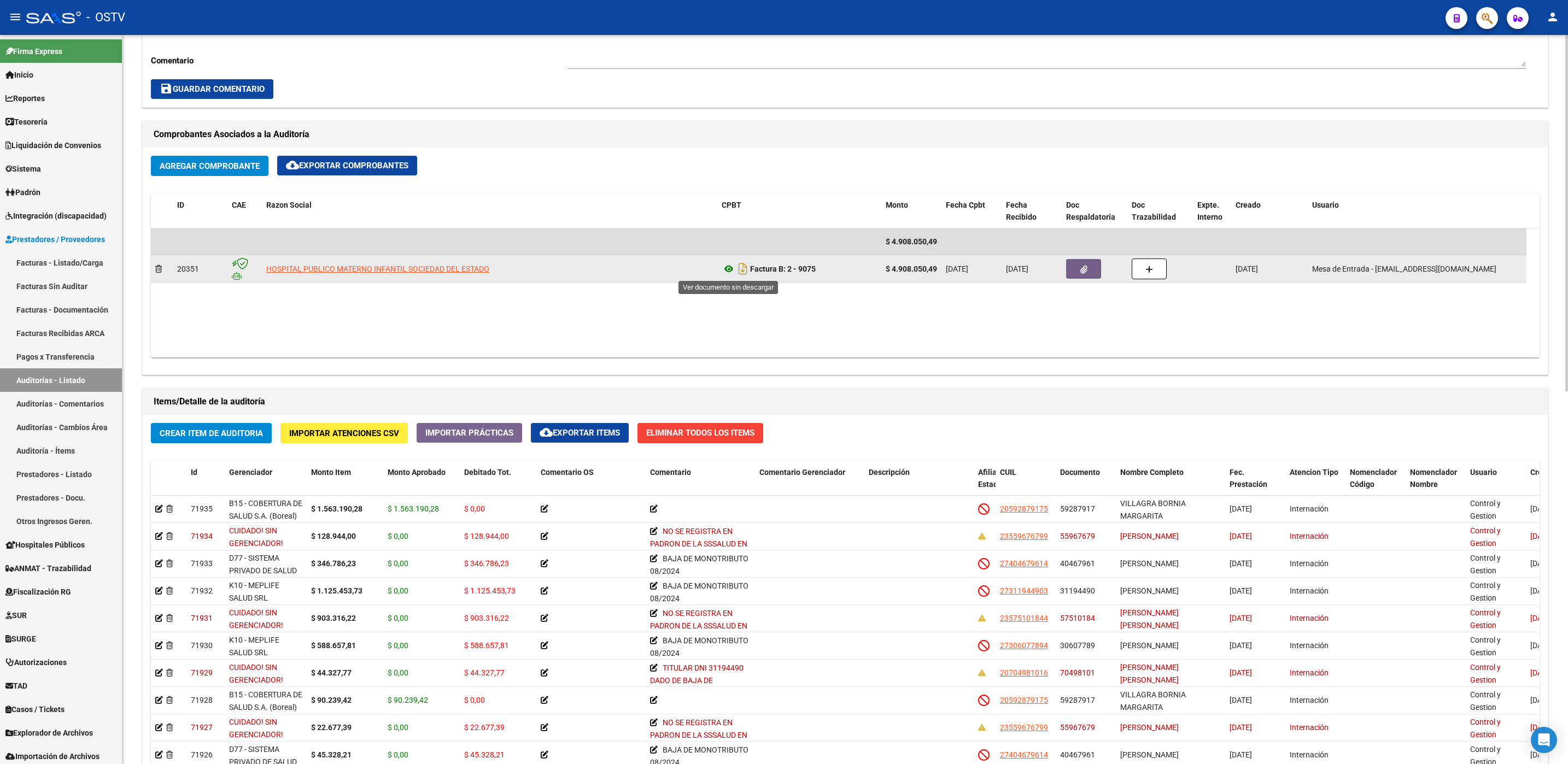
click at [724, 272] on icon at bounding box center [728, 268] width 14 height 13
click at [744, 271] on icon "Descargar documento" at bounding box center [743, 268] width 14 height 17
click at [1087, 271] on button "button" at bounding box center [1083, 268] width 35 height 20
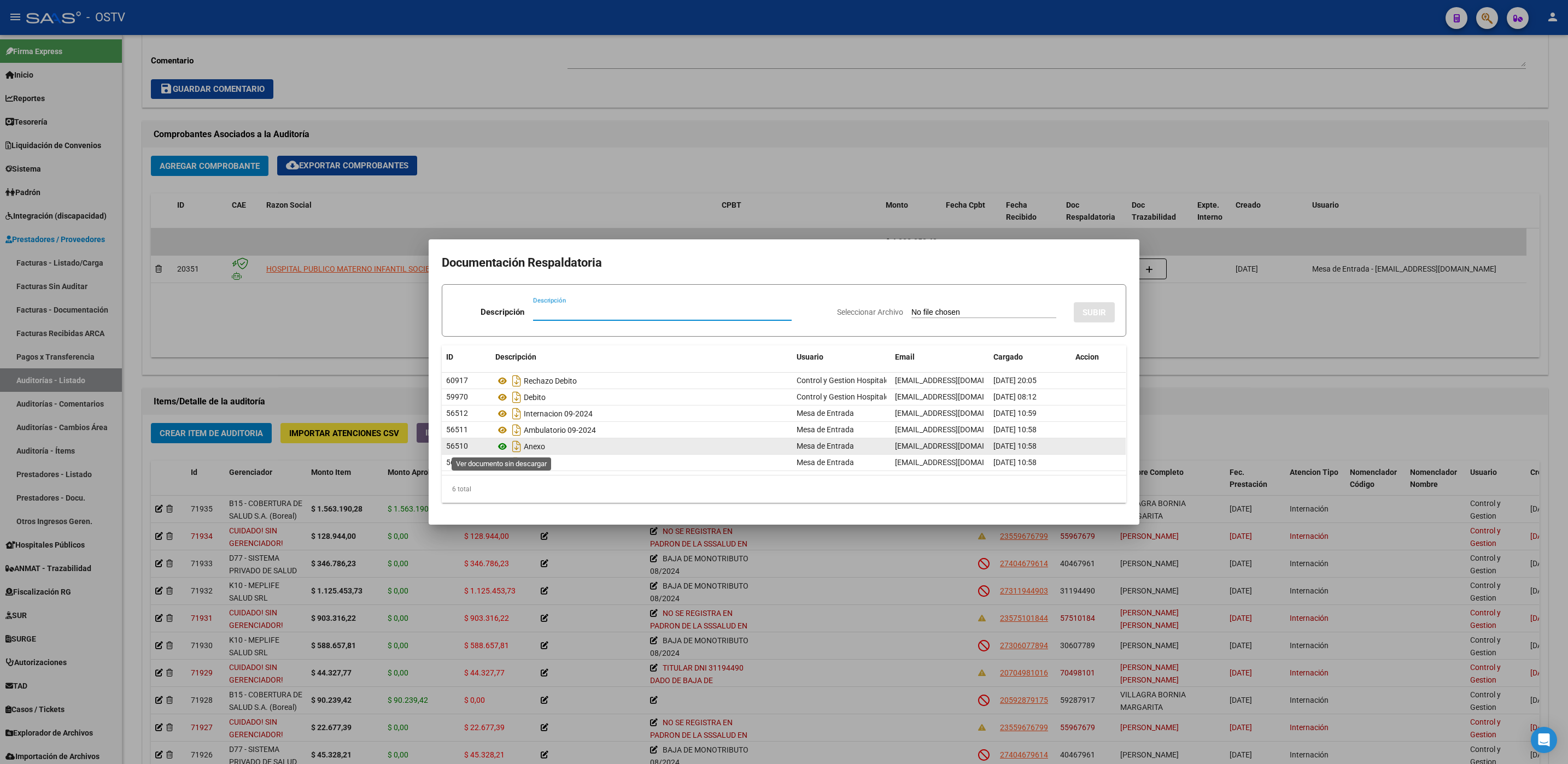
click at [501, 446] on icon at bounding box center [502, 446] width 14 height 13
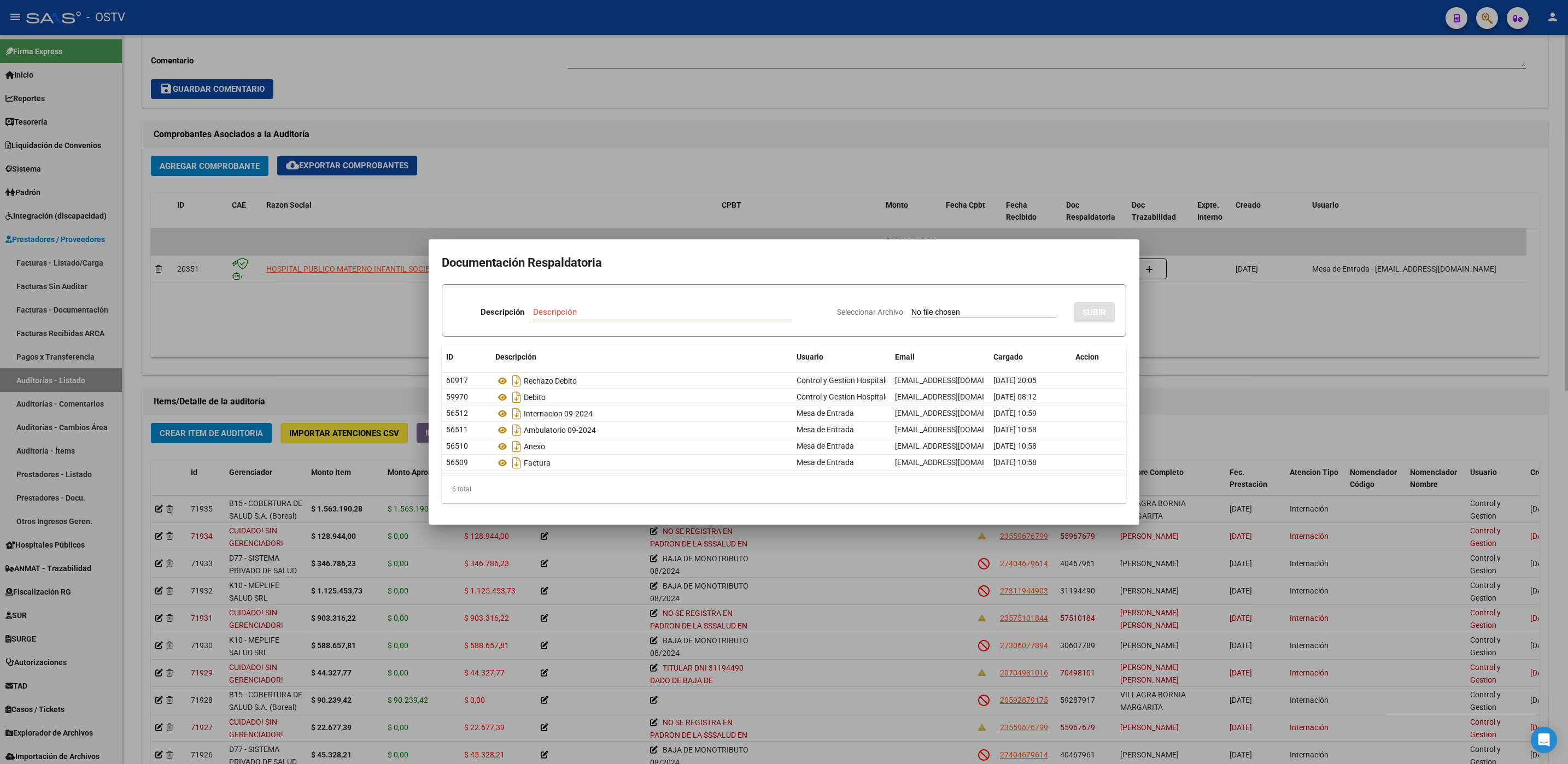
click at [141, 641] on div at bounding box center [784, 382] width 1568 height 764
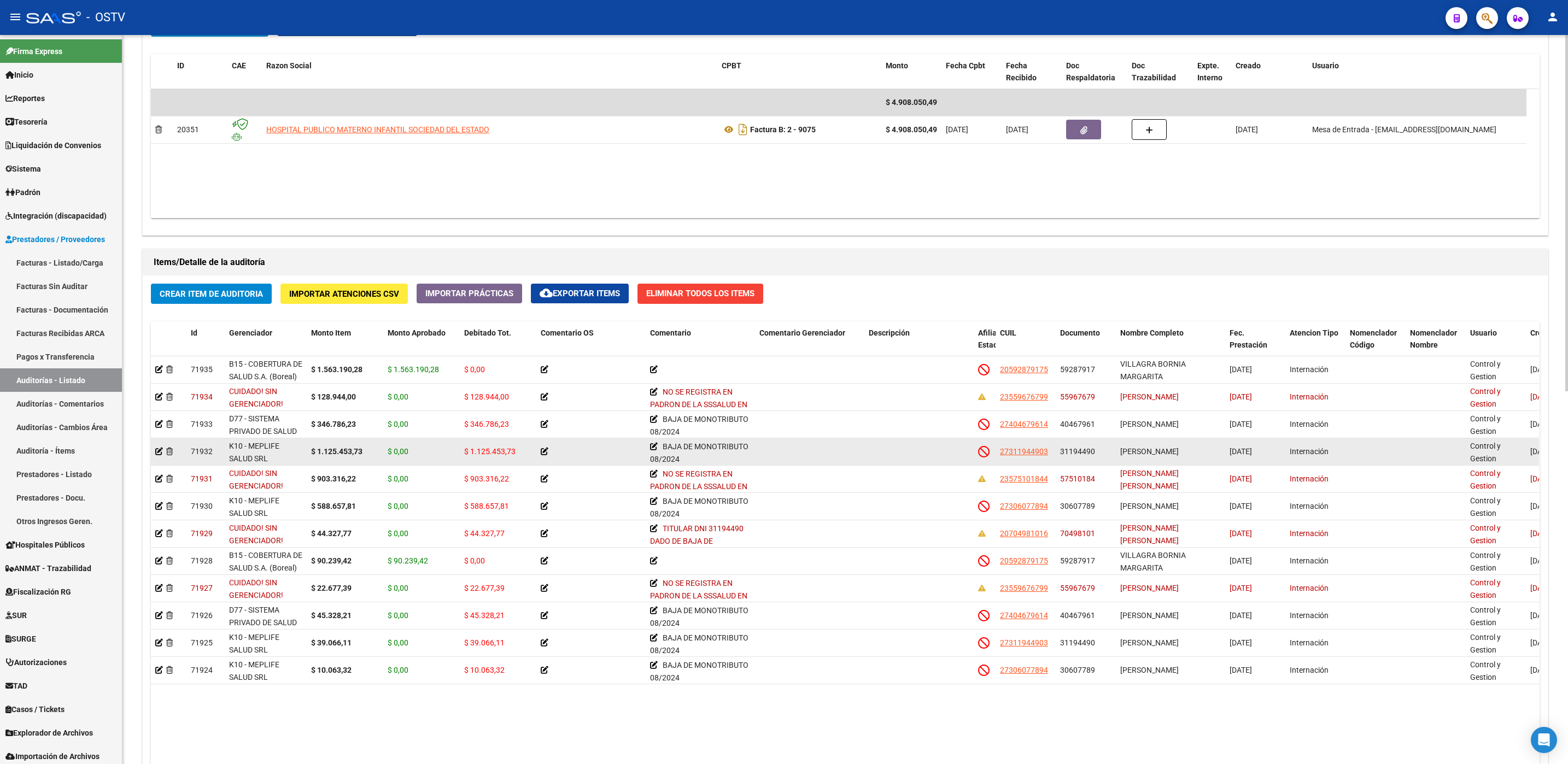
scroll to position [599, 0]
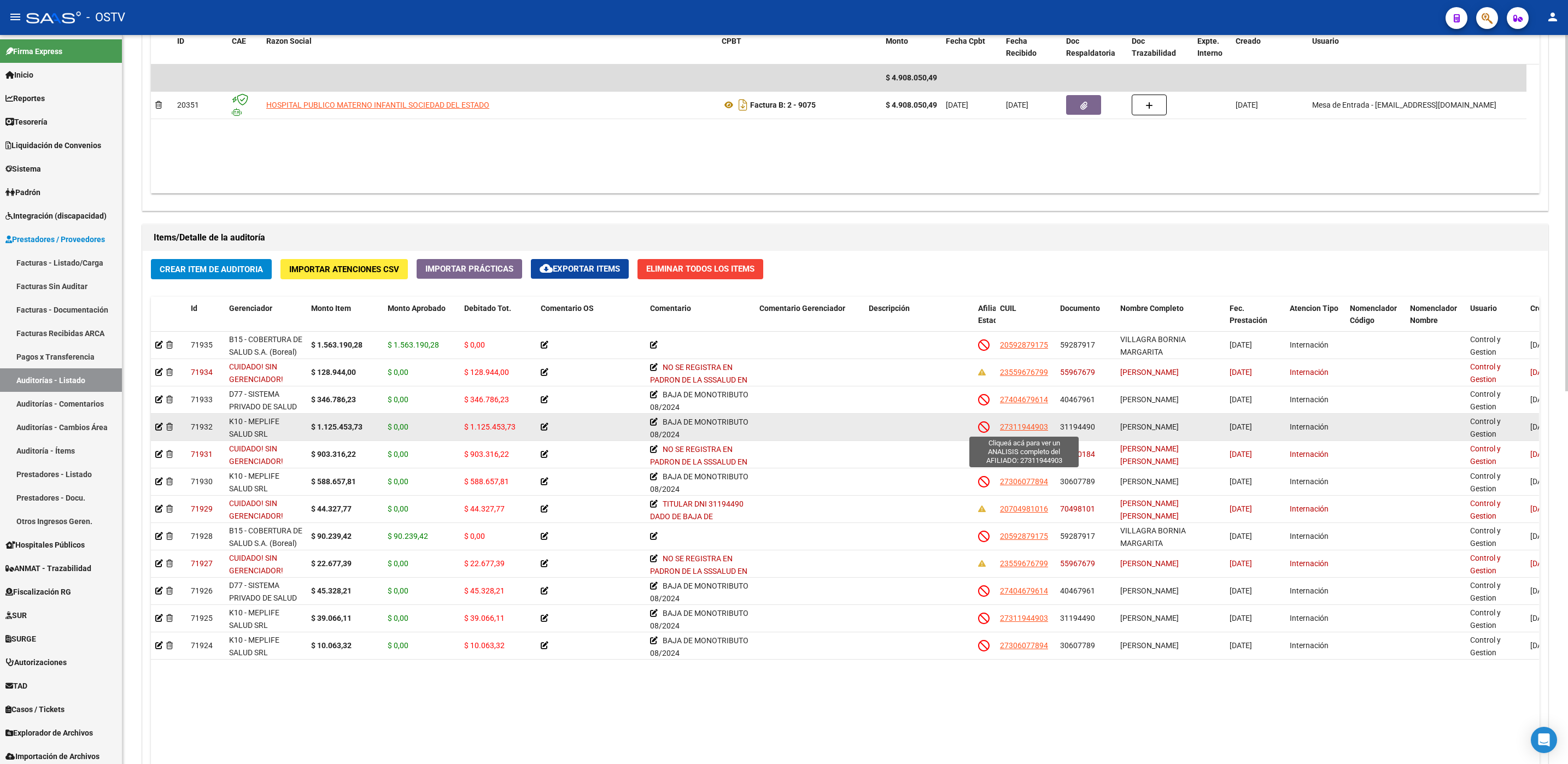
click at [1022, 423] on span "27311944903" at bounding box center [1024, 427] width 48 height 9
type textarea "27311944903"
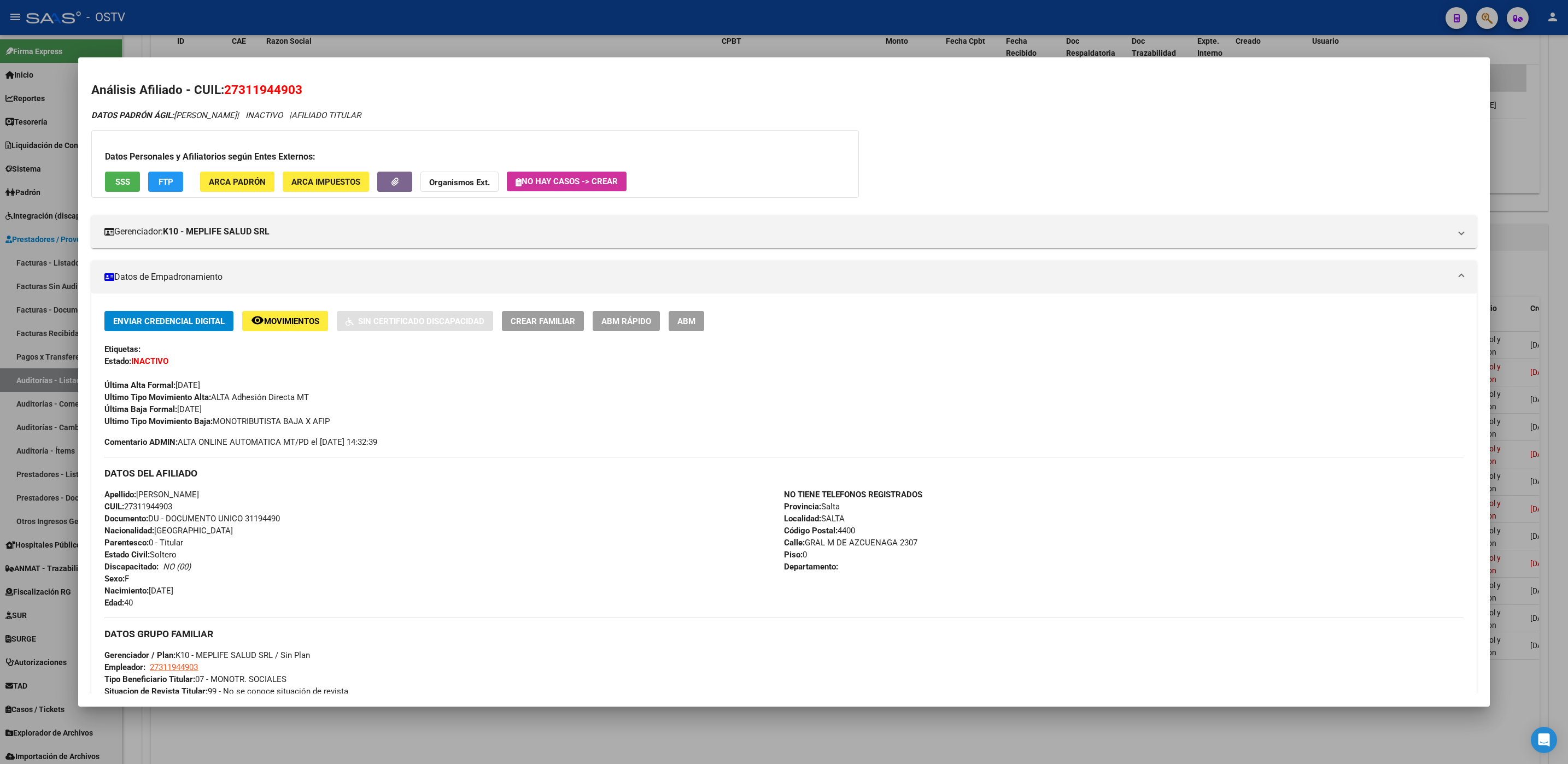
scroll to position [232, 0]
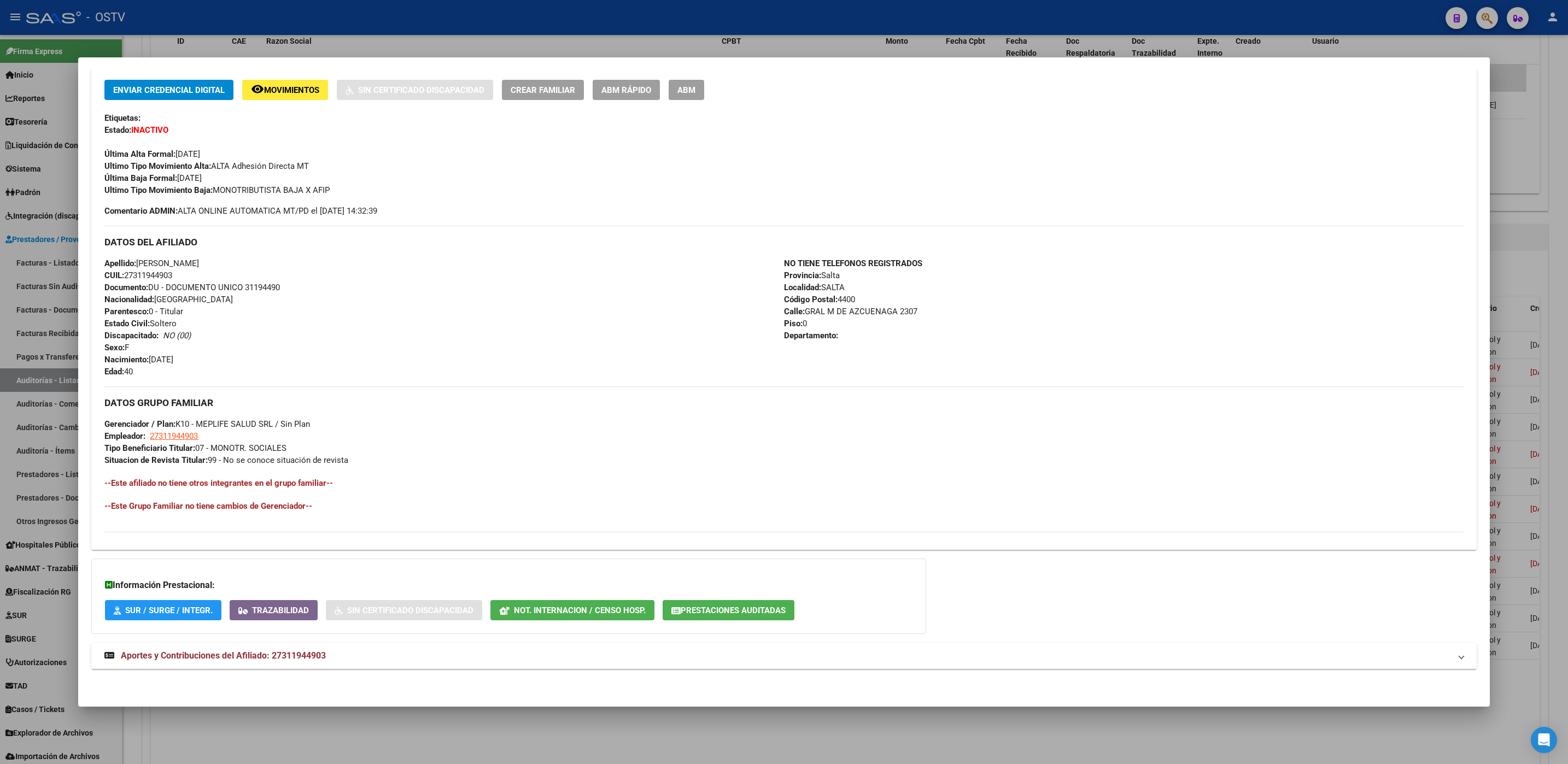
click at [253, 660] on span "Aportes y Contribuciones del Afiliado: 27311944903" at bounding box center [223, 655] width 205 height 10
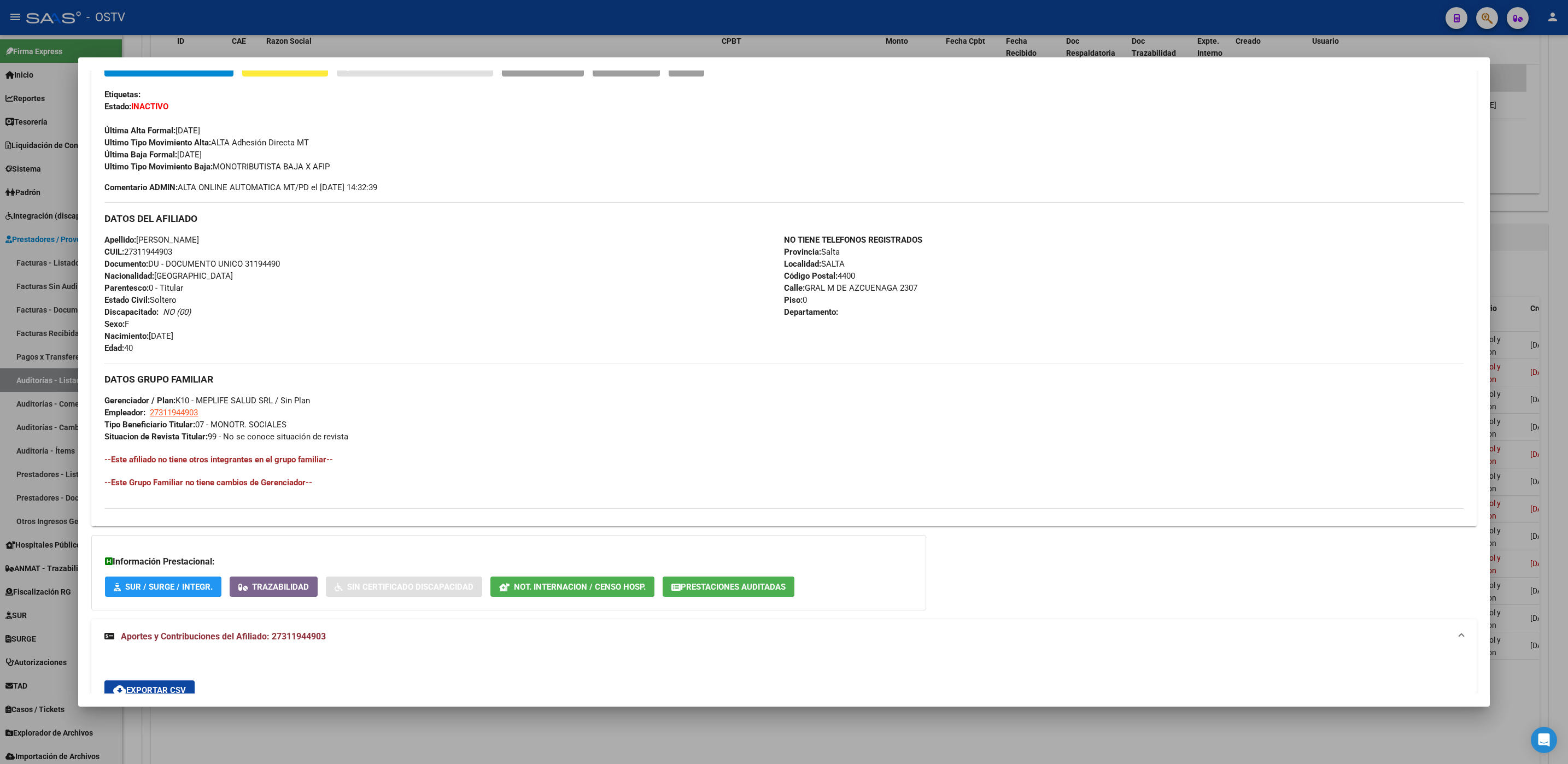
scroll to position [70, 0]
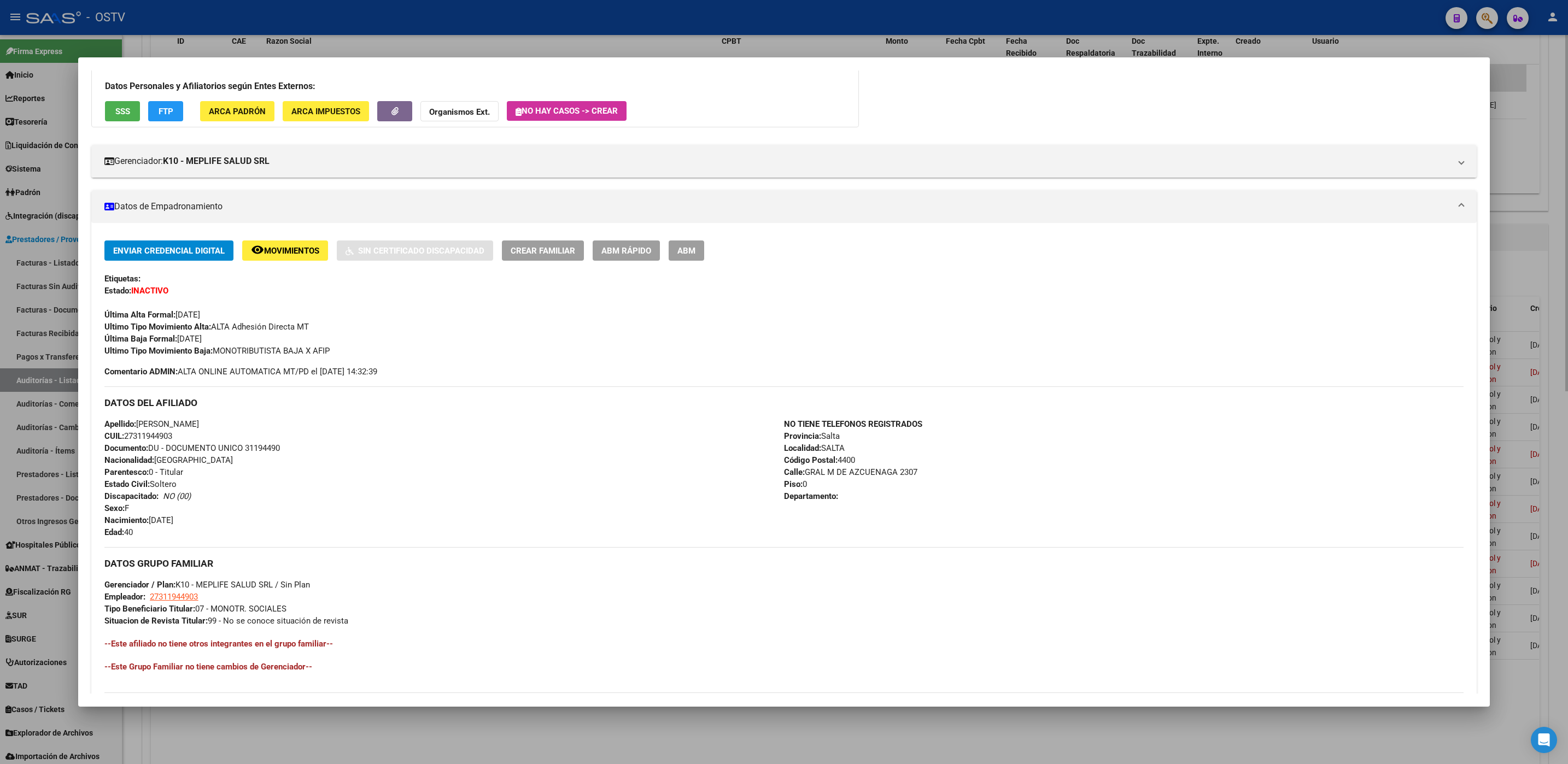
drag, startPoint x: 534, startPoint y: 720, endPoint x: 563, endPoint y: 715, distance: 29.4
click at [535, 721] on div at bounding box center [784, 382] width 1568 height 764
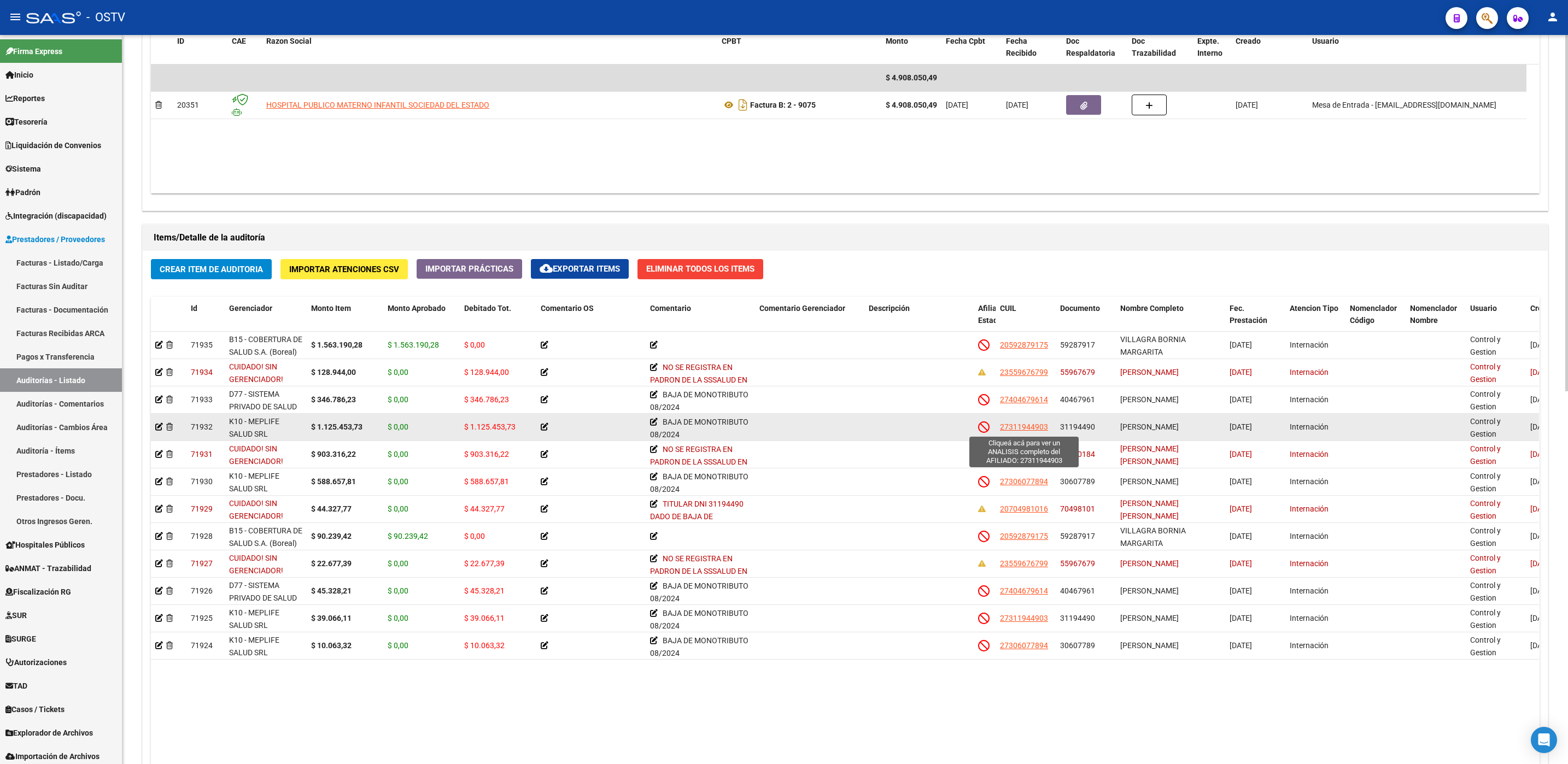
click at [1038, 428] on span "27311944903" at bounding box center [1024, 427] width 48 height 9
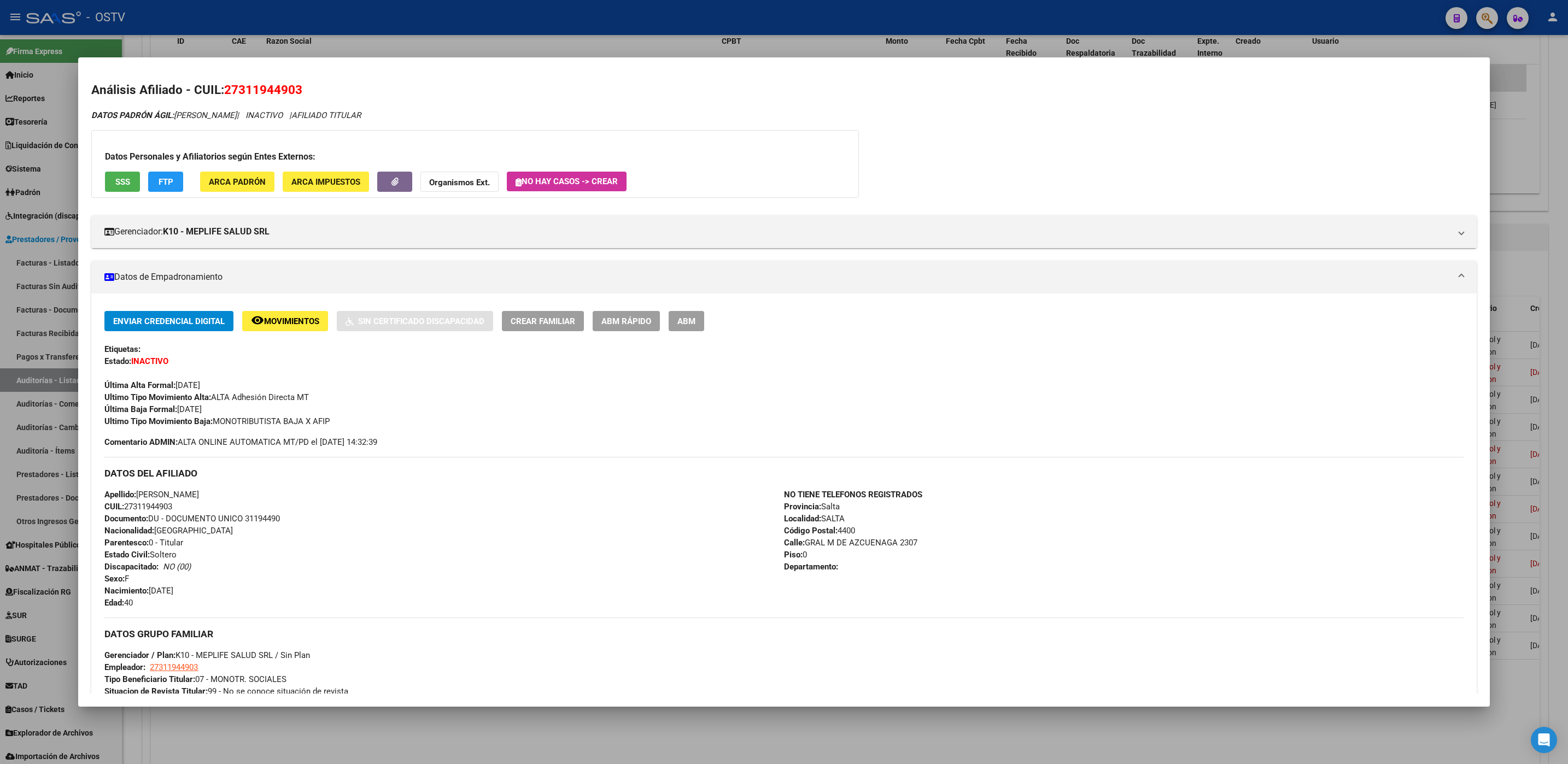
scroll to position [232, 0]
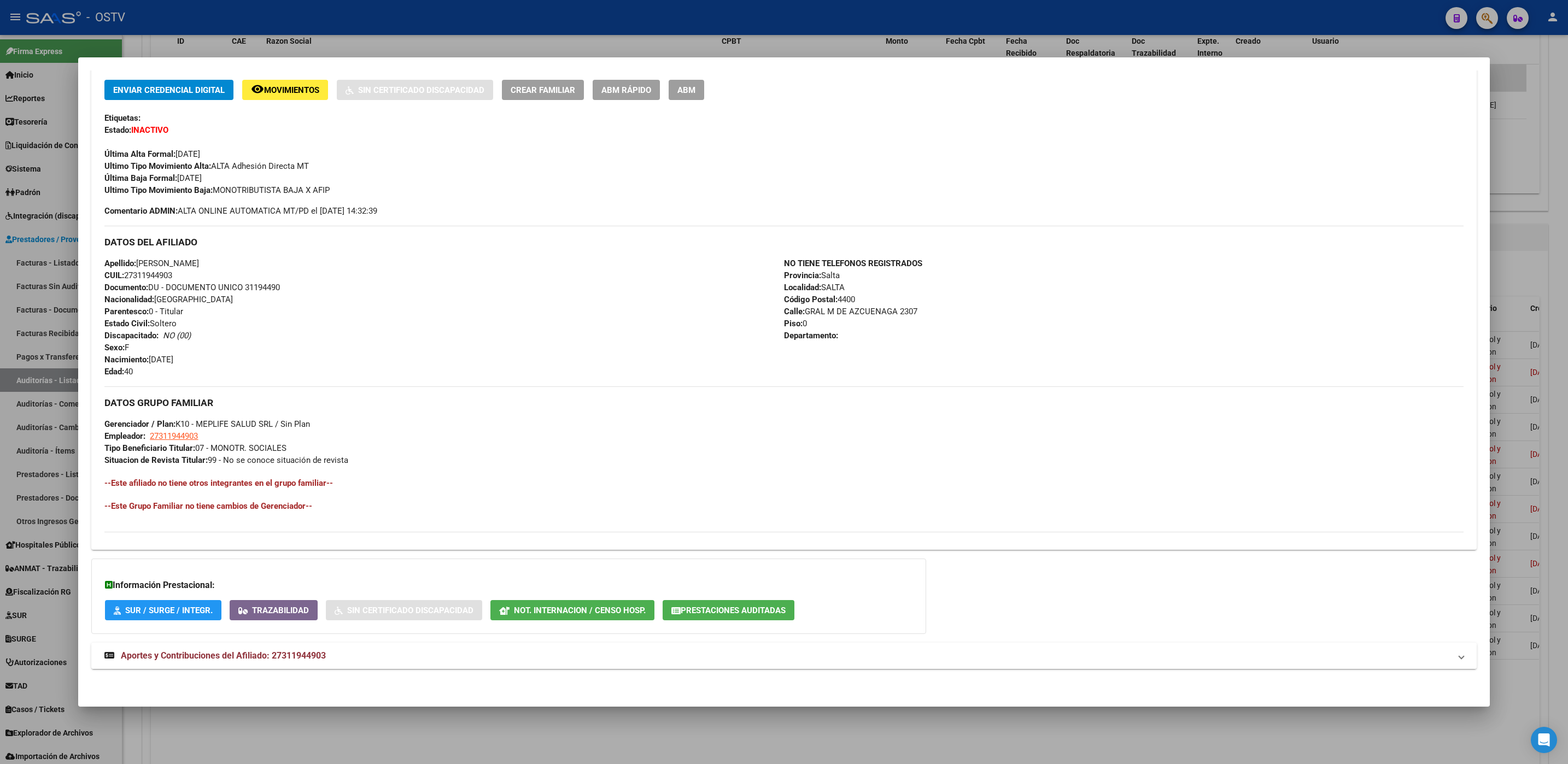
click at [302, 644] on mat-expansion-panel-header "Aportes y Contribuciones del Afiliado: 27311944903" at bounding box center [783, 656] width 1384 height 26
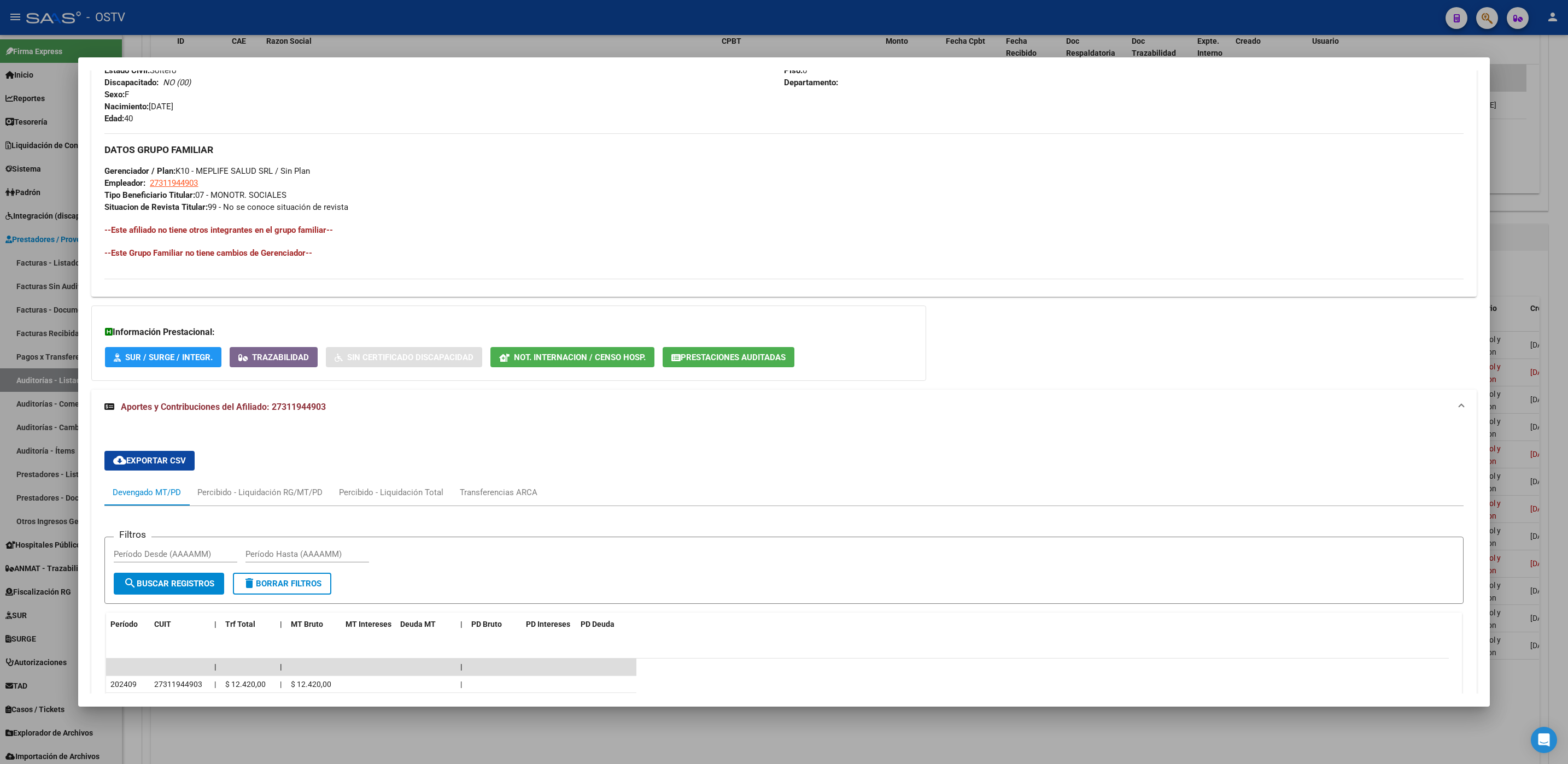
scroll to position [515, 0]
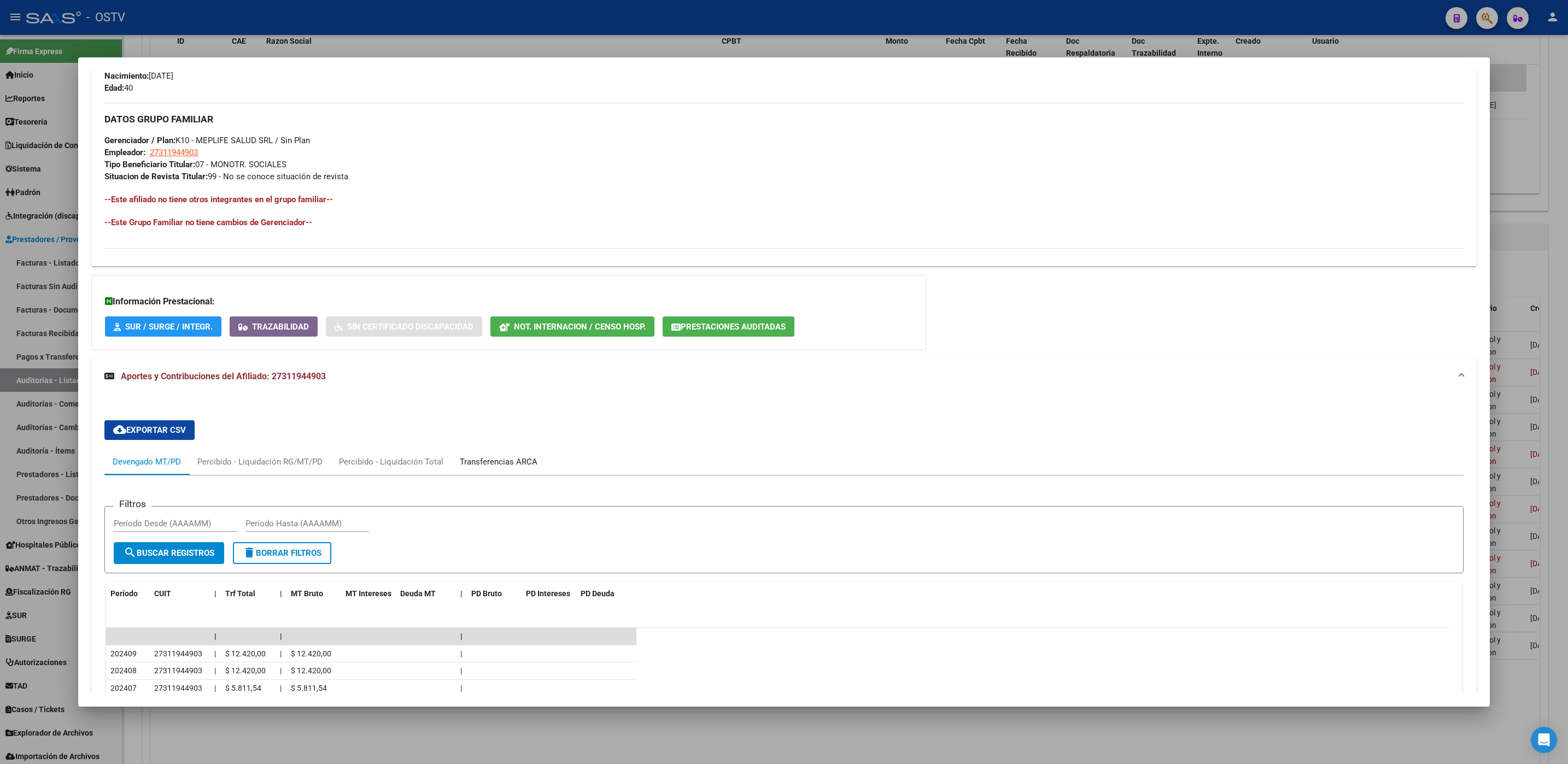
click at [483, 460] on div "Transferencias ARCA" at bounding box center [499, 461] width 77 height 12
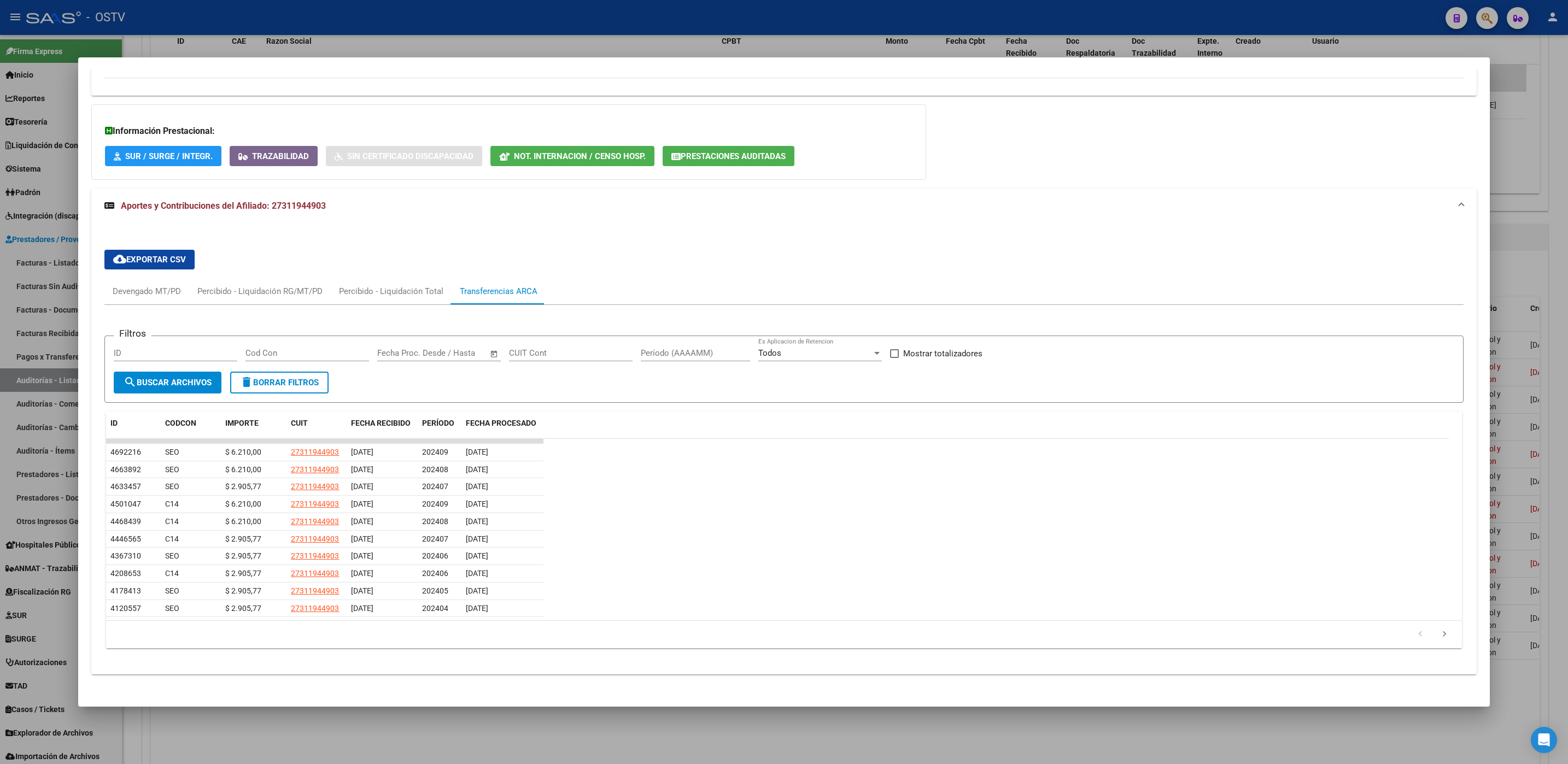
scroll to position [696, 0]
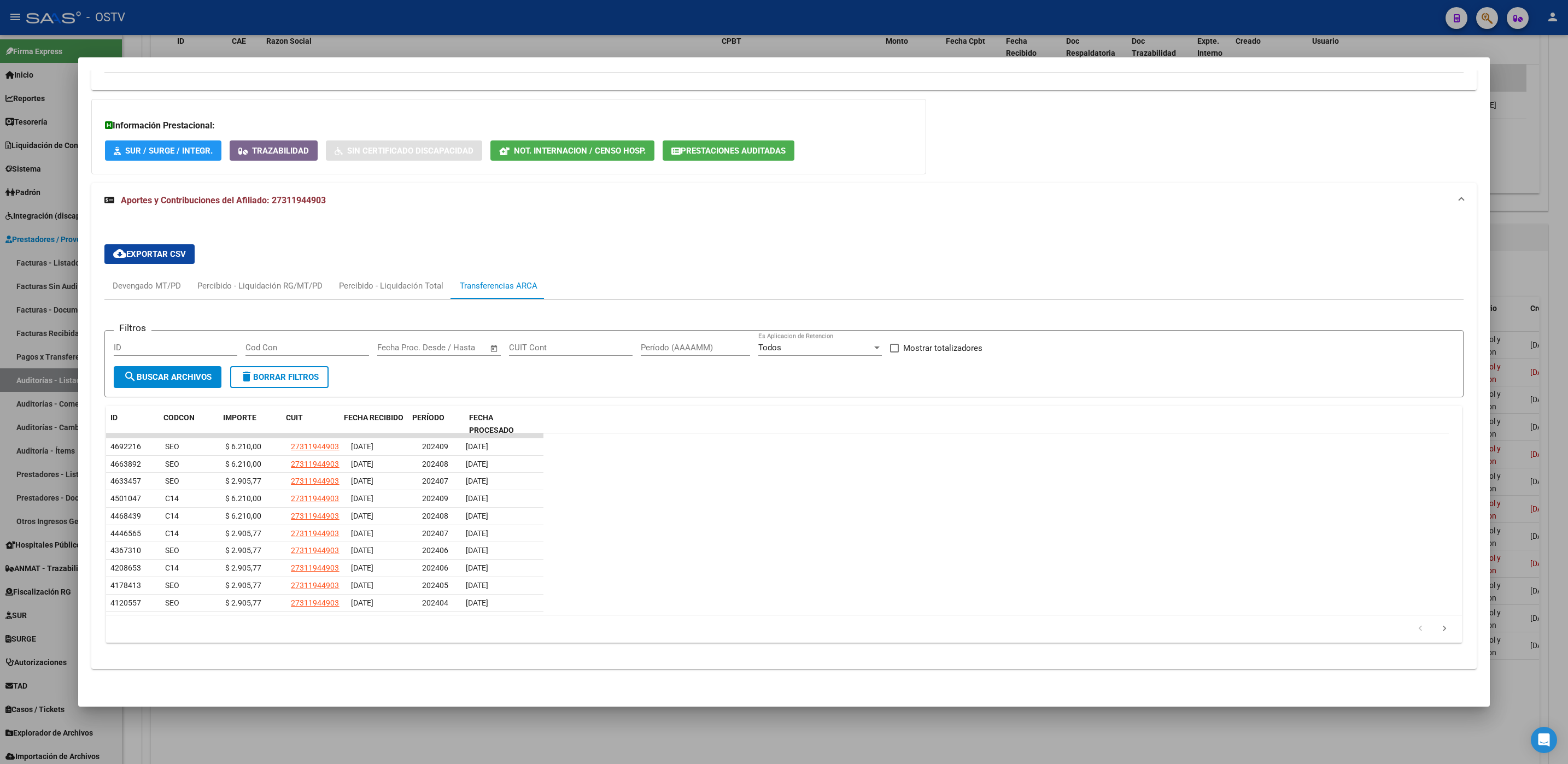
drag, startPoint x: 460, startPoint y: 418, endPoint x: 546, endPoint y: 417, distance: 86.0
click at [546, 417] on datatable-header "ID CODCON IMPORTE CUIT FECHA RECIBIDO PERÍODO FECHA PROCESADO" at bounding box center [777, 420] width 1343 height 28
click at [391, 413] on span "FECHA RECIBIDO" at bounding box center [380, 418] width 59 height 9
click at [132, 725] on div at bounding box center [784, 382] width 1568 height 764
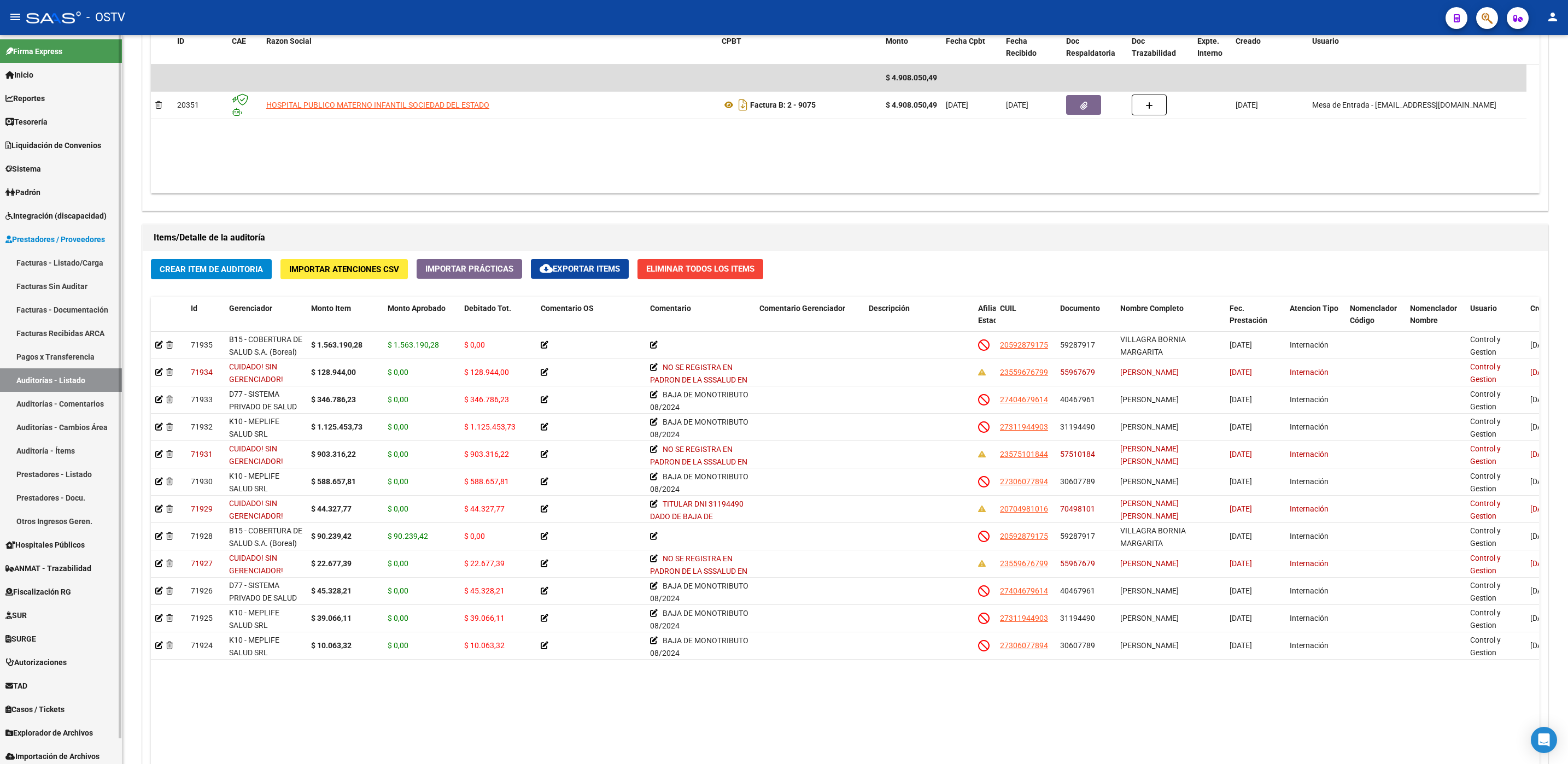
click at [30, 197] on span "Padrón" at bounding box center [23, 192] width 35 height 12
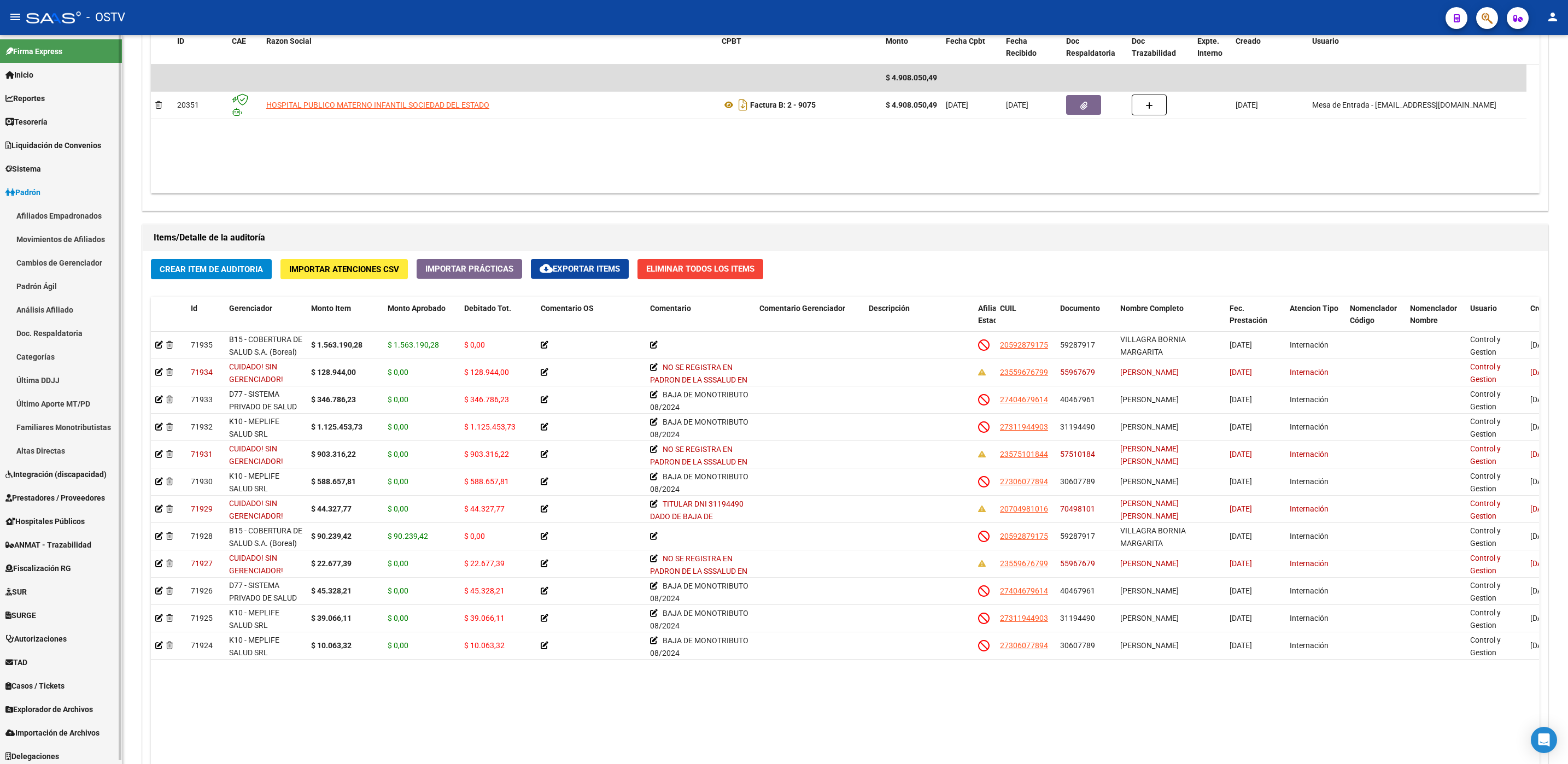
click at [36, 219] on link "Afiliados Empadronados" at bounding box center [61, 215] width 122 height 23
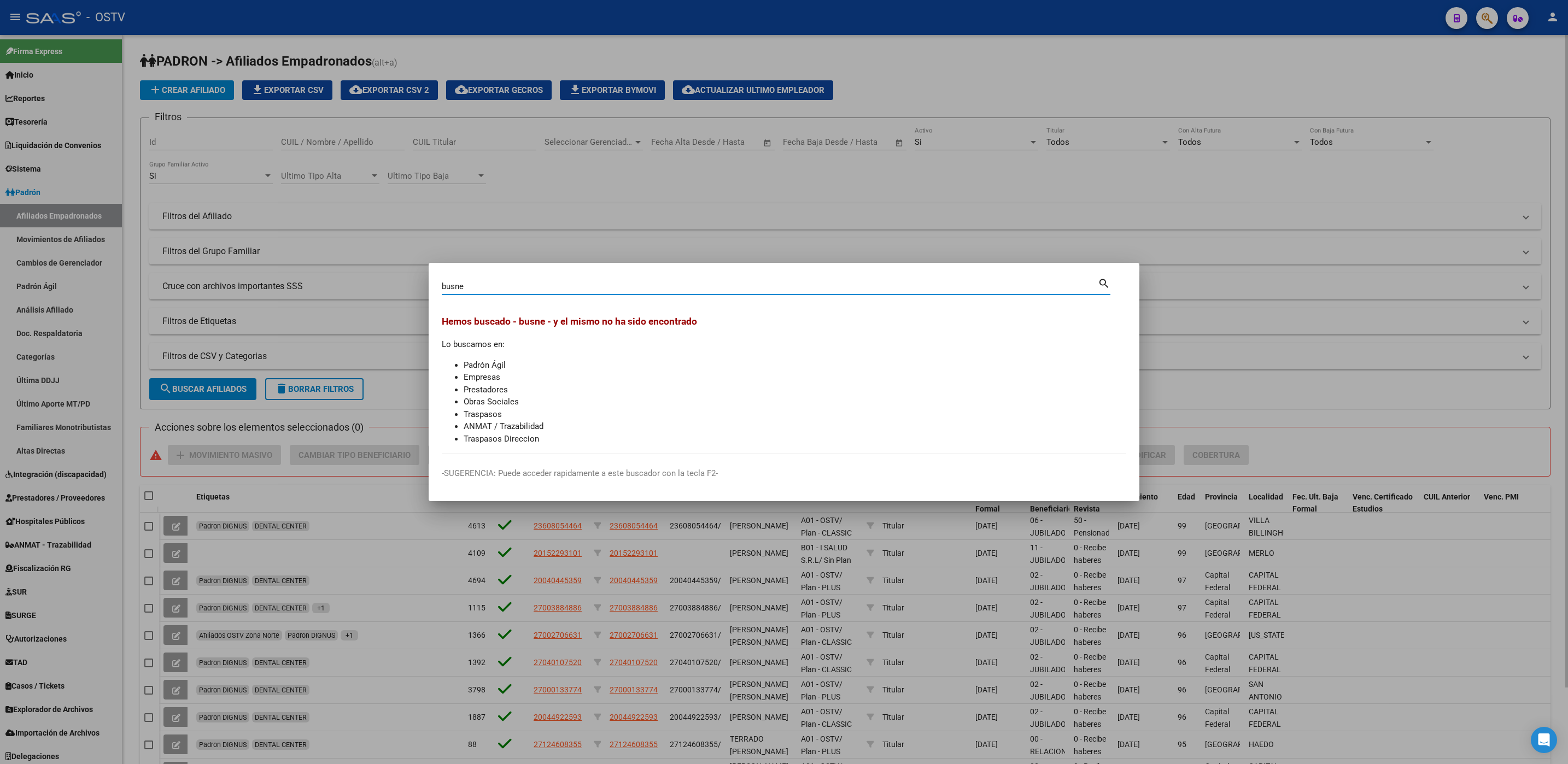
type input "busne"
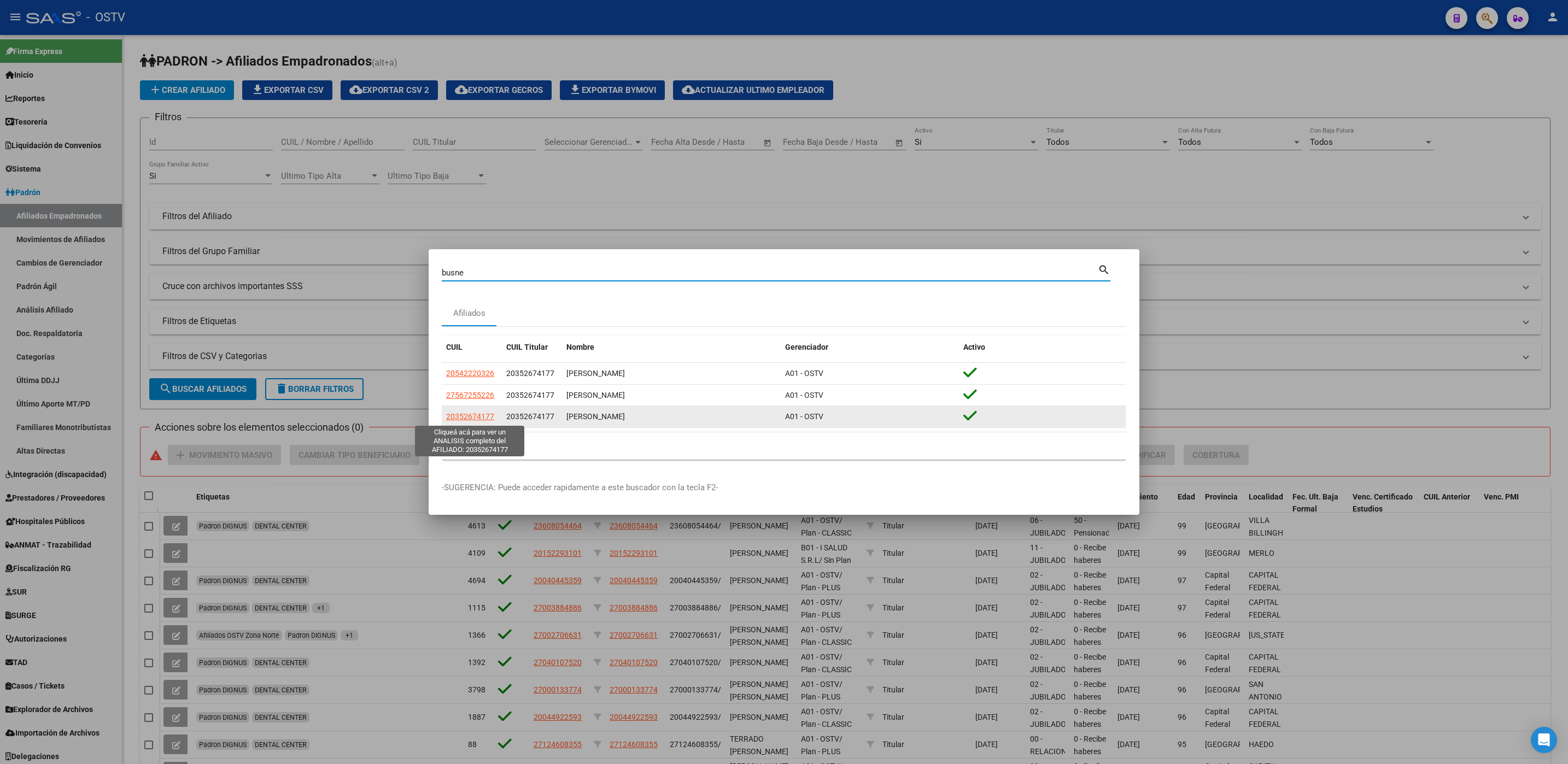
click at [474, 418] on span "20352674177" at bounding box center [470, 416] width 48 height 9
type textarea "20352674177"
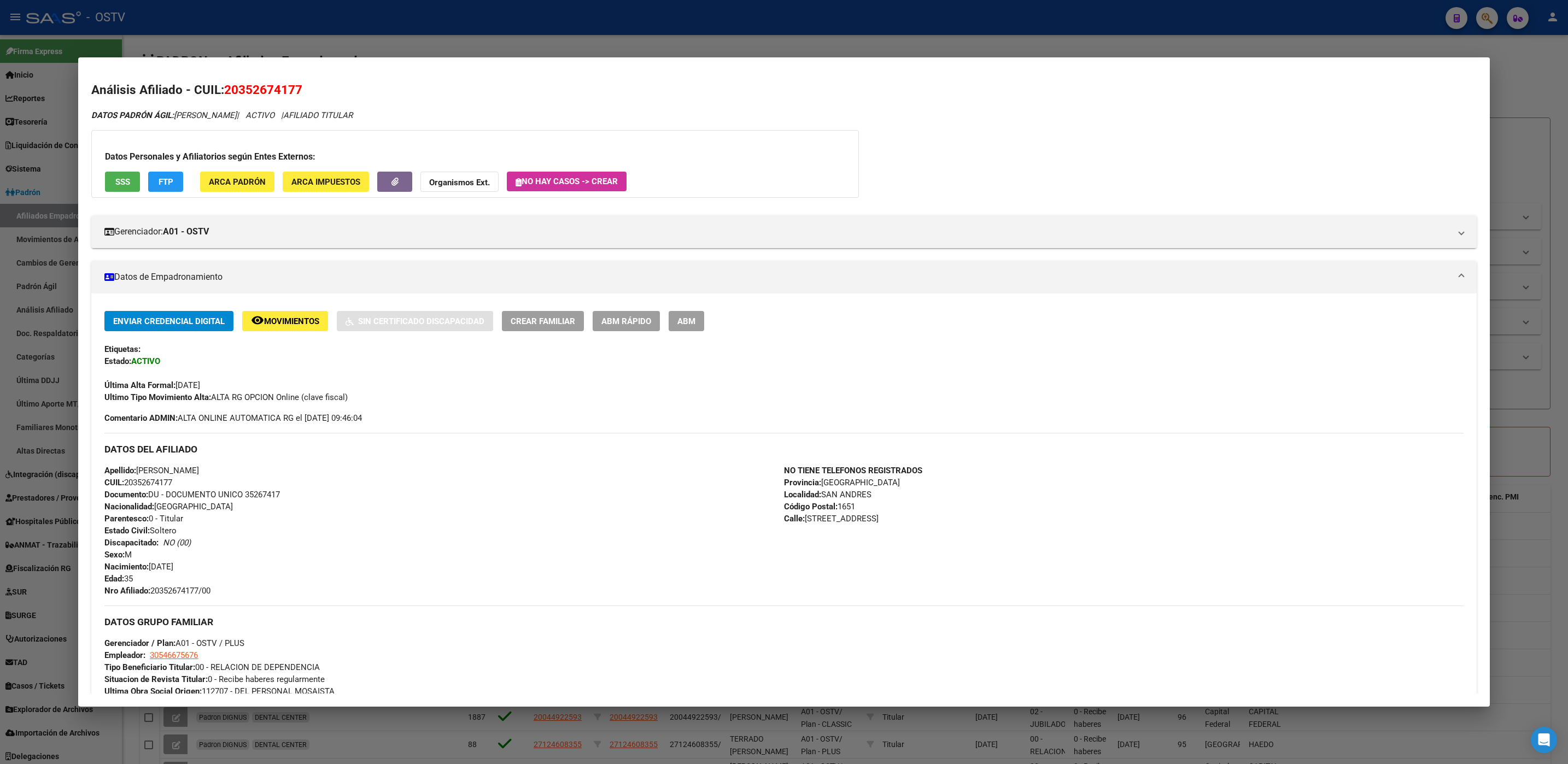
click at [687, 326] on button "ABM" at bounding box center [686, 320] width 35 height 20
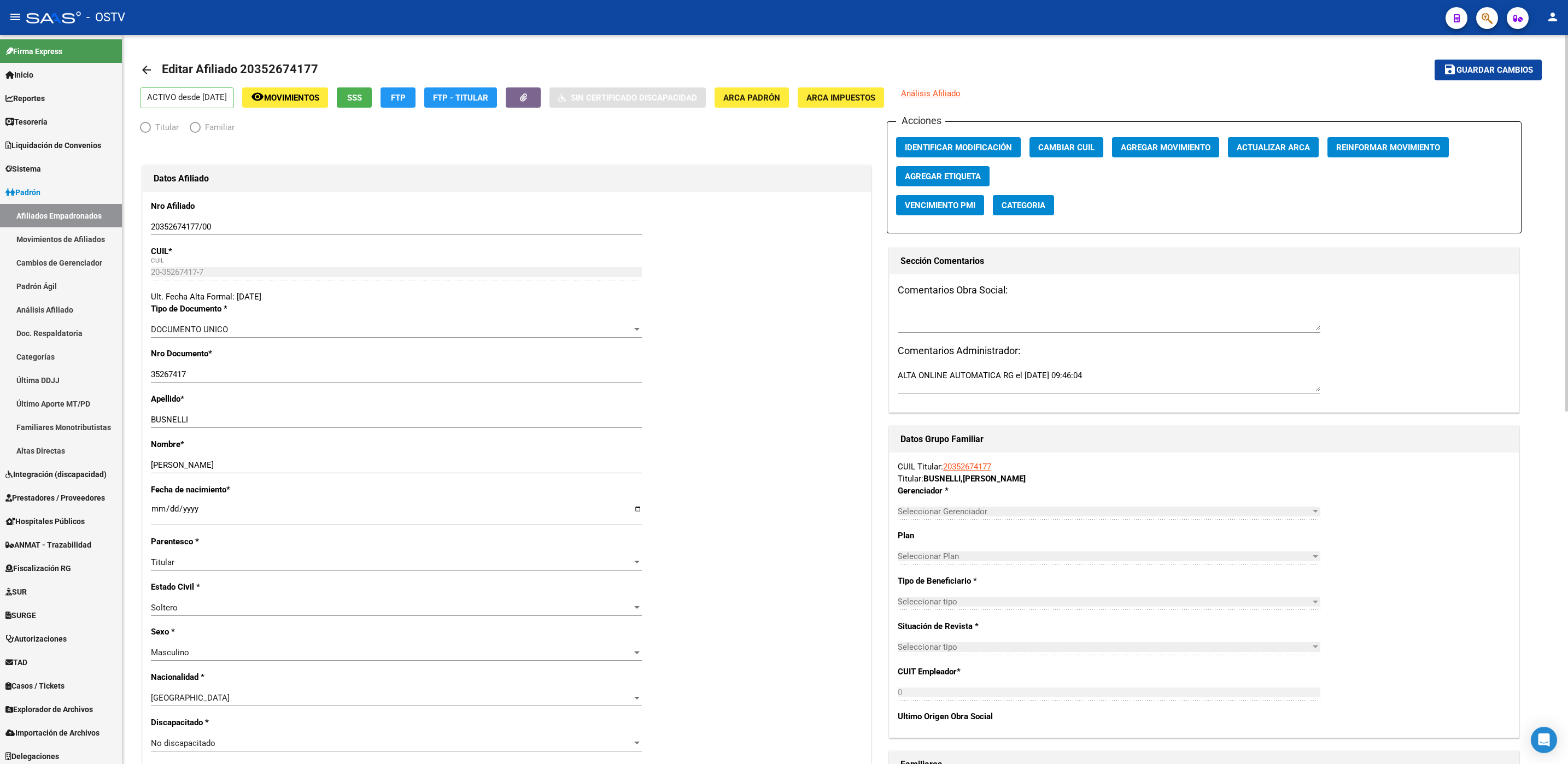
radio input "true"
type input "30-54667567-6"
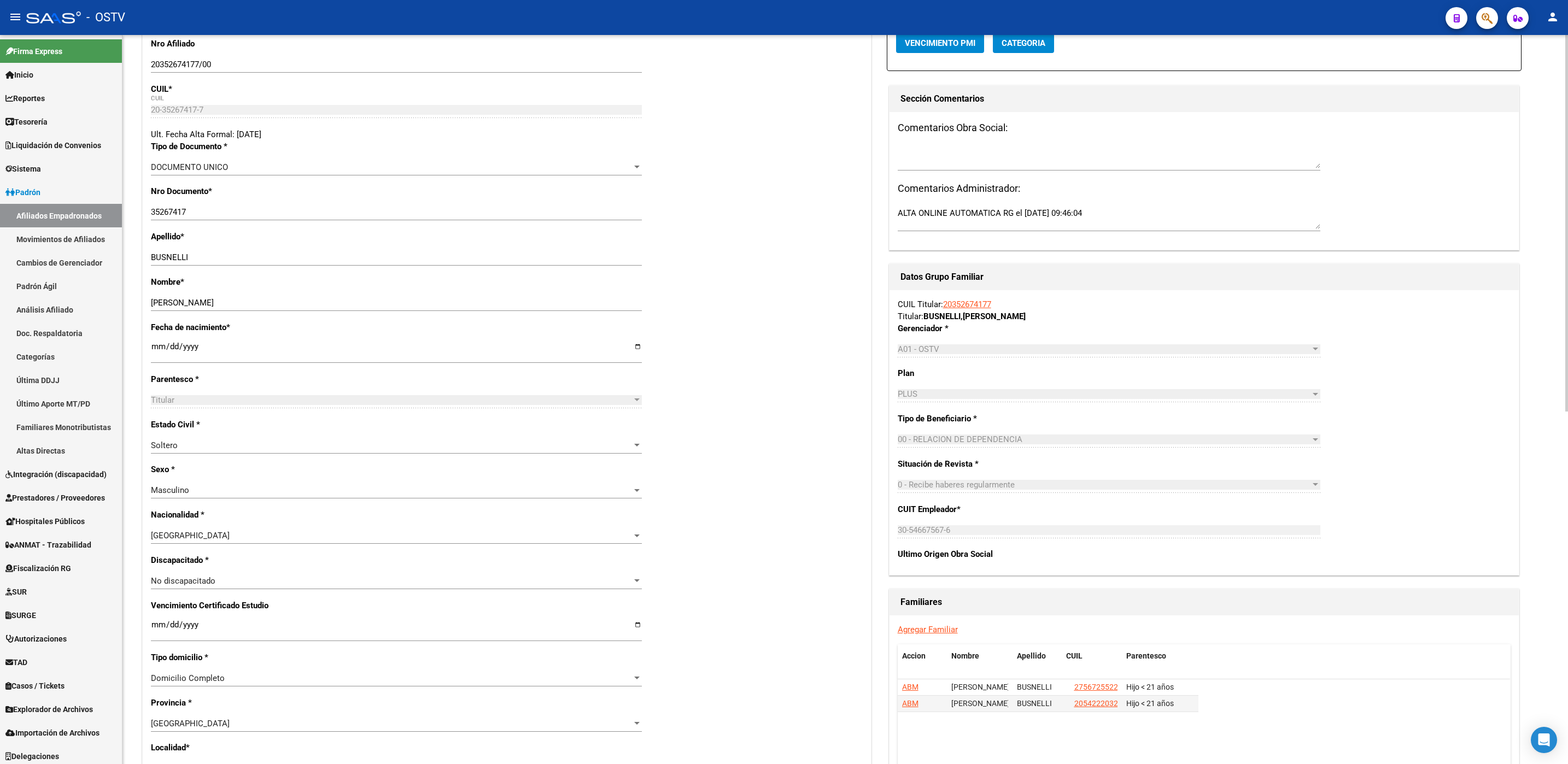
scroll to position [410, 0]
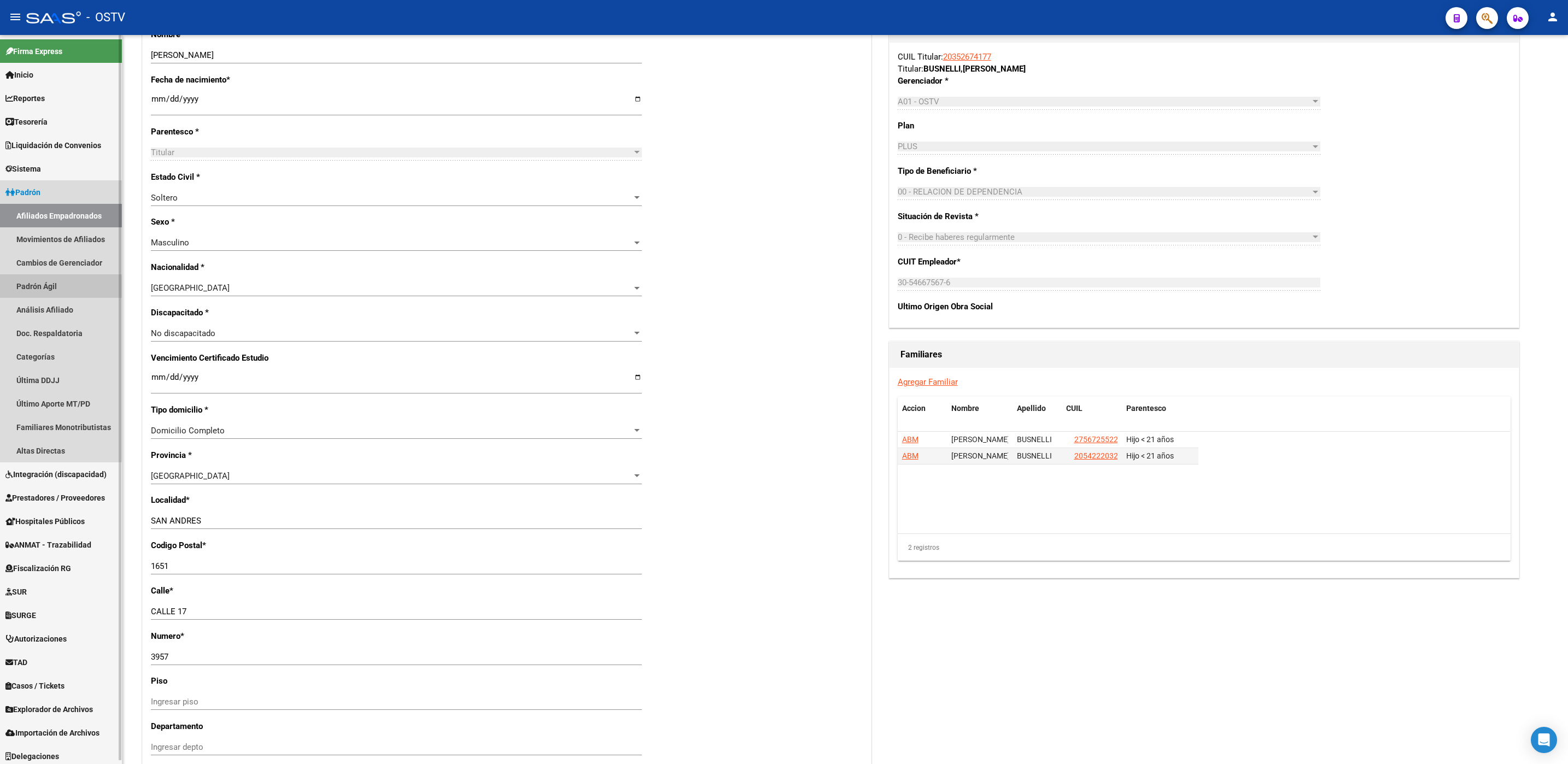
click at [57, 290] on link "Padrón Ágil" at bounding box center [61, 286] width 122 height 23
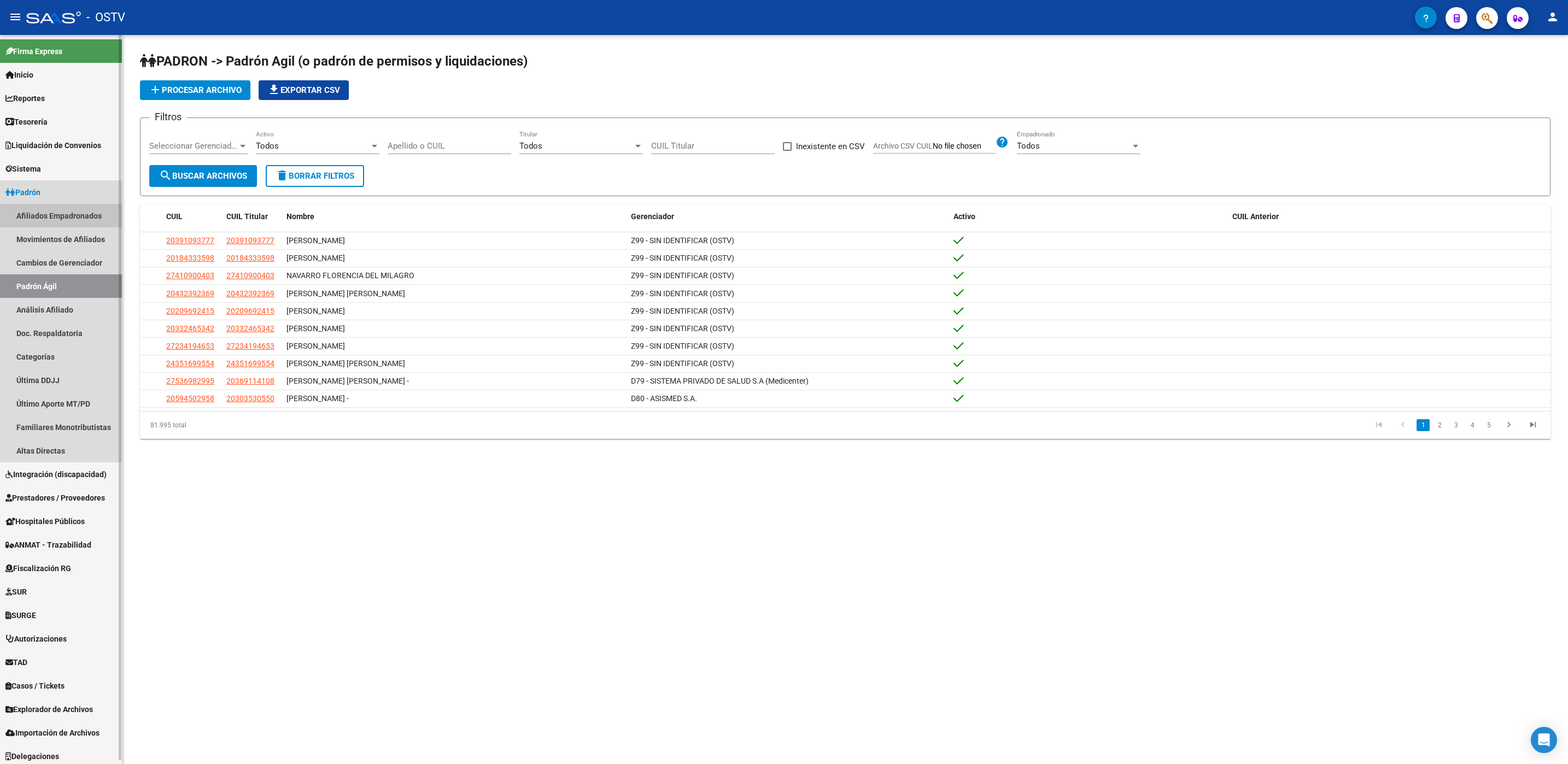
click at [76, 222] on link "Afiliados Empadronados" at bounding box center [61, 215] width 122 height 23
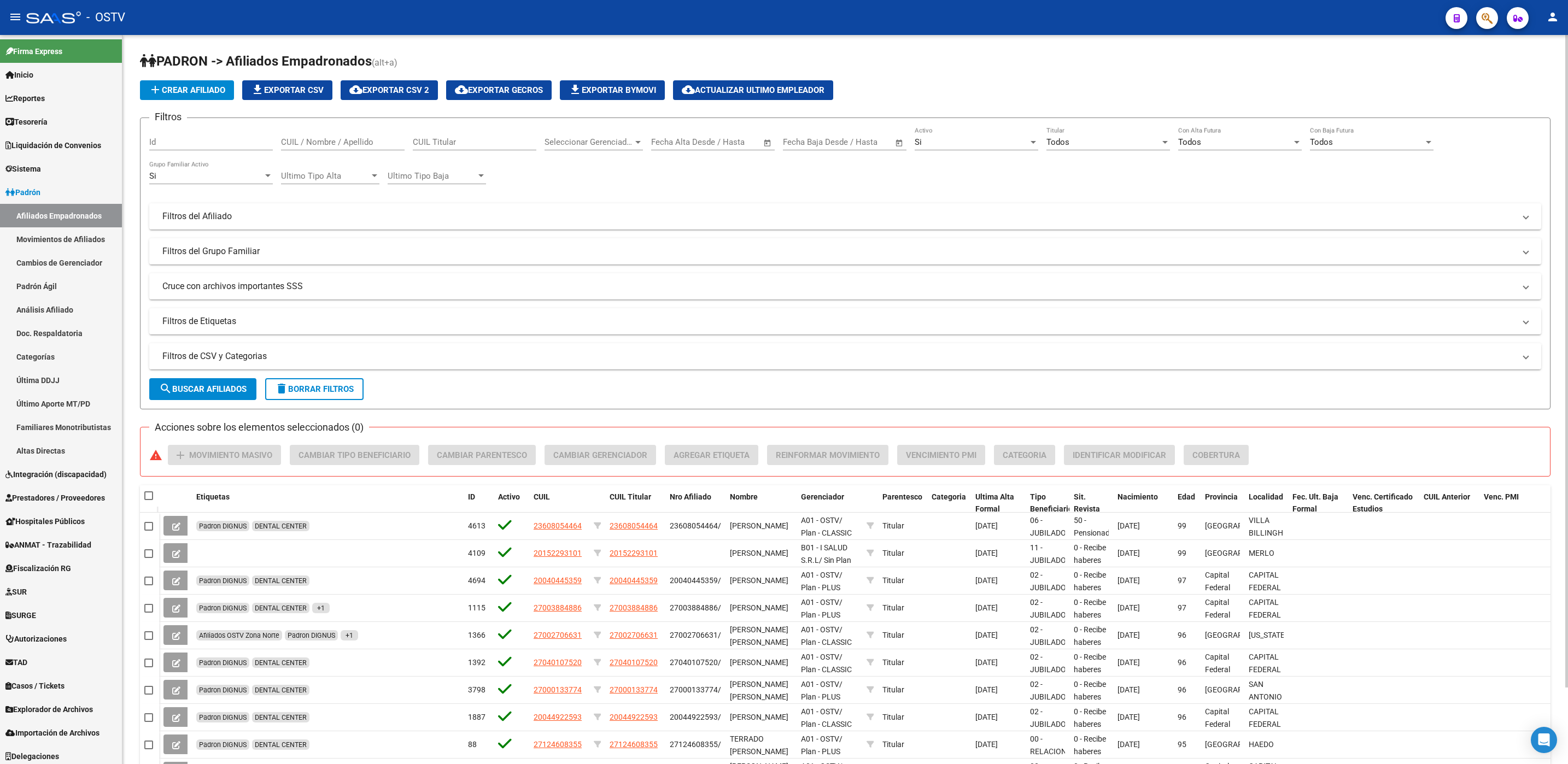
click at [423, 362] on mat-panel-title "Filtros de CSV y Categorias" at bounding box center [838, 356] width 1353 height 12
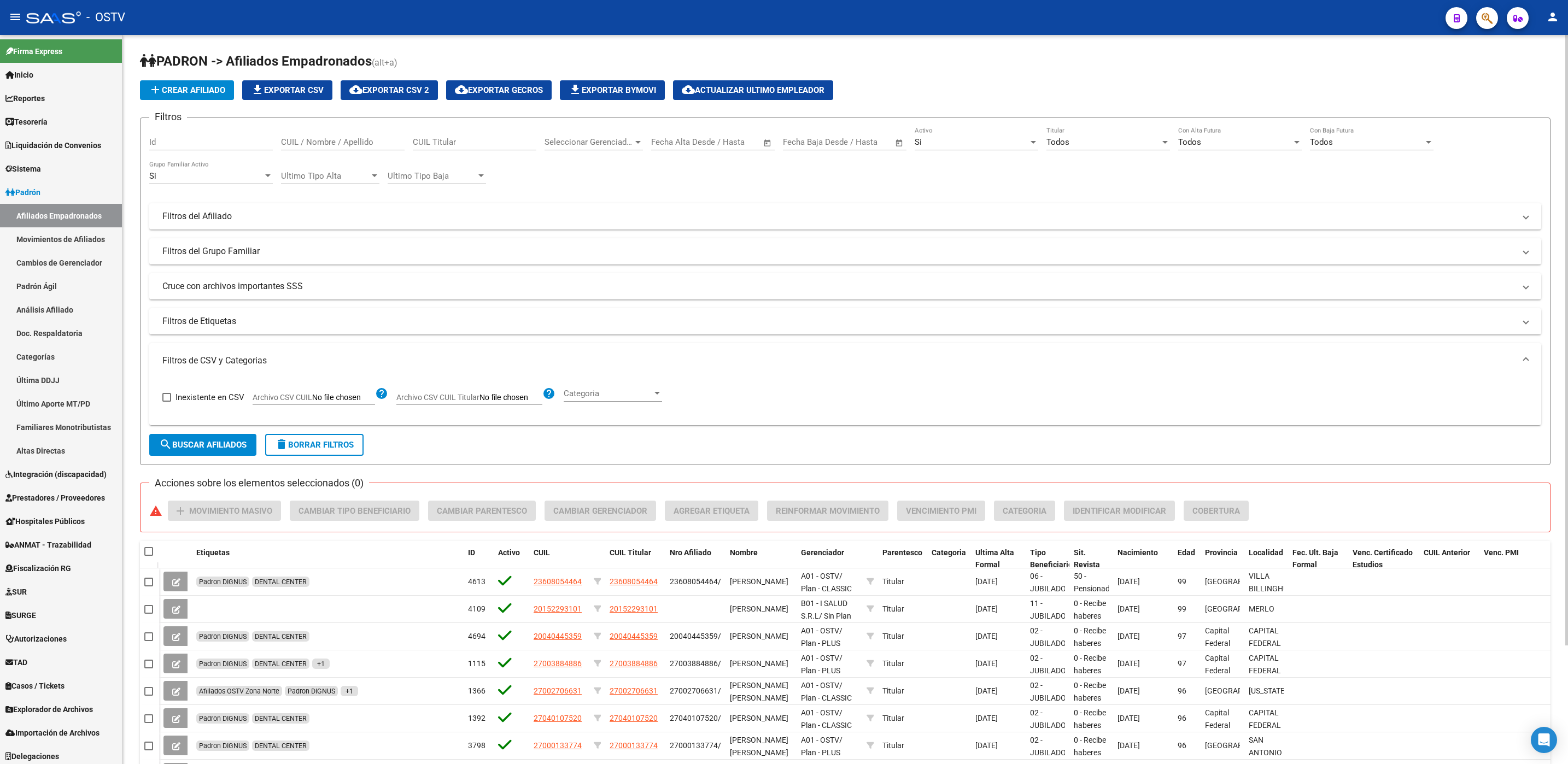
click at [345, 404] on label "Archivo CSV CUIL" at bounding box center [313, 398] width 122 height 12
click at [345, 403] on input "Archivo CSV CUIL" at bounding box center [343, 398] width 63 height 10
type input "C:\fakepath\Correcion C05 a C06.csv"
click at [191, 429] on form "Filtros Id CUIL / Nombre / Apellido CUIL Titular Seleccionar Gerenciador Selecc…" at bounding box center [845, 291] width 1411 height 348
click at [191, 447] on span "search Buscar Afiliados" at bounding box center [202, 444] width 88 height 10
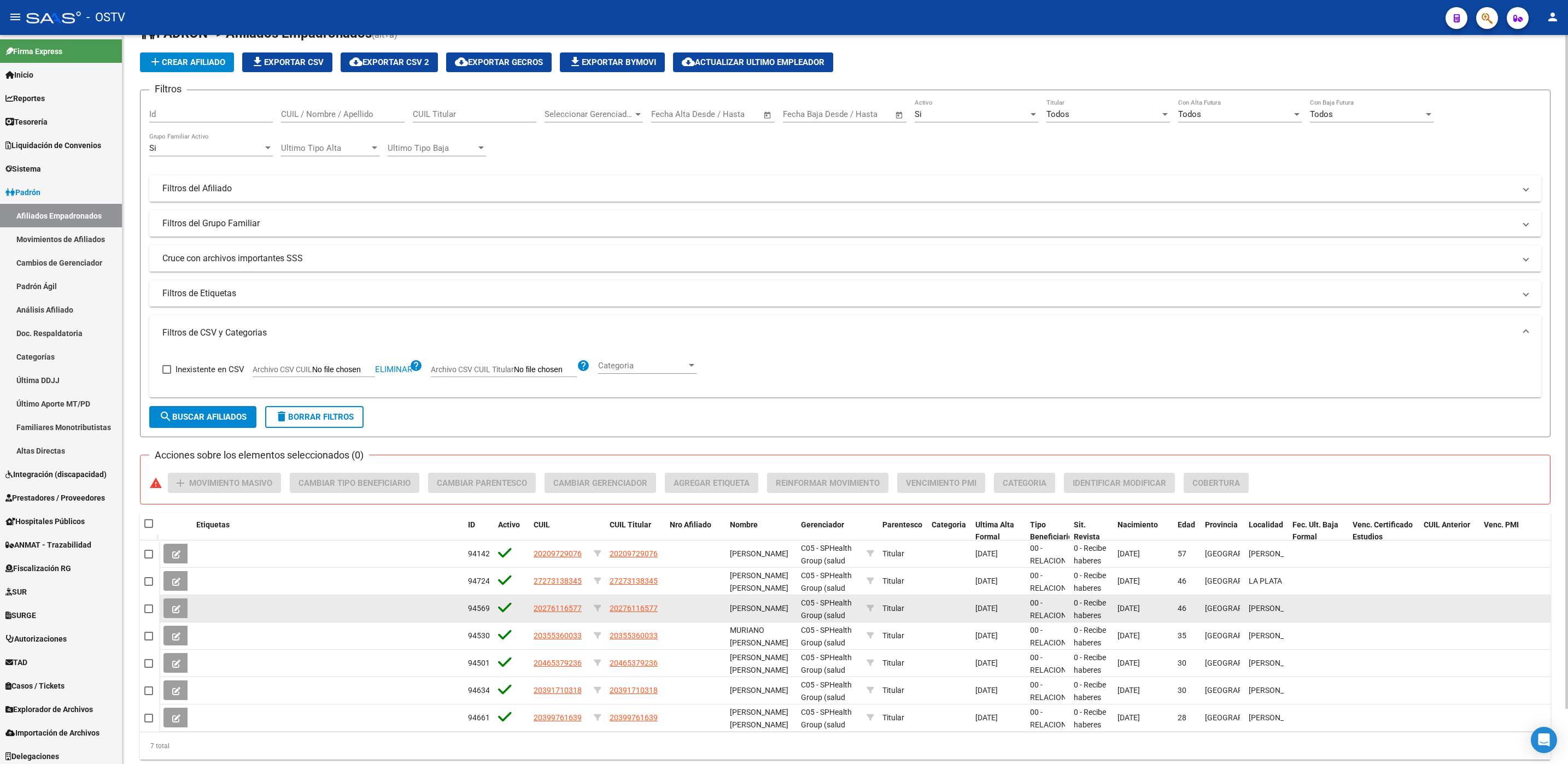
scroll to position [59, 0]
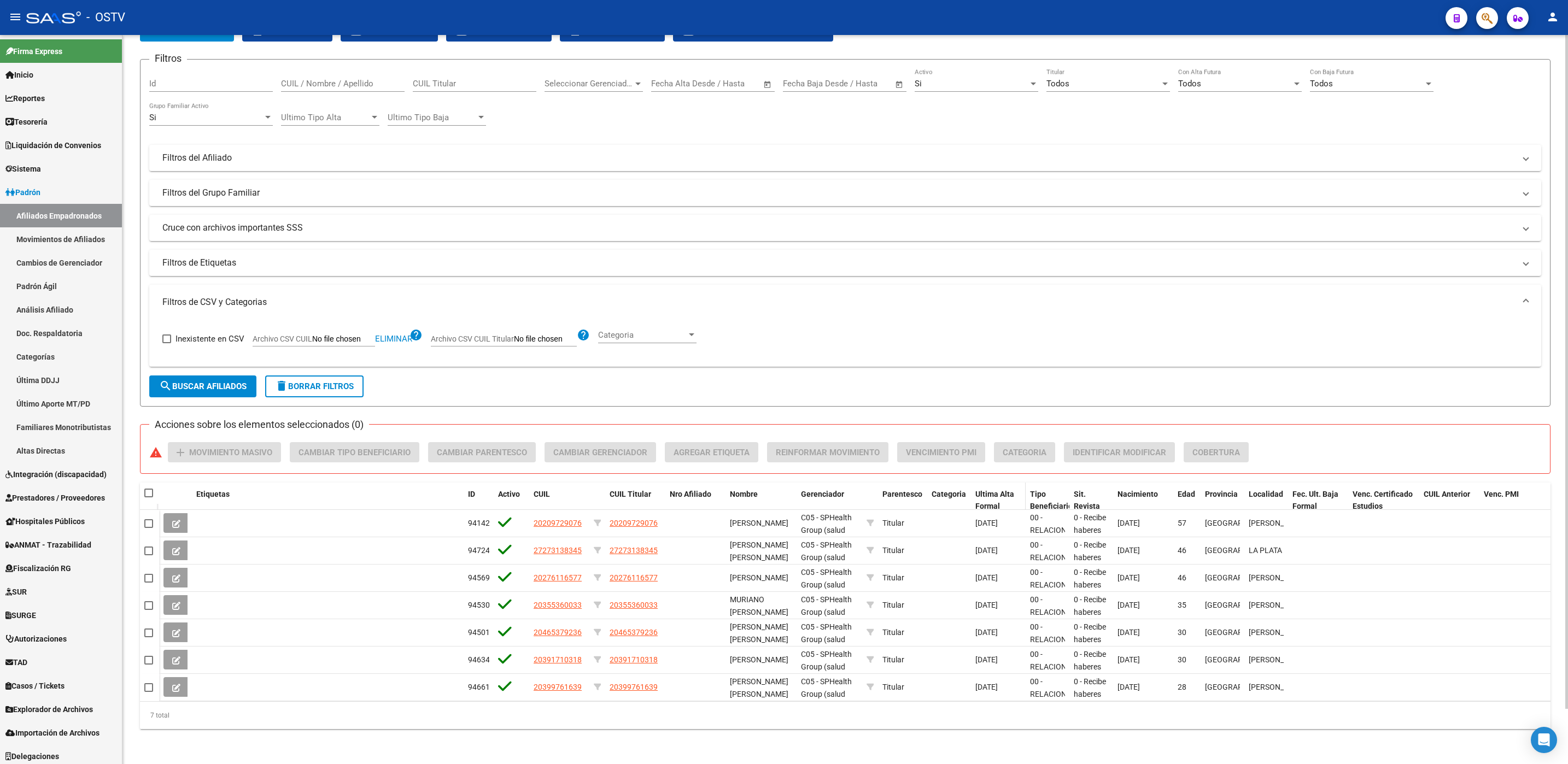
drag, startPoint x: 793, startPoint y: 497, endPoint x: 1023, endPoint y: 500, distance: 230.0
click at [1023, 500] on div "Etiquetas ID Activo CUIL CUIL Titular Nro Afiliado Nombre Gerenciador Parentesc…" at bounding box center [854, 500] width 1391 height 36
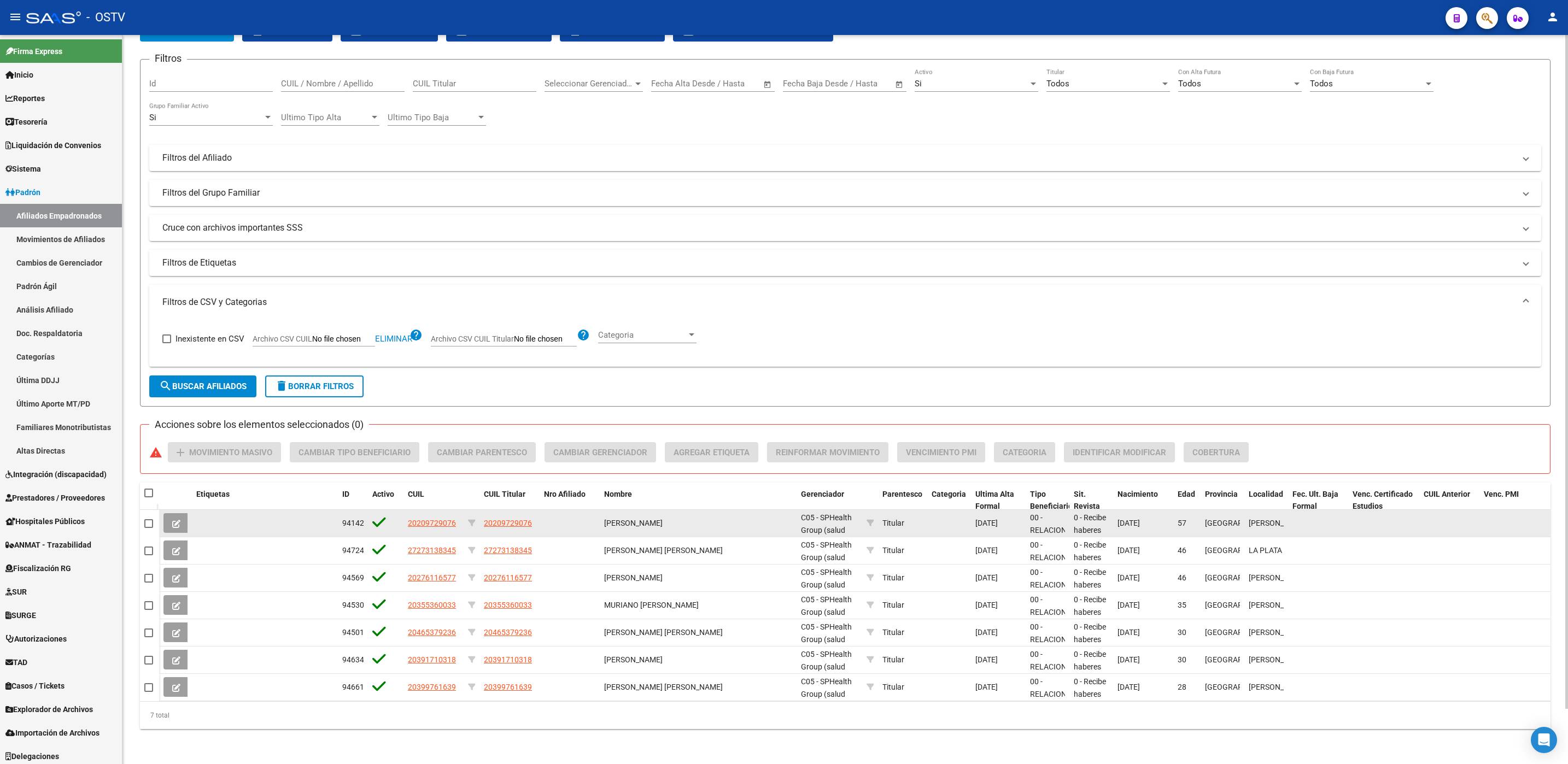
click at [768, 530] on datatable-body-cell "[PERSON_NAME]" at bounding box center [698, 523] width 197 height 27
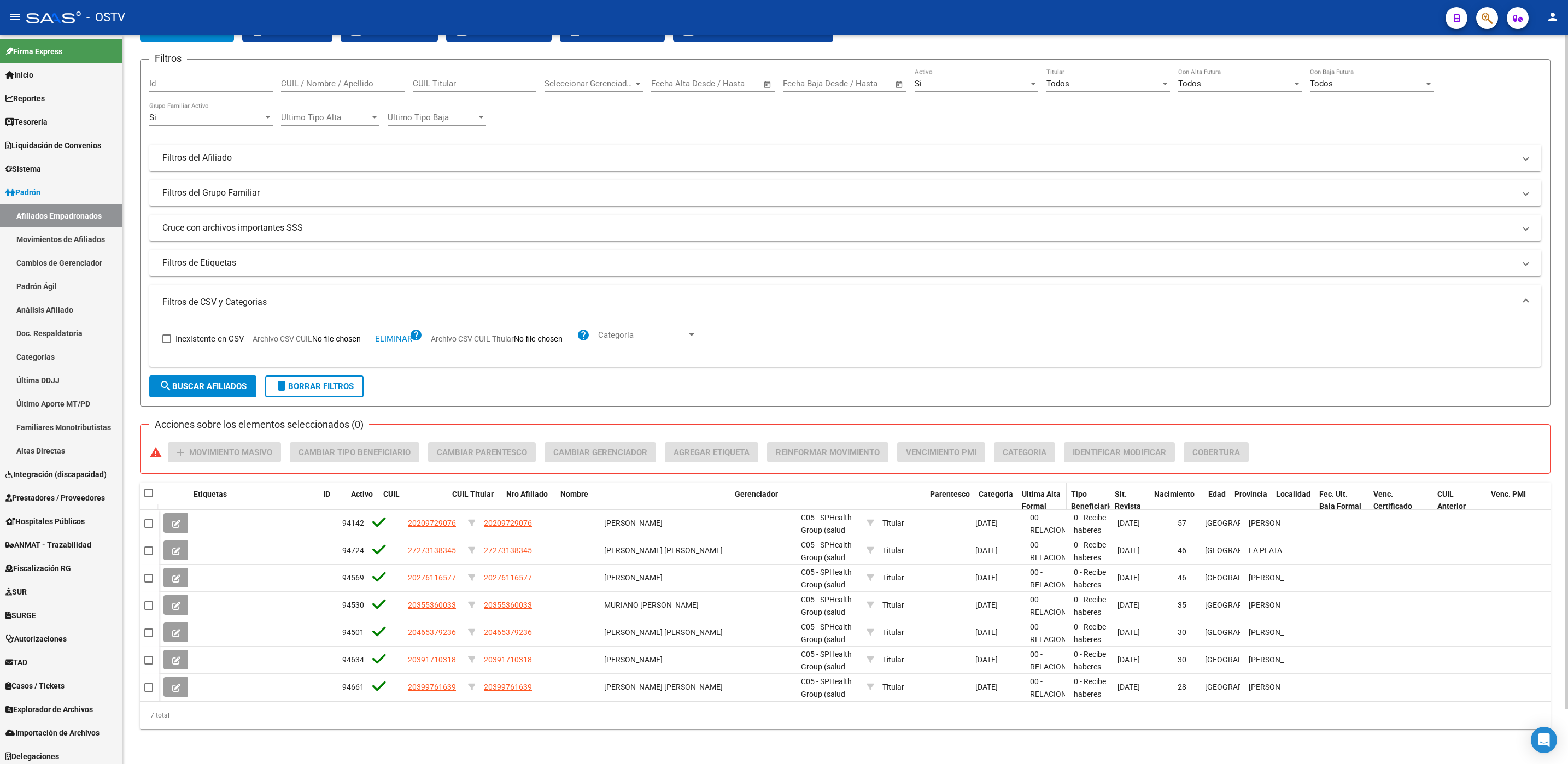
drag, startPoint x: 856, startPoint y: 497, endPoint x: 1062, endPoint y: 496, distance: 206.0
click at [1062, 496] on div "Etiquetas ID Activo CUIL CUIL Titular Nro Afiliado Nombre Gerenciador Parentesc…" at bounding box center [854, 507] width 1391 height 48
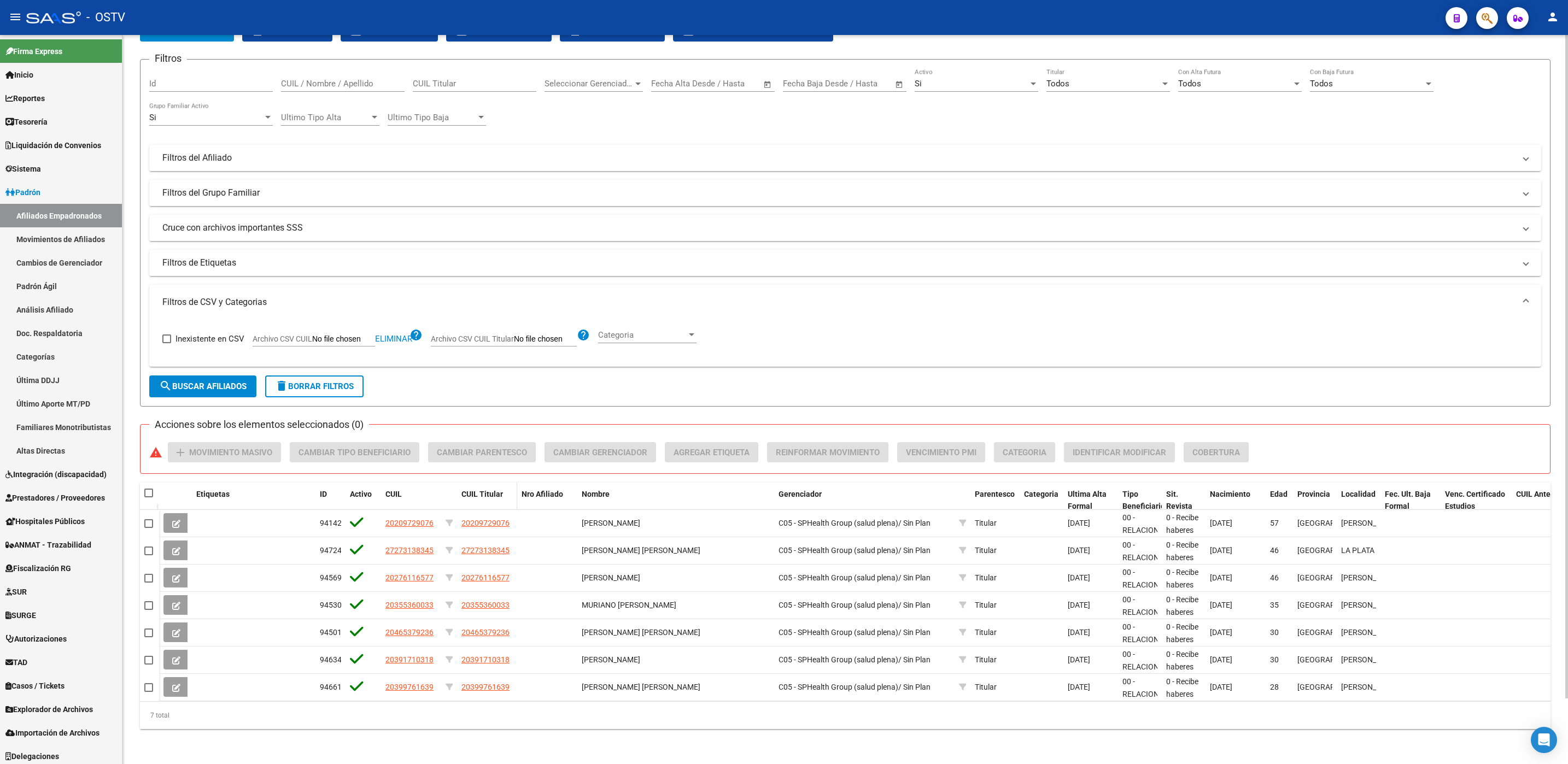
click at [486, 493] on span "CUIL Titular" at bounding box center [482, 493] width 41 height 9
click at [202, 752] on div "PADRON -> Afiliados Empadronados (alt+a) add Crear Afiliado file_download Expor…" at bounding box center [844, 370] width 1445 height 787
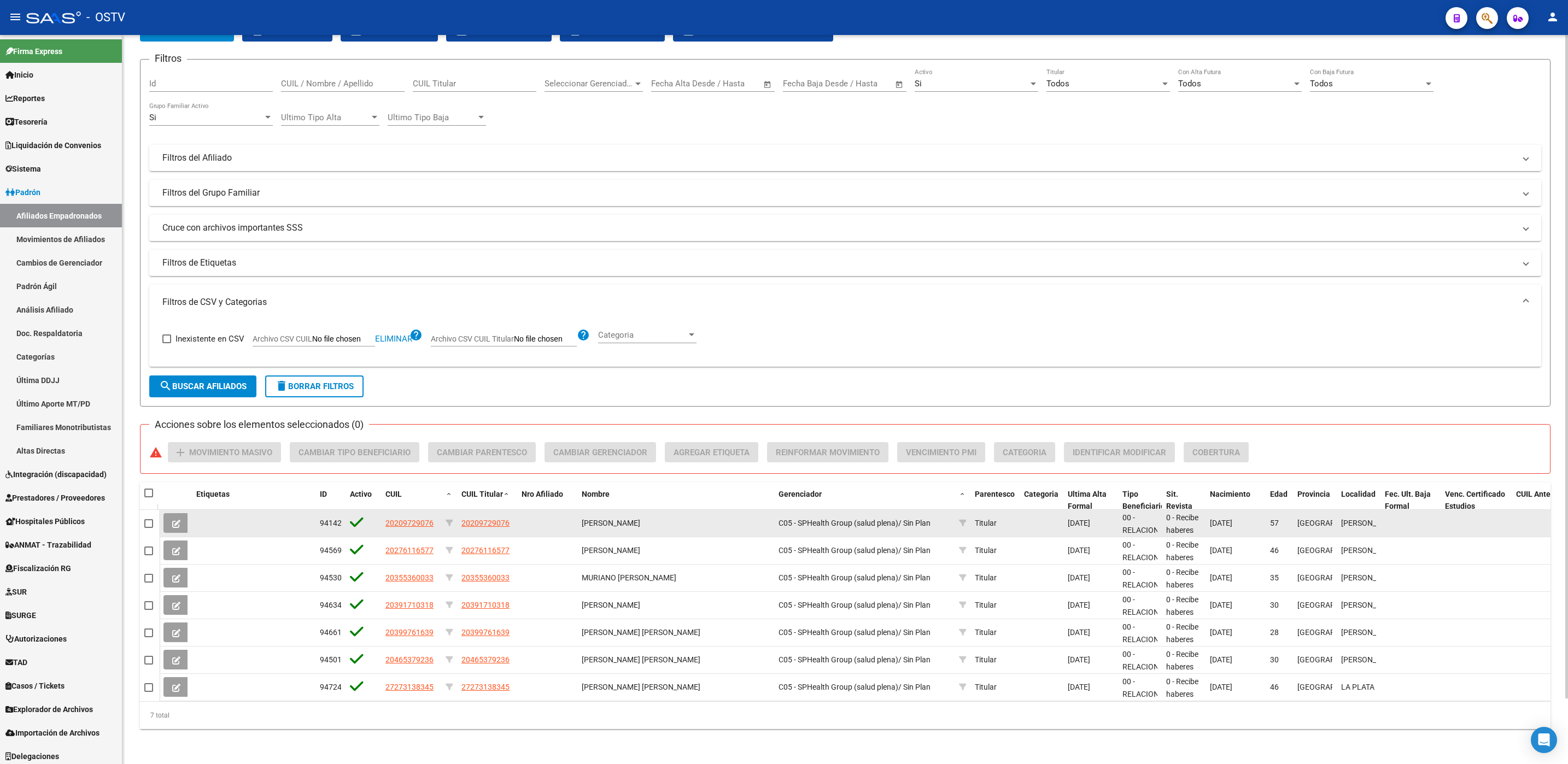
click at [149, 523] on span at bounding box center [148, 523] width 9 height 9
click at [148, 528] on input "checkbox" at bounding box center [148, 528] width 1 height 1
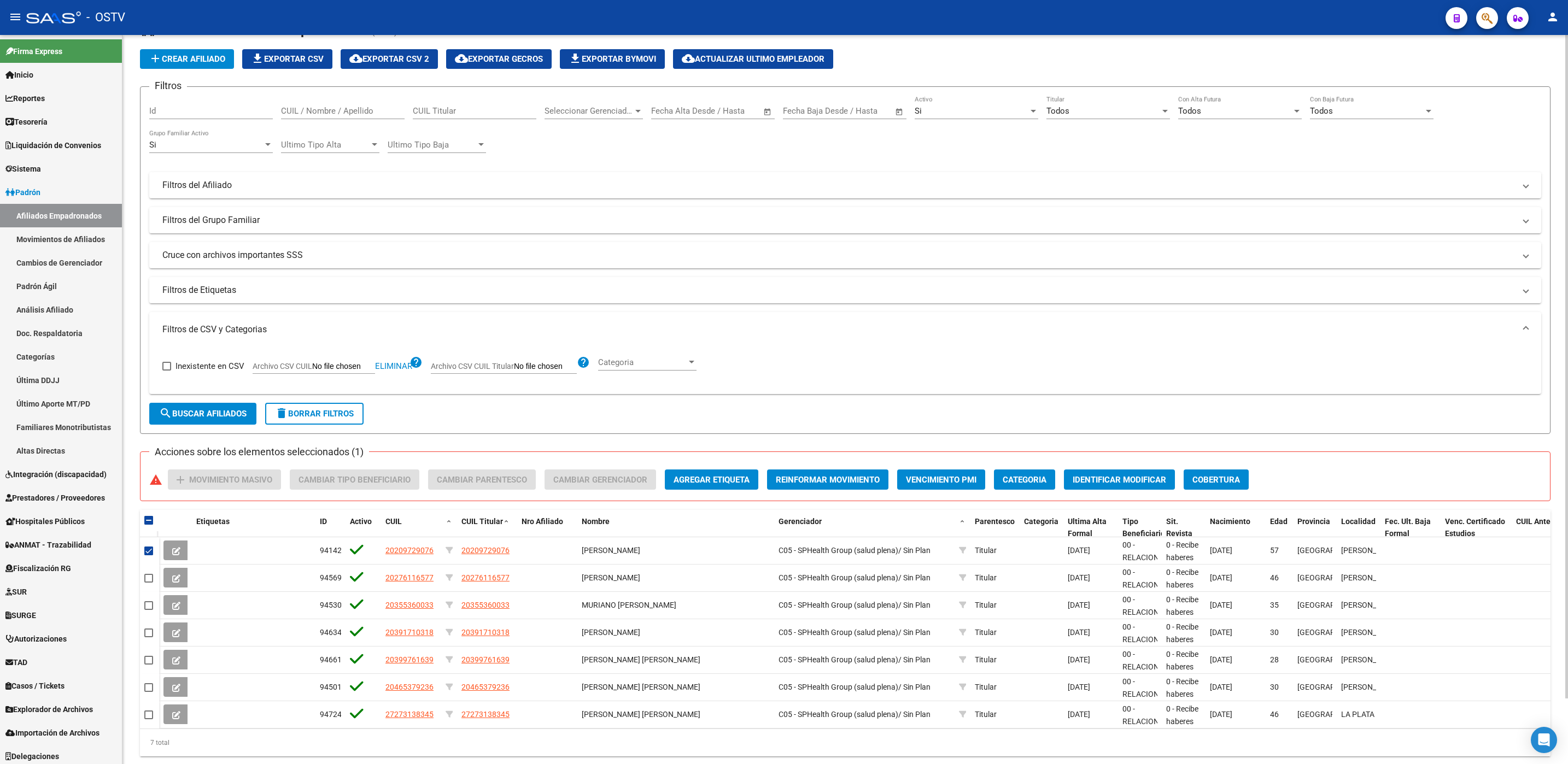
scroll to position [0, 0]
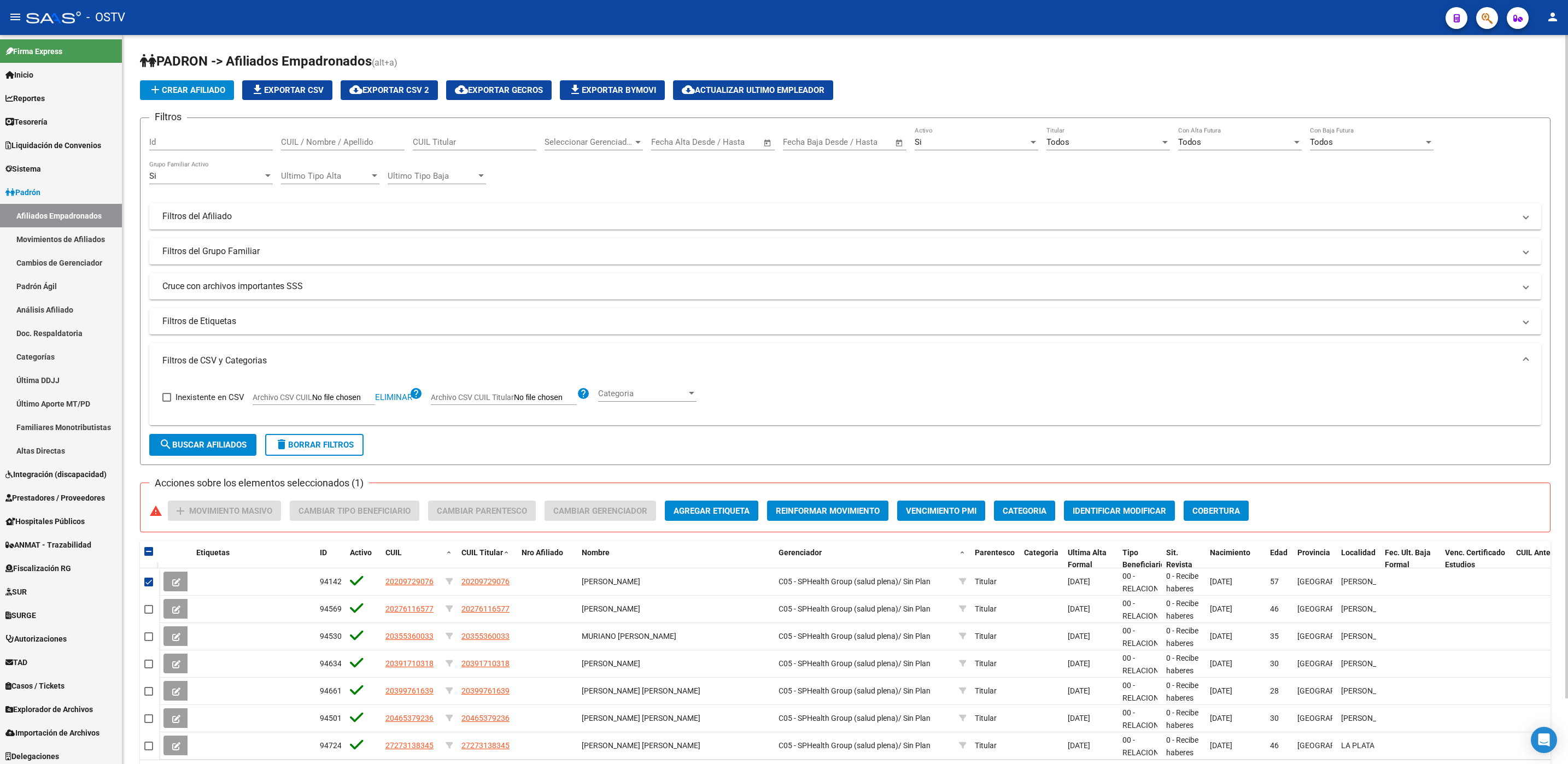
click at [1081, 144] on div "Todos" at bounding box center [1103, 142] width 114 height 10
click at [1075, 161] on span "Si" at bounding box center [1107, 168] width 124 height 25
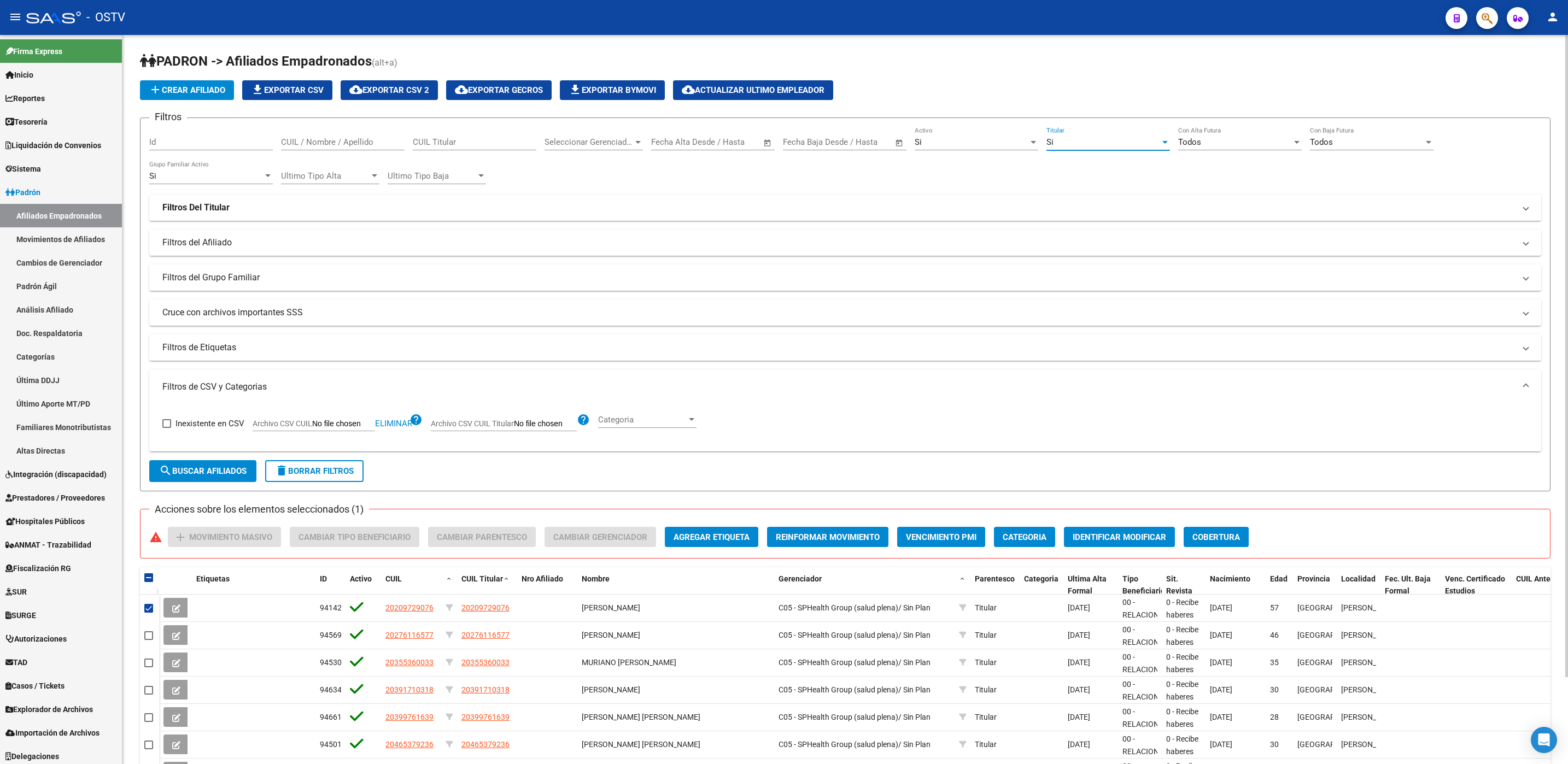
click at [220, 476] on span "search Buscar Afiliados" at bounding box center [202, 471] width 88 height 10
checkbox input "false"
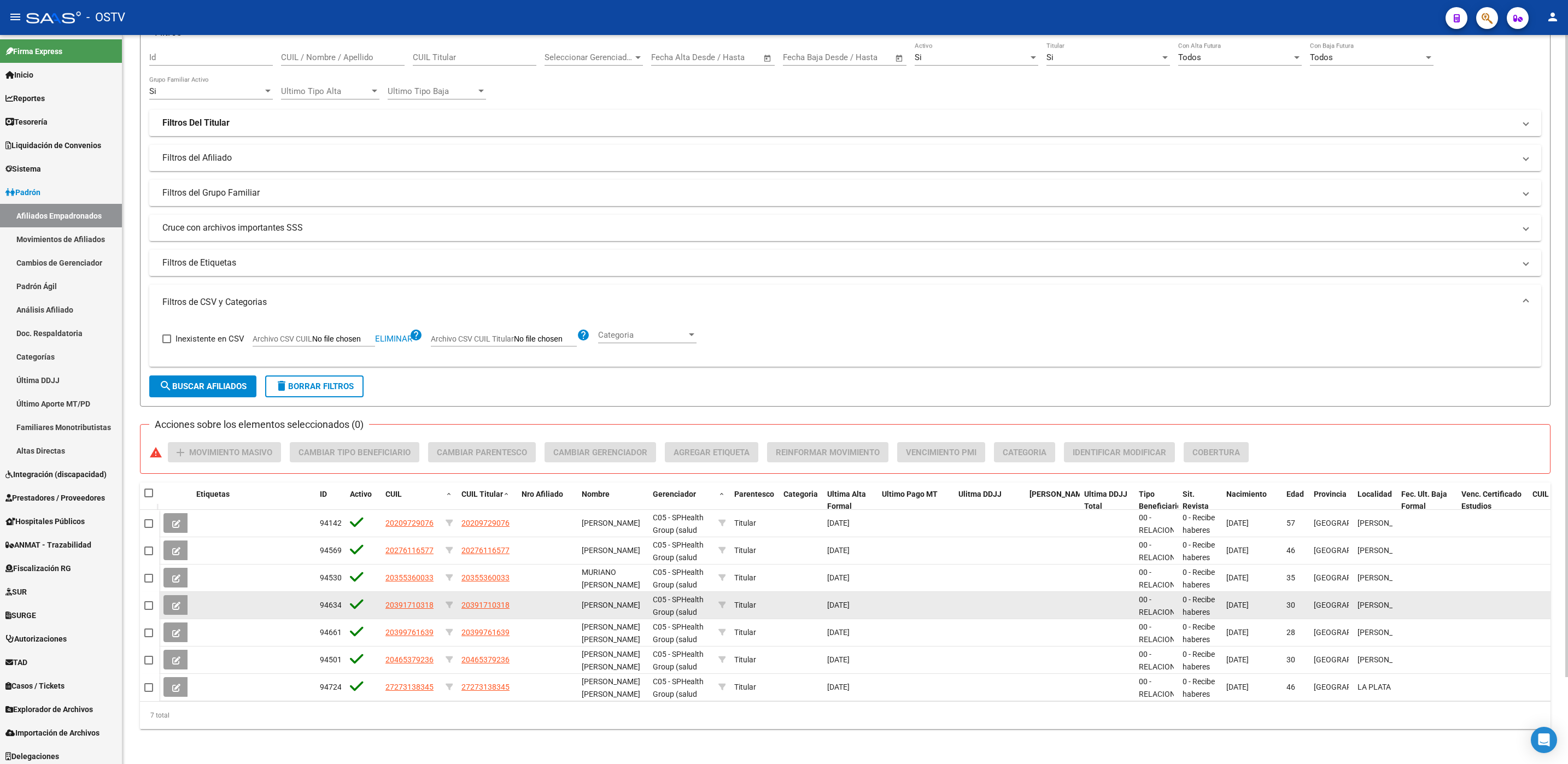
scroll to position [99, 0]
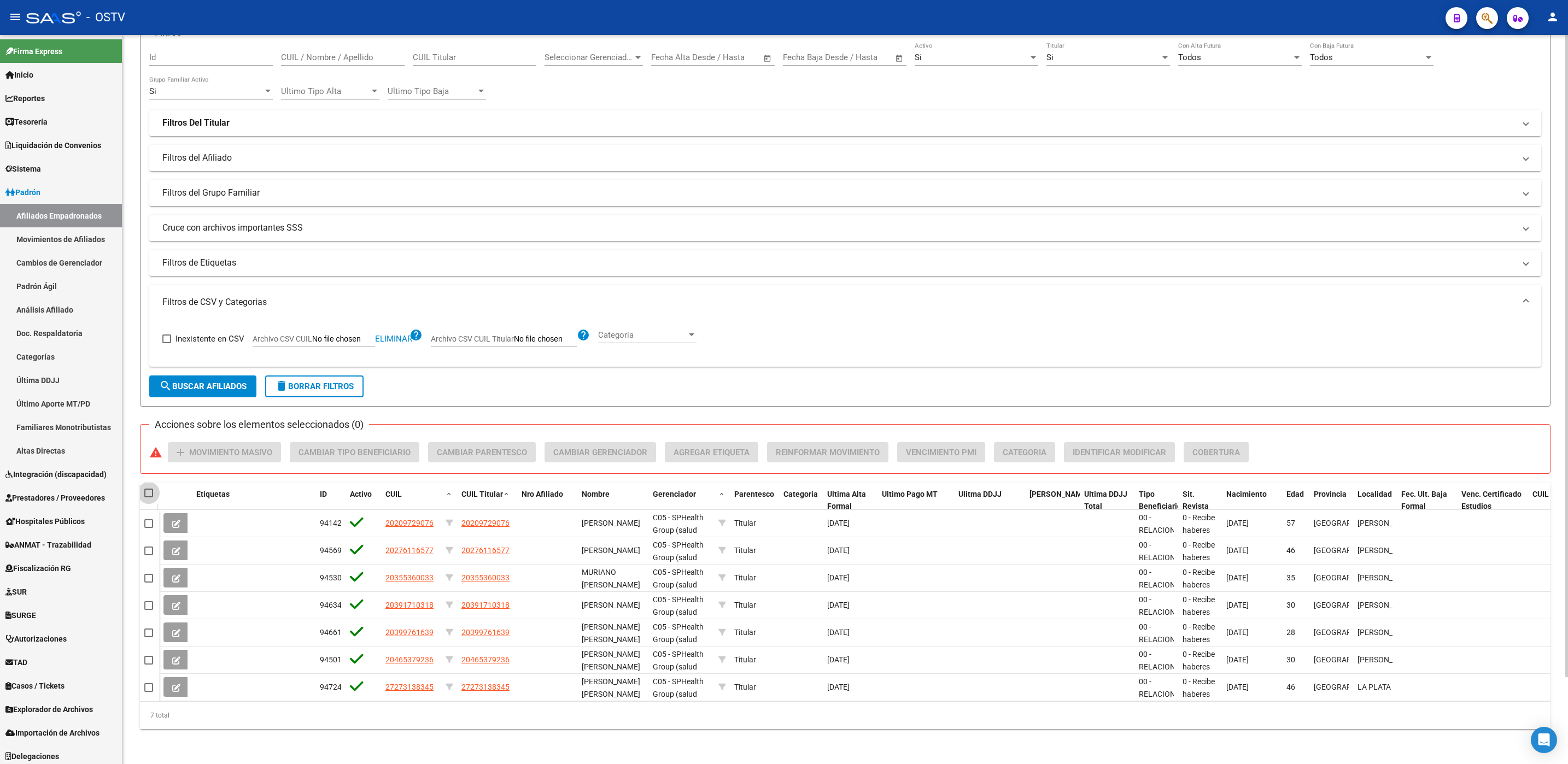
click at [146, 489] on span at bounding box center [148, 493] width 9 height 9
click at [148, 497] on input "checkbox" at bounding box center [148, 497] width 1 height 1
checkbox input "true"
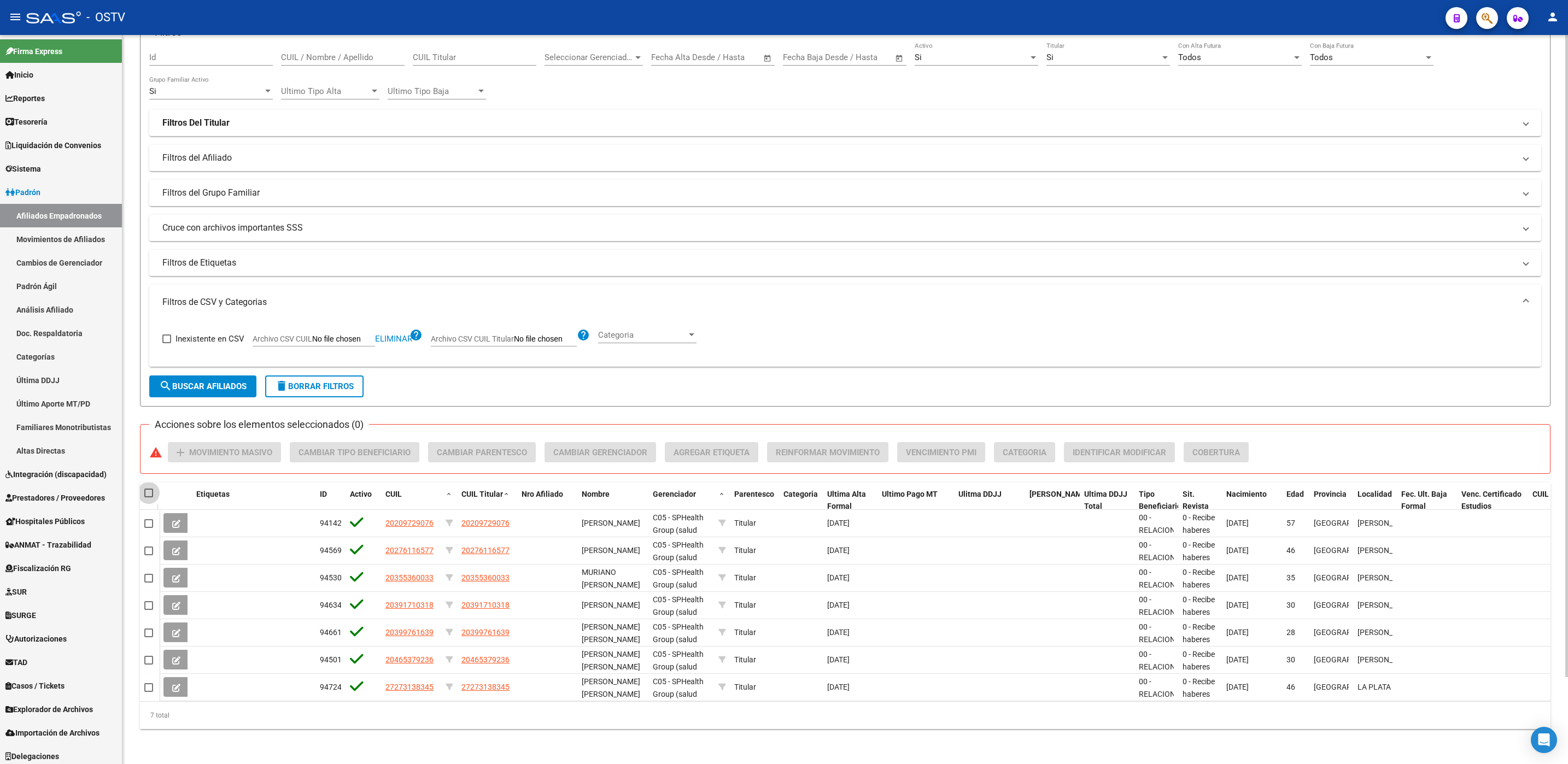
checkbox input "true"
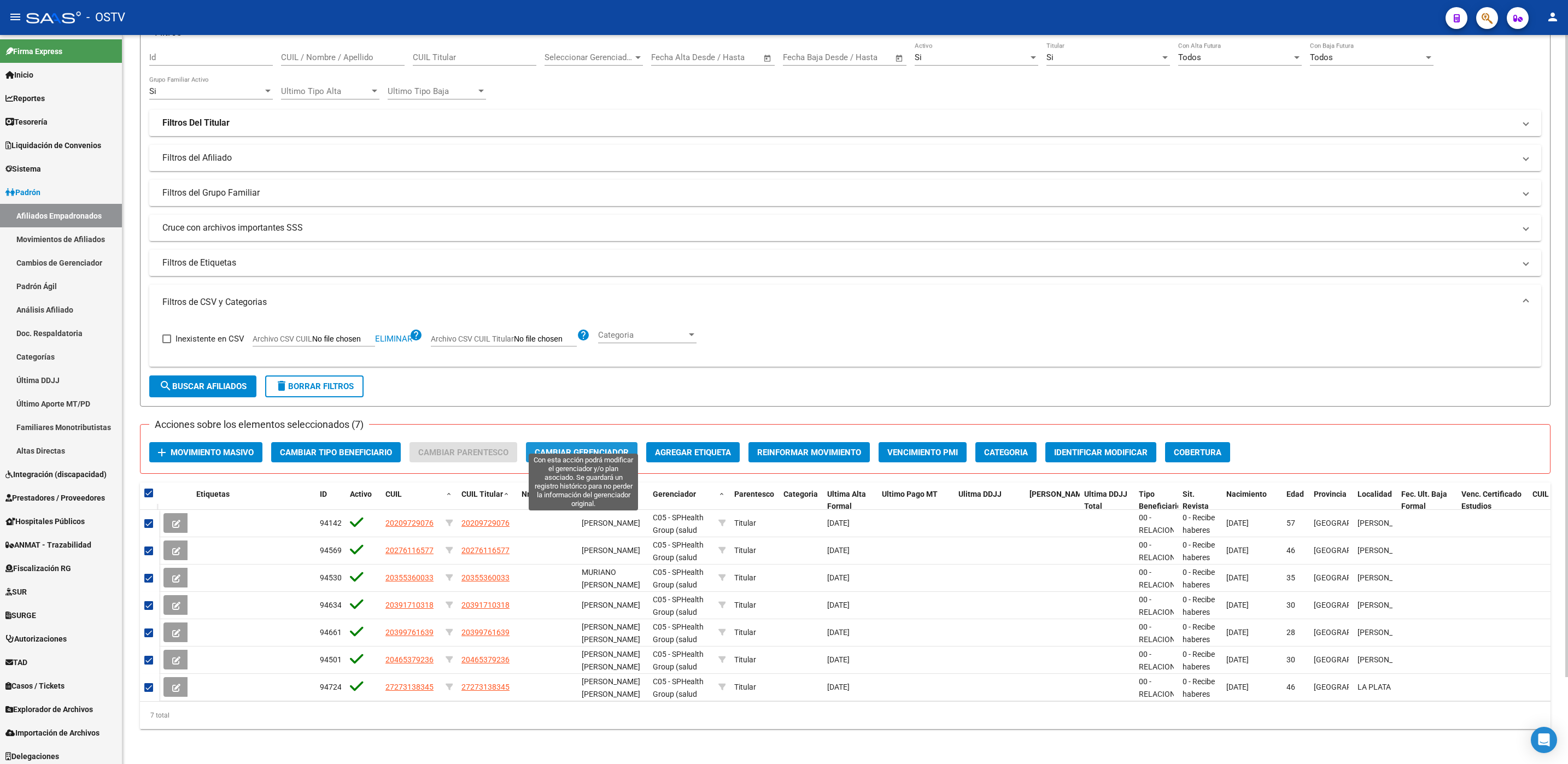
click at [576, 447] on button "Cambiar Gerenciador" at bounding box center [582, 452] width 112 height 20
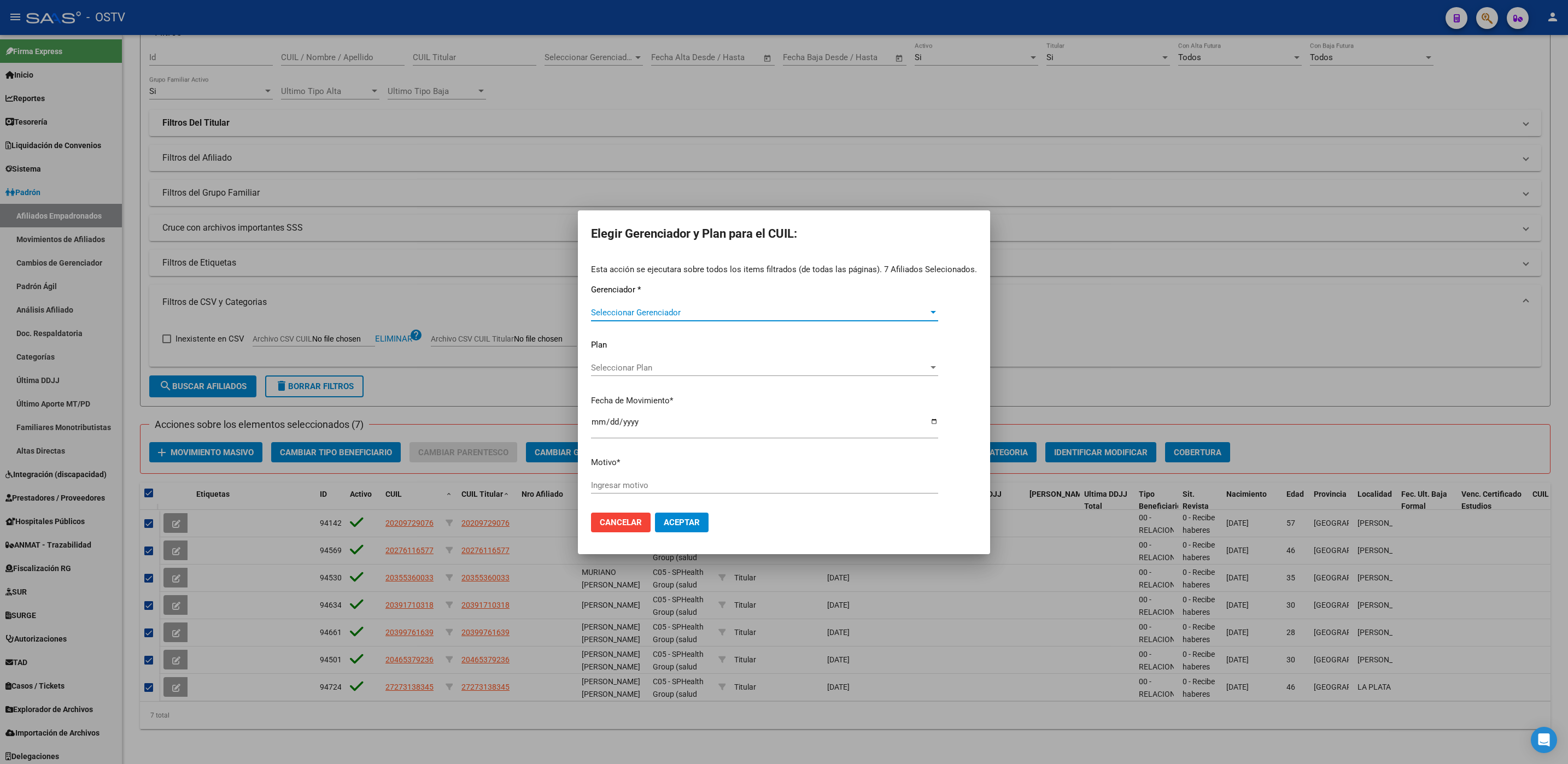
click at [678, 312] on span "Seleccionar Gerenciador" at bounding box center [759, 313] width 338 height 10
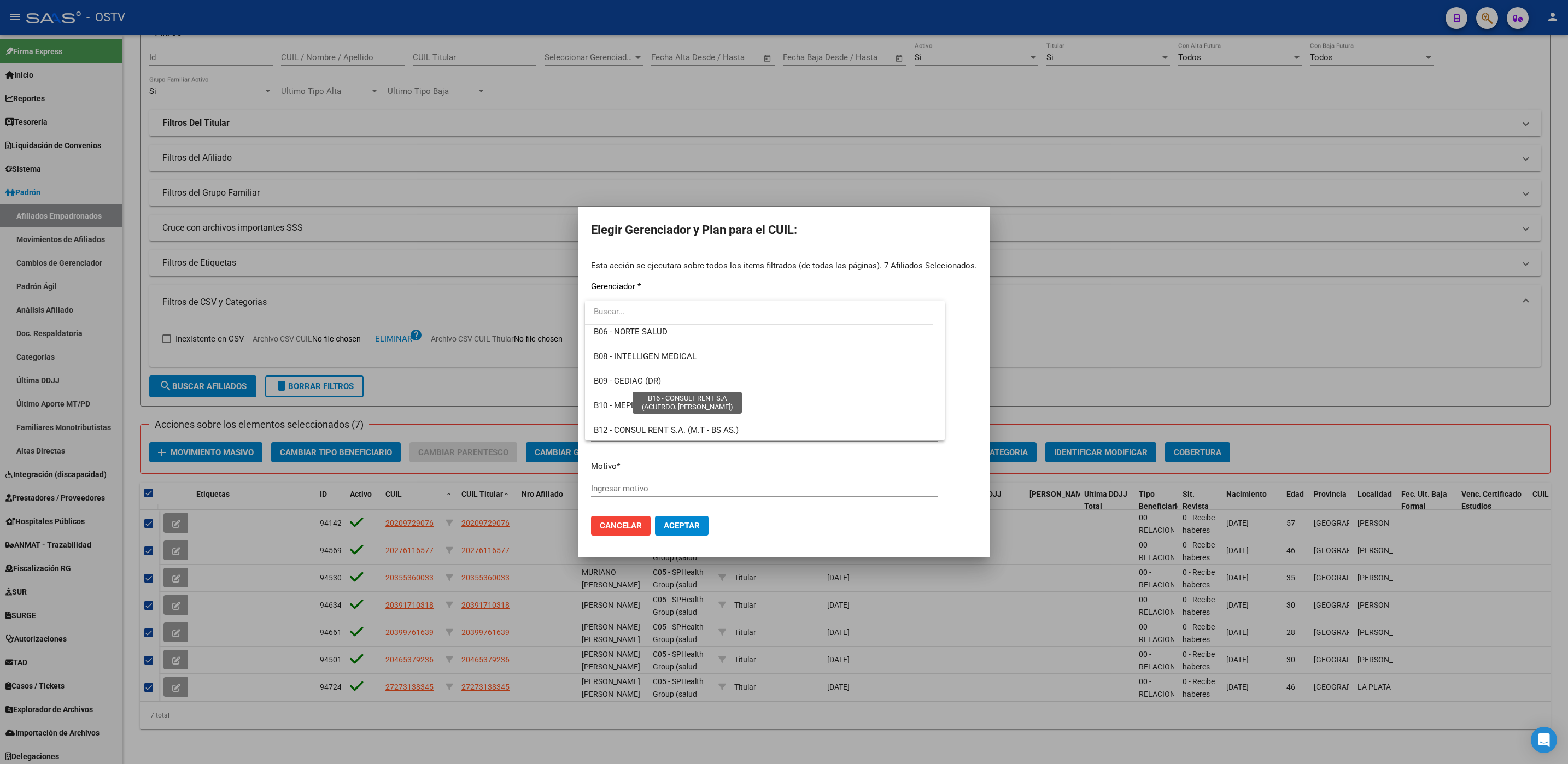
scroll to position [328, 0]
click at [670, 429] on span "C06 - SPHealth Group (OSTV)" at bounding box center [647, 427] width 107 height 10
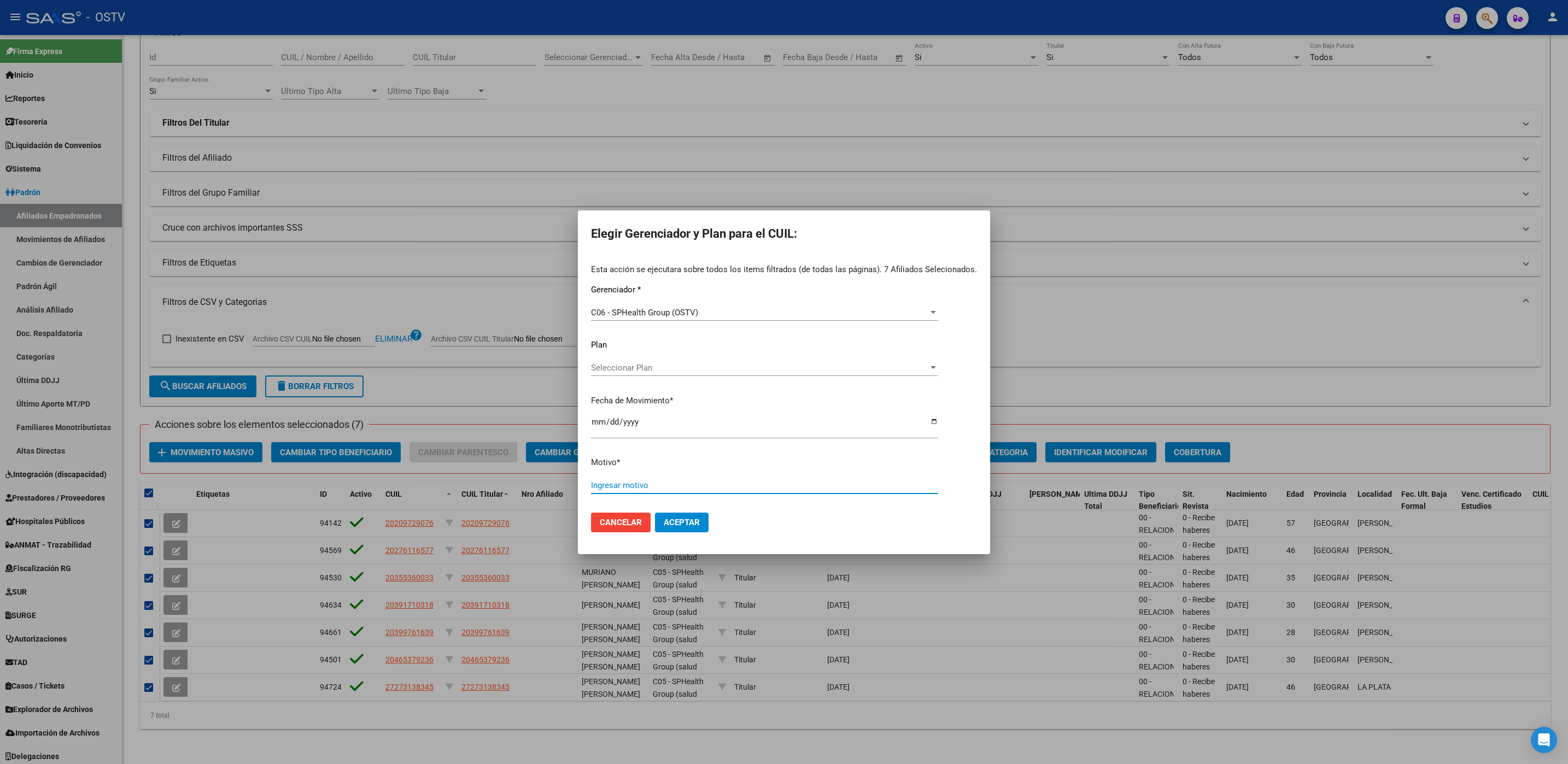
click at [643, 482] on input "Ingresar motivo" at bounding box center [764, 485] width 347 height 10
type input "SE REGISTRA CAMBIO"
click at [679, 521] on span "Aceptar" at bounding box center [681, 522] width 36 height 10
checkbox input "false"
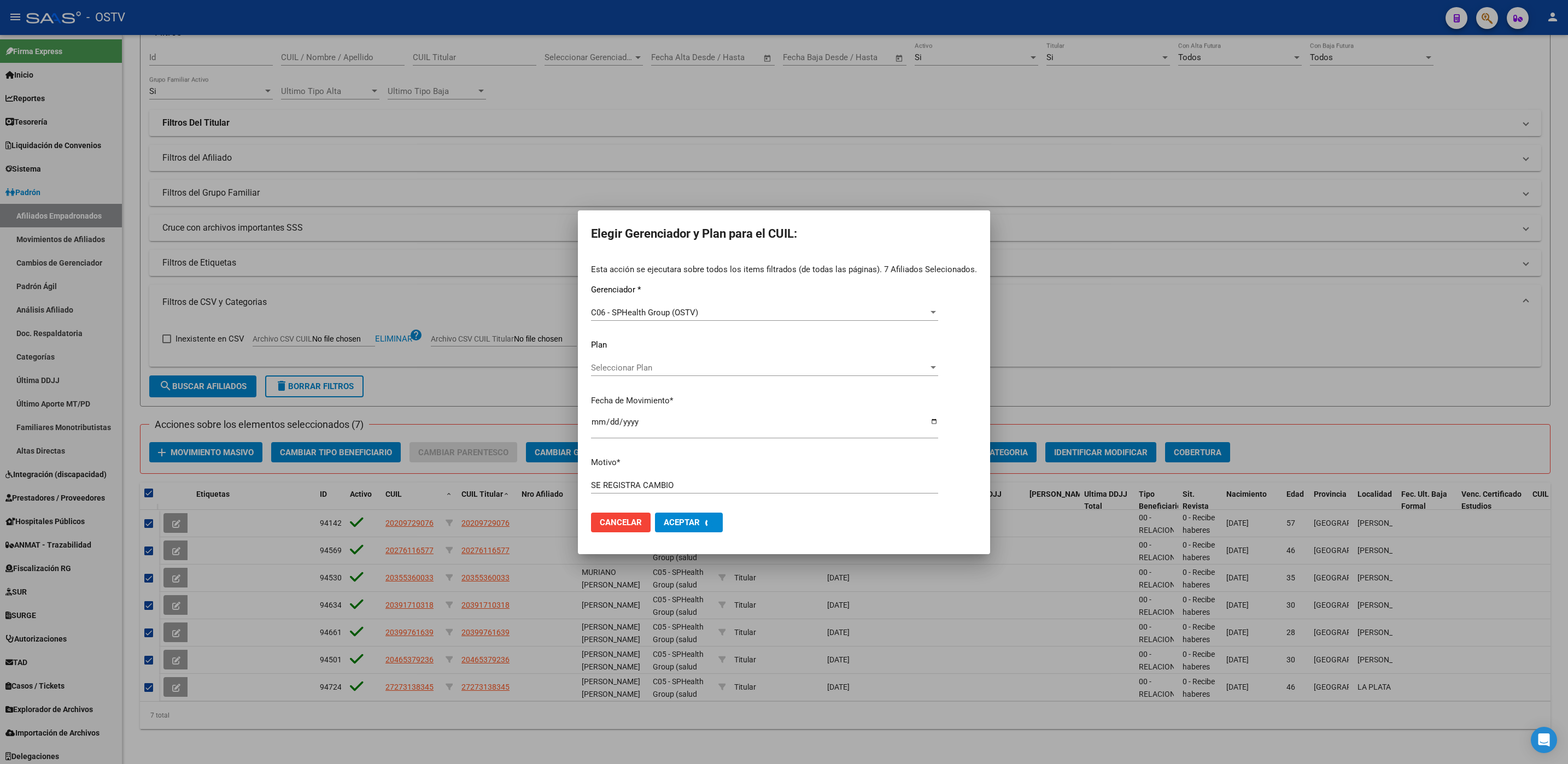
checkbox input "false"
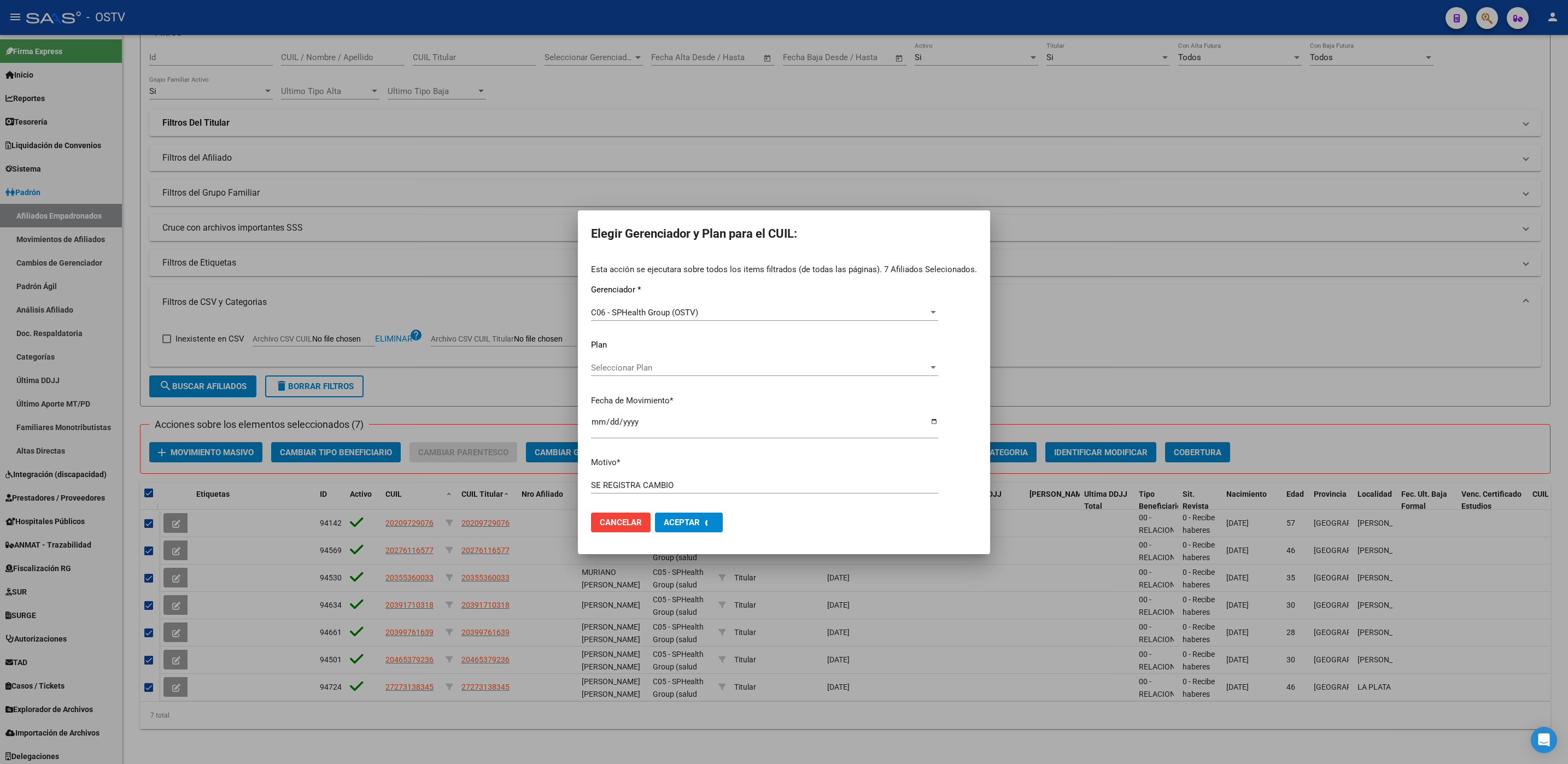
checkbox input "false"
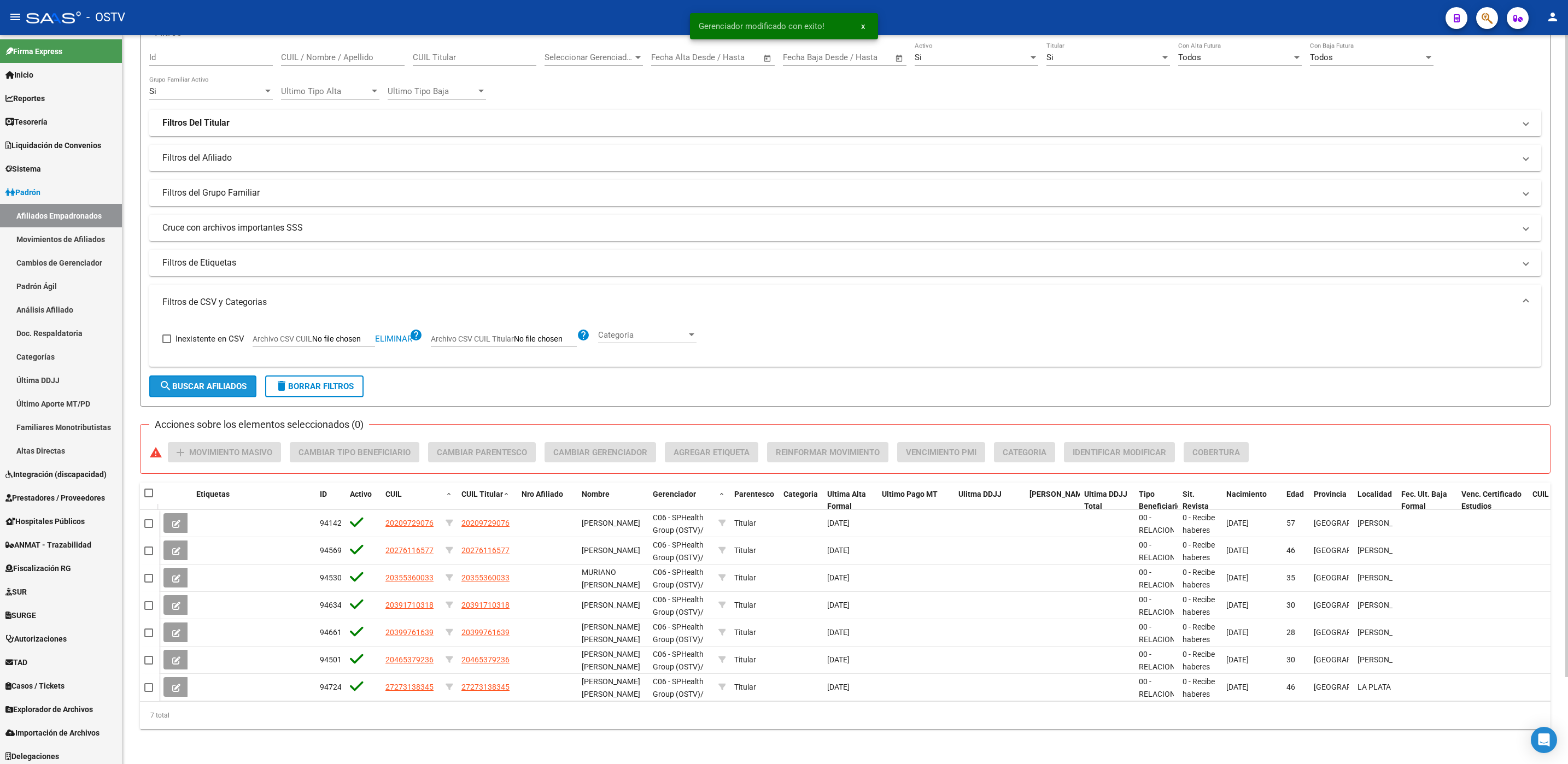
click at [211, 382] on span "search Buscar Afiliados" at bounding box center [202, 386] width 88 height 10
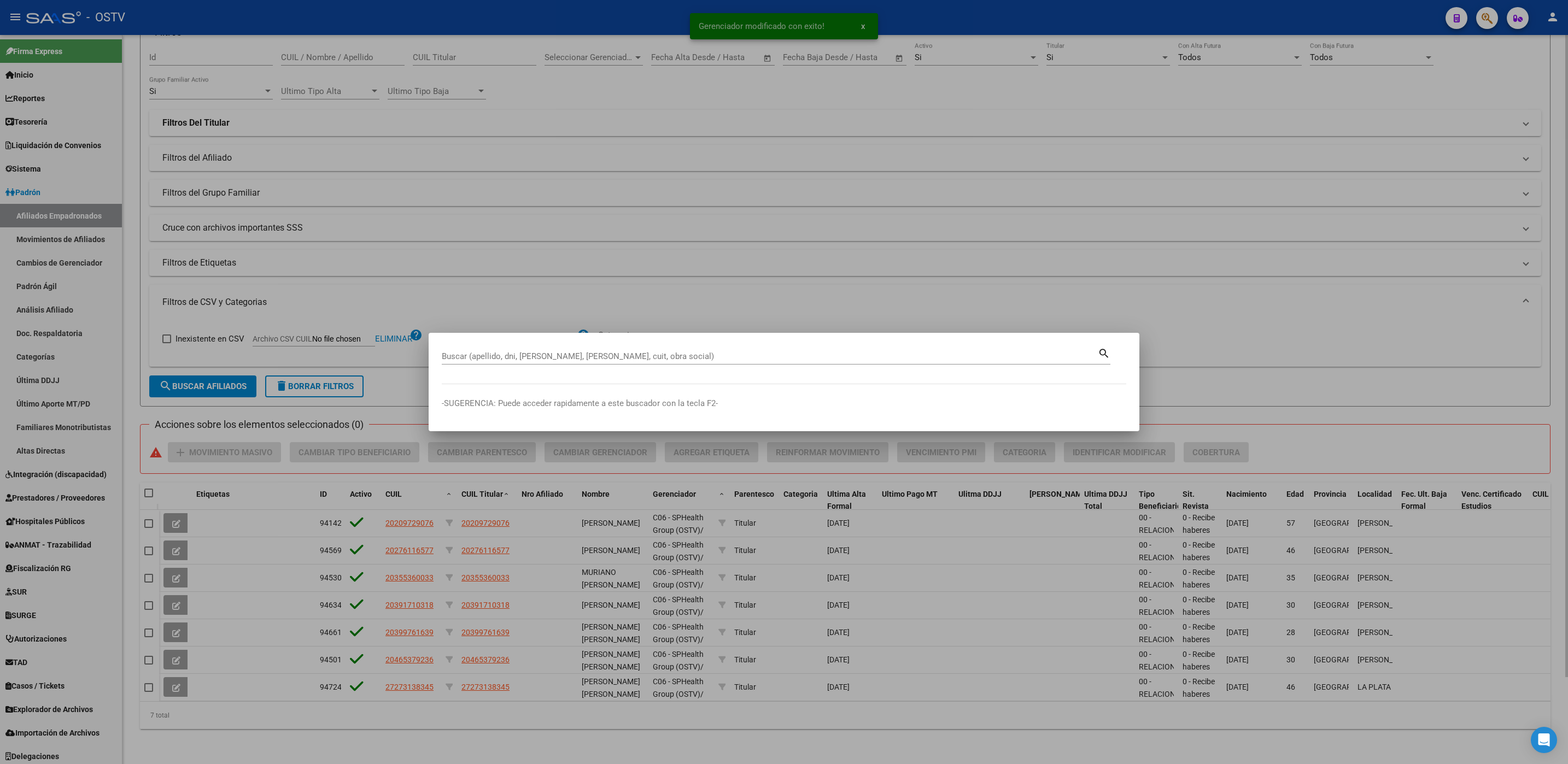
click at [369, 731] on body "menu - OSTV person Firma Express Inicio Calendario SSS Instructivos Contacto OS…" at bounding box center [784, 382] width 1568 height 764
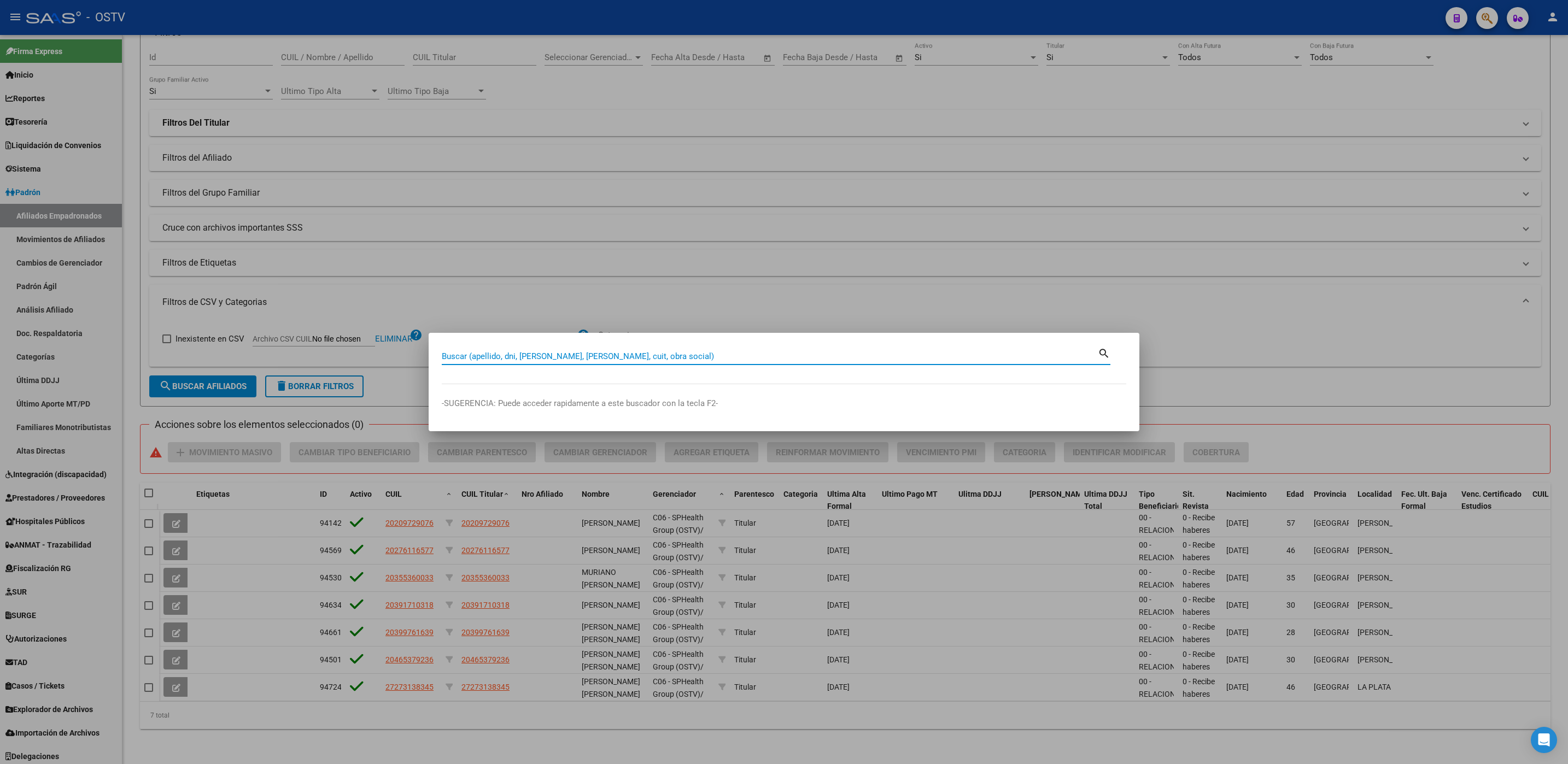
drag, startPoint x: 569, startPoint y: 364, endPoint x: 572, endPoint y: 355, distance: 9.5
paste input "23282987299"
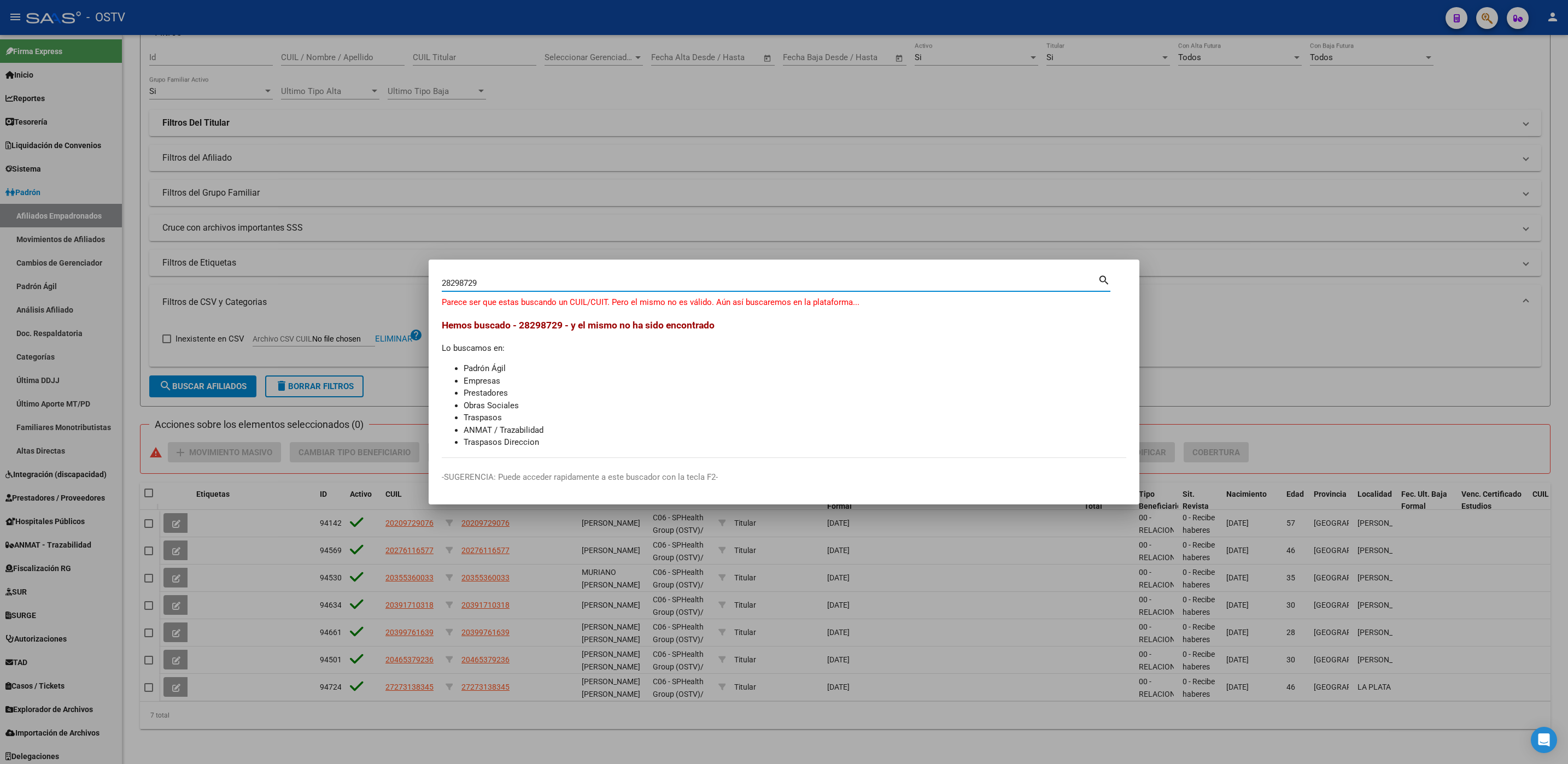
type input "28298729"
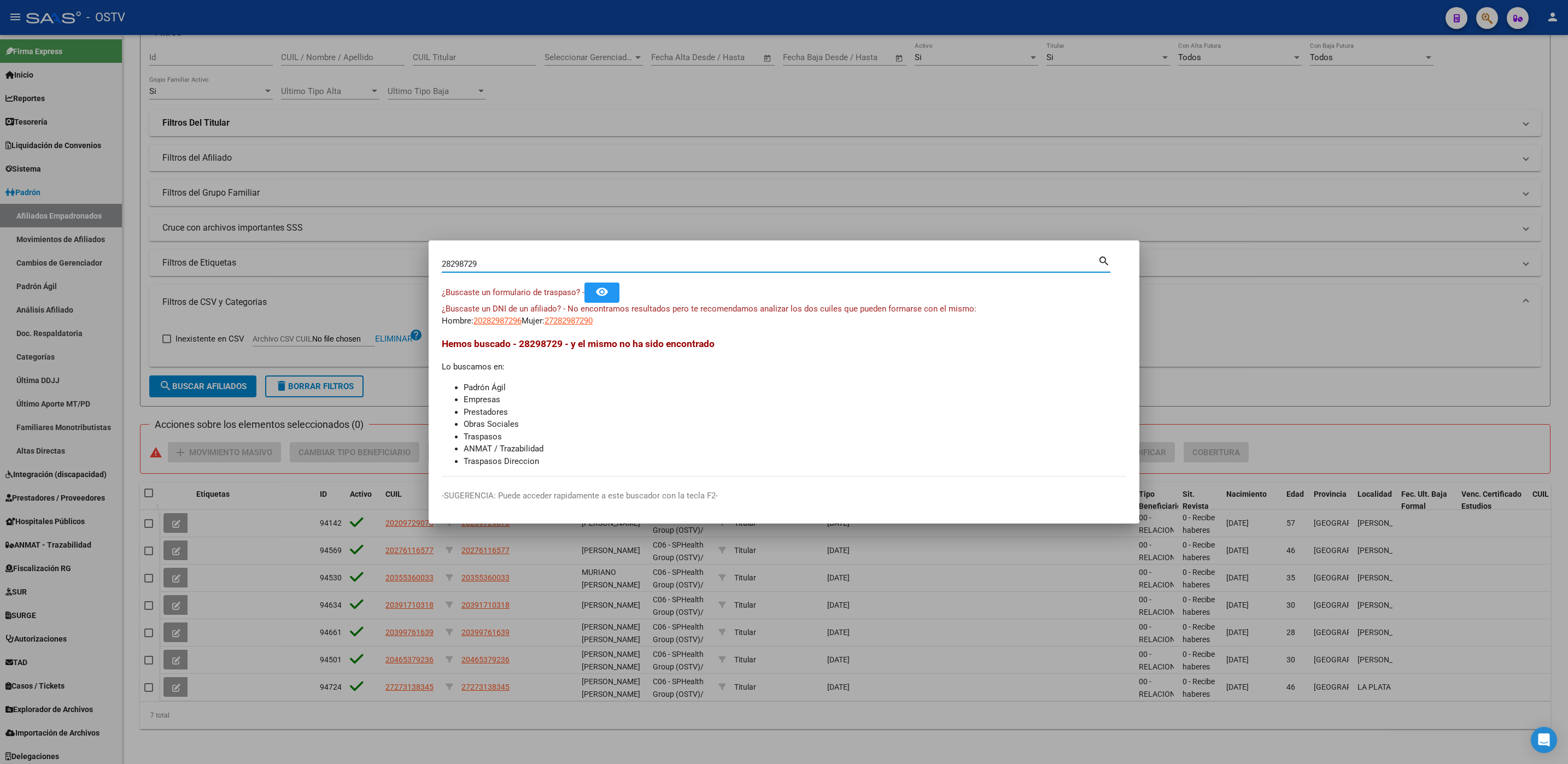
click at [495, 266] on input "28298729" at bounding box center [770, 264] width 656 height 10
paste input "28298729"
type input "28298729"
click at [415, 728] on div at bounding box center [784, 382] width 1568 height 764
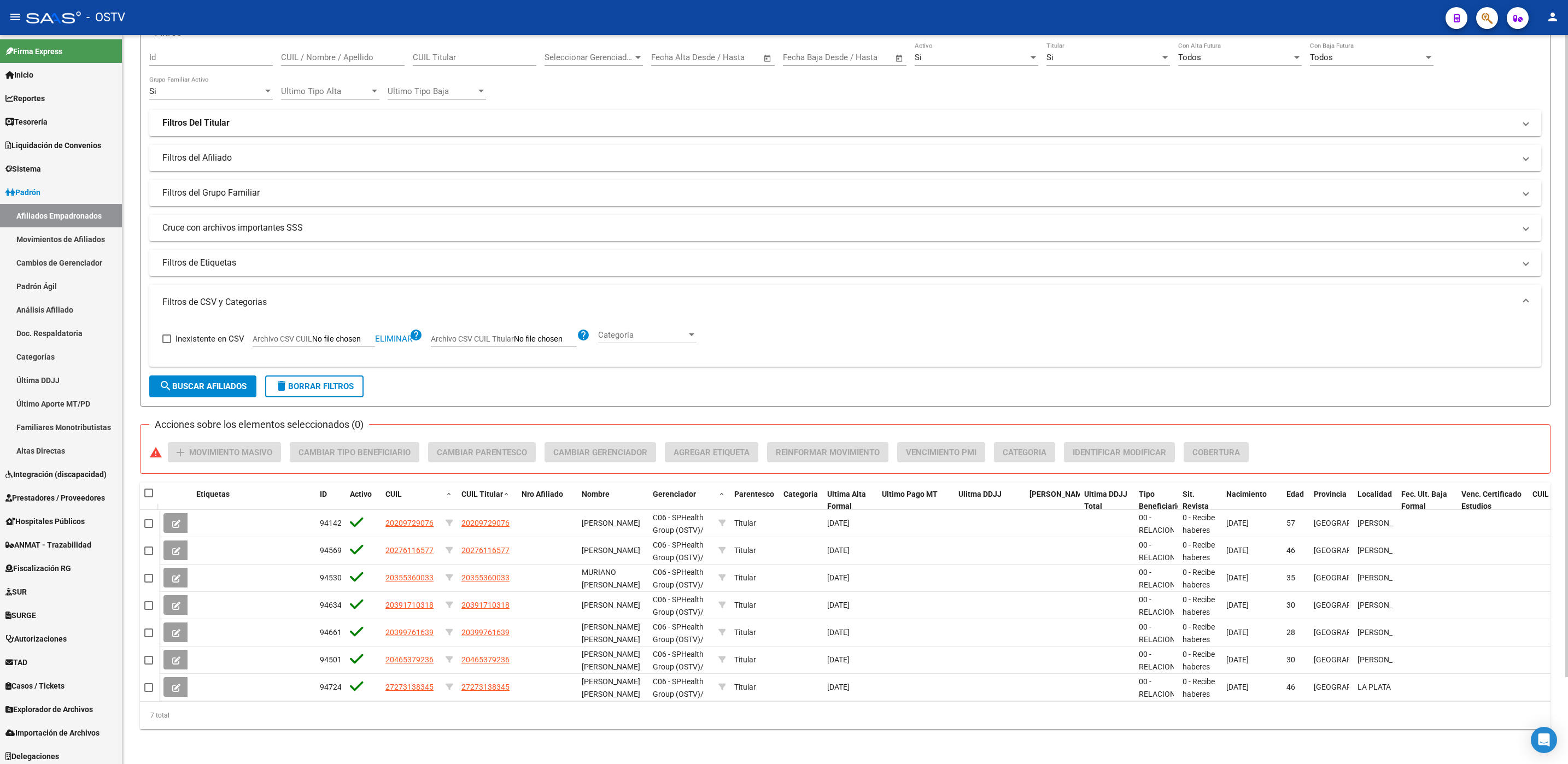
click at [138, 446] on div "PADRON -> Afiliados Empadronados (alt+a) add Crear Afiliado file_download Expor…" at bounding box center [844, 357] width 1445 height 814
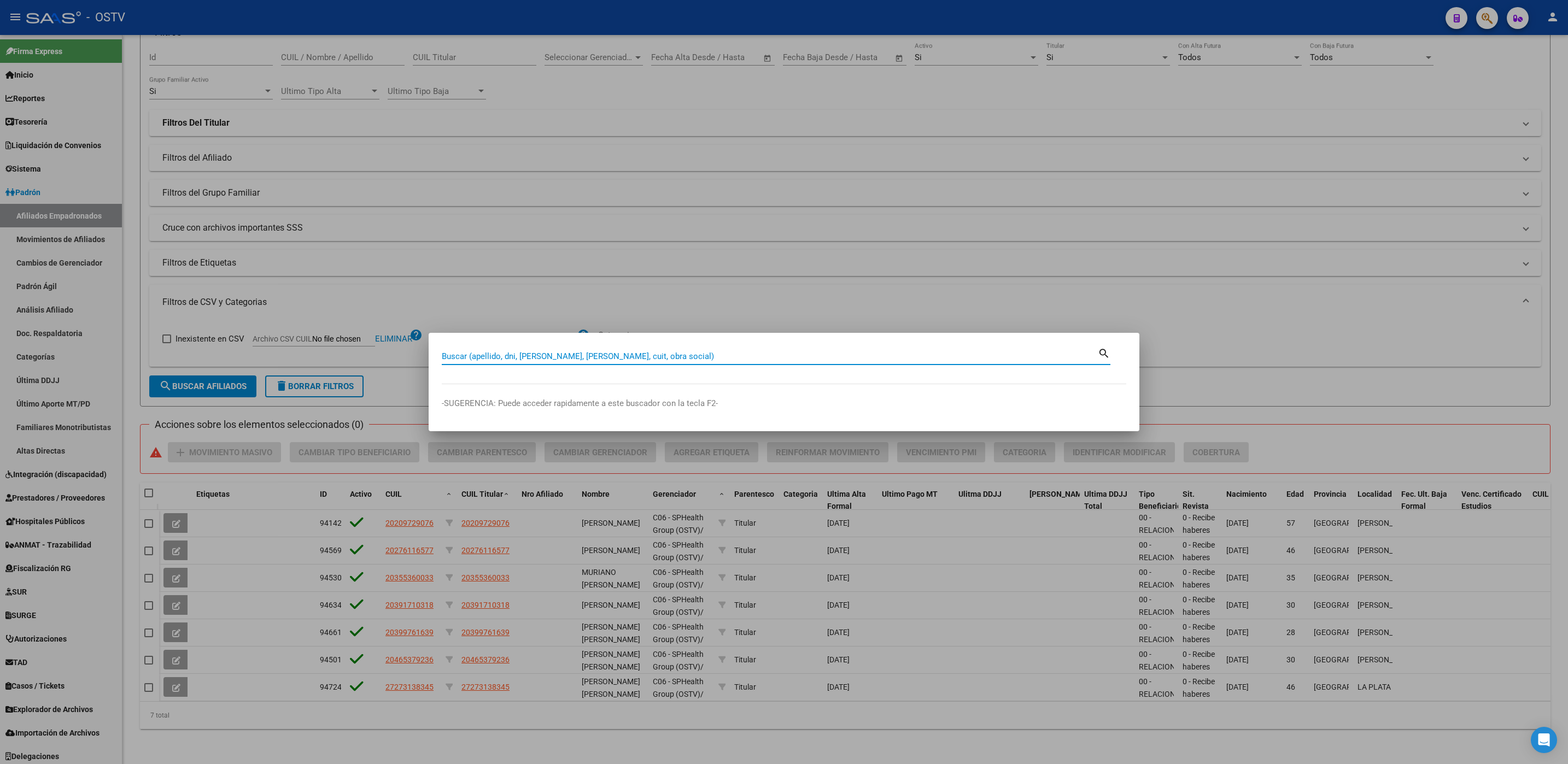
paste input "59875725"
type input "59875725"
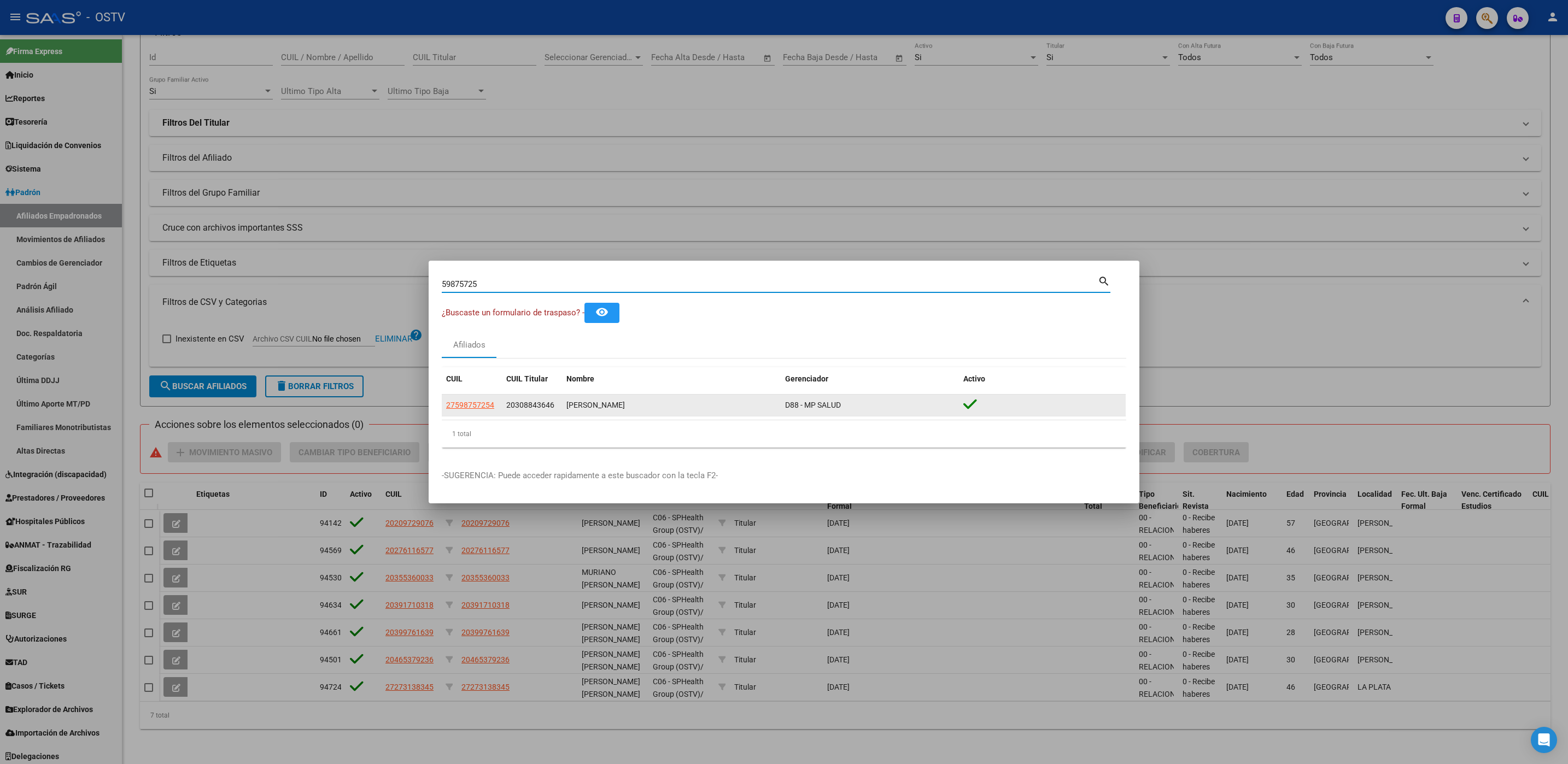
click at [476, 404] on span "27598757254" at bounding box center [470, 404] width 48 height 9
type textarea "27598757254"
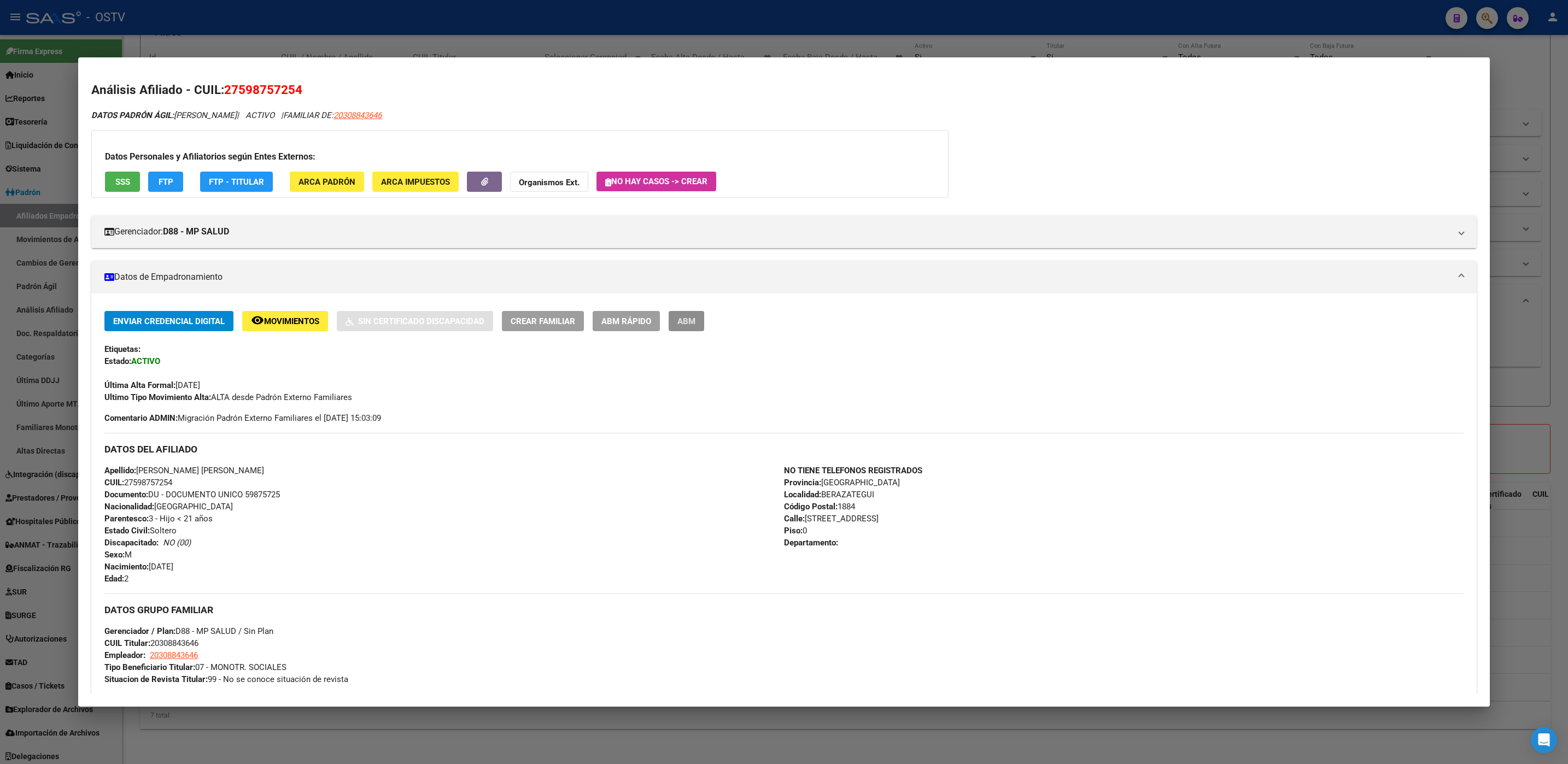
click at [689, 322] on span "ABM" at bounding box center [686, 321] width 18 height 10
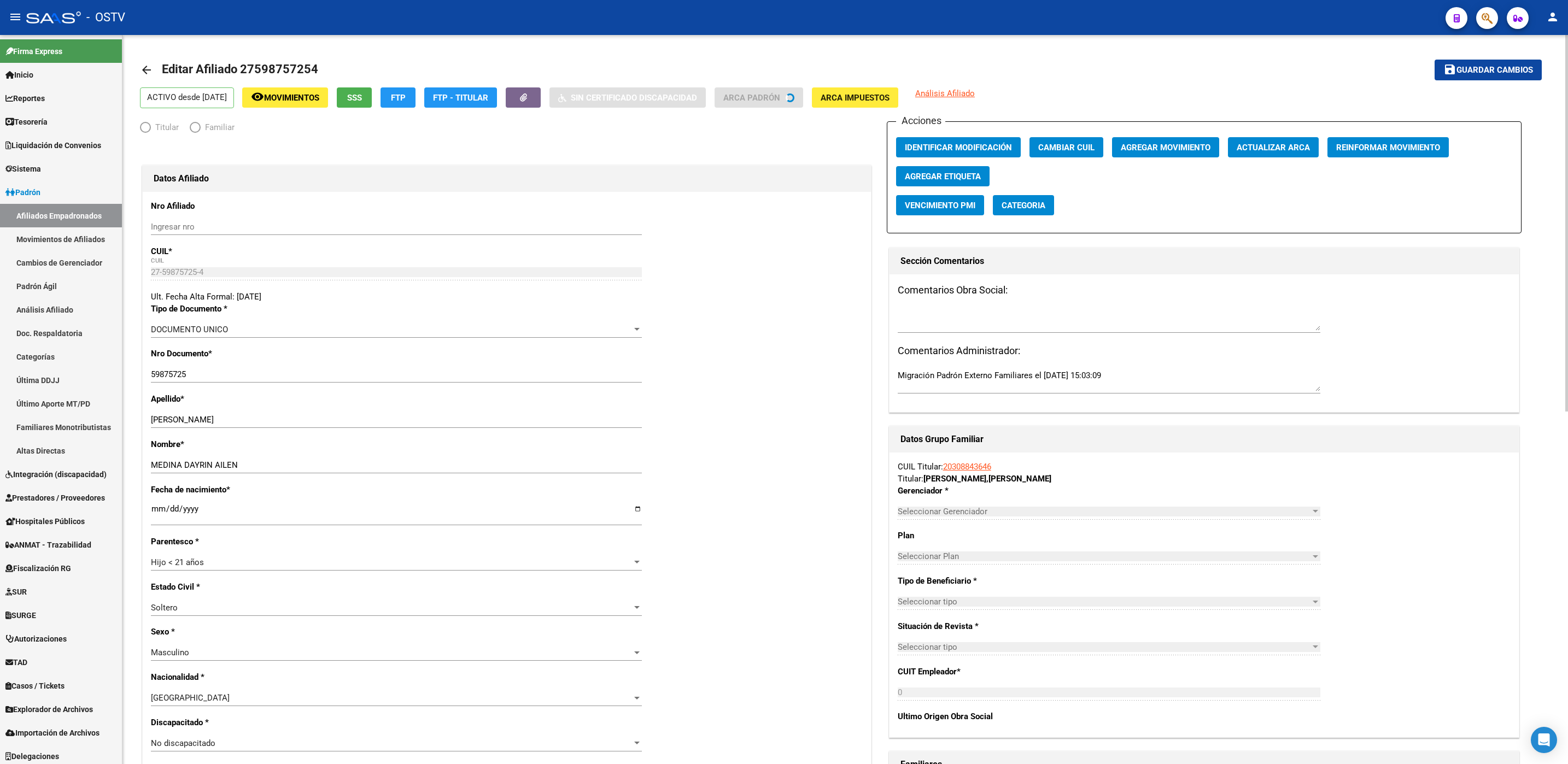
radio input "true"
type input "20-30884364-6"
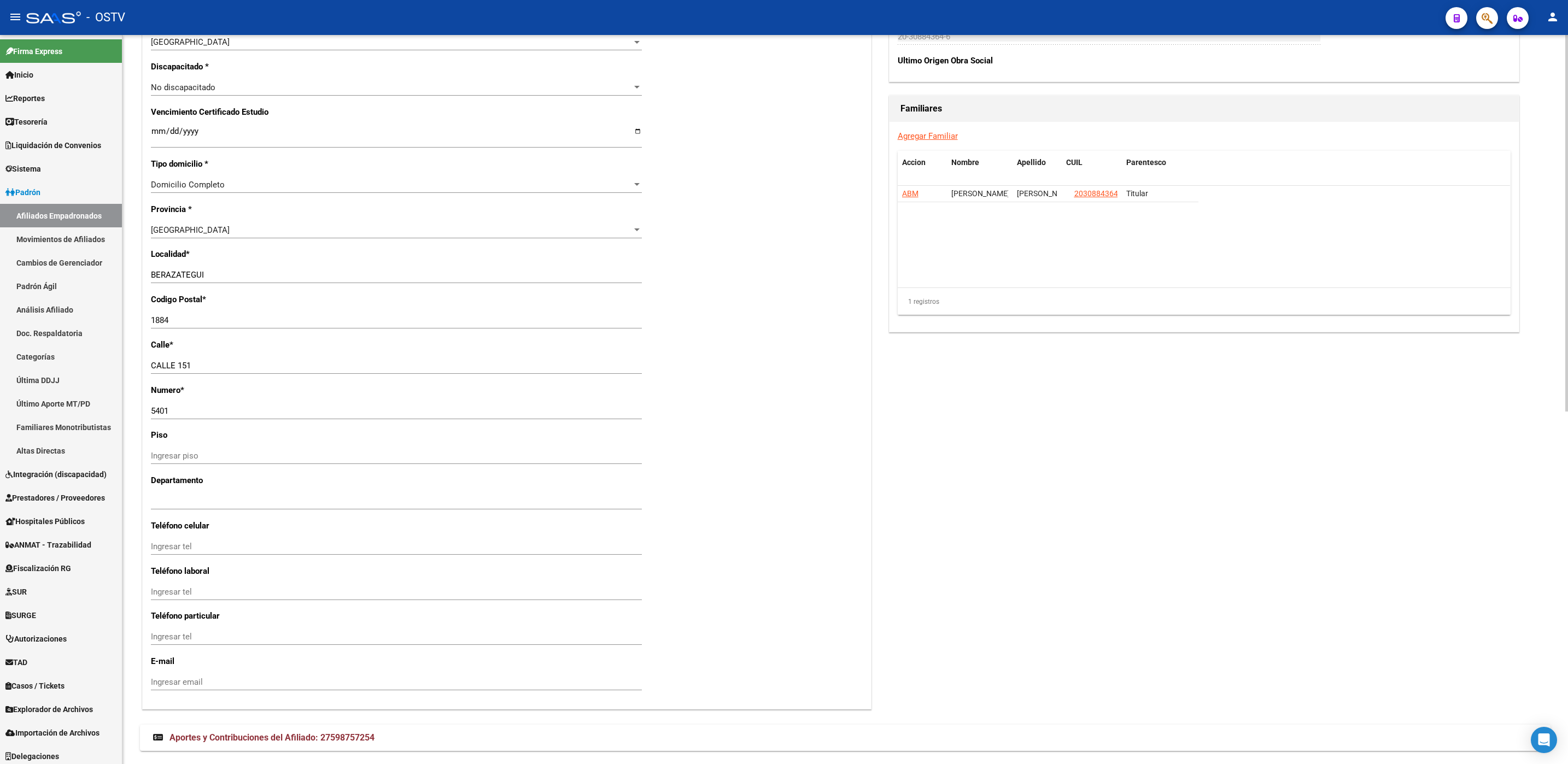
scroll to position [683, 0]
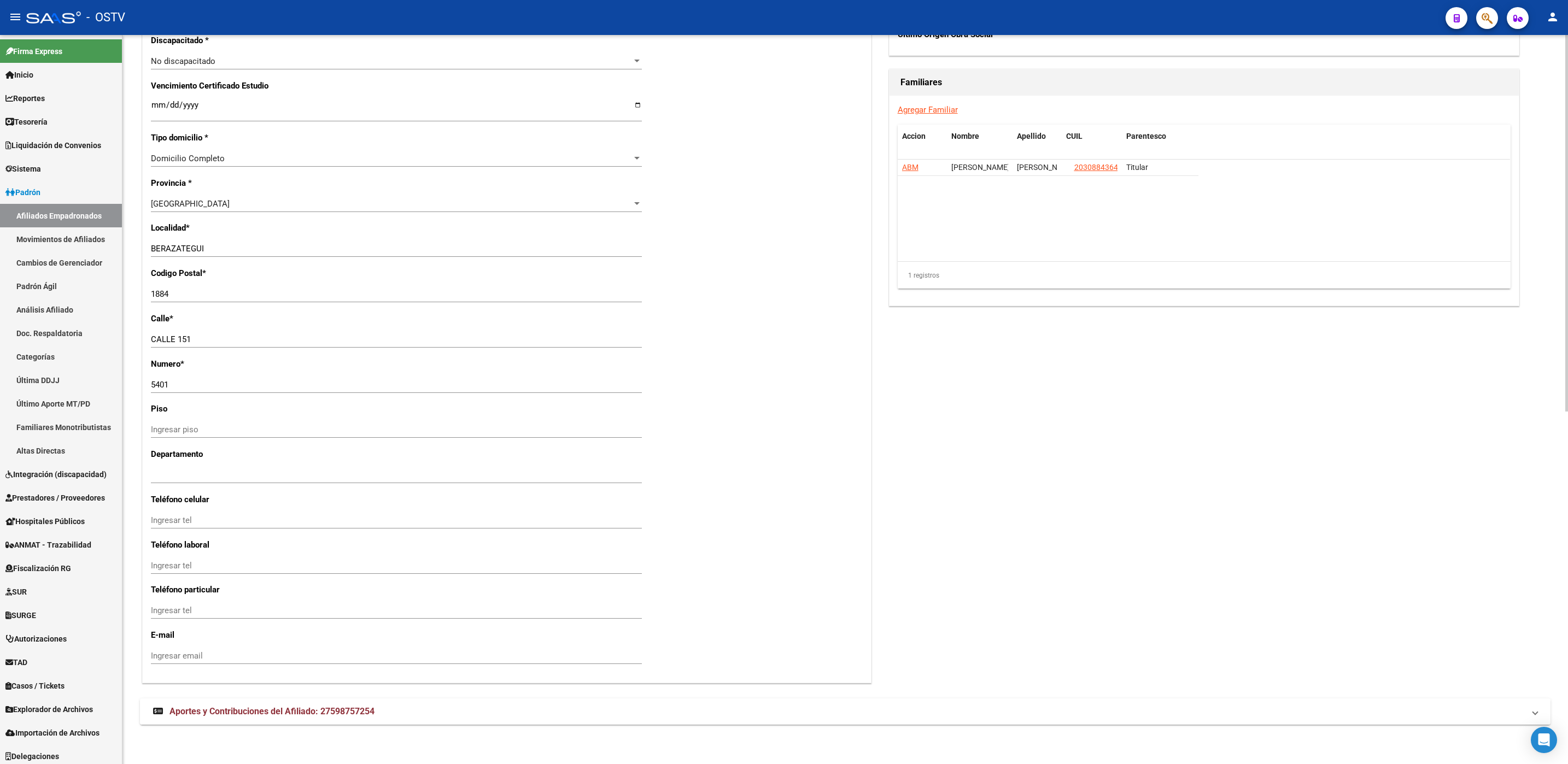
drag, startPoint x: 338, startPoint y: 702, endPoint x: 347, endPoint y: 683, distance: 21.0
click at [338, 702] on mat-expansion-panel-header "Aportes y Contribuciones del Afiliado: 27598757254" at bounding box center [845, 712] width 1411 height 26
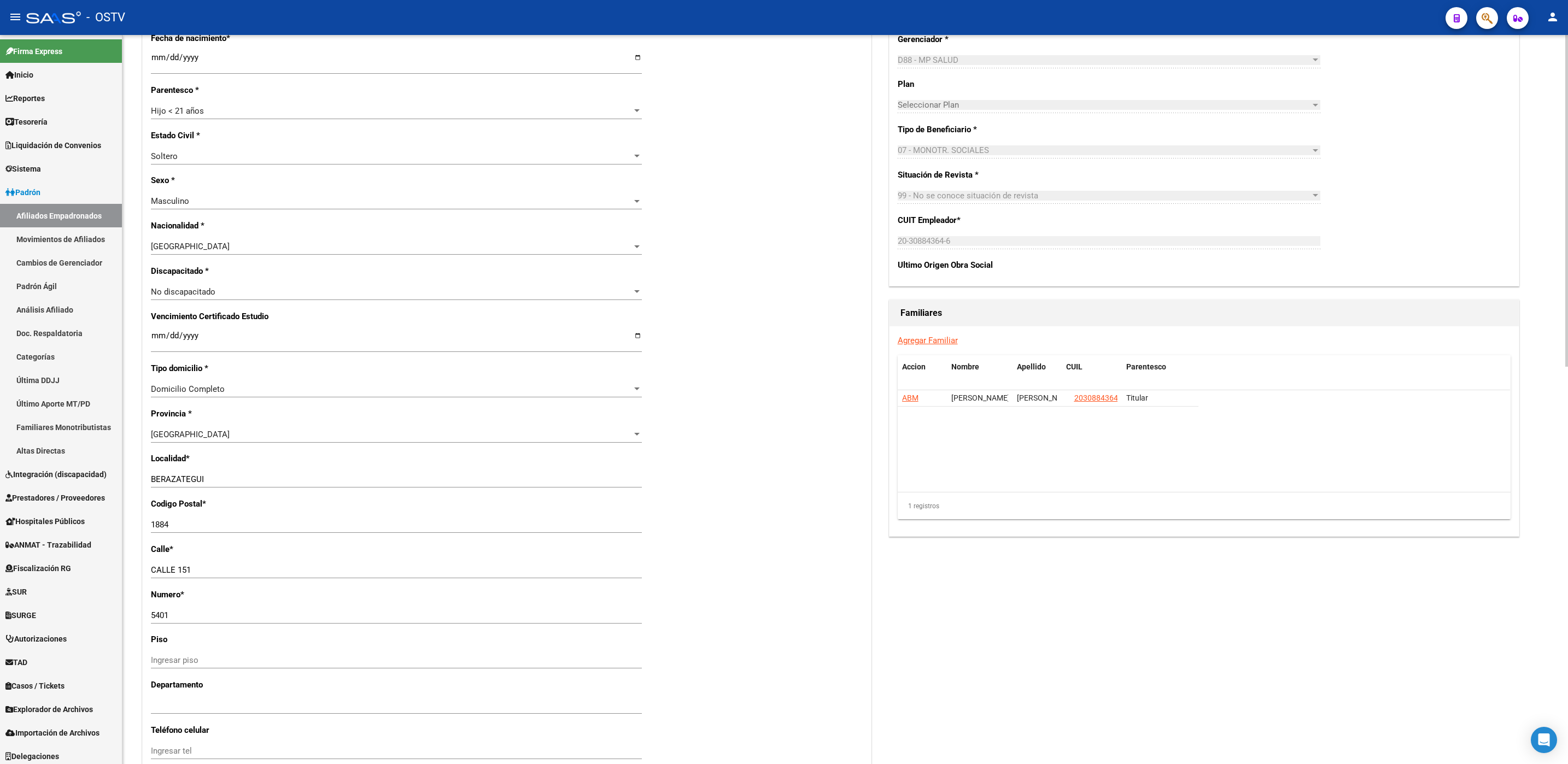
scroll to position [464, 0]
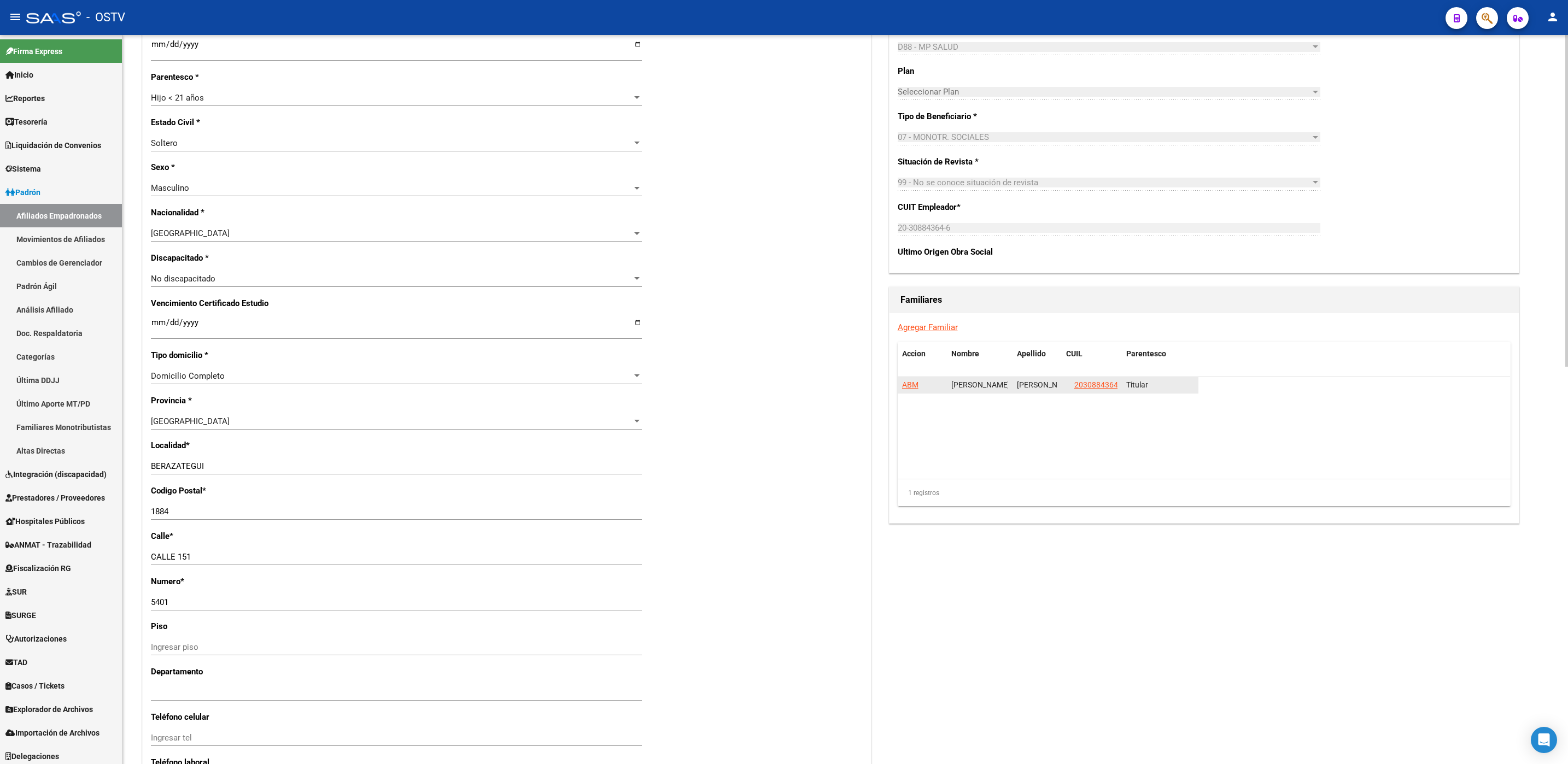
click at [912, 386] on span "ABM" at bounding box center [910, 384] width 17 height 9
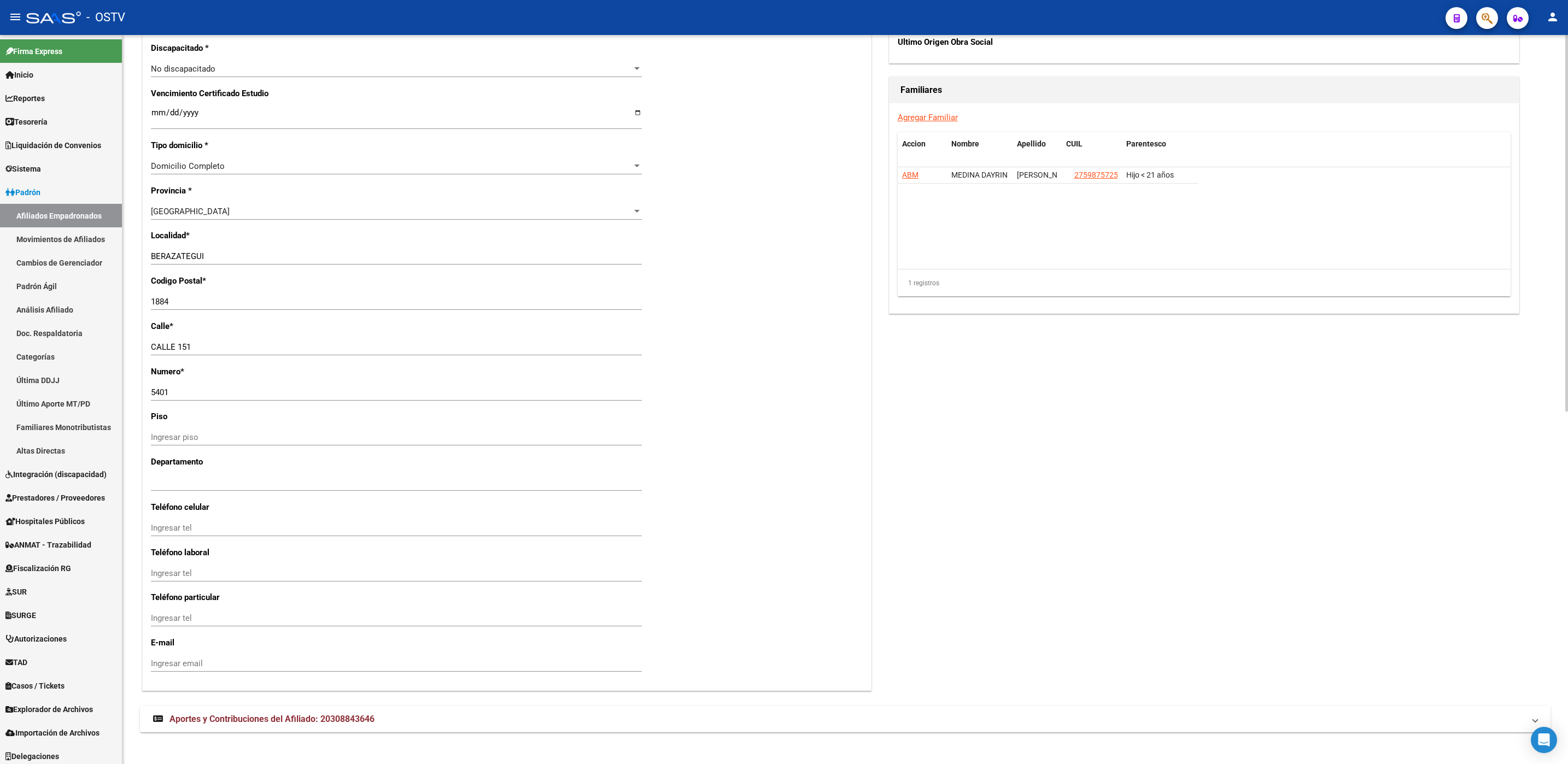
scroll to position [683, 0]
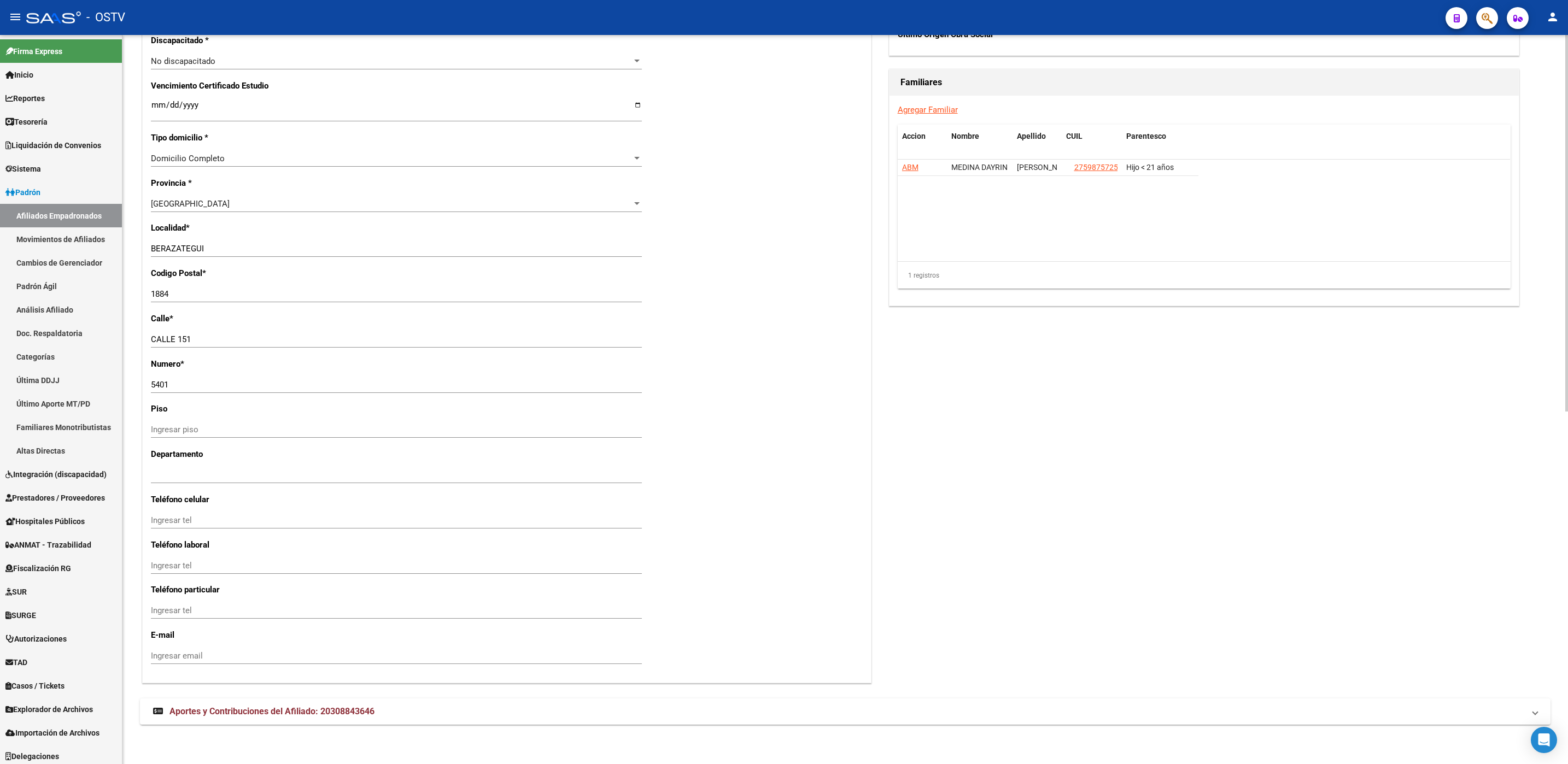
click at [348, 726] on div "arrow_back Editar Afiliado 20308843646 save Guardar cambios ACTIVO desde [DATE]…" at bounding box center [844, 59] width 1445 height 1411
click at [356, 707] on span "Aportes y Contribuciones del Afiliado: 20308843646" at bounding box center [271, 711] width 205 height 10
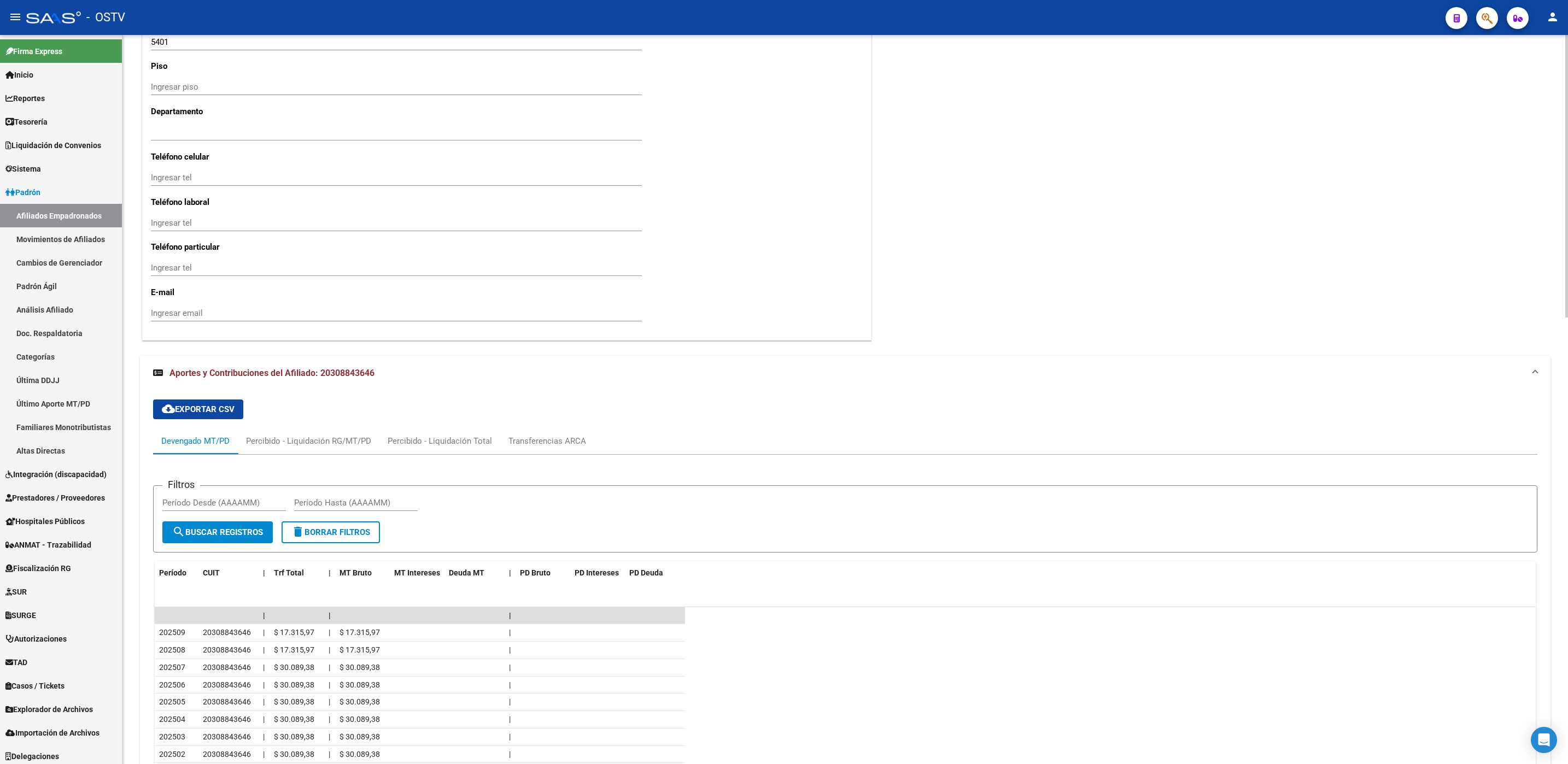
scroll to position [823, 0]
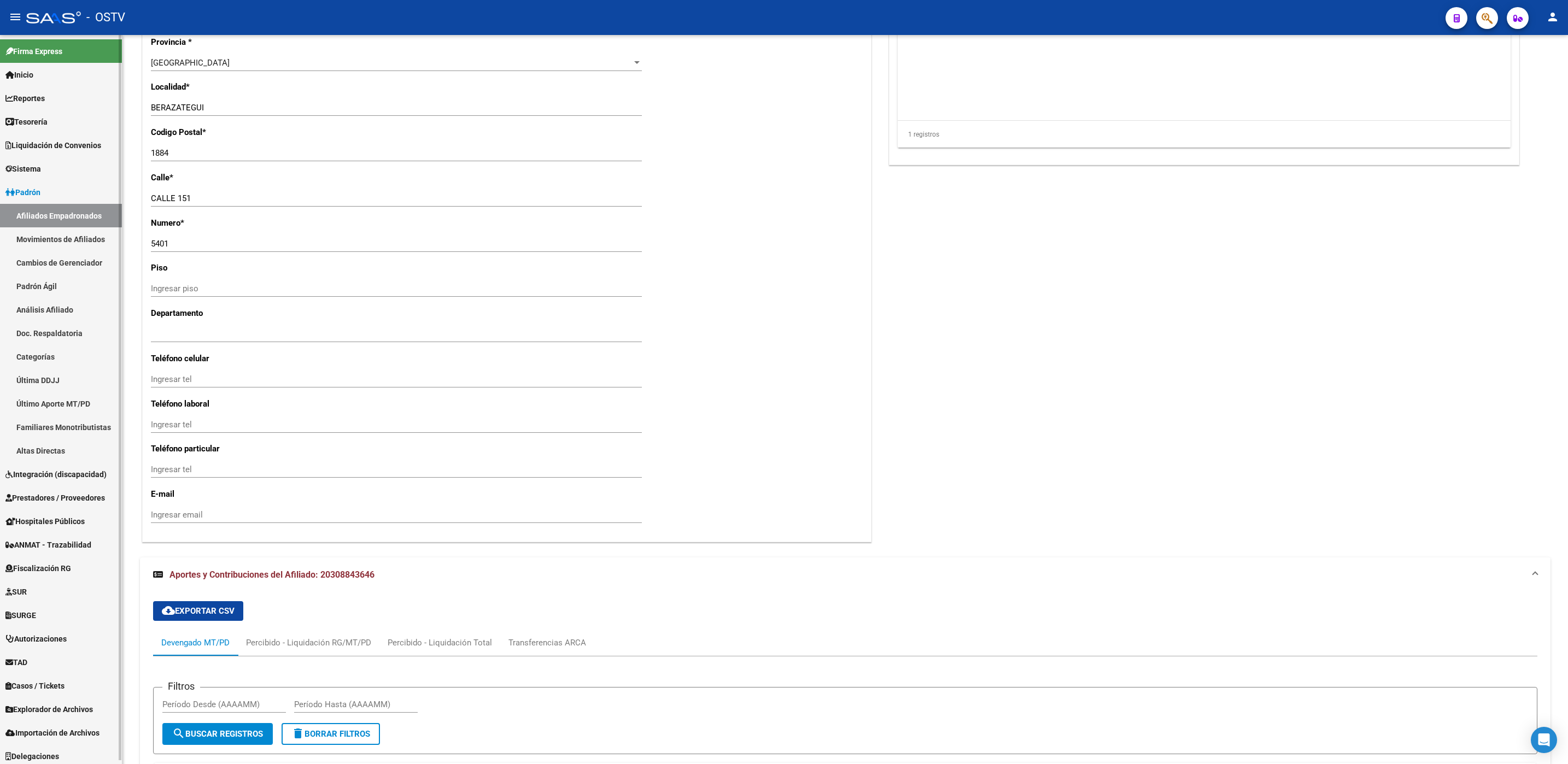
click at [64, 245] on link "Movimientos de Afiliados" at bounding box center [61, 239] width 122 height 23
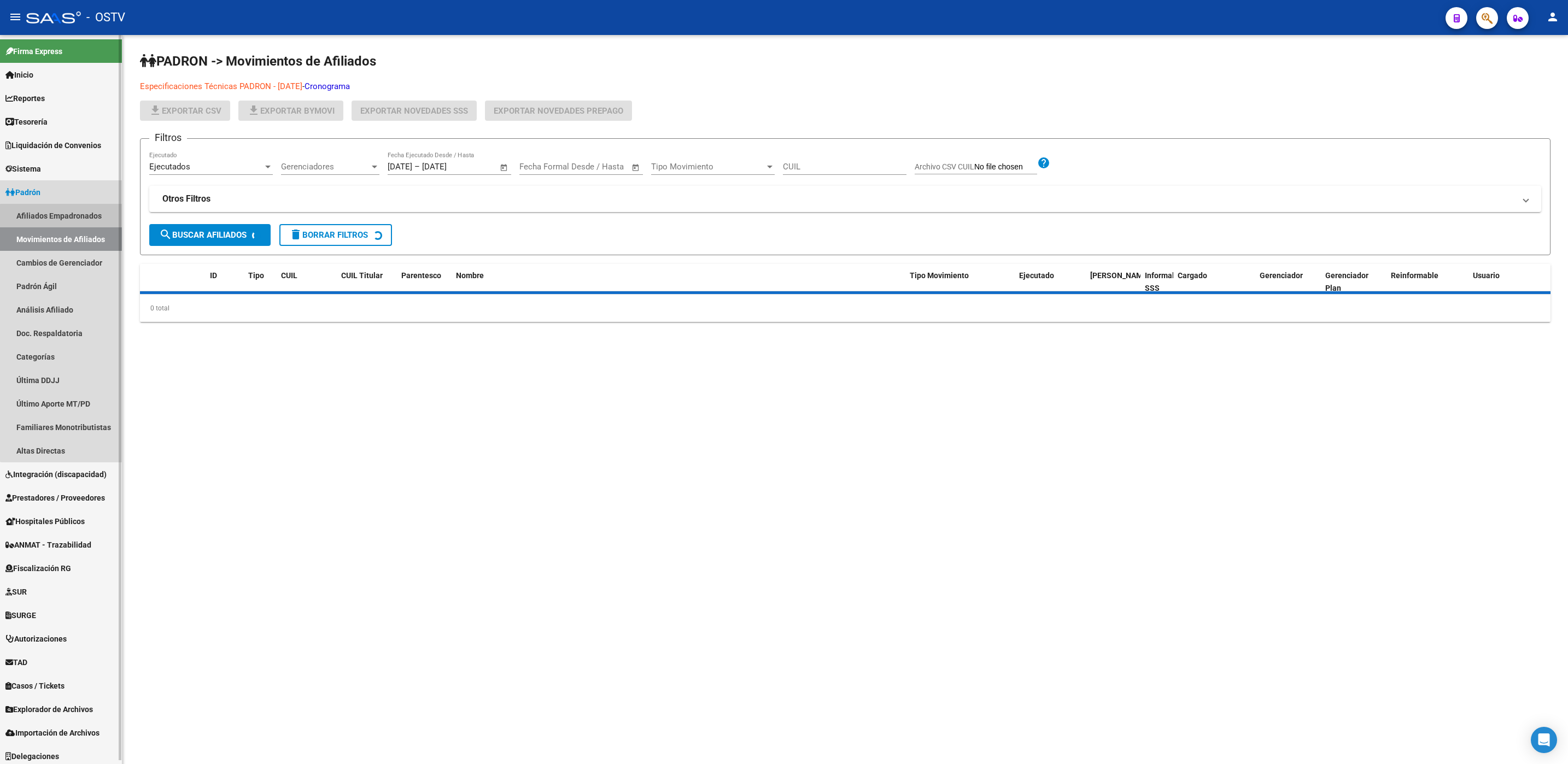
click at [62, 223] on link "Afiliados Empadronados" at bounding box center [61, 215] width 122 height 23
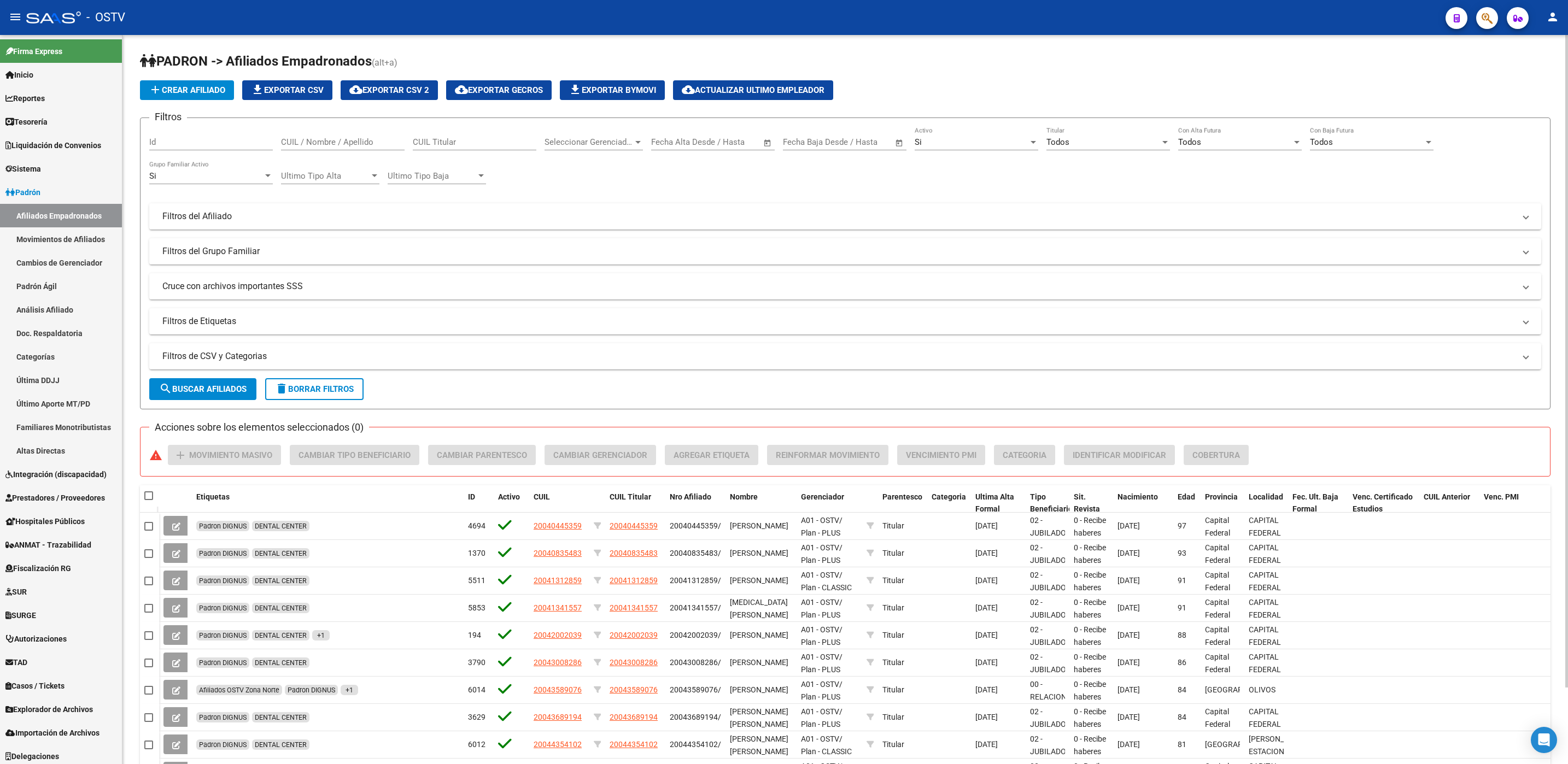
drag, startPoint x: 135, startPoint y: 410, endPoint x: 130, endPoint y: 205, distance: 205.1
click at [135, 410] on div "PADRON -> Afiliados Empadronados (alt+a) add Crear Afiliado file_download Expor…" at bounding box center [844, 442] width 1445 height 814
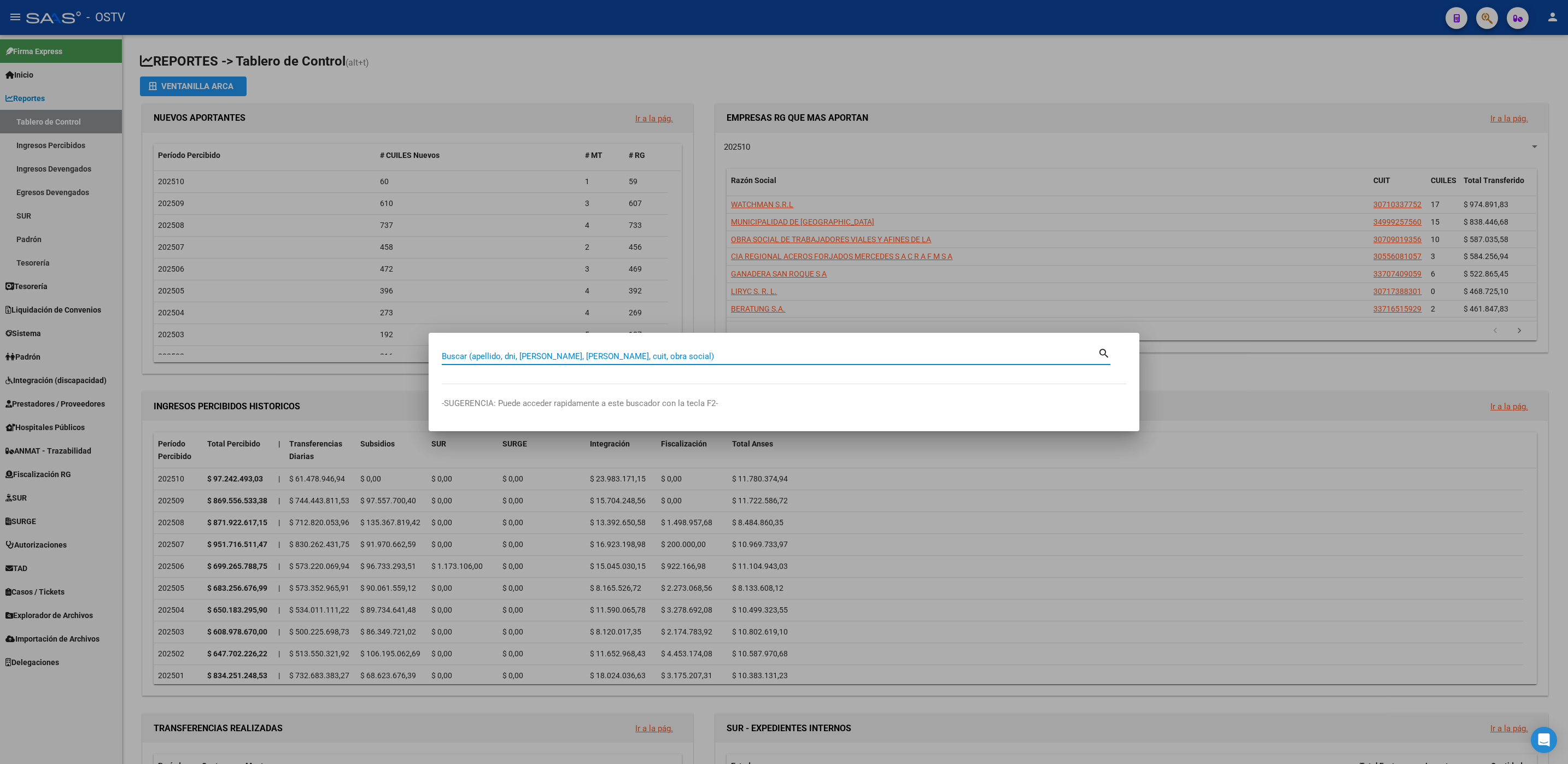
paste input "30.201.370"
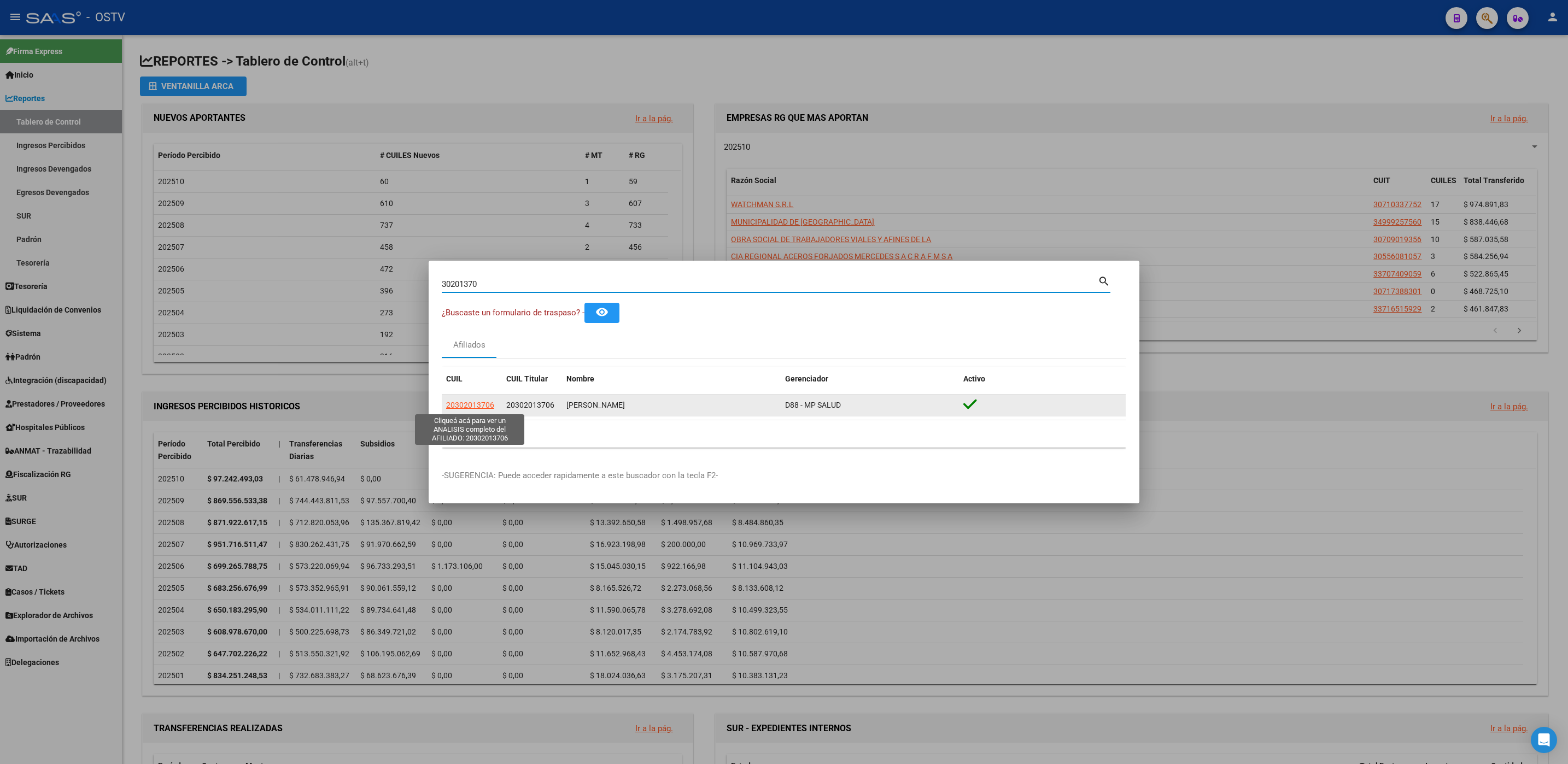
click at [474, 405] on span "20302013706" at bounding box center [470, 404] width 48 height 9
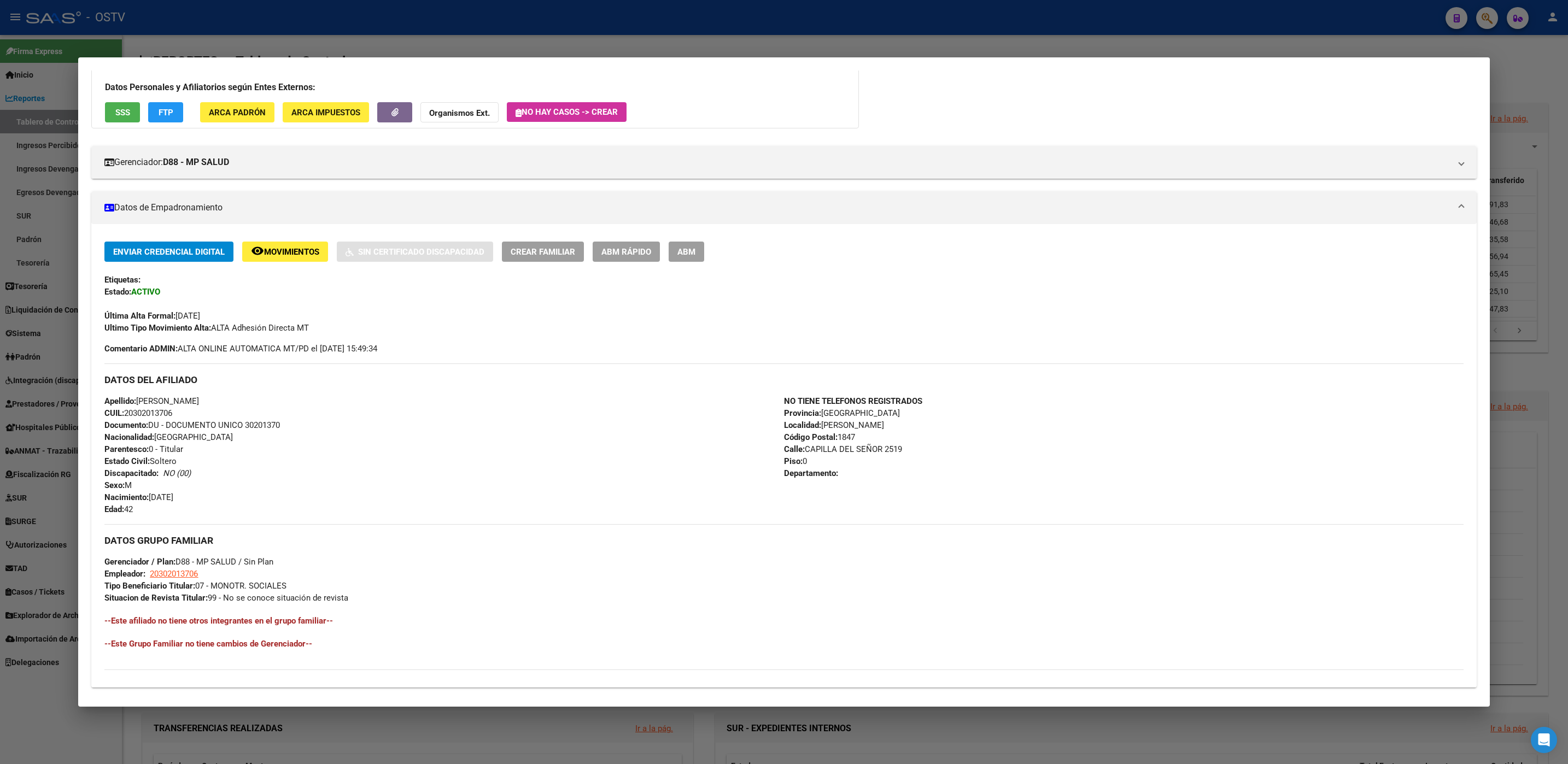
scroll to position [208, 0]
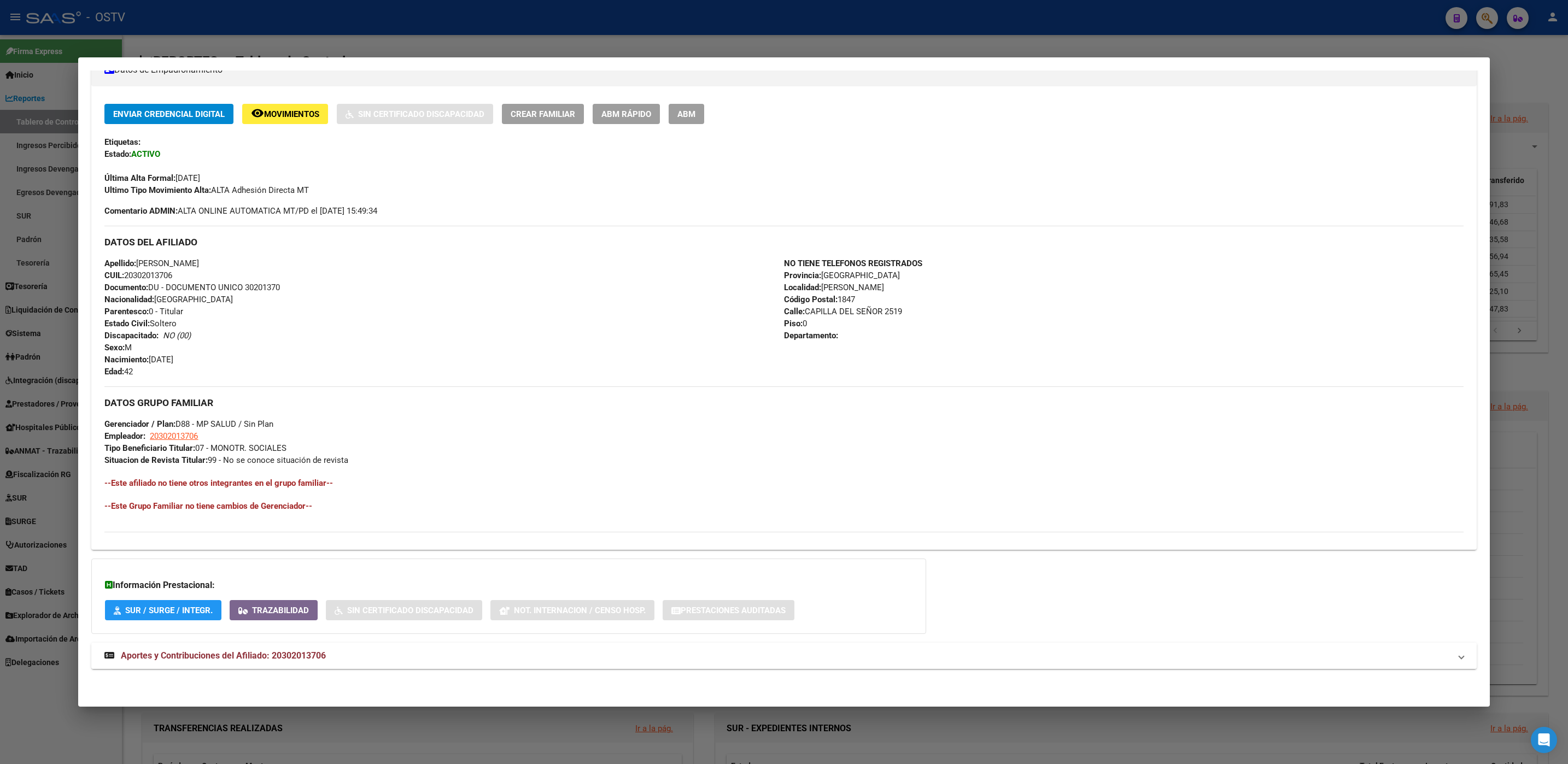
click at [307, 651] on span "Aportes y Contribuciones del Afiliado: 20302013706" at bounding box center [223, 655] width 205 height 10
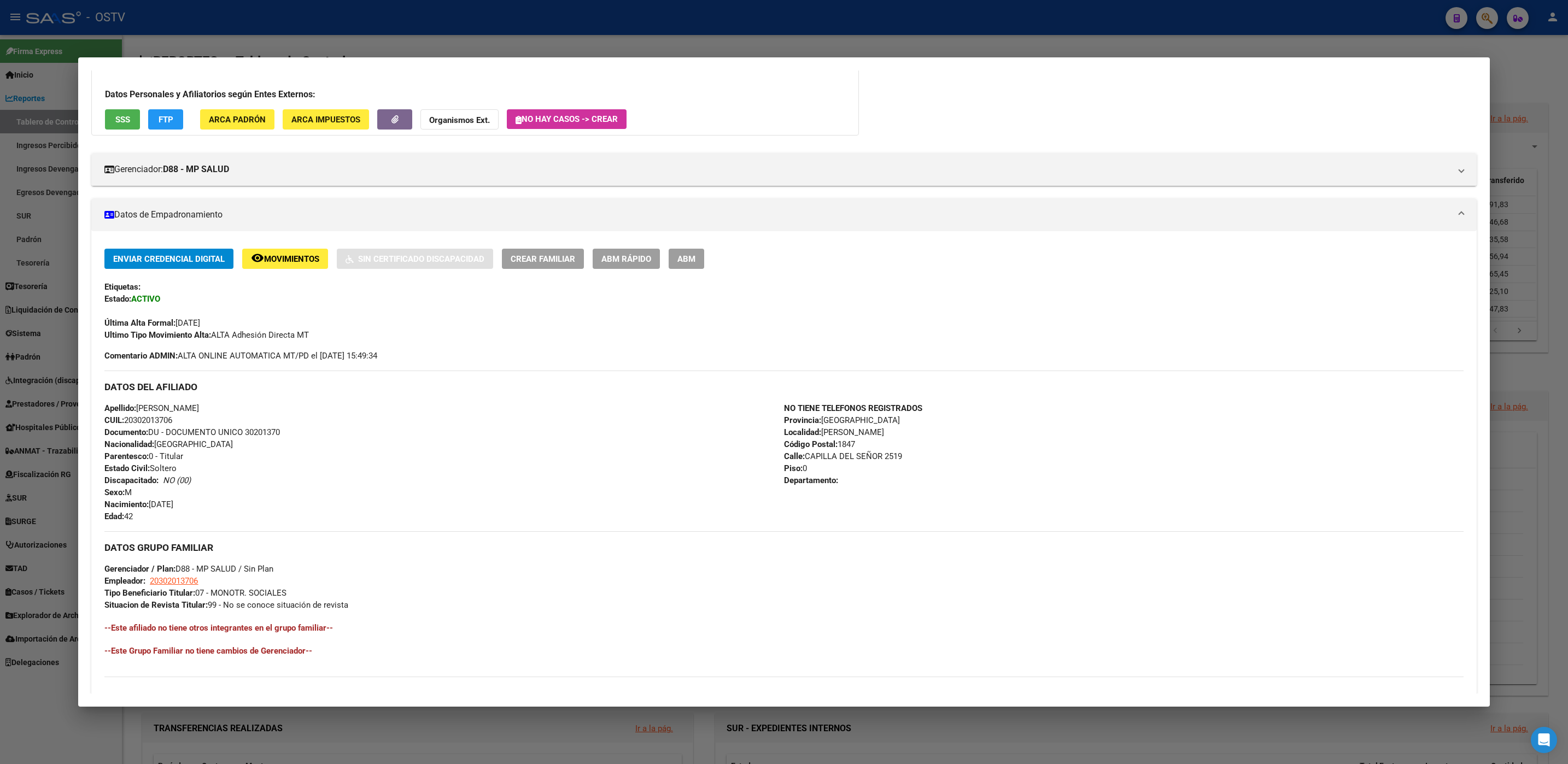
scroll to position [0, 0]
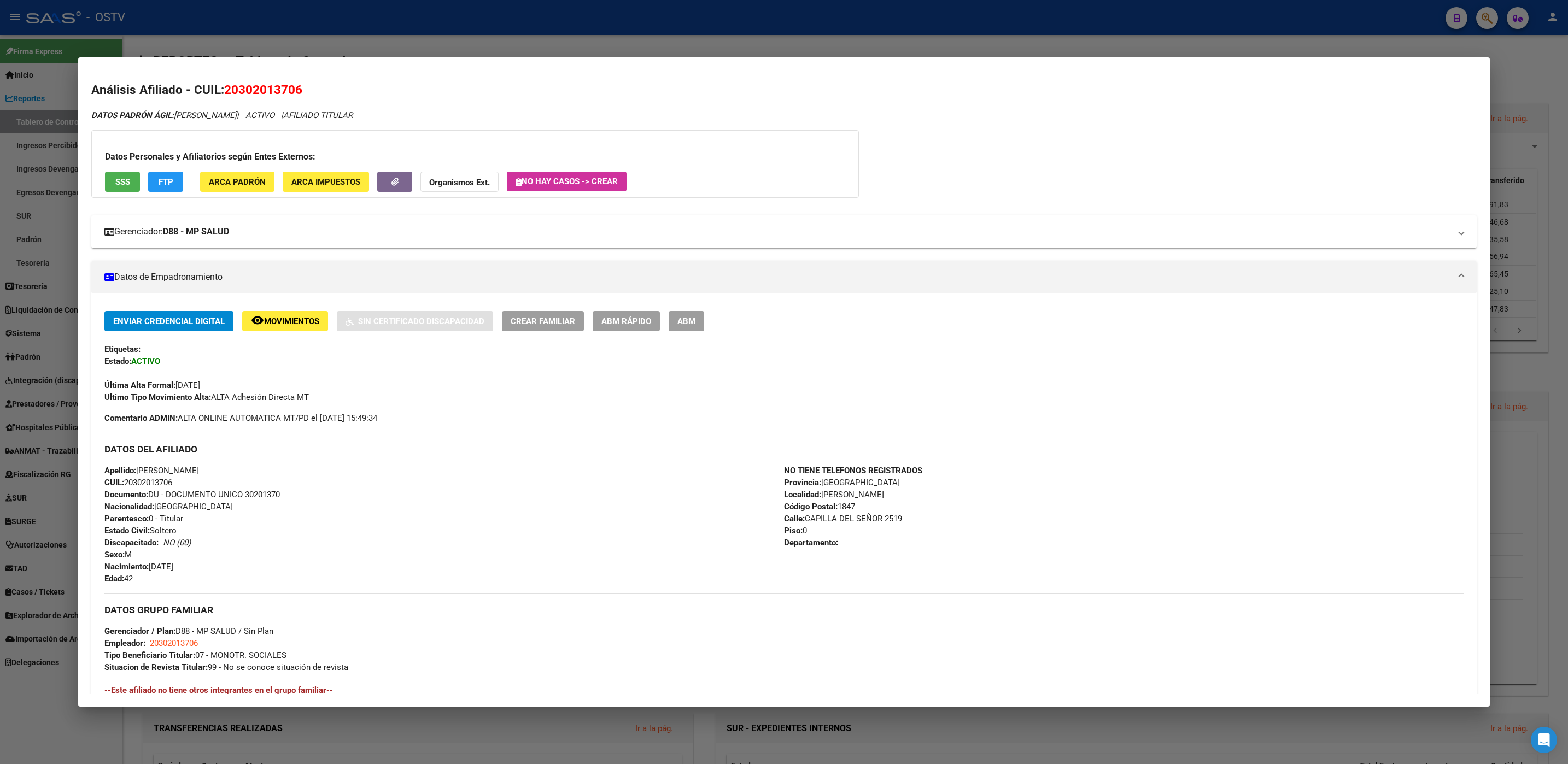
click at [251, 232] on mat-panel-title "Gerenciador: D88 - MP SALUD" at bounding box center [777, 231] width 1345 height 13
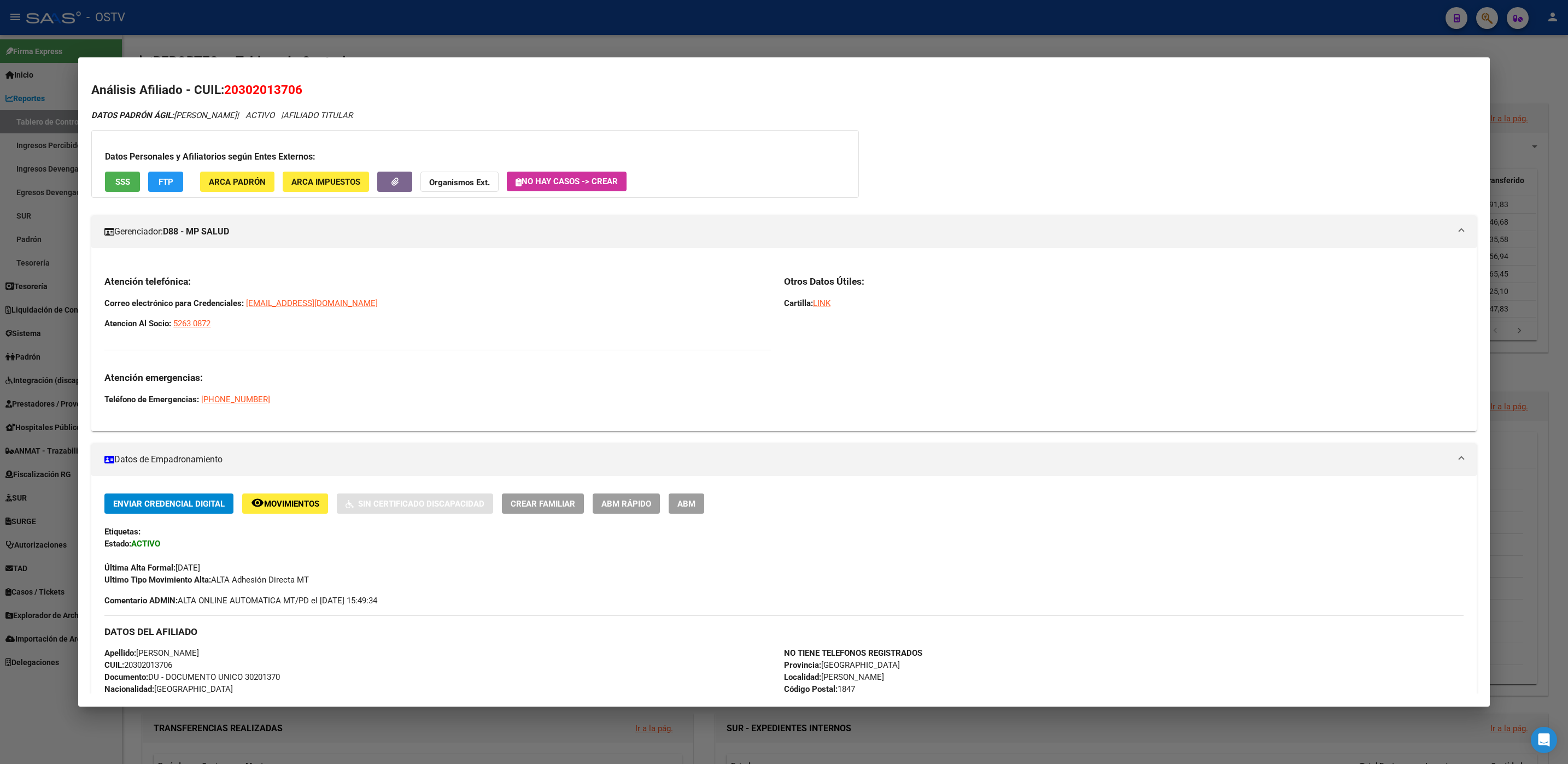
drag, startPoint x: 106, startPoint y: 277, endPoint x: 263, endPoint y: 336, distance: 167.7
click at [263, 336] on div "Atención telefónica: Correo electrónico para Credenciales: credenciales@grupomp…" at bounding box center [437, 340] width 666 height 130
drag, startPoint x: 263, startPoint y: 336, endPoint x: 164, endPoint y: 284, distance: 111.8
copy div "Atención telefónica: Correo electrónico para Credenciales: credenciales@grupomp…"
click at [125, 734] on div at bounding box center [784, 382] width 1568 height 764
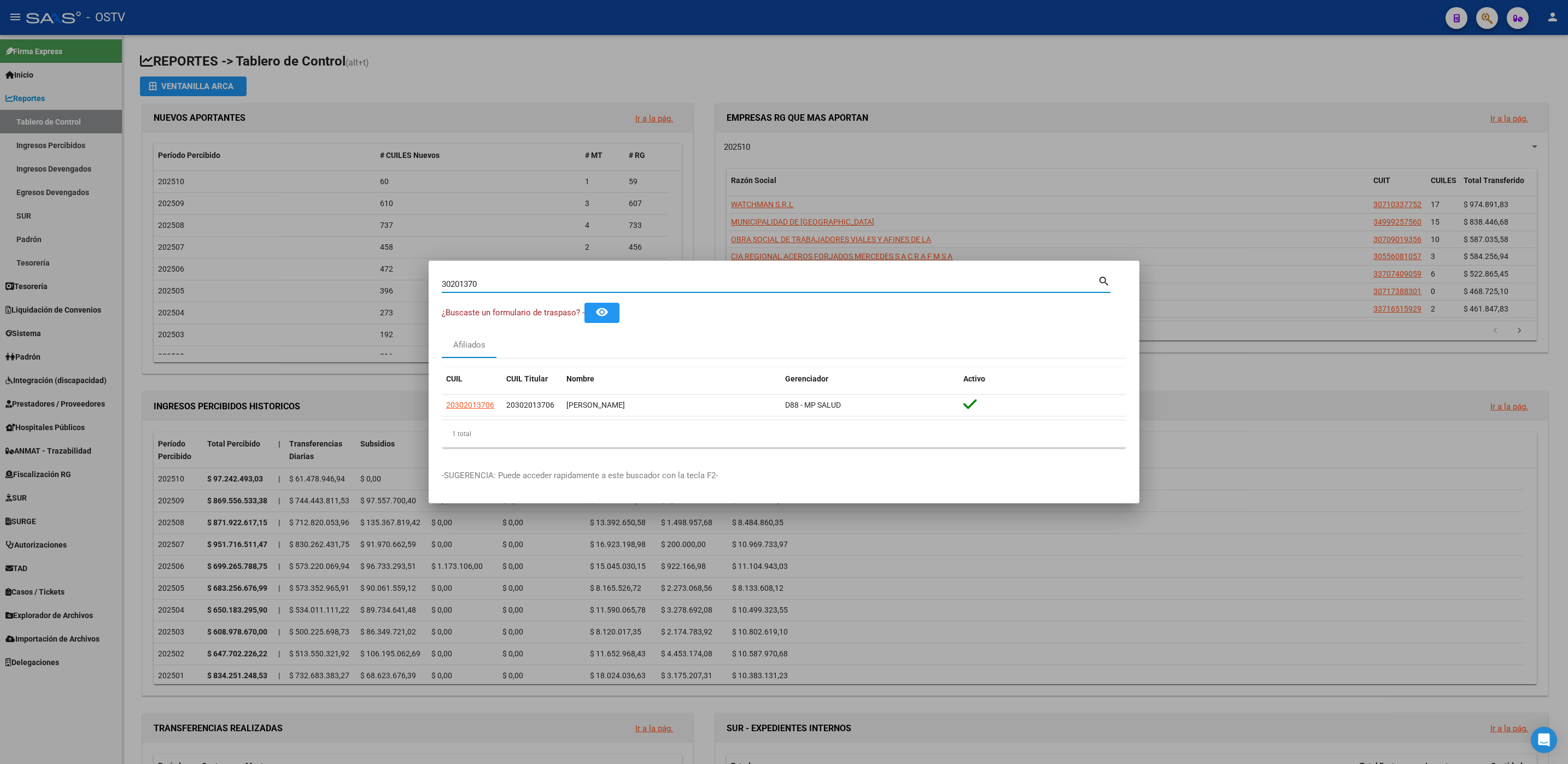
click at [503, 284] on input "30201370" at bounding box center [770, 284] width 656 height 10
type input "3288600"
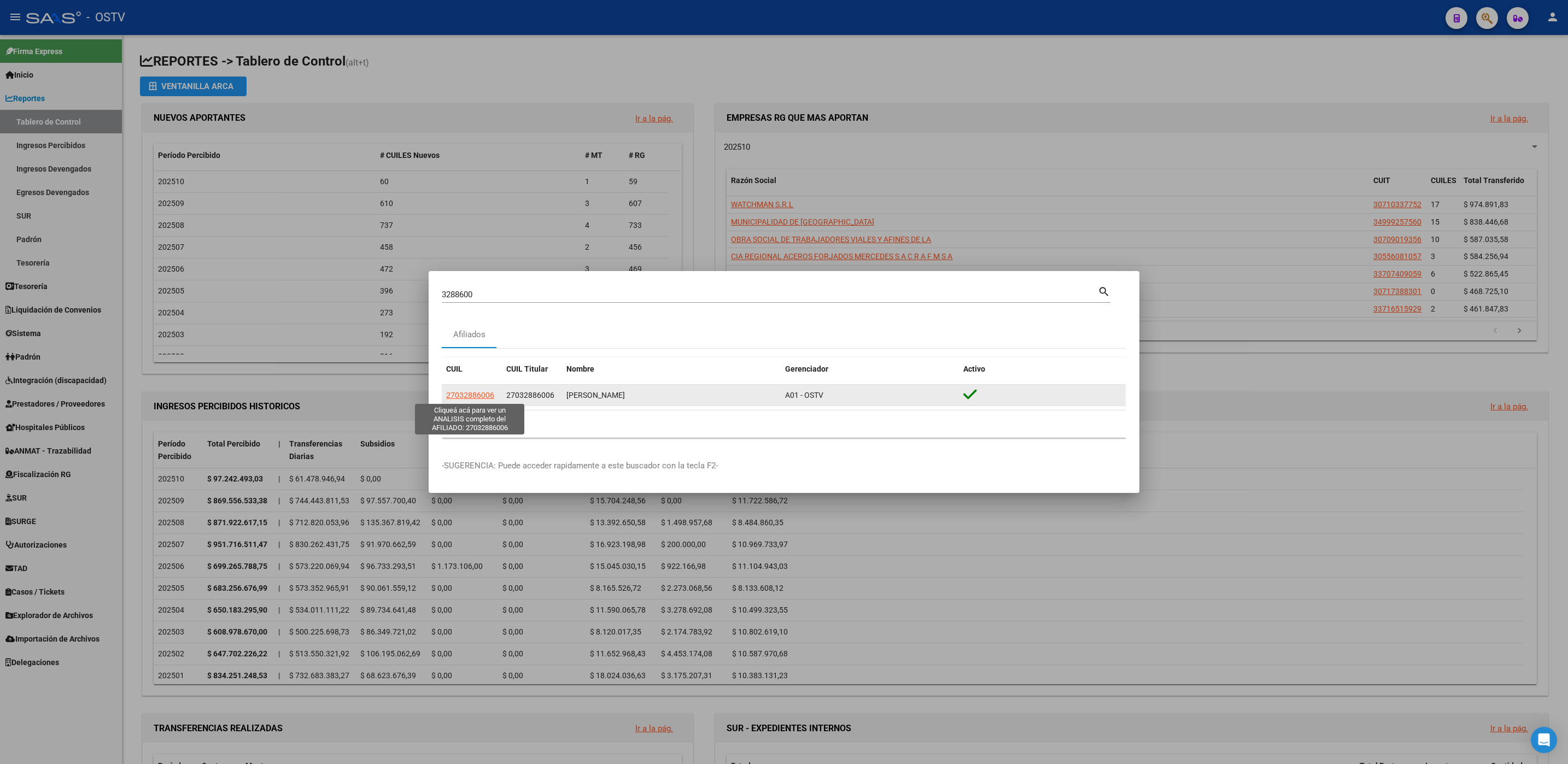
click at [469, 392] on span "27032886006" at bounding box center [470, 395] width 48 height 9
type textarea "27032886006"
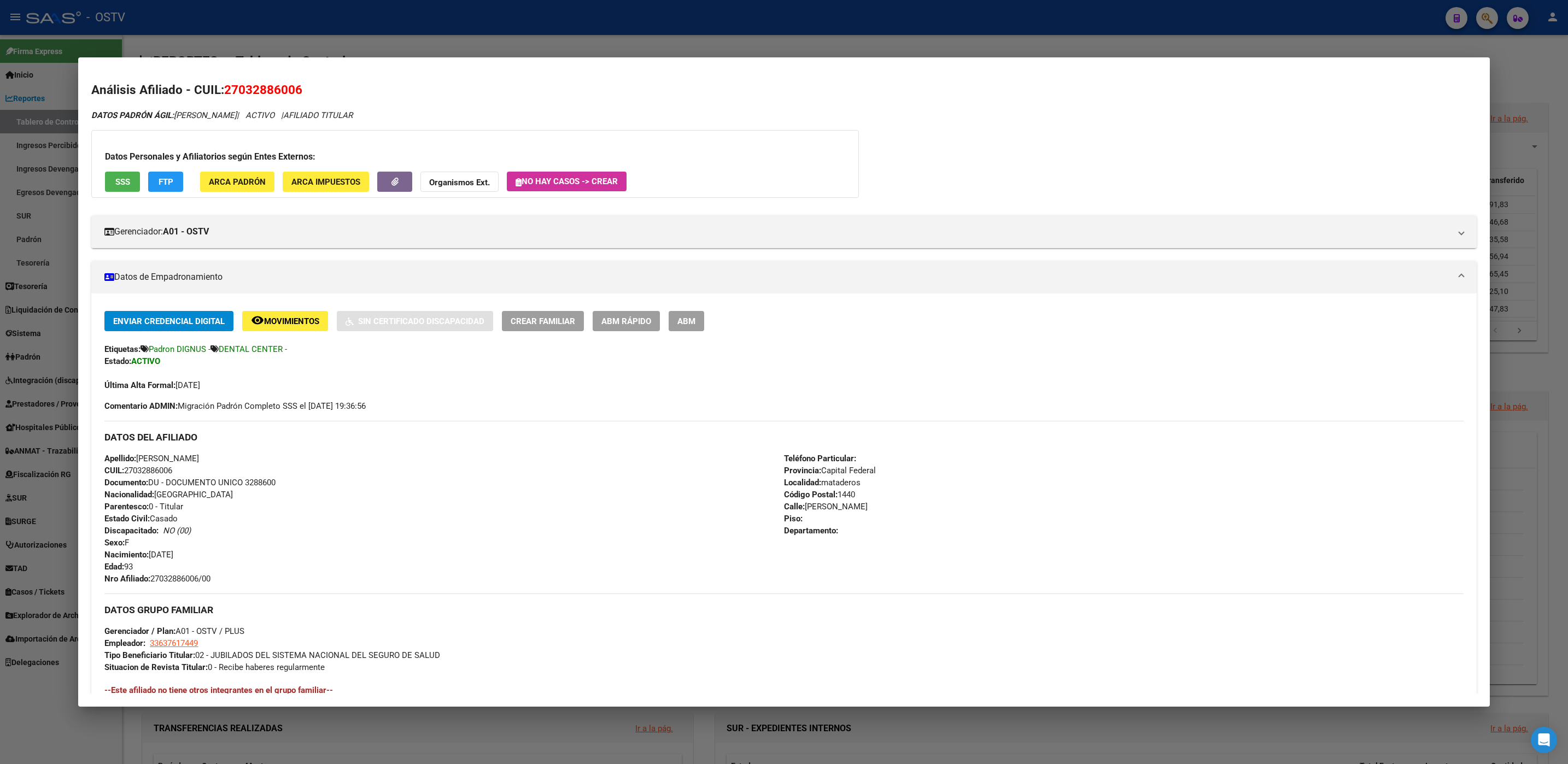
scroll to position [277, 0]
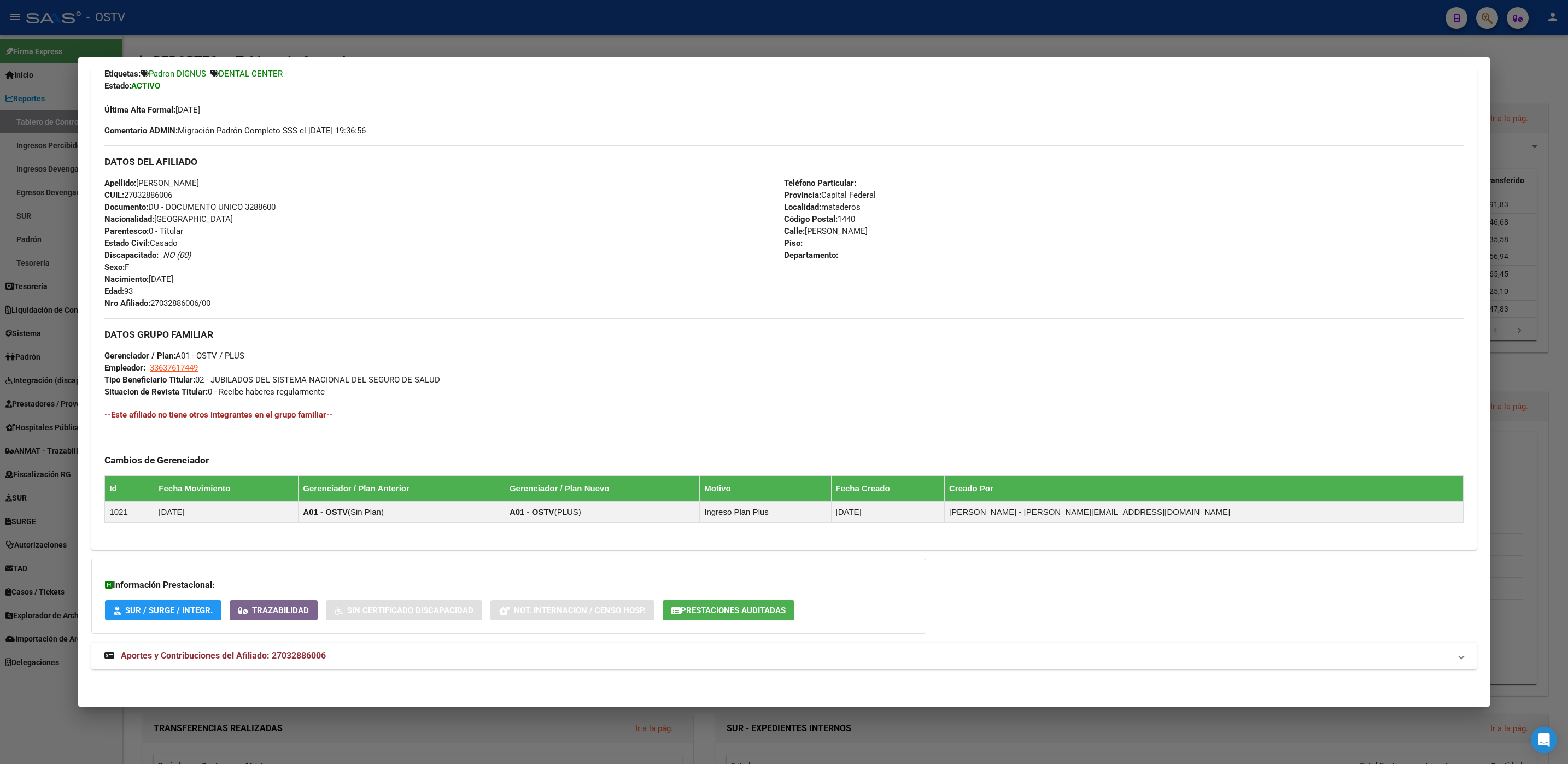
click at [271, 654] on span "Aportes y Contribuciones del Afiliado: 27032886006" at bounding box center [223, 655] width 205 height 10
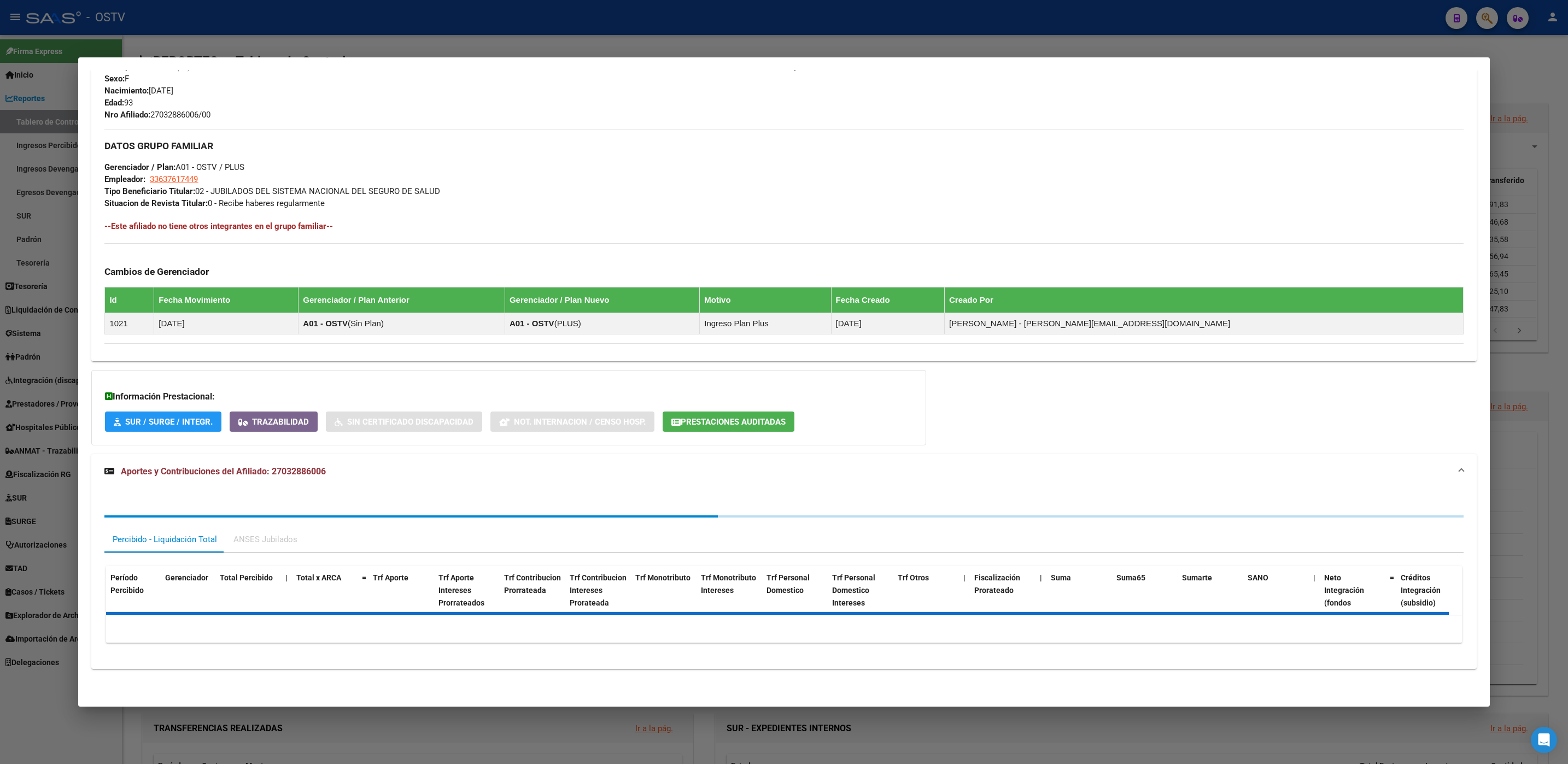
scroll to position [466, 0]
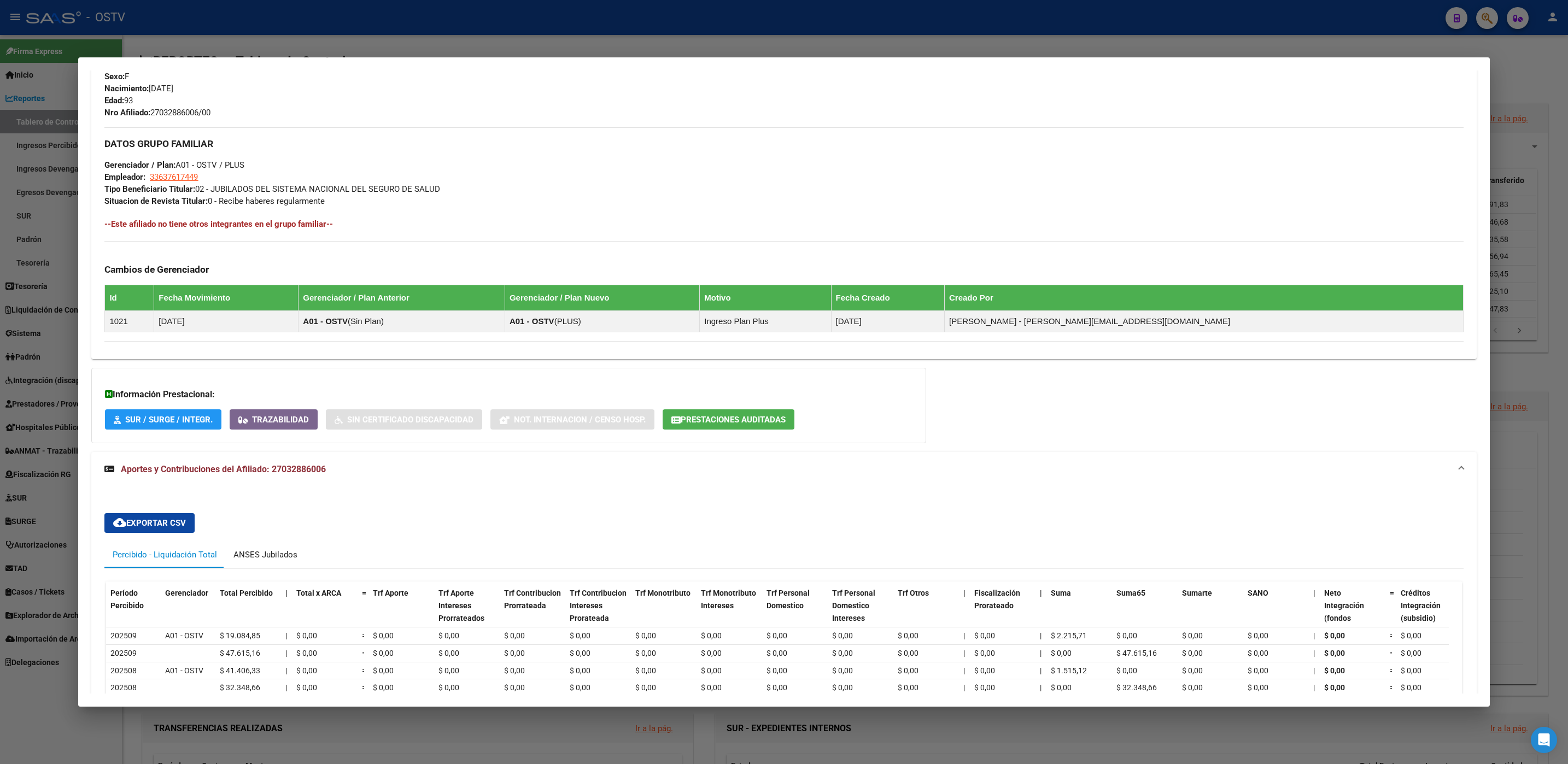
click at [260, 560] on div "ANSES Jubilados" at bounding box center [265, 554] width 64 height 12
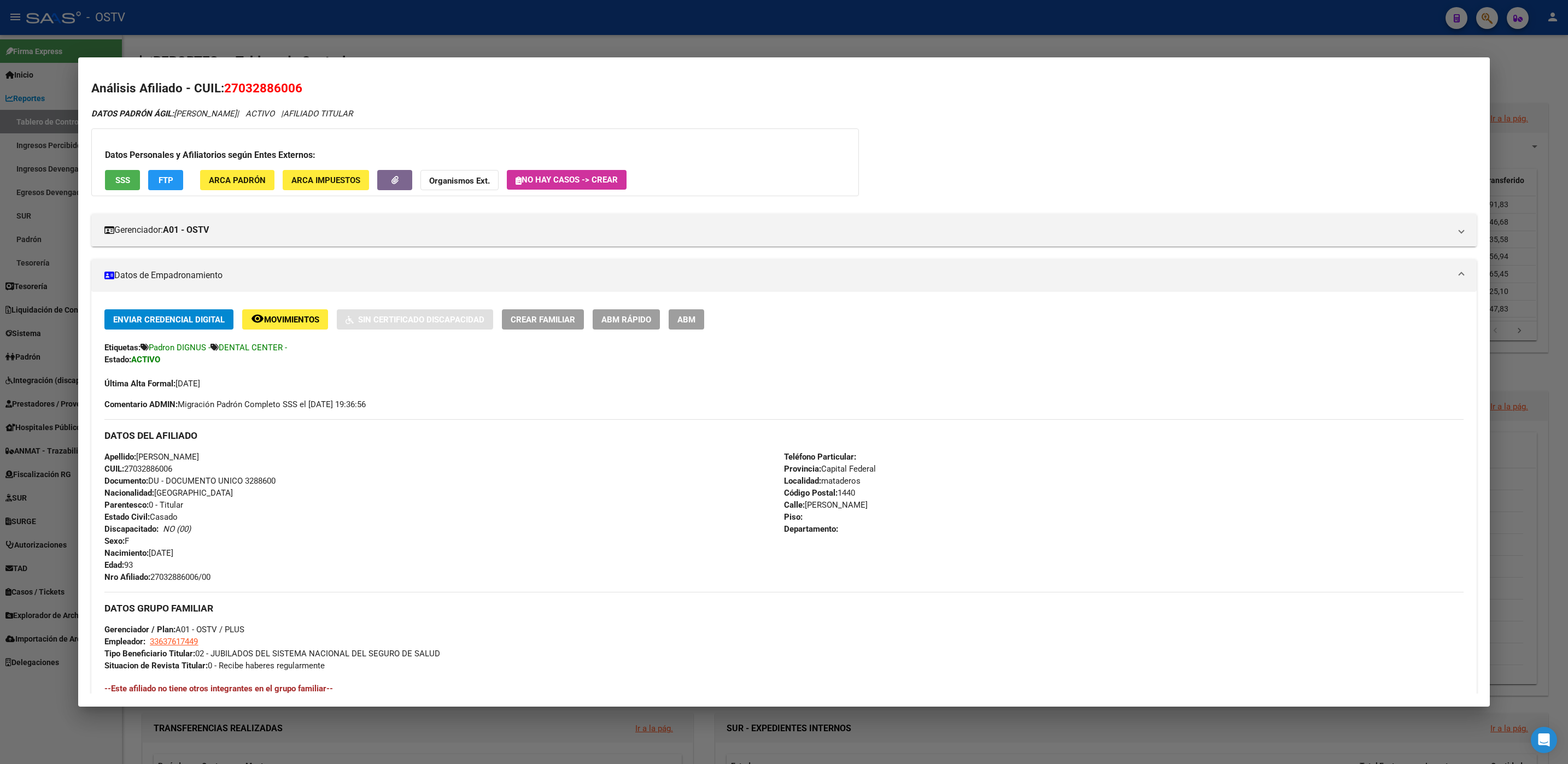
scroll to position [0, 0]
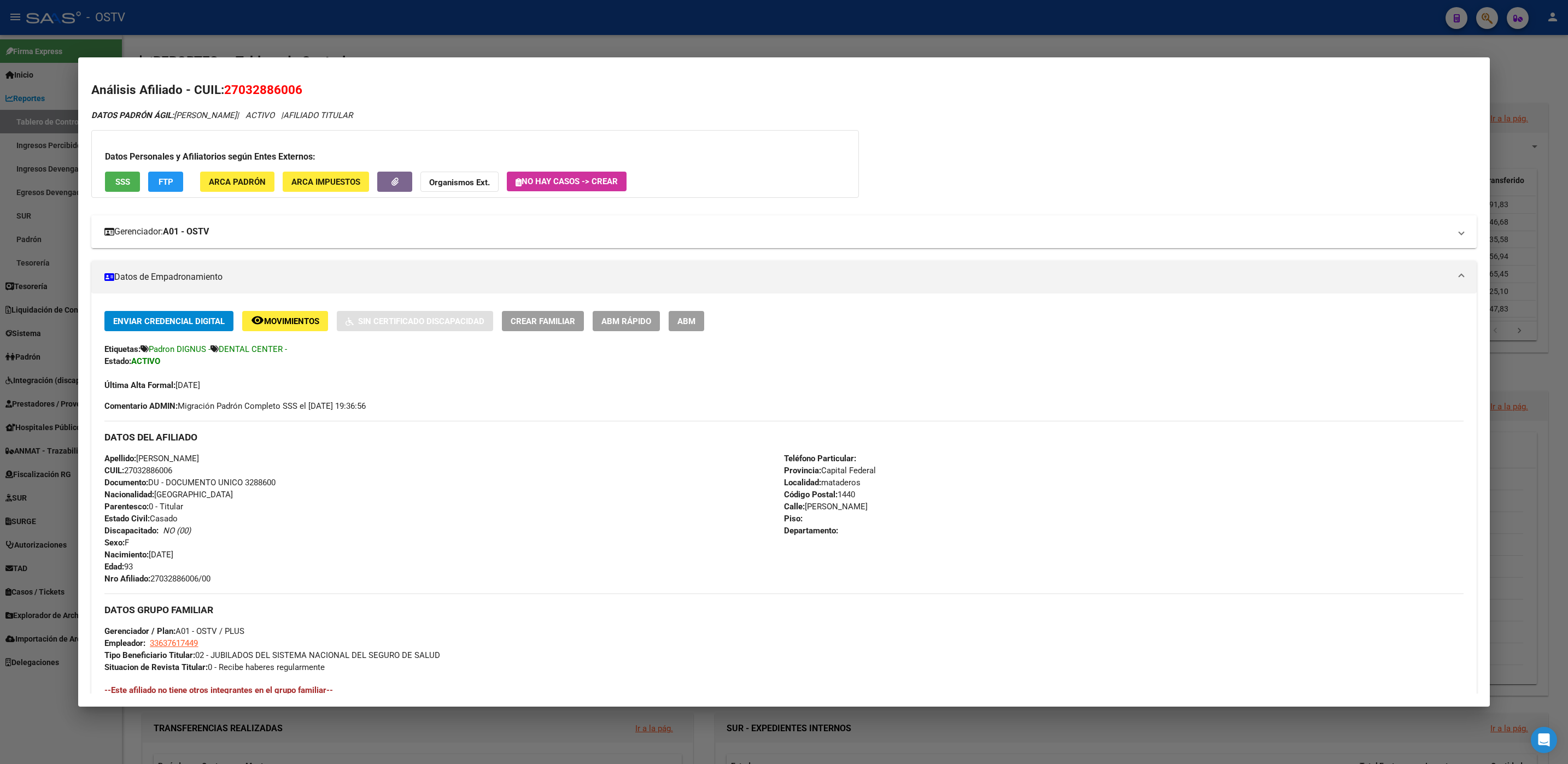
click at [318, 231] on mat-panel-title "Gerenciador: A01 - OSTV" at bounding box center [777, 231] width 1345 height 13
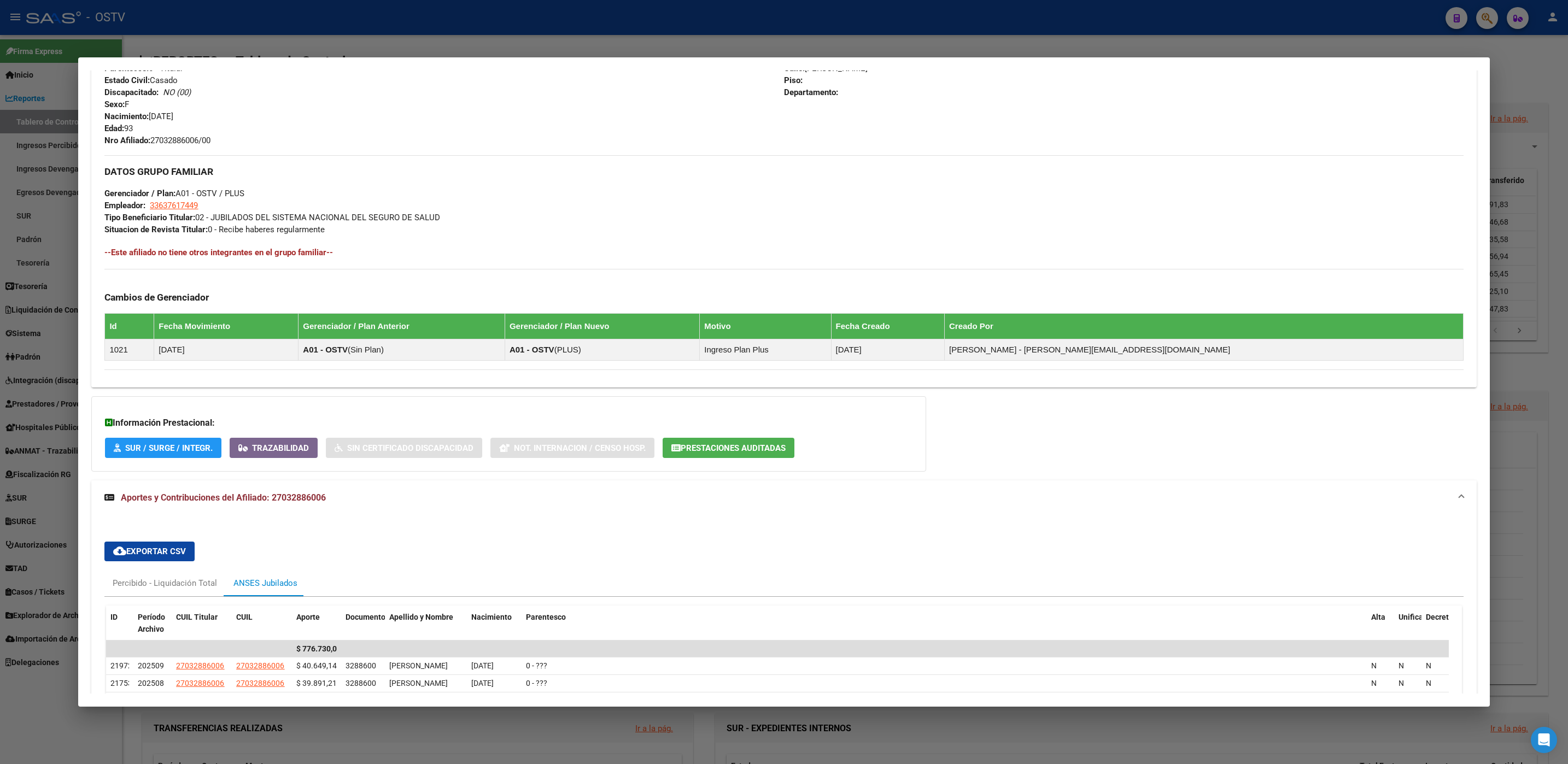
scroll to position [983, 0]
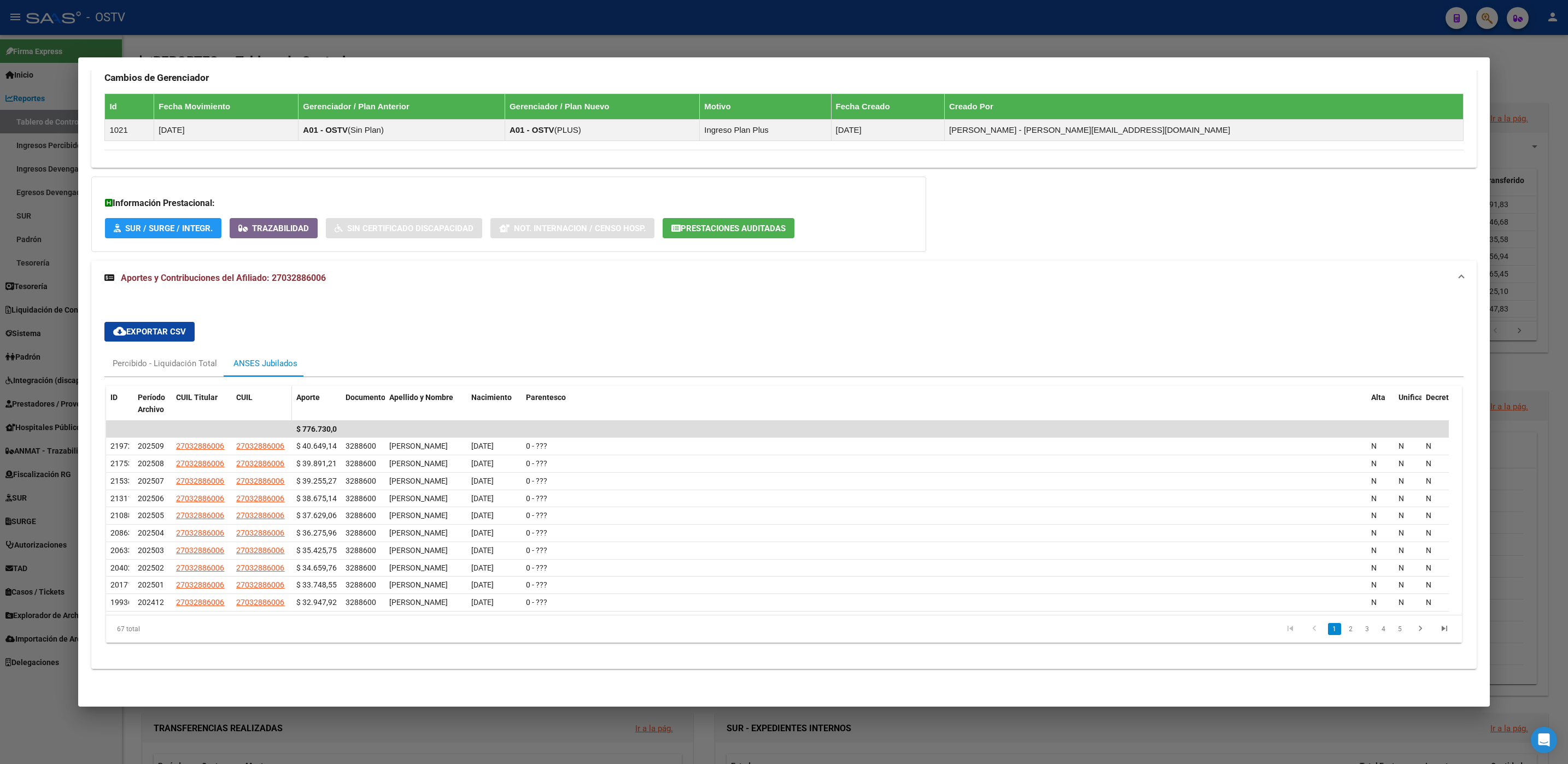
drag, startPoint x: 169, startPoint y: 306, endPoint x: 382, endPoint y: 310, distance: 213.0
click at [382, 386] on div "ID Período Archivo CUIL Titular CUIL Aporte Documento Apellido y Nombre Nacimie…" at bounding box center [777, 404] width 1343 height 36
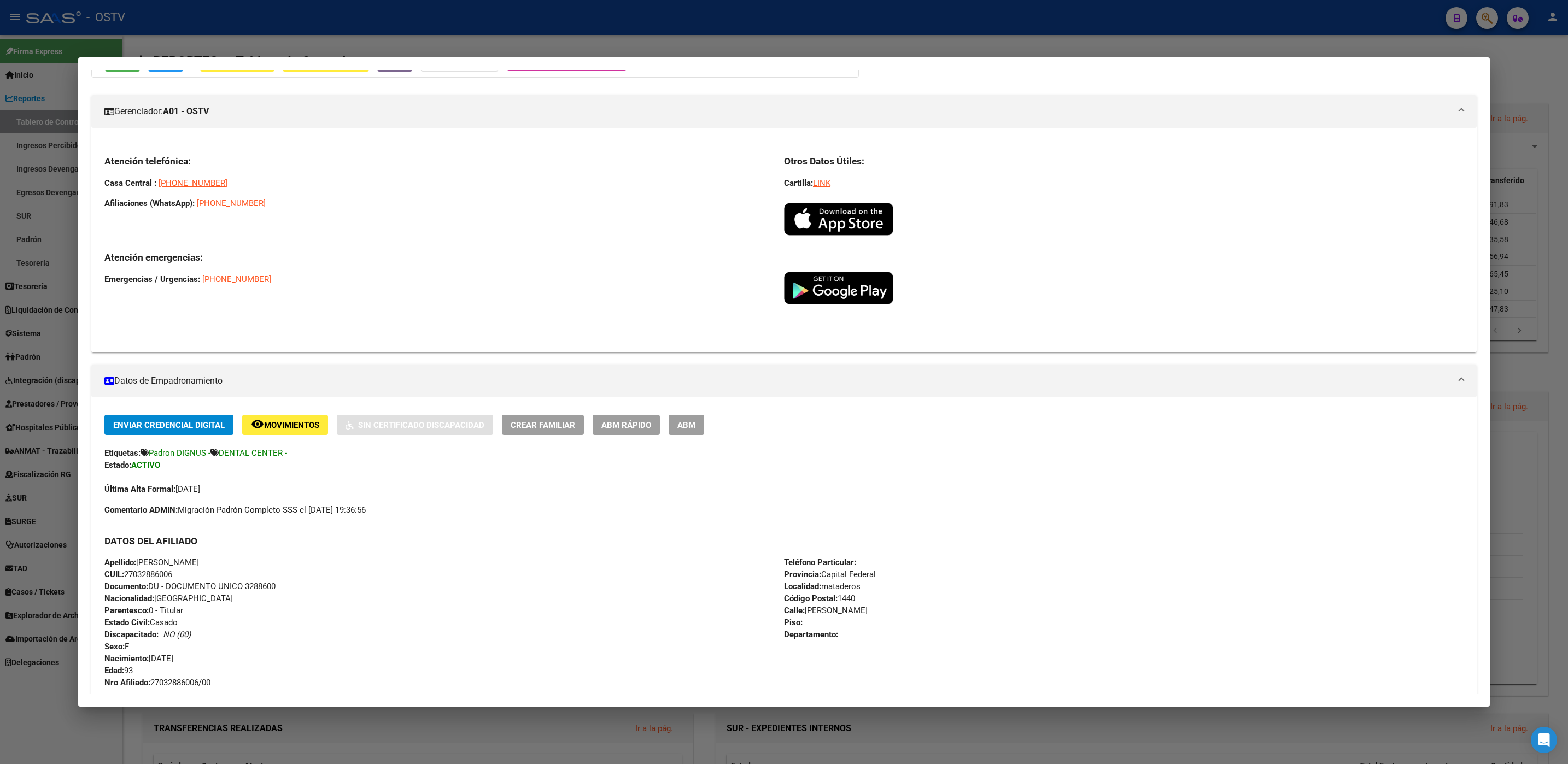
scroll to position [0, 0]
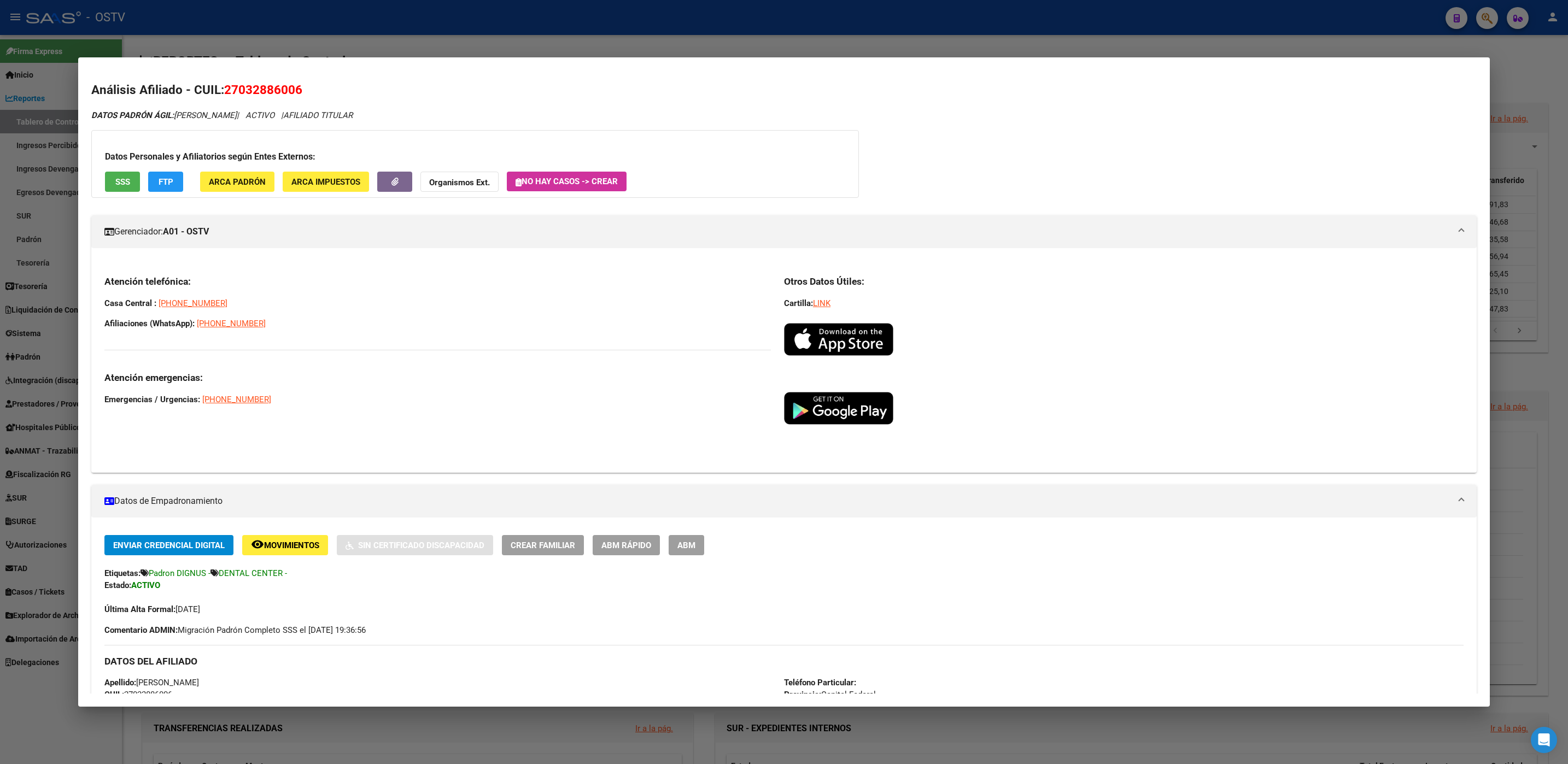
drag, startPoint x: 241, startPoint y: 90, endPoint x: 296, endPoint y: 88, distance: 55.0
click at [296, 88] on span "27032886006" at bounding box center [263, 90] width 78 height 14
drag, startPoint x: 296, startPoint y: 88, endPoint x: 284, endPoint y: 87, distance: 12.0
drag, startPoint x: 284, startPoint y: 87, endPoint x: 324, endPoint y: 81, distance: 40.4
click at [324, 81] on h2 "Análisis Afiliado - CUIL: 27032886006" at bounding box center [783, 90] width 1384 height 19
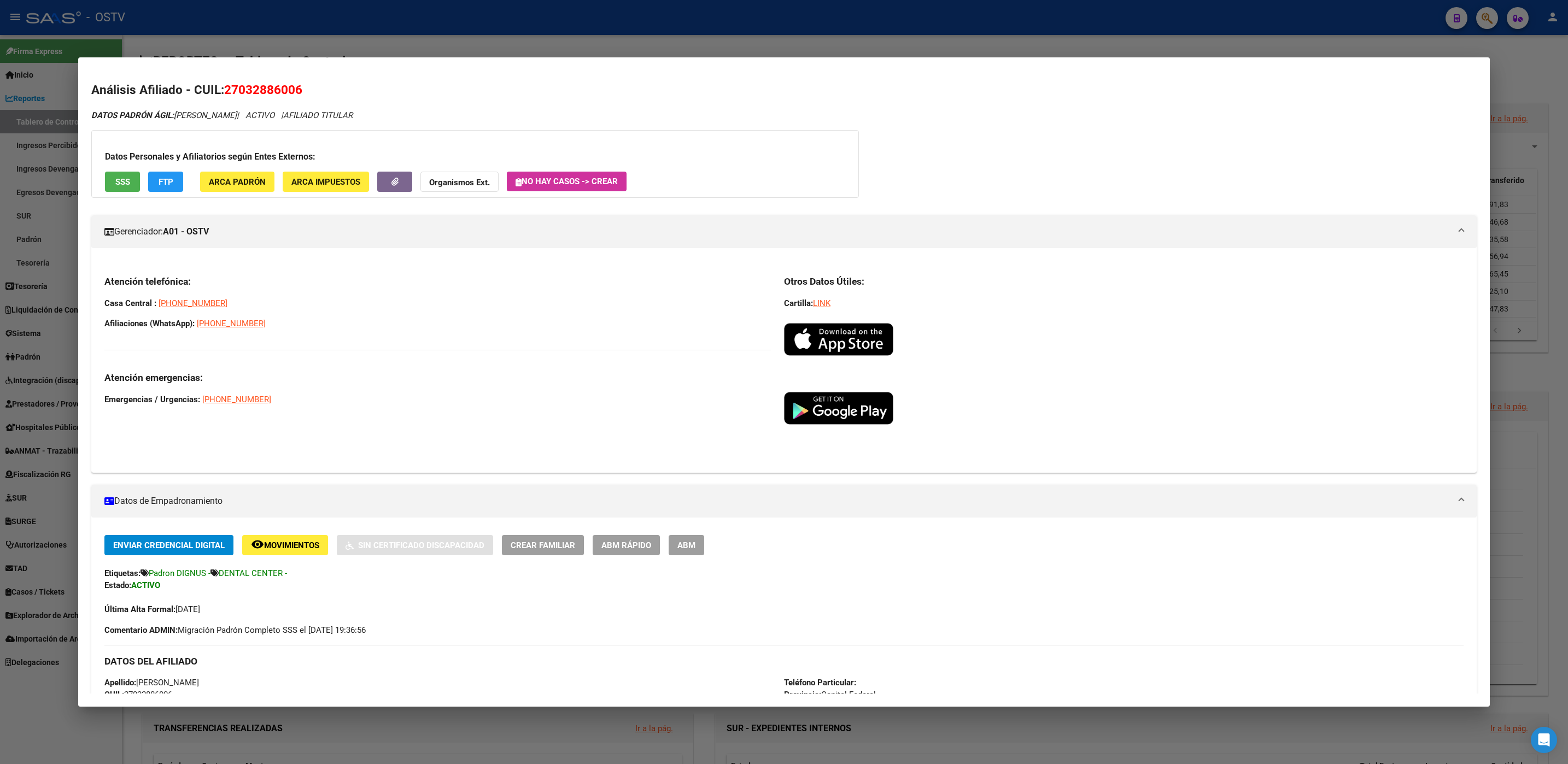
drag, startPoint x: 306, startPoint y: 88, endPoint x: 227, endPoint y: 96, distance: 79.4
click at [227, 96] on h2 "Análisis Afiliado - CUIL: 27032886006" at bounding box center [783, 90] width 1384 height 19
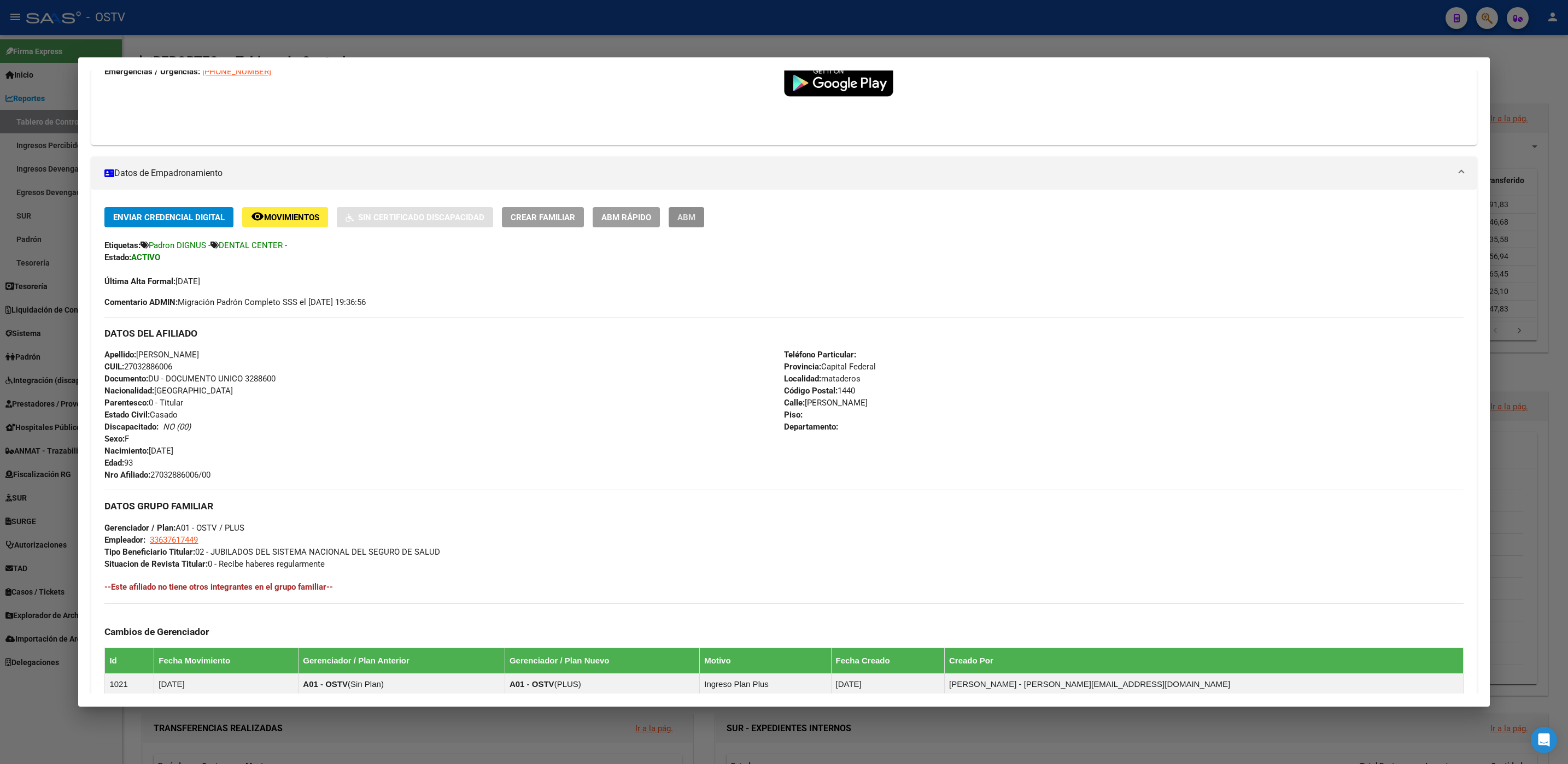
click at [691, 225] on button "ABM" at bounding box center [686, 217] width 35 height 20
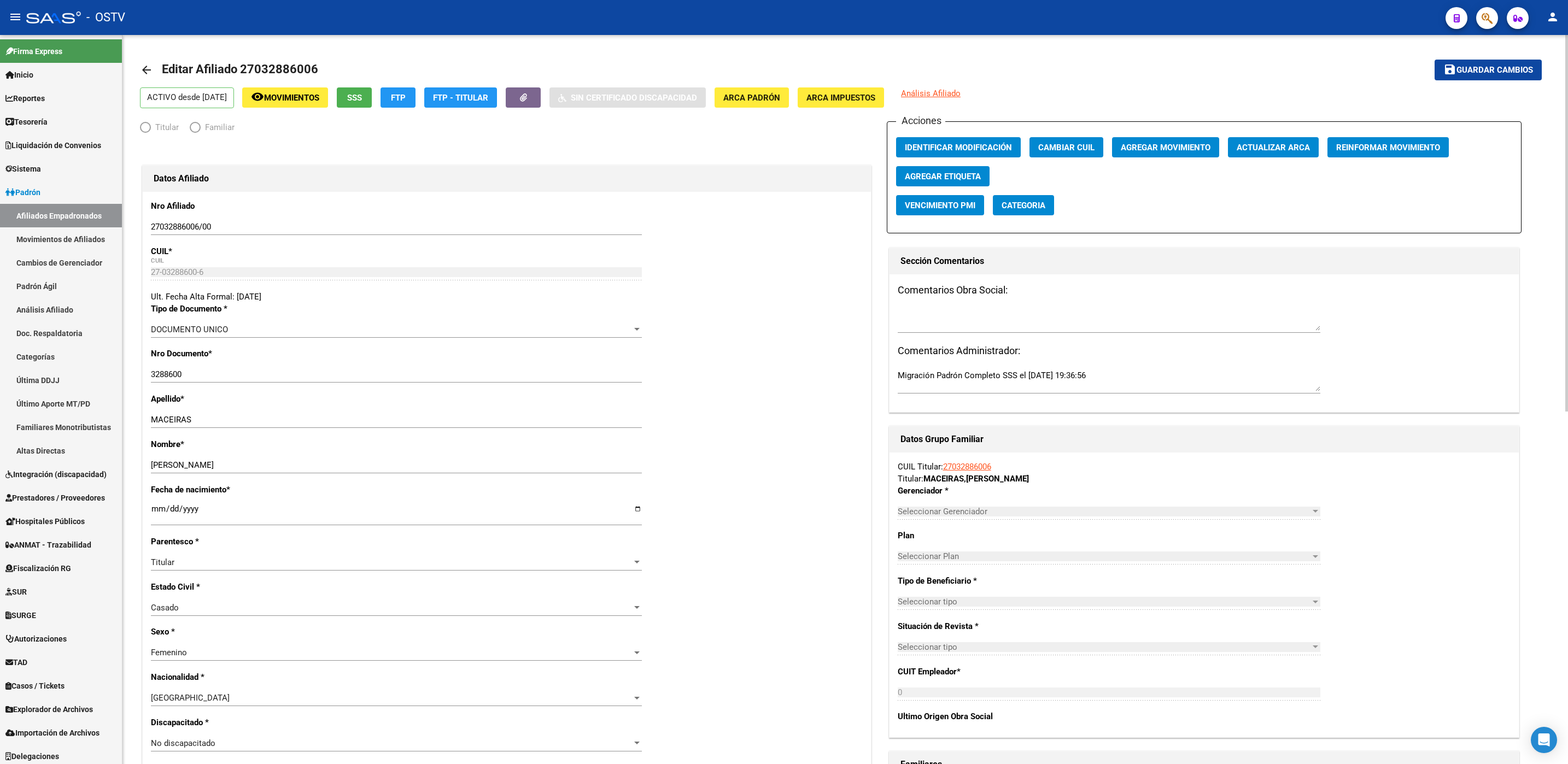
radio input "true"
type input "33-63761744-9"
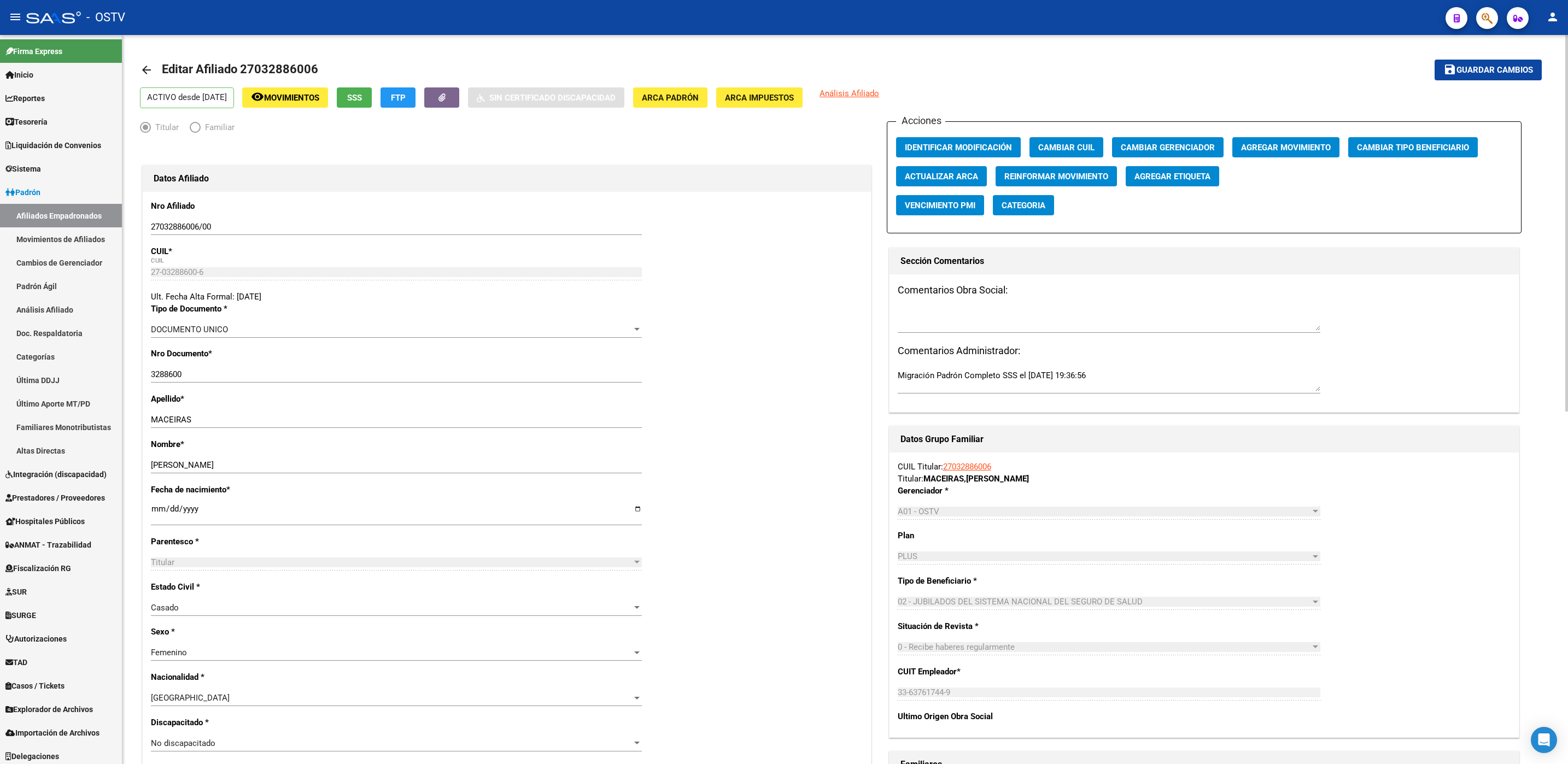
click at [1258, 143] on span "Agregar Movimiento" at bounding box center [1286, 148] width 90 height 10
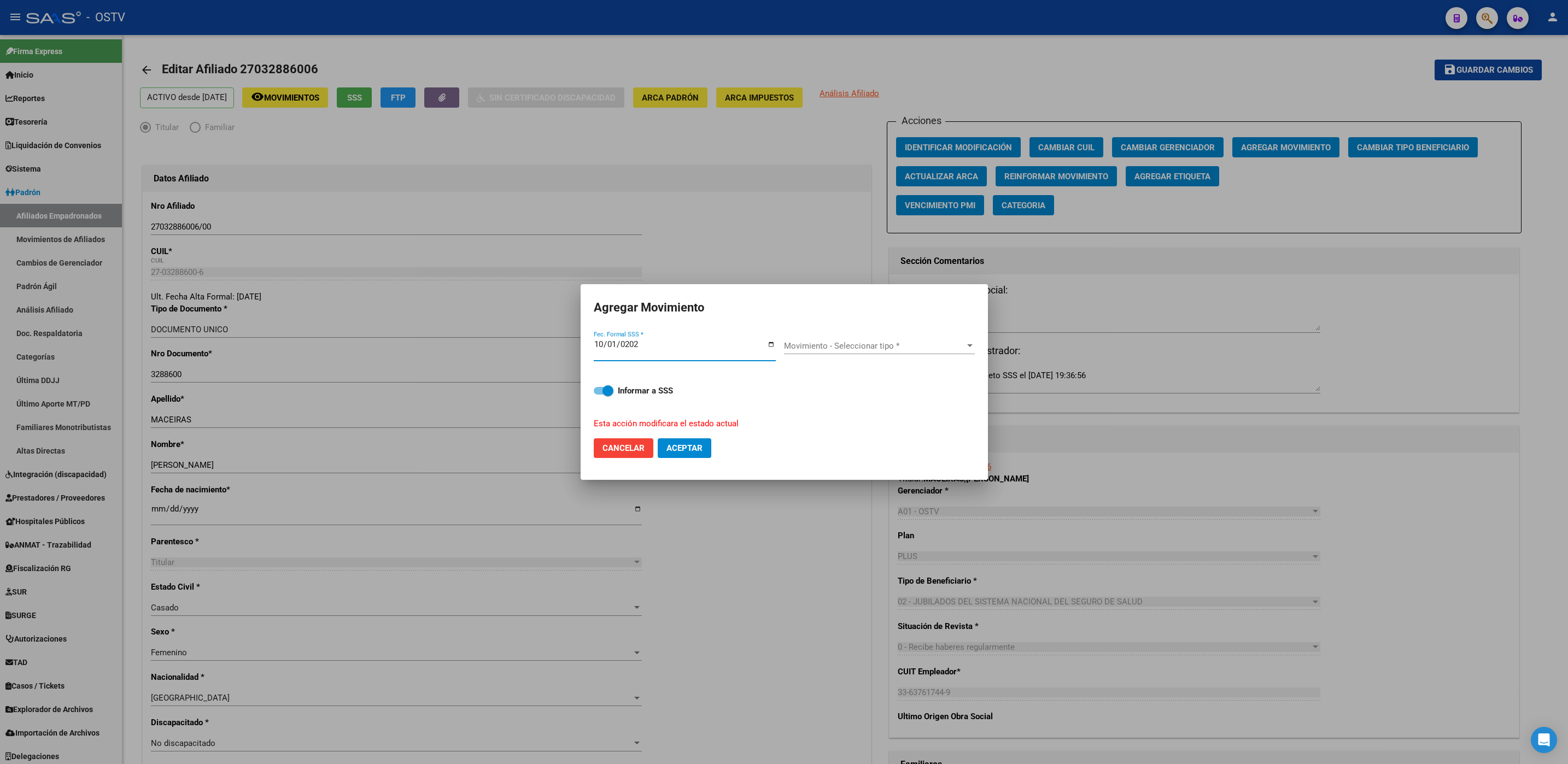
type input "2025-10-01"
click at [814, 351] on div "Movimiento - Seleccionar tipo * Movimiento - Seleccionar tipo *" at bounding box center [879, 346] width 191 height 17
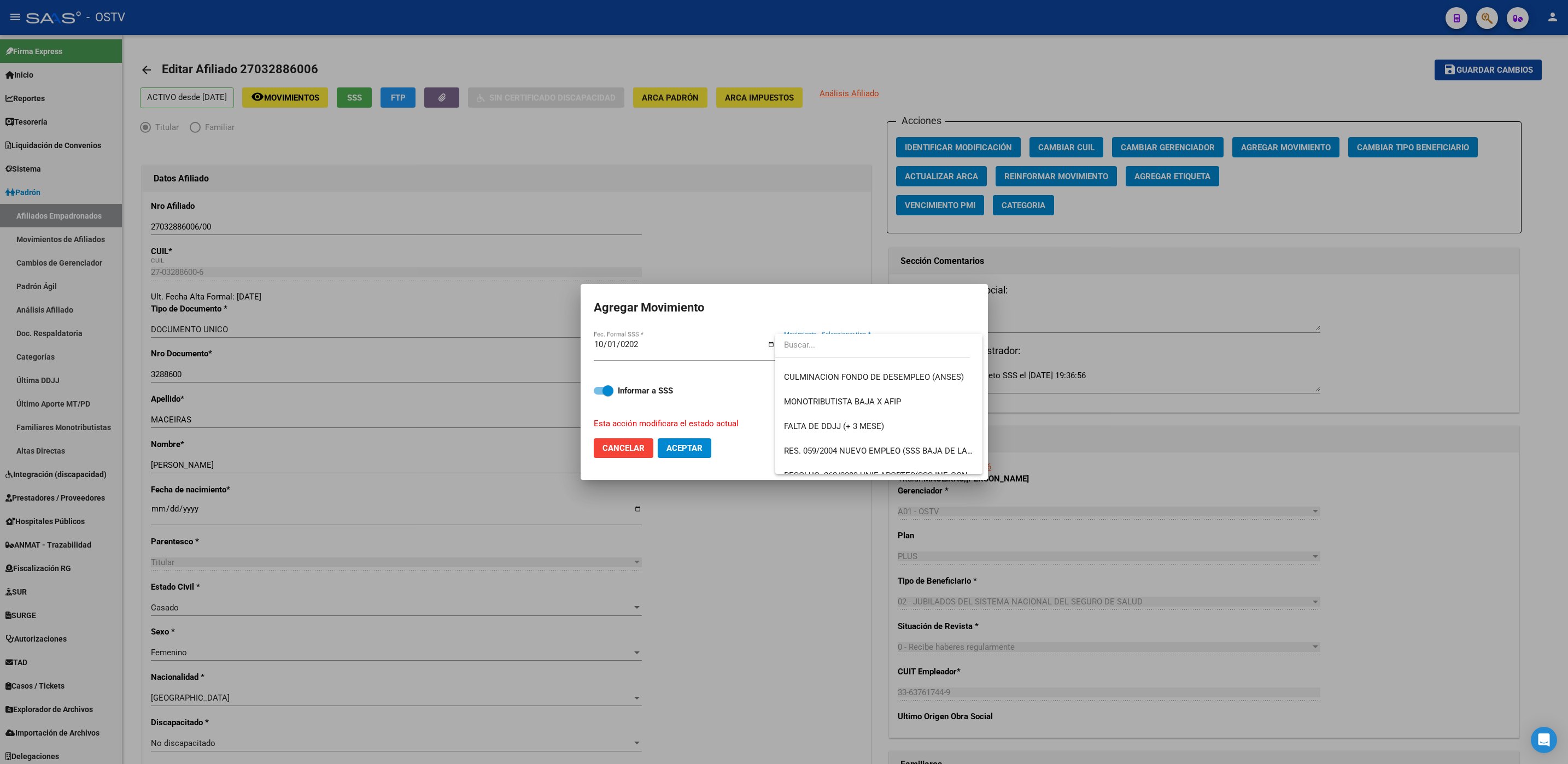
scroll to position [219, 0]
click at [868, 398] on span "CAMBIO DE OBRA SOCIAL ANSES" at bounding box center [846, 397] width 125 height 10
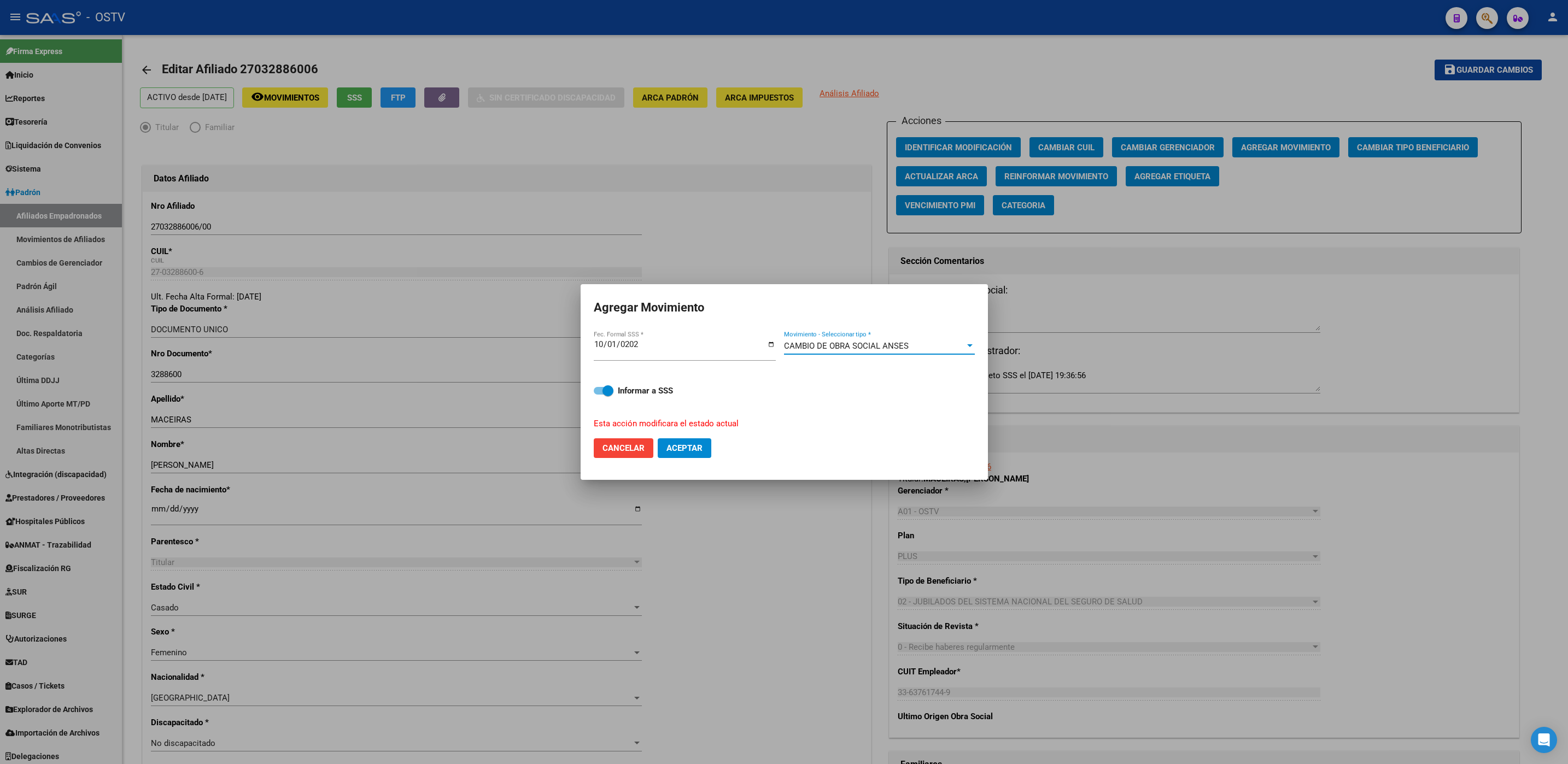
click at [674, 448] on span "Aceptar" at bounding box center [684, 448] width 36 height 10
checkbox input "false"
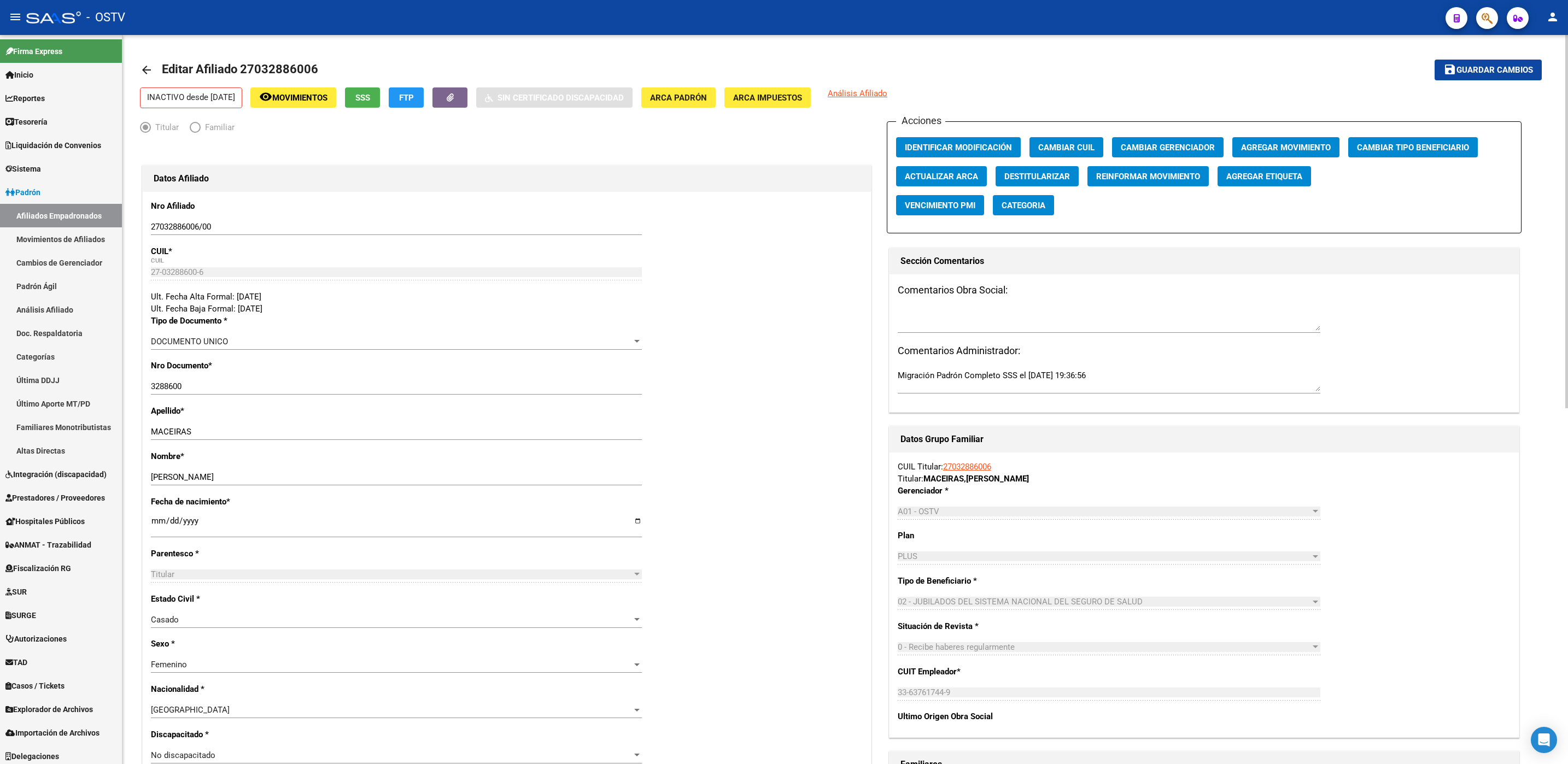
click at [133, 536] on div "arrow_back Editar Afiliado 27032886006 save Guardar cambios INACTIVO desde 01/1…" at bounding box center [844, 747] width 1445 height 1423
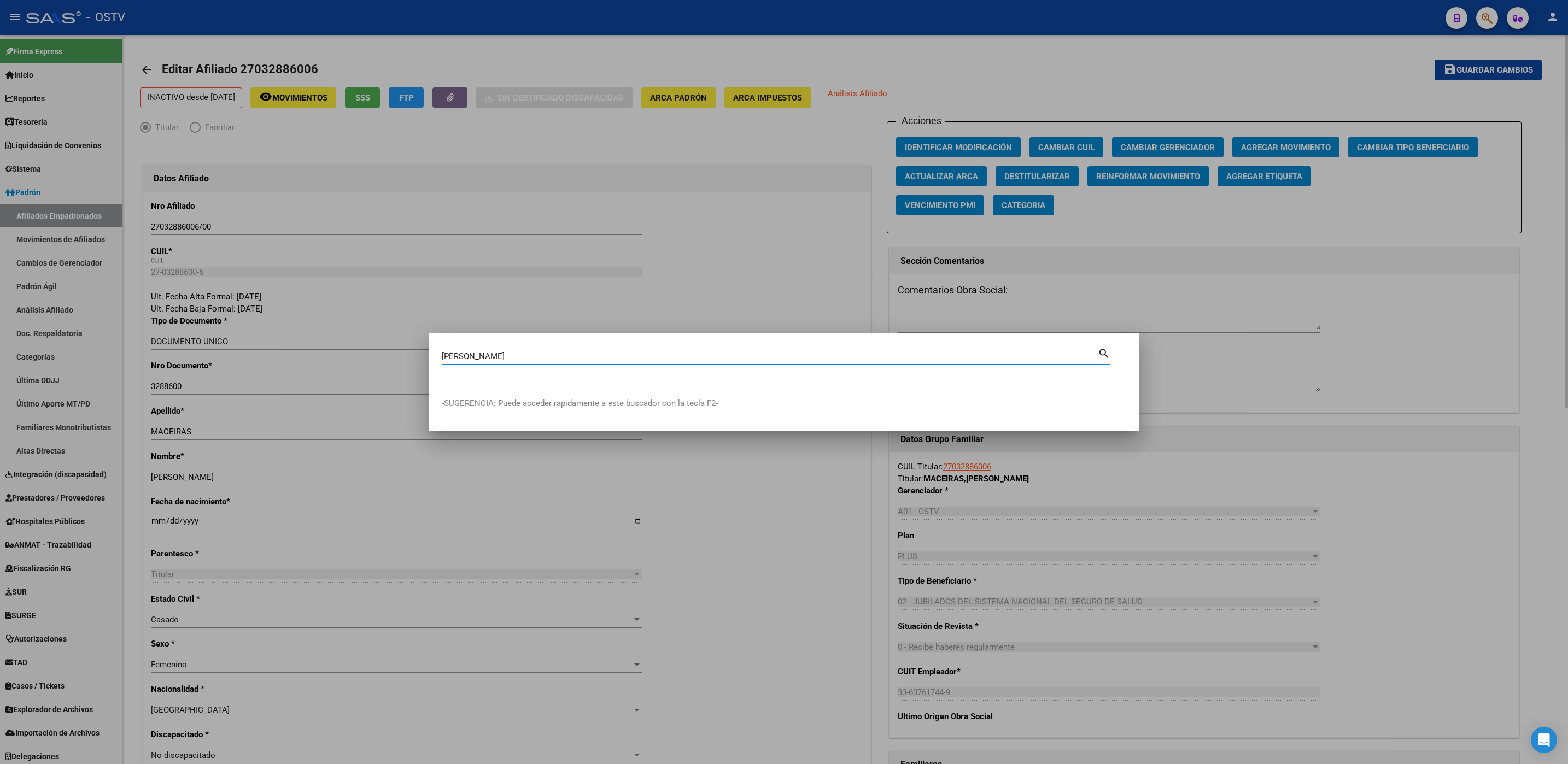
type input "bossio"
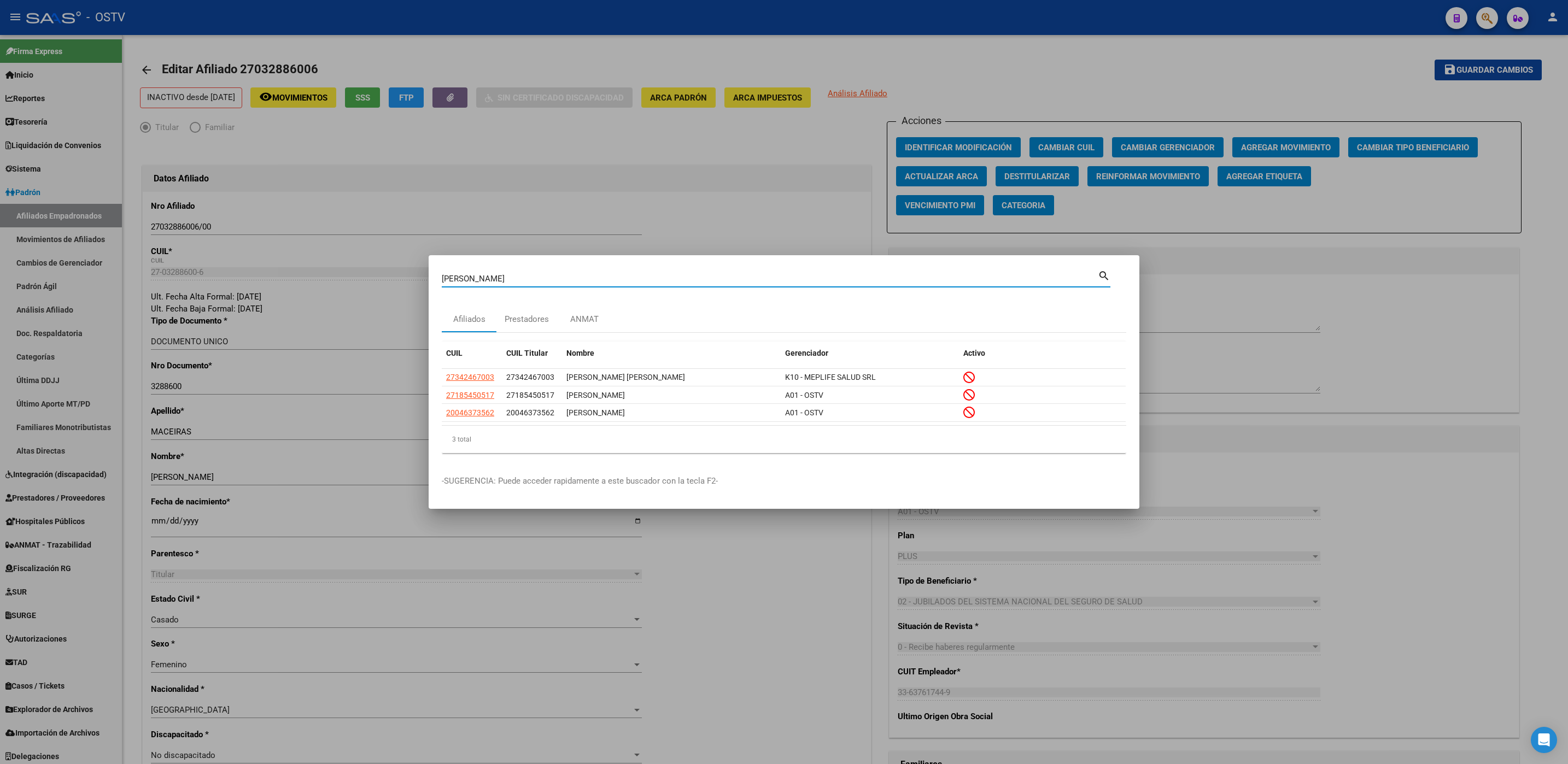
click at [677, 513] on div at bounding box center [784, 382] width 1568 height 764
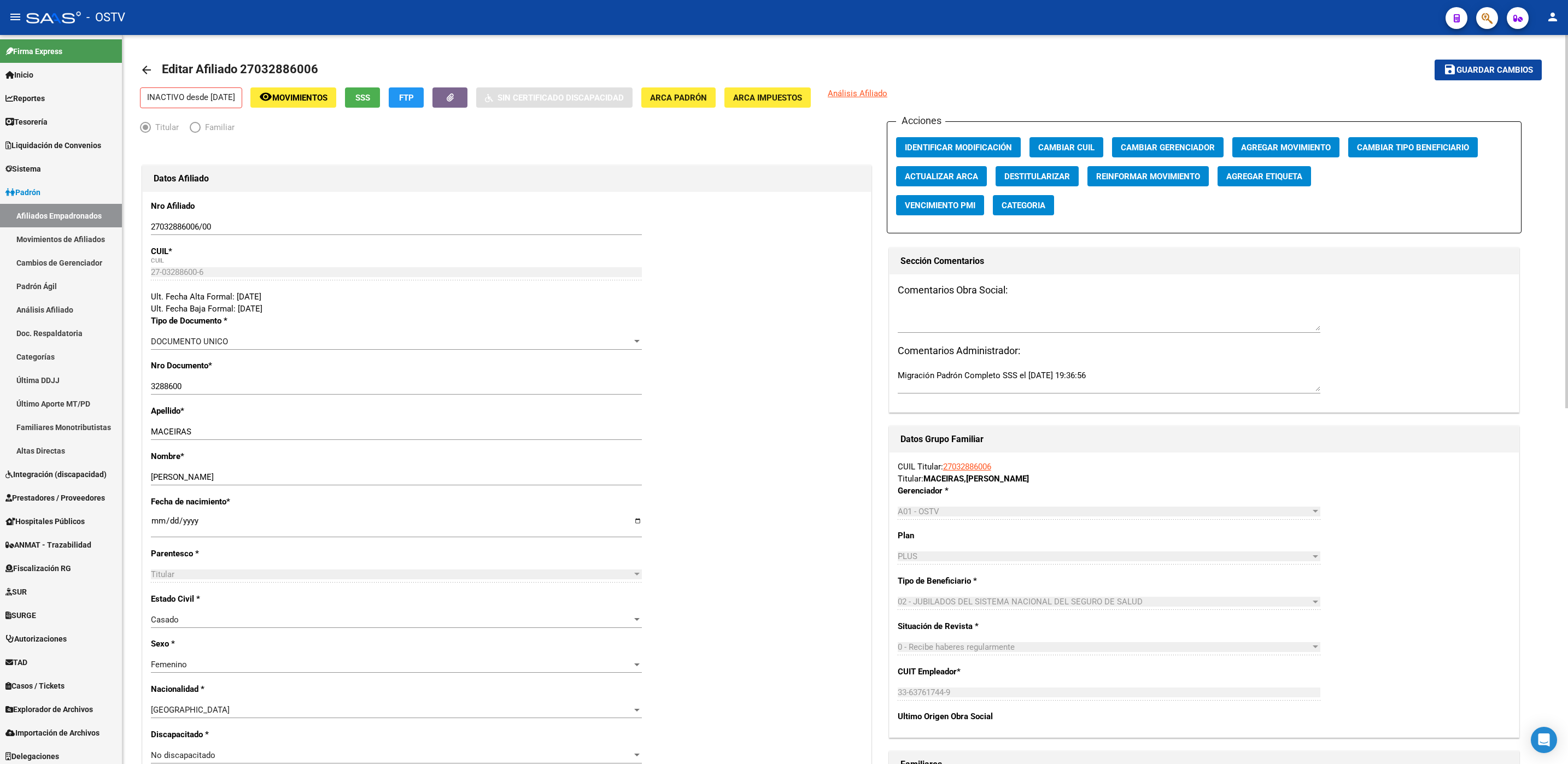
click at [128, 257] on div "arrow_back Editar Afiliado 27032886006 save Guardar cambios INACTIVO desde 01/1…" at bounding box center [844, 747] width 1445 height 1423
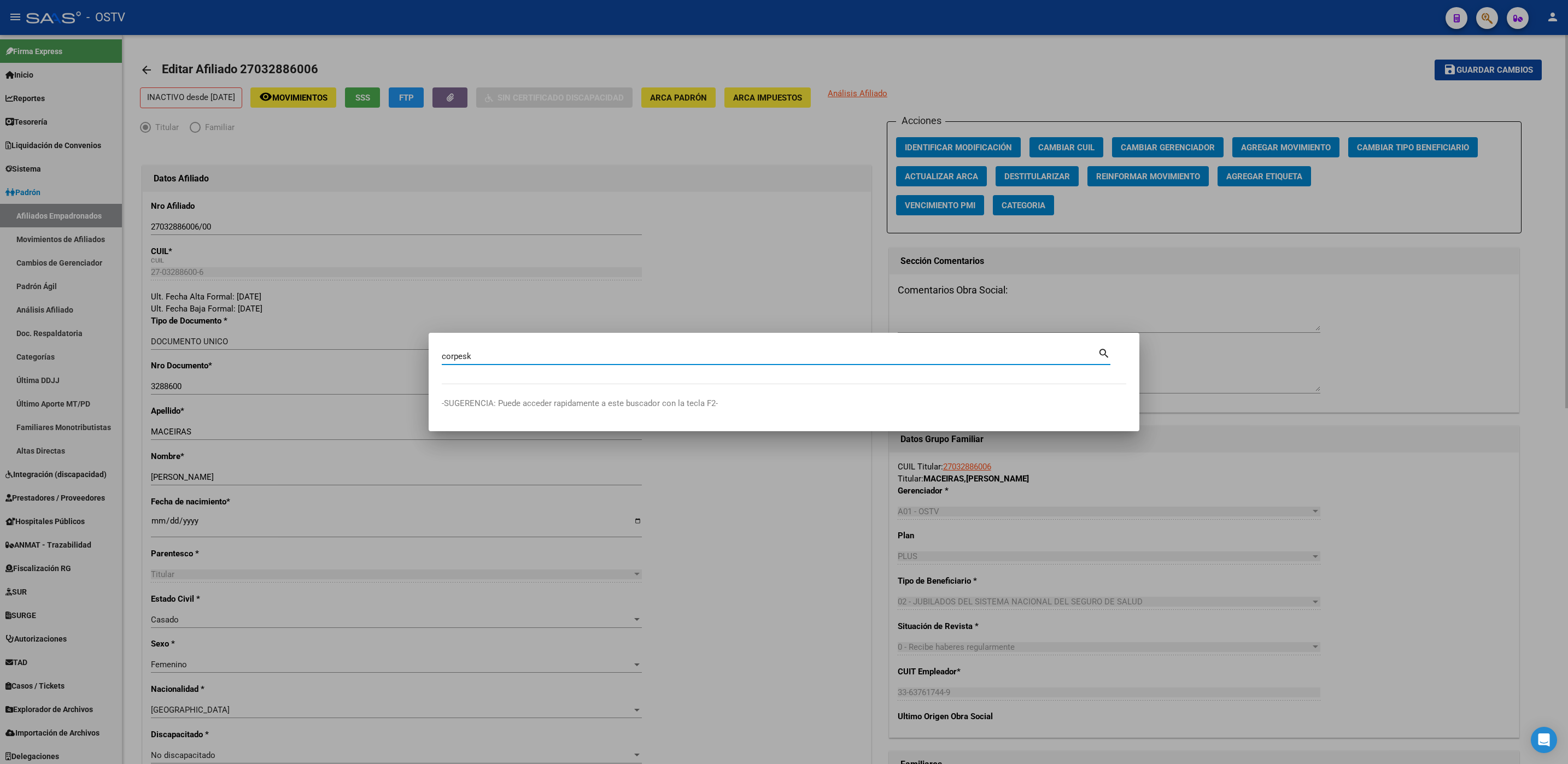
type input "corpesk"
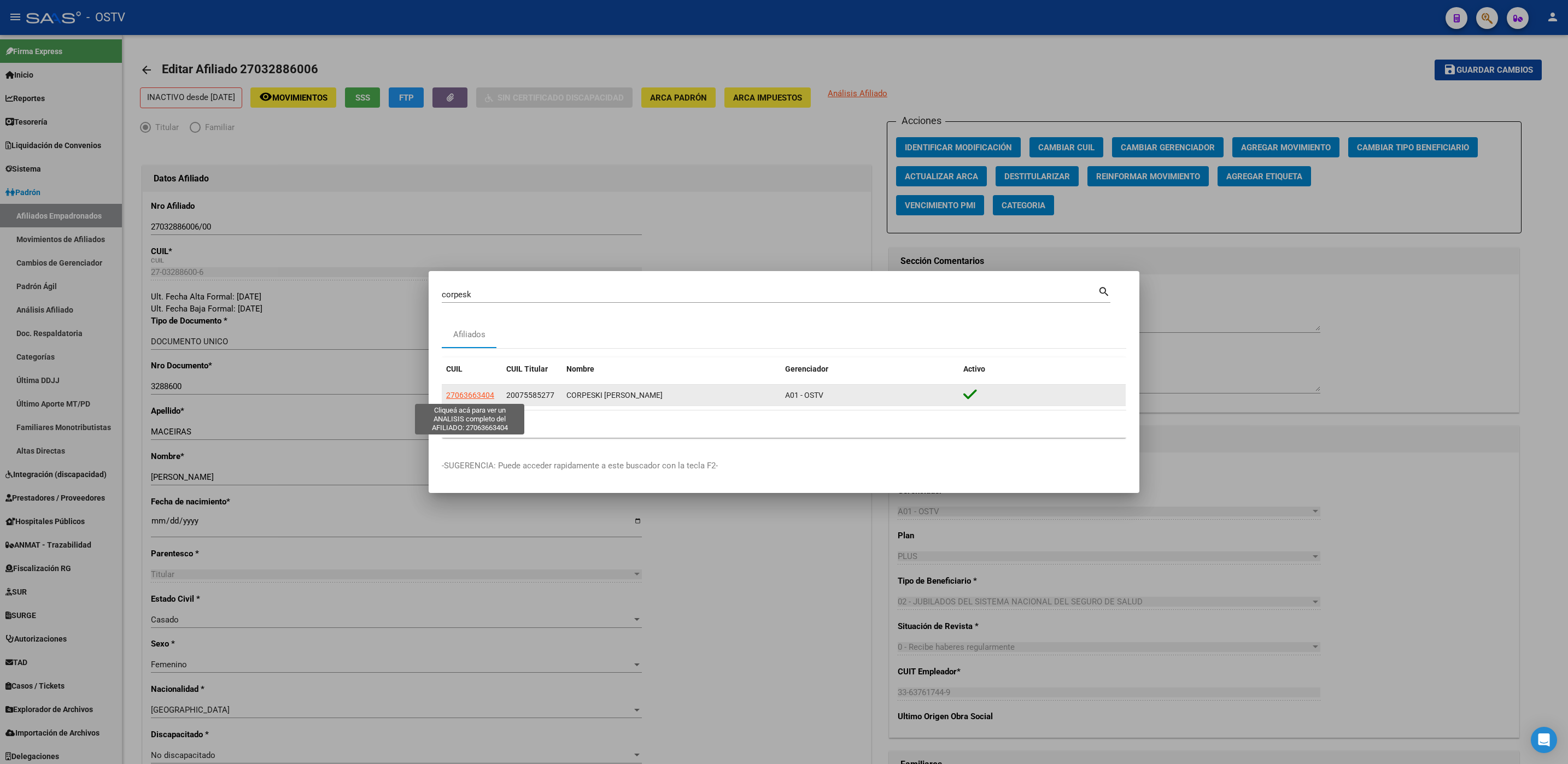
click at [464, 392] on span "27063663404" at bounding box center [470, 395] width 48 height 9
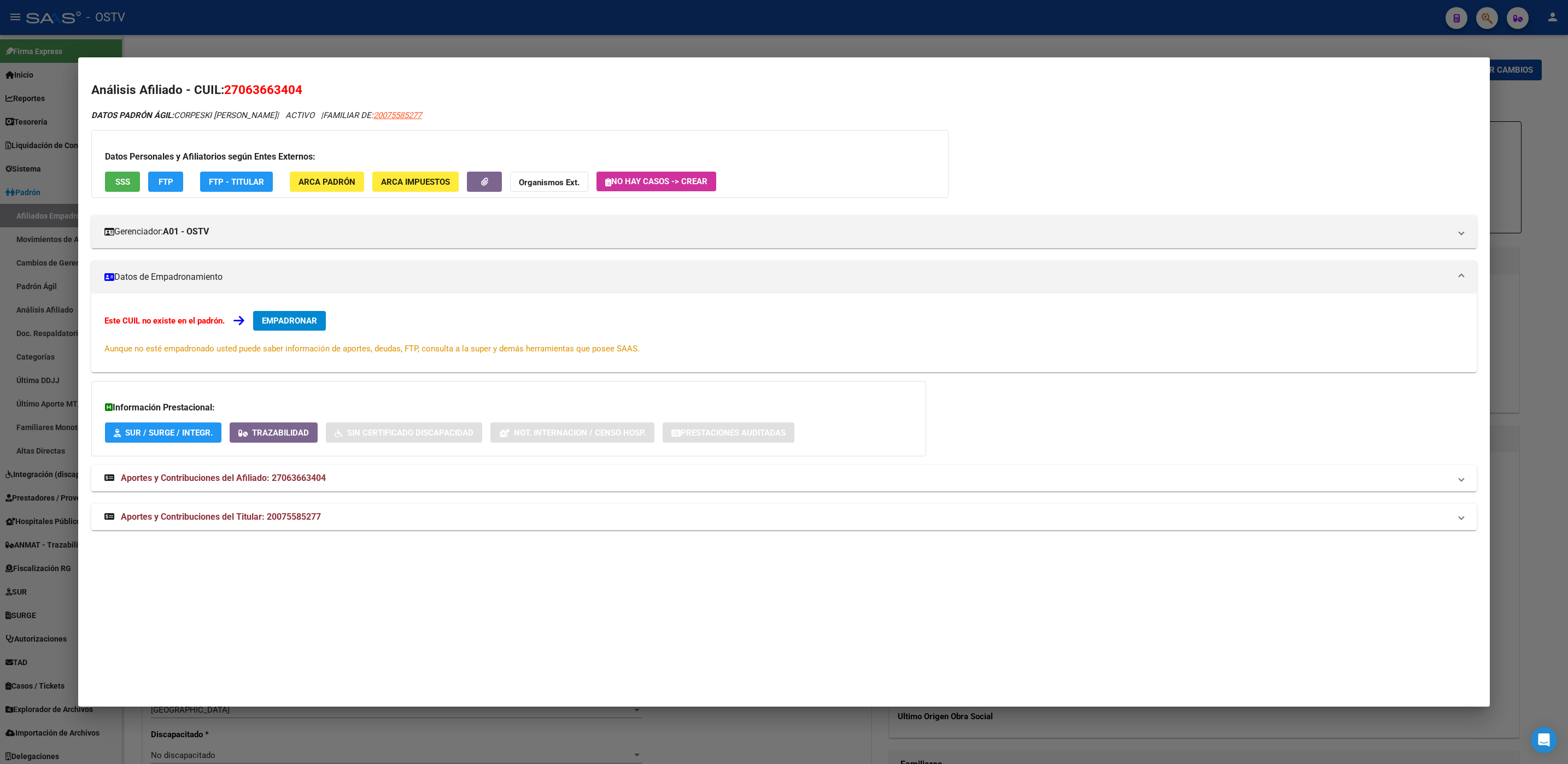
click at [261, 520] on span "Aportes y Contribuciones del Titular: 20075585277" at bounding box center [221, 516] width 200 height 10
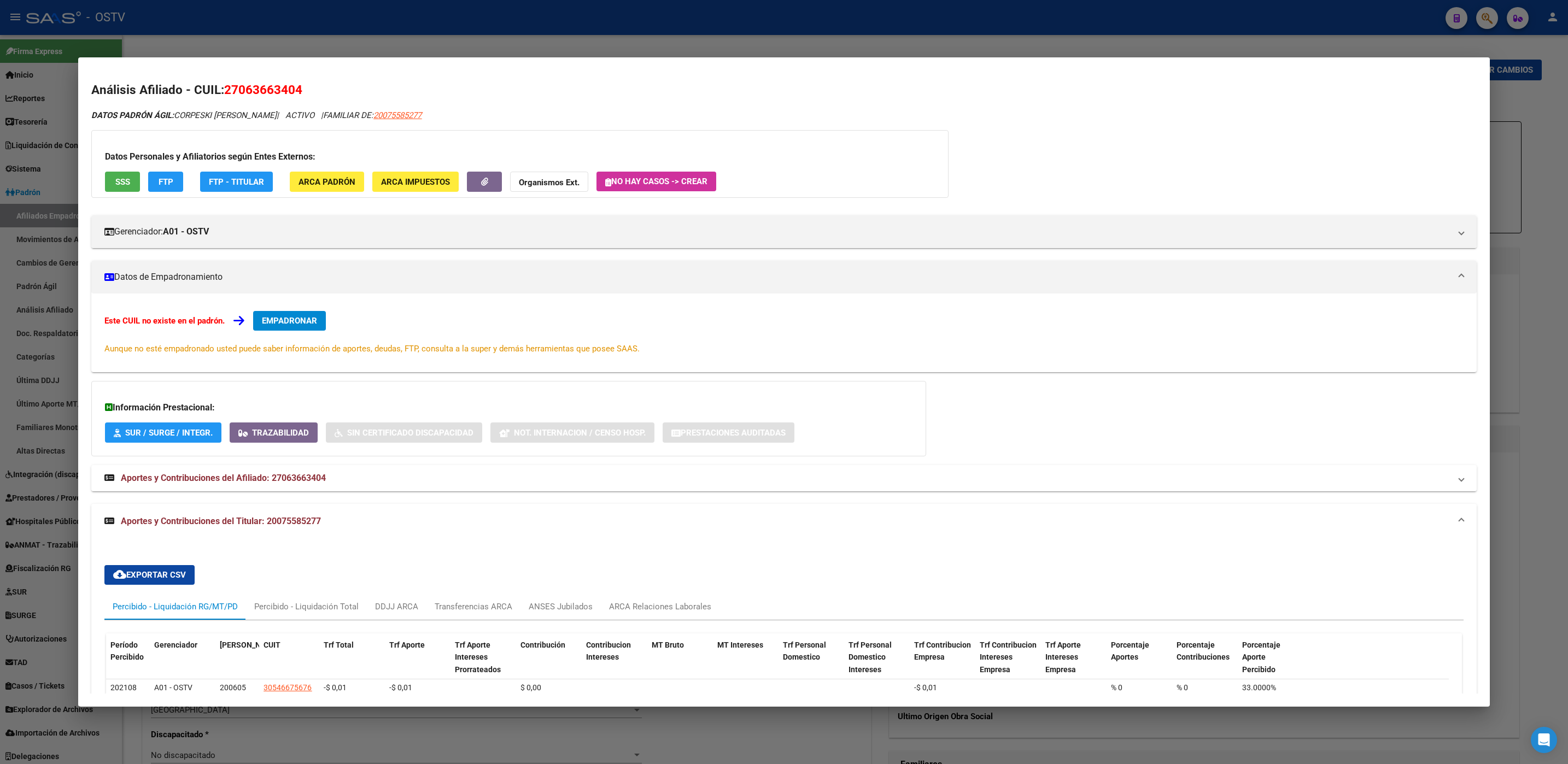
scroll to position [75, 0]
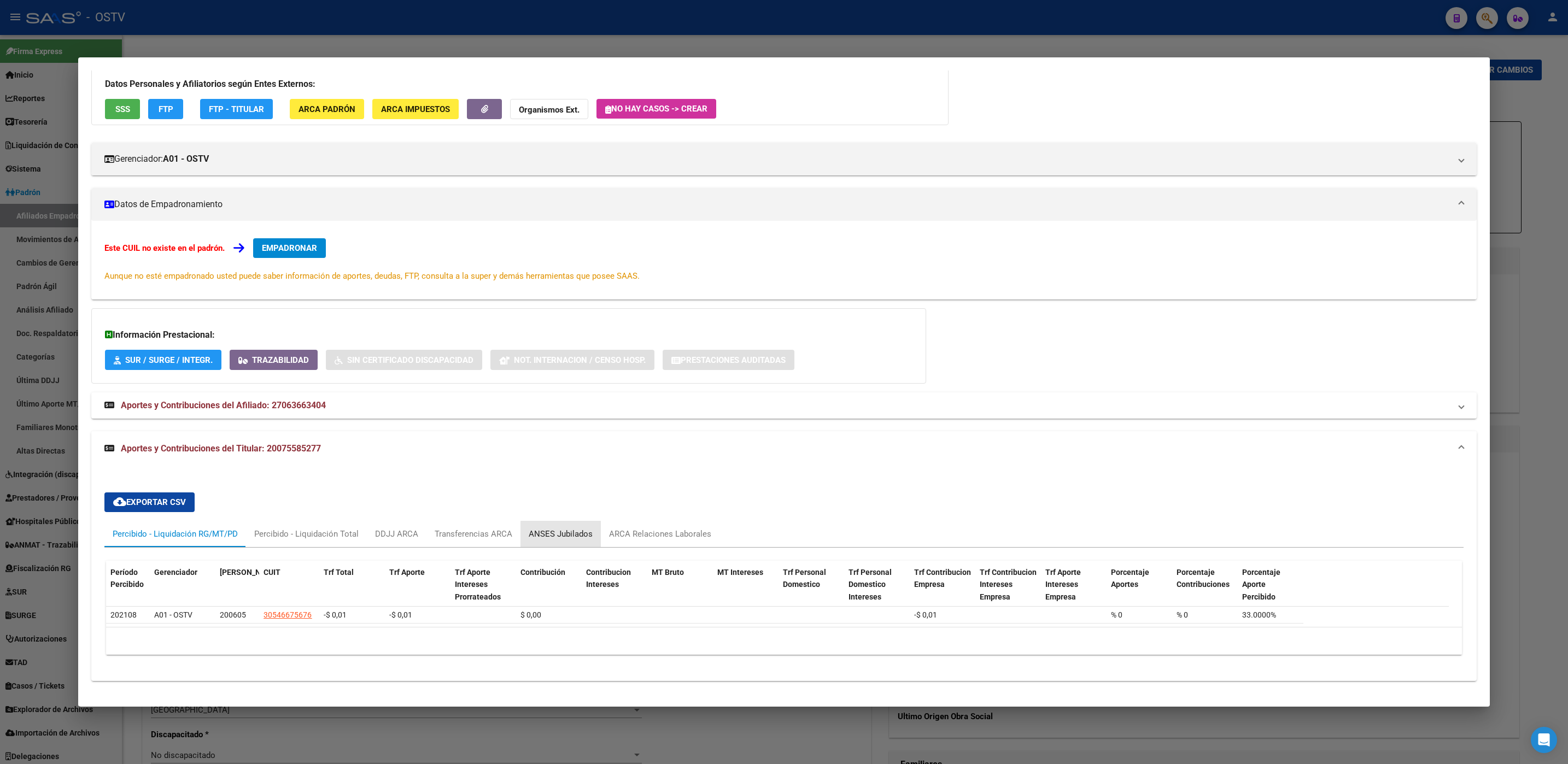
click at [571, 533] on div "ANSES Jubilados" at bounding box center [561, 533] width 64 height 12
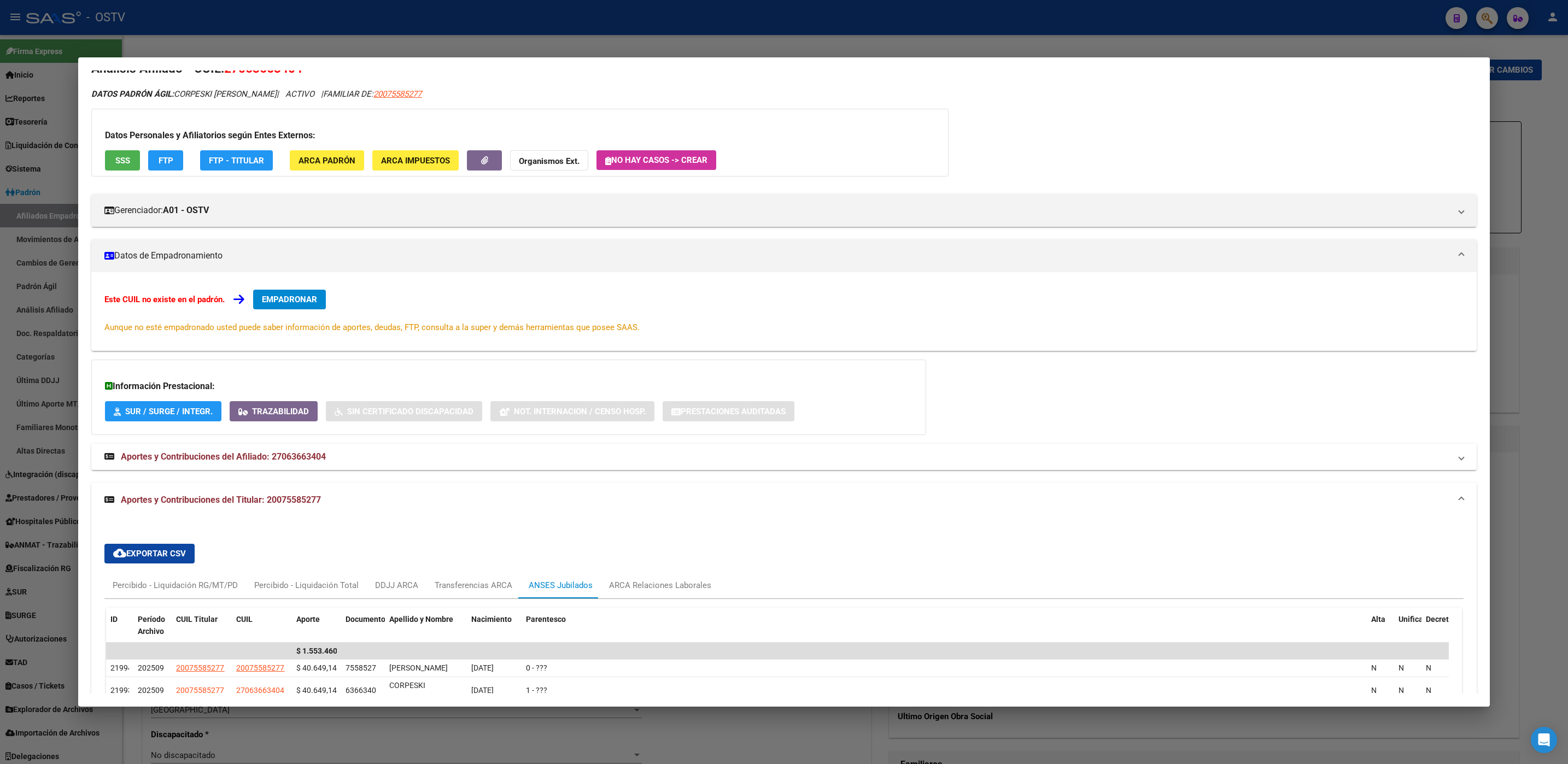
scroll to position [0, 0]
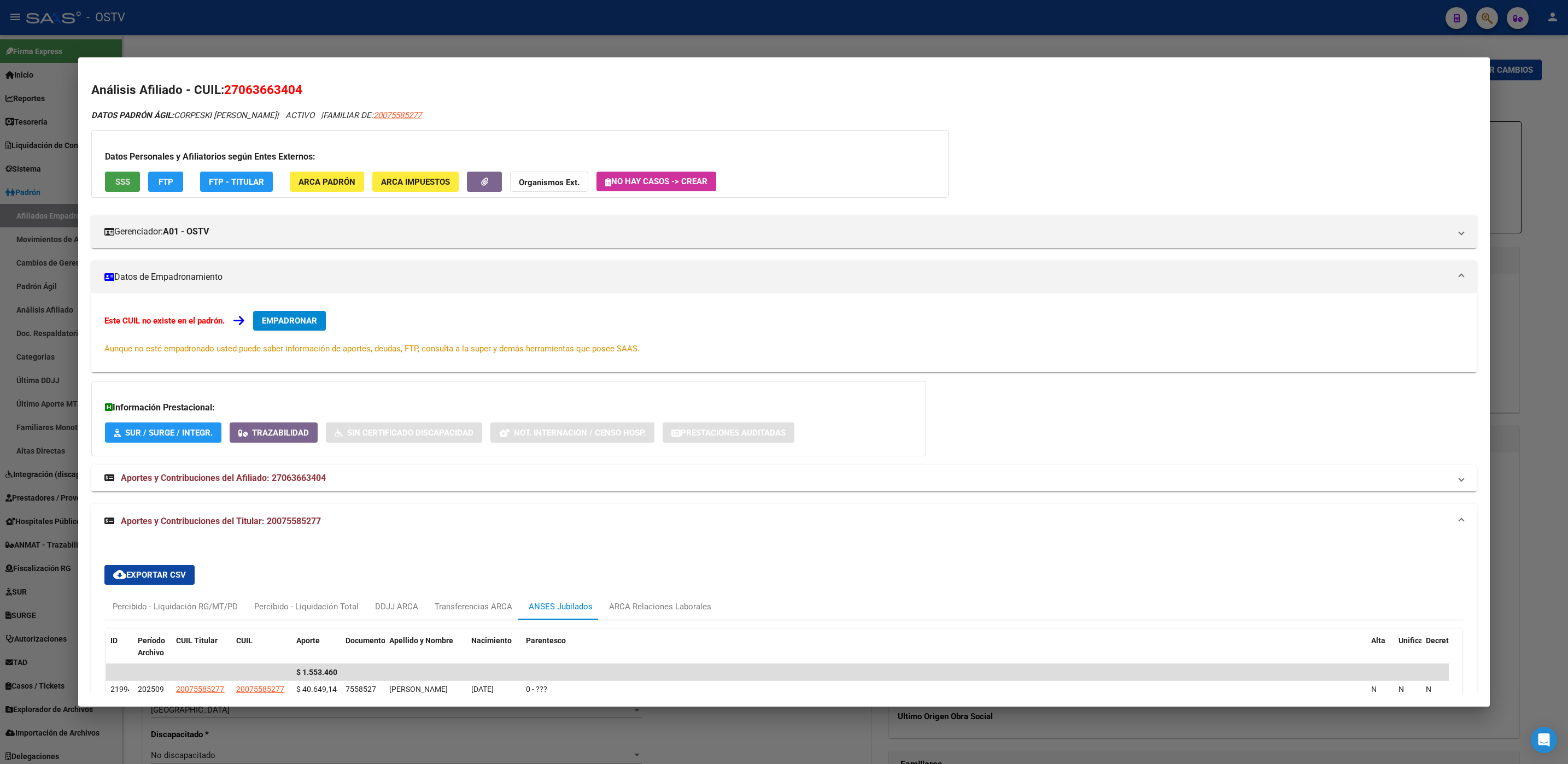
click at [125, 182] on span "SSS" at bounding box center [122, 182] width 14 height 10
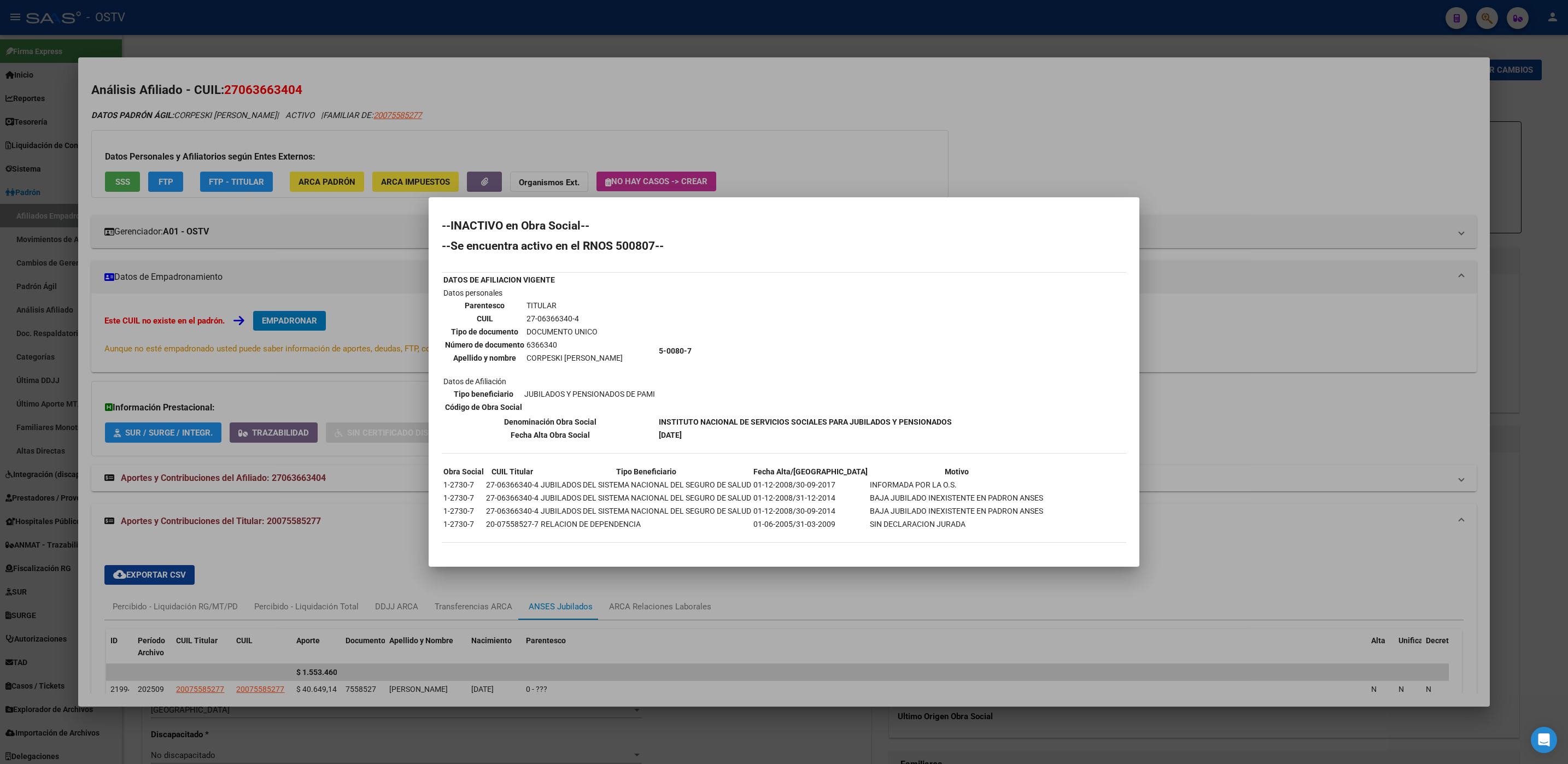
click at [94, 375] on div at bounding box center [784, 382] width 1568 height 764
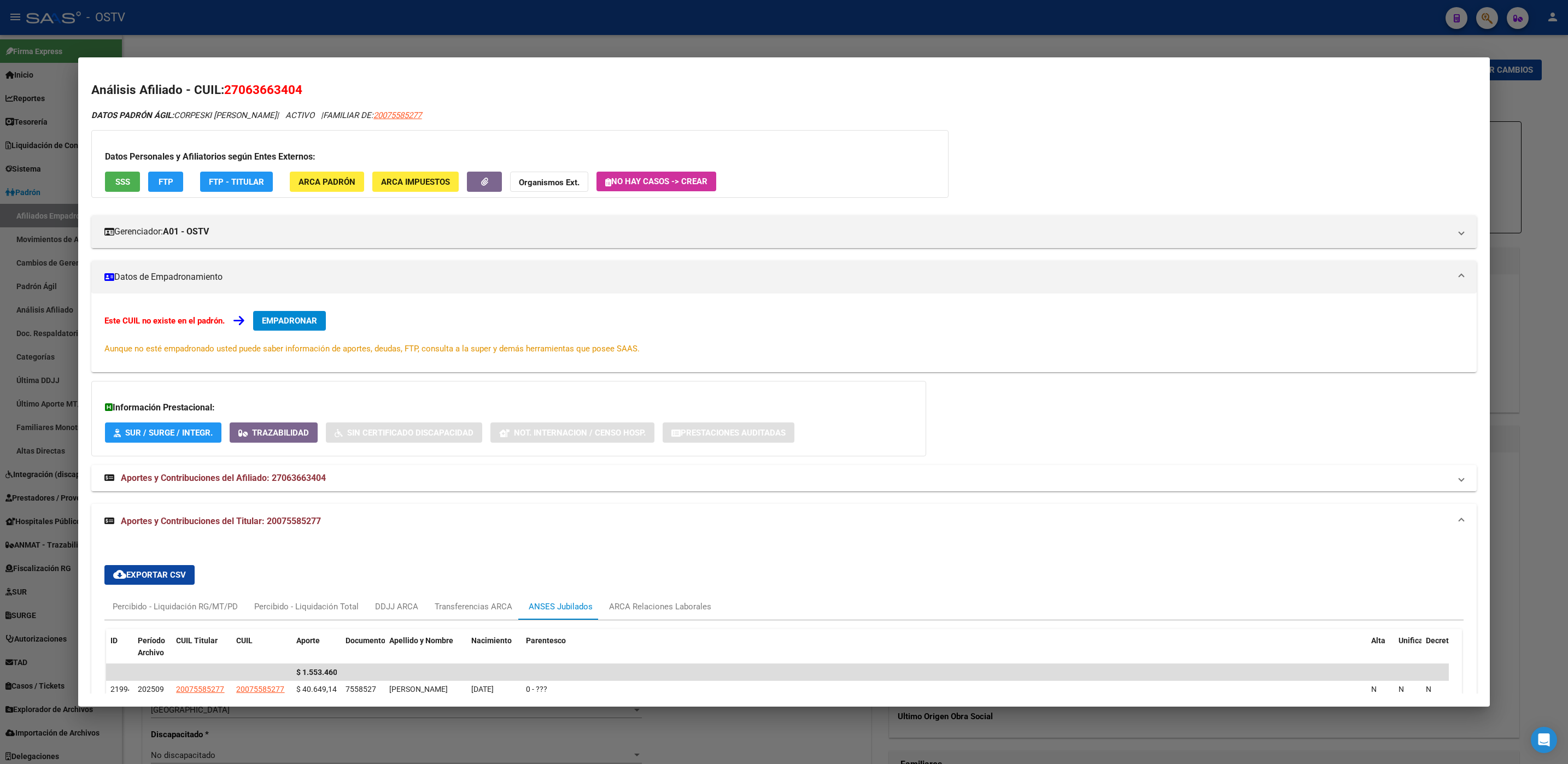
click at [135, 728] on div at bounding box center [784, 382] width 1568 height 764
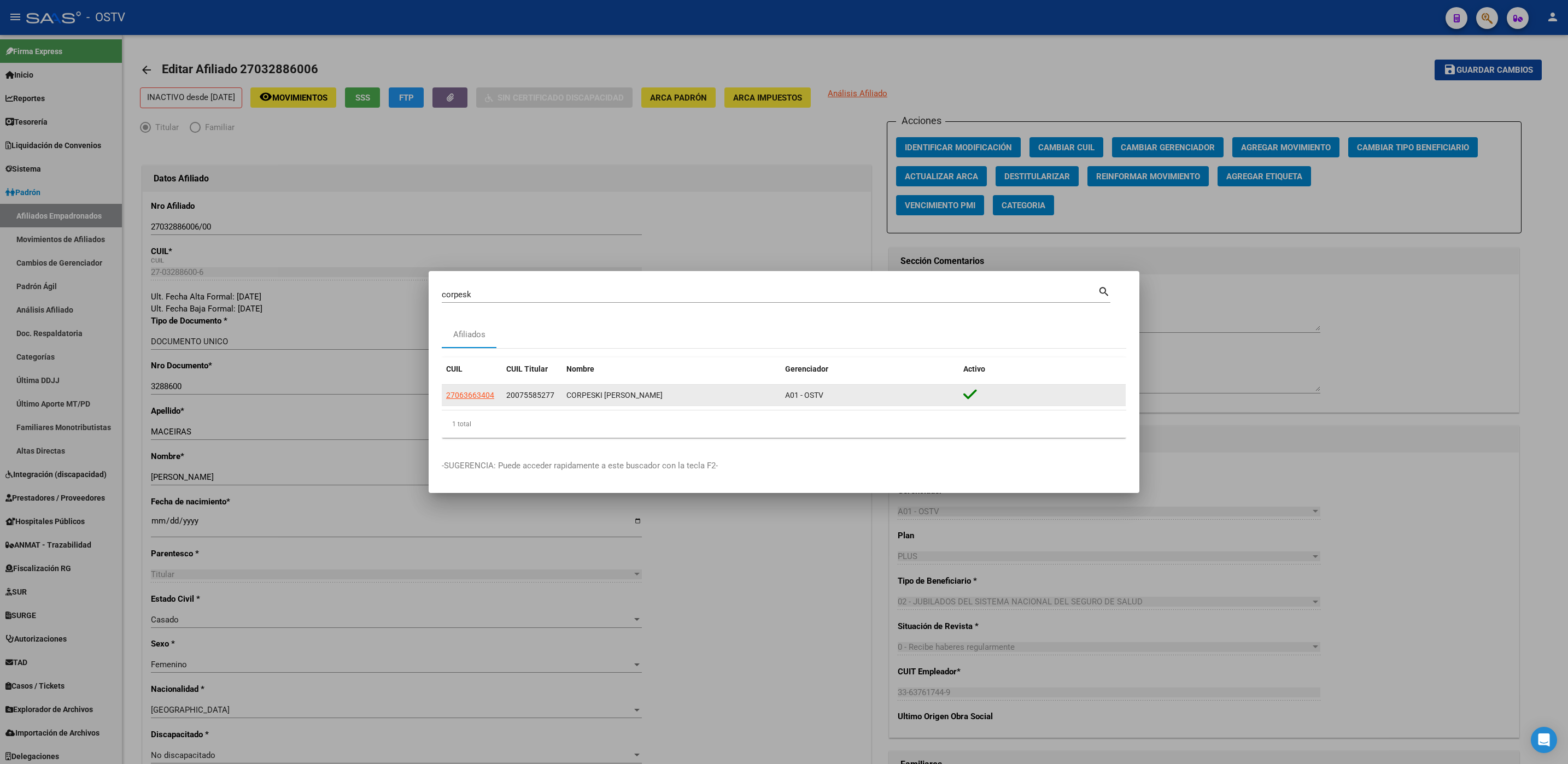
drag, startPoint x: 497, startPoint y: 394, endPoint x: 553, endPoint y: 403, distance: 56.7
click at [553, 403] on div "27063663404 20075585277 CORPESKI JUSTINA A01 - OSTV" at bounding box center [784, 395] width 684 height 22
drag, startPoint x: 553, startPoint y: 403, endPoint x: 542, endPoint y: 399, distance: 11.7
copy div "20075585277"
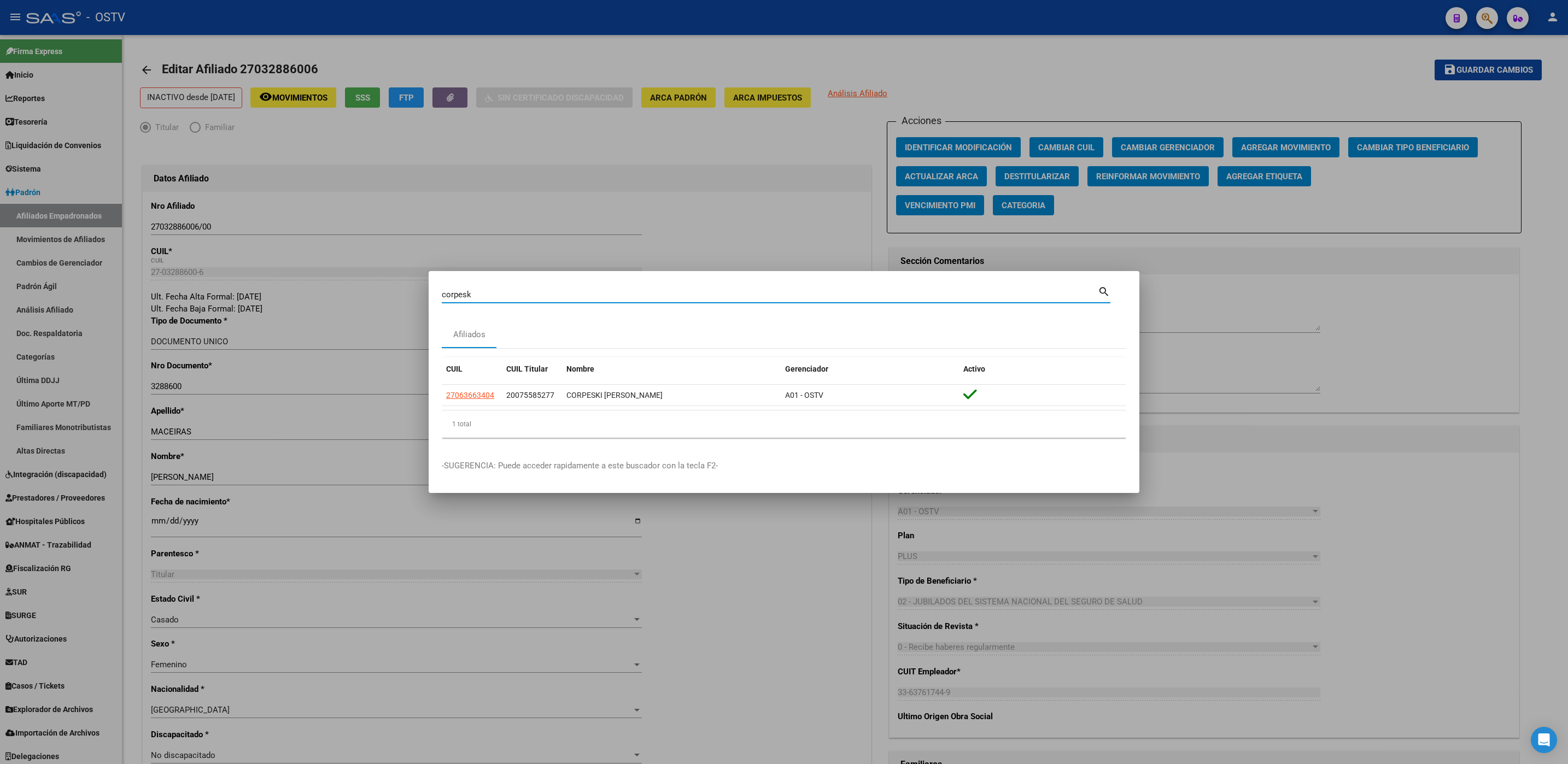
click at [499, 292] on input "corpesk" at bounding box center [770, 295] width 656 height 10
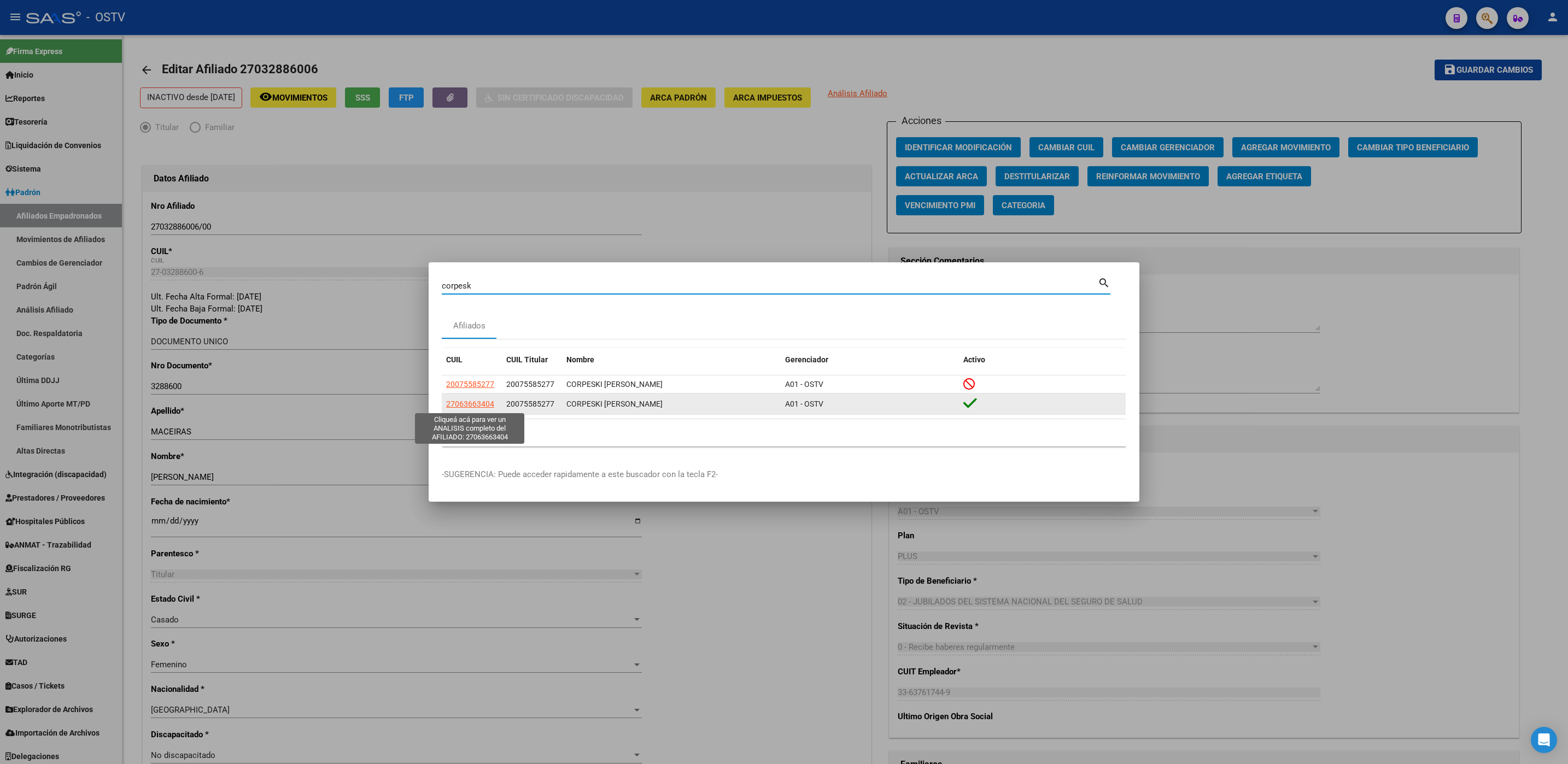
click at [474, 402] on span "27063663404" at bounding box center [470, 404] width 48 height 9
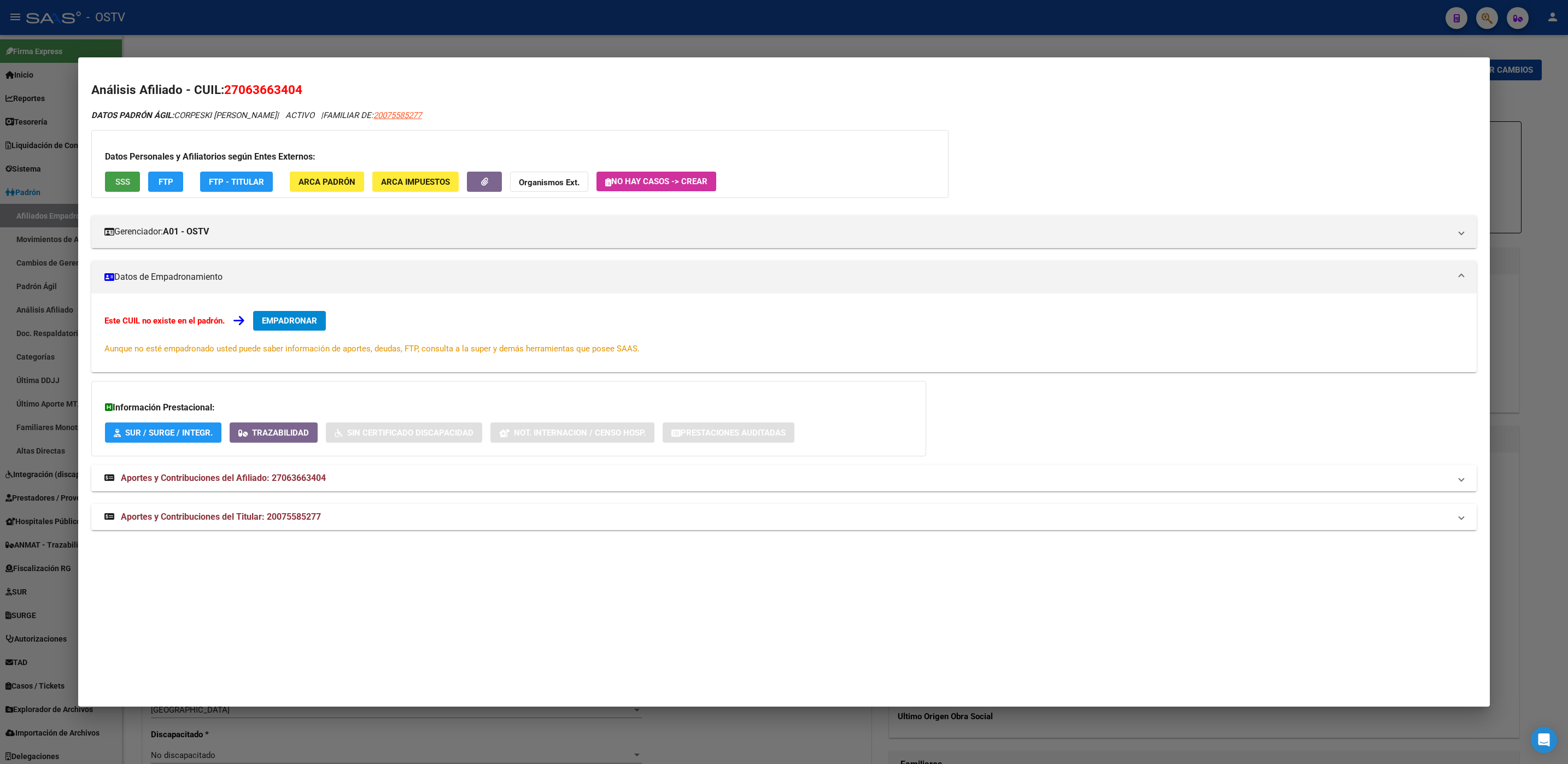
click at [112, 180] on button "SSS" at bounding box center [122, 182] width 35 height 20
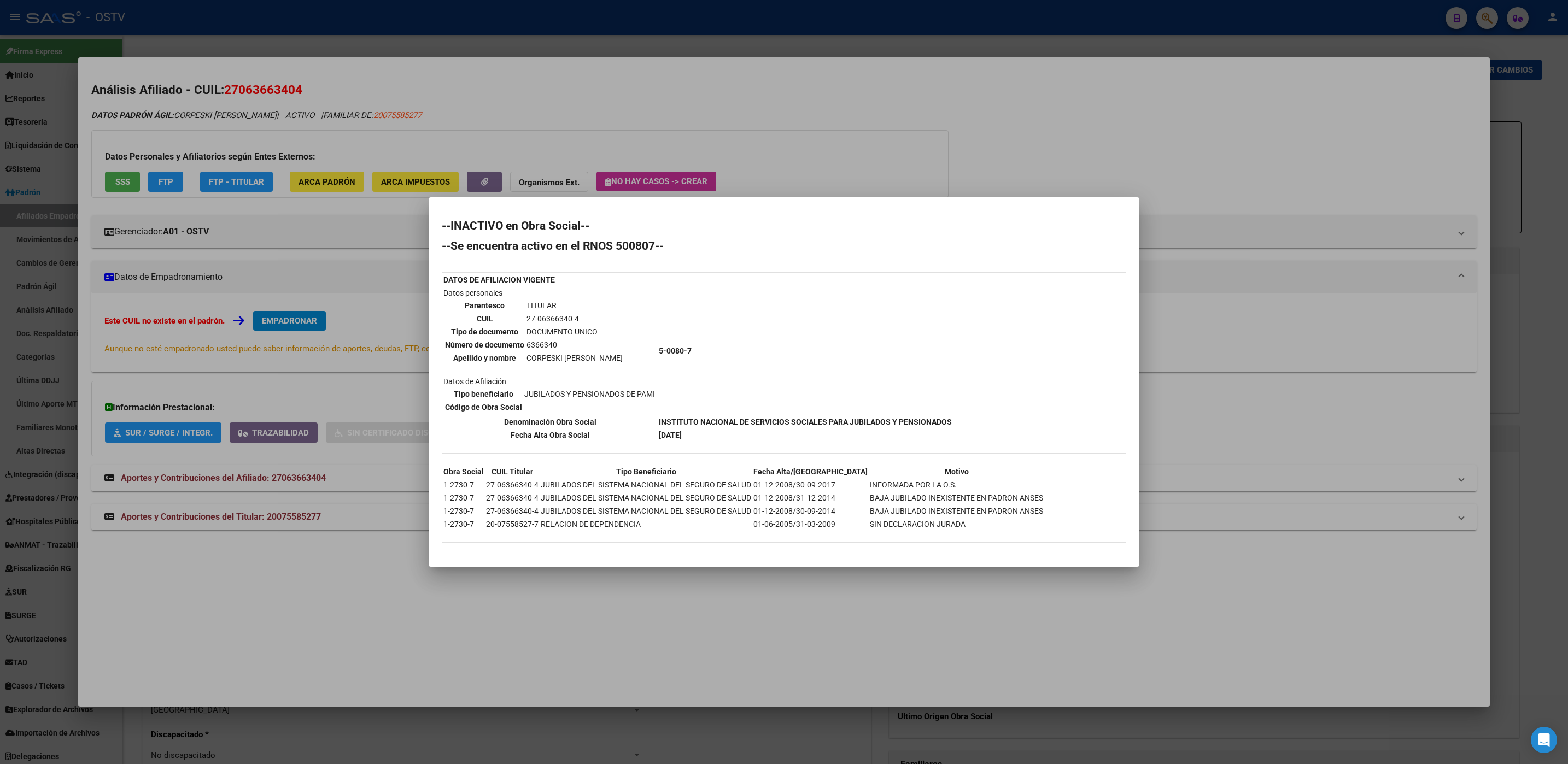
click at [381, 389] on div at bounding box center [784, 382] width 1568 height 764
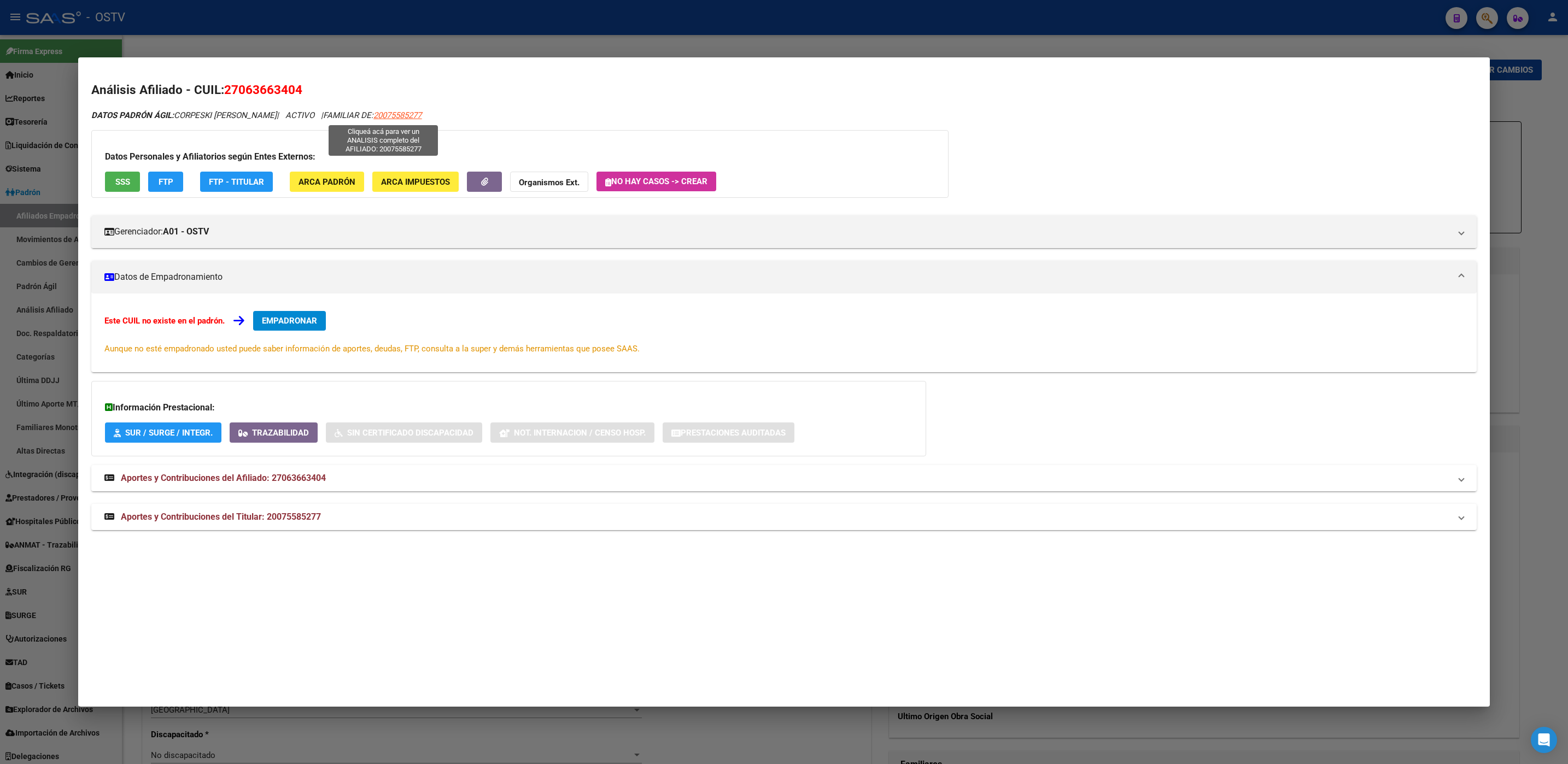
click at [374, 115] on span "20075585277" at bounding box center [398, 115] width 48 height 10
type textarea "20075585277"
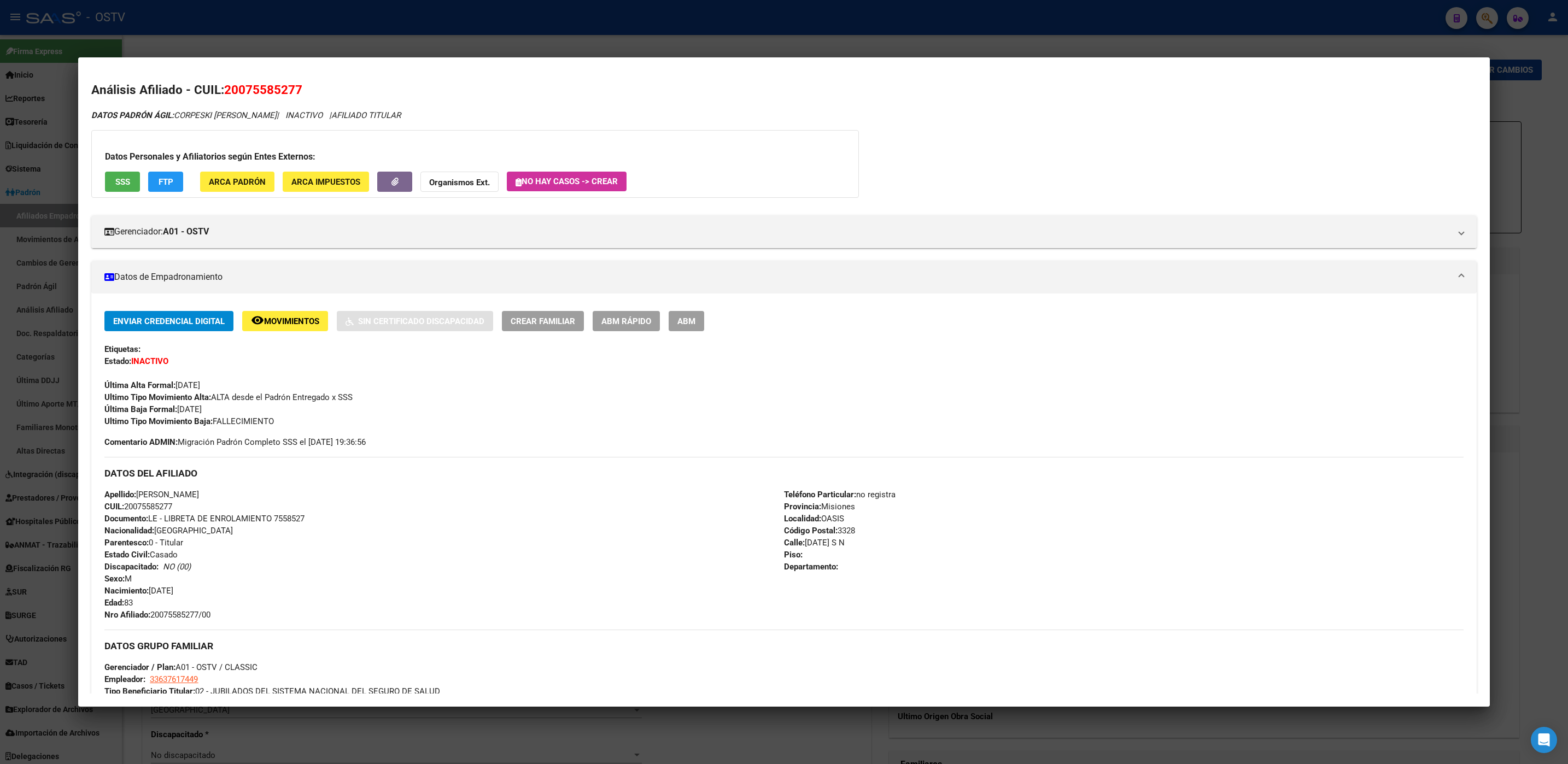
click at [124, 187] on span "SSS" at bounding box center [122, 182] width 14 height 10
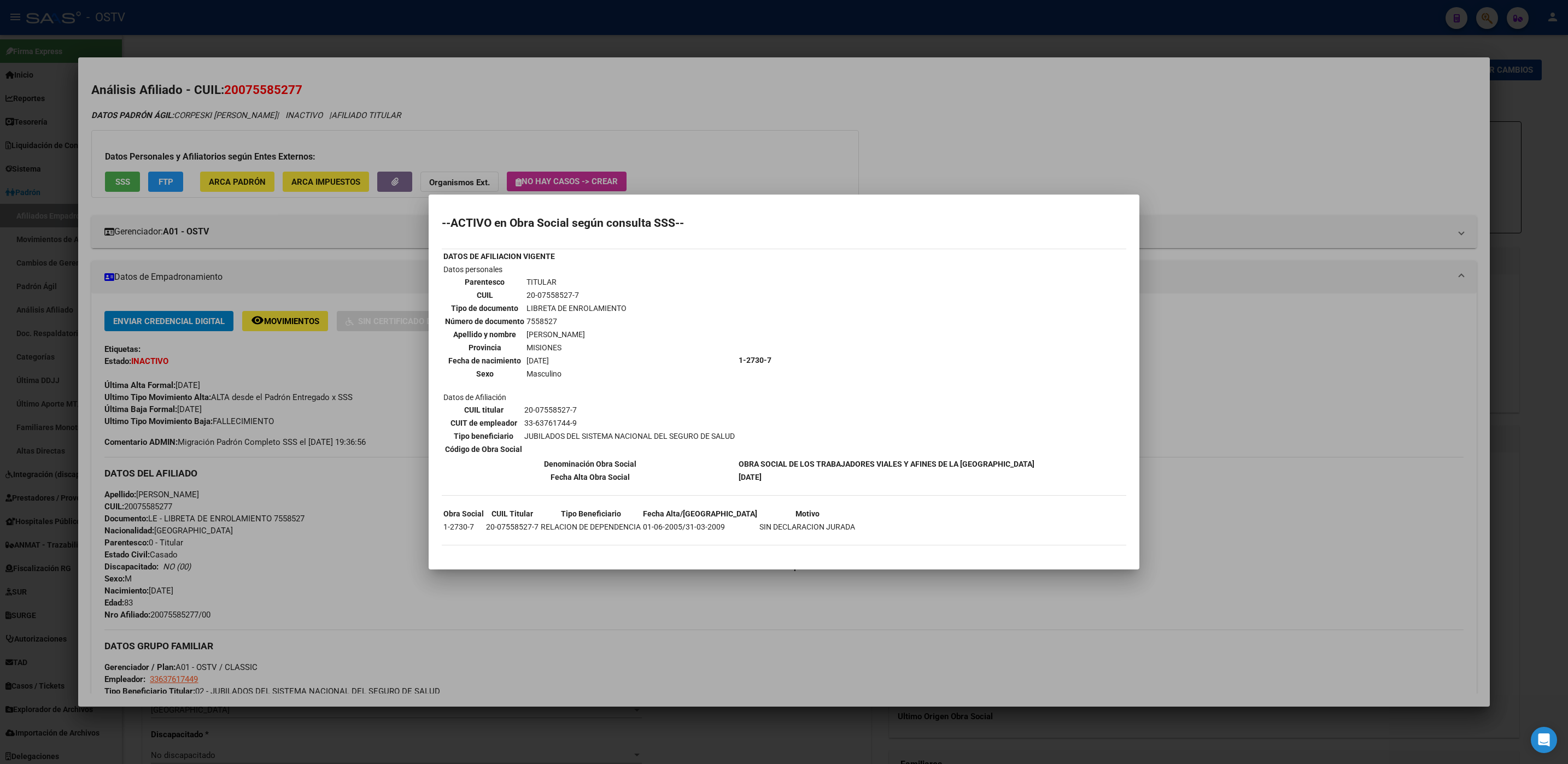
click at [338, 434] on div at bounding box center [784, 382] width 1568 height 764
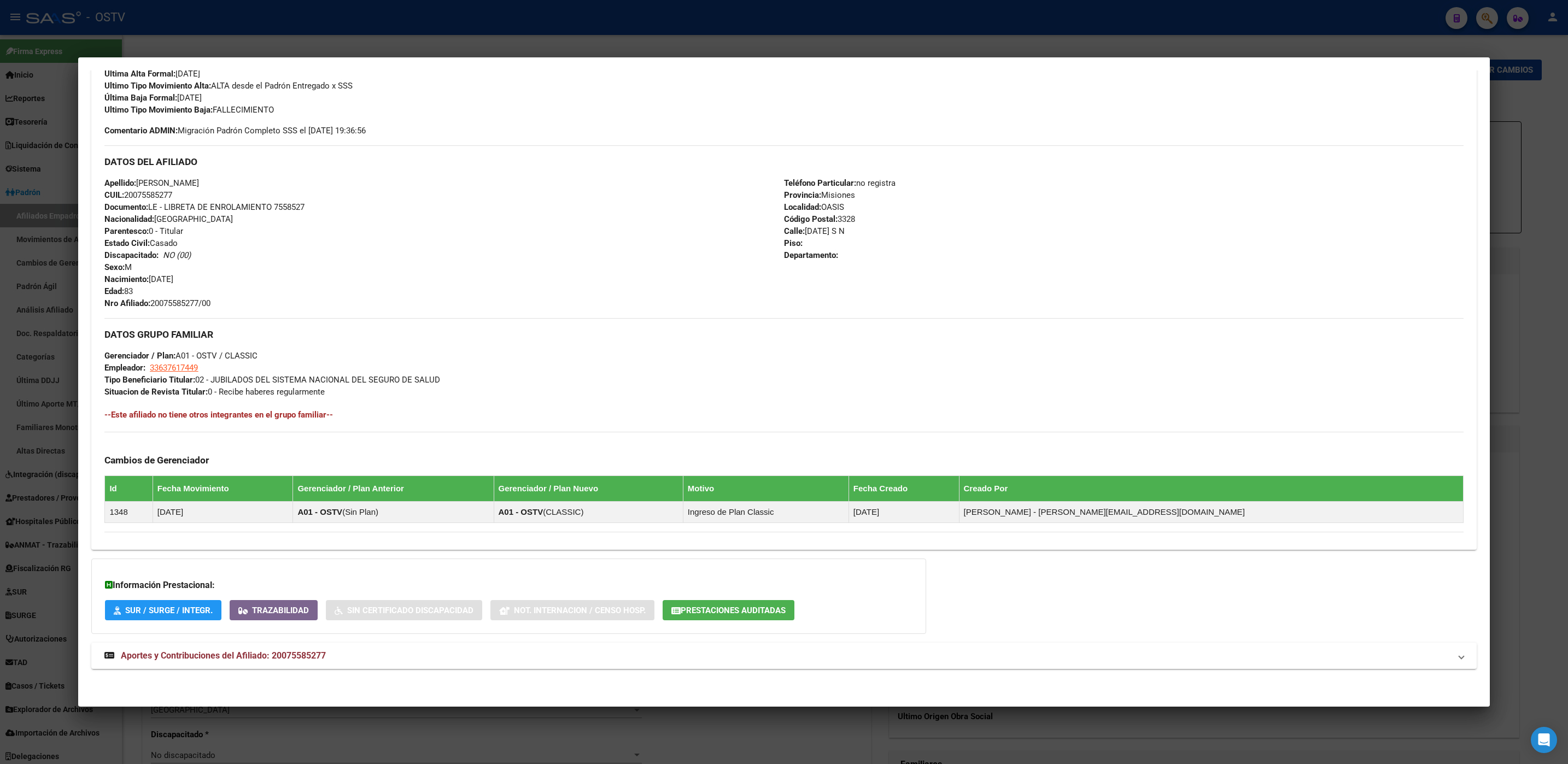
scroll to position [26, 0]
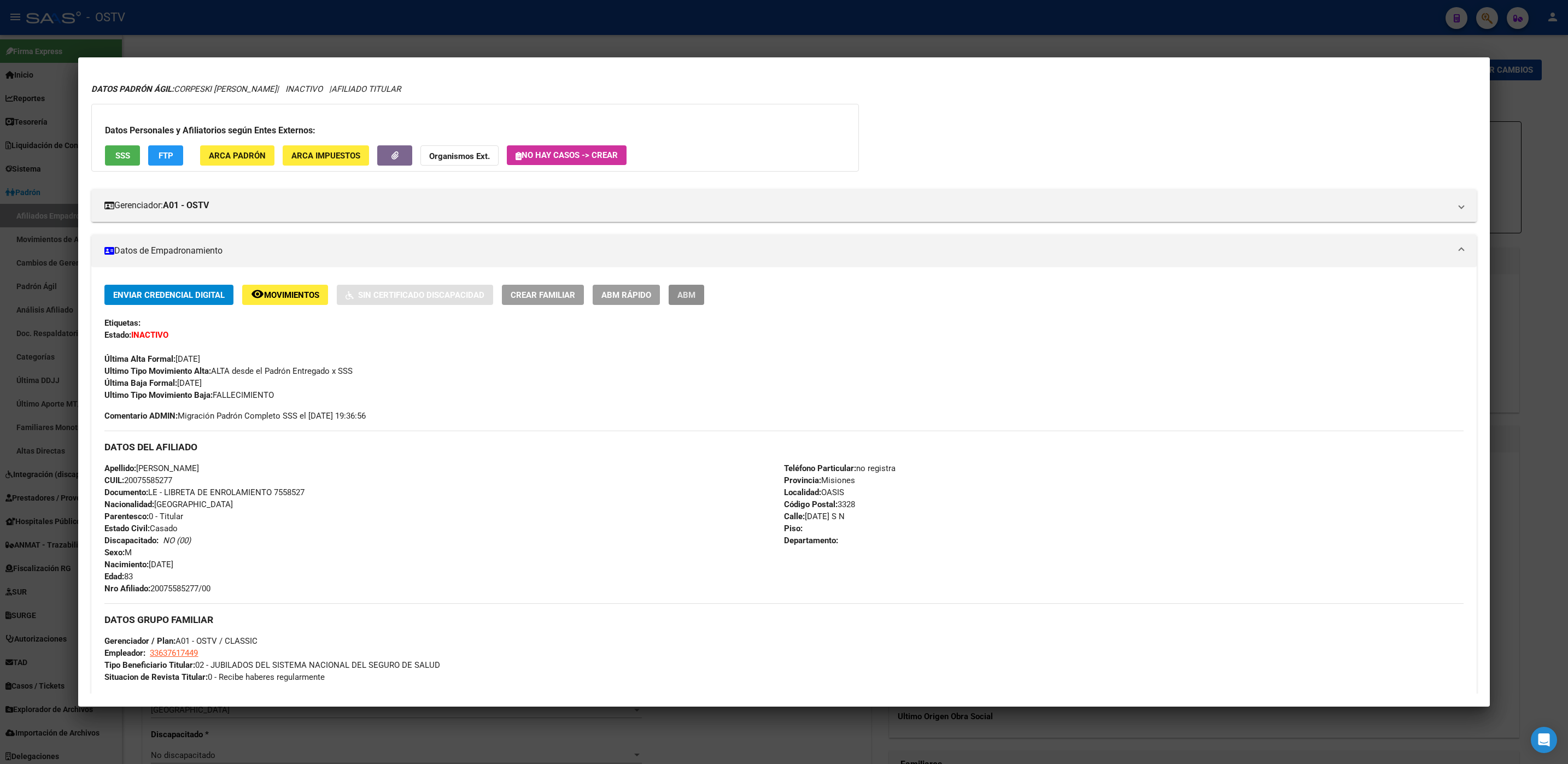
click at [689, 290] on span "ABM" at bounding box center [686, 295] width 18 height 10
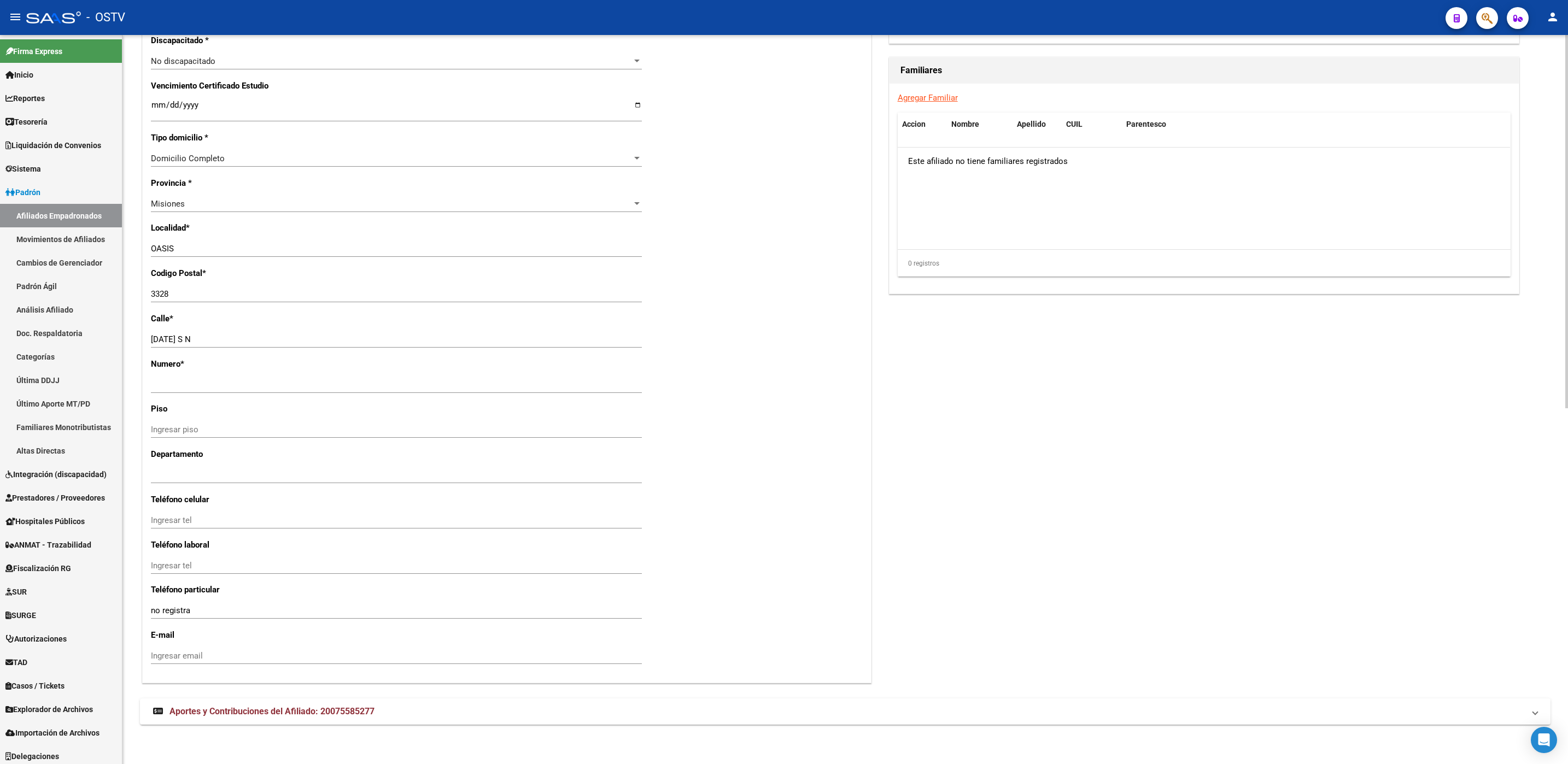
scroll to position [695, 0]
click at [343, 710] on span "Aportes y Contribuciones del Afiliado: 20075585277" at bounding box center [271, 711] width 205 height 10
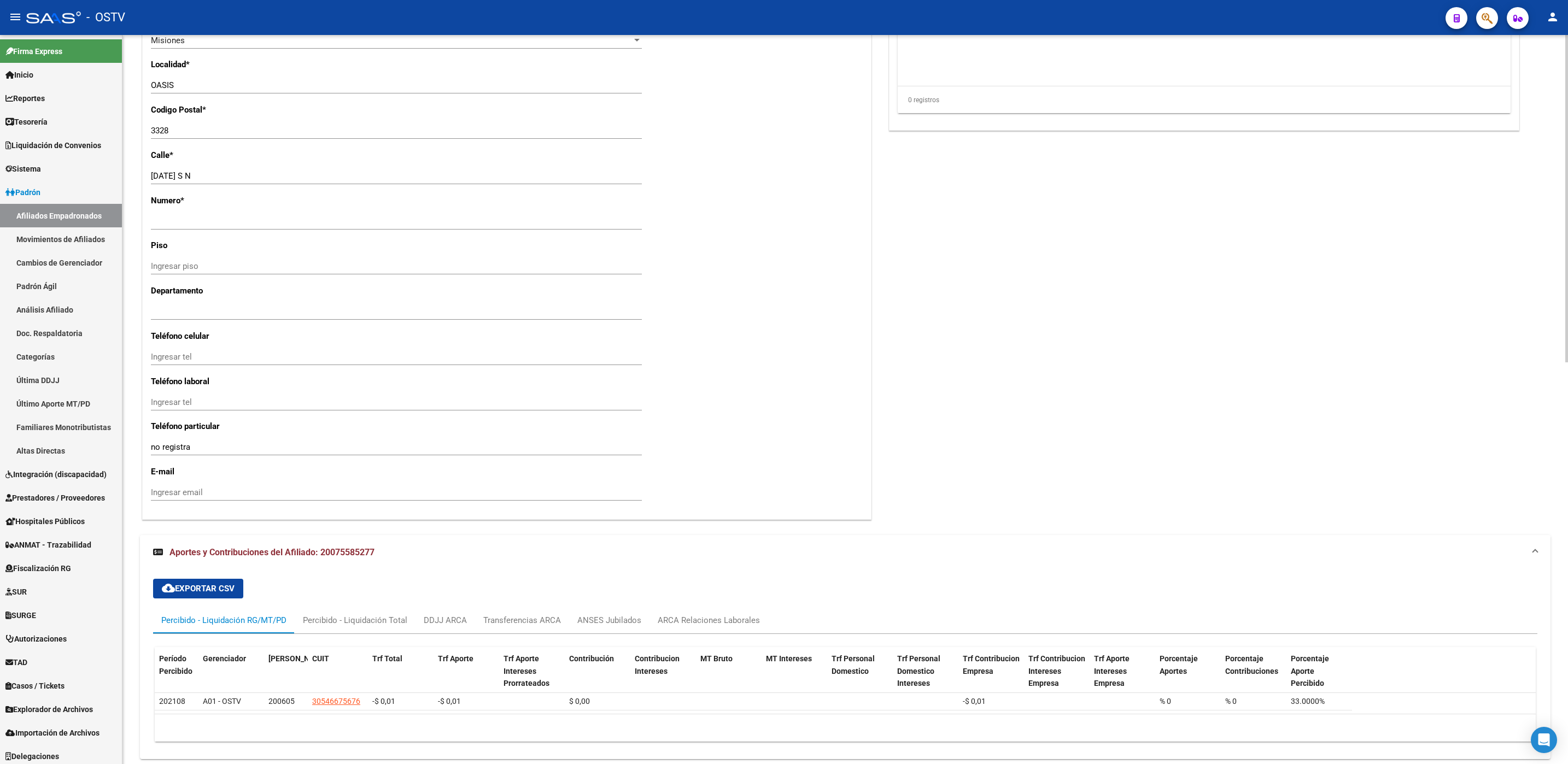
scroll to position [894, 0]
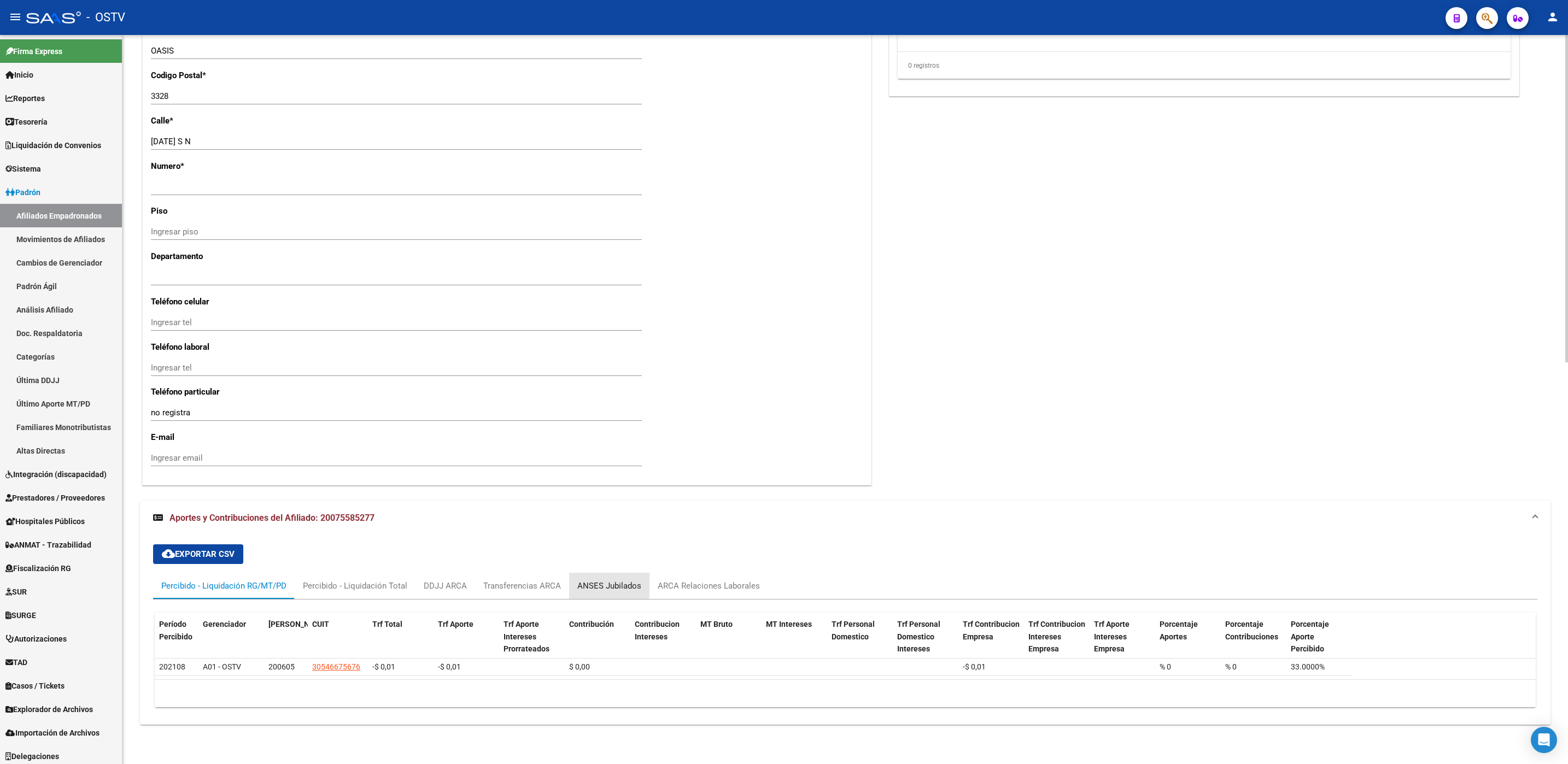
click at [592, 582] on div "ANSES Jubilados" at bounding box center [609, 585] width 64 height 12
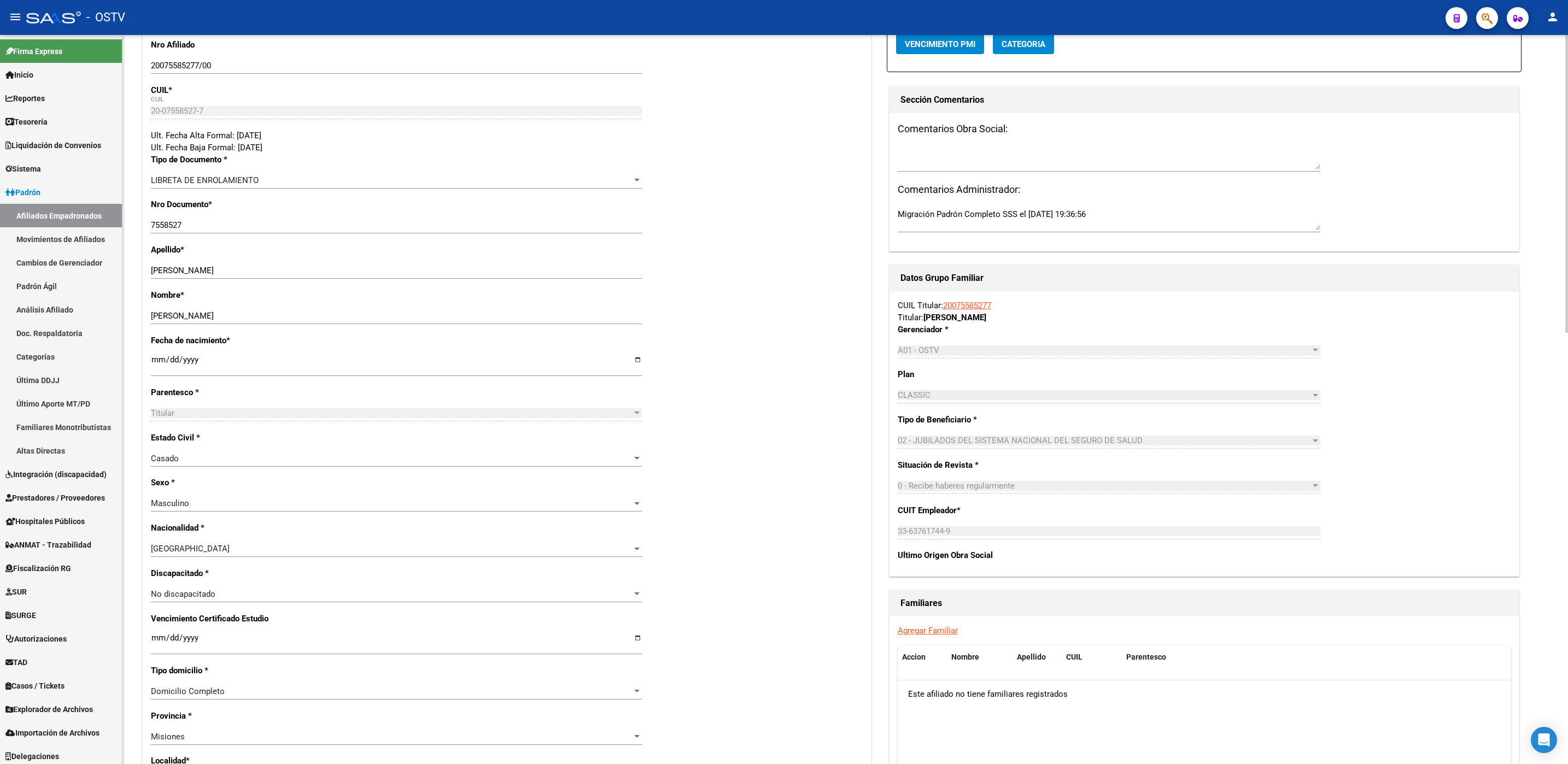
scroll to position [156, 0]
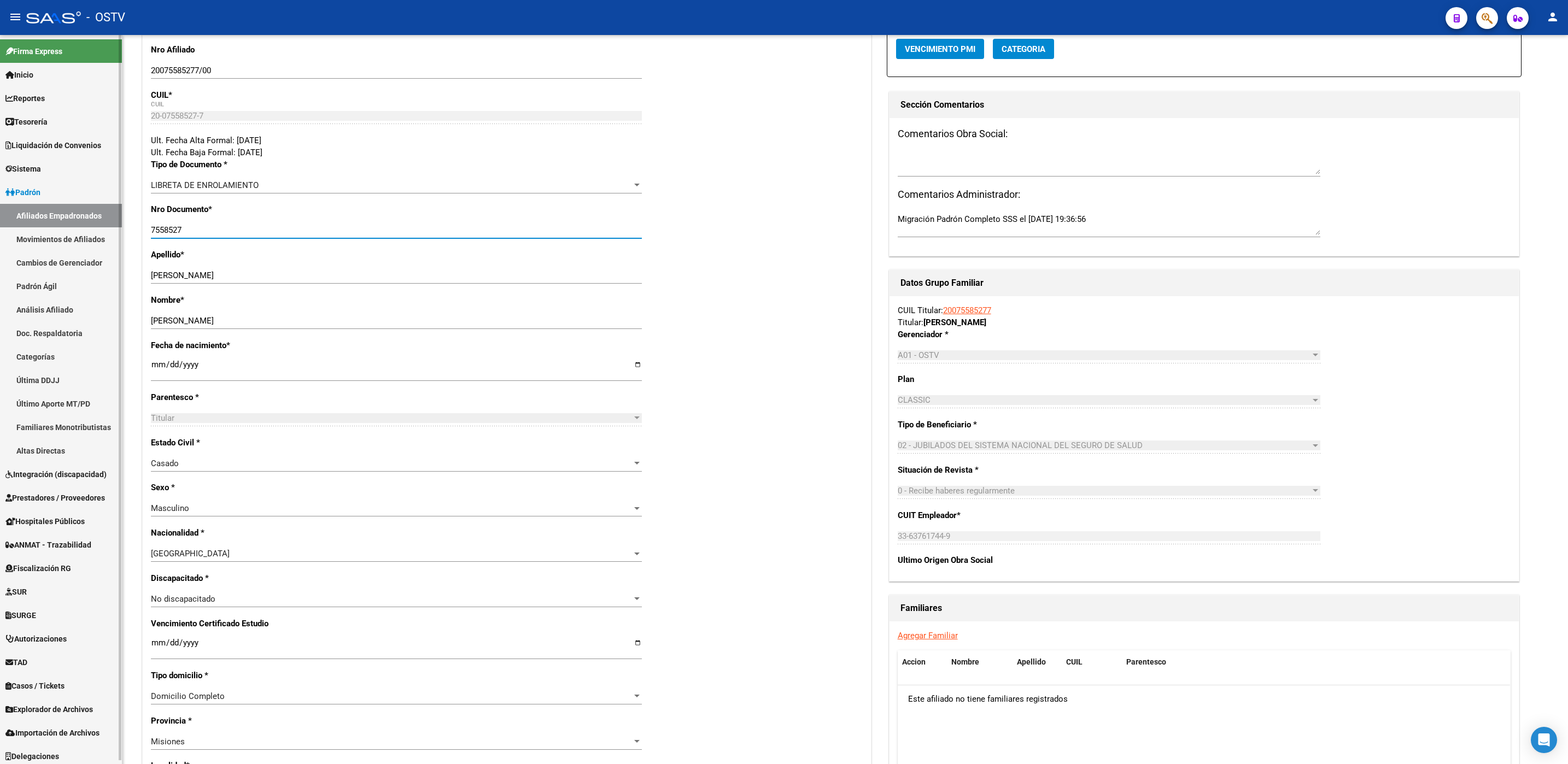
drag, startPoint x: 195, startPoint y: 235, endPoint x: 69, endPoint y: 233, distance: 126.0
click at [69, 233] on mat-sidenav-container "Firma Express Inicio Calendario SSS Instructivos Contacto OS Reportes Tablero d…" at bounding box center [784, 400] width 1568 height 729
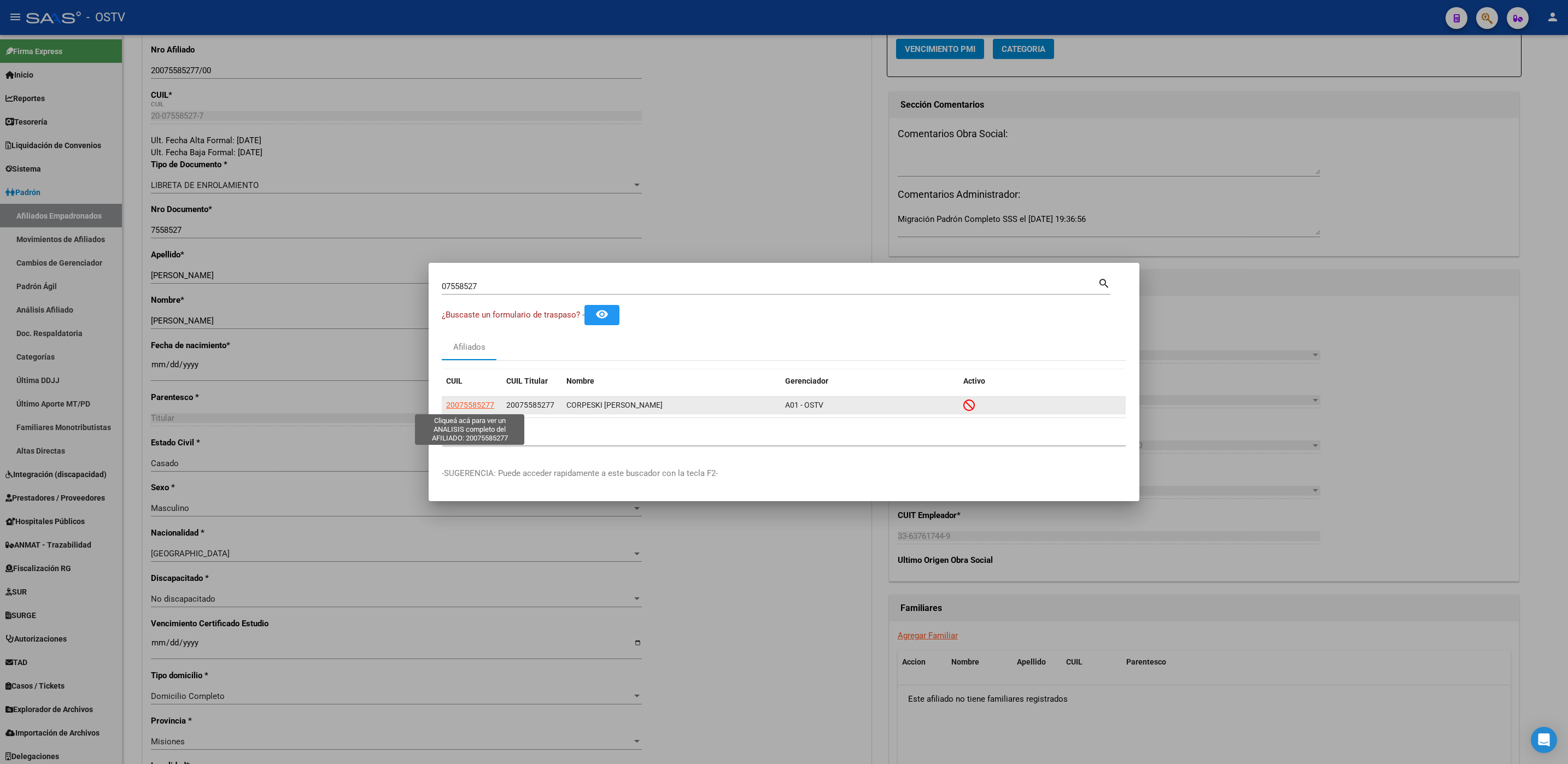
click at [456, 403] on span "20075585277" at bounding box center [470, 404] width 48 height 9
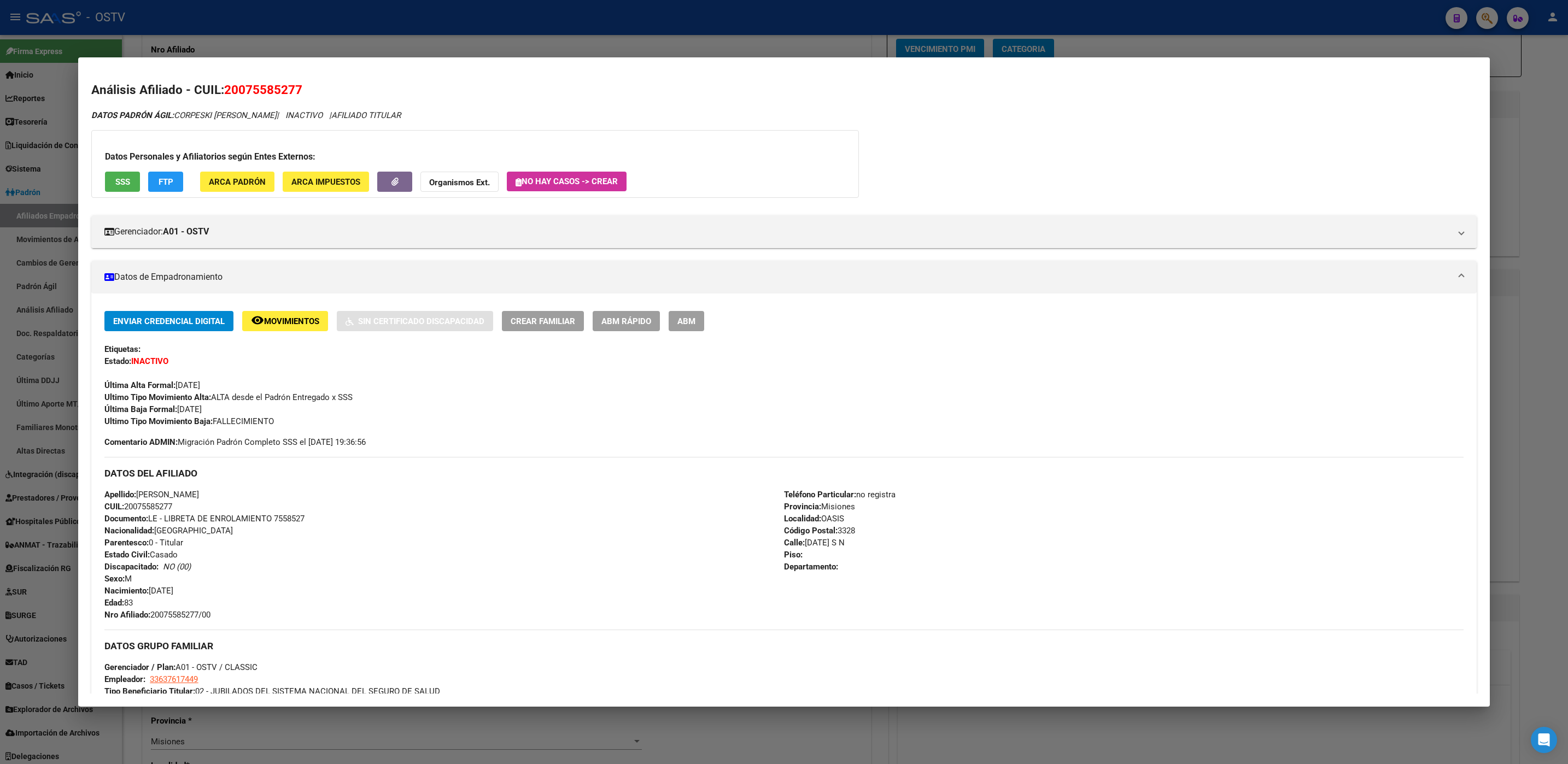
click at [128, 730] on div at bounding box center [784, 382] width 1568 height 764
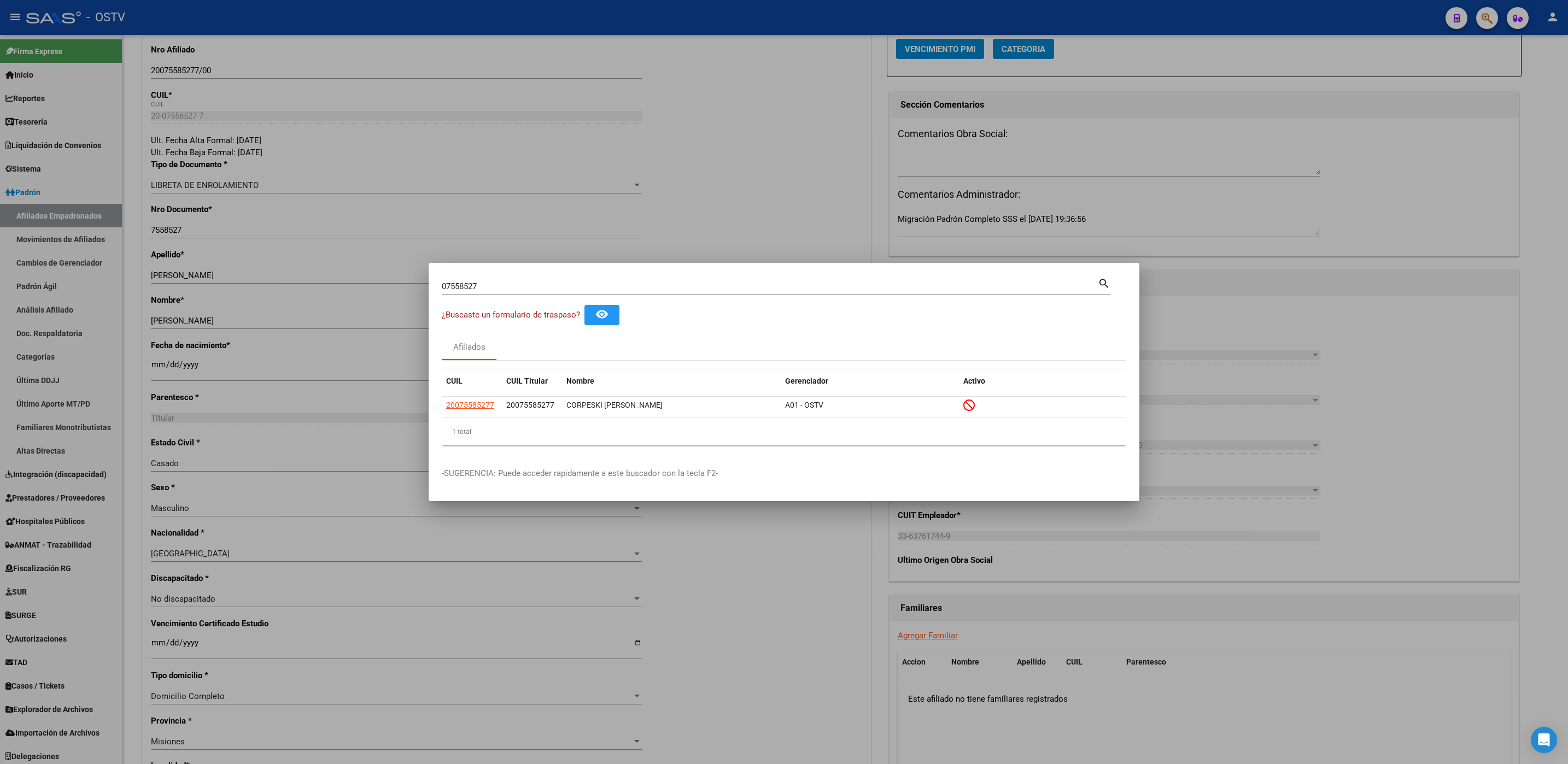
click at [486, 290] on input "07558527" at bounding box center [770, 286] width 656 height 10
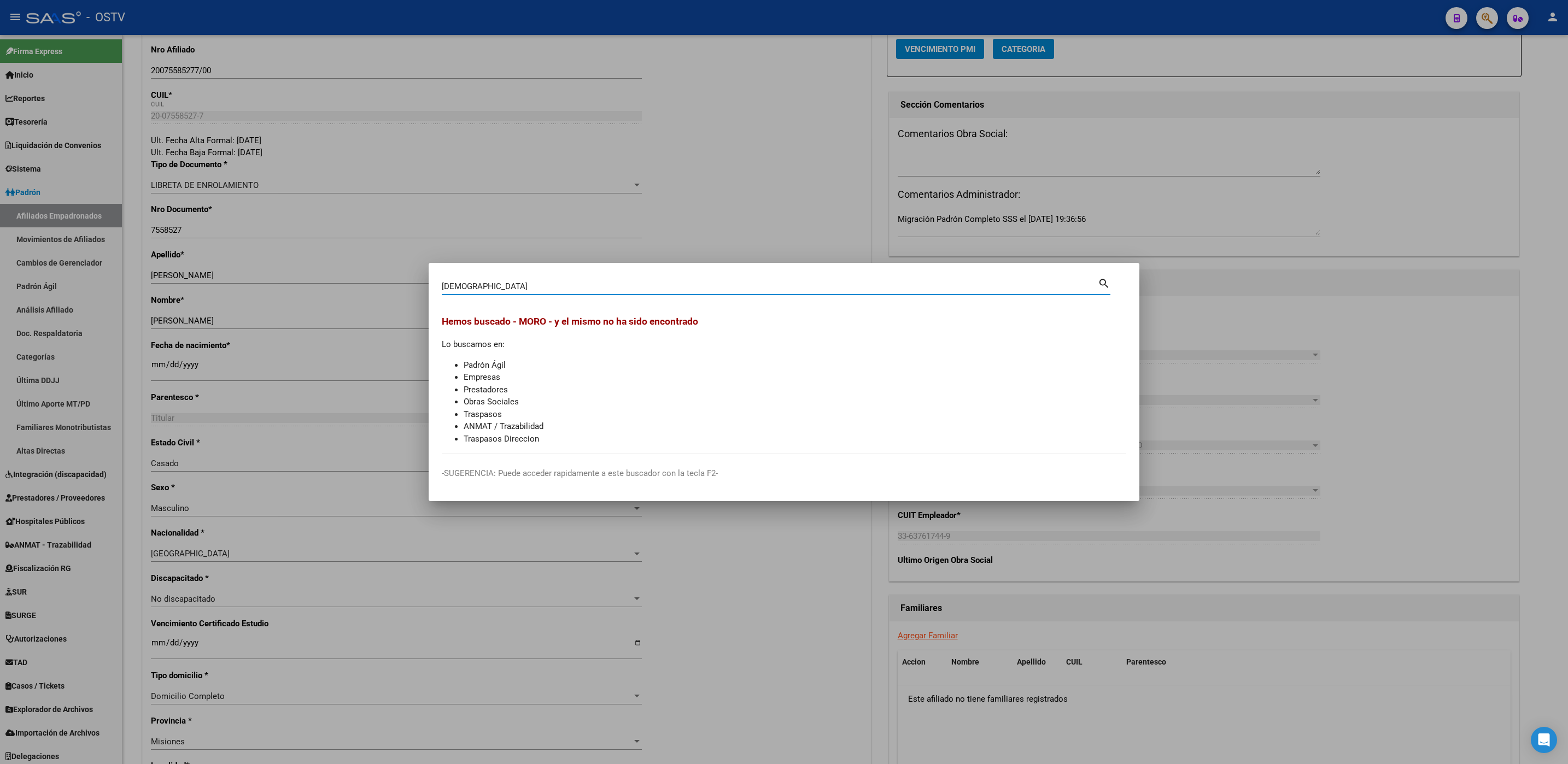
type input "MORO"
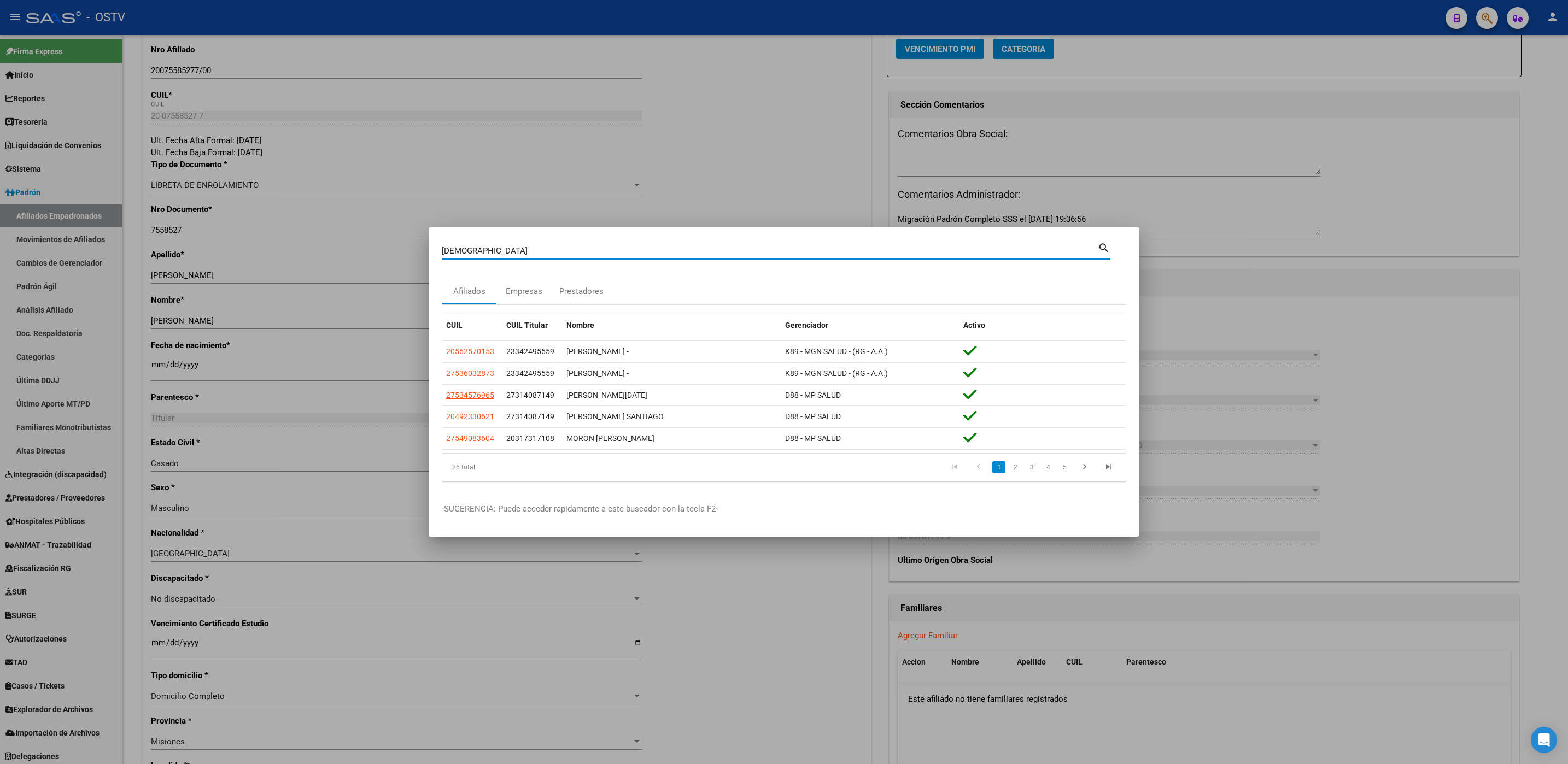
click at [487, 288] on mat-dialog-content "MORO Buscar (apellido, dni, cuil, nro traspaso, cuit, obra social) search Afili…" at bounding box center [784, 364] width 710 height 249
click at [133, 266] on div at bounding box center [784, 382] width 1568 height 764
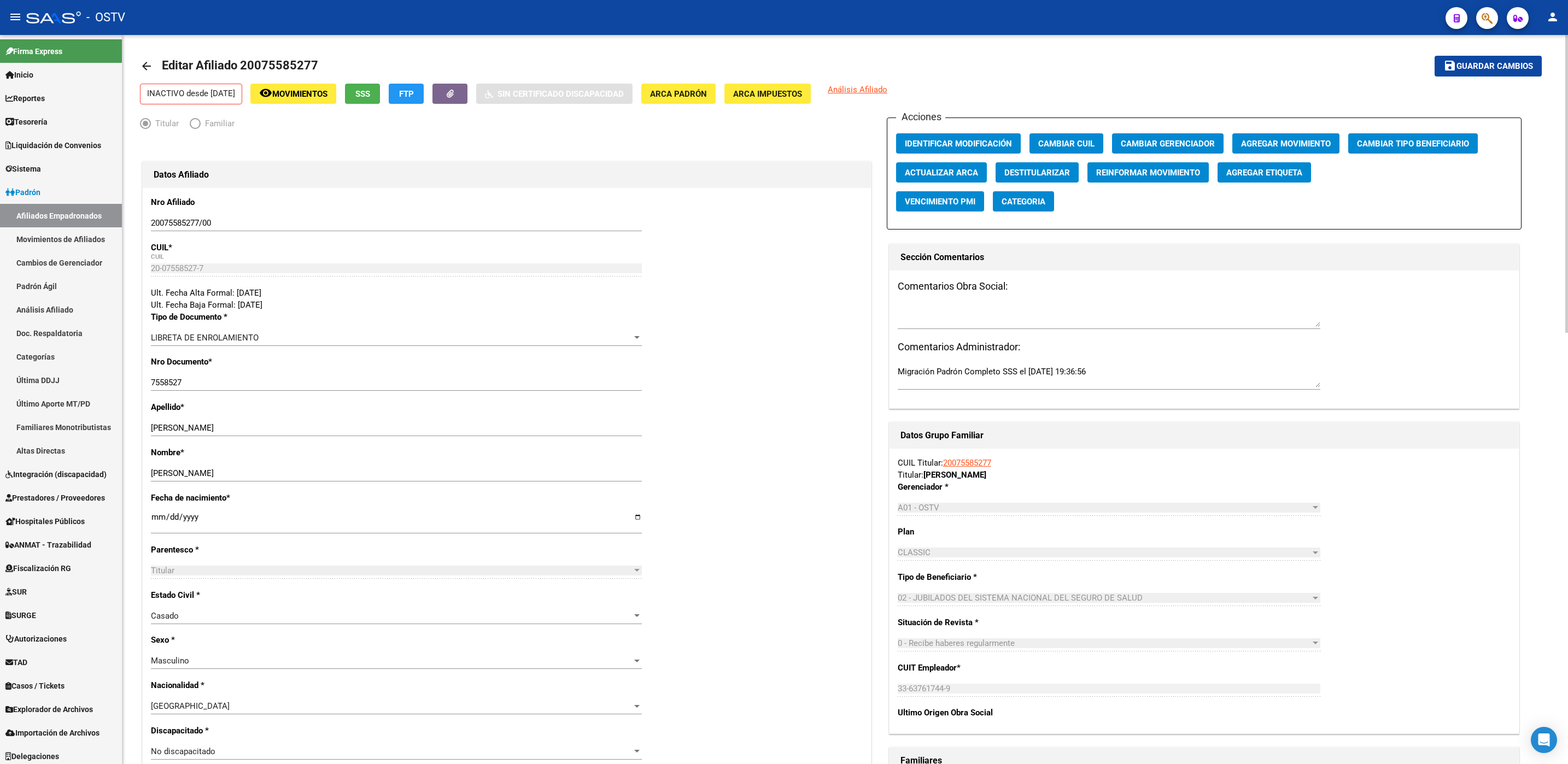
scroll to position [0, 0]
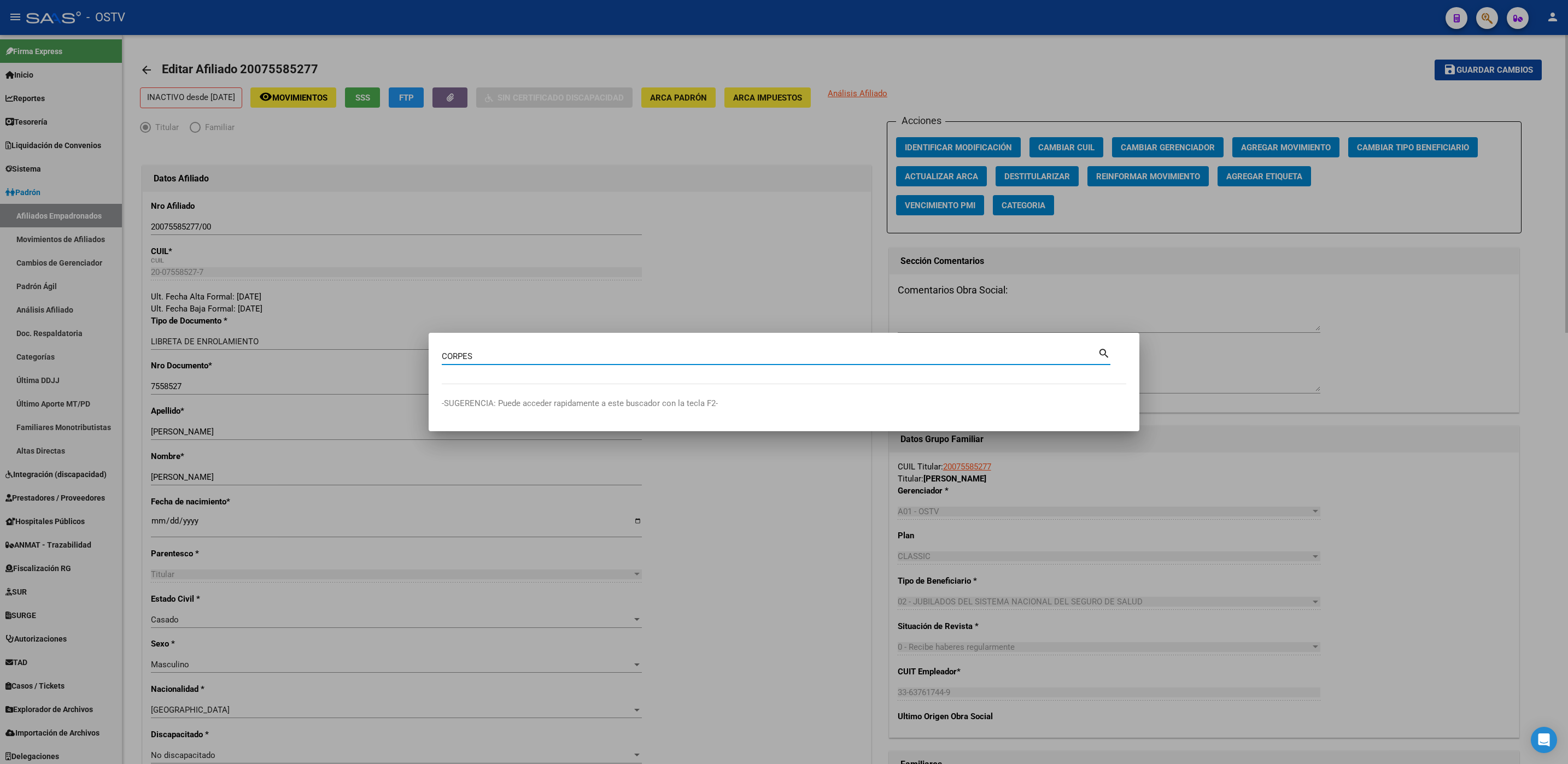
type input "CORPES"
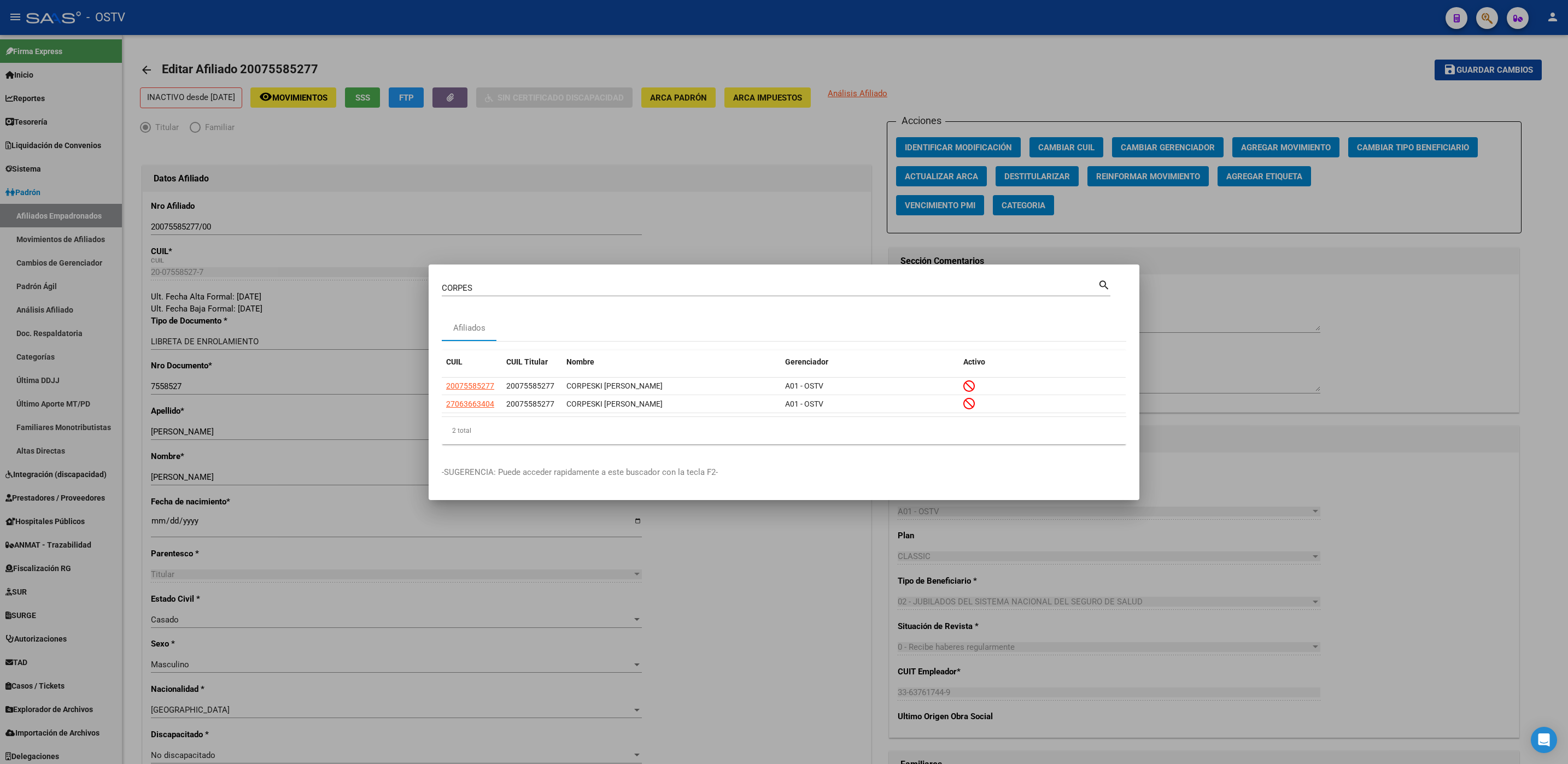
click at [133, 576] on div at bounding box center [784, 382] width 1568 height 764
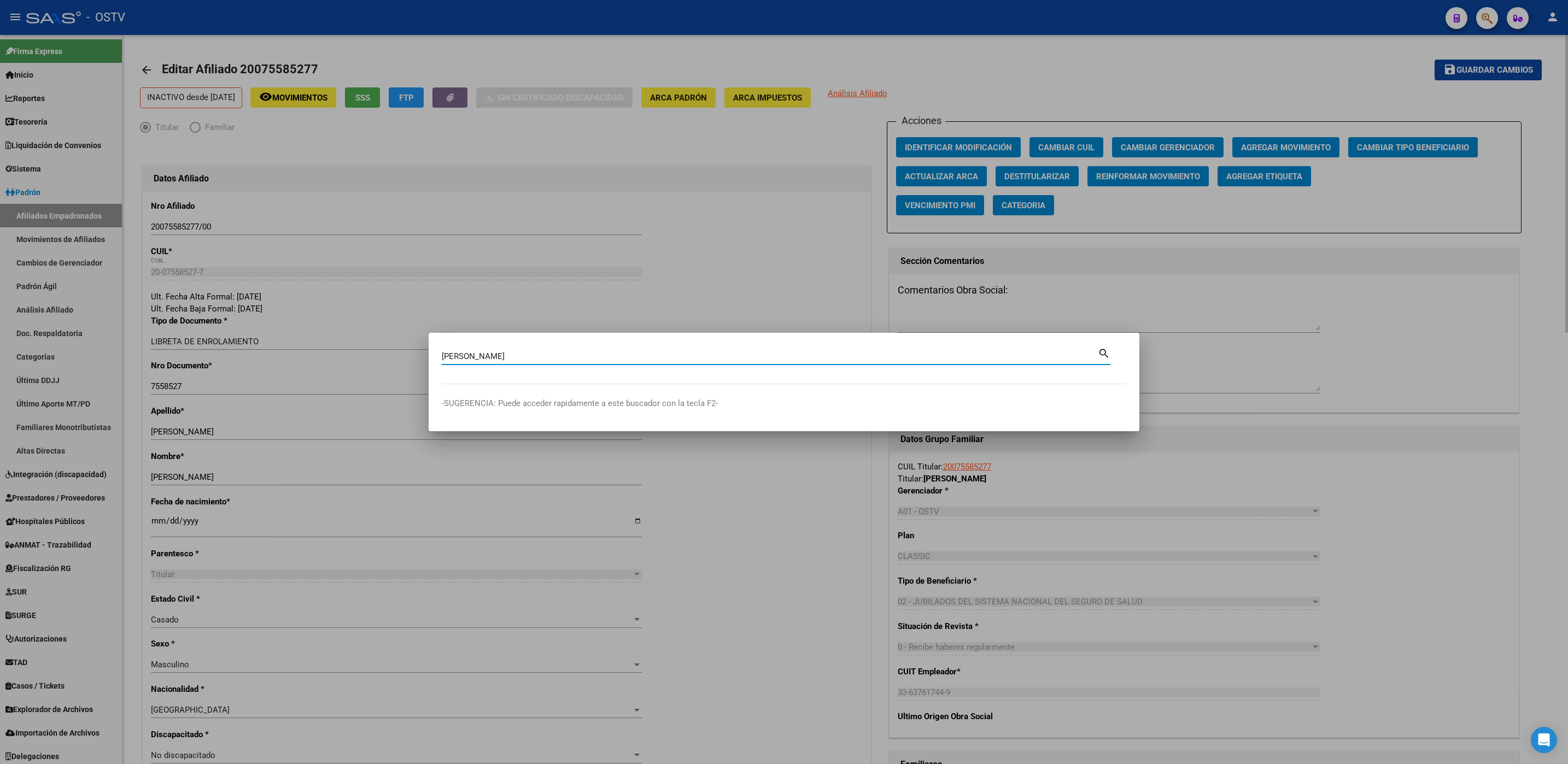
type input "cruz"
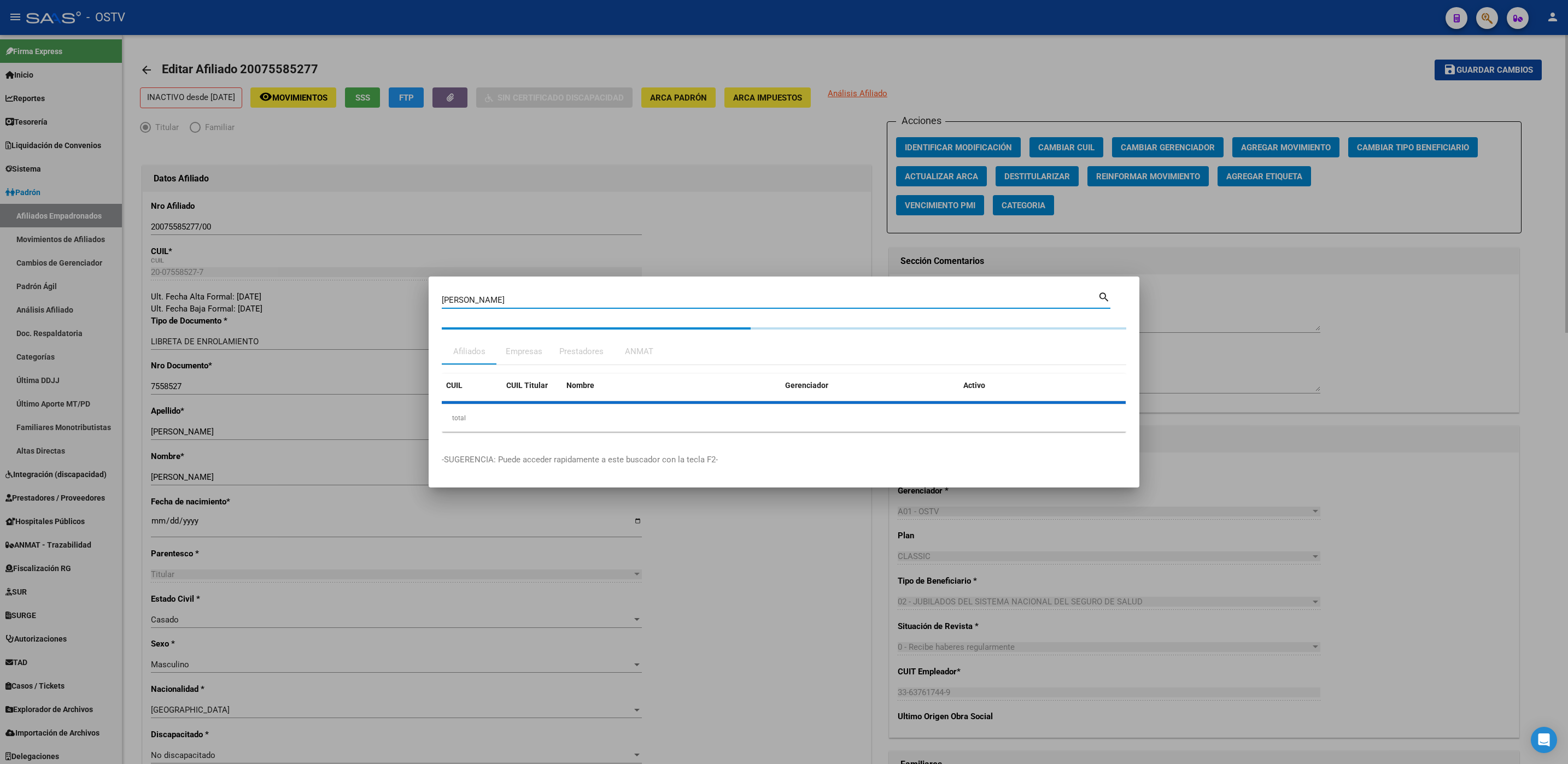
click at [138, 303] on body "menu - OSTV person Firma Express Inicio Calendario SSS Instructivos Contacto OS…" at bounding box center [784, 382] width 1568 height 764
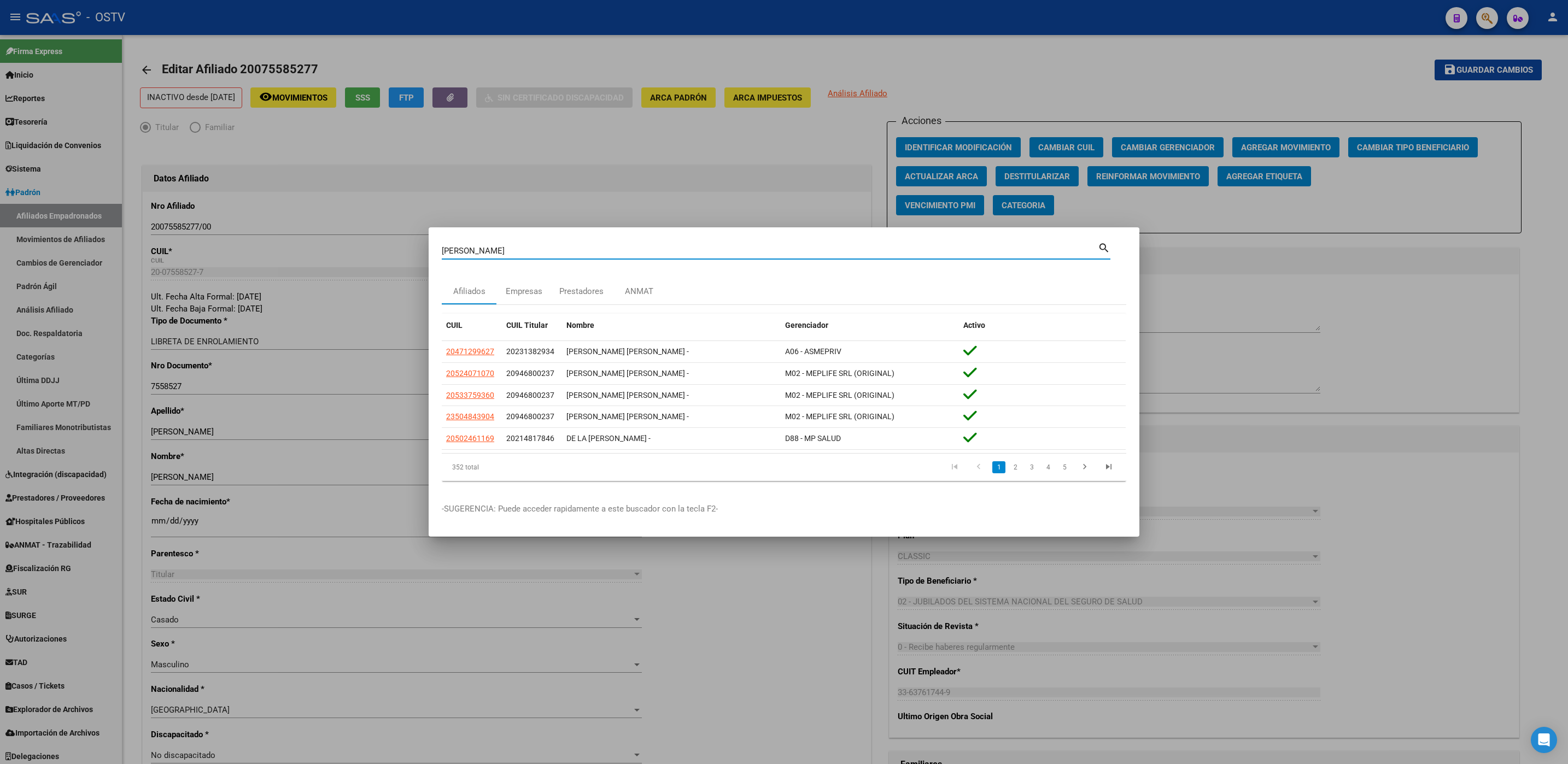
click at [87, 215] on div at bounding box center [784, 382] width 1568 height 764
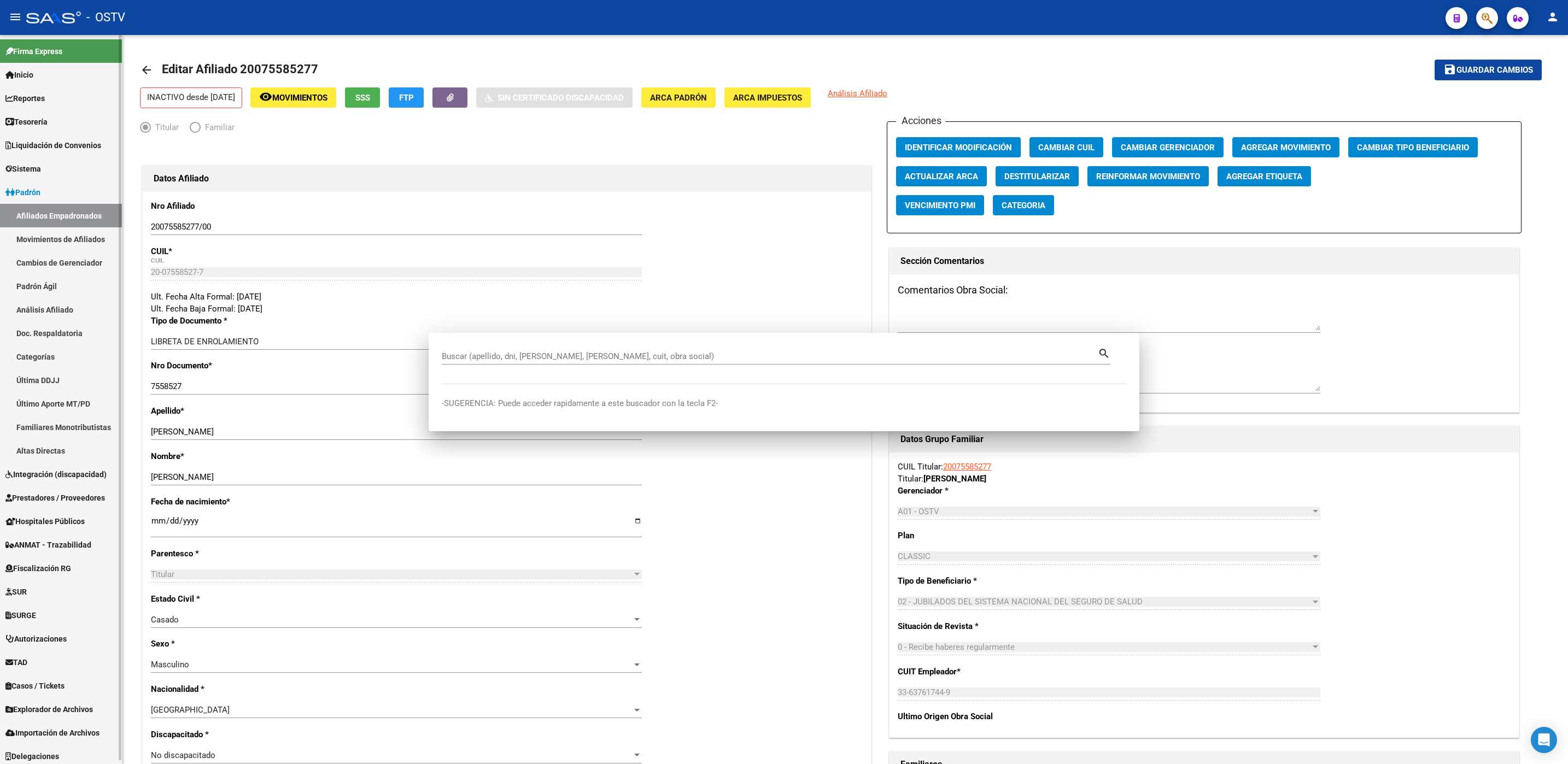
click at [87, 215] on link "Afiliados Empadronados" at bounding box center [61, 215] width 122 height 23
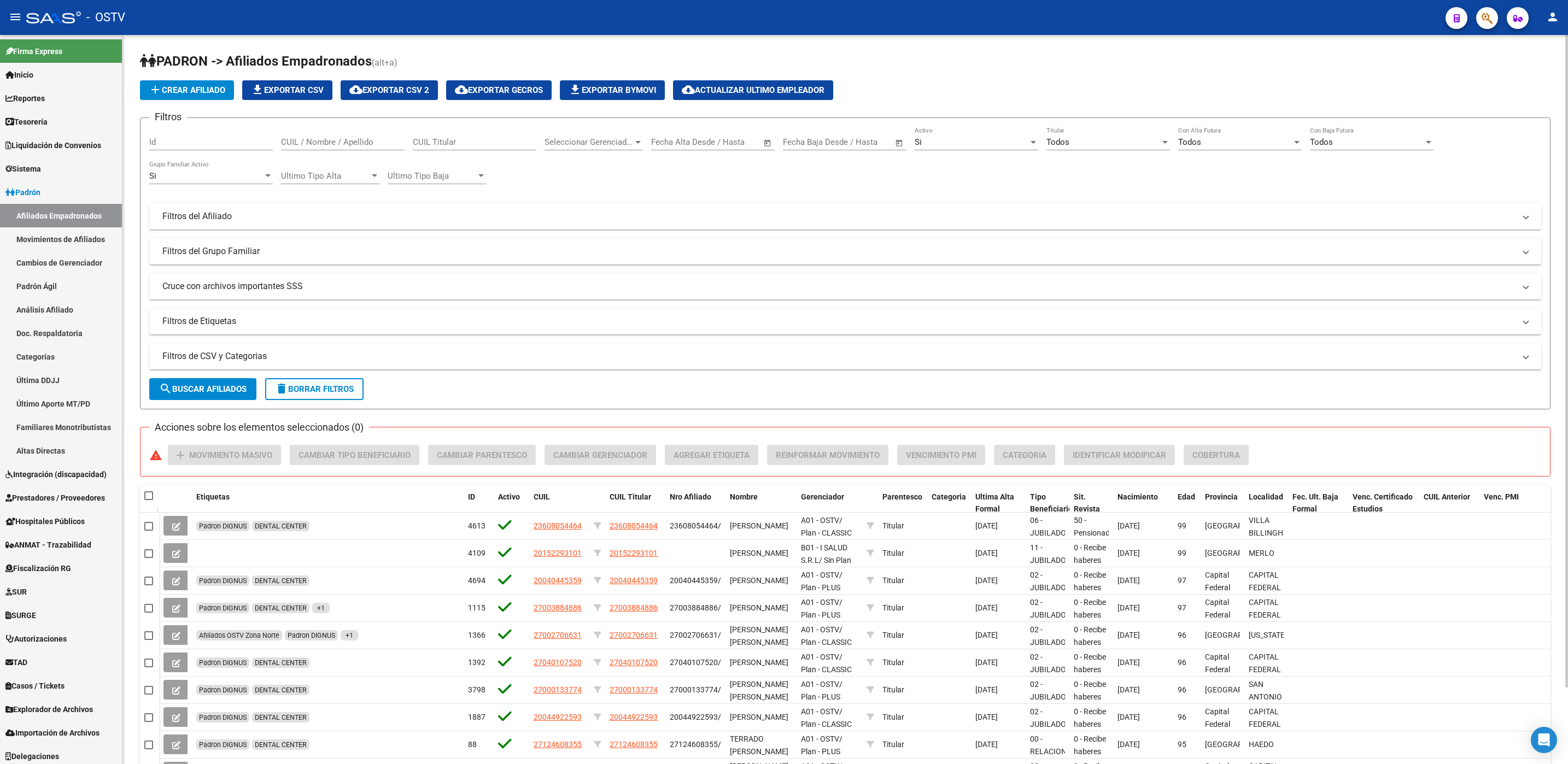
click at [353, 148] on div "CUIL / Nombre / Apellido" at bounding box center [342, 139] width 124 height 23
type input "cruz"
click at [619, 138] on span "Seleccionar Gerenciador" at bounding box center [589, 142] width 88 height 10
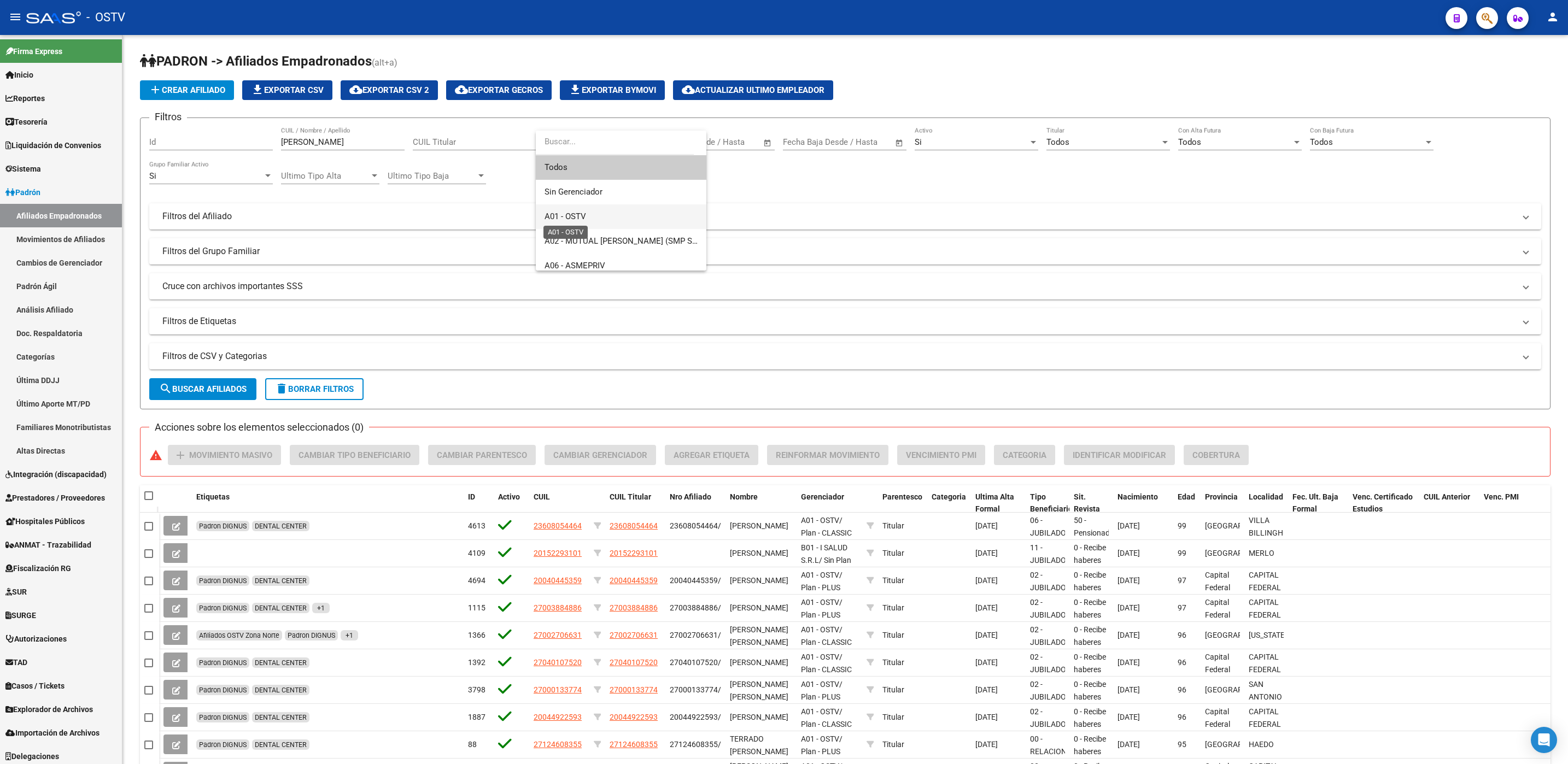
click at [582, 217] on span "A01 - OSTV" at bounding box center [565, 216] width 41 height 10
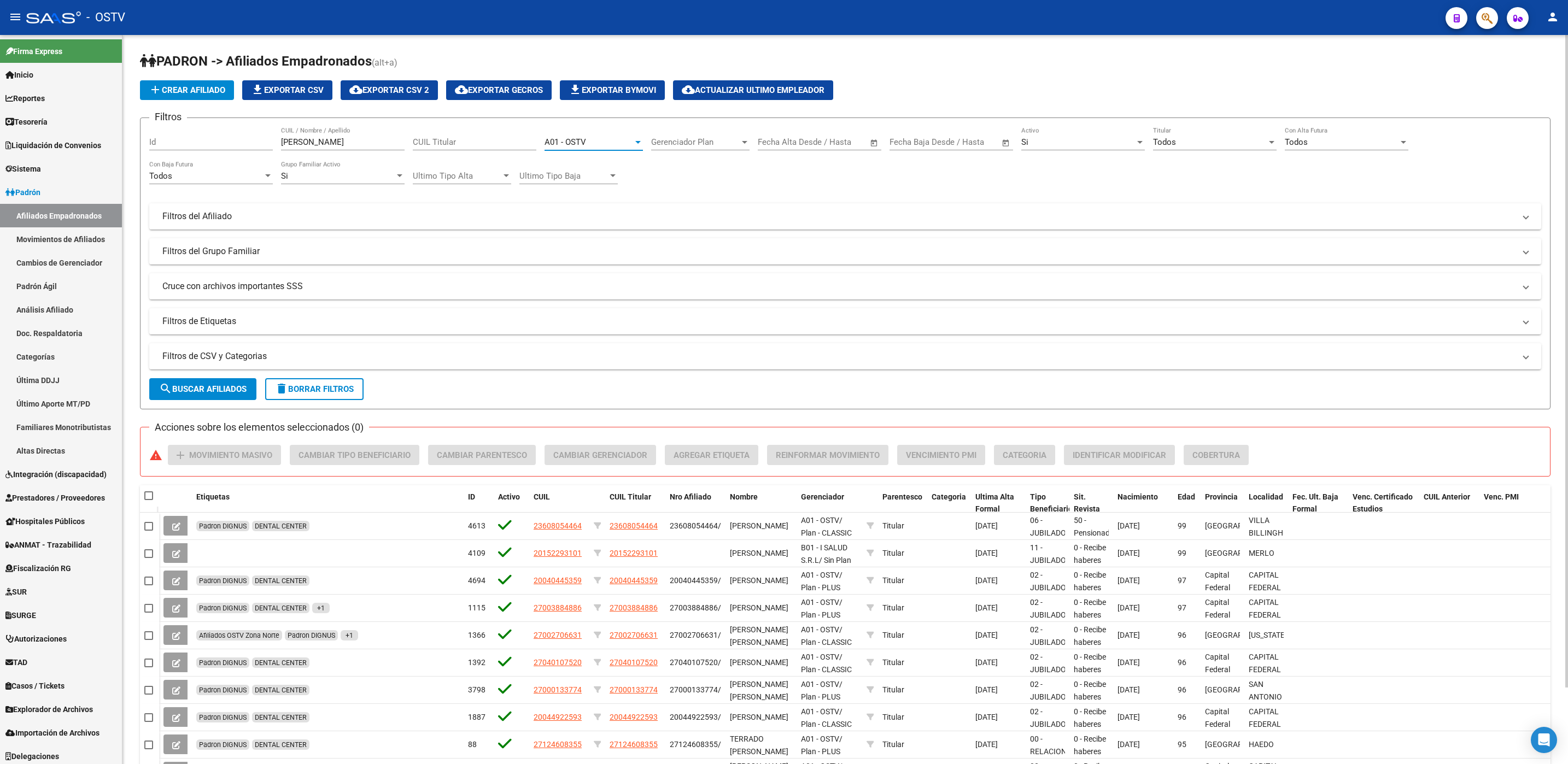
click at [231, 390] on span "search Buscar Afiliados" at bounding box center [202, 389] width 88 height 10
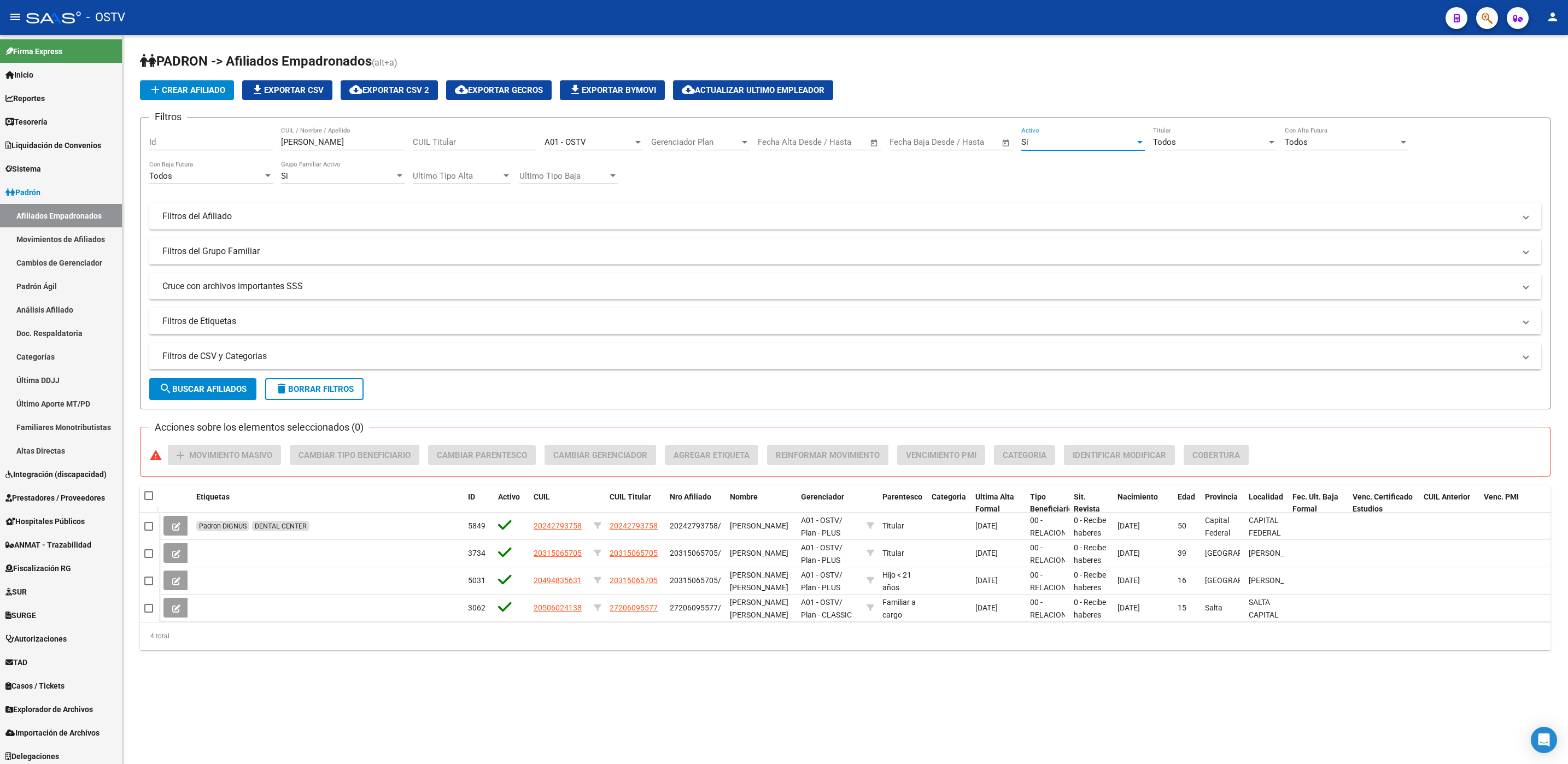
click at [1081, 138] on div "Si" at bounding box center [1078, 142] width 114 height 10
click at [1062, 119] on span "Todos" at bounding box center [1083, 119] width 124 height 25
click at [242, 253] on mat-panel-title "Filtros del Grupo Familiar" at bounding box center [838, 251] width 1353 height 12
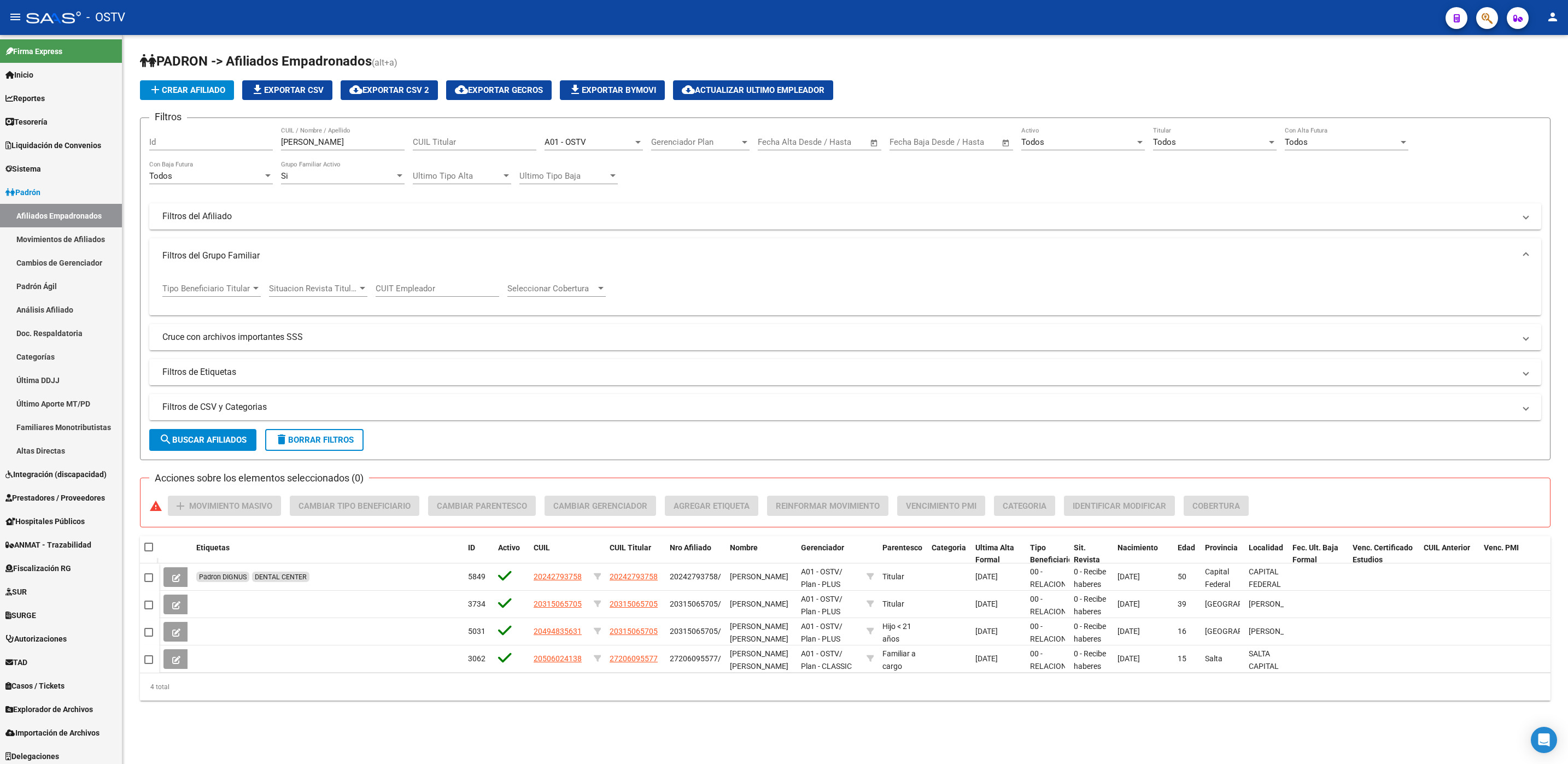
click at [227, 298] on div "Tipo Beneficiario Titular Tipo Beneficiario Titular" at bounding box center [211, 290] width 99 height 34
click at [227, 293] on span "Tipo Beneficiario Titular" at bounding box center [206, 288] width 88 height 10
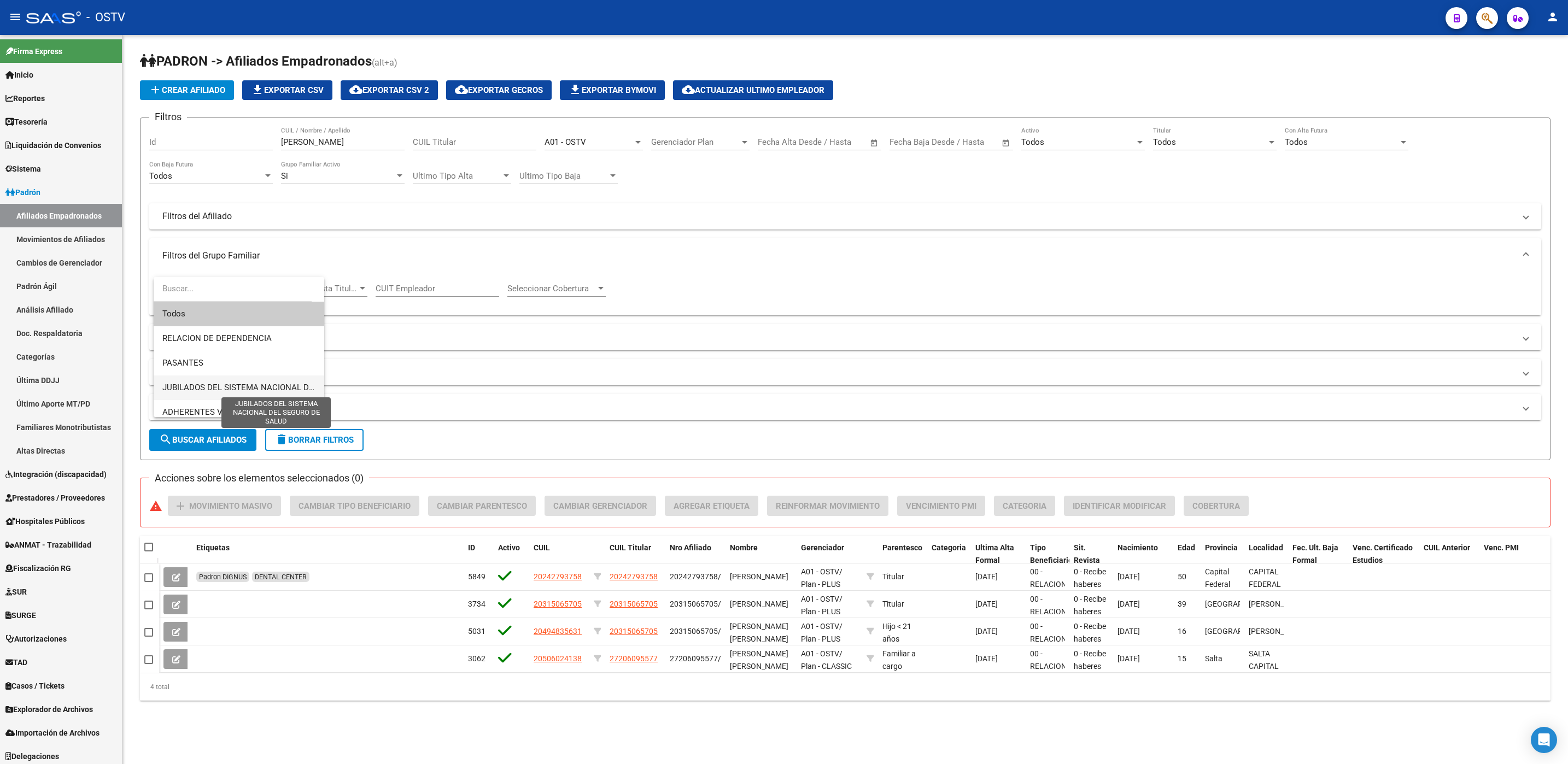
click at [230, 386] on span "JUBILADOS DEL SISTEMA NACIONAL DEL SEGURO DE SALUD" at bounding box center [277, 387] width 230 height 10
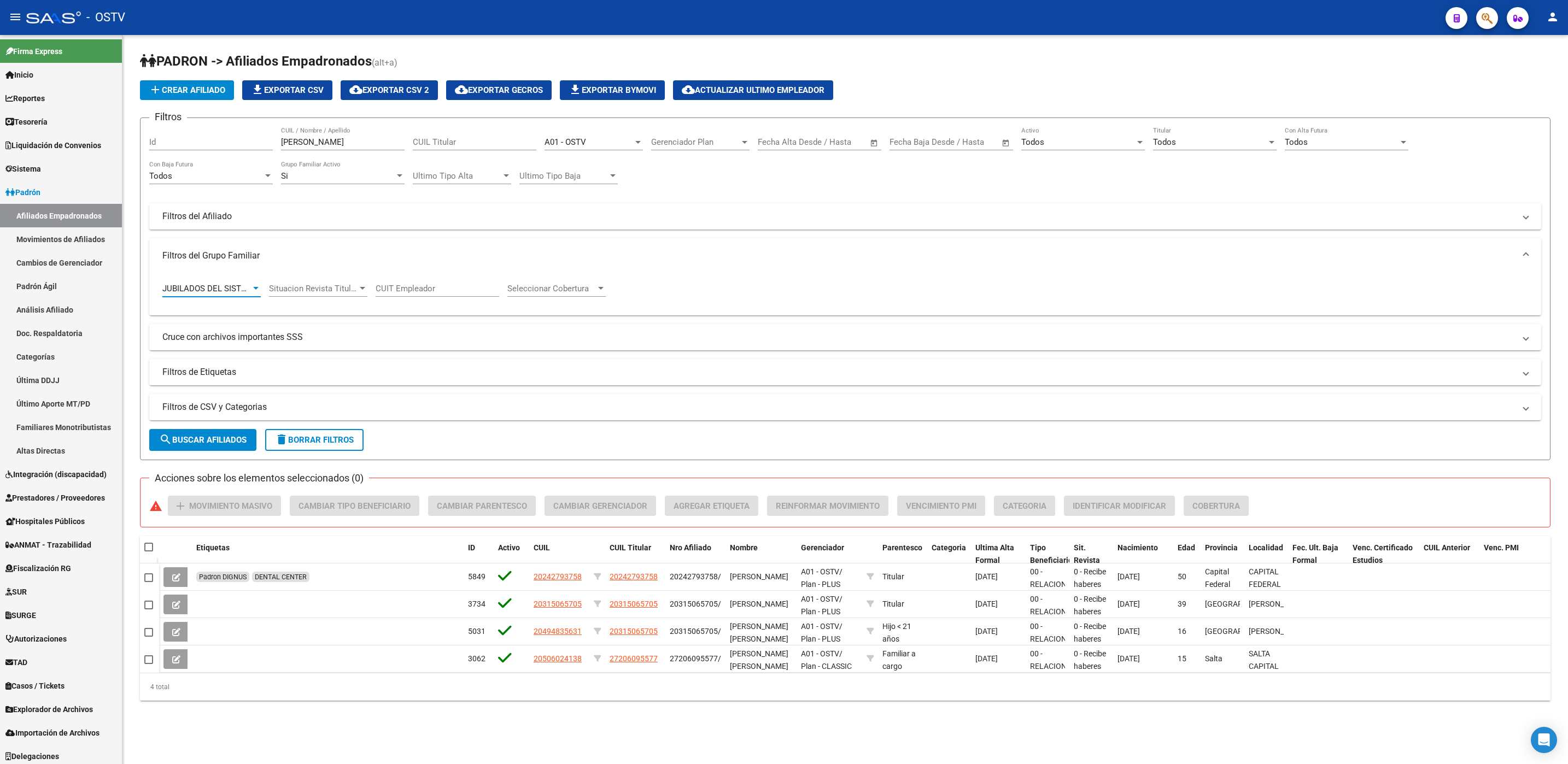
click at [225, 435] on span "search Buscar Afiliados" at bounding box center [202, 440] width 88 height 10
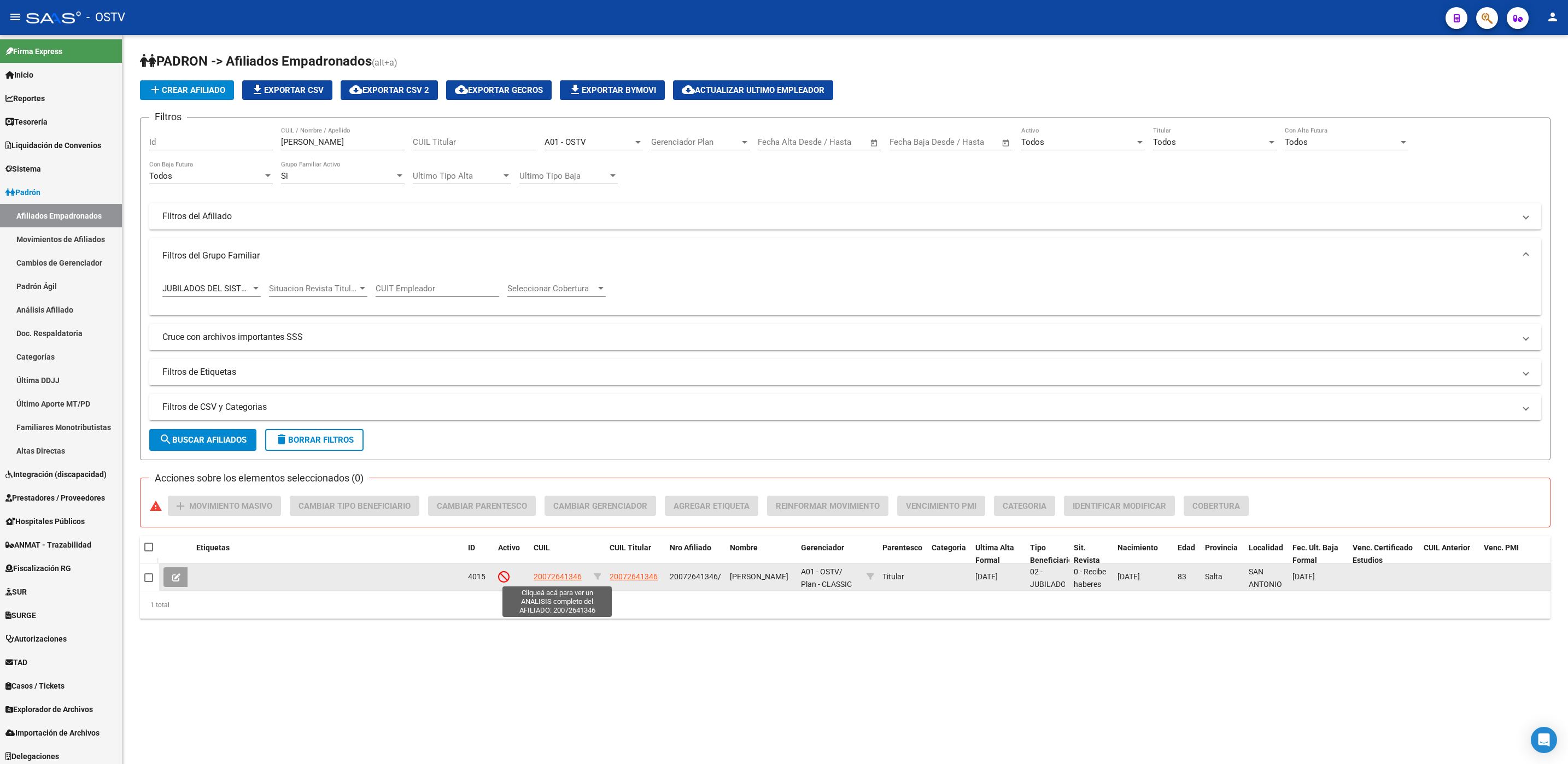
click at [556, 577] on span "20072641346" at bounding box center [558, 576] width 48 height 9
type textarea "20072641346"
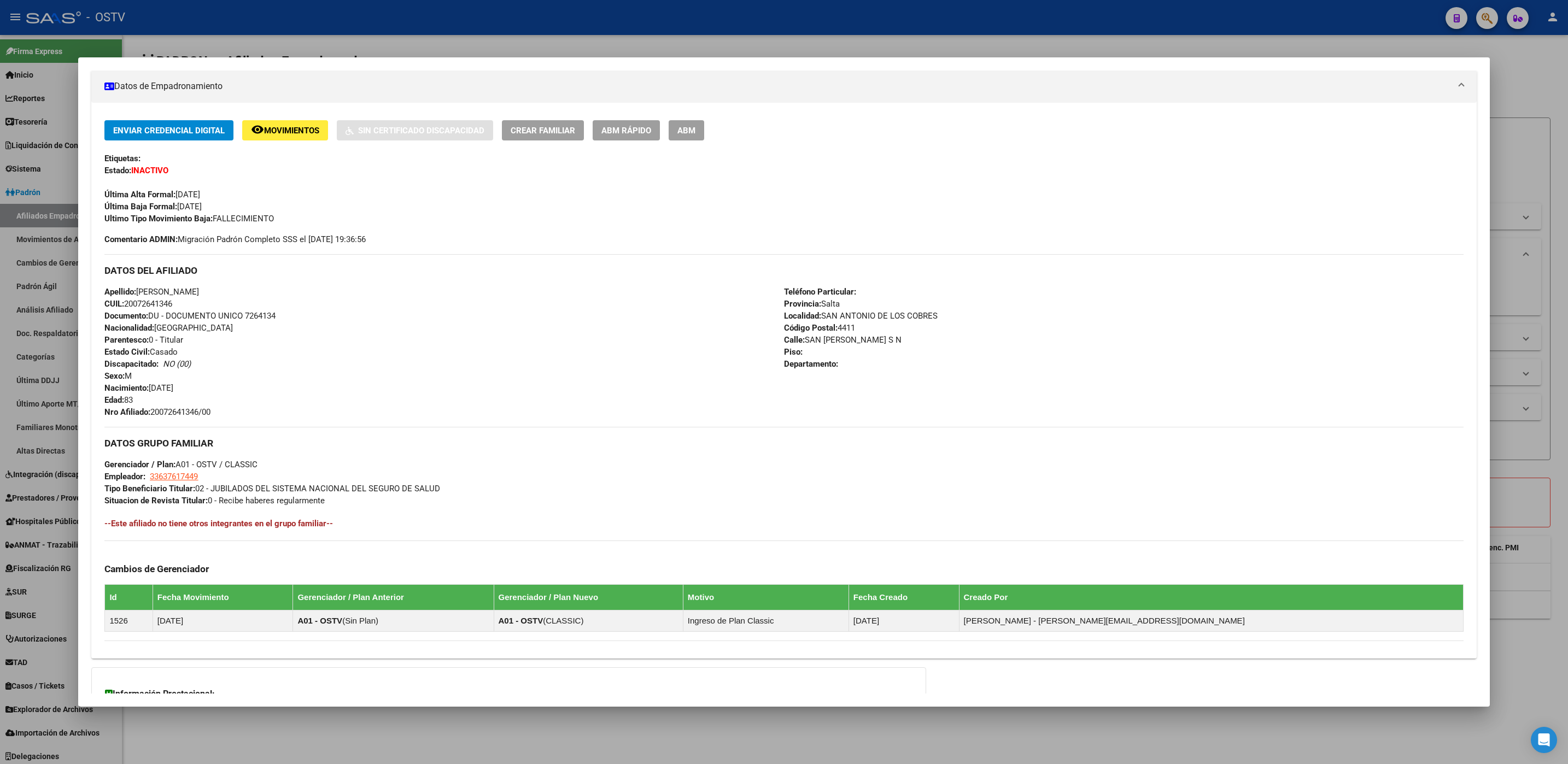
scroll to position [302, 0]
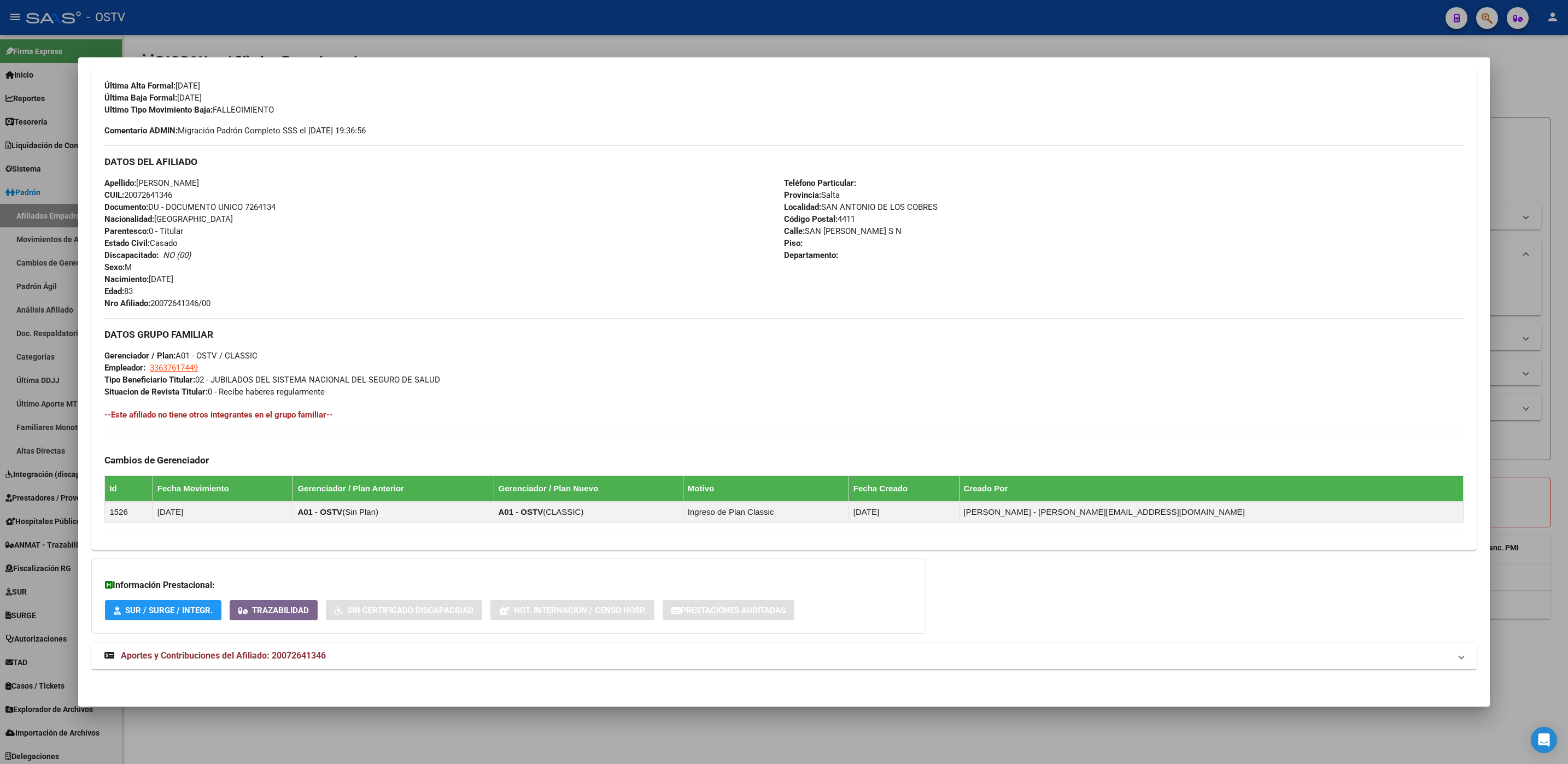
click at [309, 648] on mat-expansion-panel-header "Aportes y Contribuciones del Afiliado: 20072641346" at bounding box center [783, 656] width 1384 height 26
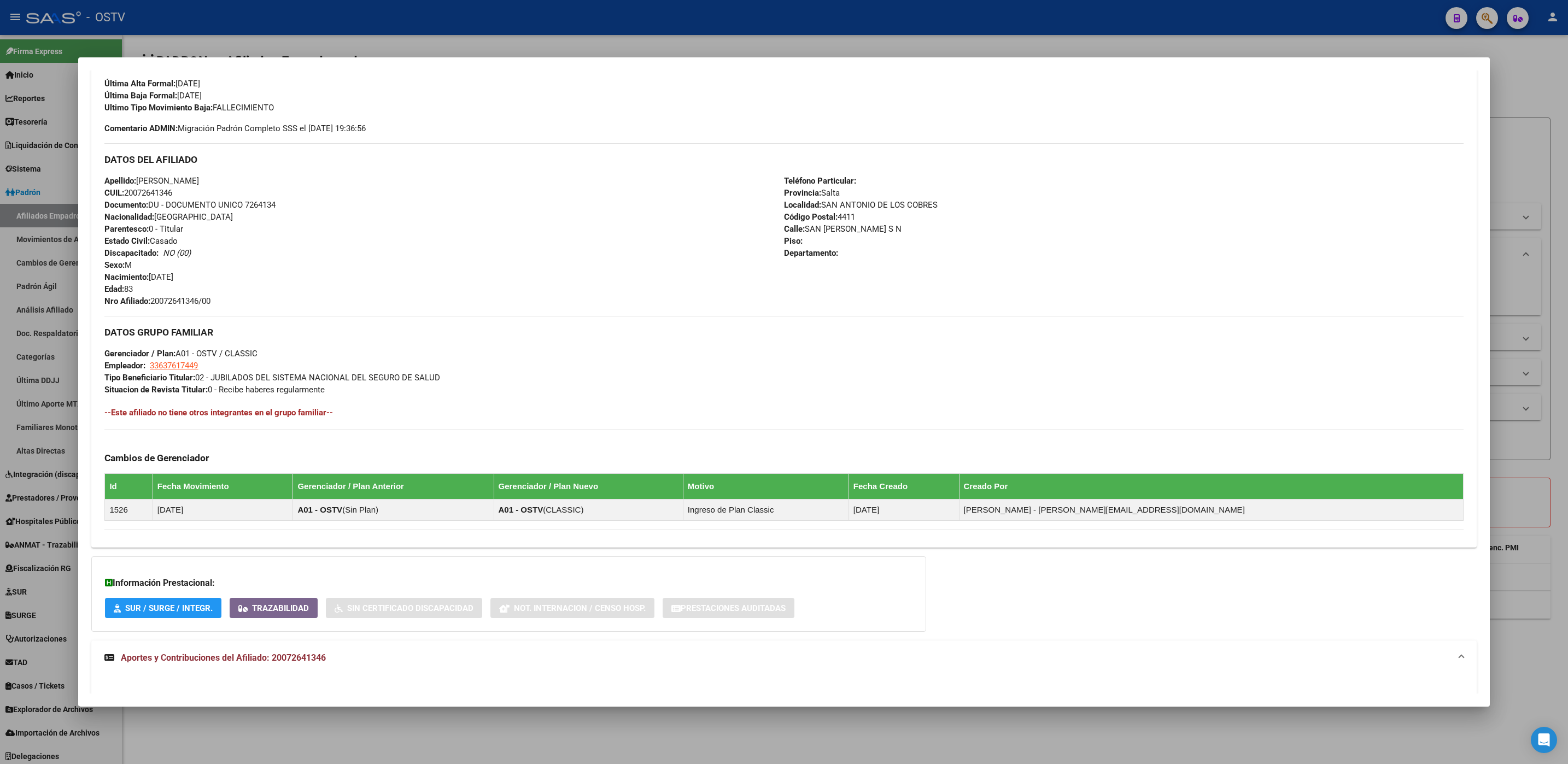
drag, startPoint x: 309, startPoint y: 649, endPoint x: 558, endPoint y: 551, distance: 267.6
click at [558, 551] on div "DATOS PADRÓN ÁGIL: CRUZ MARTIN | INACTIVO | AFILIADO TITULAR Datos Personales y…" at bounding box center [783, 441] width 1384 height 1268
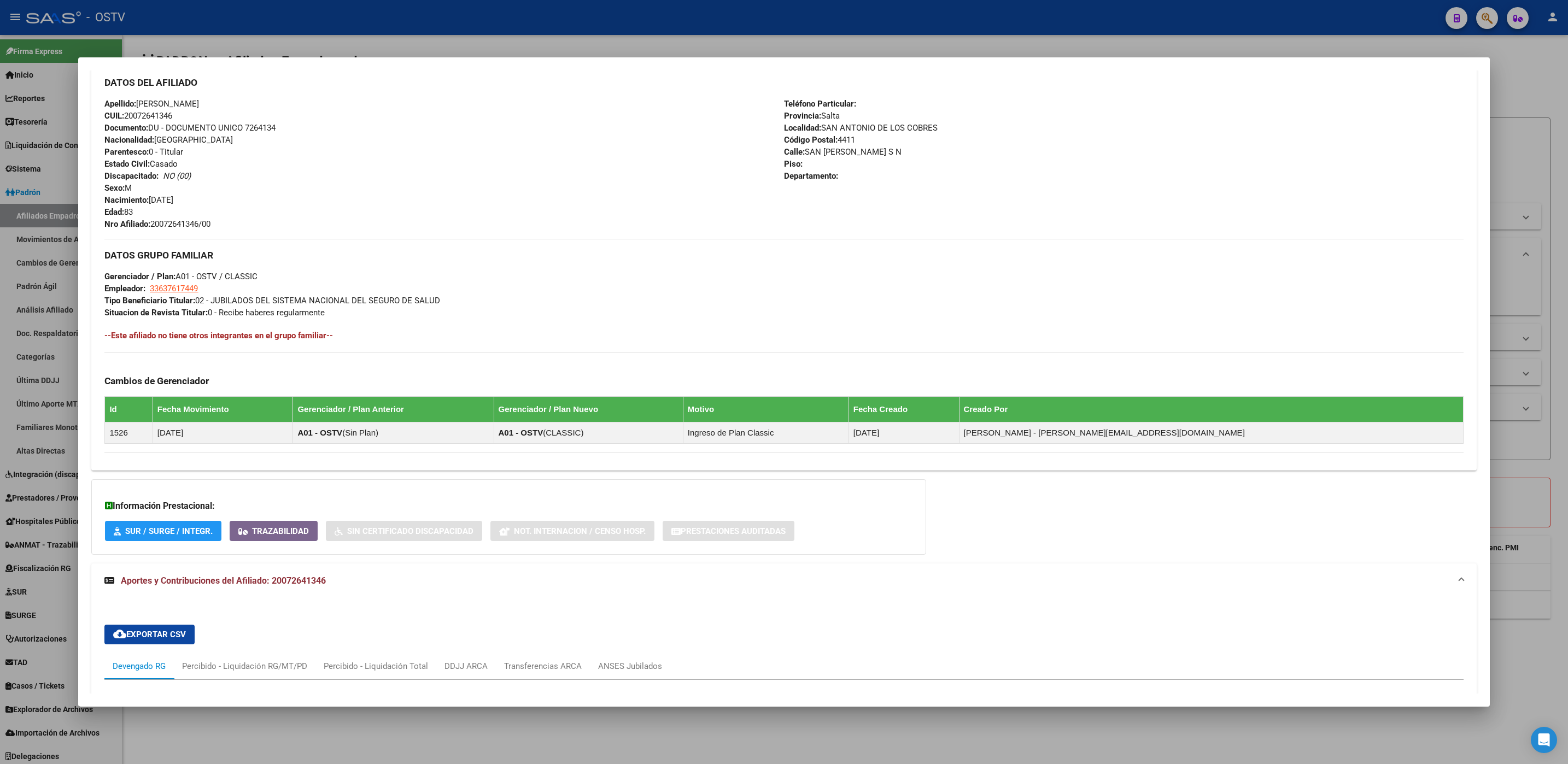
scroll to position [629, 0]
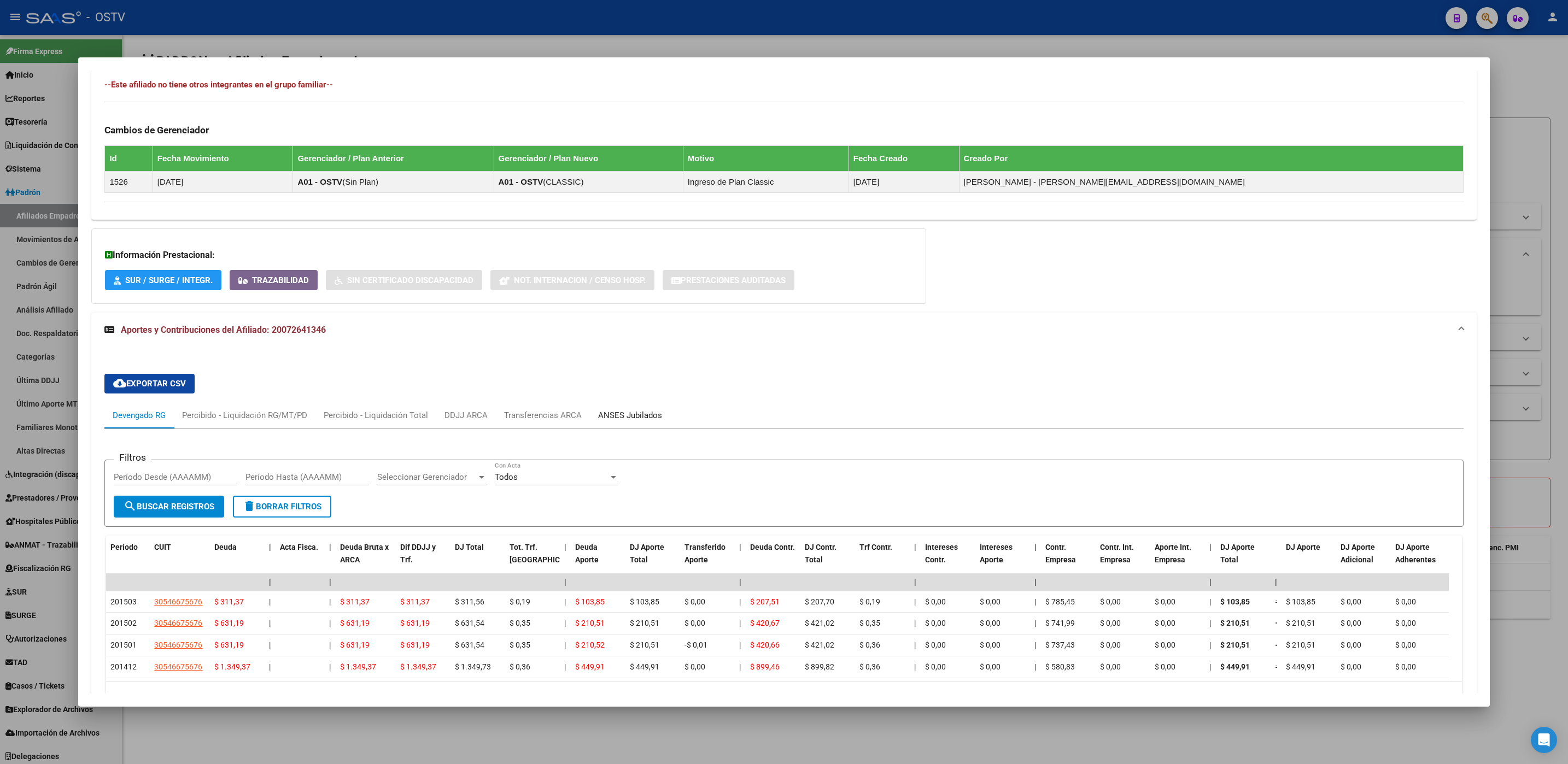
click at [604, 417] on div "ANSES Jubilados" at bounding box center [630, 415] width 64 height 12
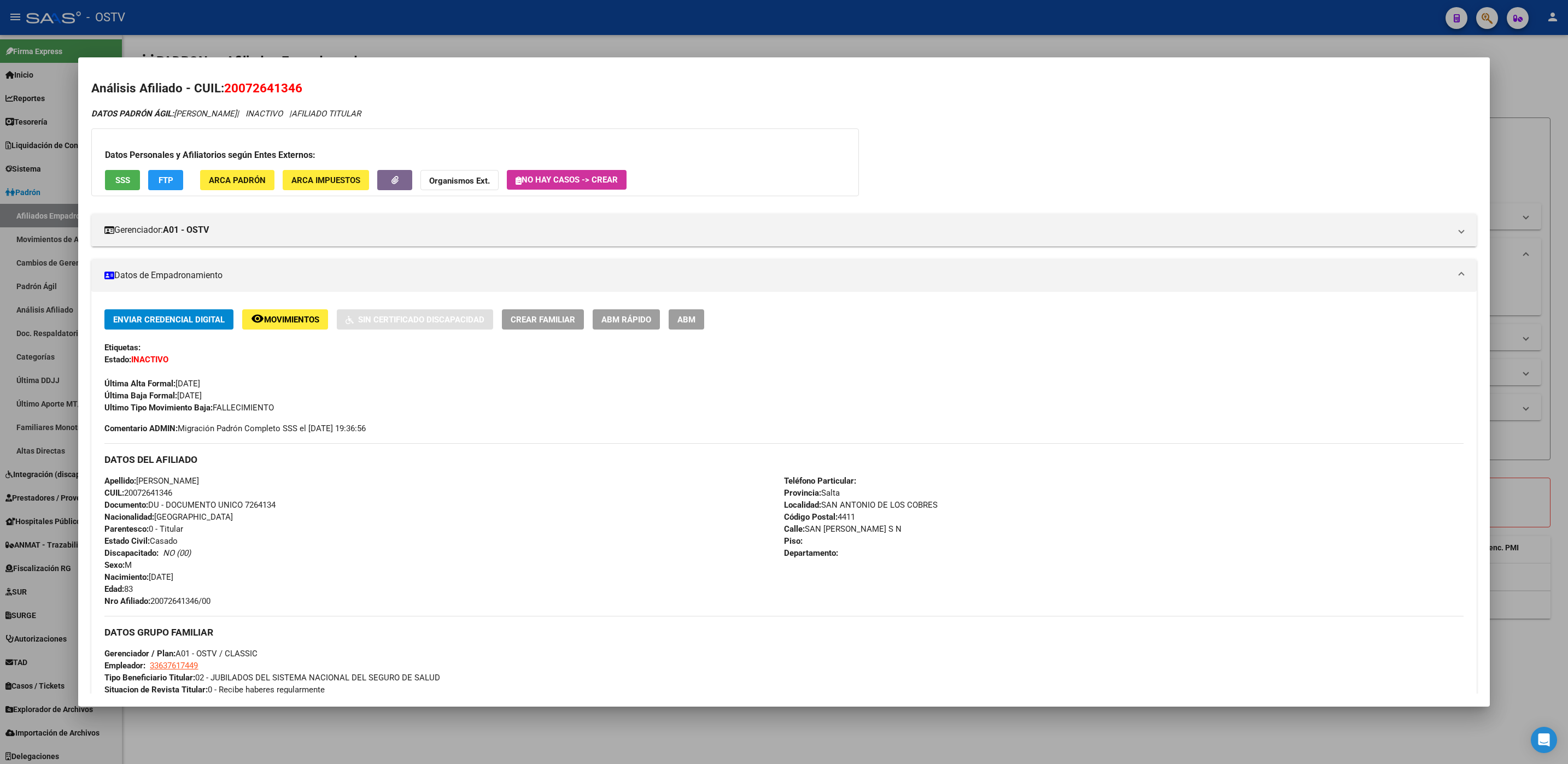
scroll to position [0, 0]
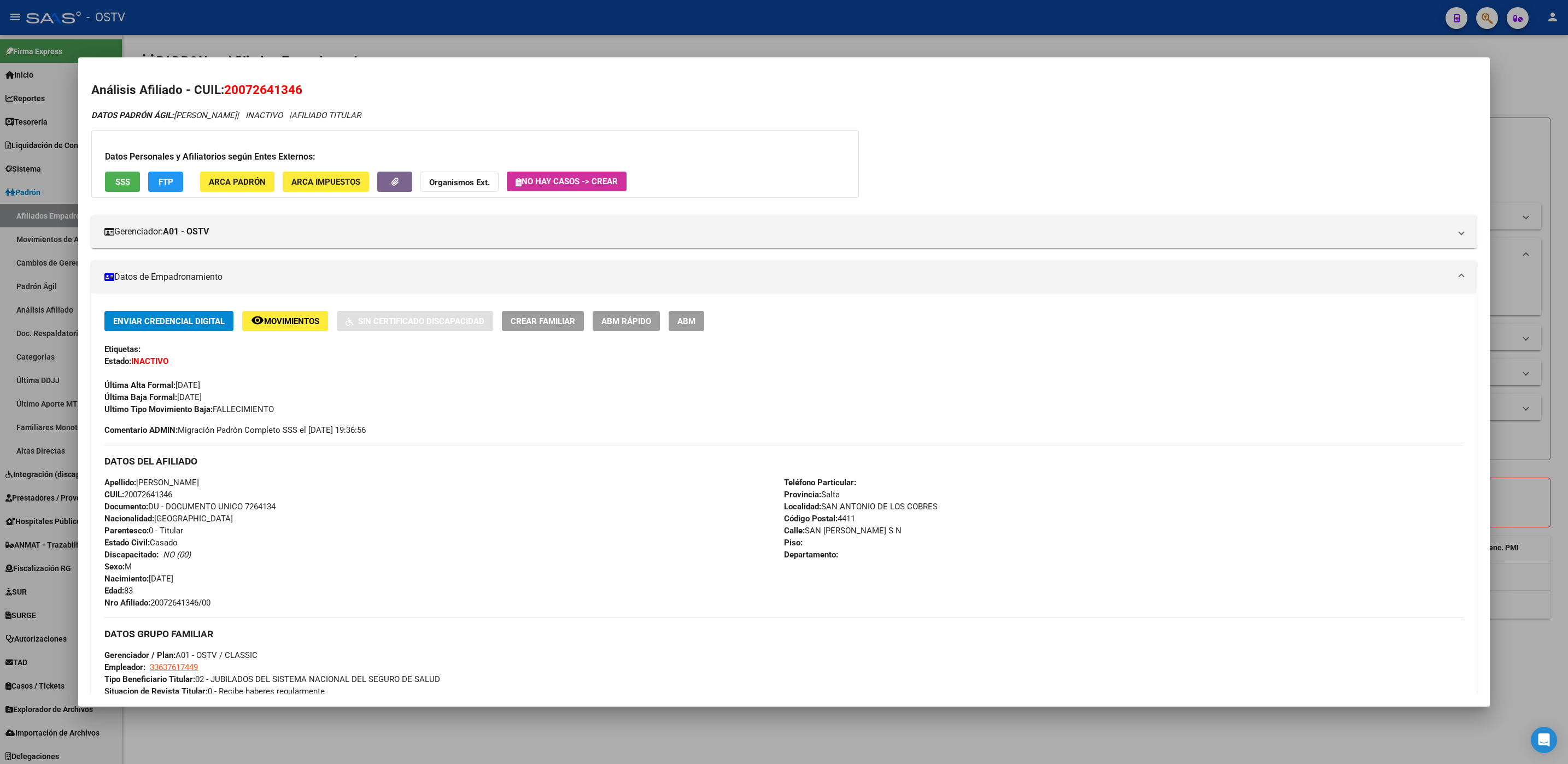
click at [484, 736] on div at bounding box center [784, 382] width 1568 height 764
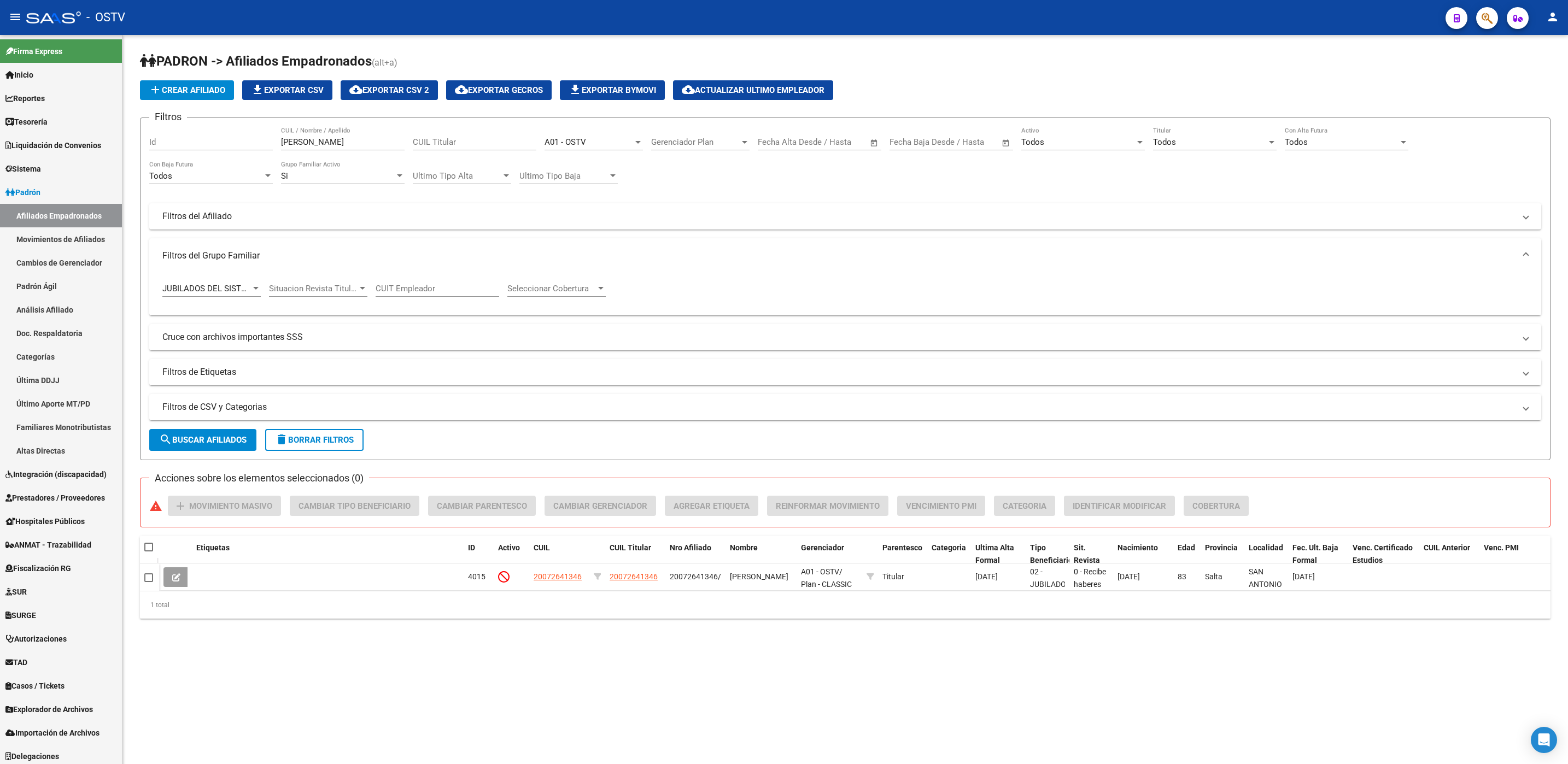
click at [435, 636] on div "PADRON -> Afiliados Empadronados (alt+a) add Crear Afiliado file_download Expor…" at bounding box center [844, 344] width 1445 height 618
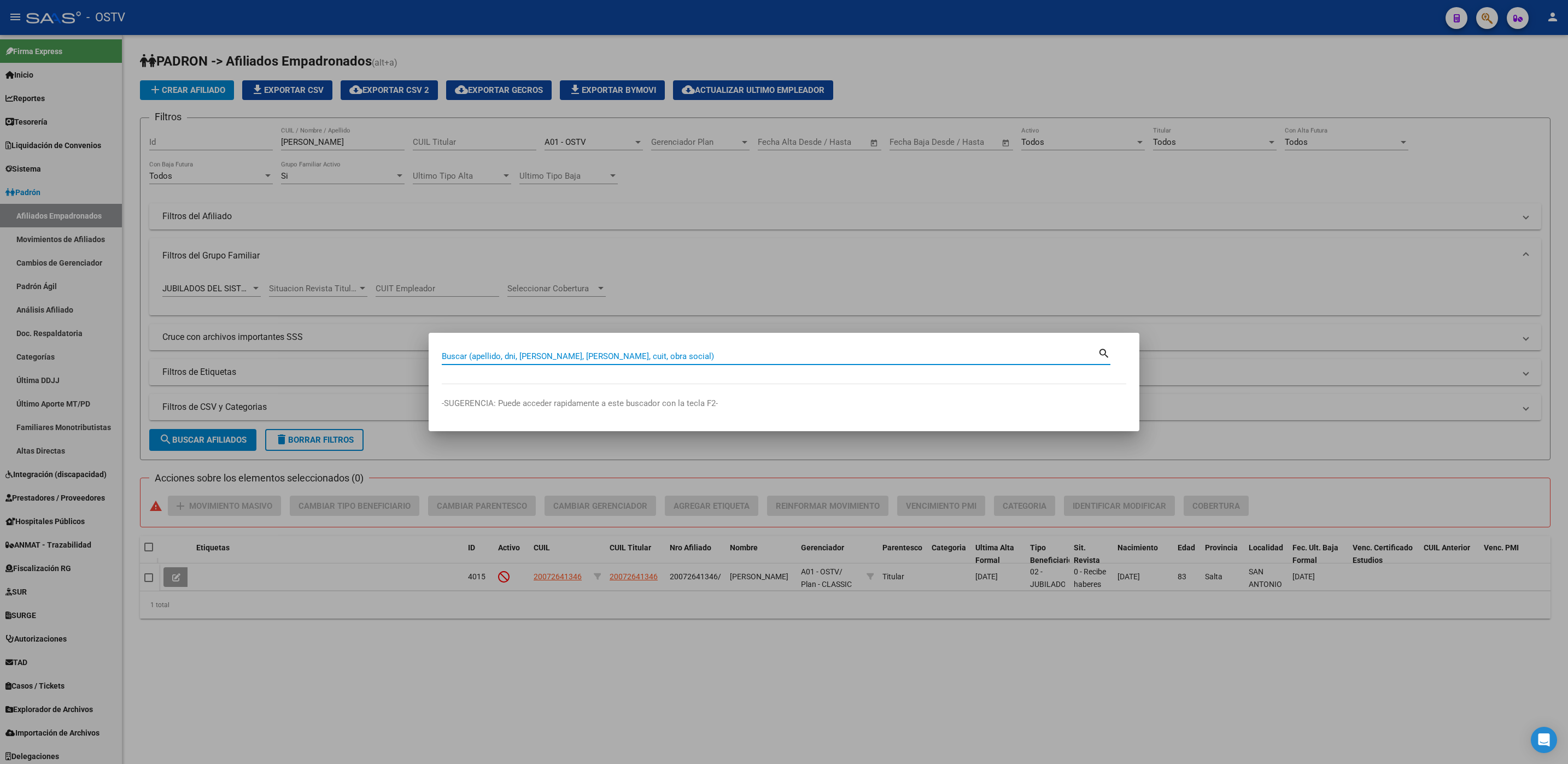
paste input "20216489846"
type input "20216489846"
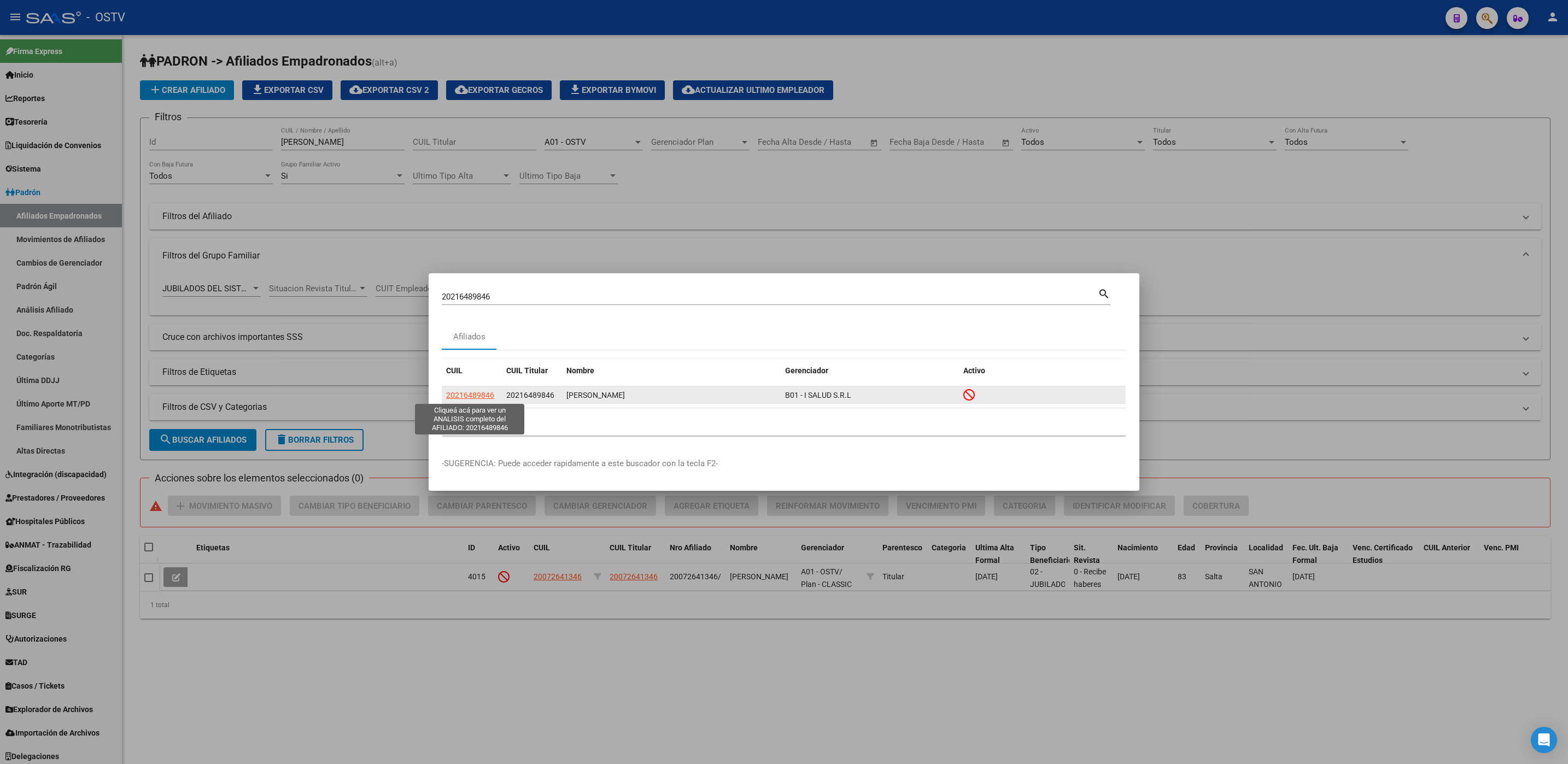
click at [467, 395] on span "20216489846" at bounding box center [470, 395] width 48 height 9
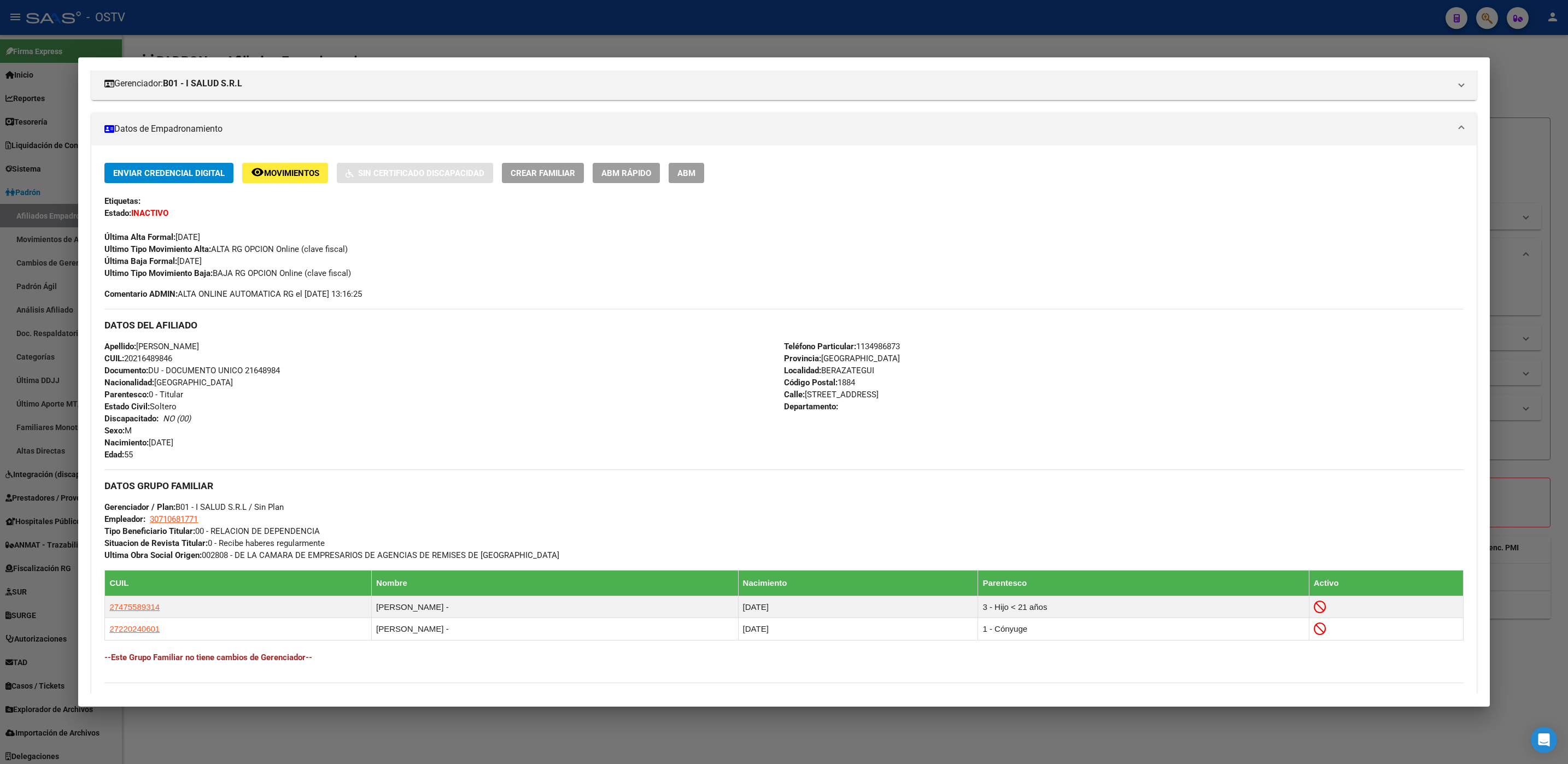
scroll to position [302, 0]
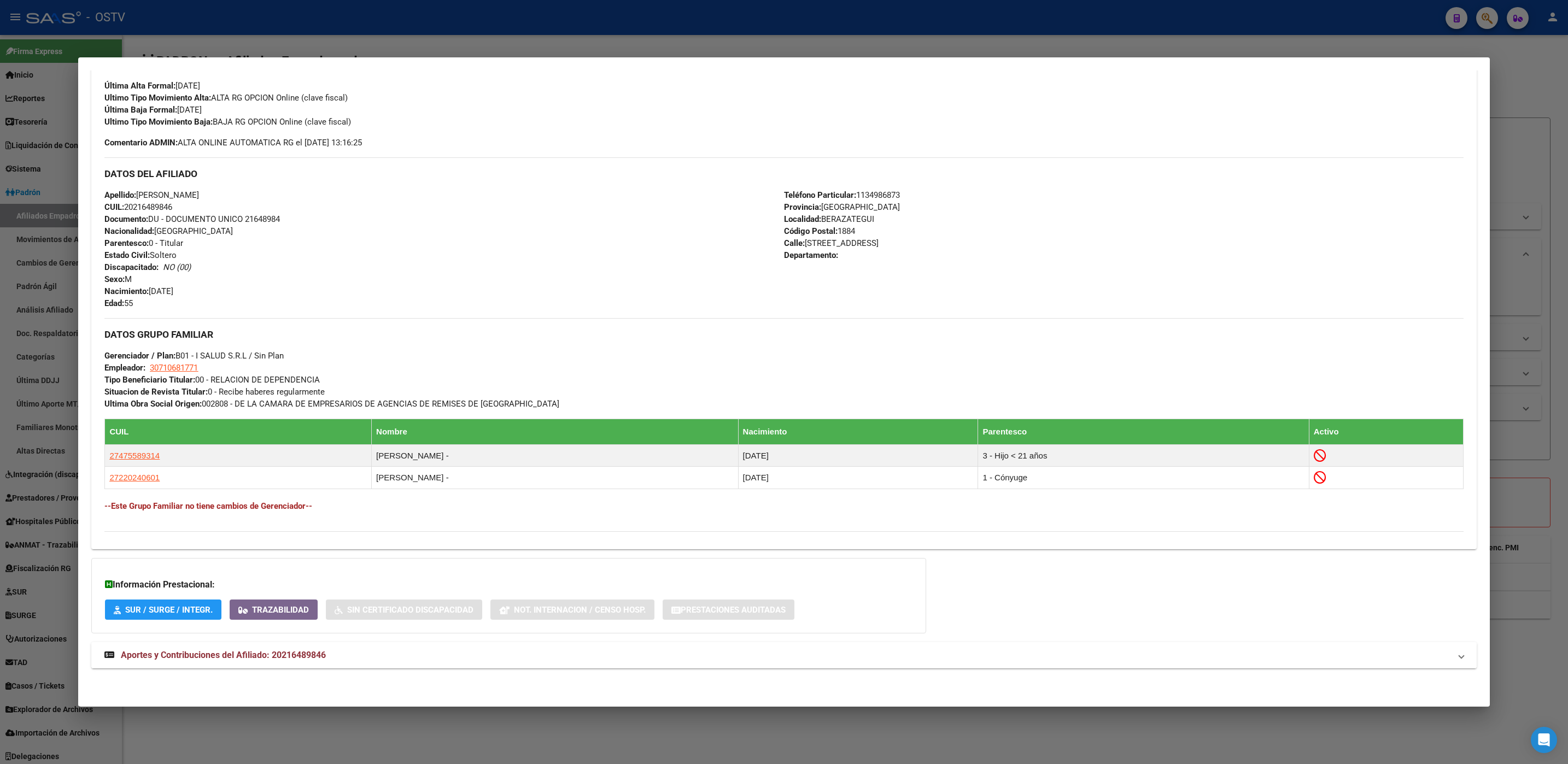
click at [320, 653] on span "Aportes y Contribuciones del Afiliado: 20216489846" at bounding box center [223, 654] width 205 height 10
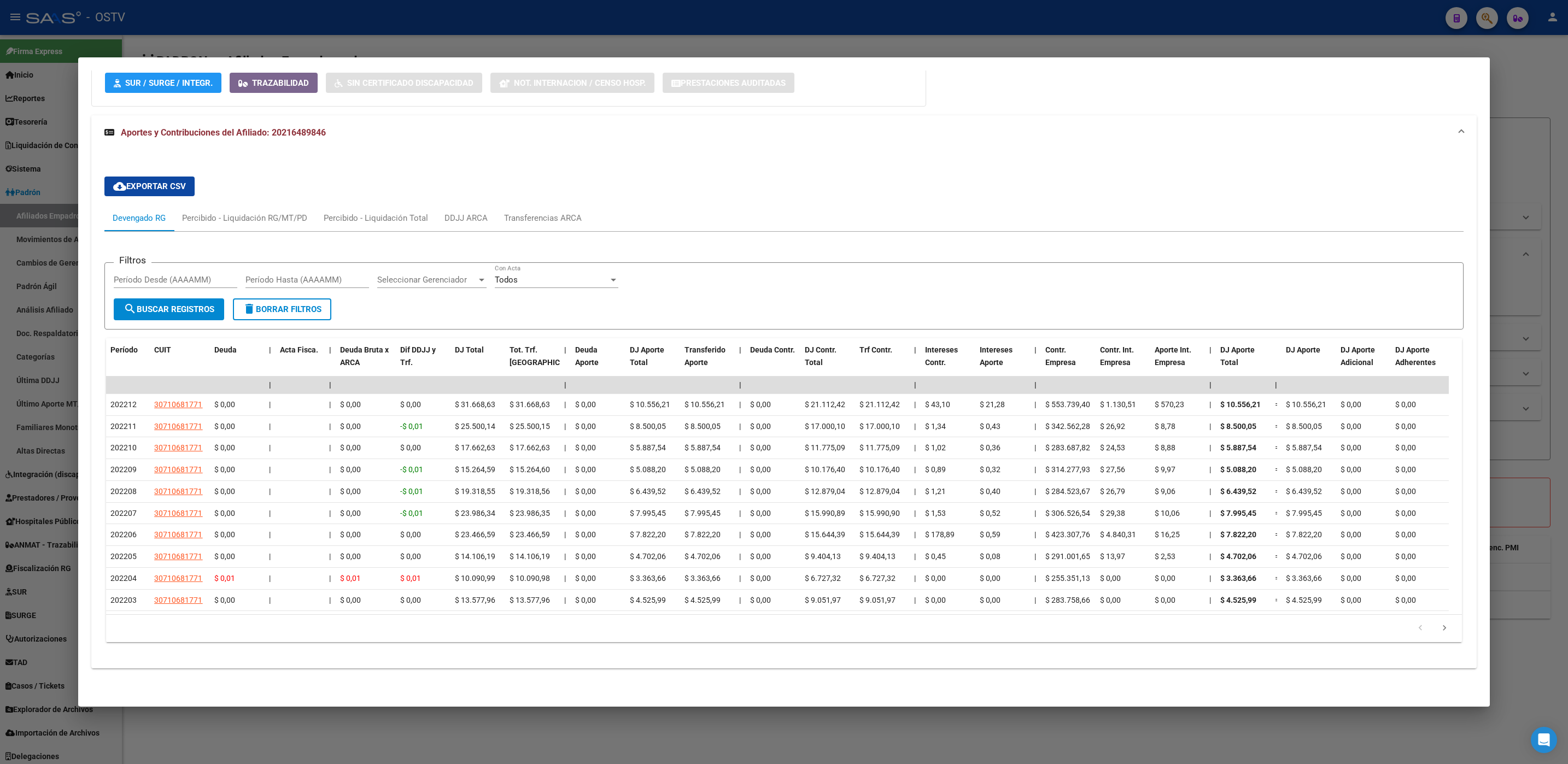
scroll to position [841, 0]
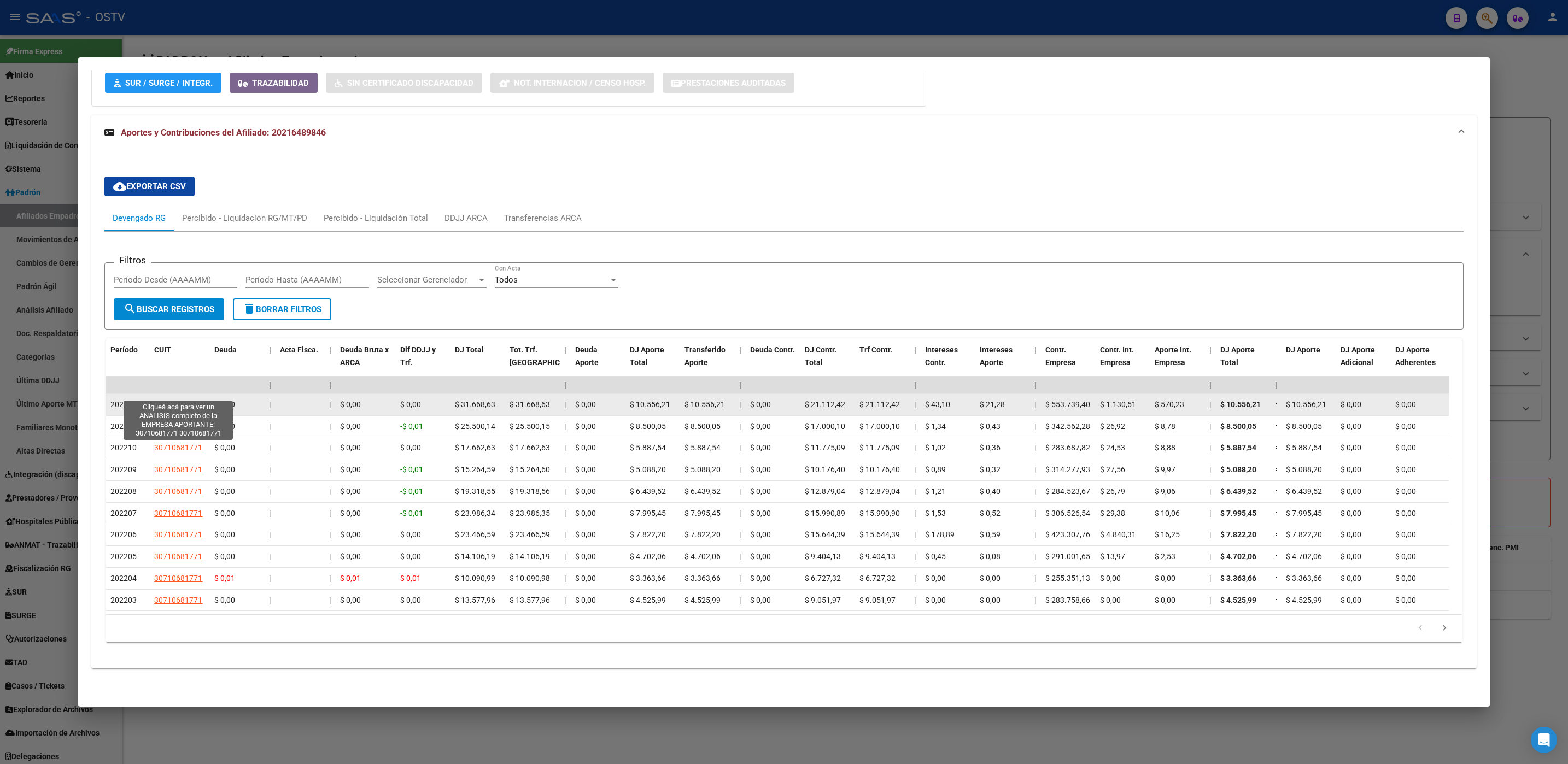
click at [175, 400] on span "30710681771" at bounding box center [178, 404] width 48 height 9
type textarea "30710681771"
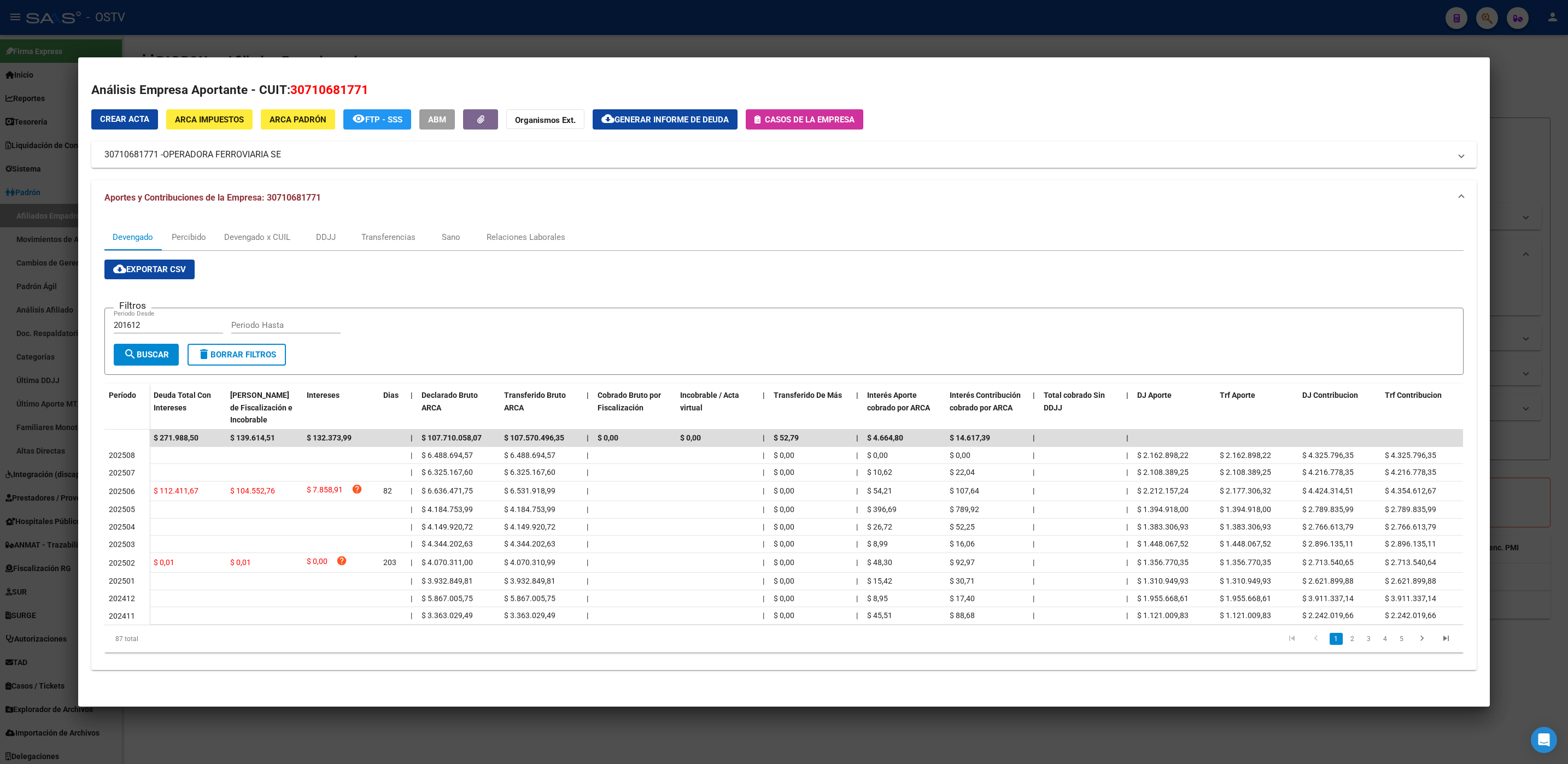
click at [177, 728] on div at bounding box center [784, 382] width 1568 height 764
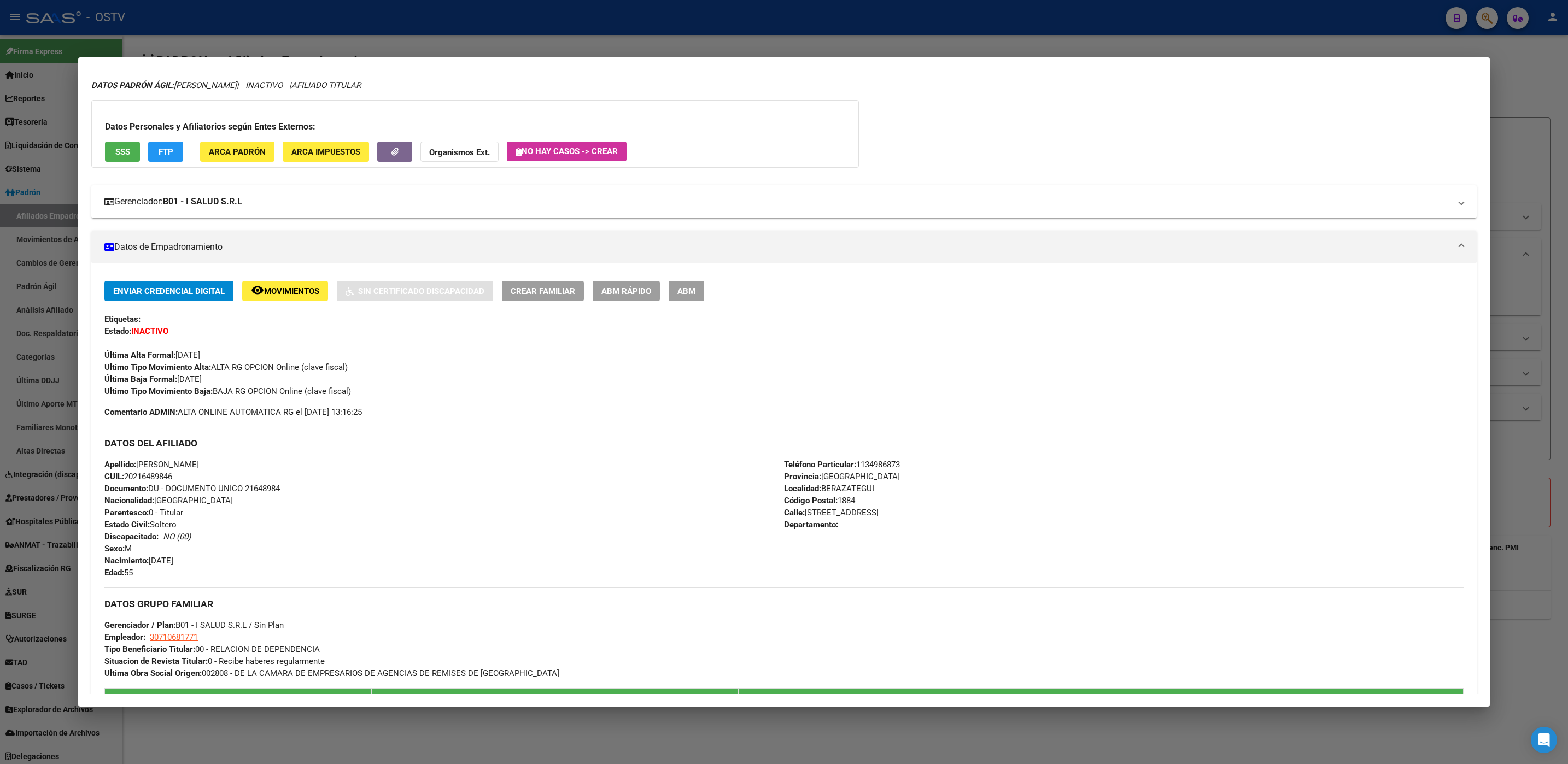
scroll to position [0, 0]
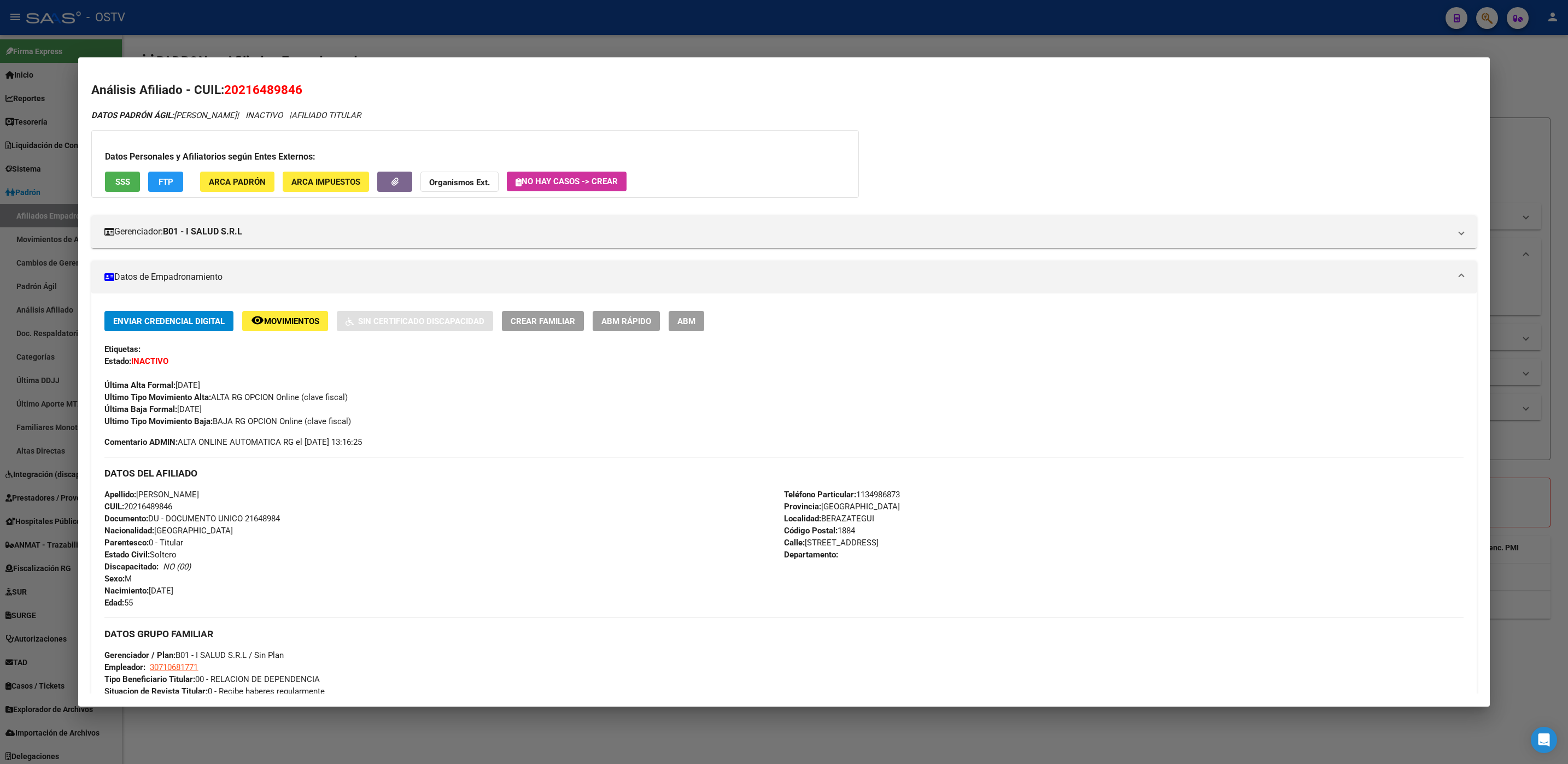
drag, startPoint x: 302, startPoint y: 88, endPoint x: 227, endPoint y: 88, distance: 75.0
click at [227, 88] on span "20216489846" at bounding box center [263, 90] width 78 height 14
copy span "20216489846"
click at [182, 732] on div at bounding box center [784, 382] width 1568 height 764
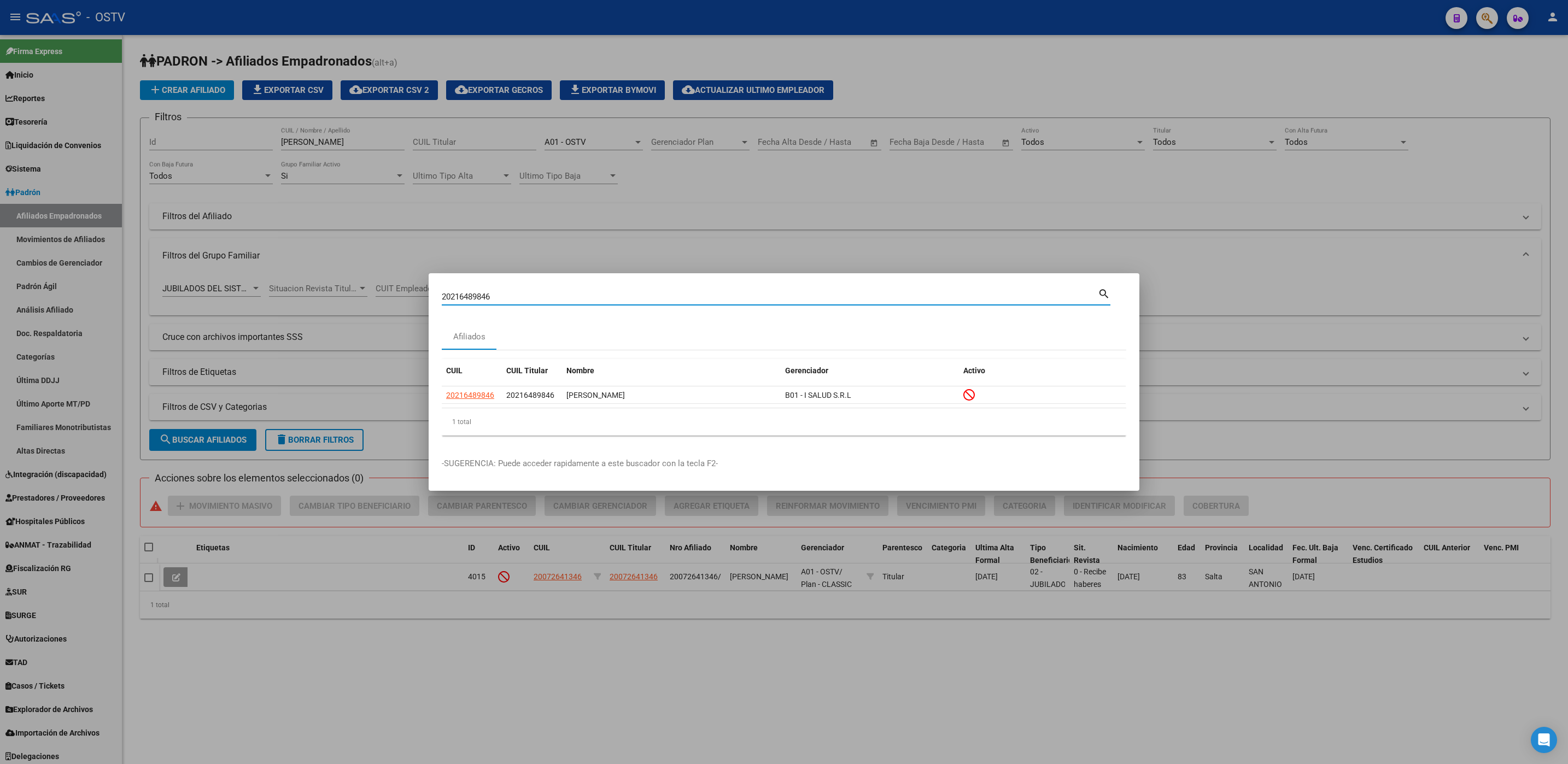
drag, startPoint x: 600, startPoint y: 292, endPoint x: 0, endPoint y: 257, distance: 601.0
click at [37, 257] on div "20216489846 Buscar (apellido, dni, cuil, nro traspaso, cuit, obra social) searc…" at bounding box center [784, 382] width 1568 height 764
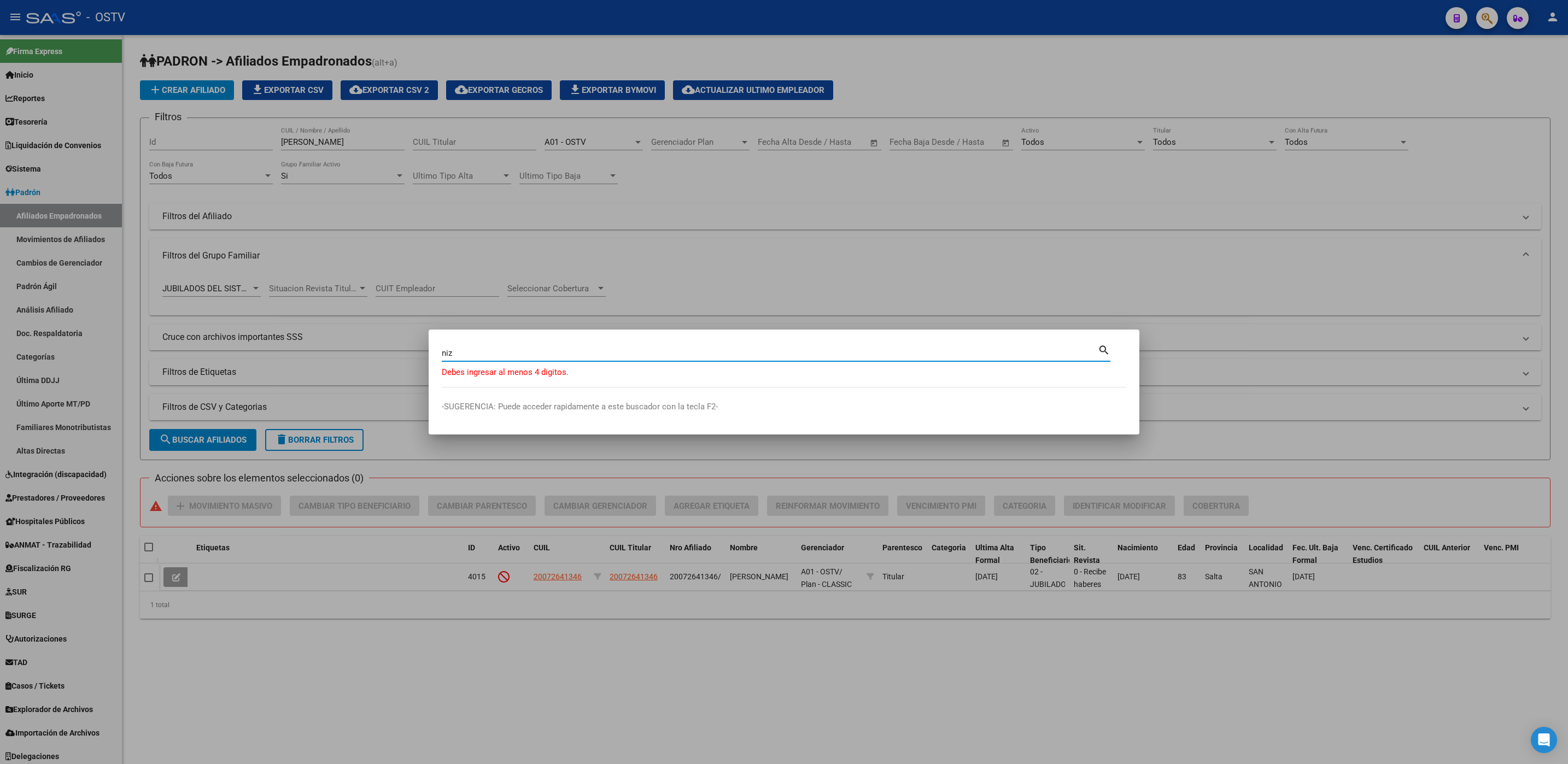
drag, startPoint x: 468, startPoint y: 353, endPoint x: 188, endPoint y: 359, distance: 280.1
click at [385, 361] on div "niz Buscar (apellido, dni, cuil, nro traspaso, cuit, obra social) search Debes …" at bounding box center [784, 382] width 1568 height 764
type input "37029247"
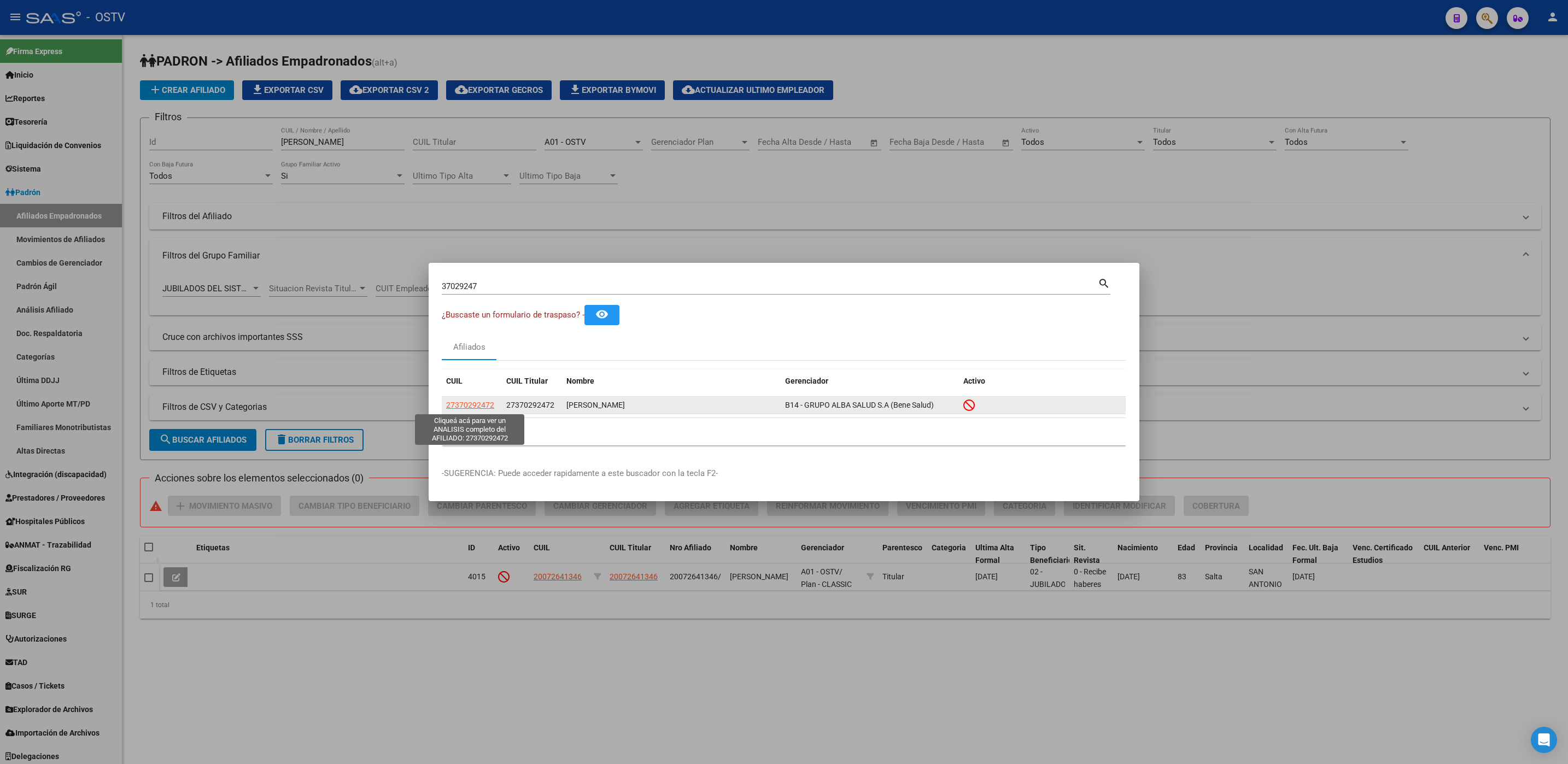
click at [479, 403] on span "27370292472" at bounding box center [470, 404] width 48 height 9
type textarea "27370292472"
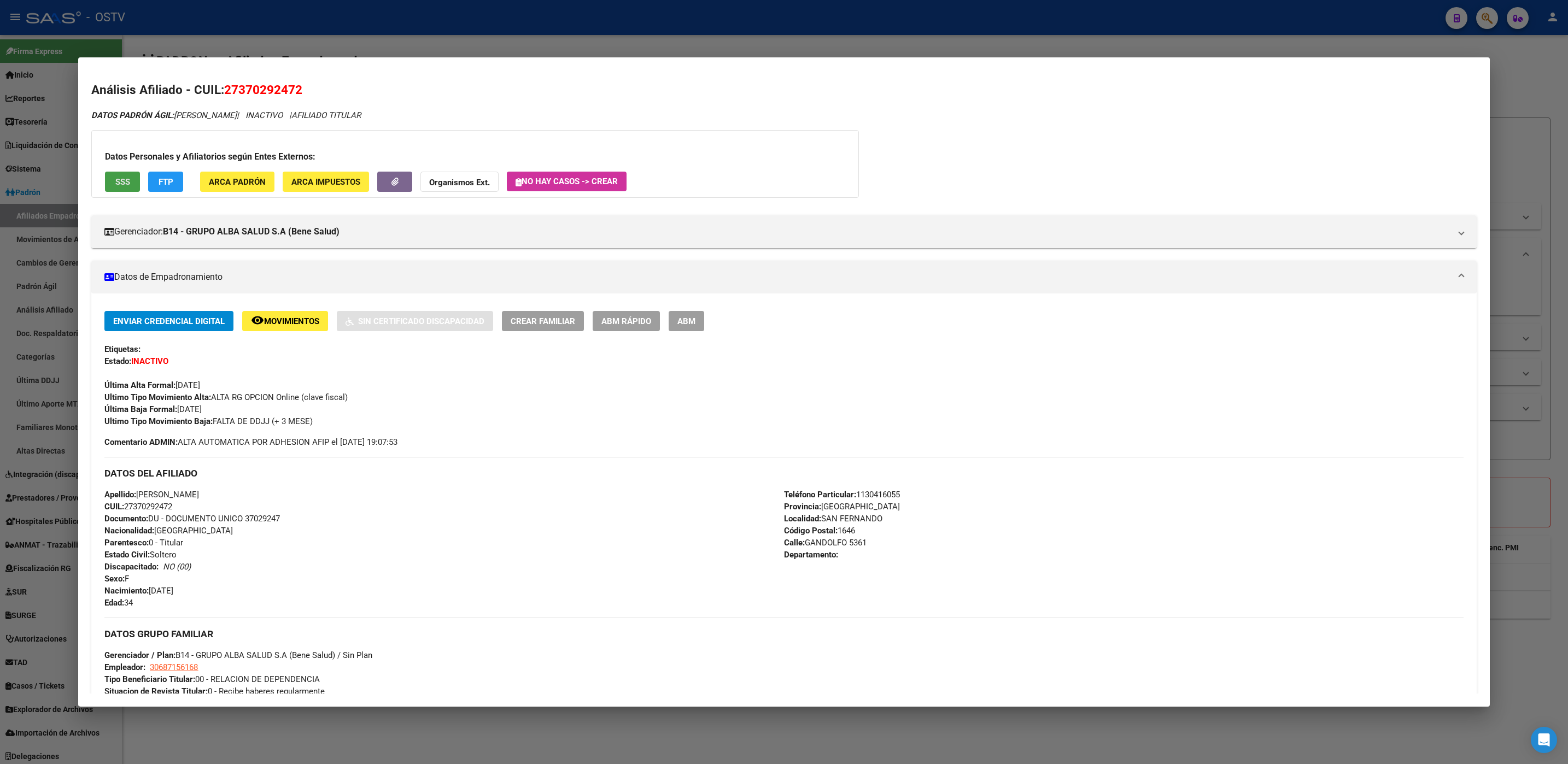
click at [106, 173] on button "SSS" at bounding box center [122, 182] width 35 height 20
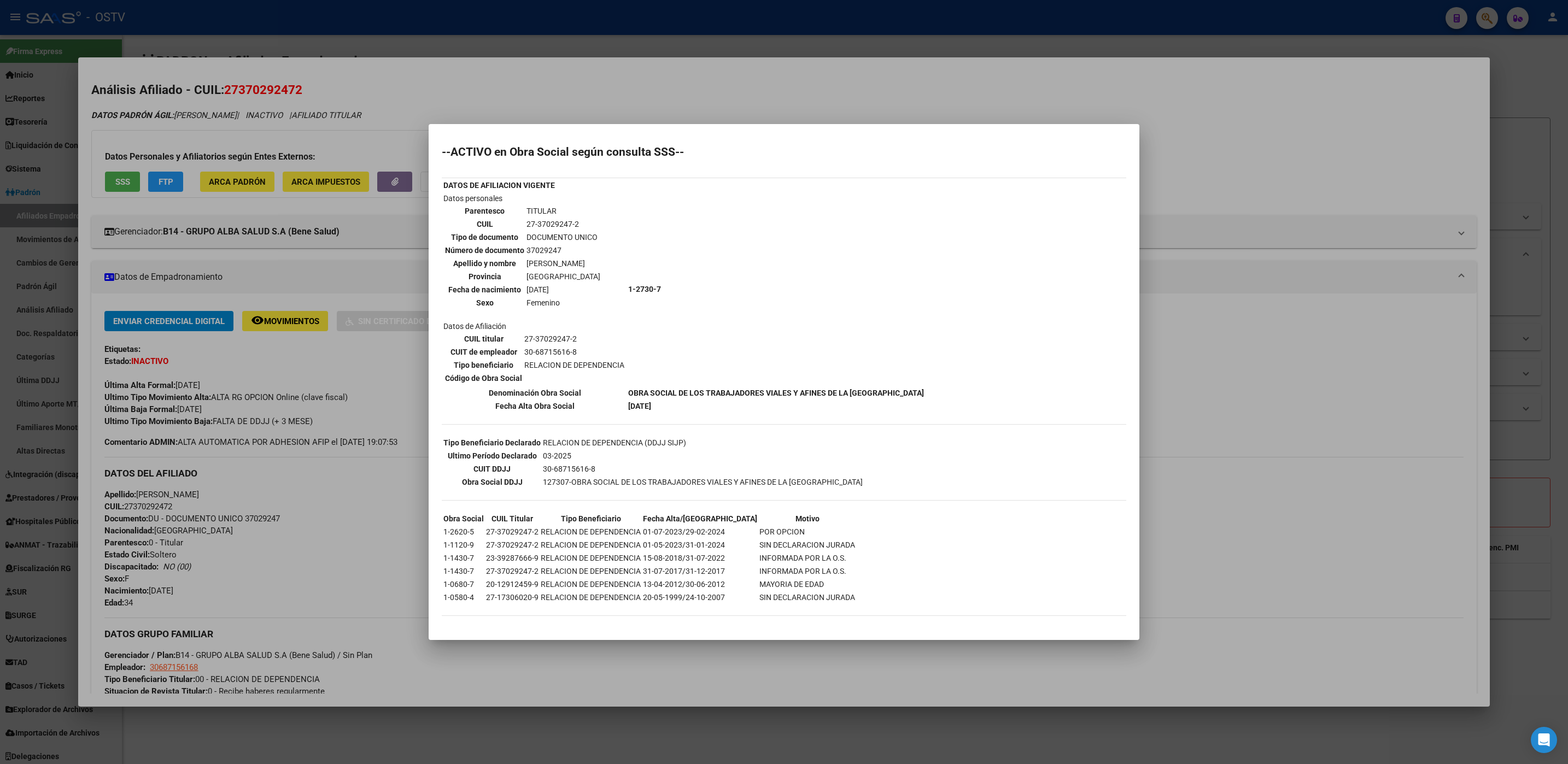
click at [394, 458] on div at bounding box center [784, 382] width 1568 height 764
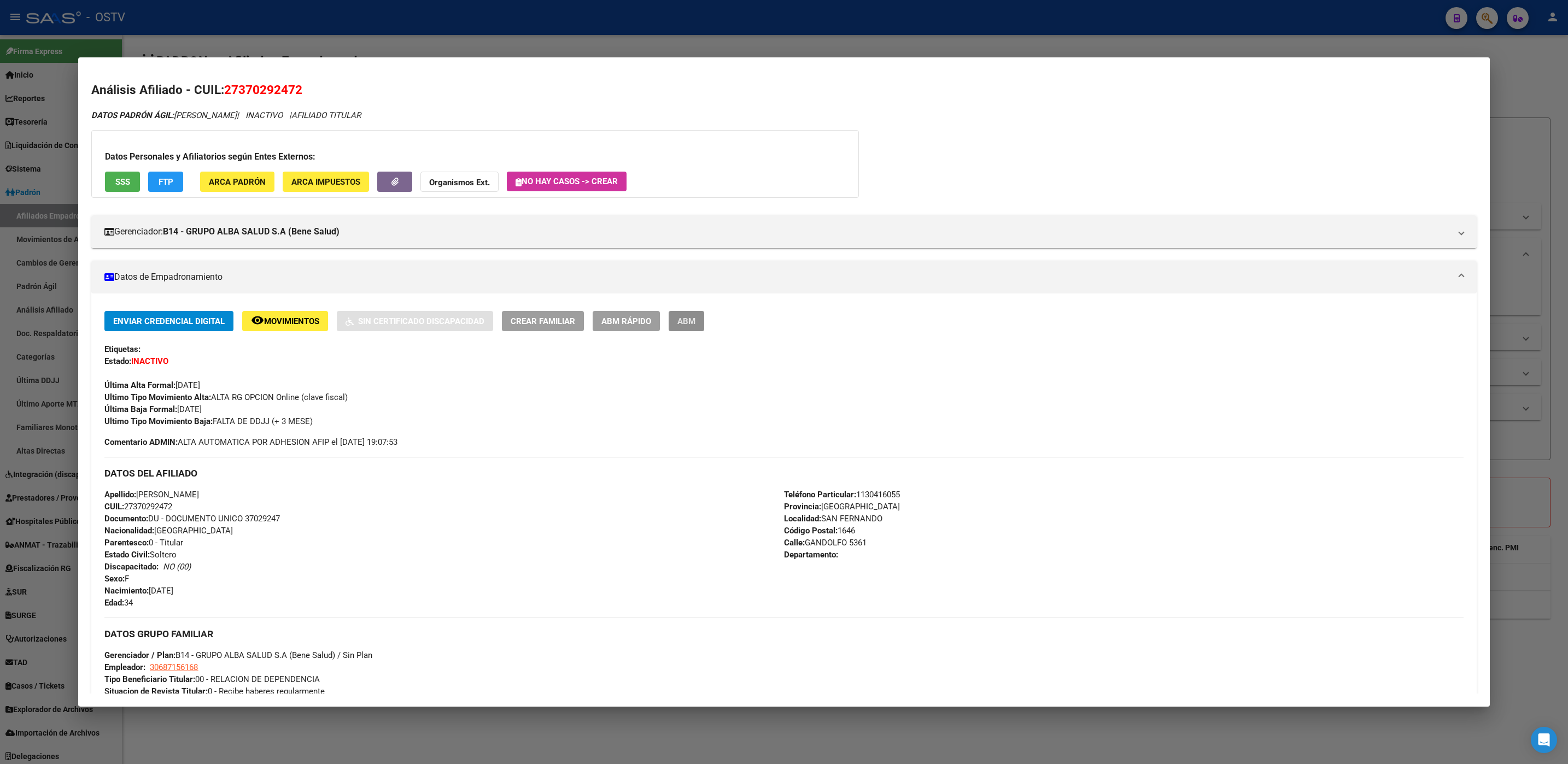
click at [689, 322] on span "ABM" at bounding box center [686, 321] width 18 height 10
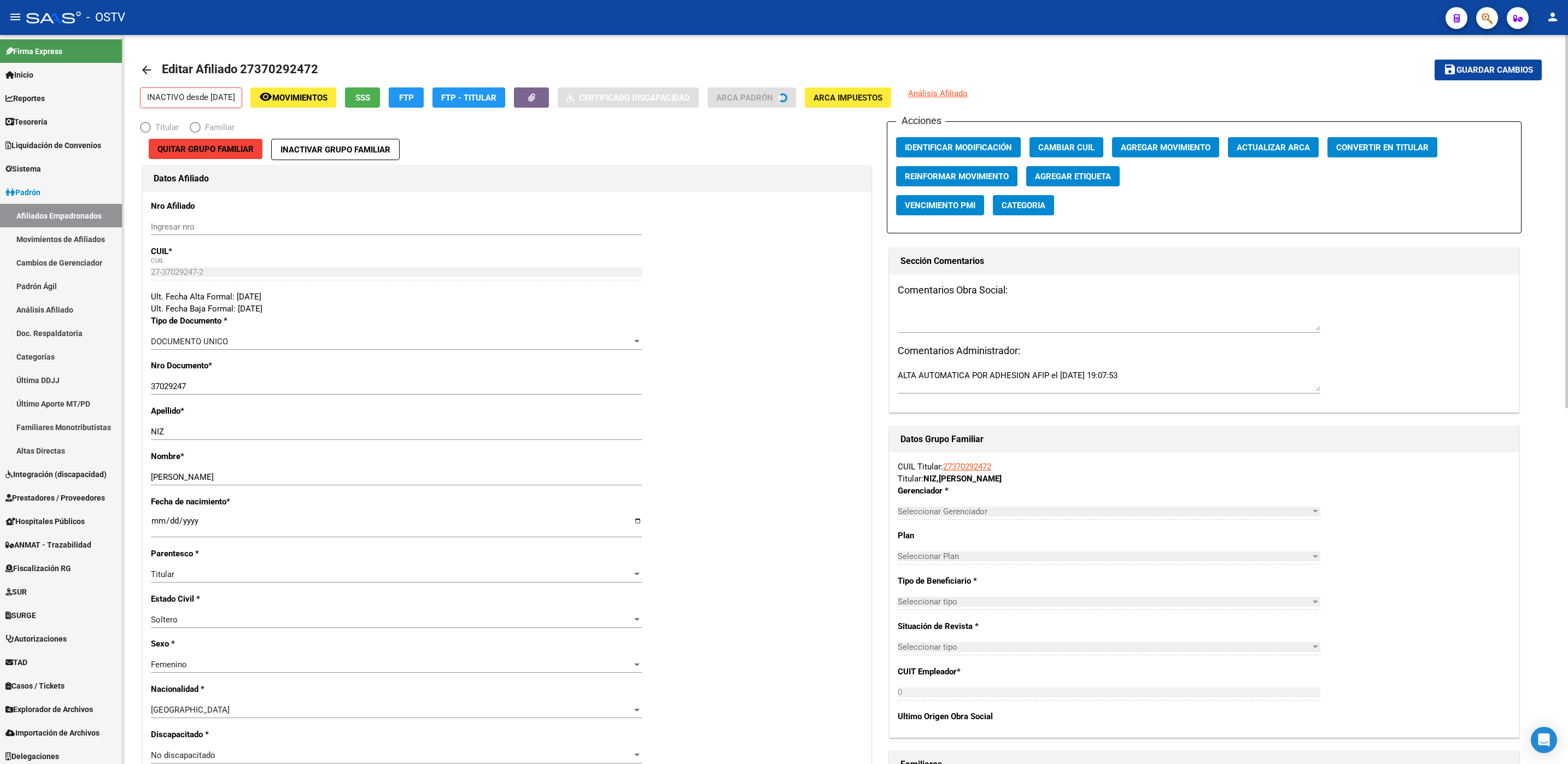
radio input "true"
type input "30-68715616-8"
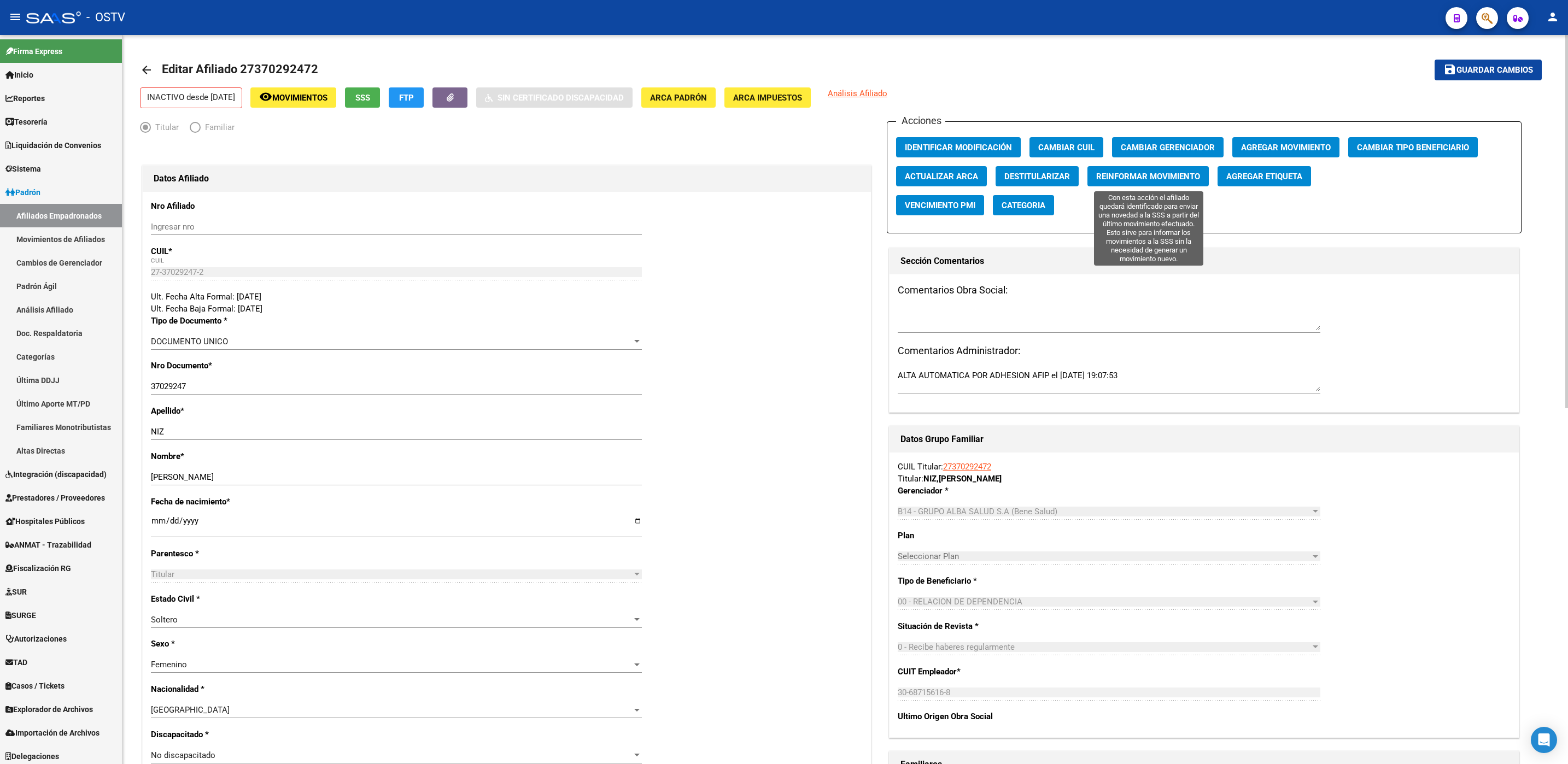
click at [1135, 179] on span "Reinformar Movimiento" at bounding box center [1148, 177] width 104 height 10
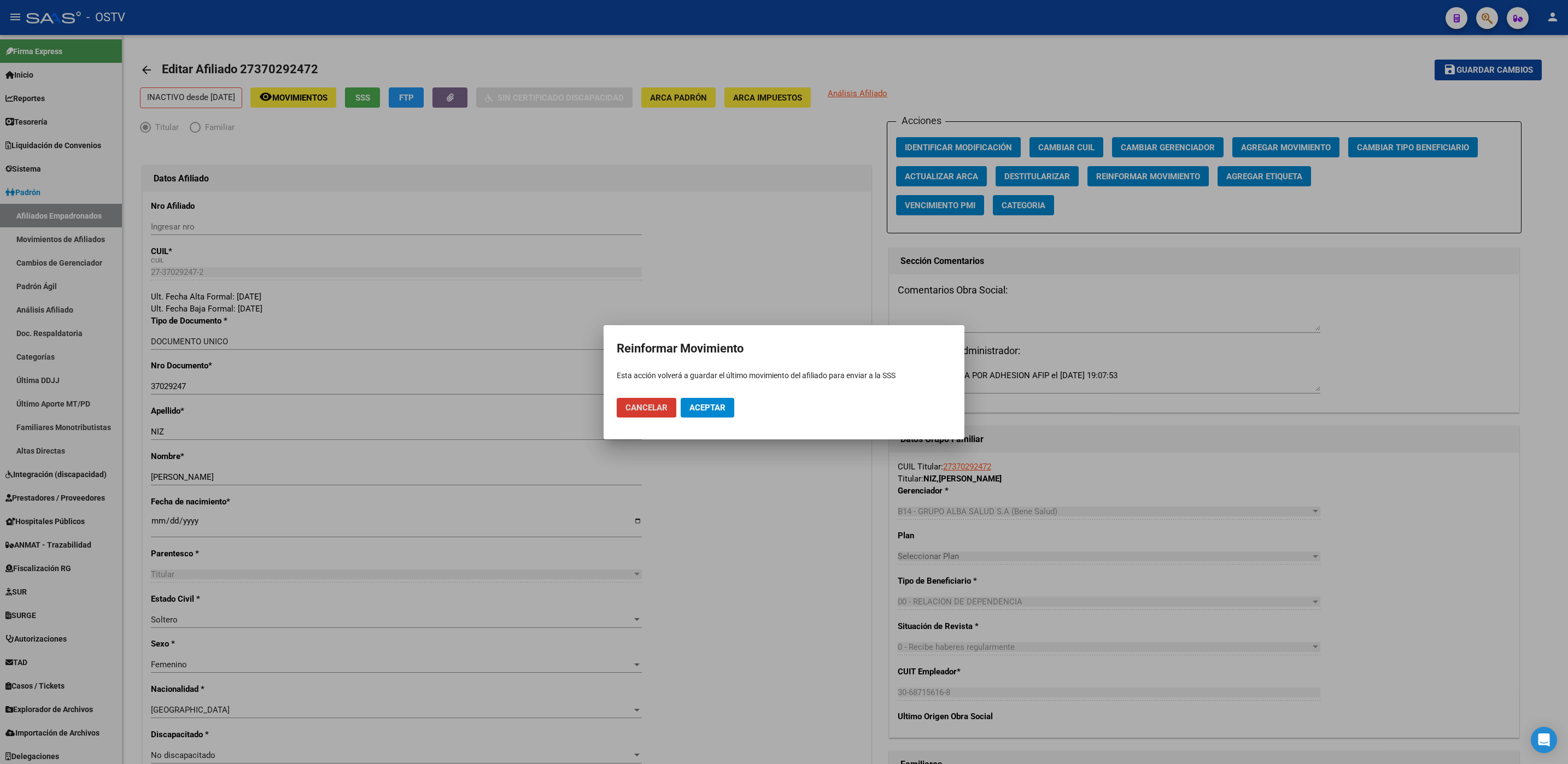
click at [708, 405] on span "Aceptar" at bounding box center [707, 408] width 36 height 10
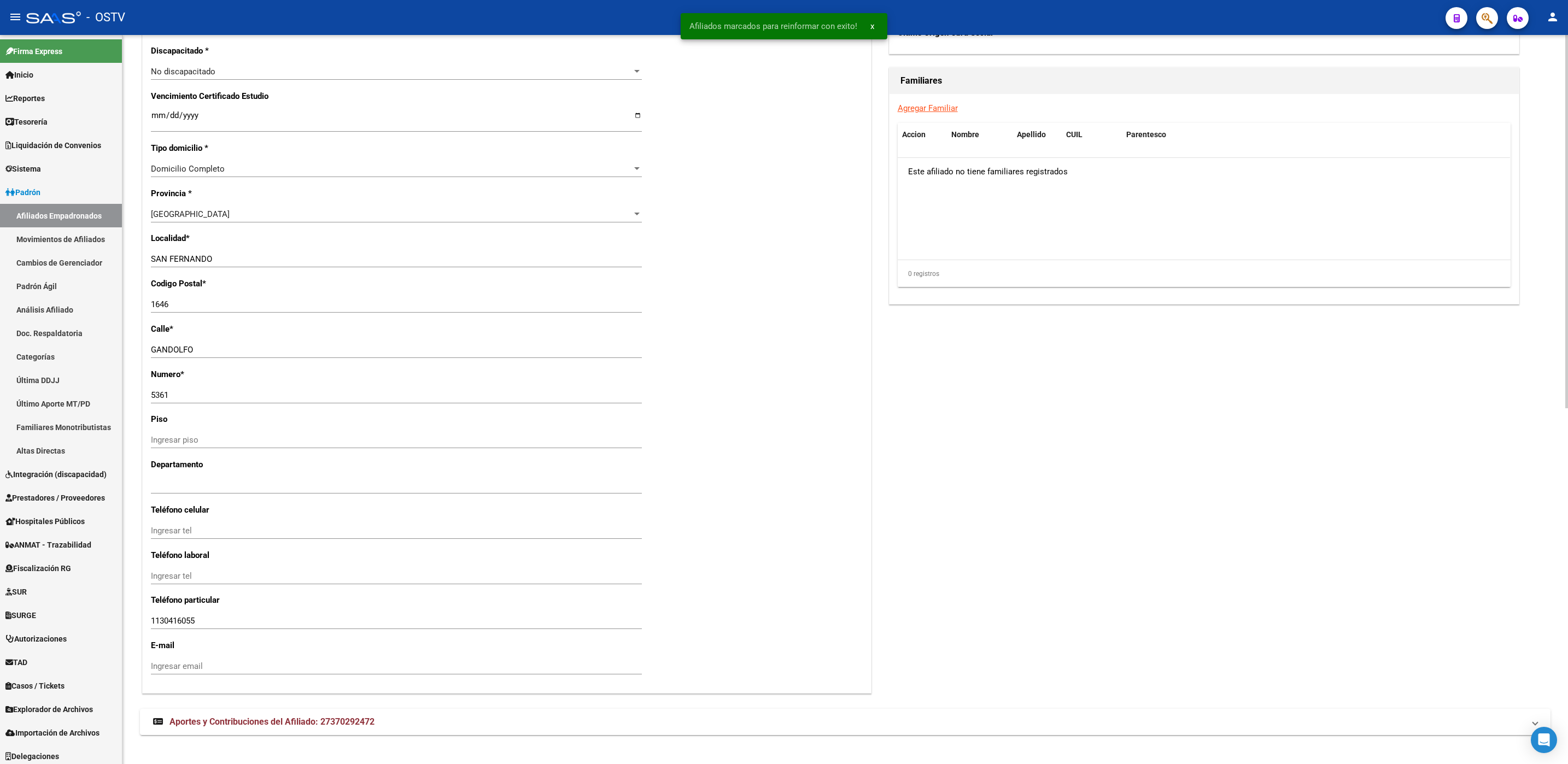
scroll to position [695, 0]
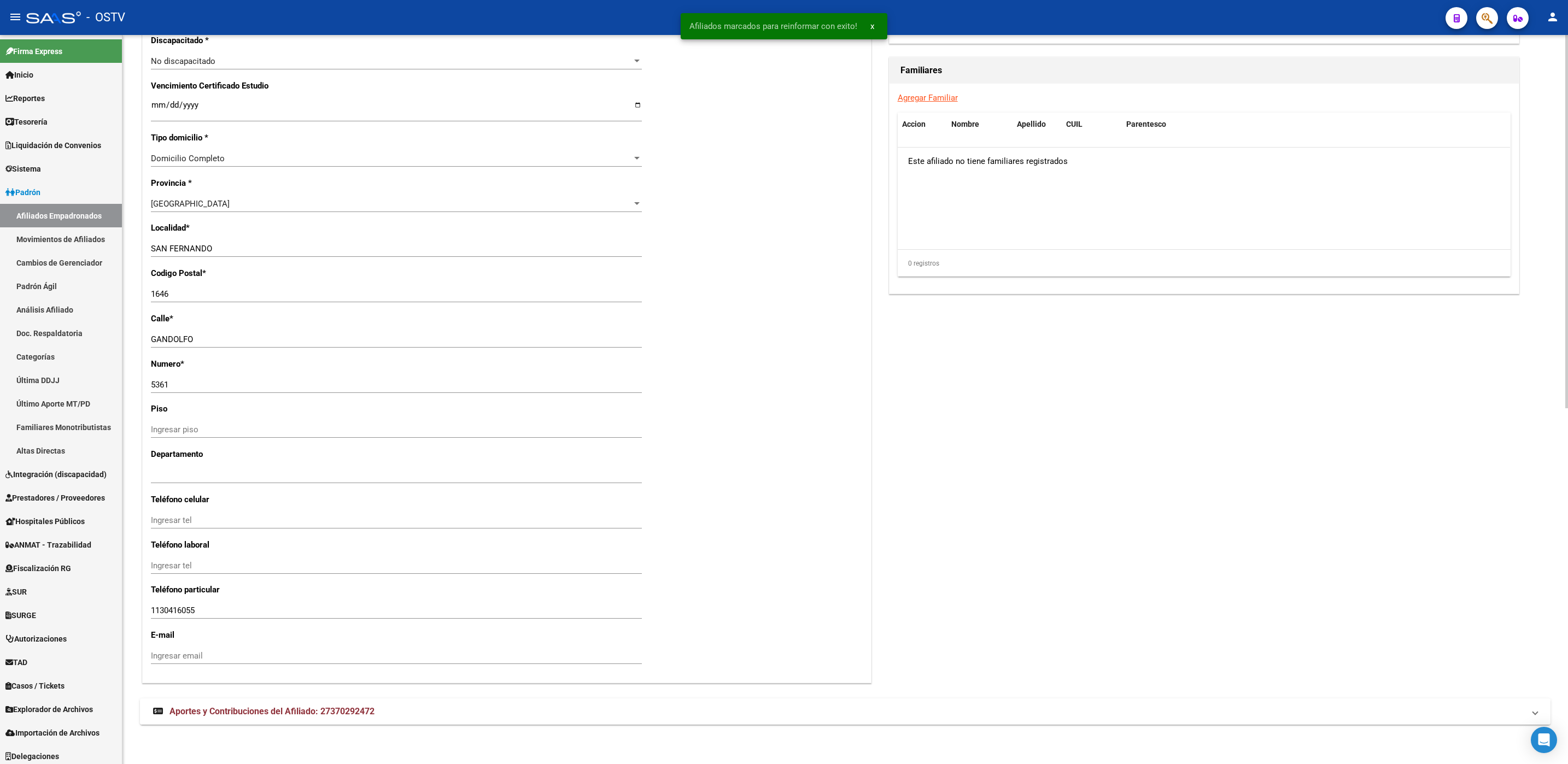
click at [343, 701] on mat-expansion-panel-header "Aportes y Contribuciones del Afiliado: 27370292472" at bounding box center [845, 712] width 1411 height 26
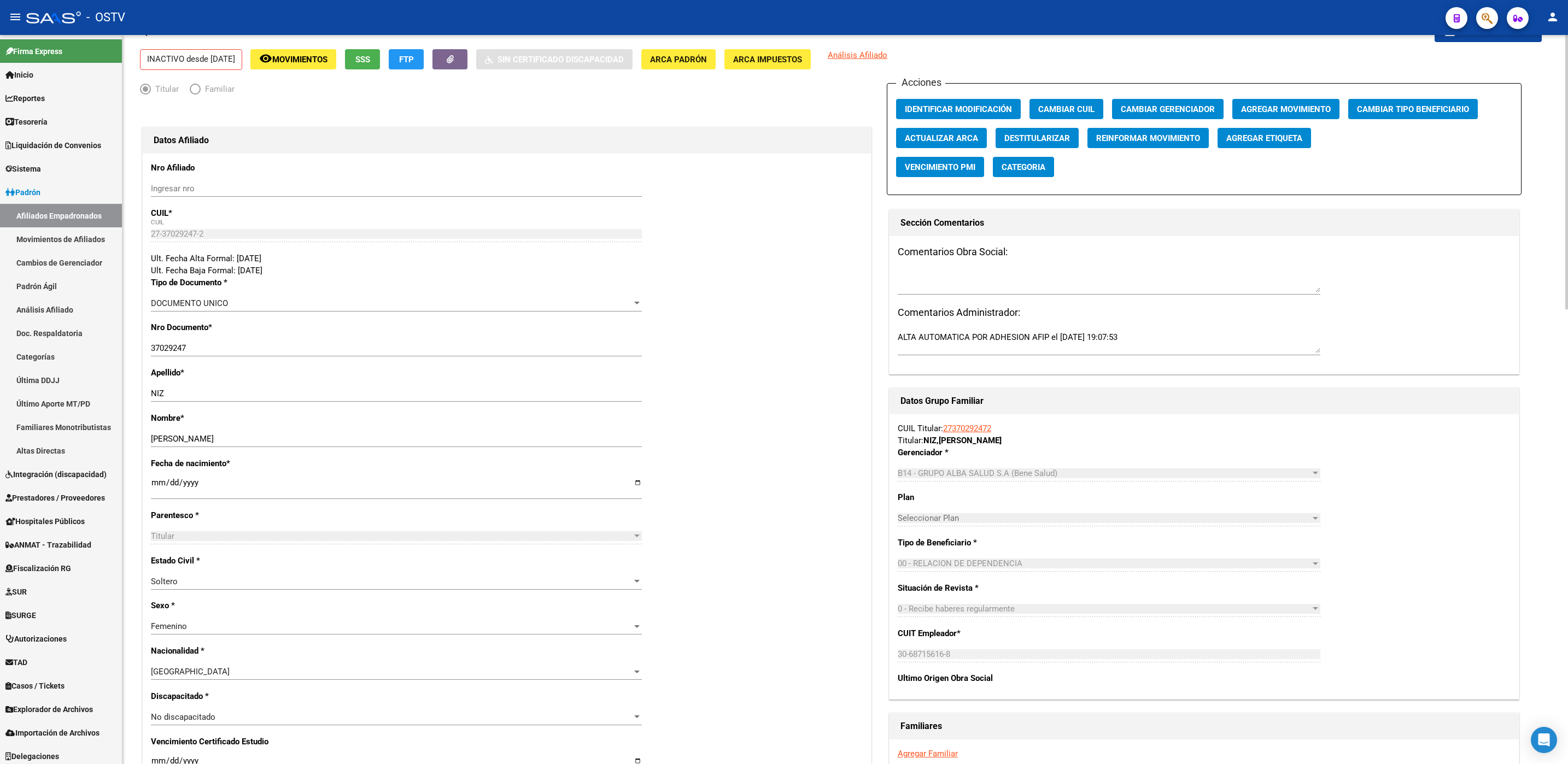
scroll to position [0, 0]
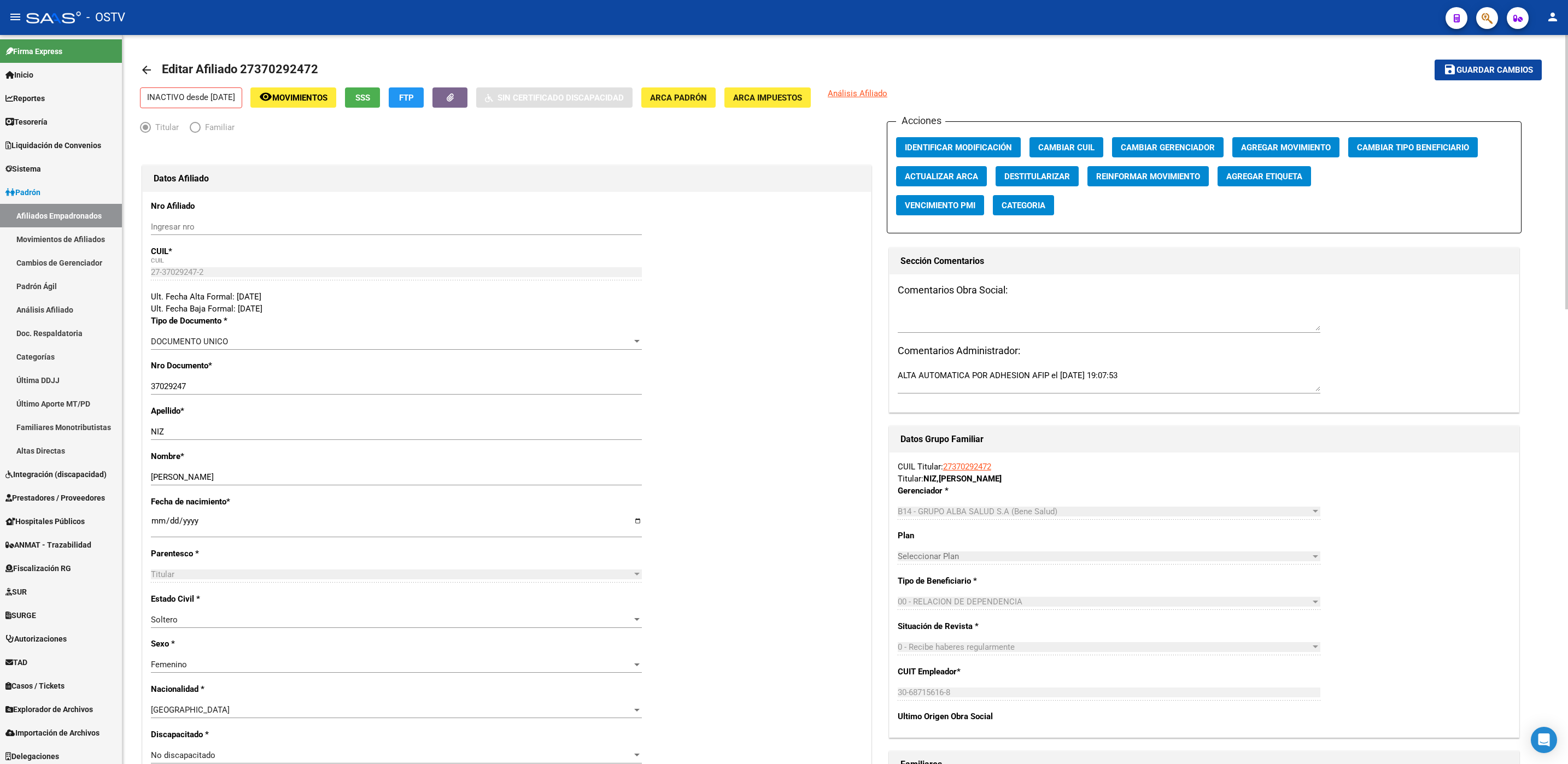
click at [370, 101] on span "SSS" at bounding box center [362, 98] width 14 height 10
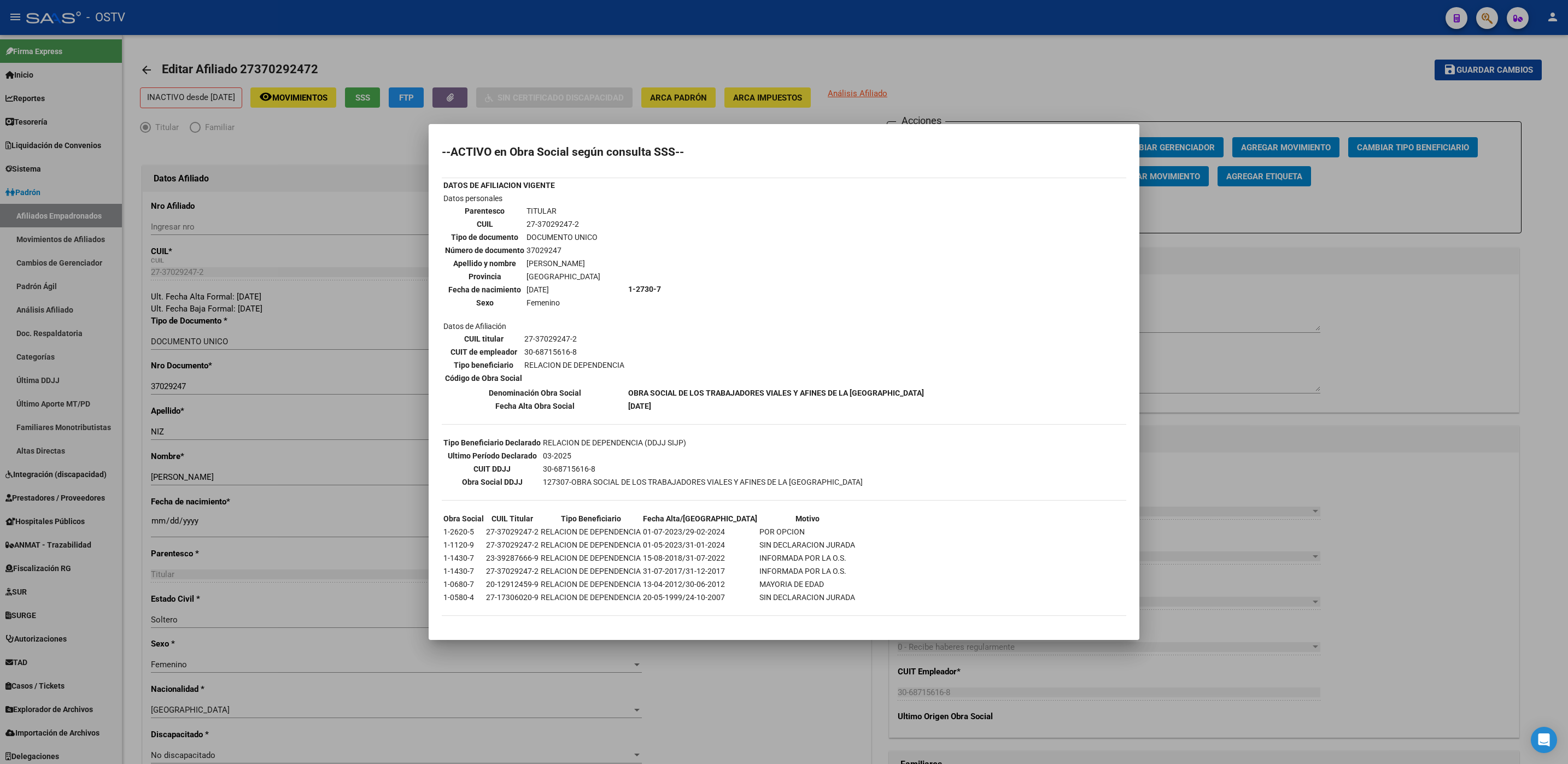
click at [133, 602] on div at bounding box center [784, 382] width 1568 height 764
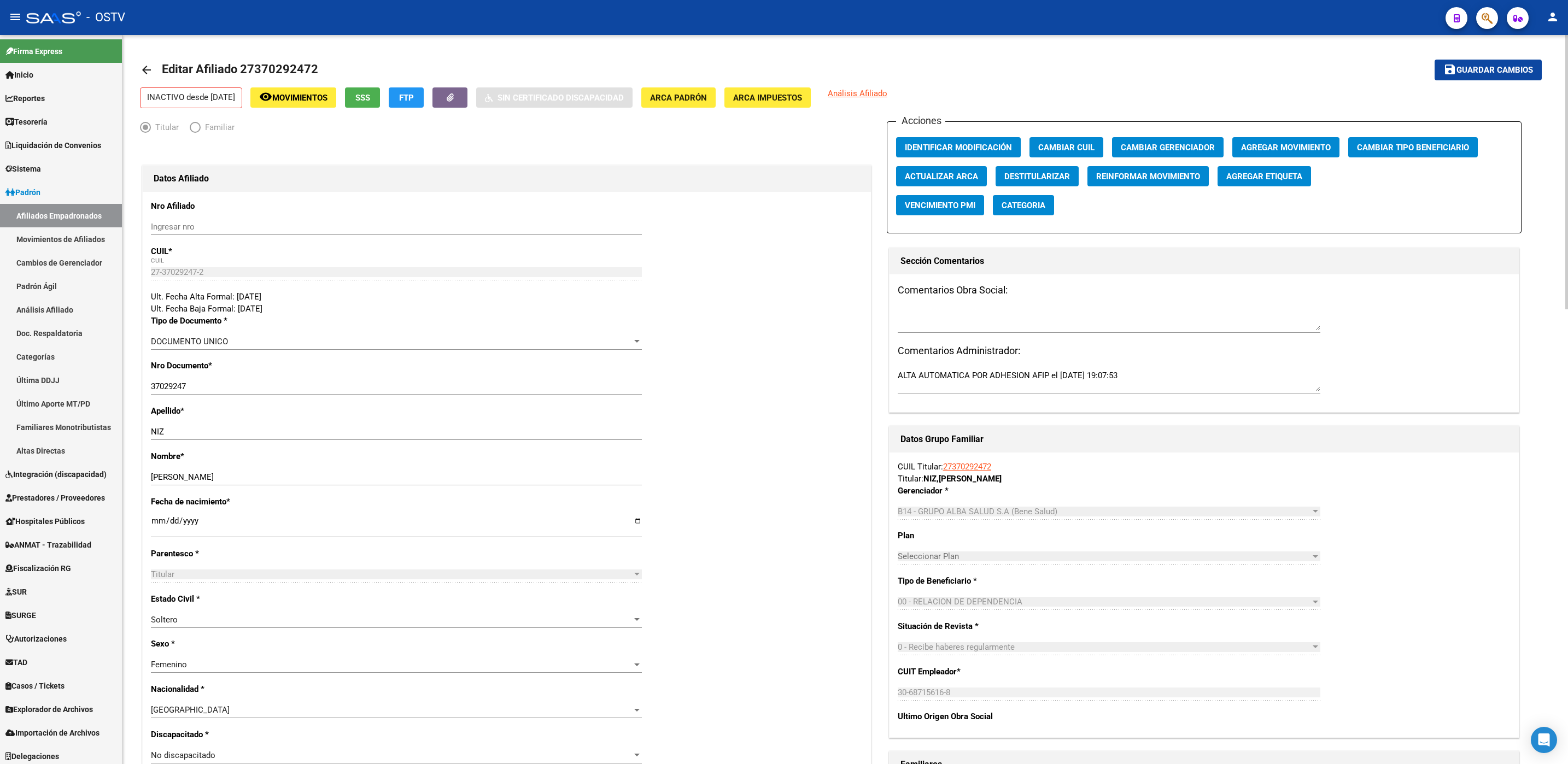
drag, startPoint x: 322, startPoint y: 68, endPoint x: 240, endPoint y: 72, distance: 82.1
click at [240, 72] on mat-toolbar-row "arrow_back Editar Afiliado 27370292472" at bounding box center [690, 70] width 1100 height 35
copy h1 "27370292472"
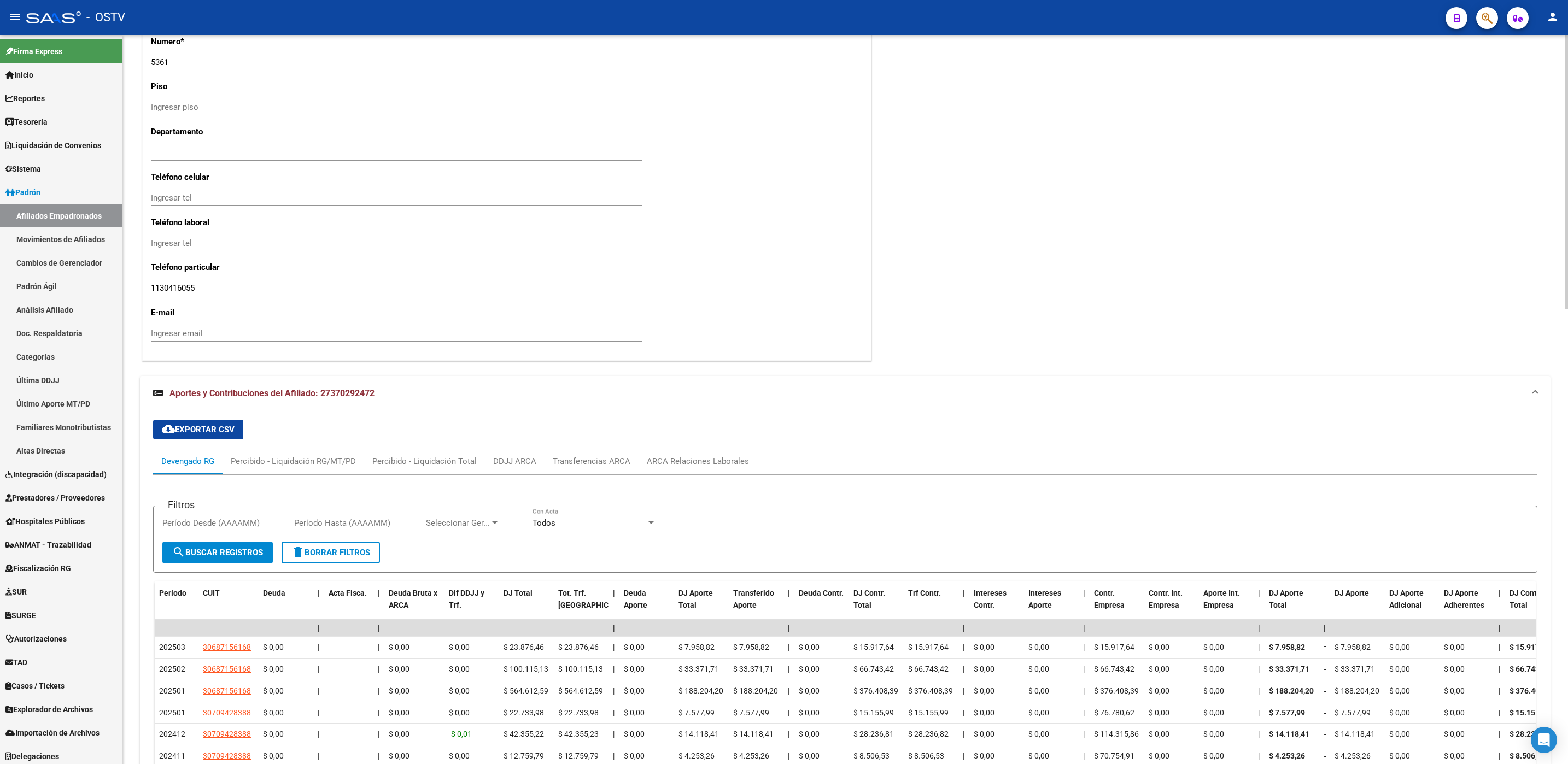
scroll to position [1208, 0]
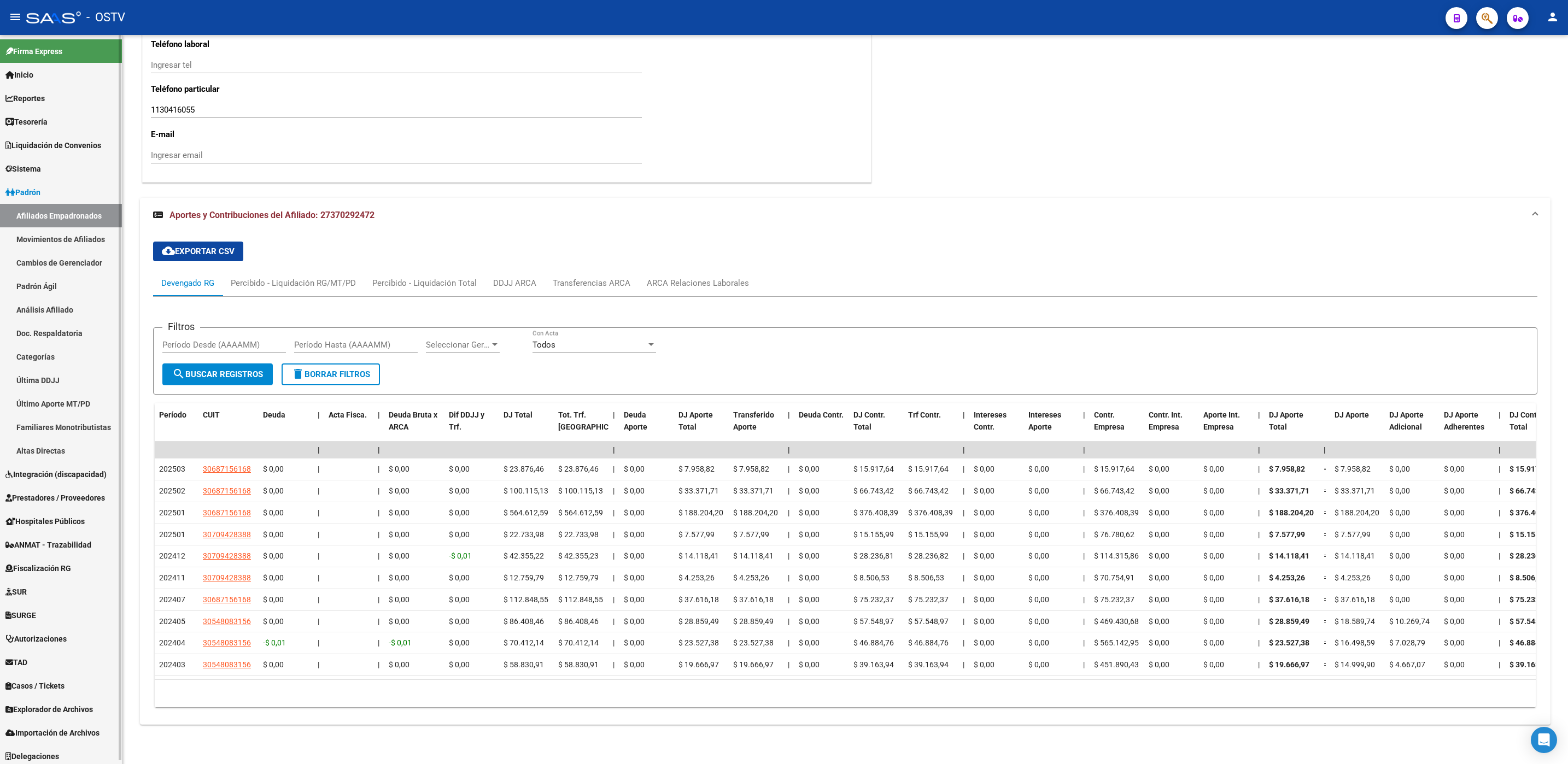
drag, startPoint x: 48, startPoint y: 235, endPoint x: 53, endPoint y: 237, distance: 5.4
click at [48, 235] on link "Movimientos de Afiliados" at bounding box center [61, 239] width 122 height 23
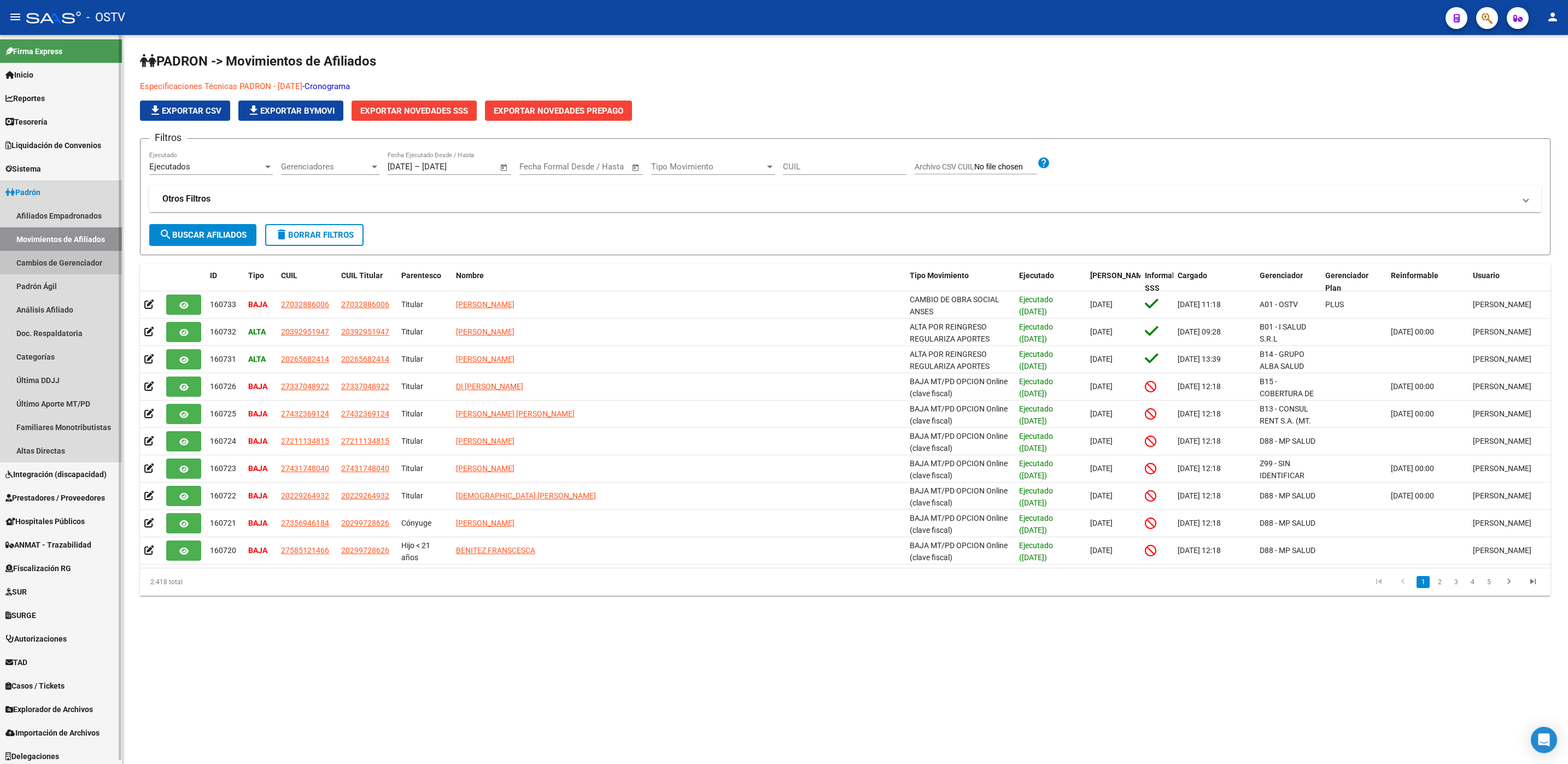
click at [38, 268] on link "Cambios de Gerenciador" at bounding box center [61, 262] width 122 height 23
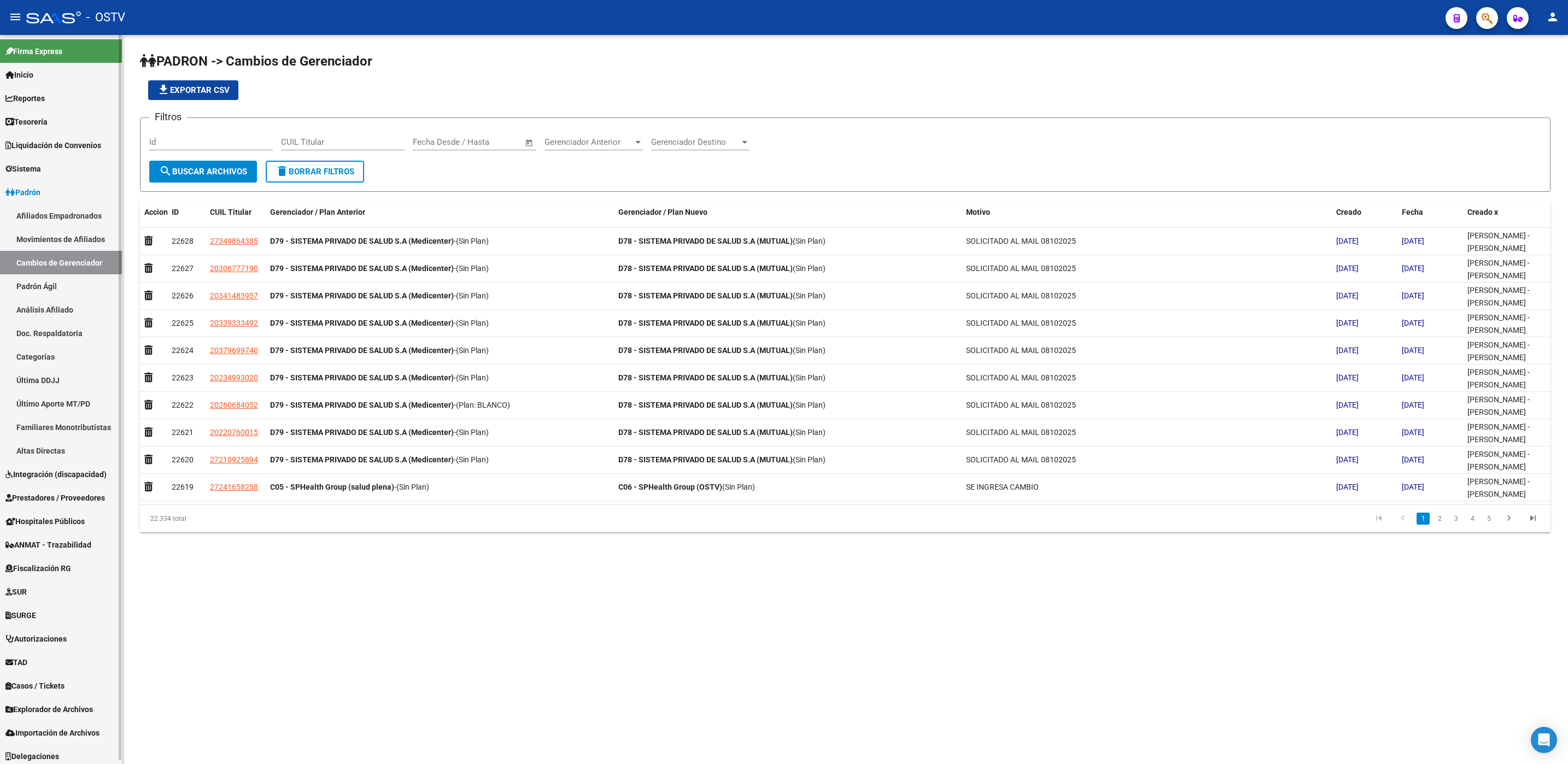
click at [38, 193] on span "Padrón" at bounding box center [23, 192] width 35 height 12
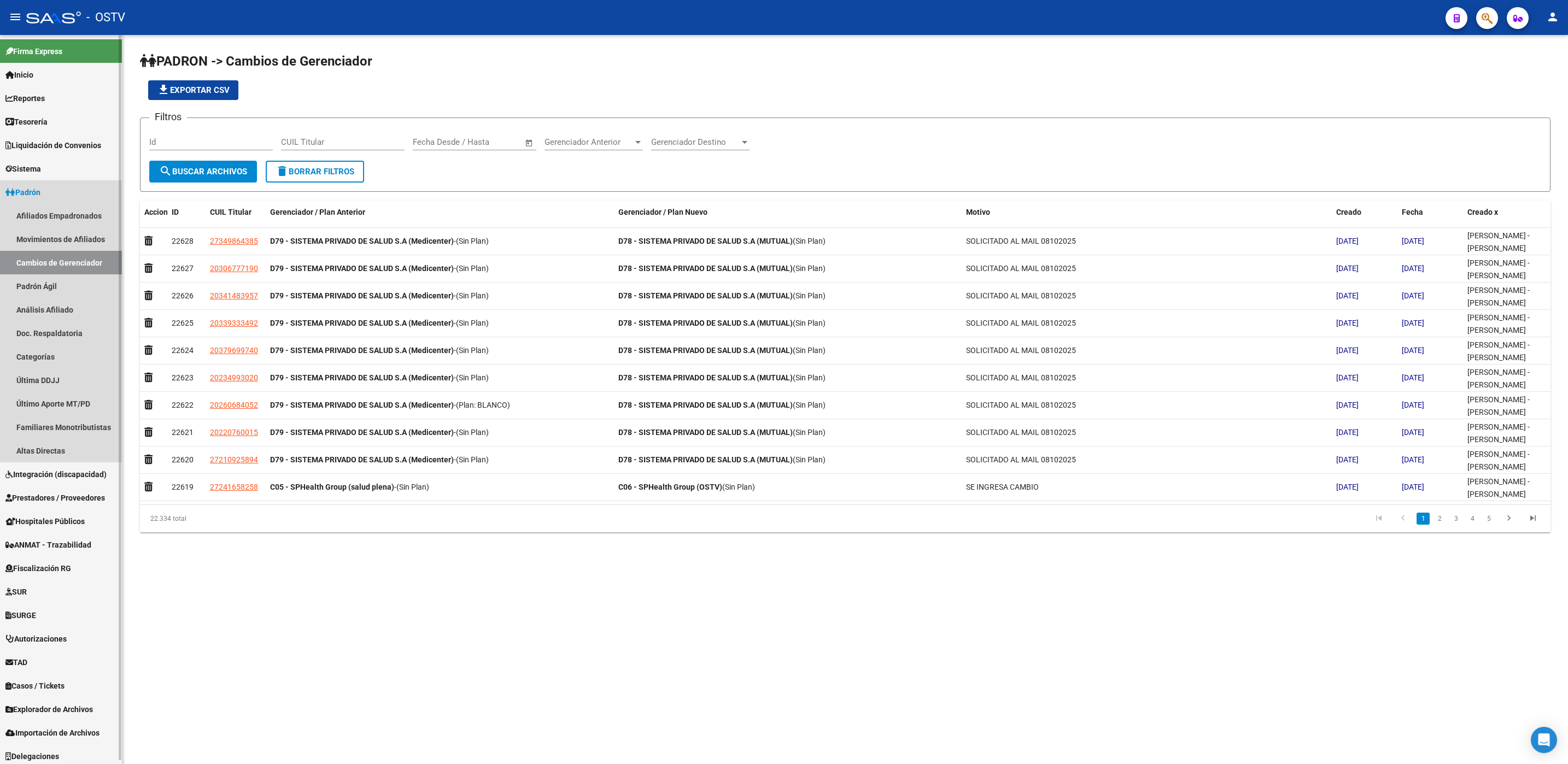
click at [38, 193] on span "Padrón" at bounding box center [23, 192] width 35 height 12
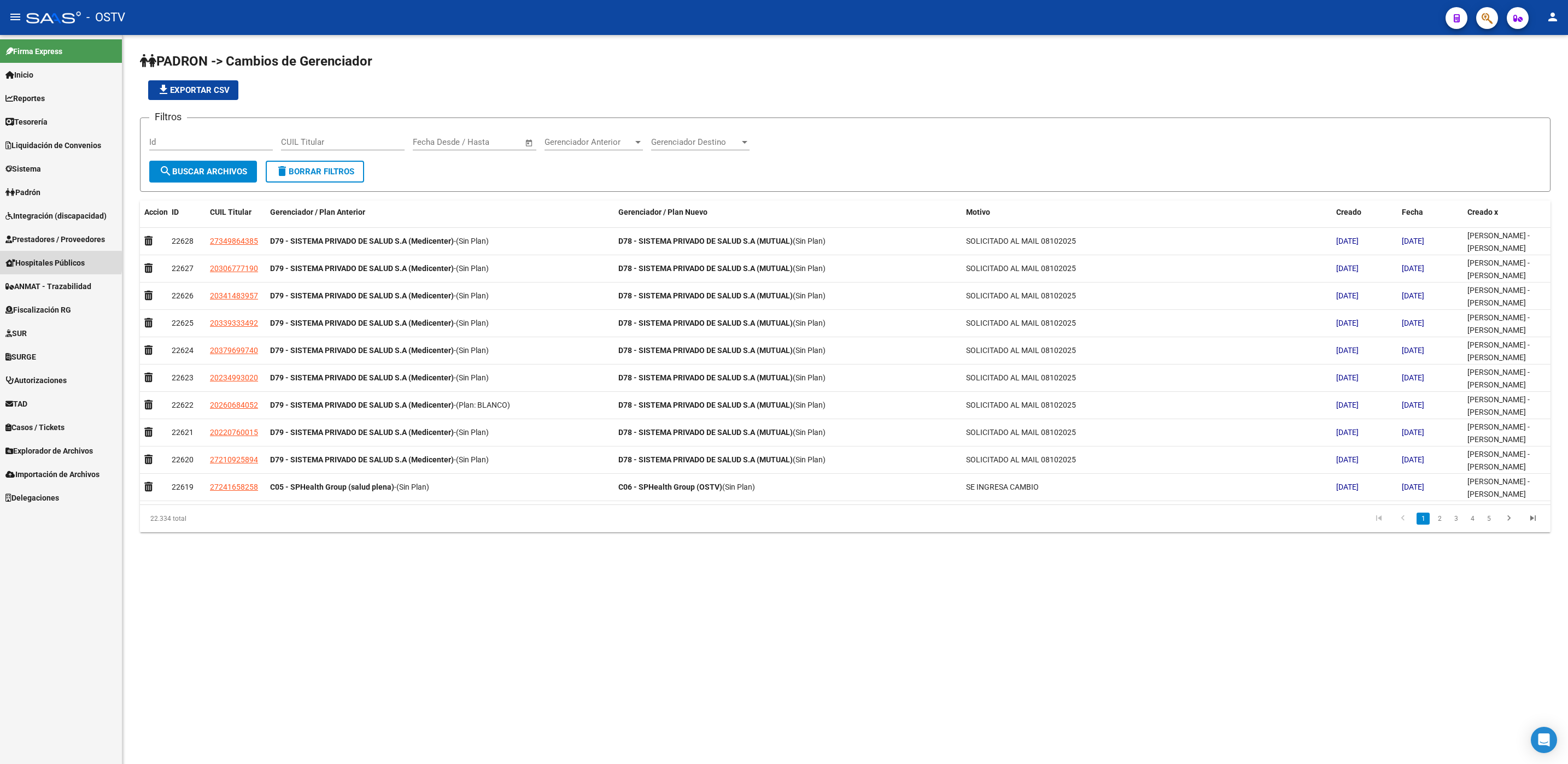
click at [43, 261] on span "Hospitales Públicos" at bounding box center [45, 262] width 79 height 12
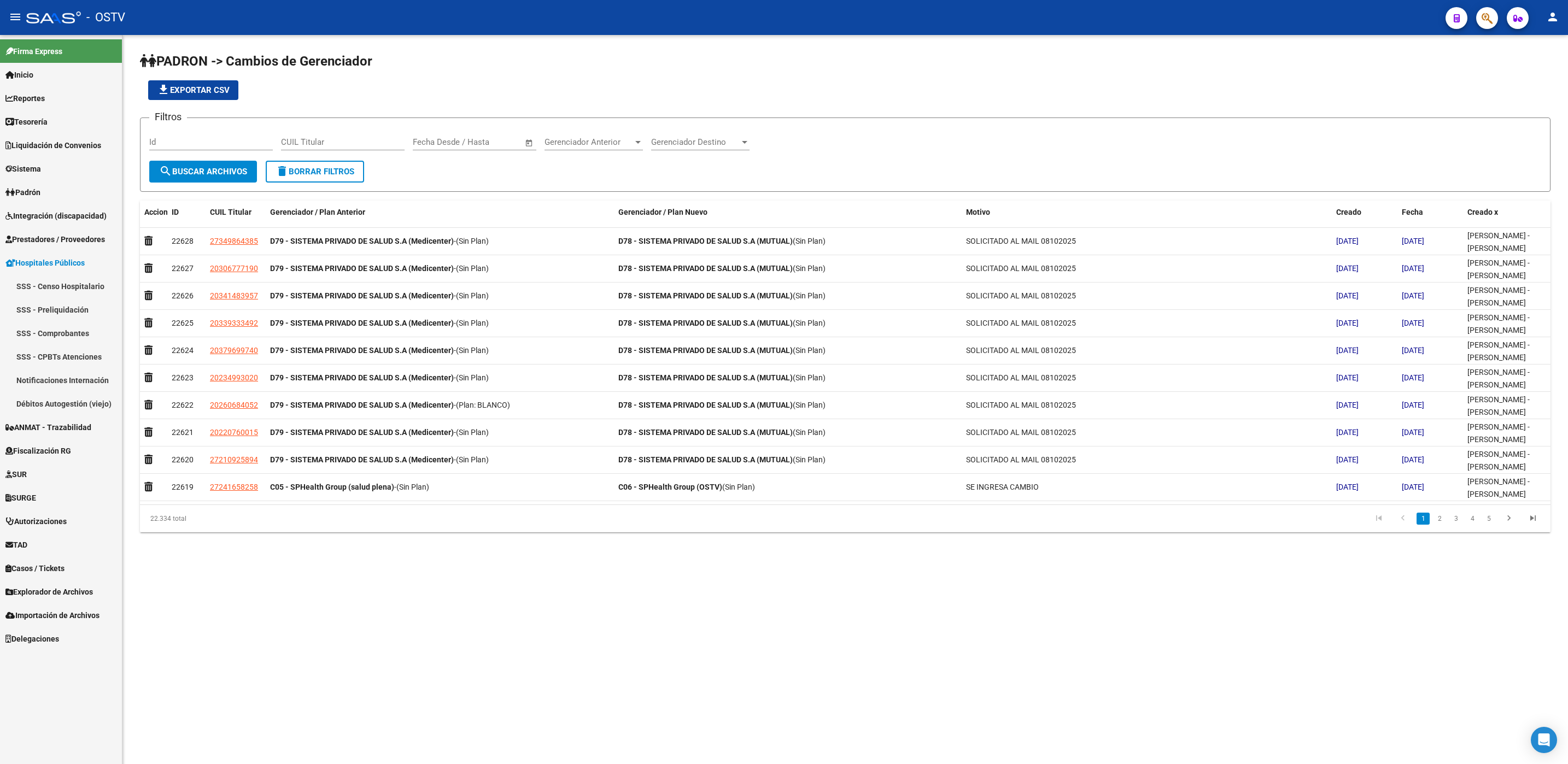
click at [46, 382] on link "Notificaciones Internación" at bounding box center [61, 380] width 122 height 23
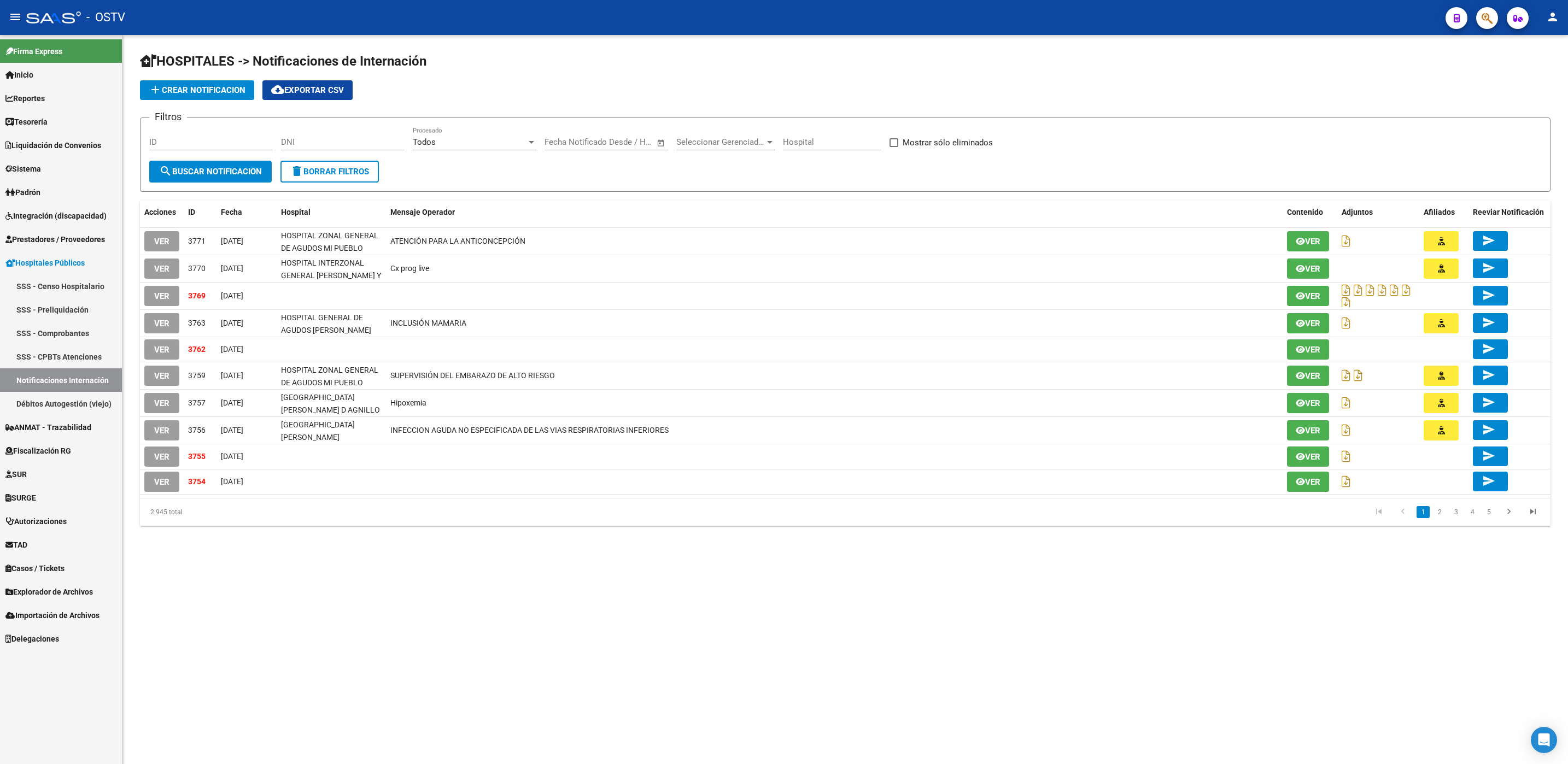
click at [391, 546] on div "HOSPITALES -> Notificaciones de Internación add Crear Notificacion cloud_downlo…" at bounding box center [844, 298] width 1445 height 526
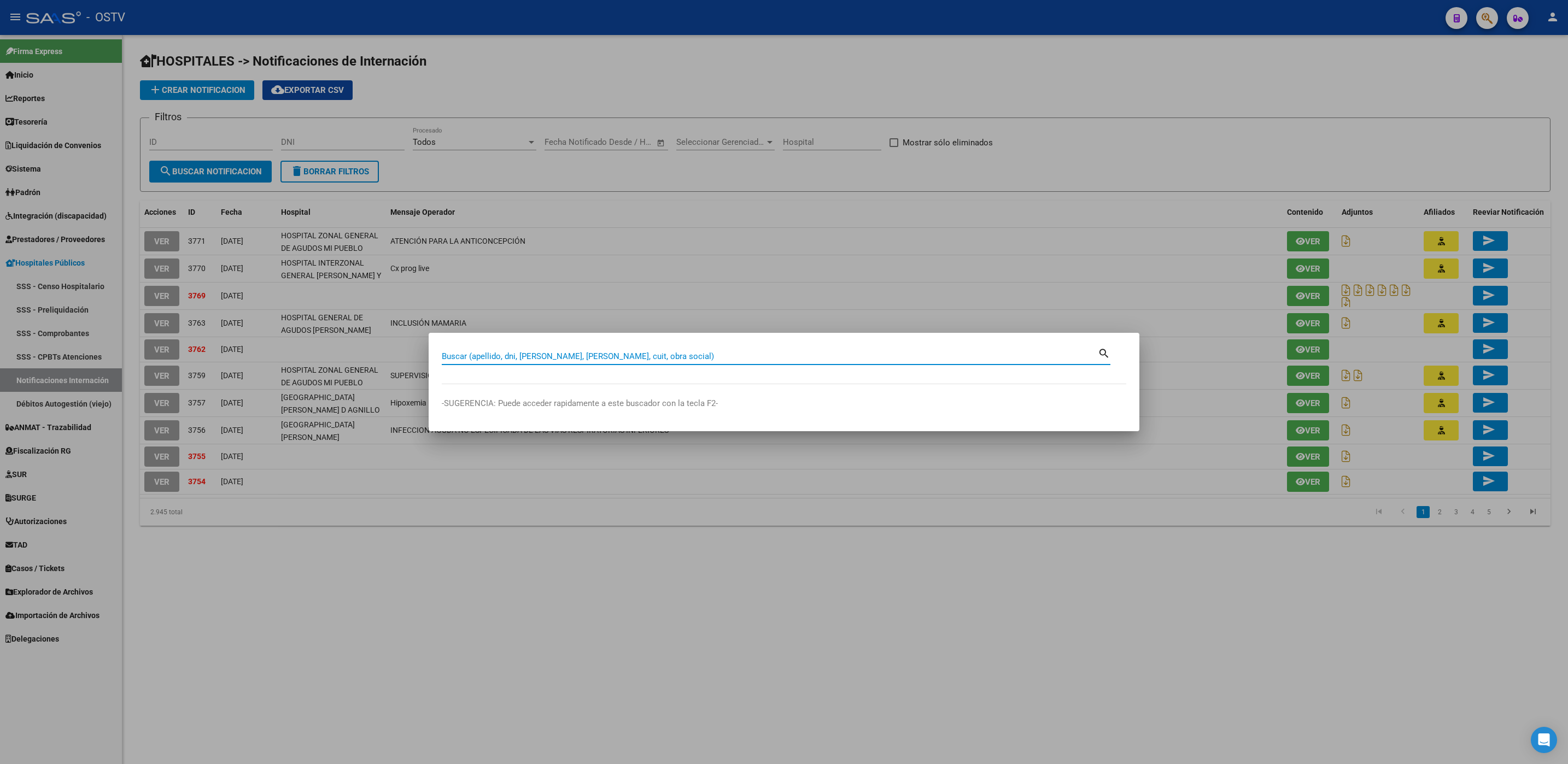
paste input "27494897"
type input "27494897"
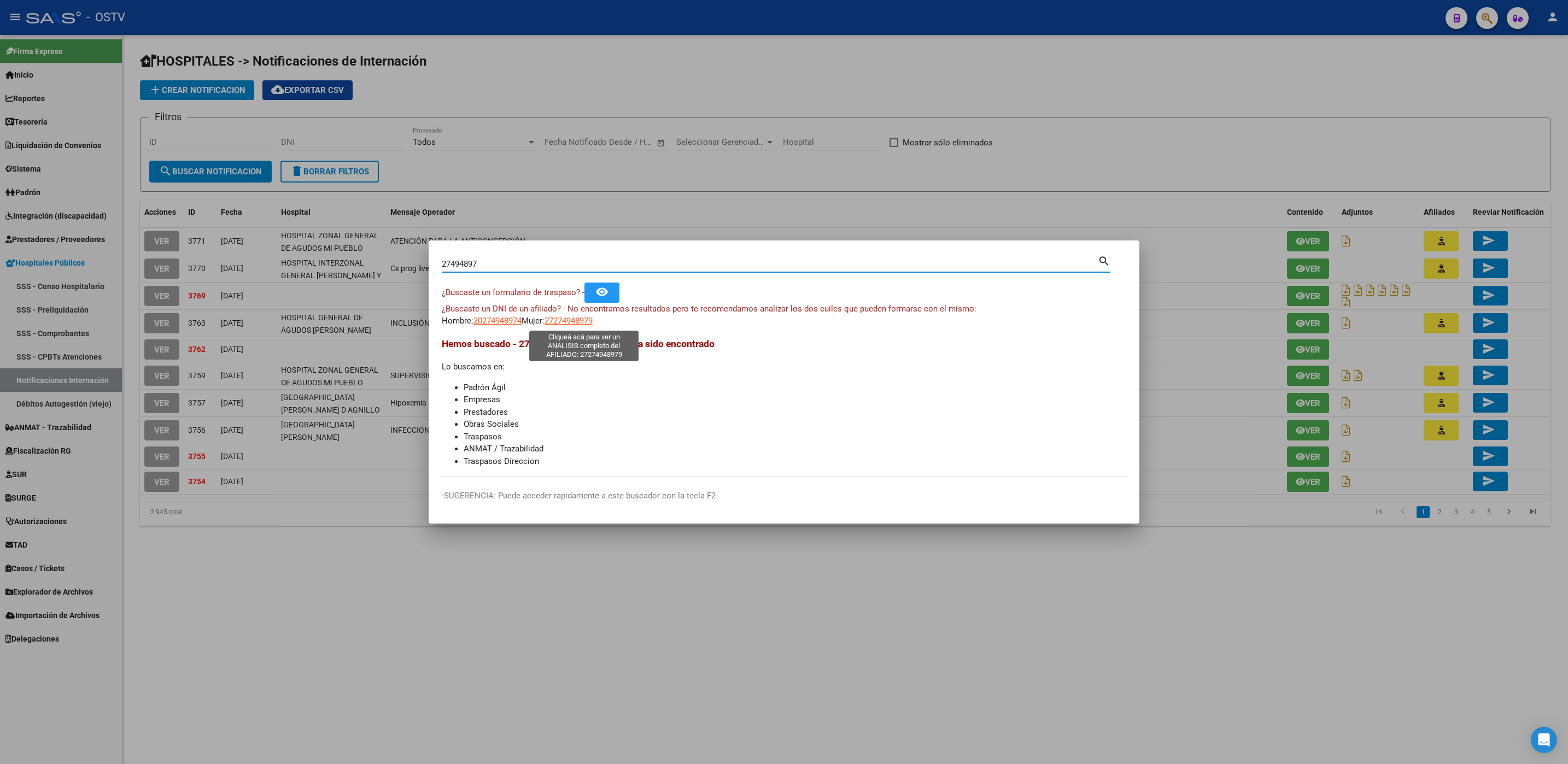
click at [568, 322] on span "27274948979" at bounding box center [569, 321] width 48 height 10
type textarea "27274948979"
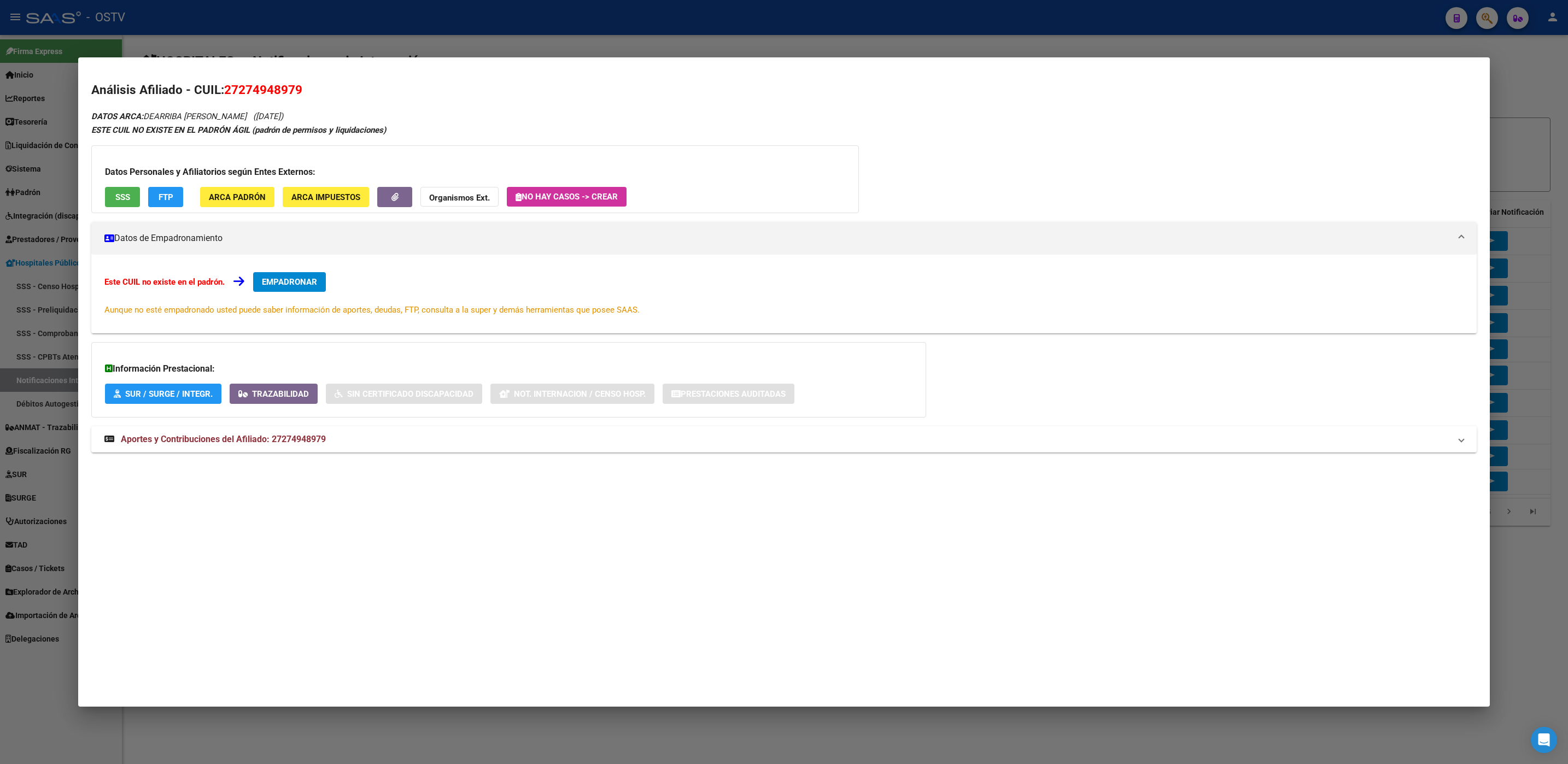
click at [253, 198] on span "ARCA Padrón" at bounding box center [237, 197] width 57 height 10
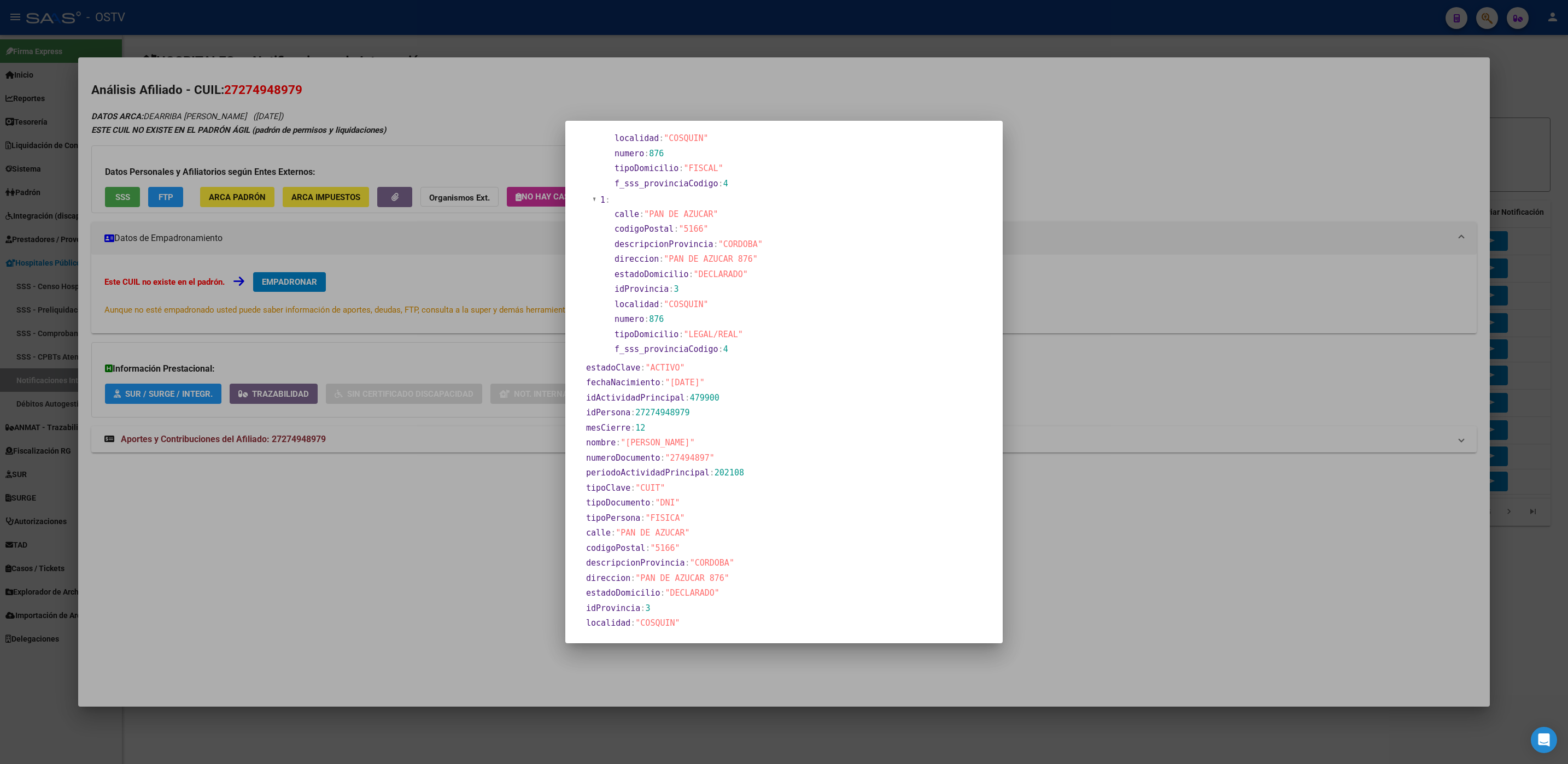
scroll to position [232, 0]
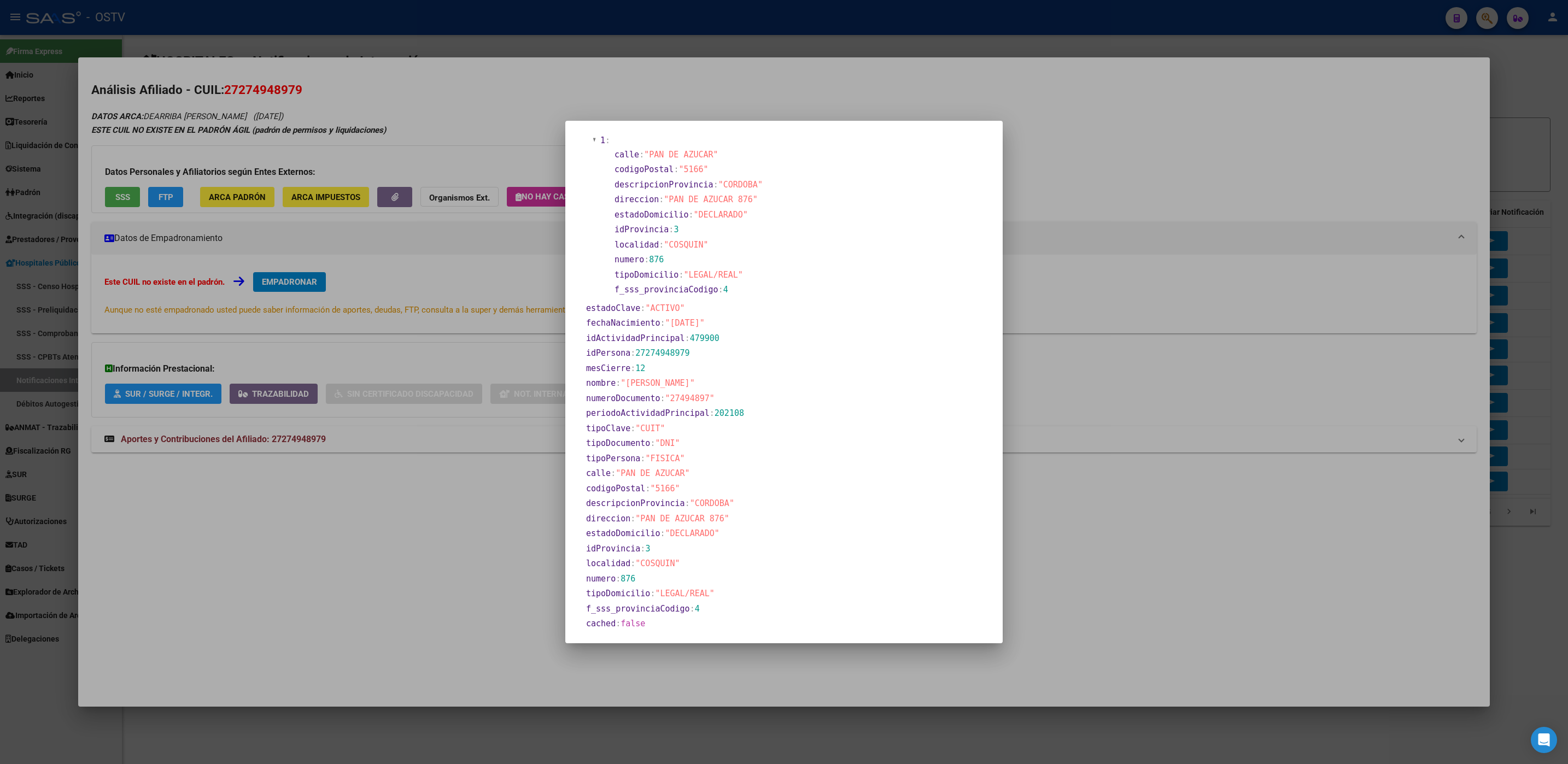
click at [319, 512] on div at bounding box center [784, 382] width 1568 height 764
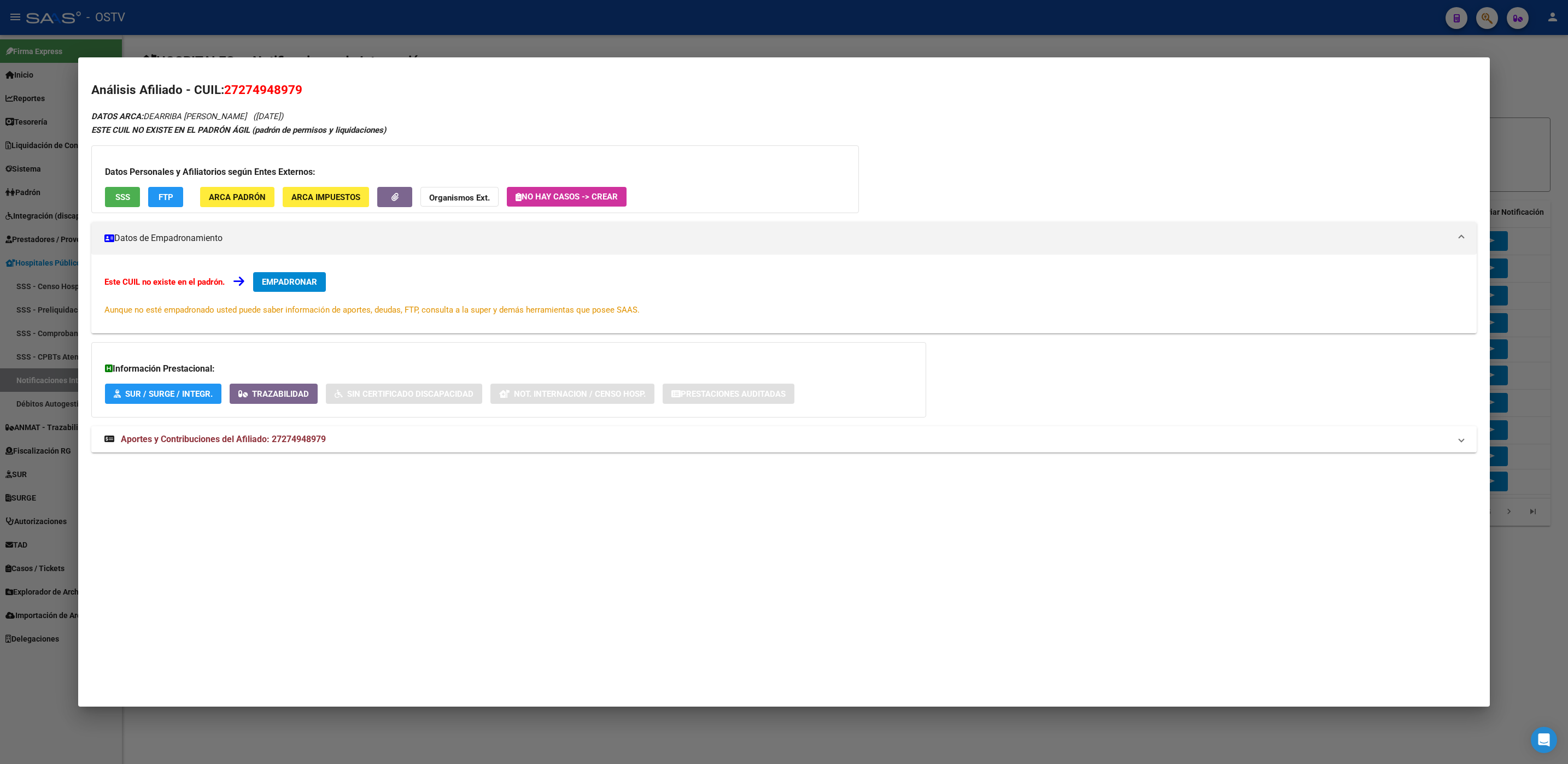
click at [166, 735] on div at bounding box center [784, 382] width 1568 height 764
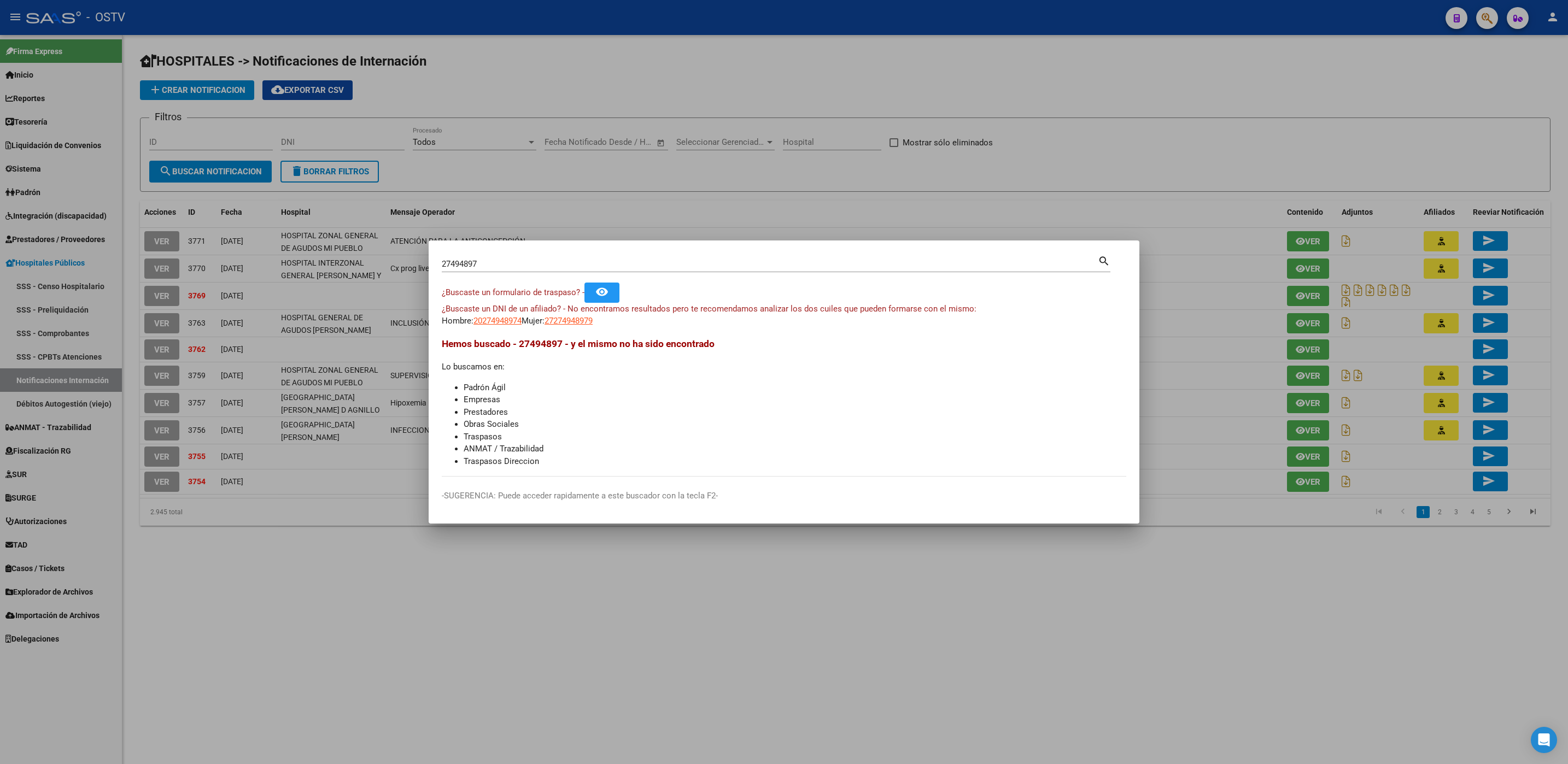
click at [512, 269] on input "27494897" at bounding box center [770, 264] width 656 height 10
type input "27494895"
click at [505, 319] on span "20274948958" at bounding box center [498, 321] width 48 height 10
type textarea "20274948958"
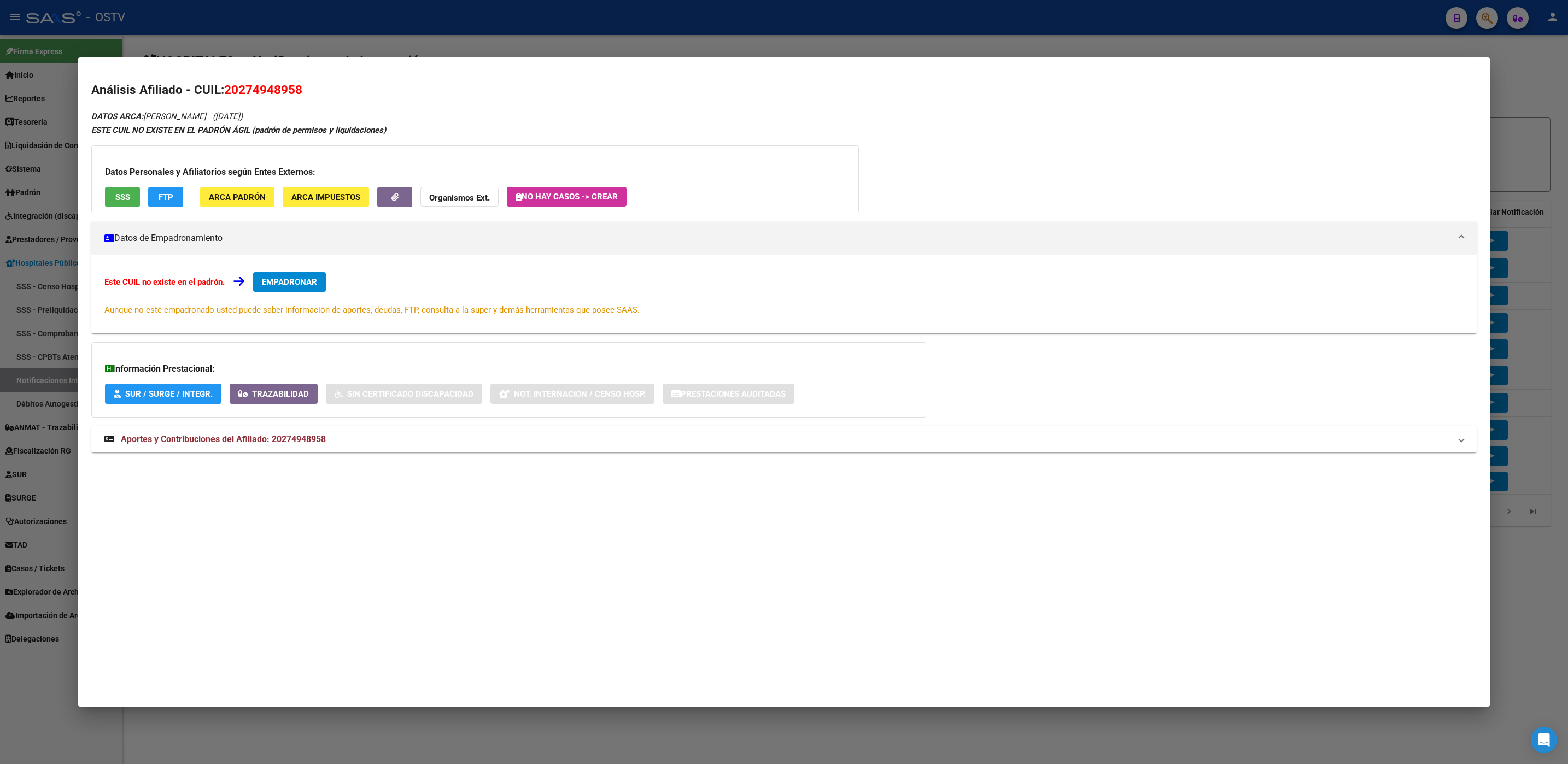
click at [127, 199] on span "SSS" at bounding box center [122, 197] width 14 height 10
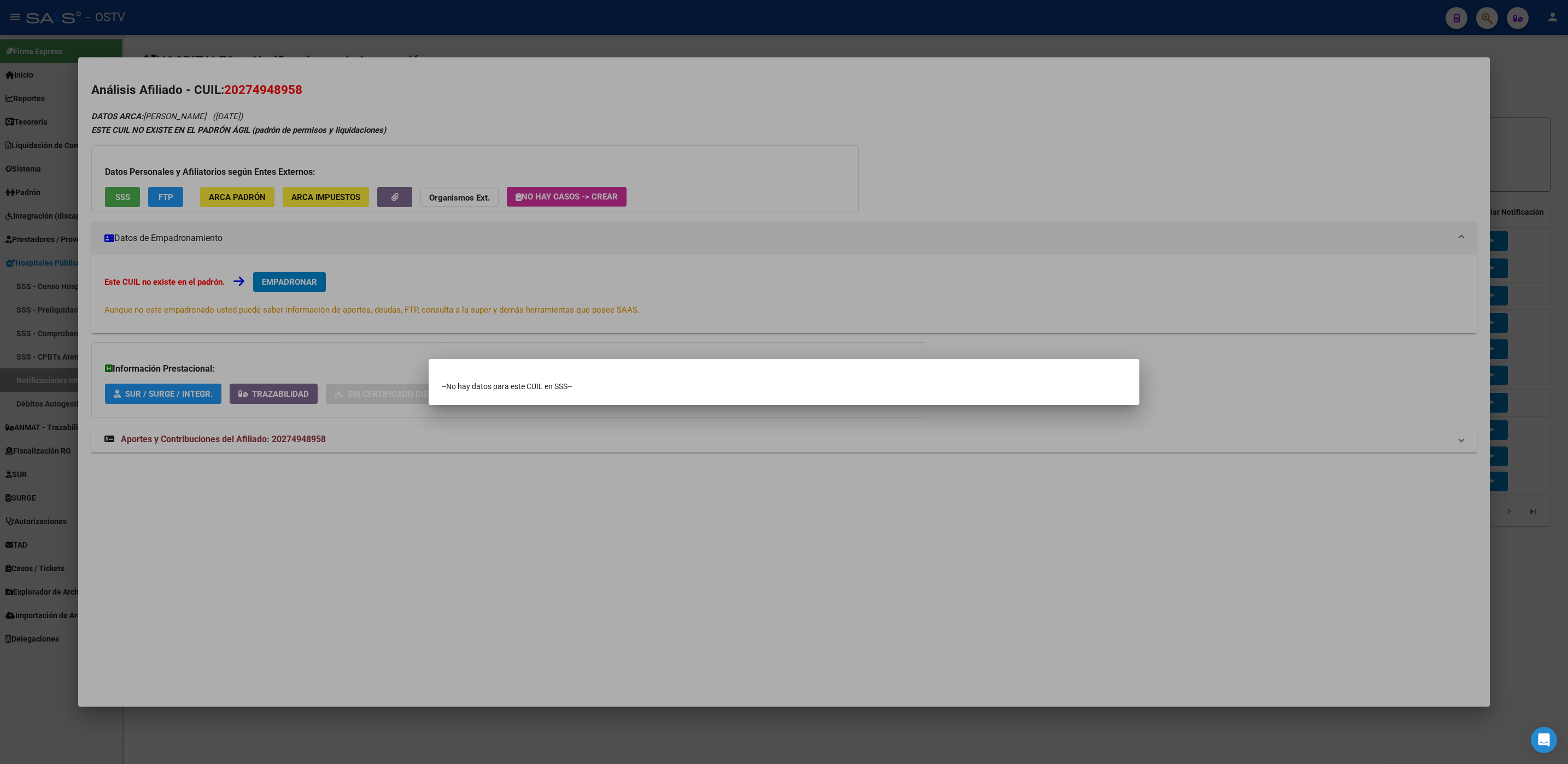
click at [775, 489] on div at bounding box center [784, 382] width 1568 height 764
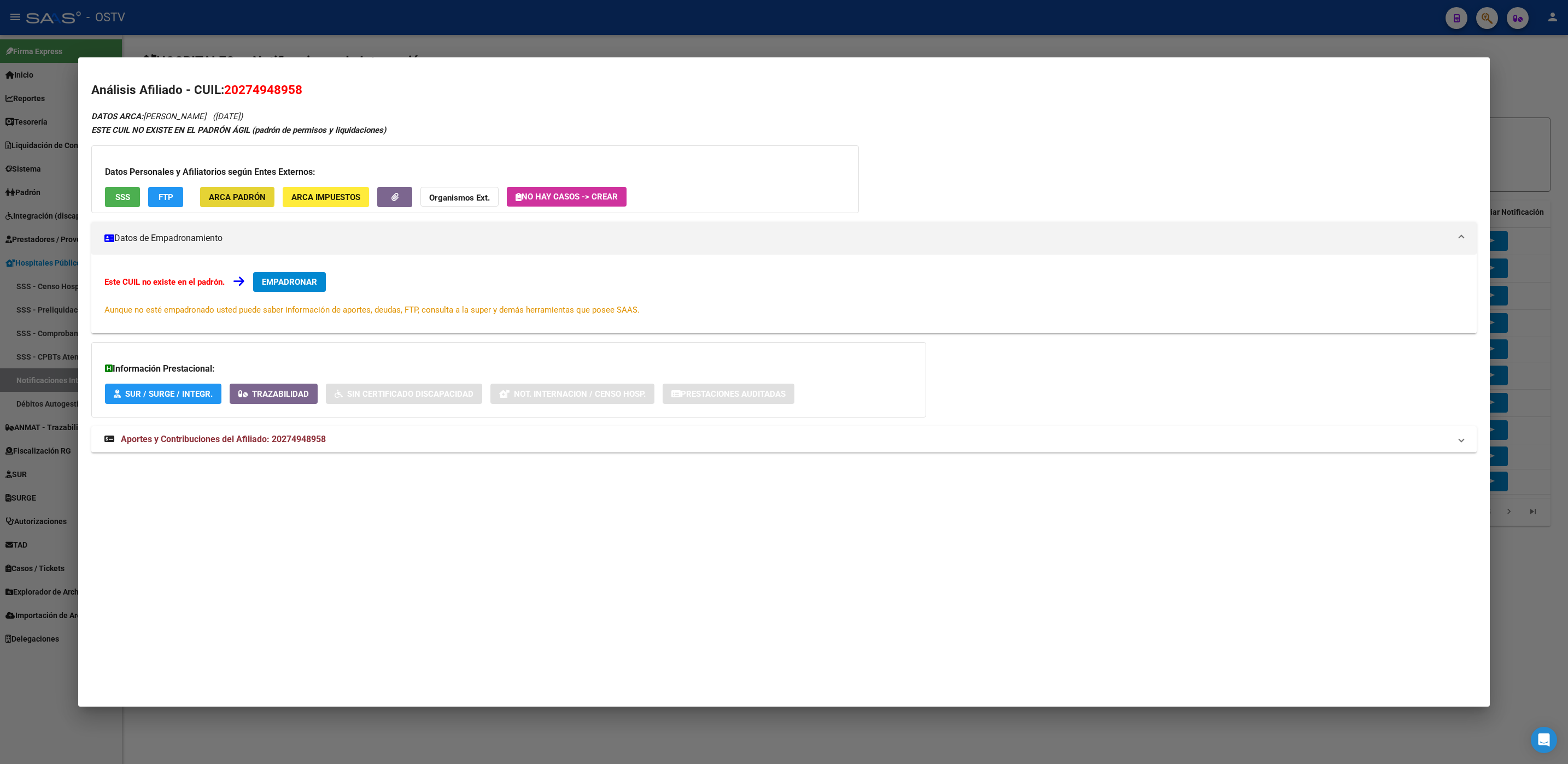
click at [223, 194] on span "ARCA Padrón" at bounding box center [237, 197] width 57 height 10
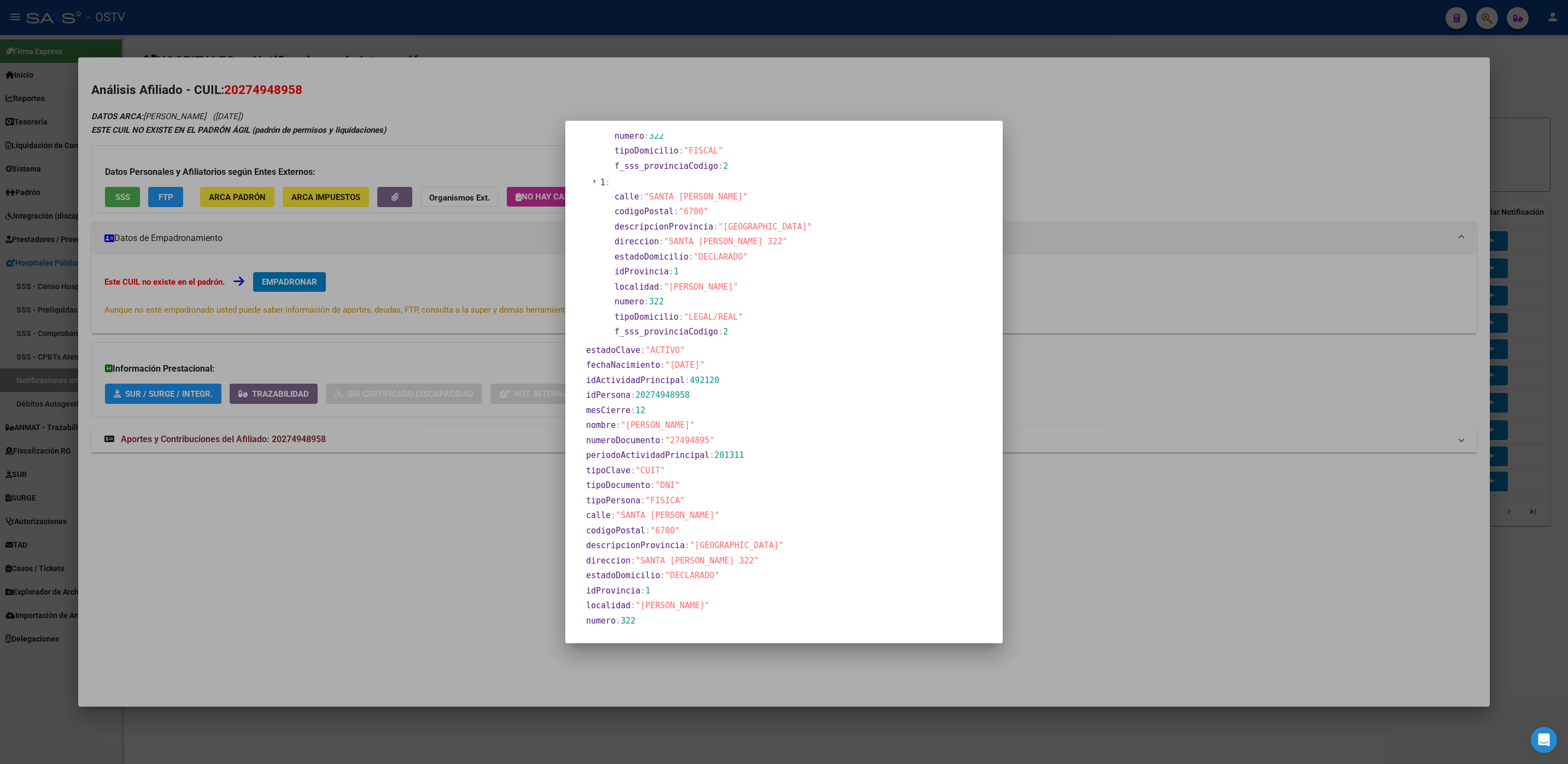
scroll to position [246, 0]
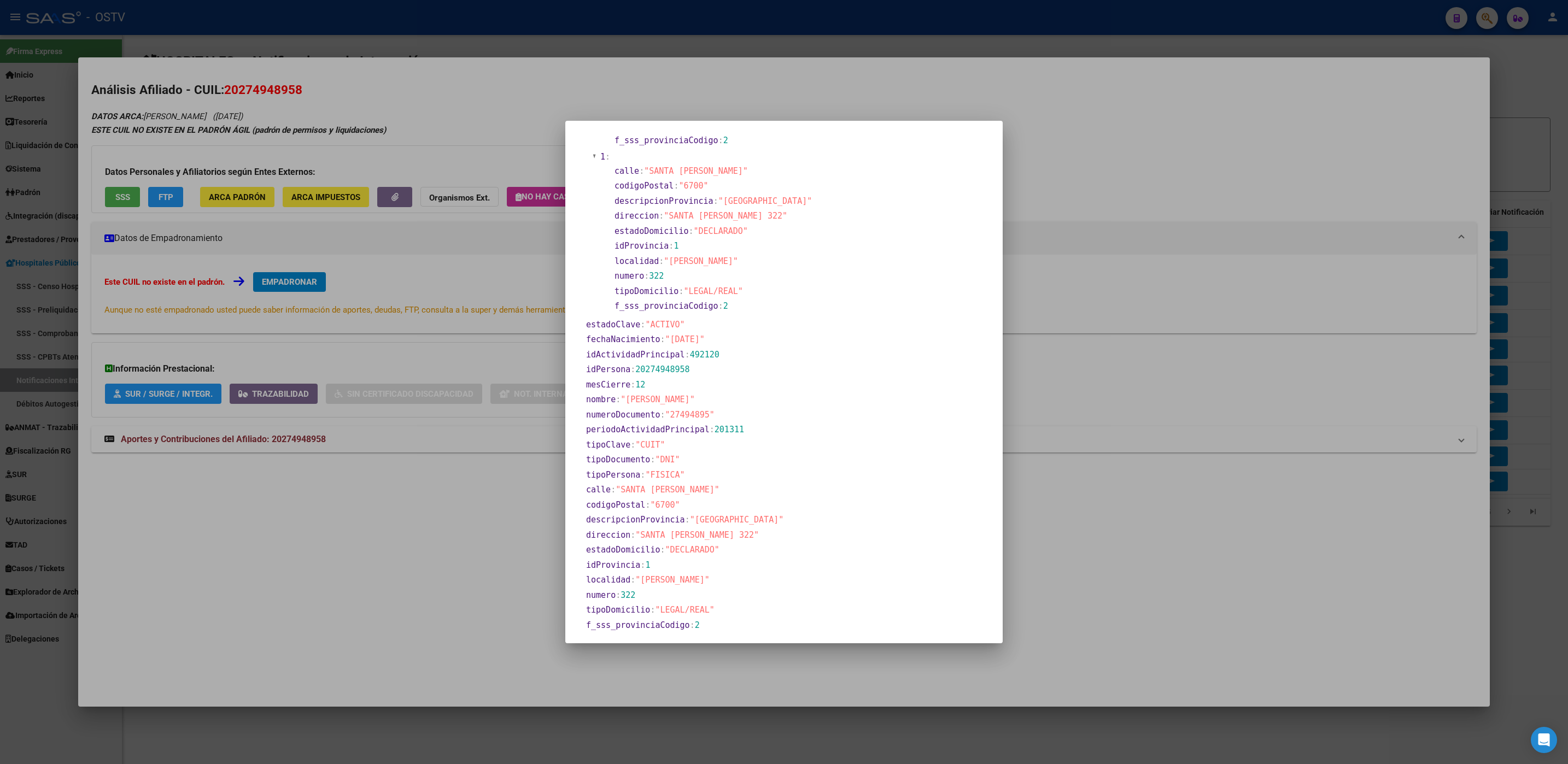
click at [414, 471] on div at bounding box center [784, 382] width 1568 height 764
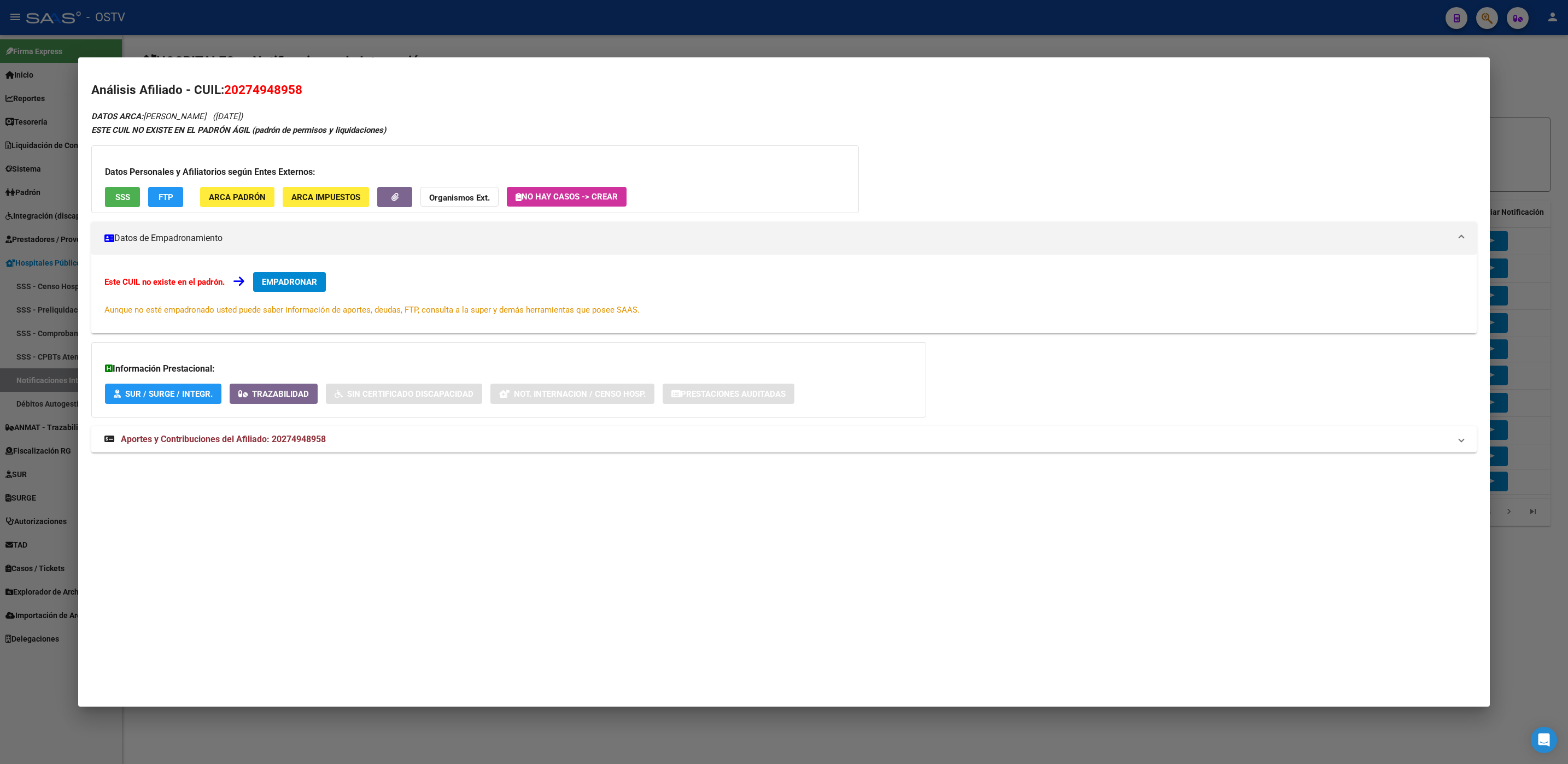
click at [200, 739] on div at bounding box center [784, 382] width 1568 height 764
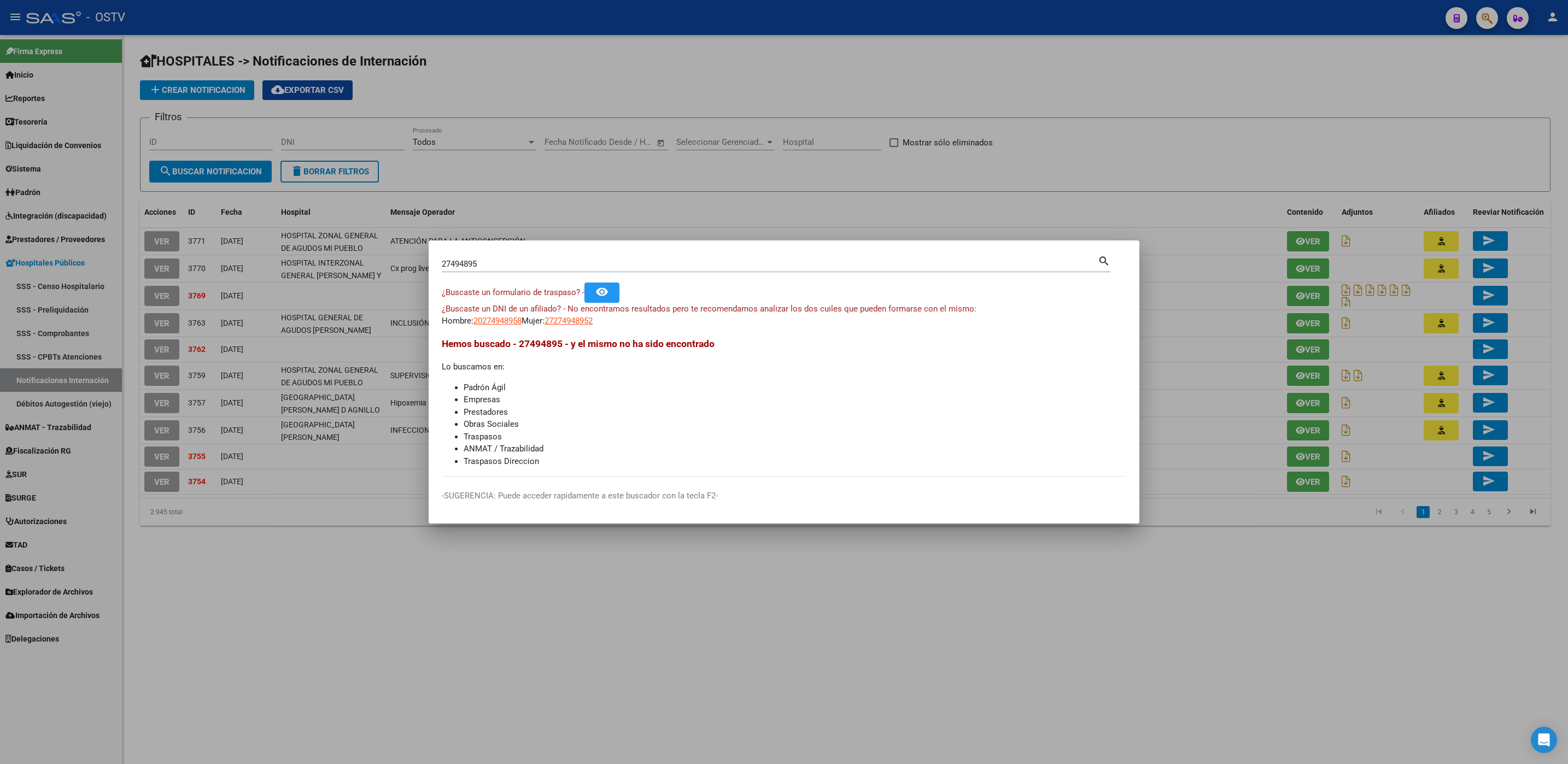
click at [507, 269] on div "27494895 Buscar (apellido, dni, cuil, nro traspaso, cuit, obra social)" at bounding box center [770, 264] width 656 height 17
type input "27494897"
click at [561, 324] on span "27274948979" at bounding box center [569, 321] width 48 height 10
copy span "2"
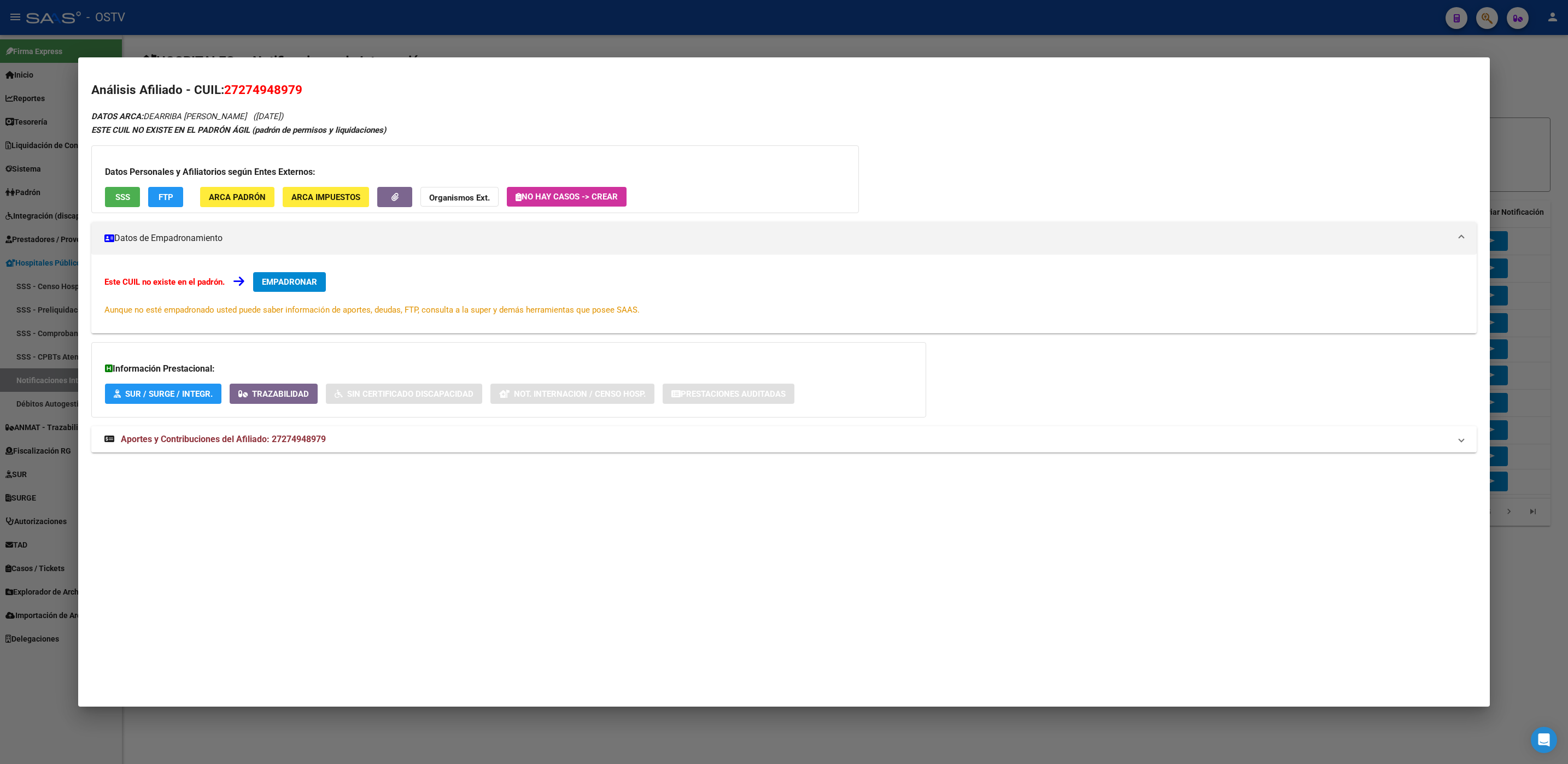
click at [222, 747] on div at bounding box center [784, 382] width 1568 height 764
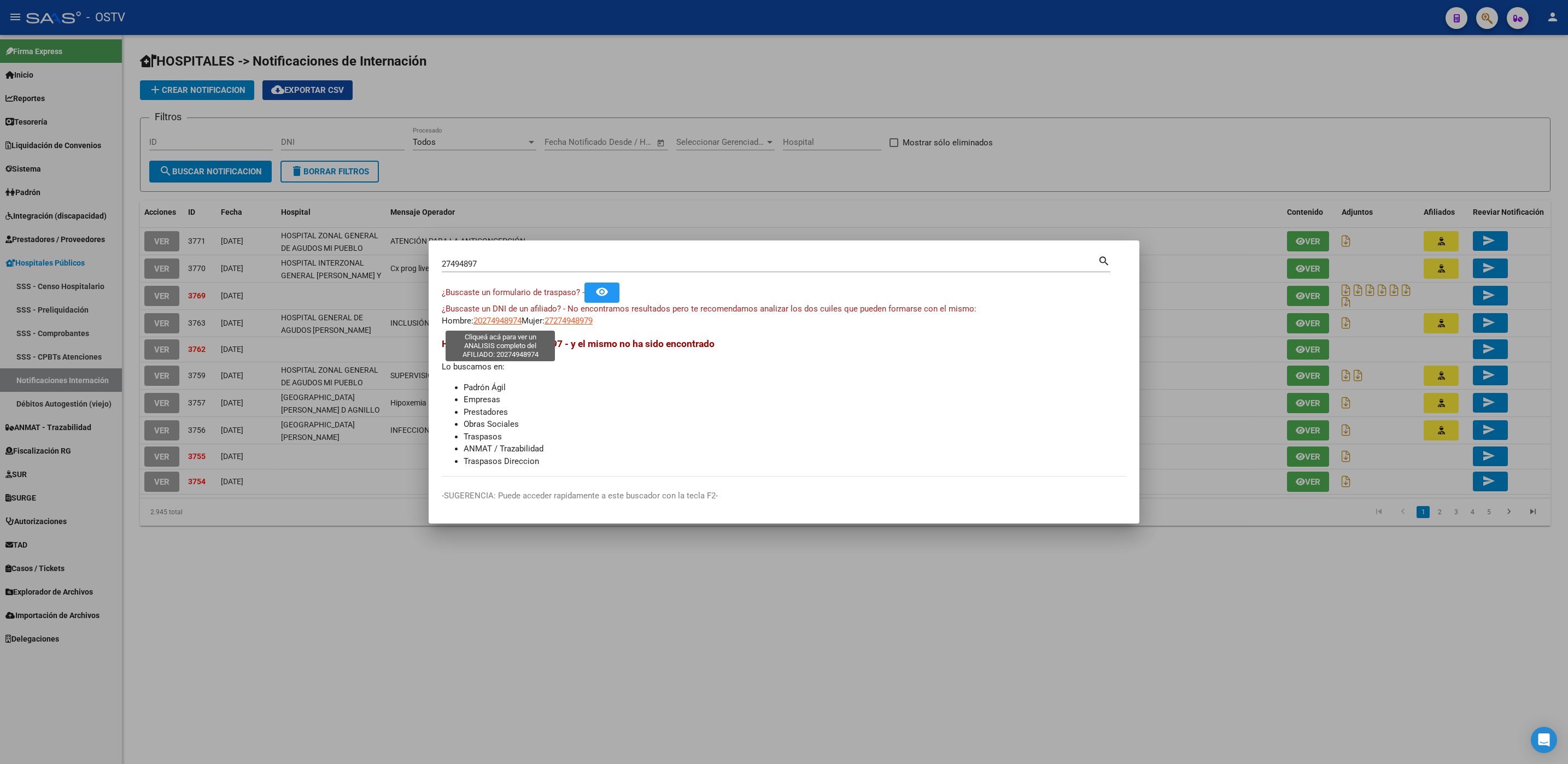
click at [503, 322] on span "20274948974" at bounding box center [498, 321] width 48 height 10
type textarea "20274948974"
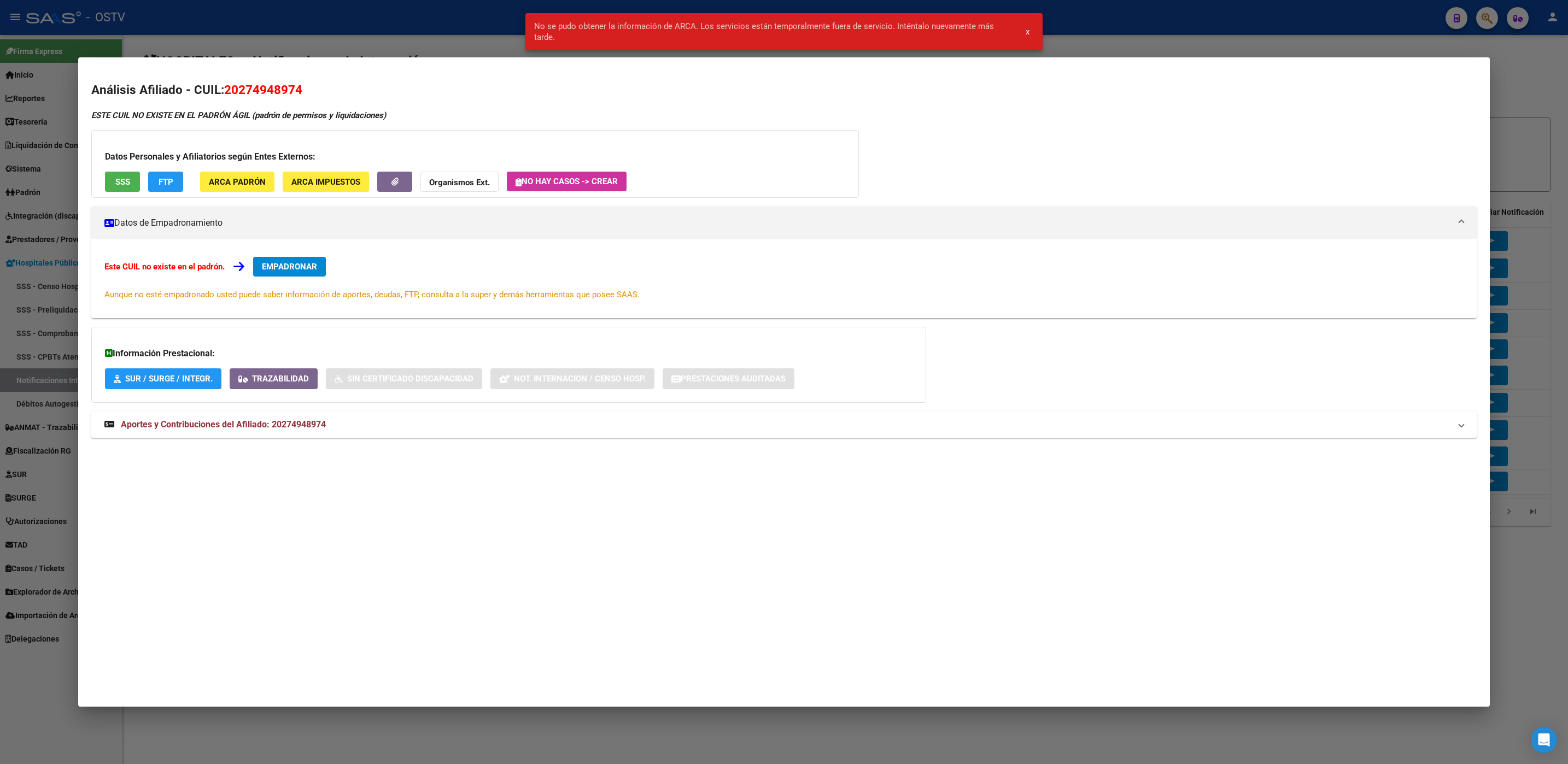
click at [1030, 28] on button "x" at bounding box center [1027, 32] width 21 height 20
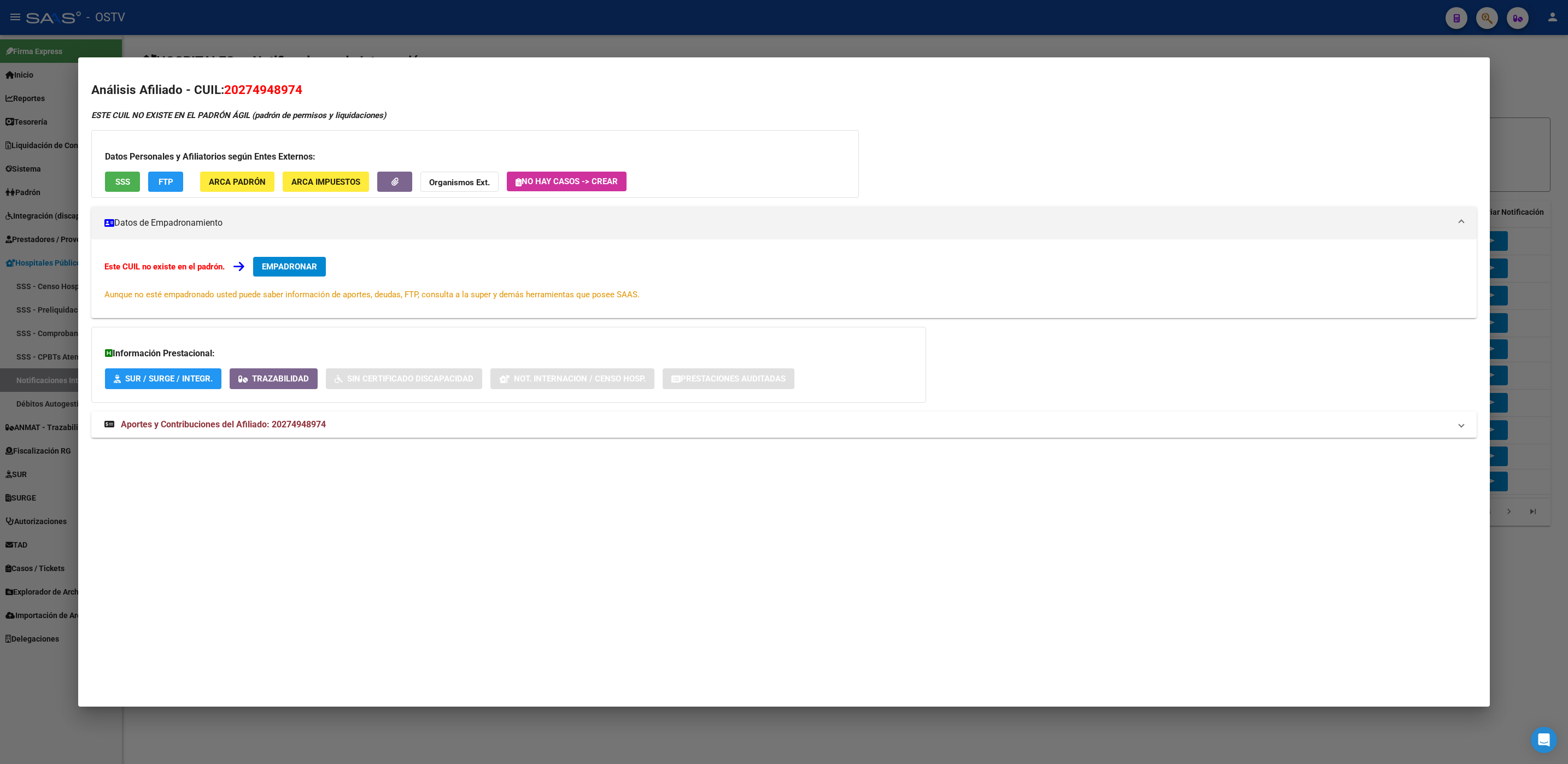
drag, startPoint x: 275, startPoint y: 729, endPoint x: 281, endPoint y: 728, distance: 6.1
click at [277, 733] on div at bounding box center [784, 382] width 1568 height 764
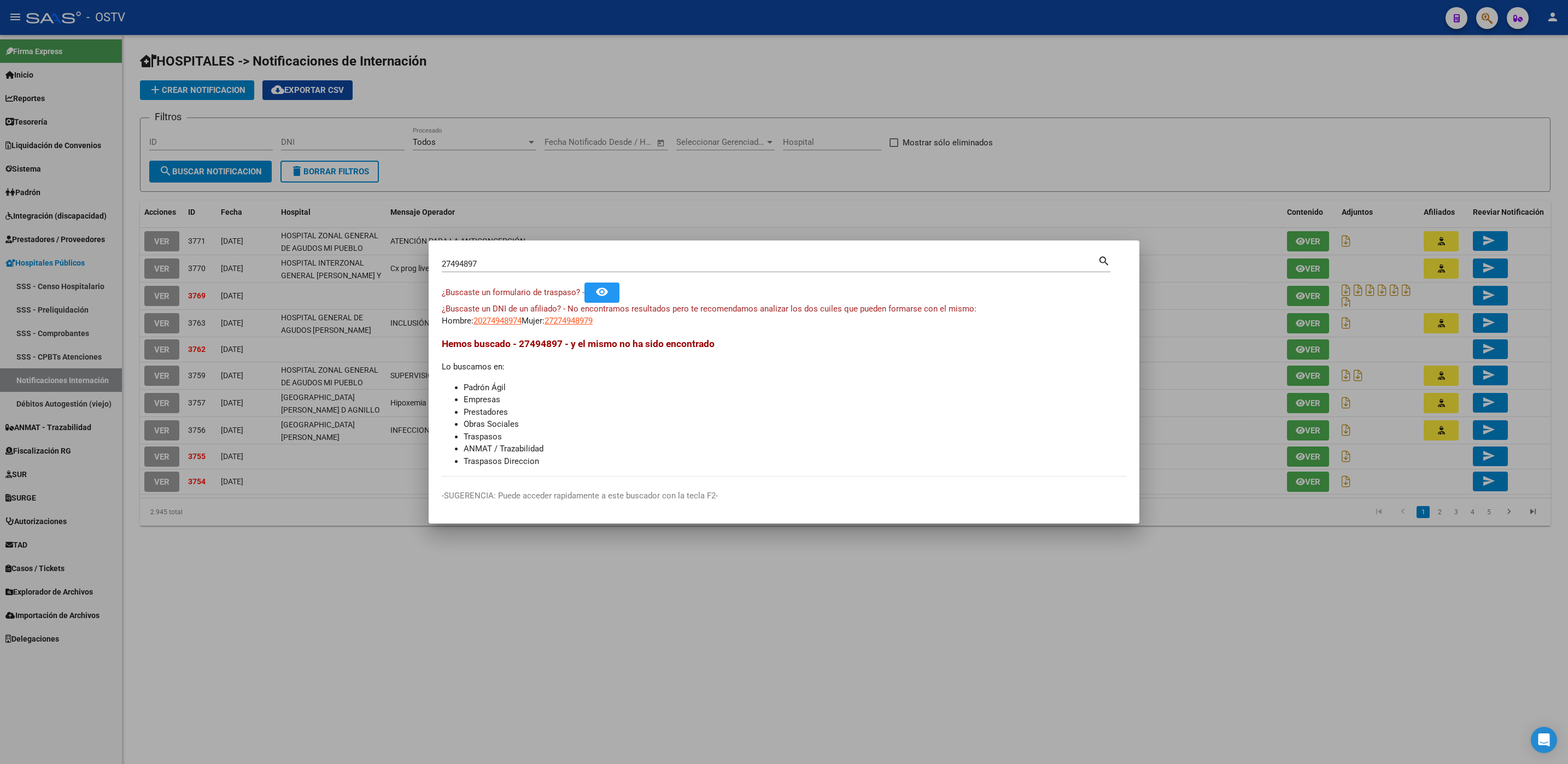
click at [510, 266] on input "27494897" at bounding box center [770, 264] width 656 height 10
type input "27494895"
click at [510, 316] on span "20274948958" at bounding box center [498, 321] width 48 height 10
type textarea "20274948958"
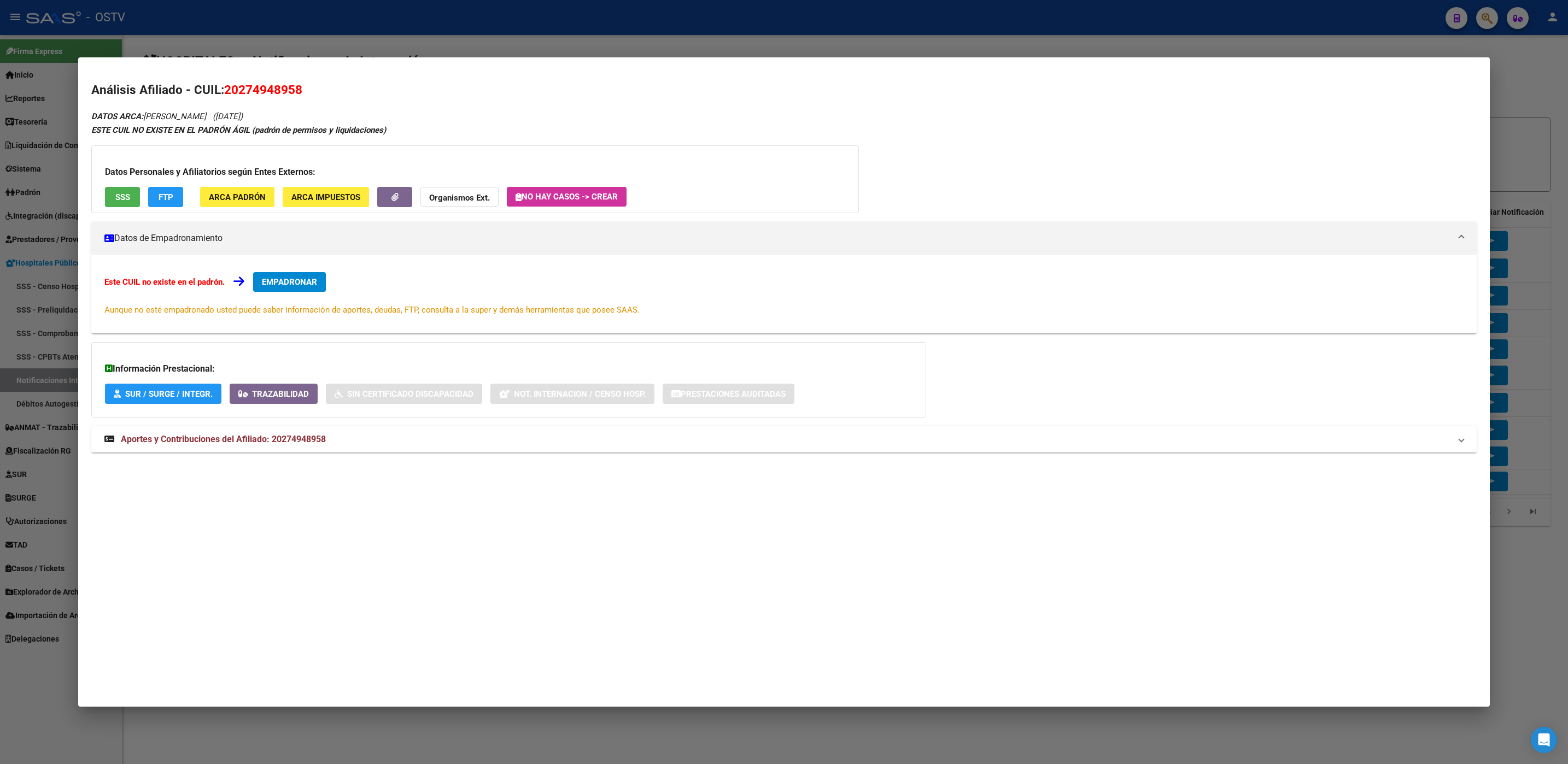
drag, startPoint x: 224, startPoint y: 88, endPoint x: 300, endPoint y: 90, distance: 76.0
click at [300, 90] on h2 "Análisis Afiliado - CUIL: 20274948958" at bounding box center [783, 90] width 1384 height 19
drag, startPoint x: 300, startPoint y: 90, endPoint x: 287, endPoint y: 90, distance: 13.0
copy span "20274948958"
click at [211, 438] on span "Aportes y Contribuciones del Afiliado: 20274948958" at bounding box center [223, 439] width 205 height 10
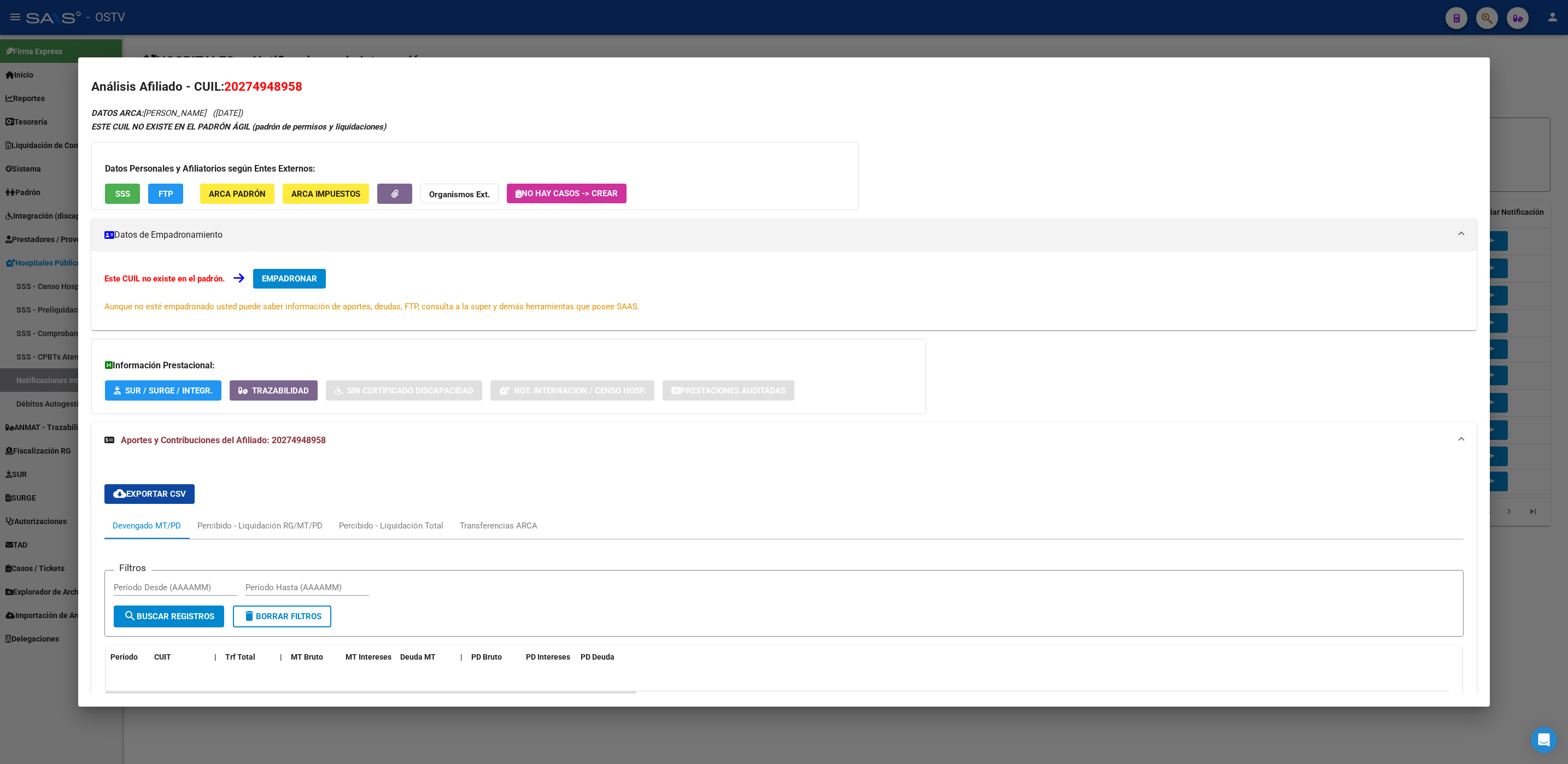
scroll to position [0, 0]
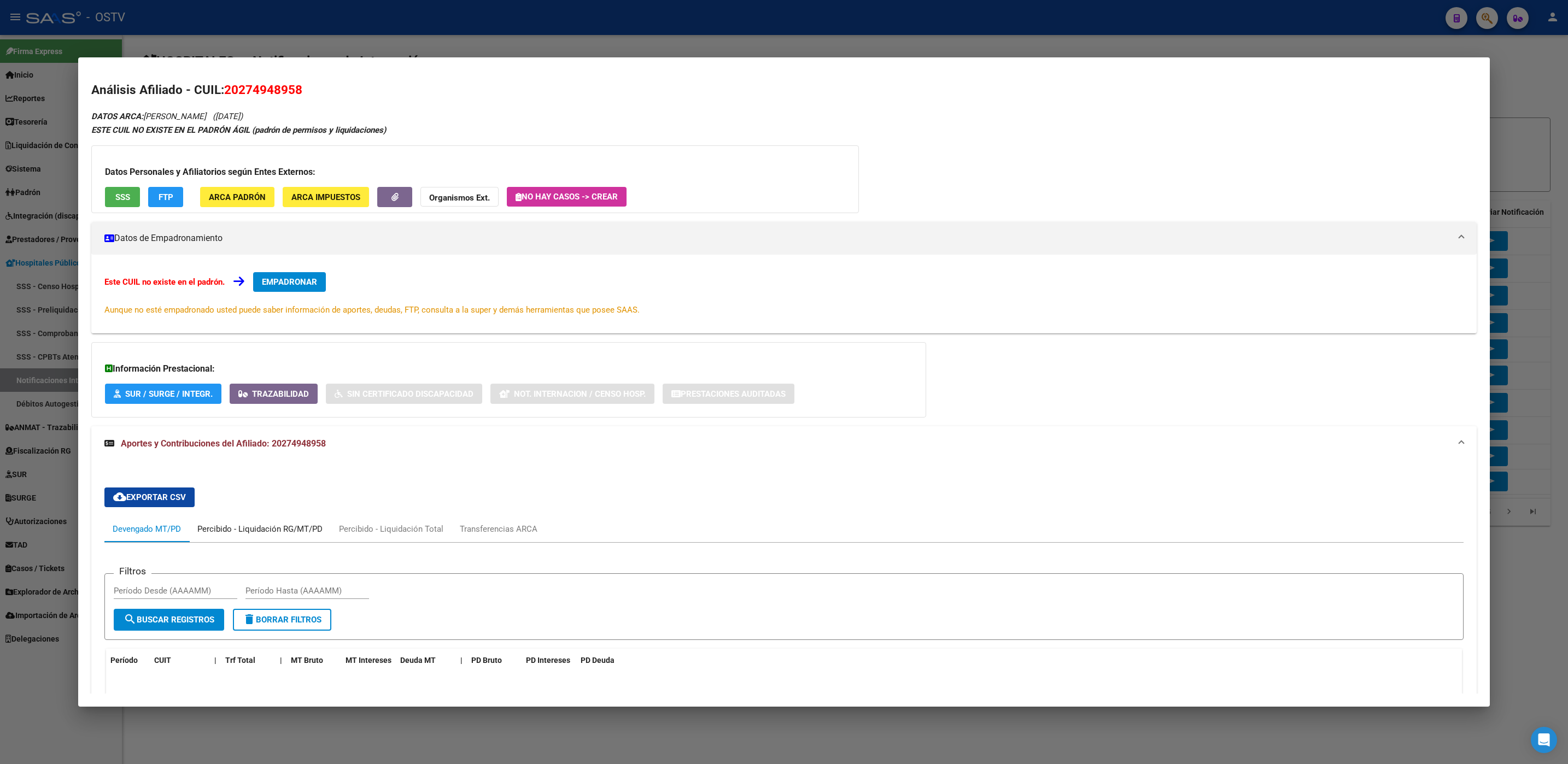
click at [317, 533] on div "Percibido - Liquidación RG/MT/PD" at bounding box center [260, 529] width 125 height 12
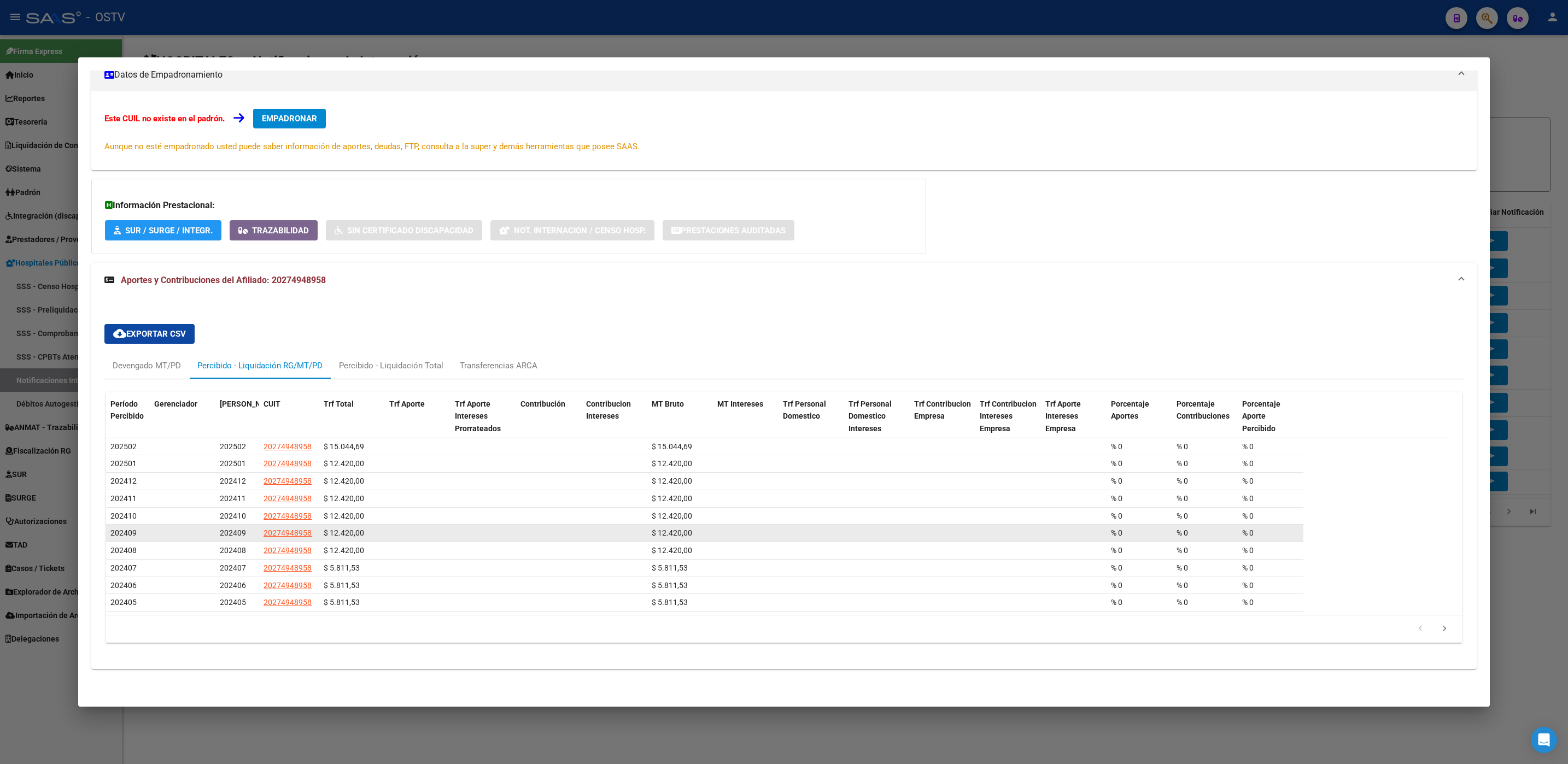
scroll to position [167, 0]
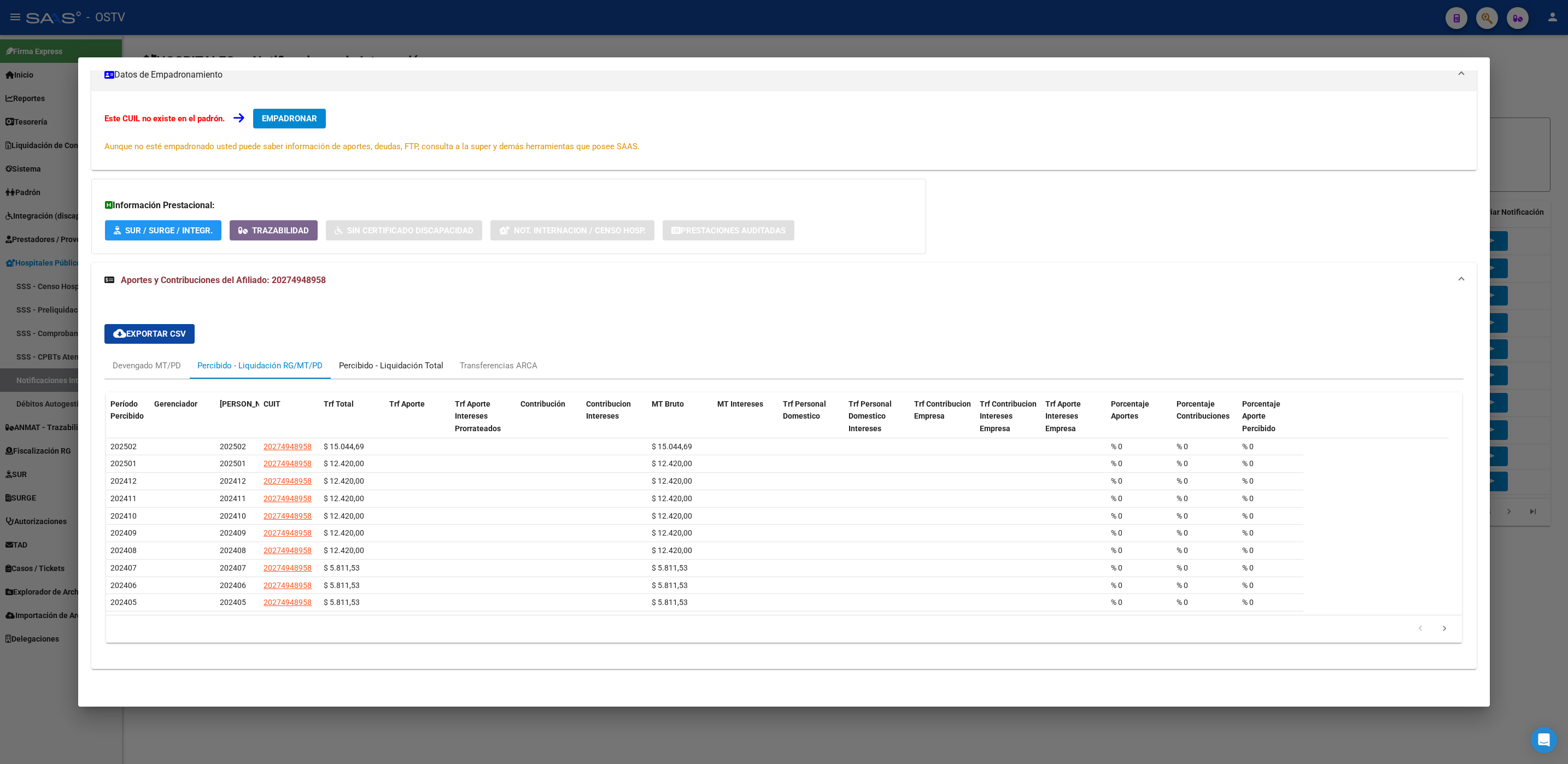
click at [408, 360] on div "Percibido - Liquidación Total" at bounding box center [391, 365] width 104 height 12
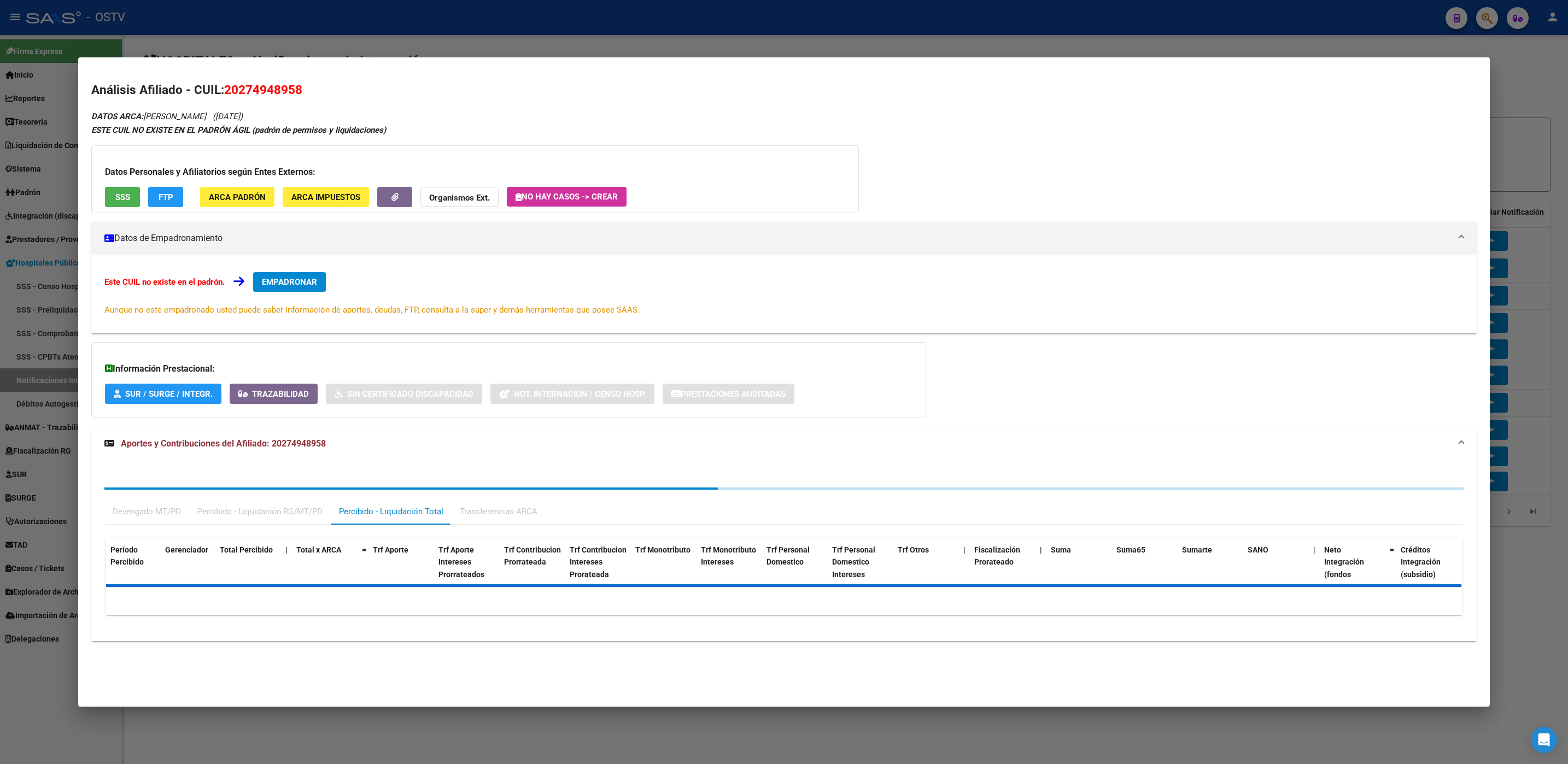
scroll to position [0, 0]
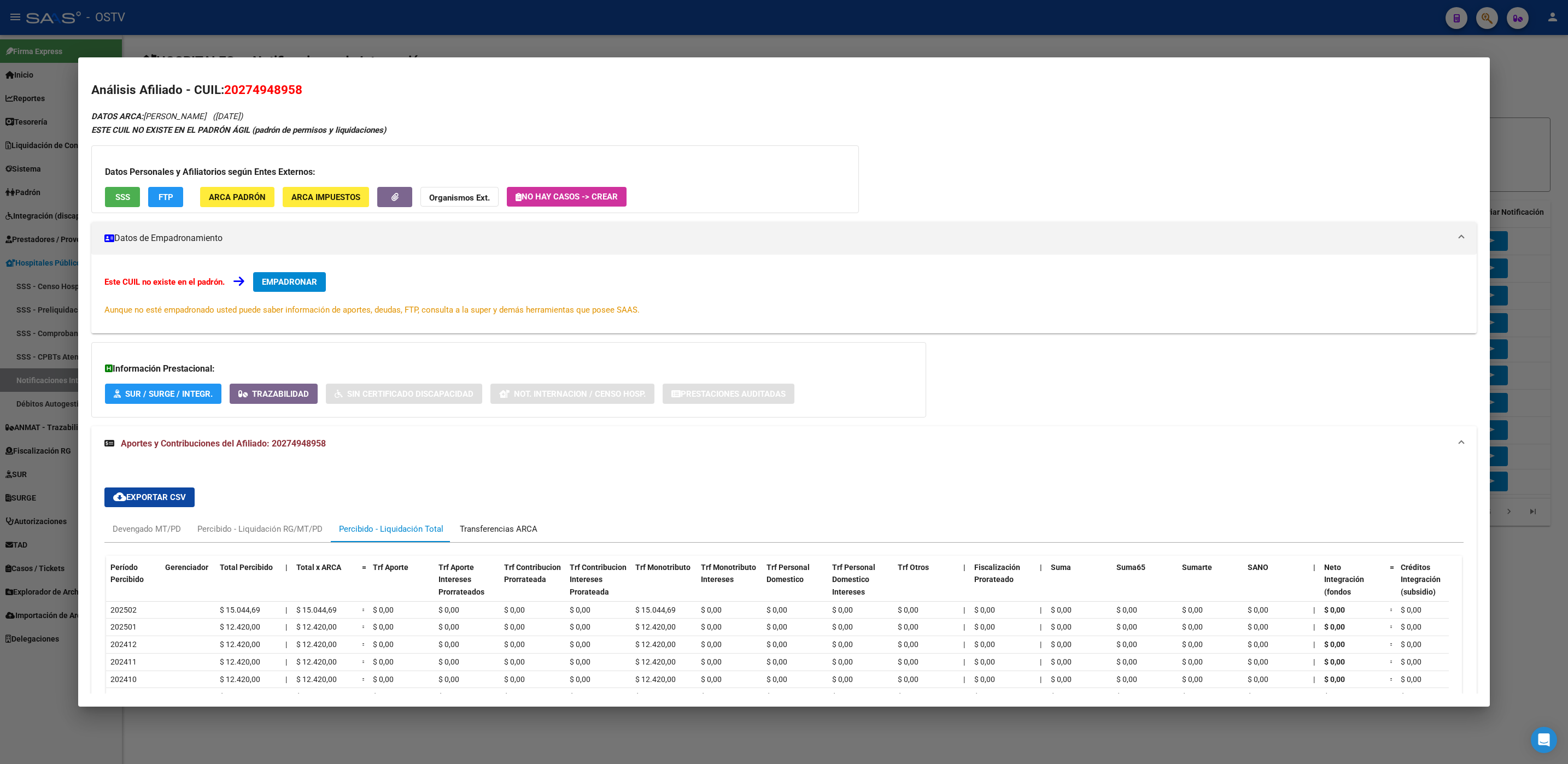
click at [487, 529] on div "Transferencias ARCA" at bounding box center [499, 529] width 77 height 12
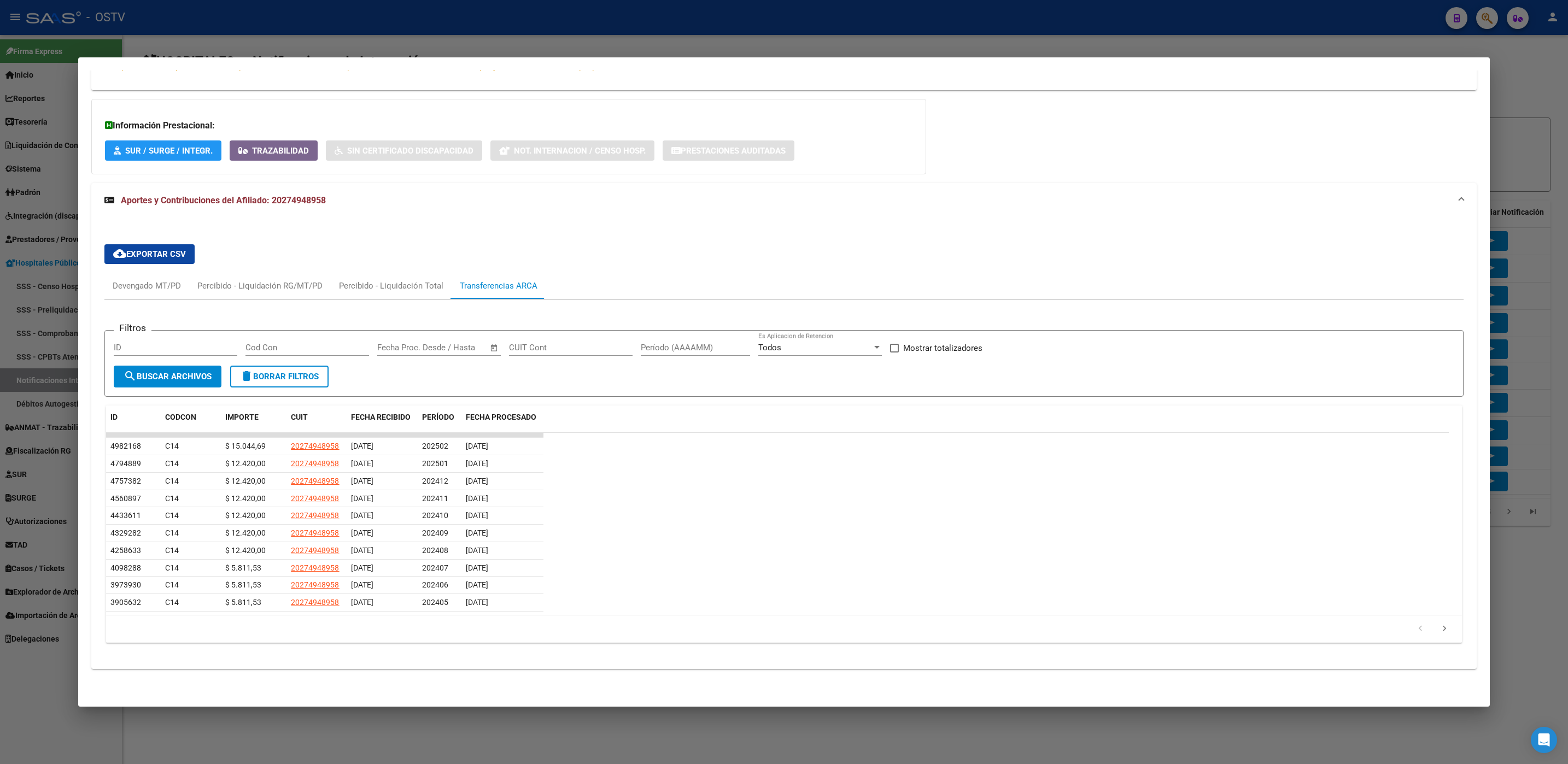
scroll to position [248, 0]
